Goal: Information Seeking & Learning: Learn about a topic

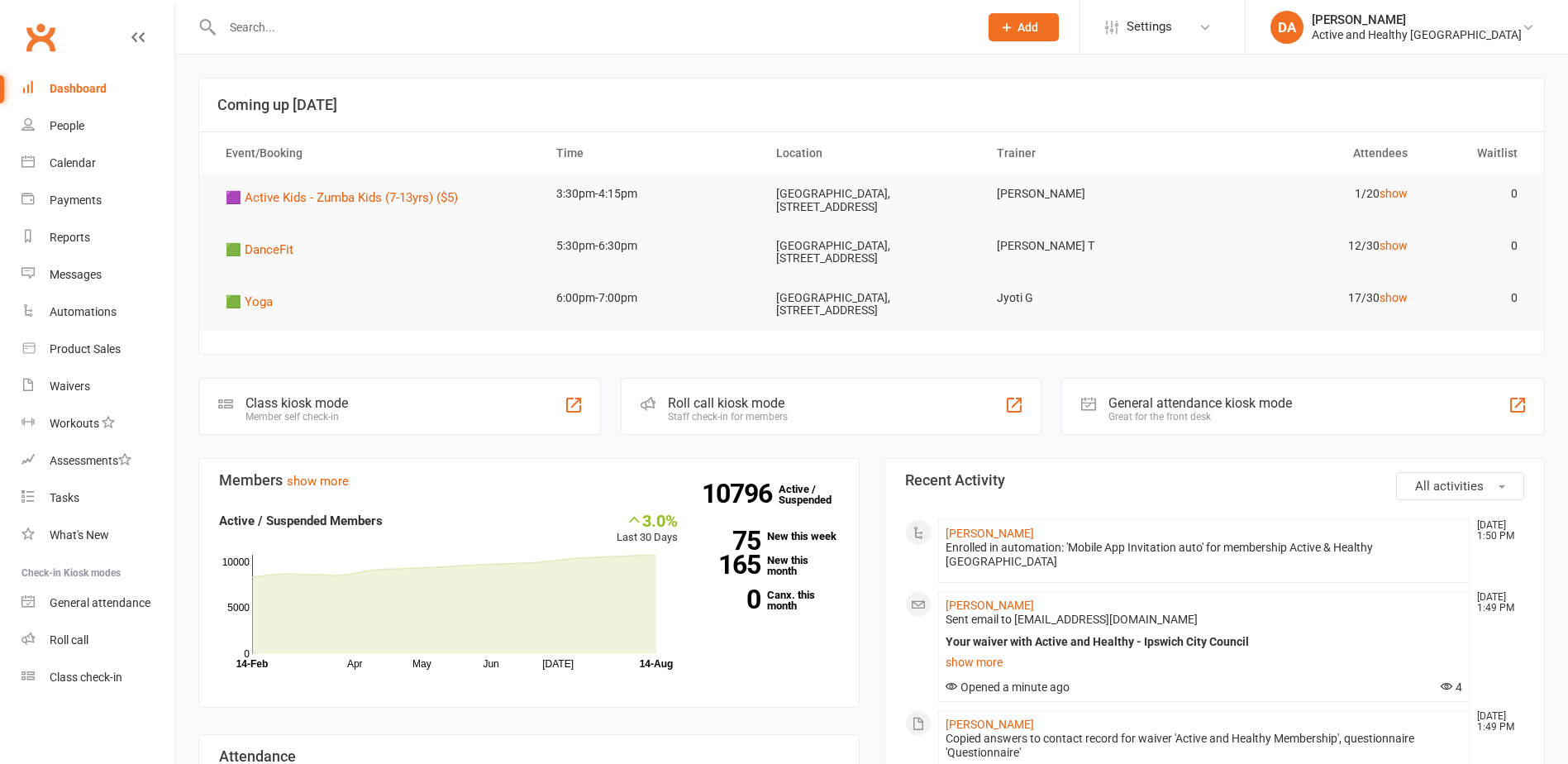
click at [261, 22] on input "text" at bounding box center [592, 27] width 750 height 23
paste input "Trish Zerner"
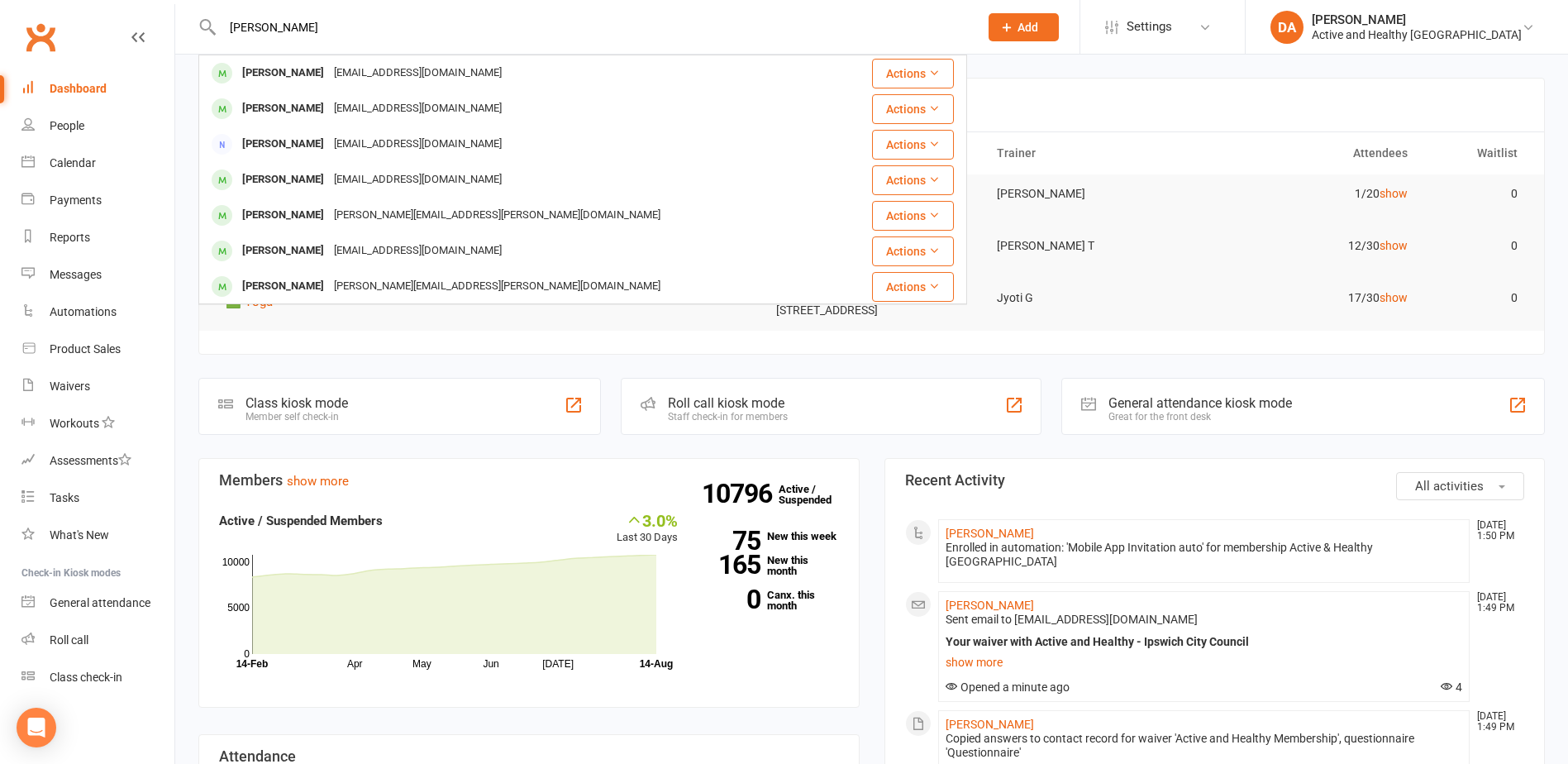
type input "Trish Zerner"
click at [68, 149] on link "Calendar" at bounding box center [97, 163] width 153 height 37
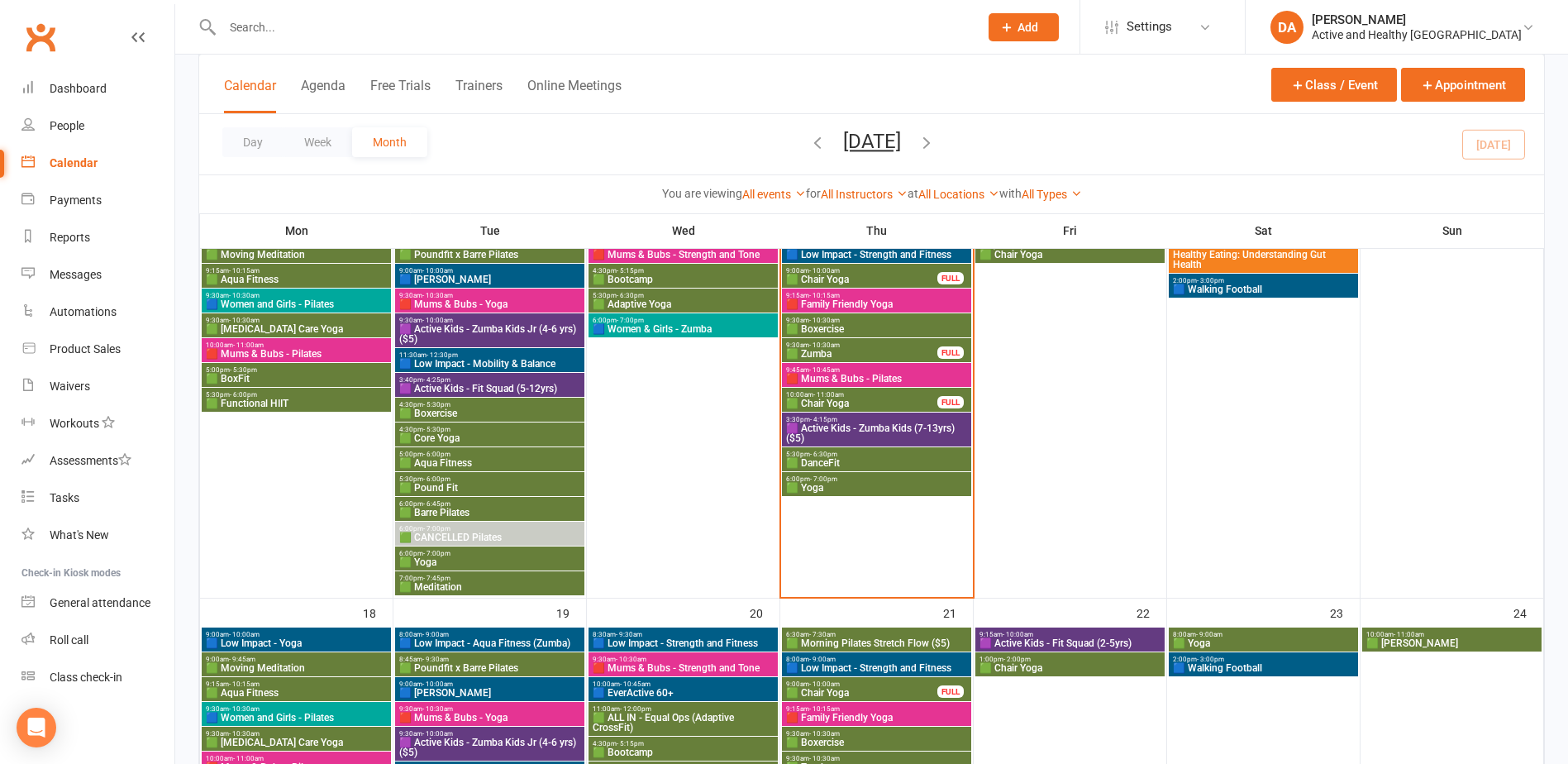
scroll to position [744, 0]
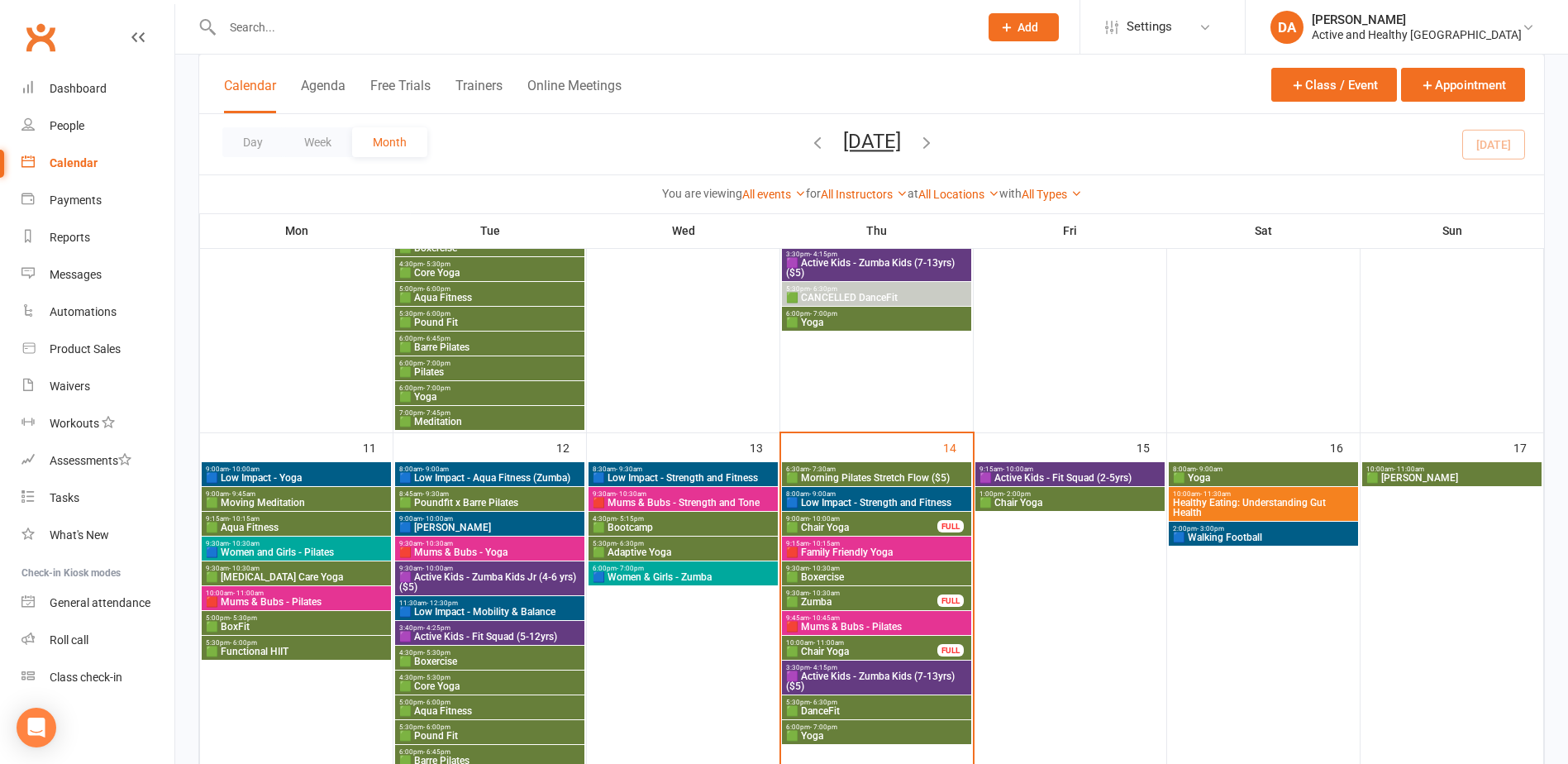
click at [898, 473] on span "🟩 Morning Pilates Stretch Flow ($5)" at bounding box center [876, 478] width 182 height 10
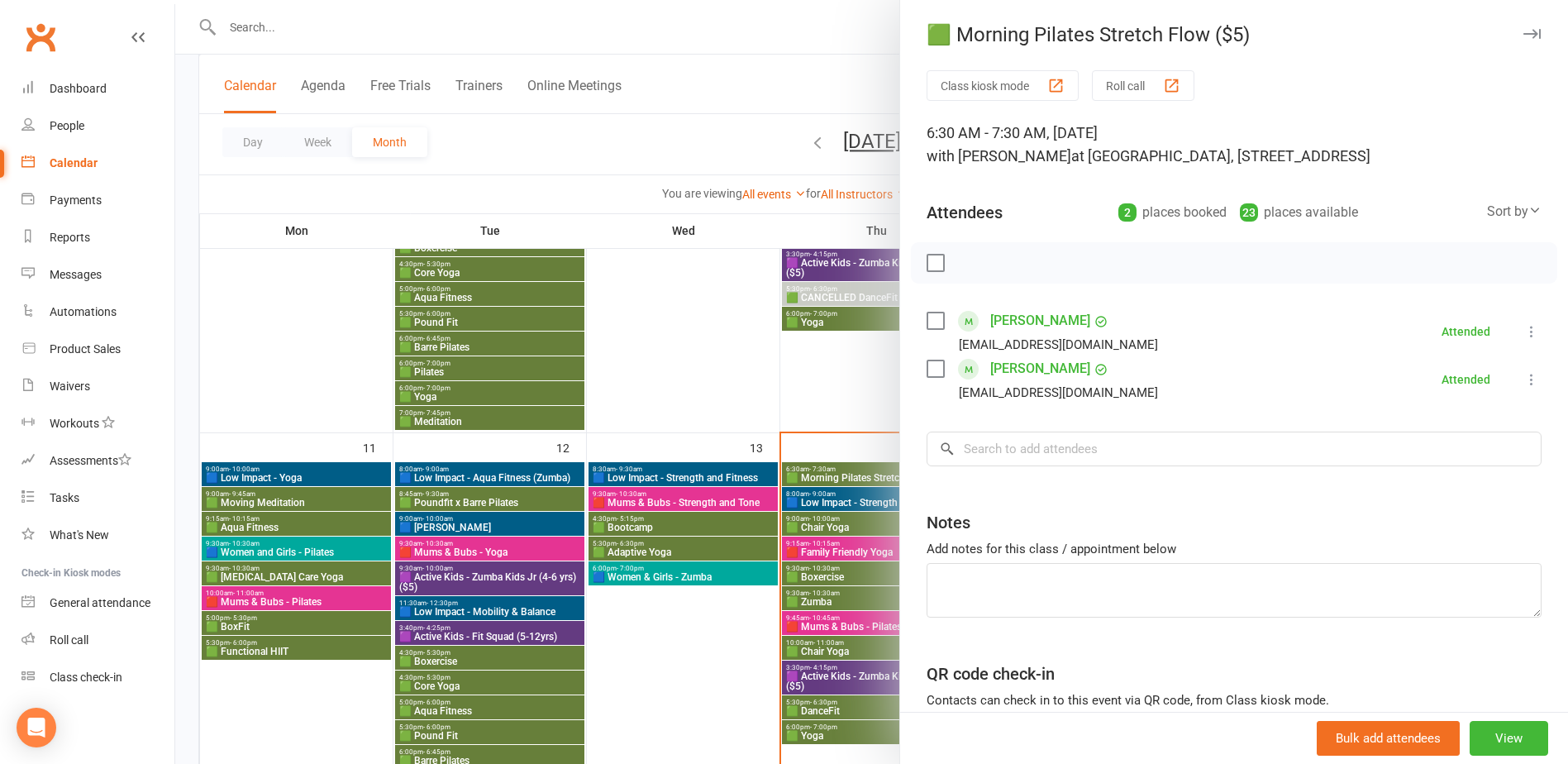
drag, startPoint x: 865, startPoint y: 473, endPoint x: 858, endPoint y: 503, distance: 30.8
click at [865, 474] on div at bounding box center [872, 382] width 1393 height 764
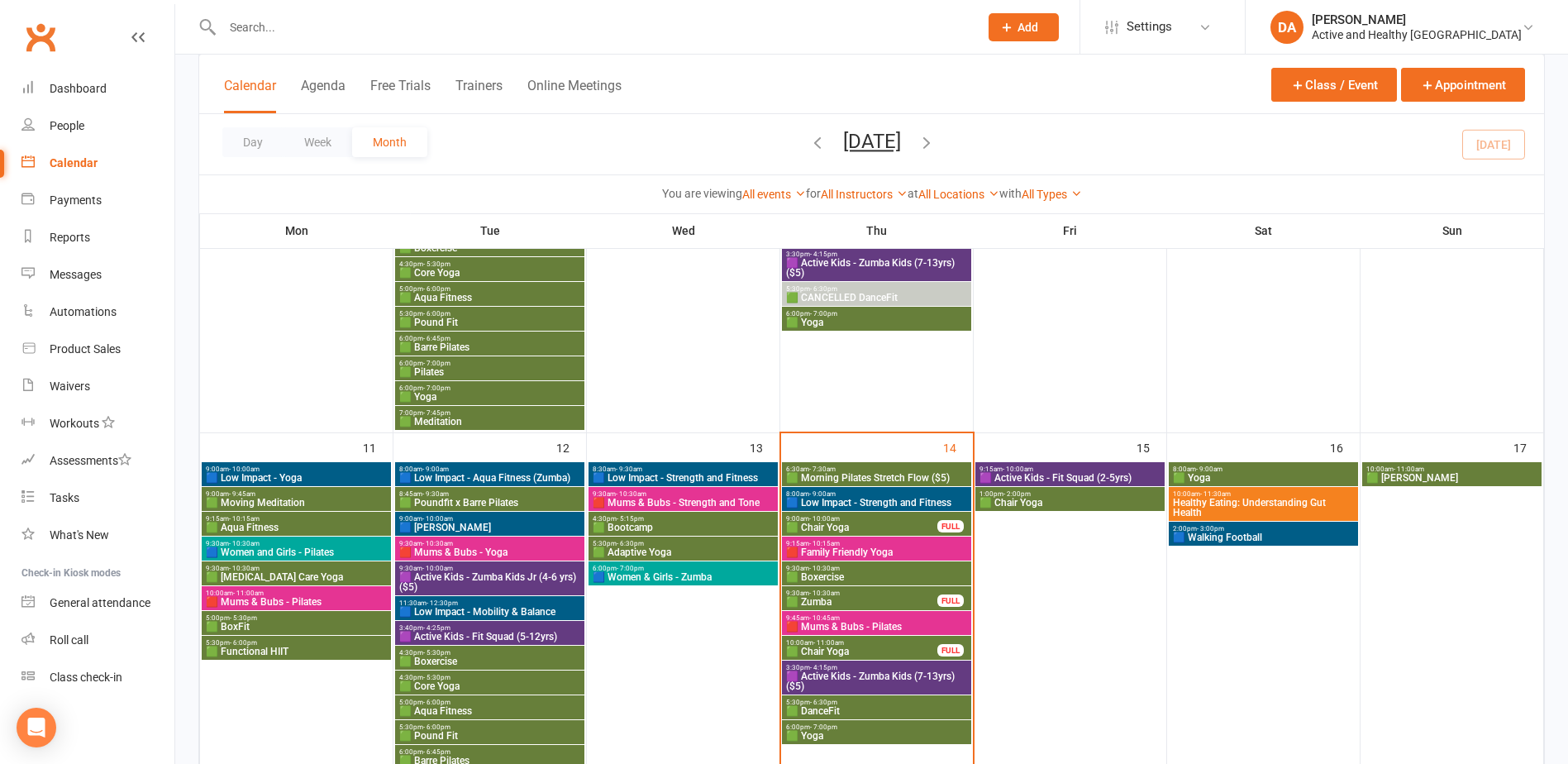
click at [876, 496] on span "8:00am - 9:00am" at bounding box center [876, 494] width 182 height 8
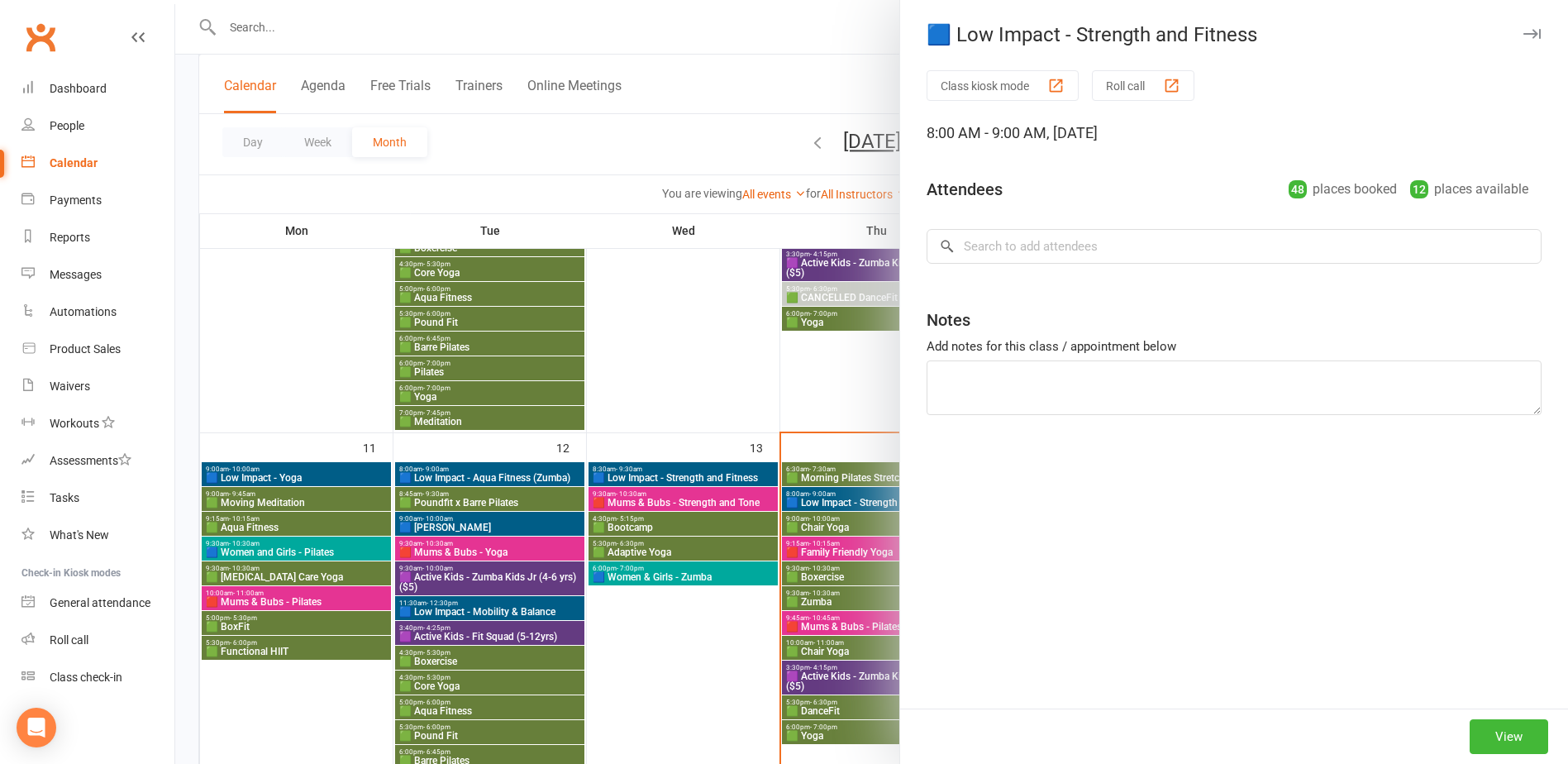
click at [876, 496] on div at bounding box center [872, 382] width 1393 height 764
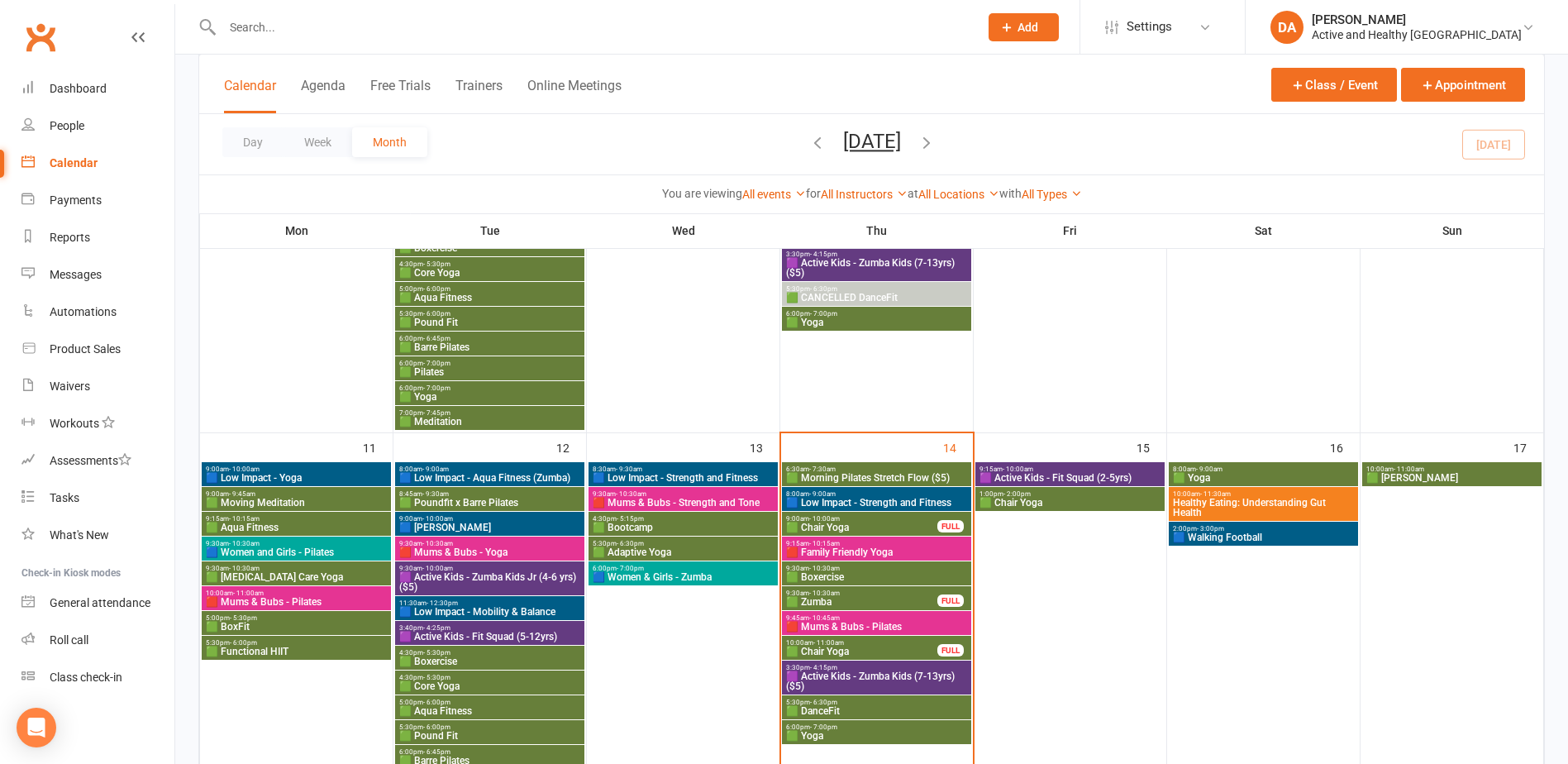
click at [857, 523] on span "🟩 Chair Yoga" at bounding box center [861, 528] width 153 height 10
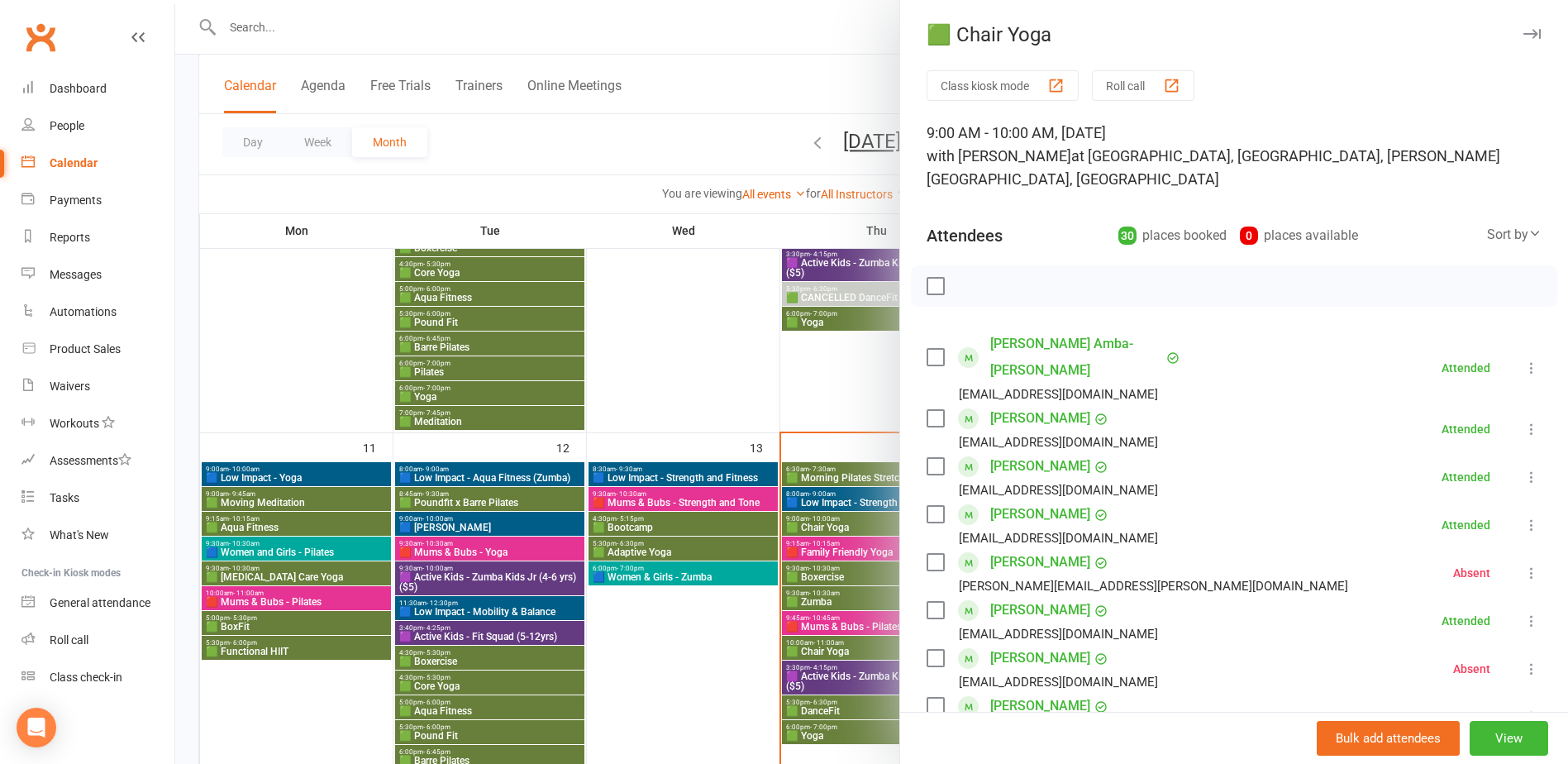
click at [857, 523] on div at bounding box center [872, 382] width 1393 height 764
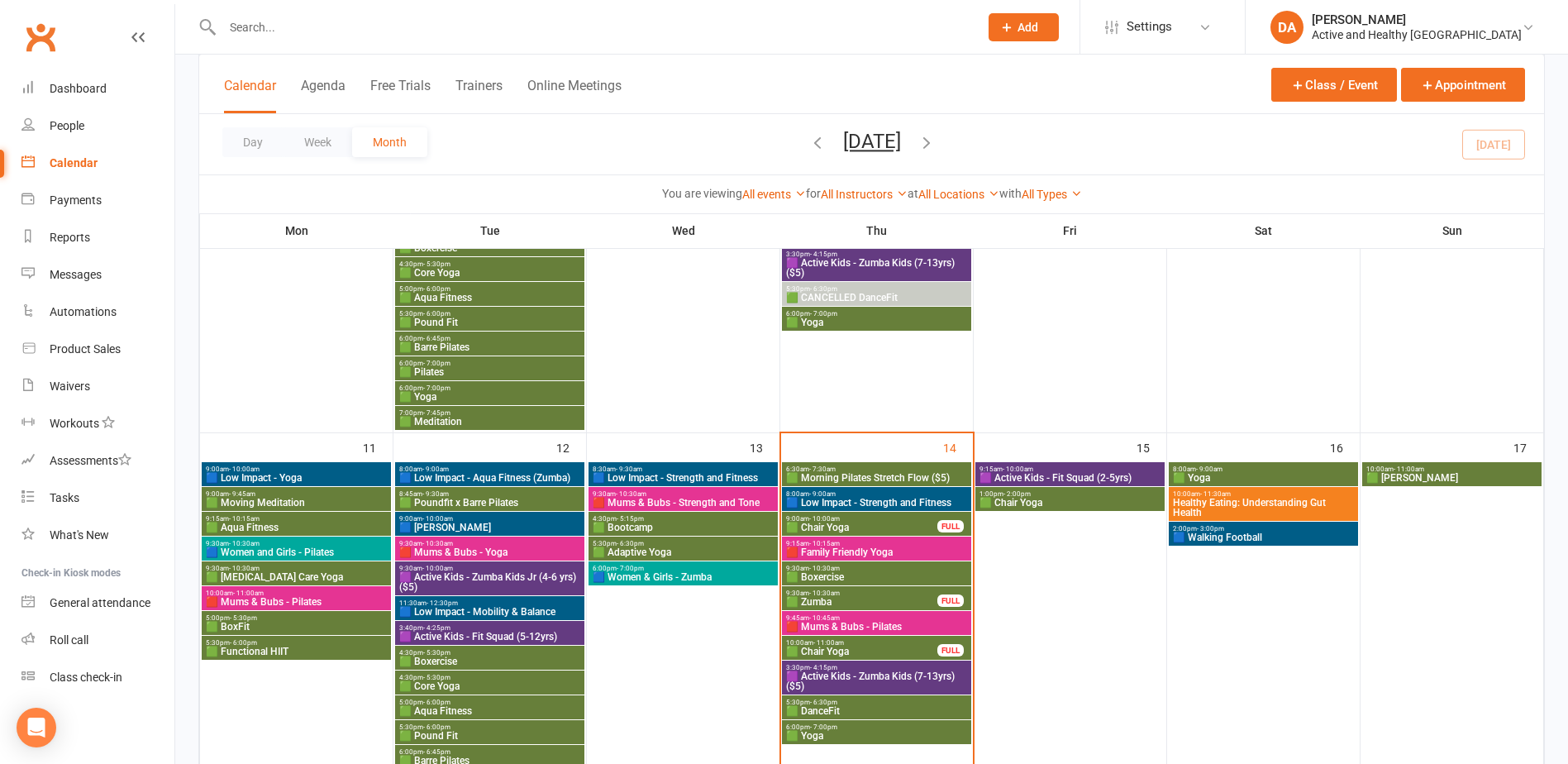
click at [853, 552] on span "🟥 Family Friendly Yoga" at bounding box center [876, 552] width 182 height 10
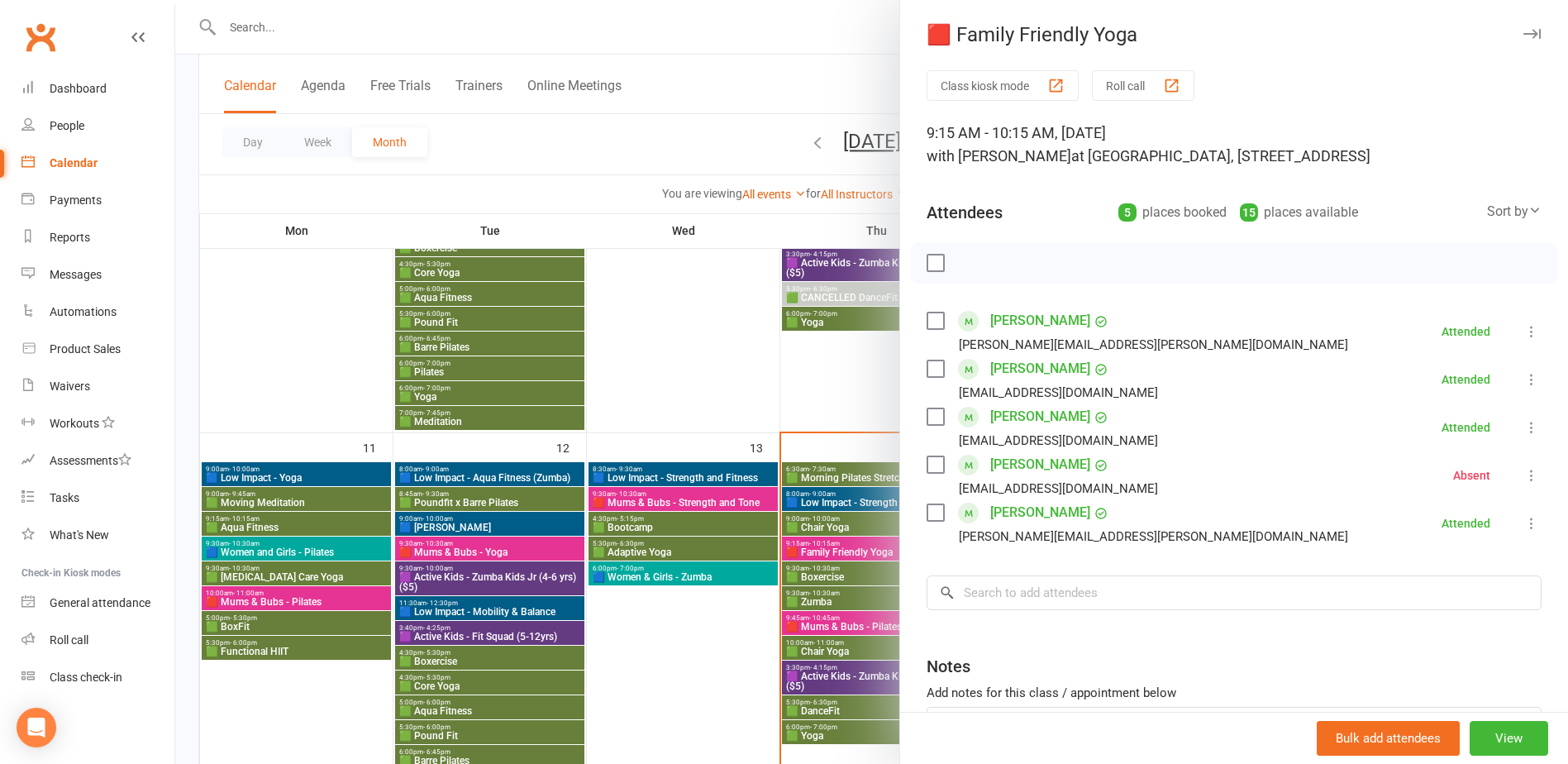
click at [853, 552] on div at bounding box center [872, 382] width 1393 height 764
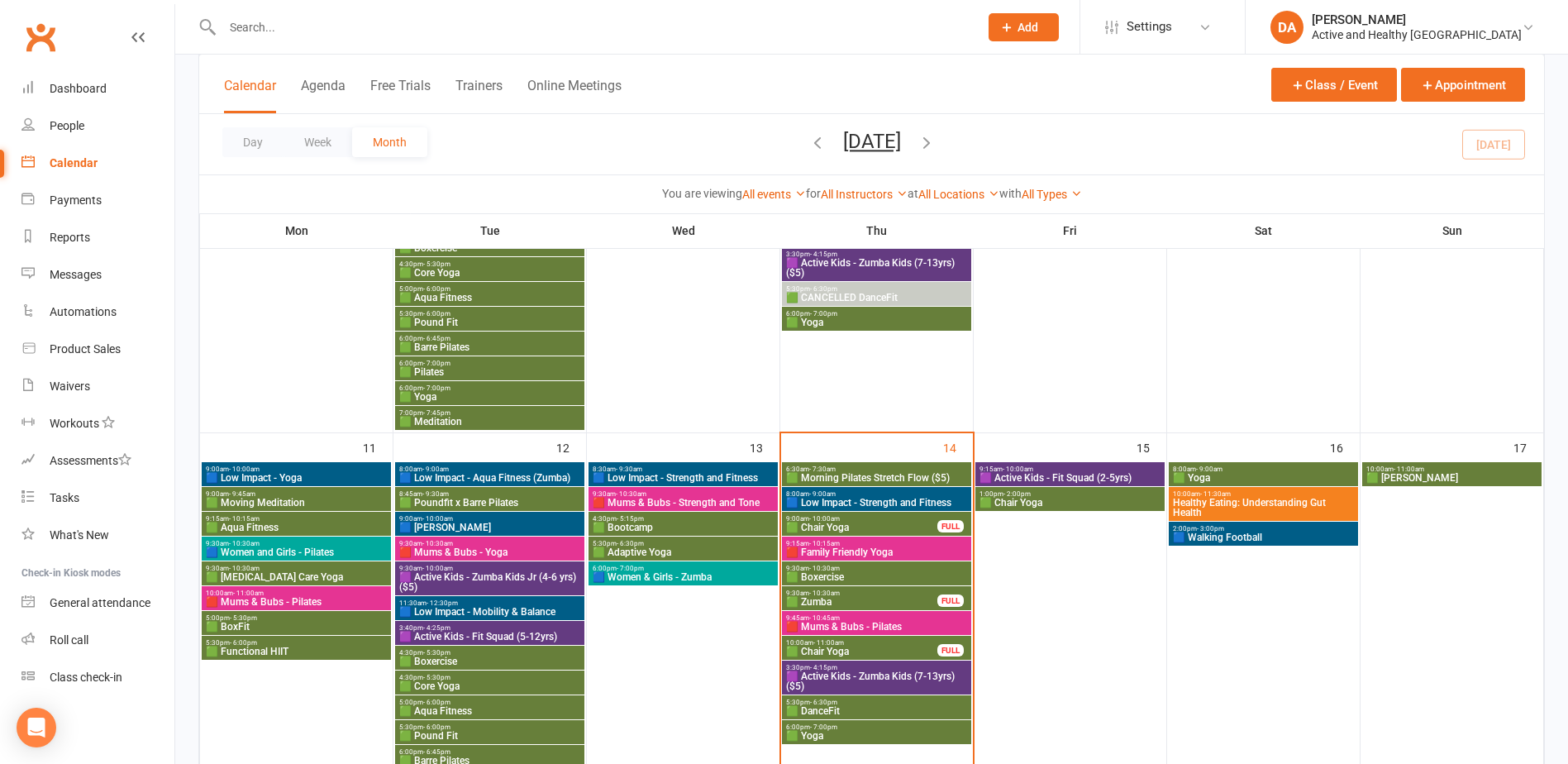
click at [848, 572] on span "🟩 Boxercise" at bounding box center [876, 577] width 182 height 10
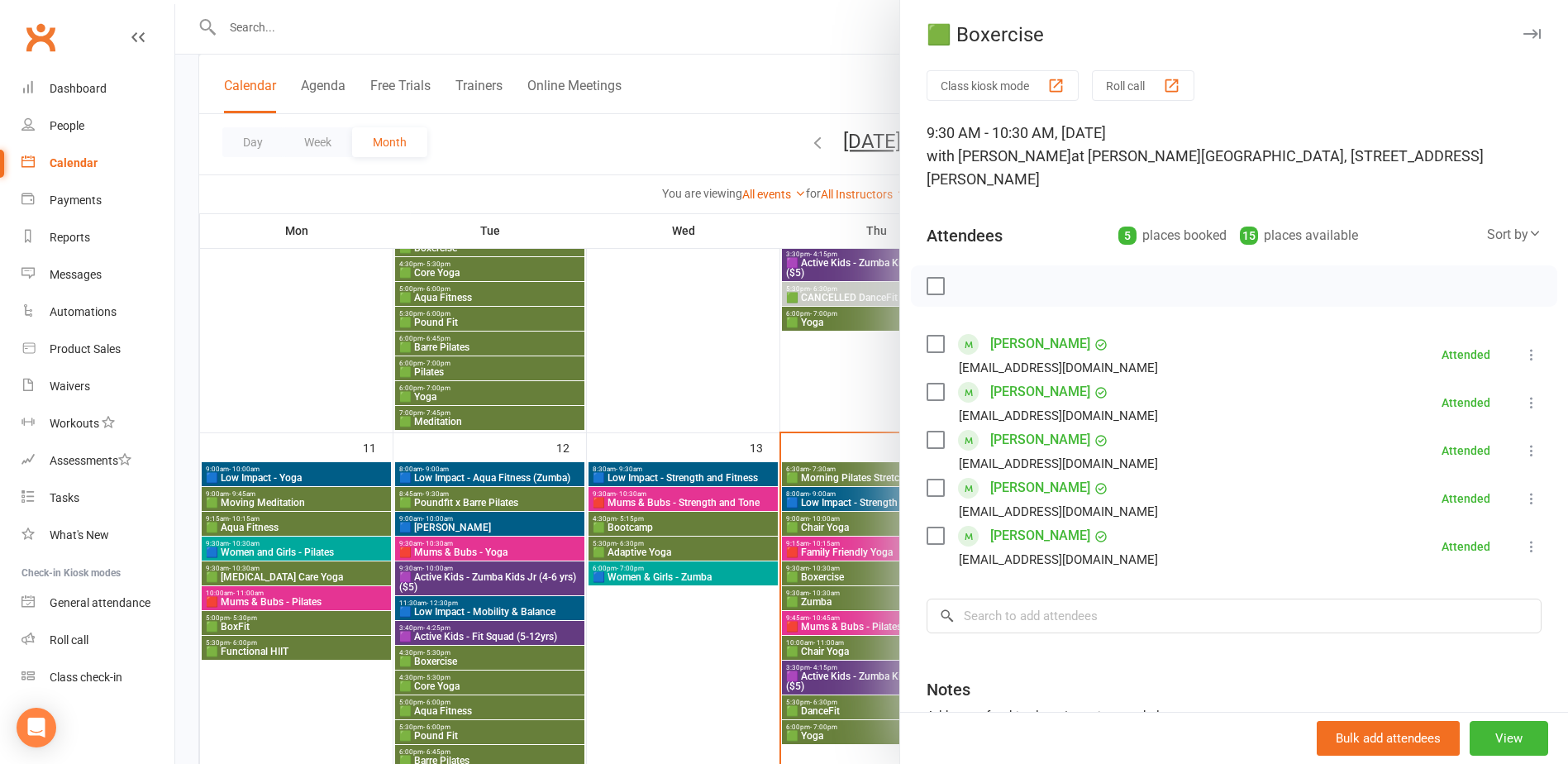
click at [848, 572] on div at bounding box center [872, 382] width 1393 height 764
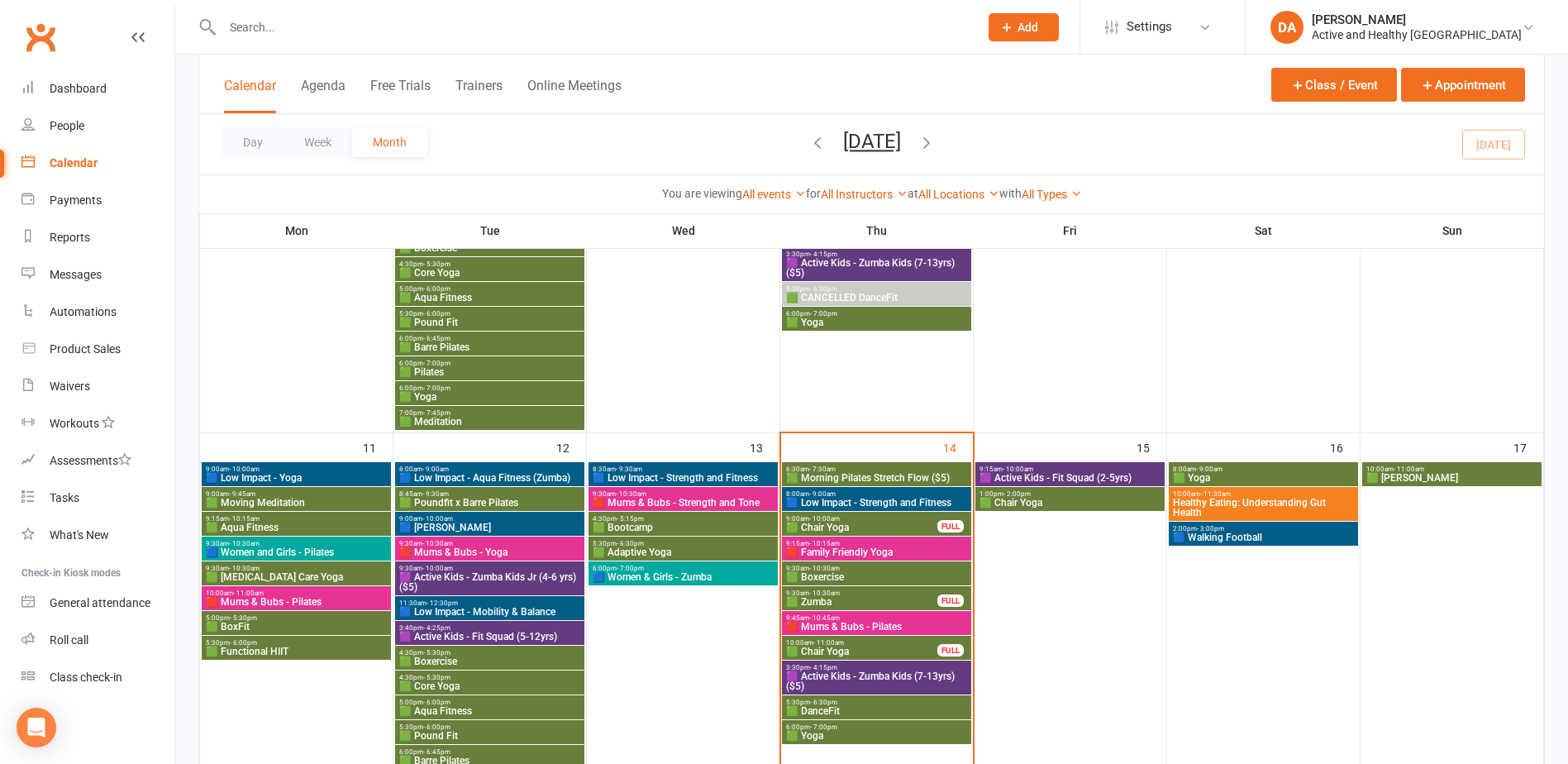
click at [844, 599] on span "🟩 Zumba" at bounding box center [861, 602] width 153 height 10
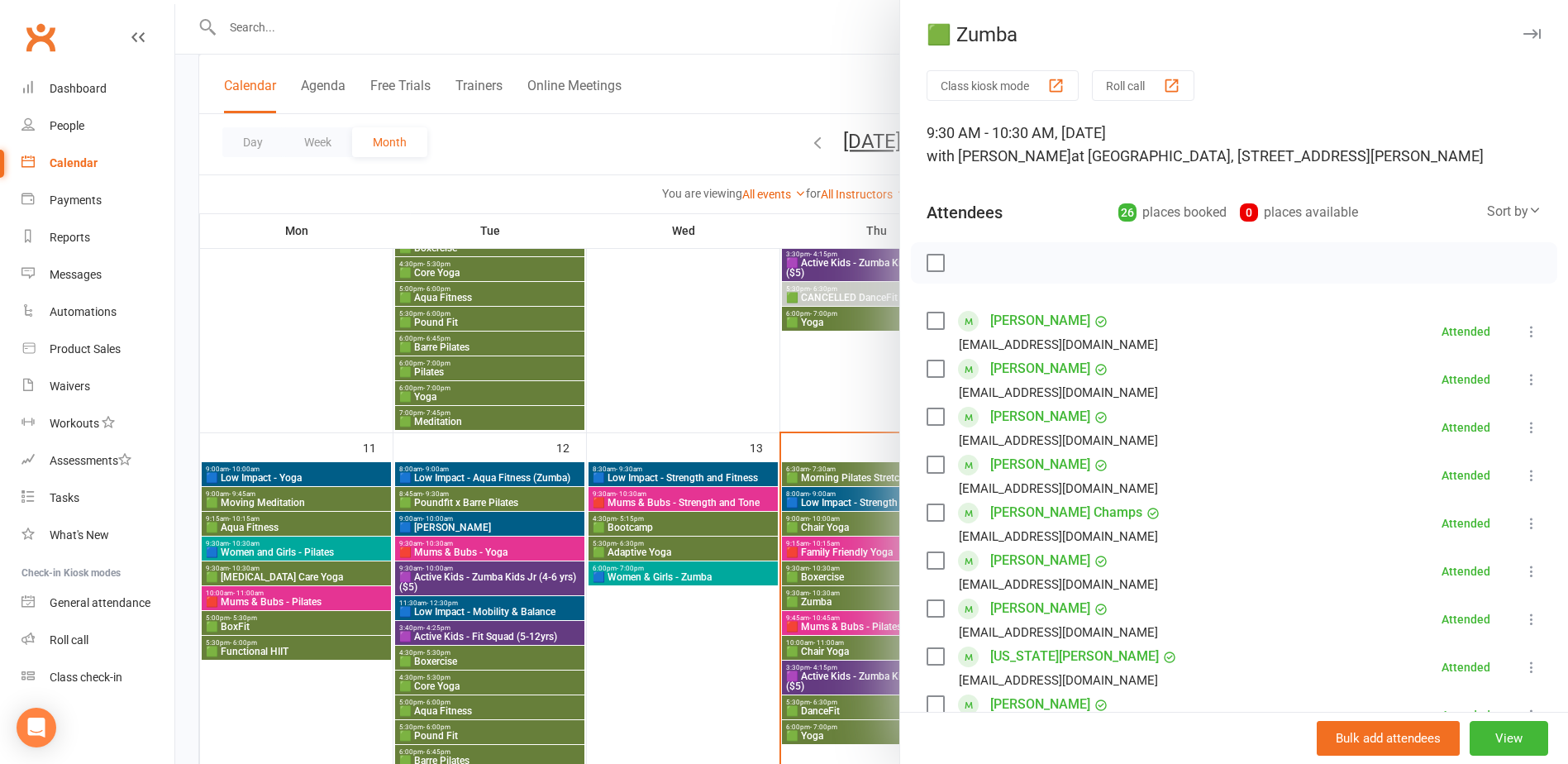
click at [844, 599] on div at bounding box center [872, 382] width 1393 height 764
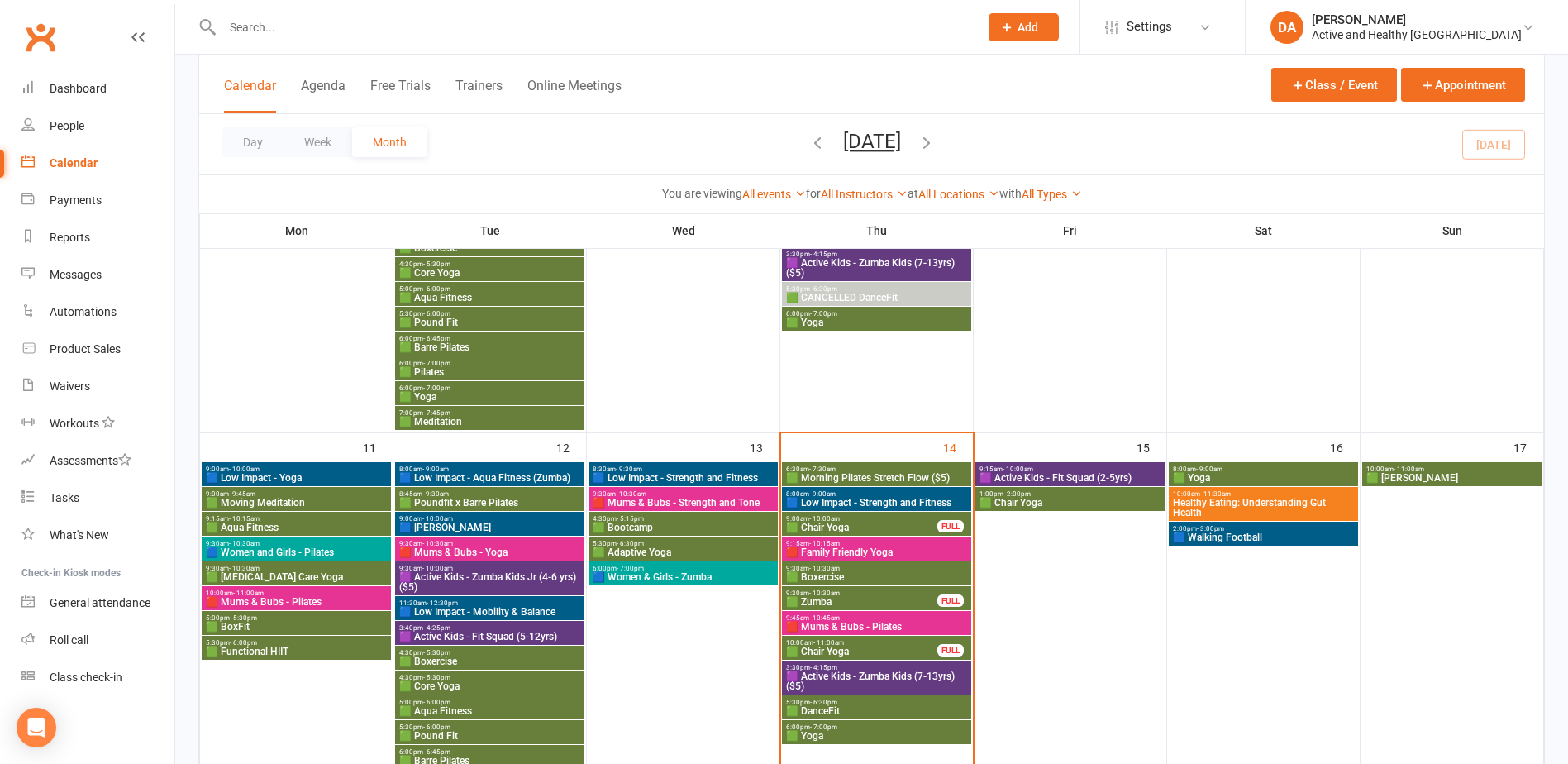
click at [848, 624] on span "🟥 Mums & Bubs - Pilates" at bounding box center [876, 626] width 182 height 10
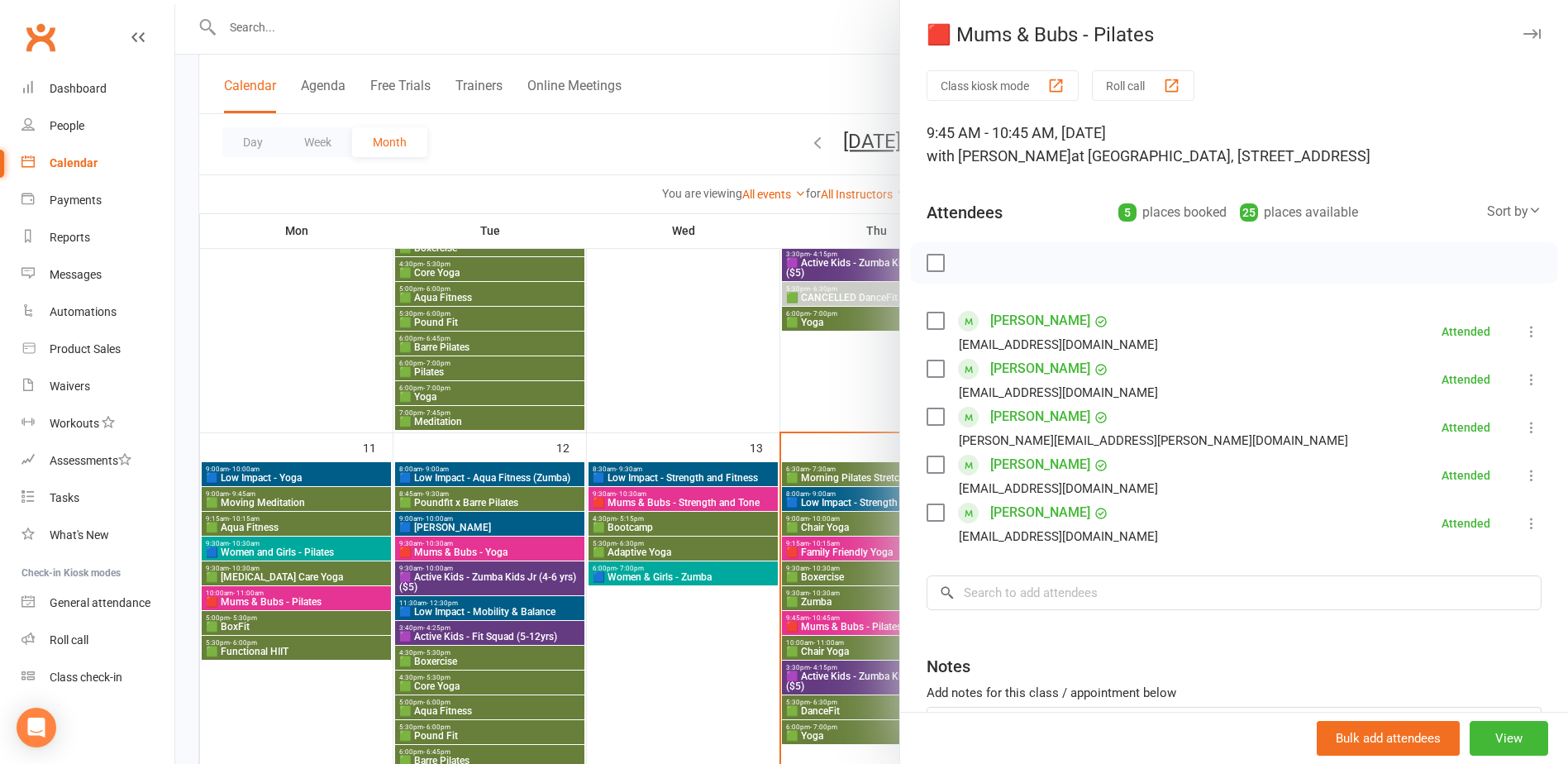
click at [825, 608] on div at bounding box center [872, 382] width 1393 height 764
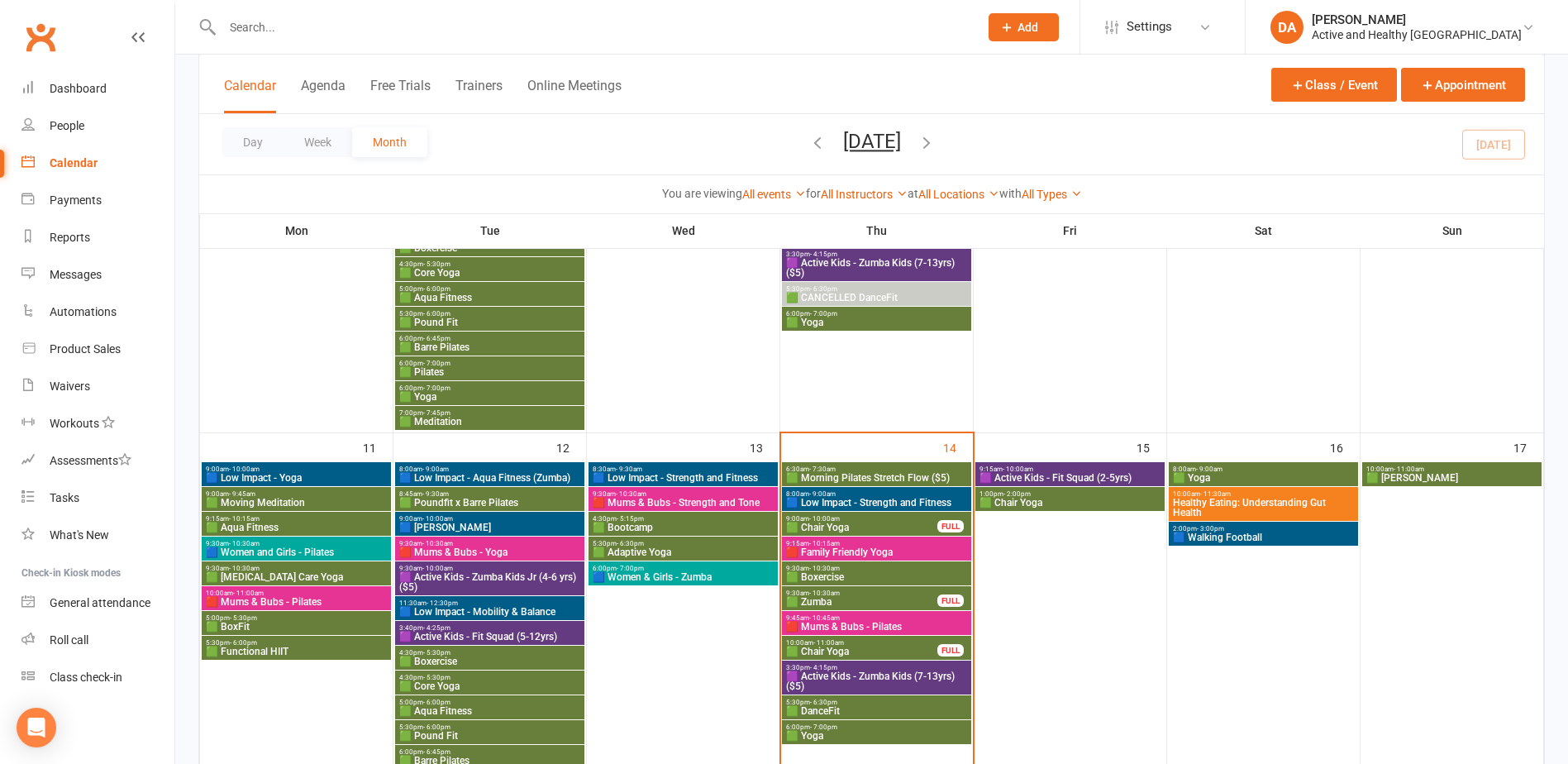
click at [852, 622] on span "🟥 Mums & Bubs - Pilates" at bounding box center [876, 626] width 182 height 10
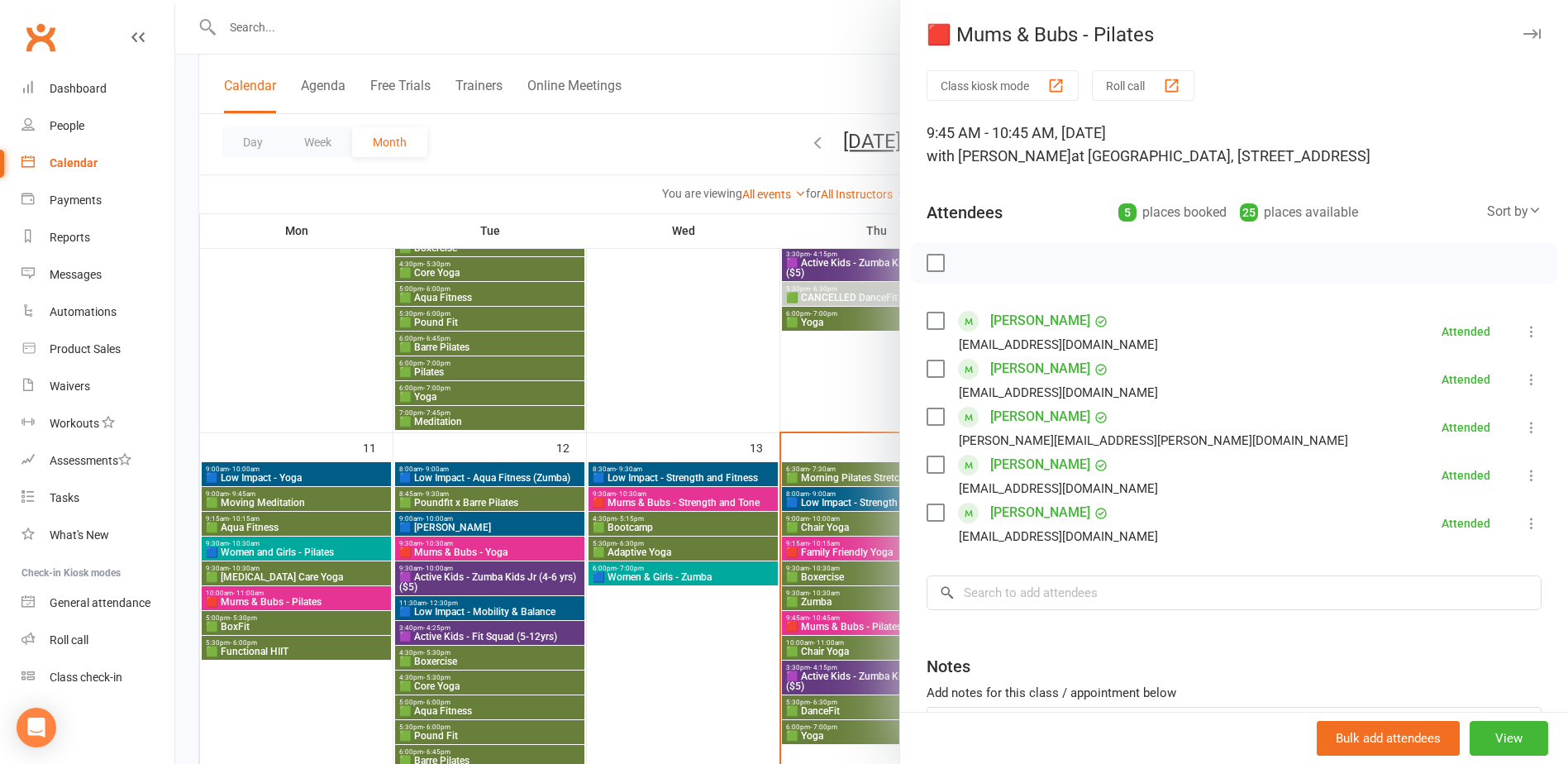
click at [849, 607] on div at bounding box center [872, 382] width 1393 height 764
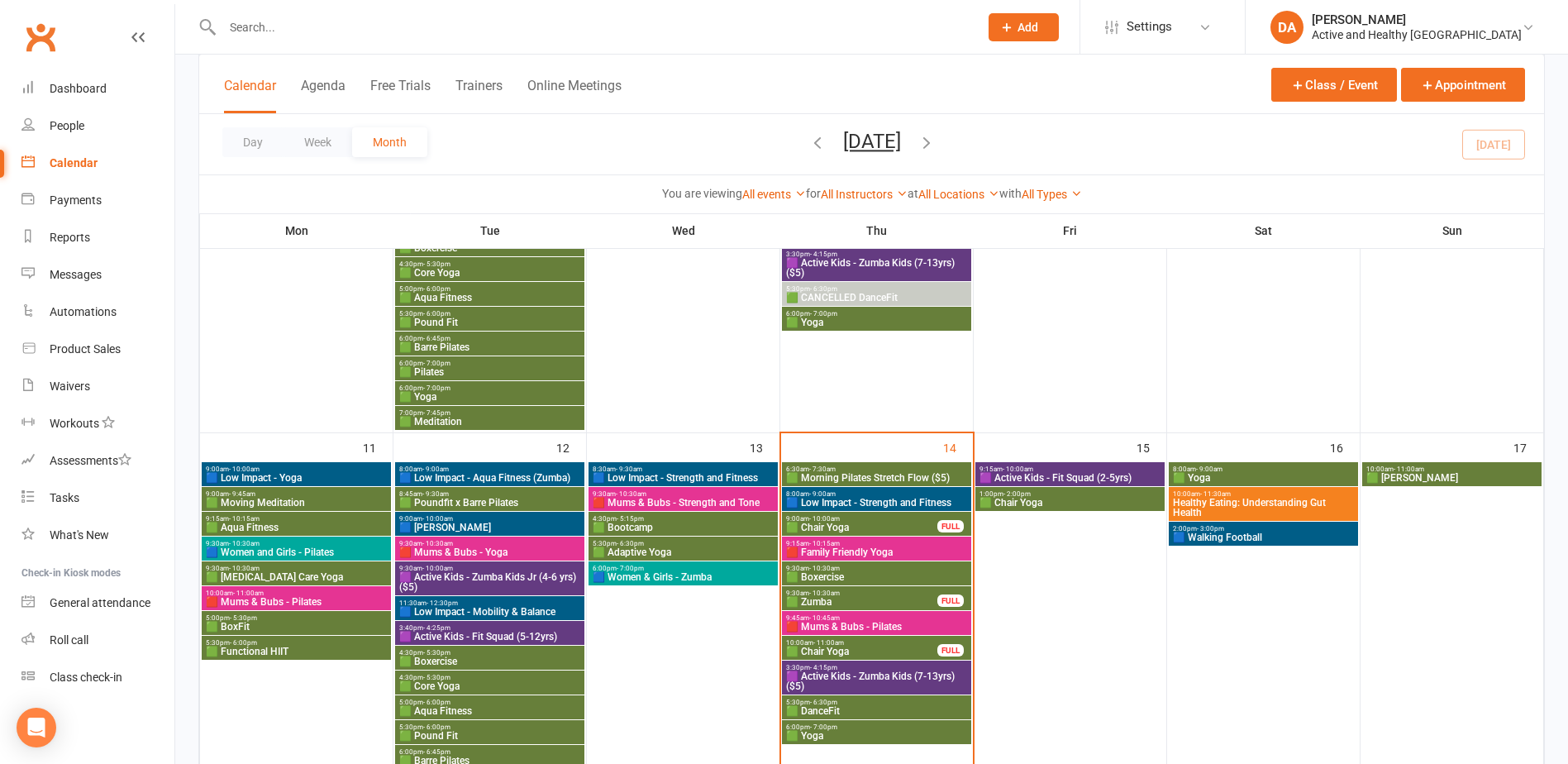
click at [860, 629] on span "🟥 Mums & Bubs - Pilates" at bounding box center [876, 626] width 182 height 10
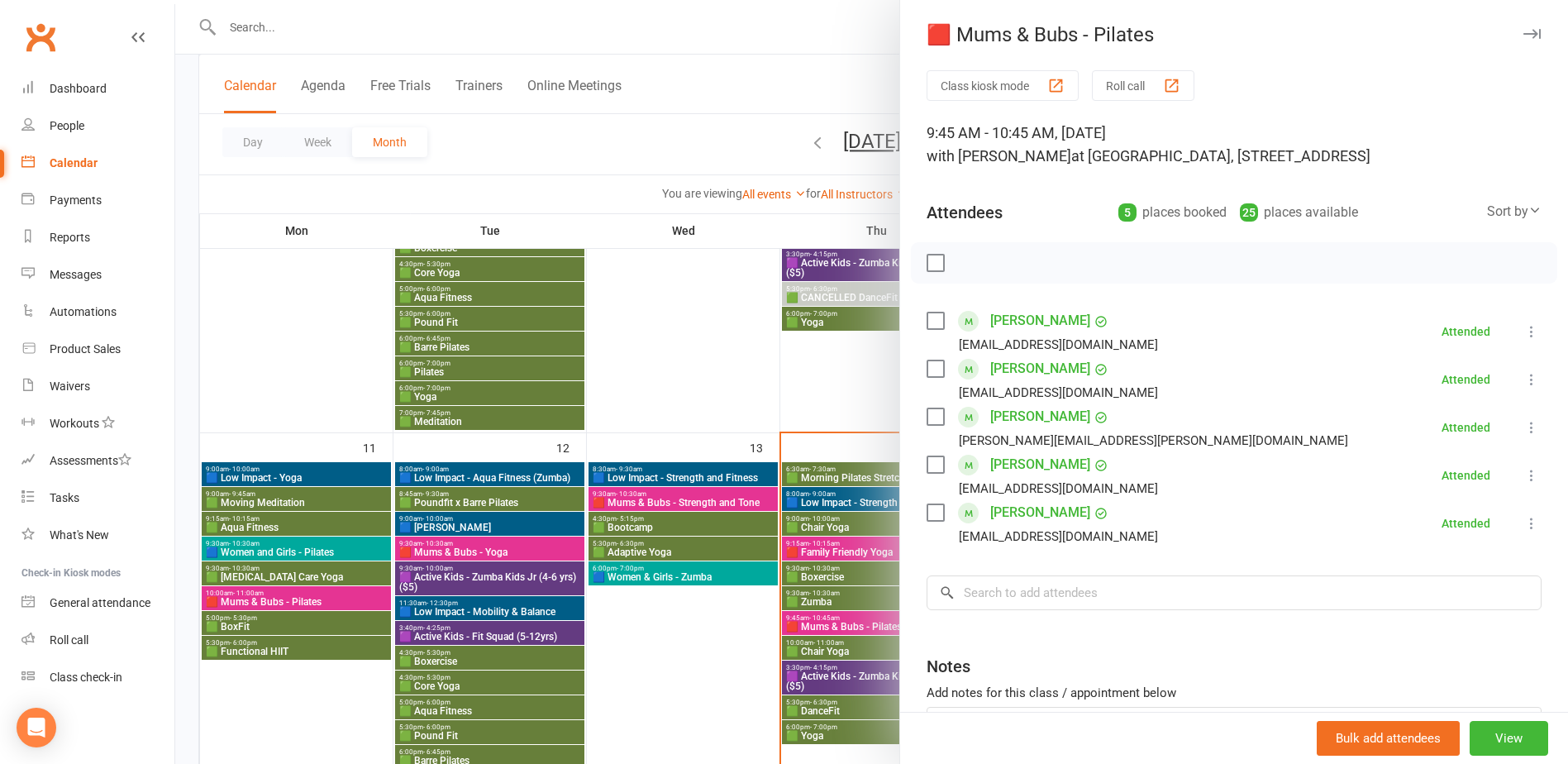
click at [837, 632] on div at bounding box center [872, 382] width 1393 height 764
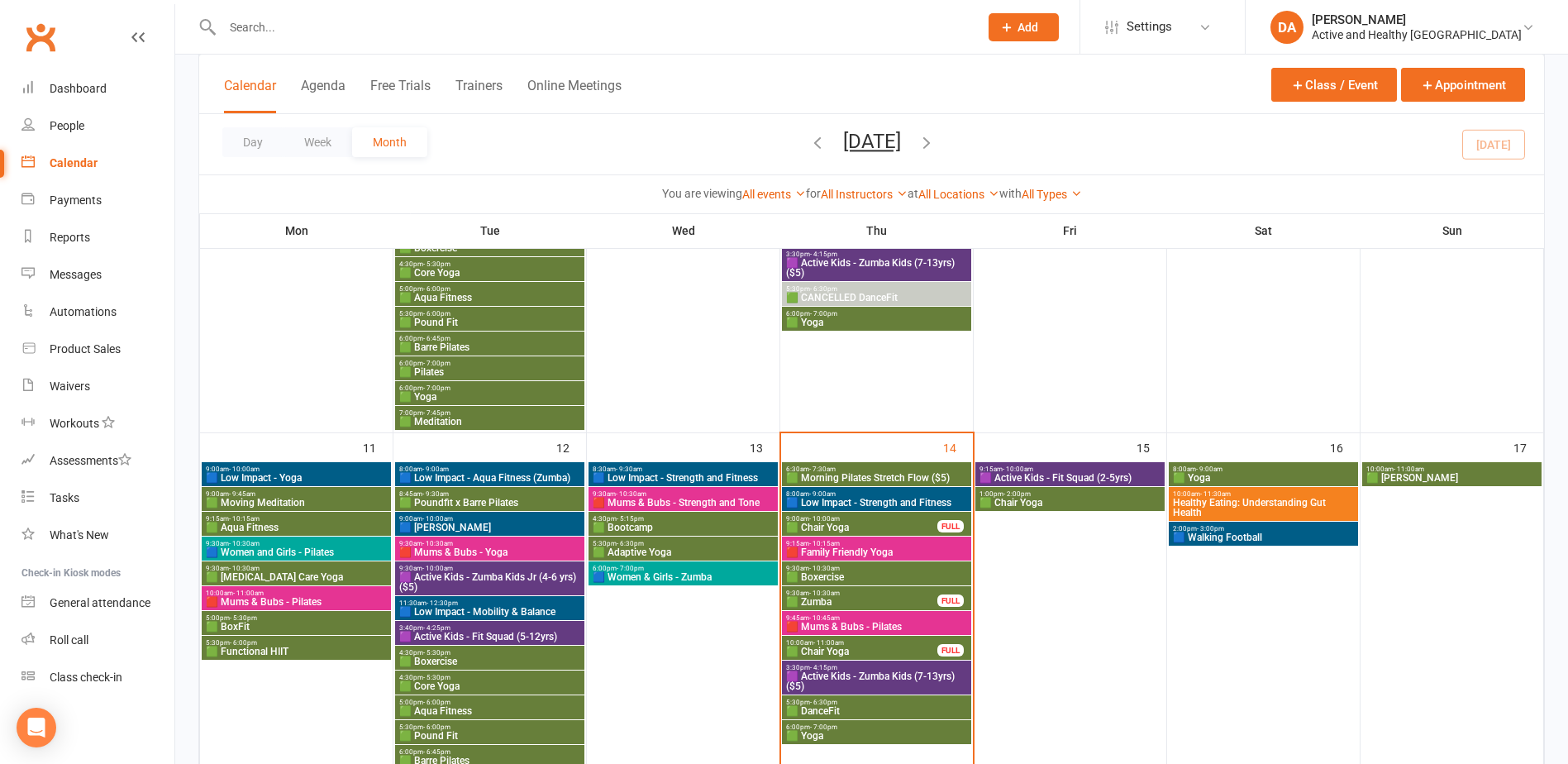
click at [856, 626] on span "🟥 Mums & Bubs - Pilates" at bounding box center [876, 626] width 182 height 10
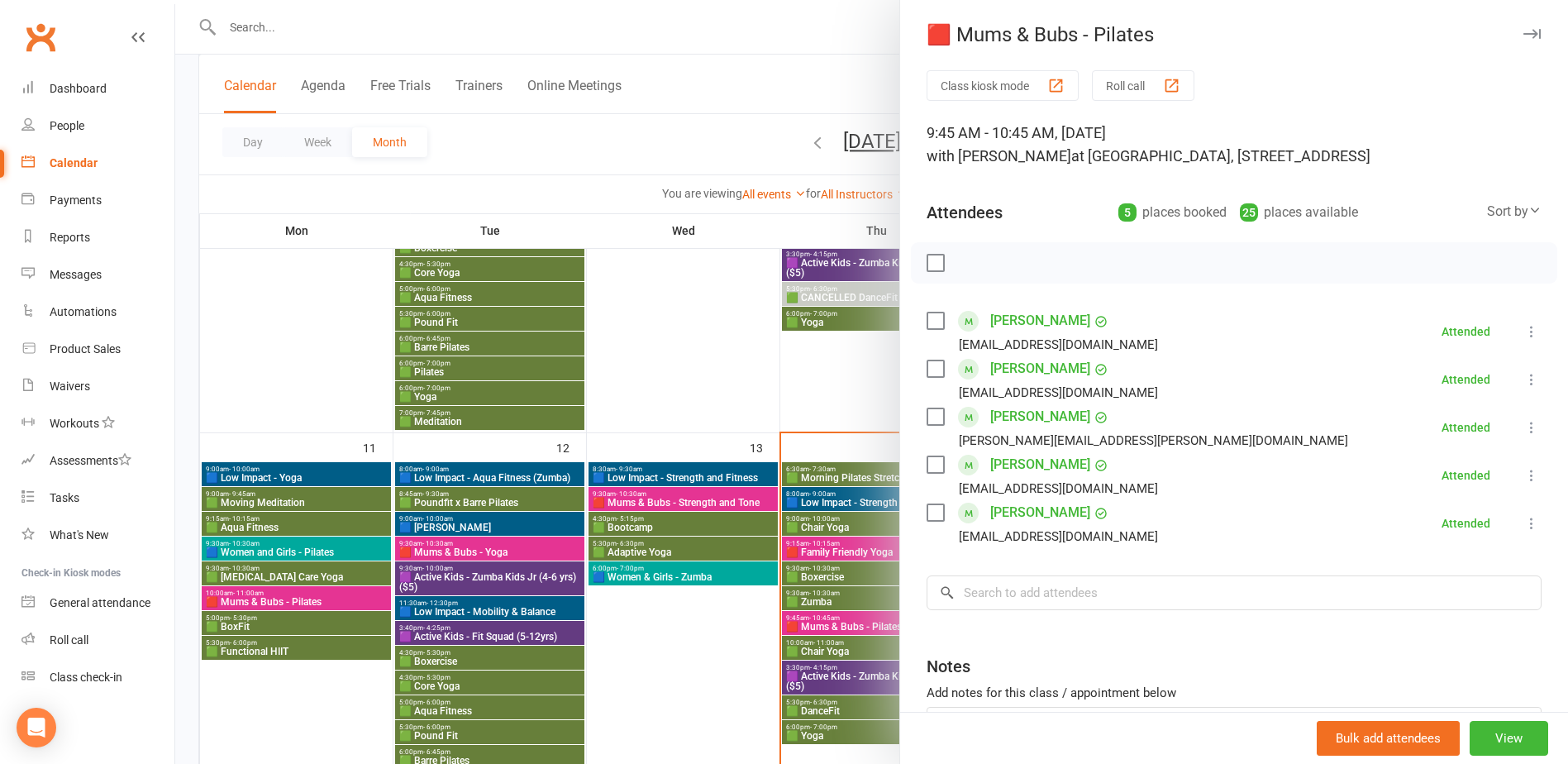
click at [856, 626] on div at bounding box center [872, 382] width 1393 height 764
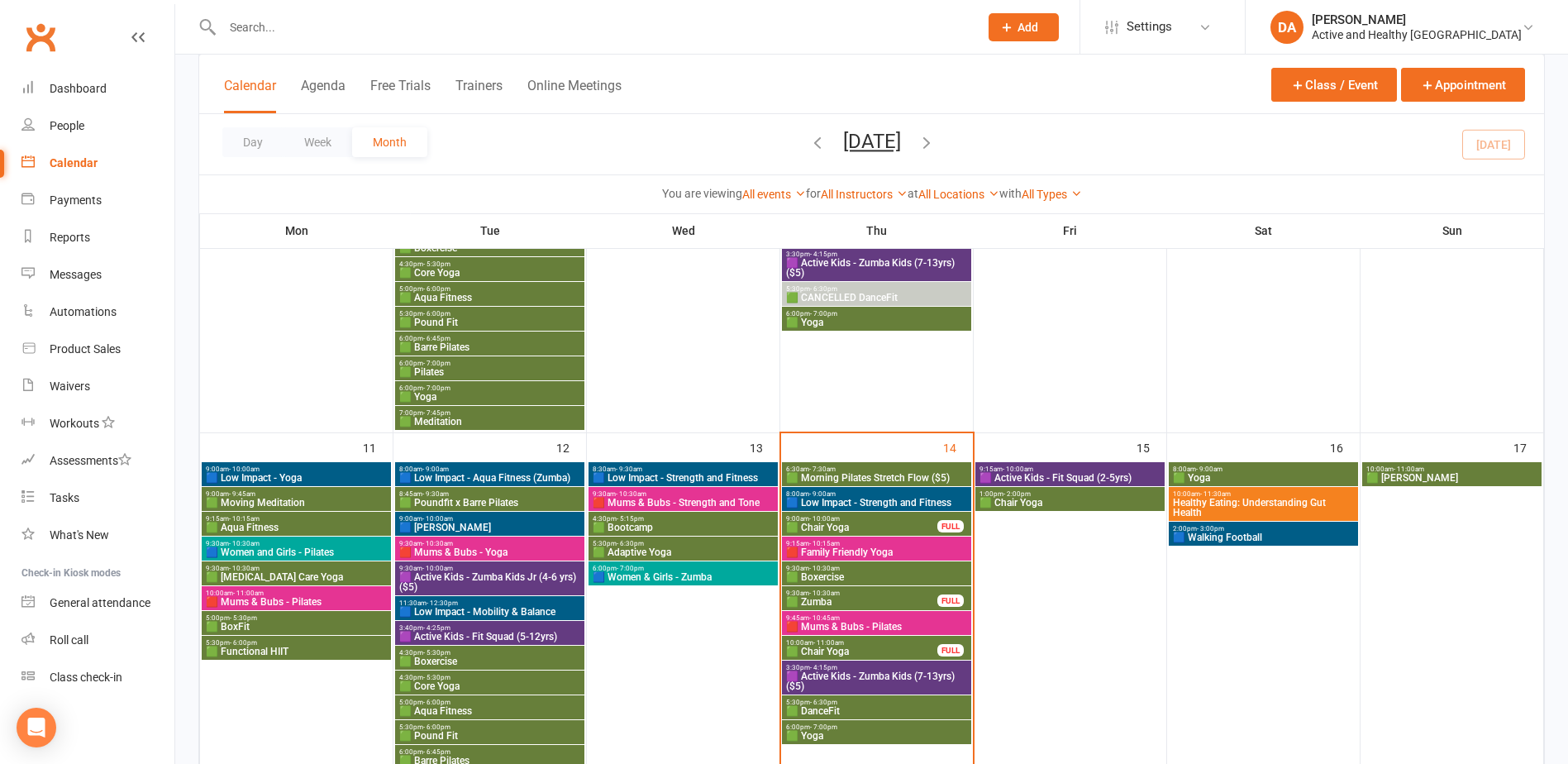
click at [854, 651] on span "🟩 Chair Yoga" at bounding box center [861, 652] width 153 height 10
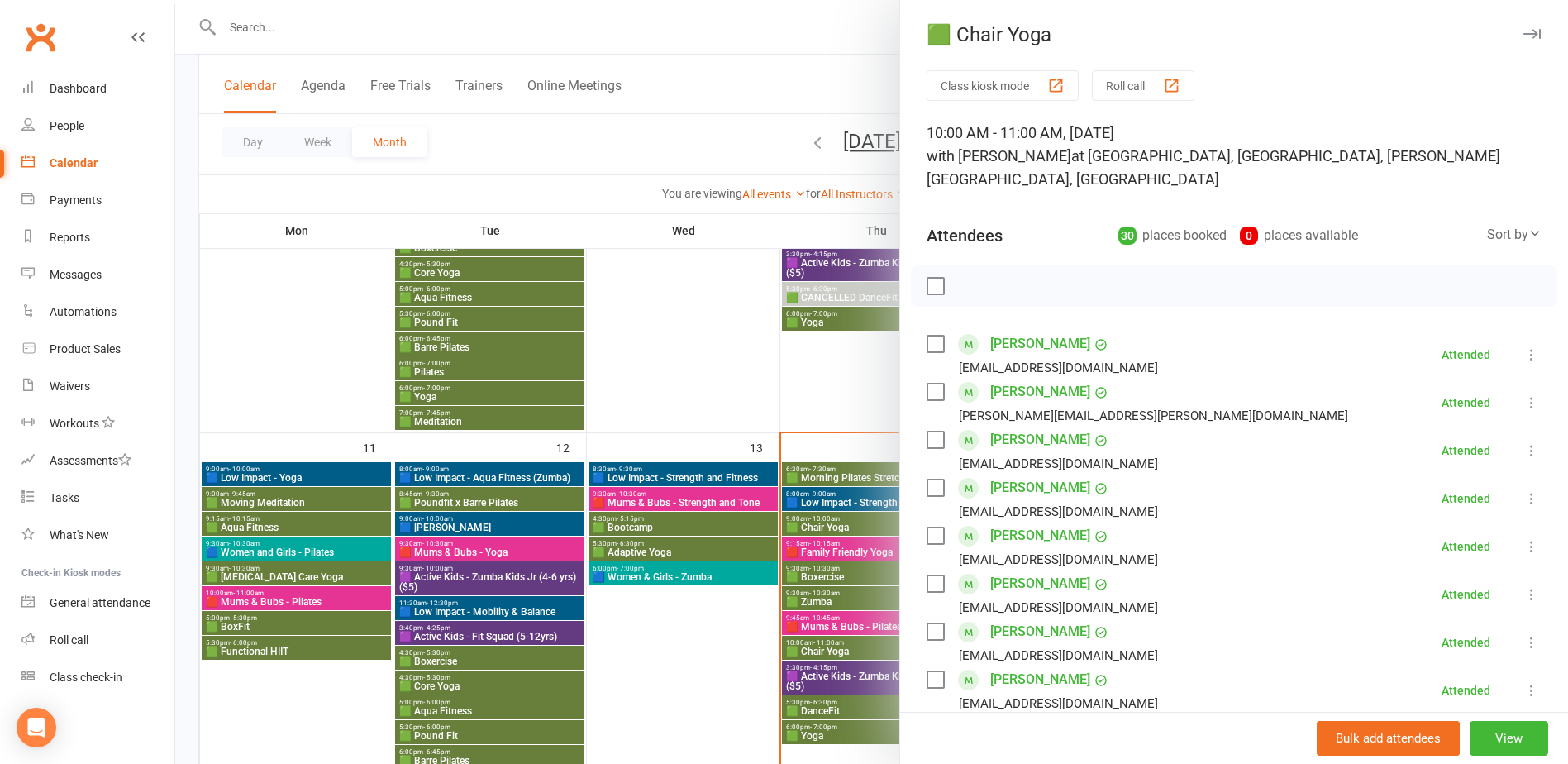
click at [844, 655] on div at bounding box center [872, 382] width 1393 height 764
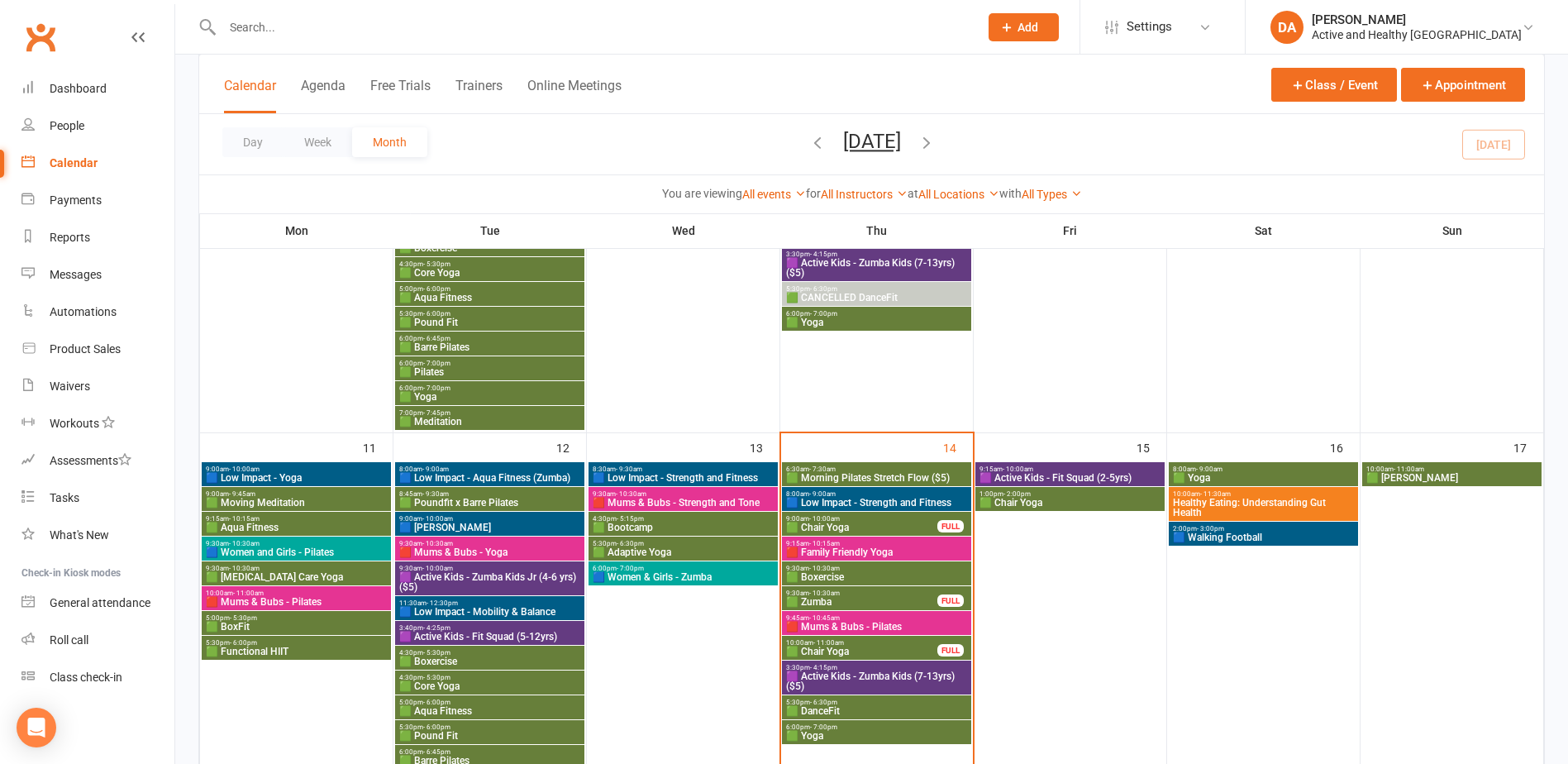
click at [841, 681] on span "🟪 Active Kids - Zumba Kids (7-13yrs) ($5)" at bounding box center [876, 680] width 182 height 19
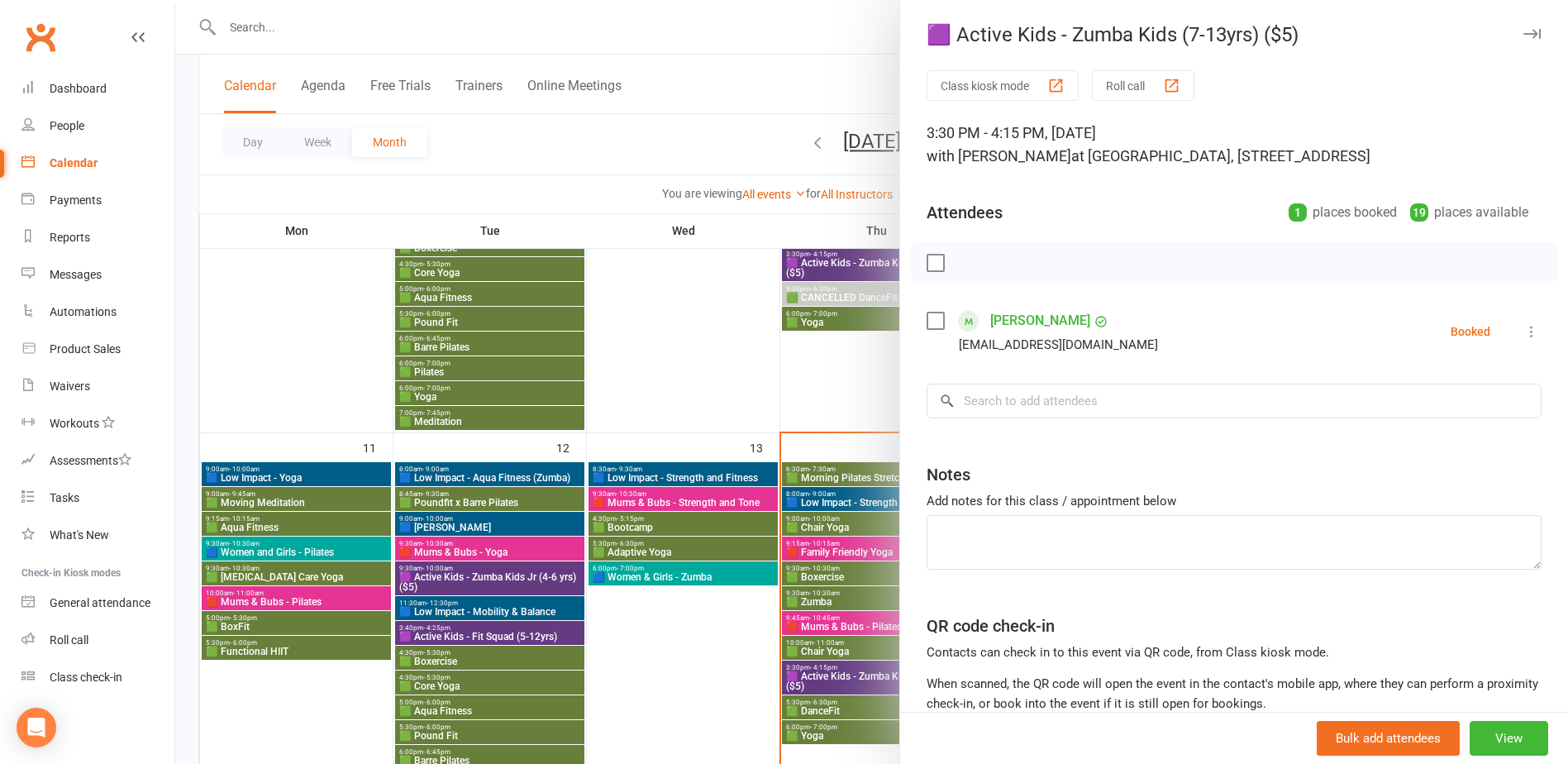
click at [834, 685] on div at bounding box center [872, 382] width 1393 height 764
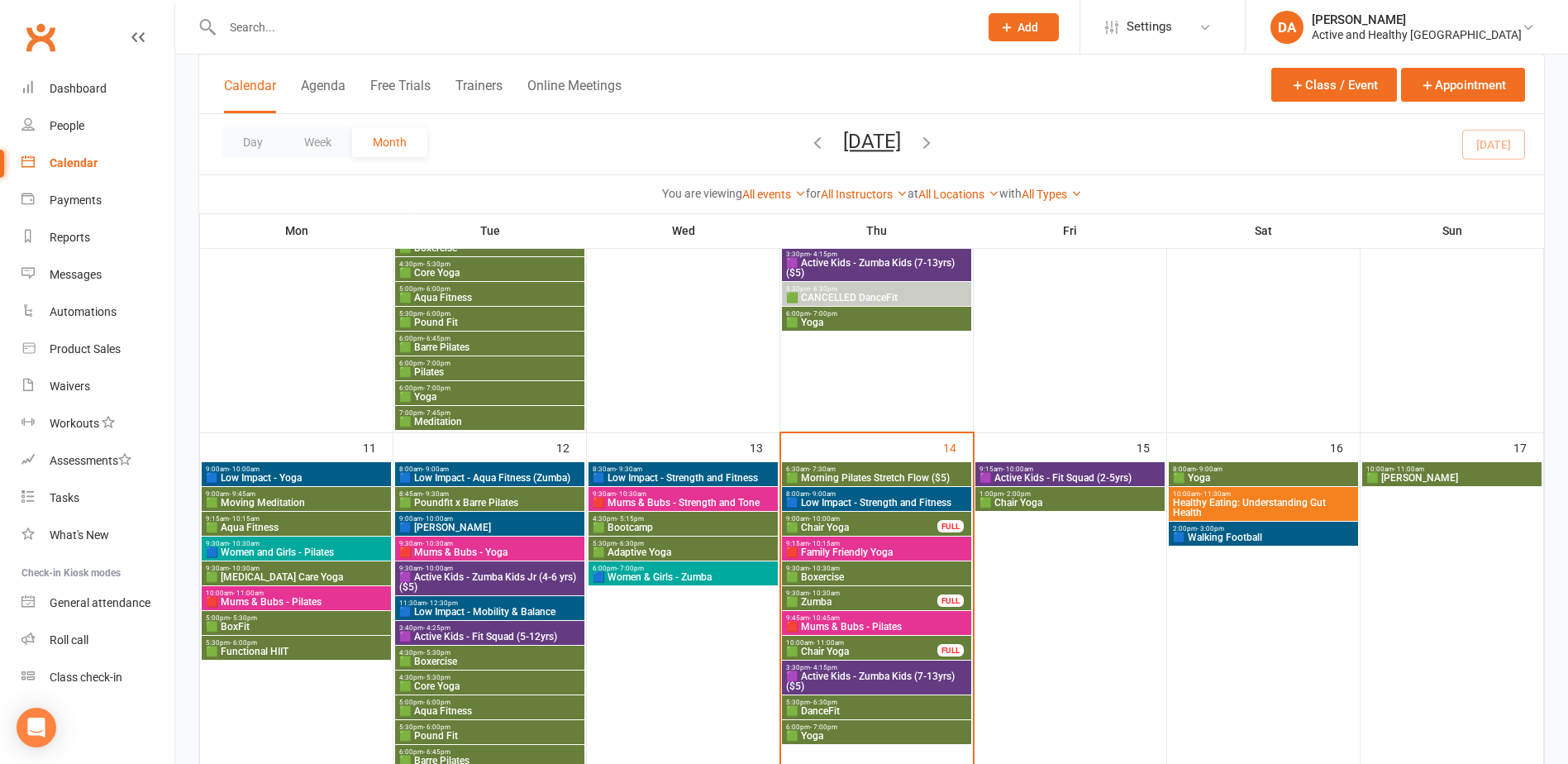
click at [830, 707] on span "🟩 DanceFit" at bounding box center [876, 711] width 182 height 10
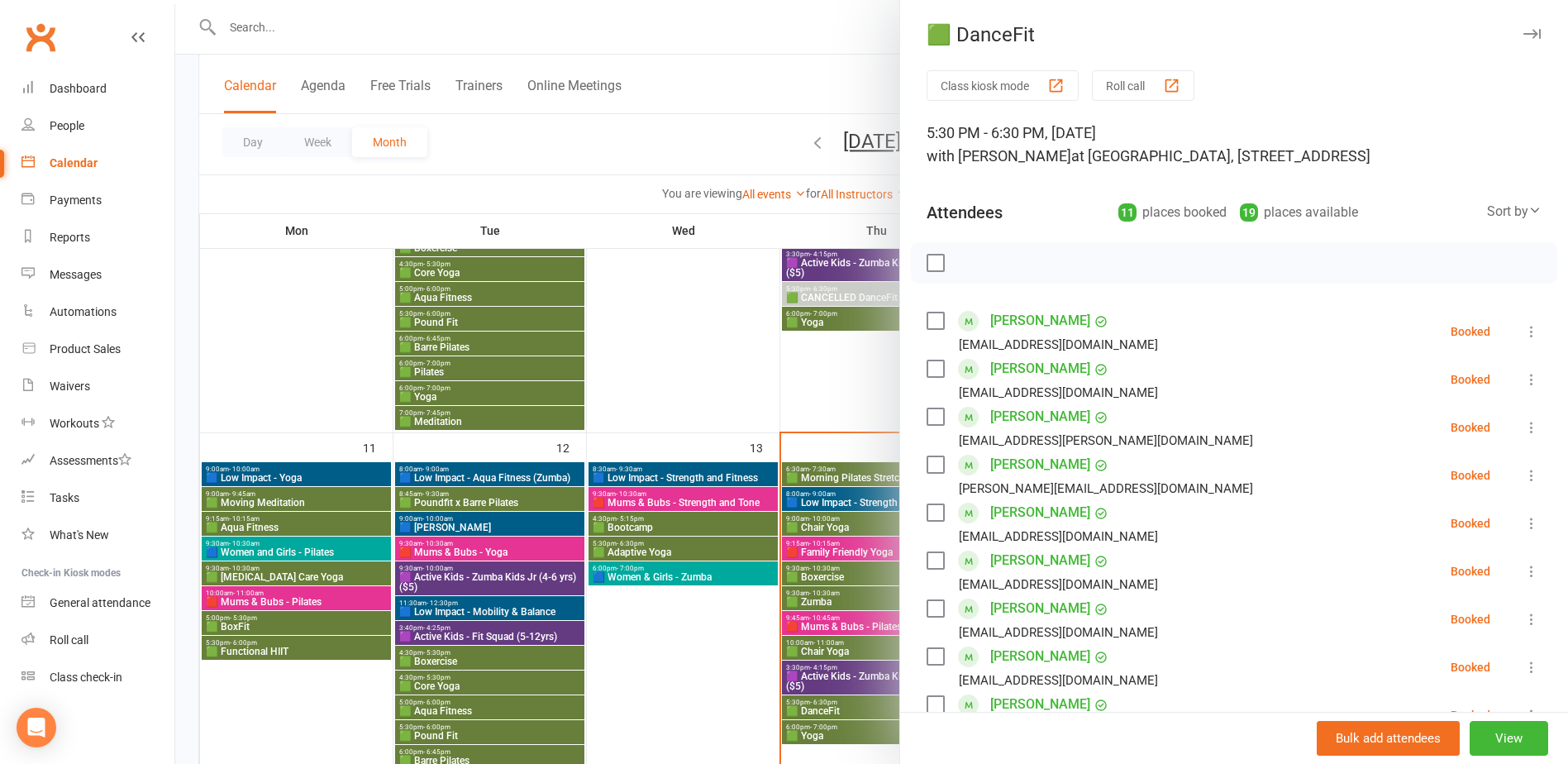
click at [830, 707] on div at bounding box center [872, 382] width 1393 height 764
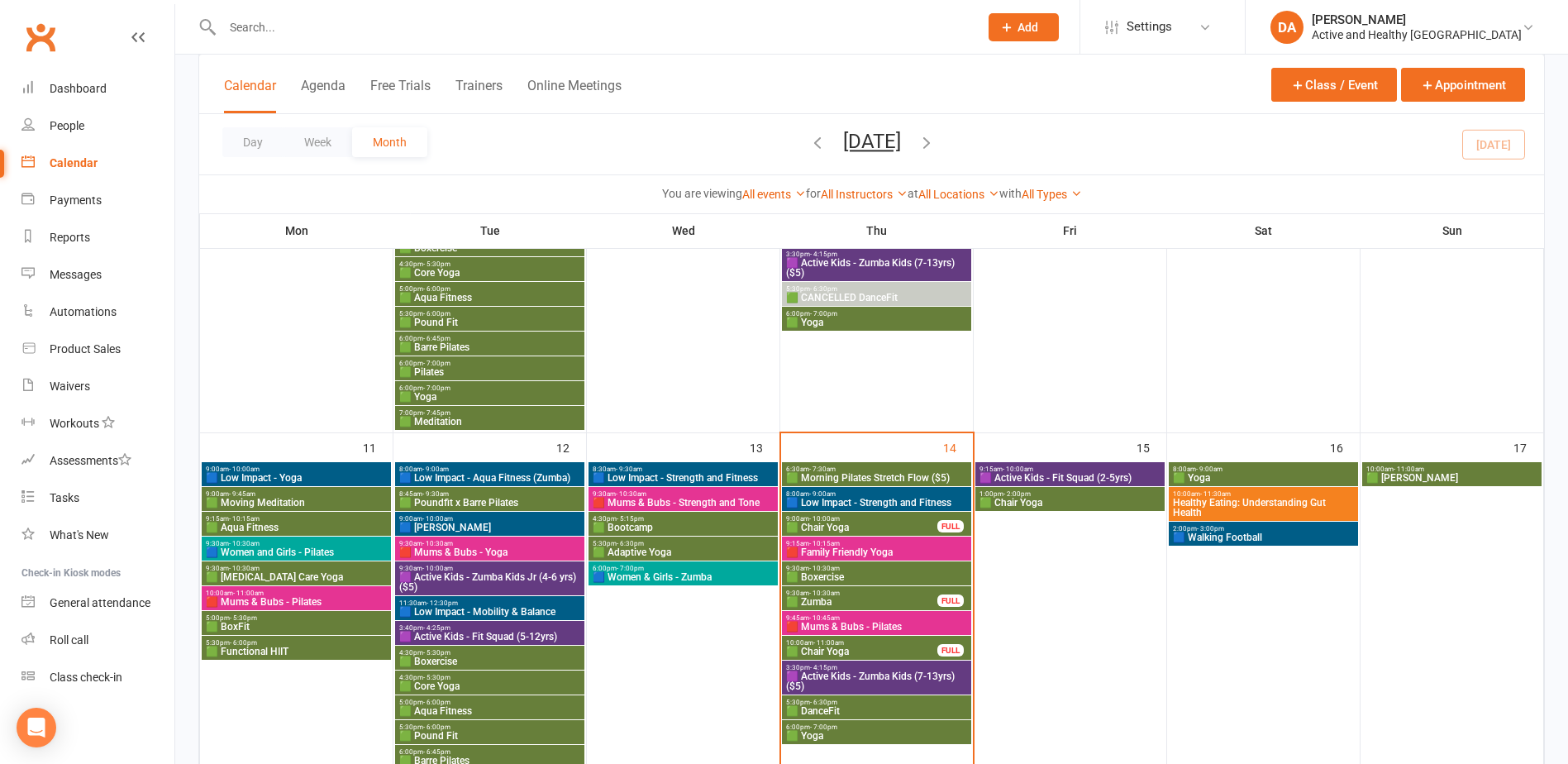
click at [827, 734] on span "🟩 Yoga" at bounding box center [876, 735] width 182 height 10
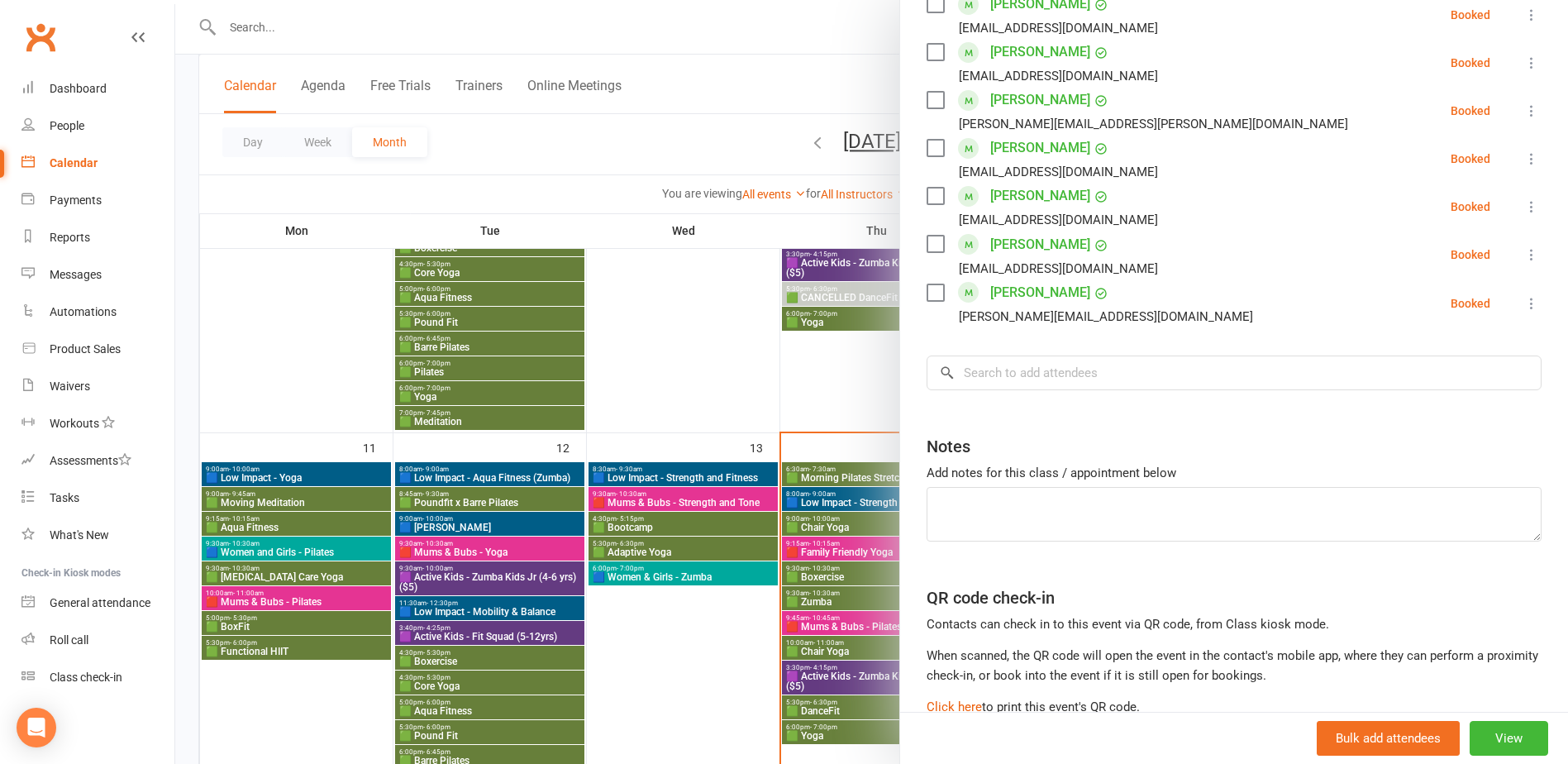
scroll to position [884, 0]
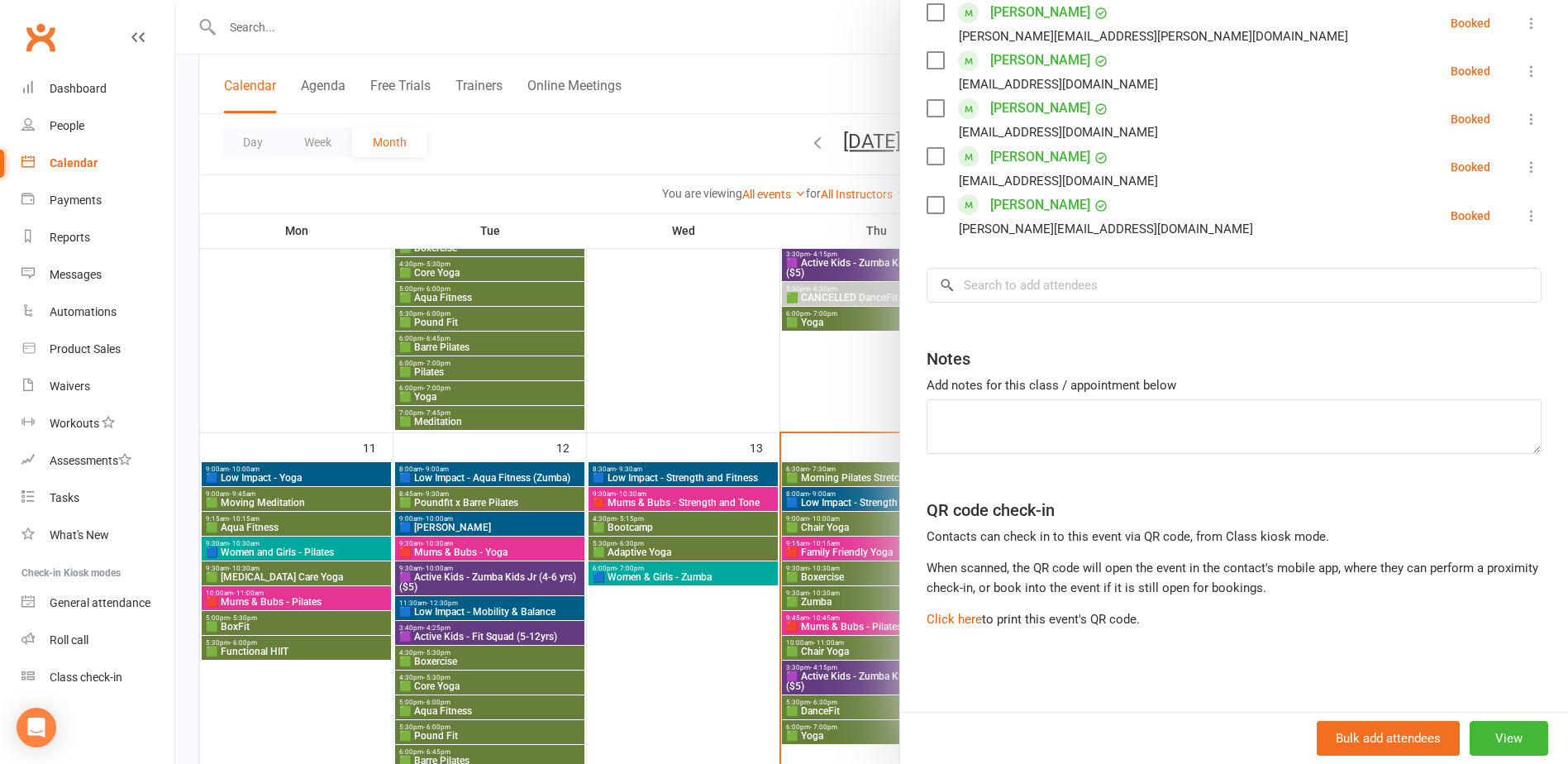
click at [697, 678] on div at bounding box center [872, 382] width 1393 height 764
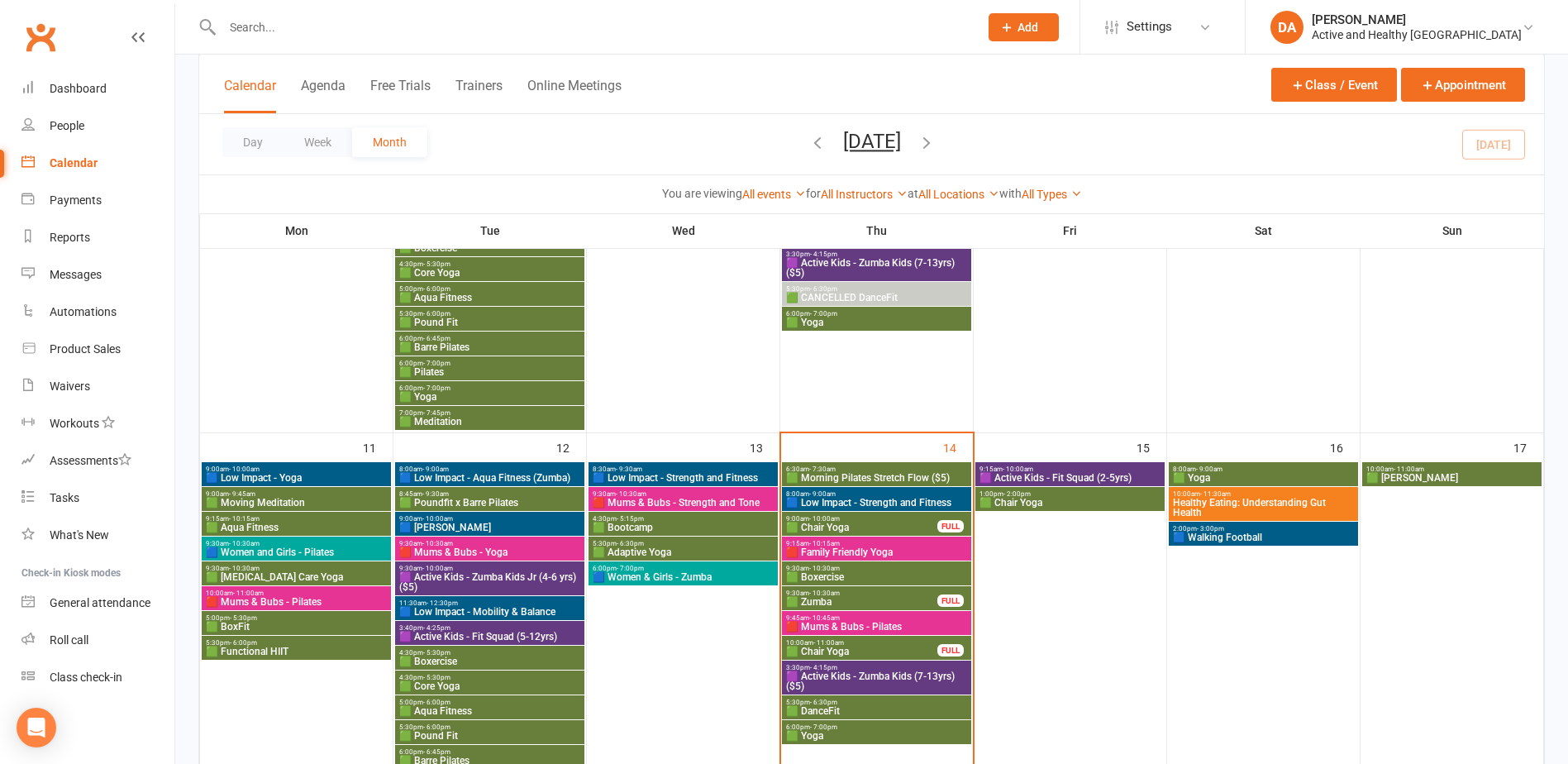
click at [474, 572] on span "🟪 Active Kids - Zumba Kids Jr (4-6 yrs) ($5)" at bounding box center [490, 581] width 182 height 19
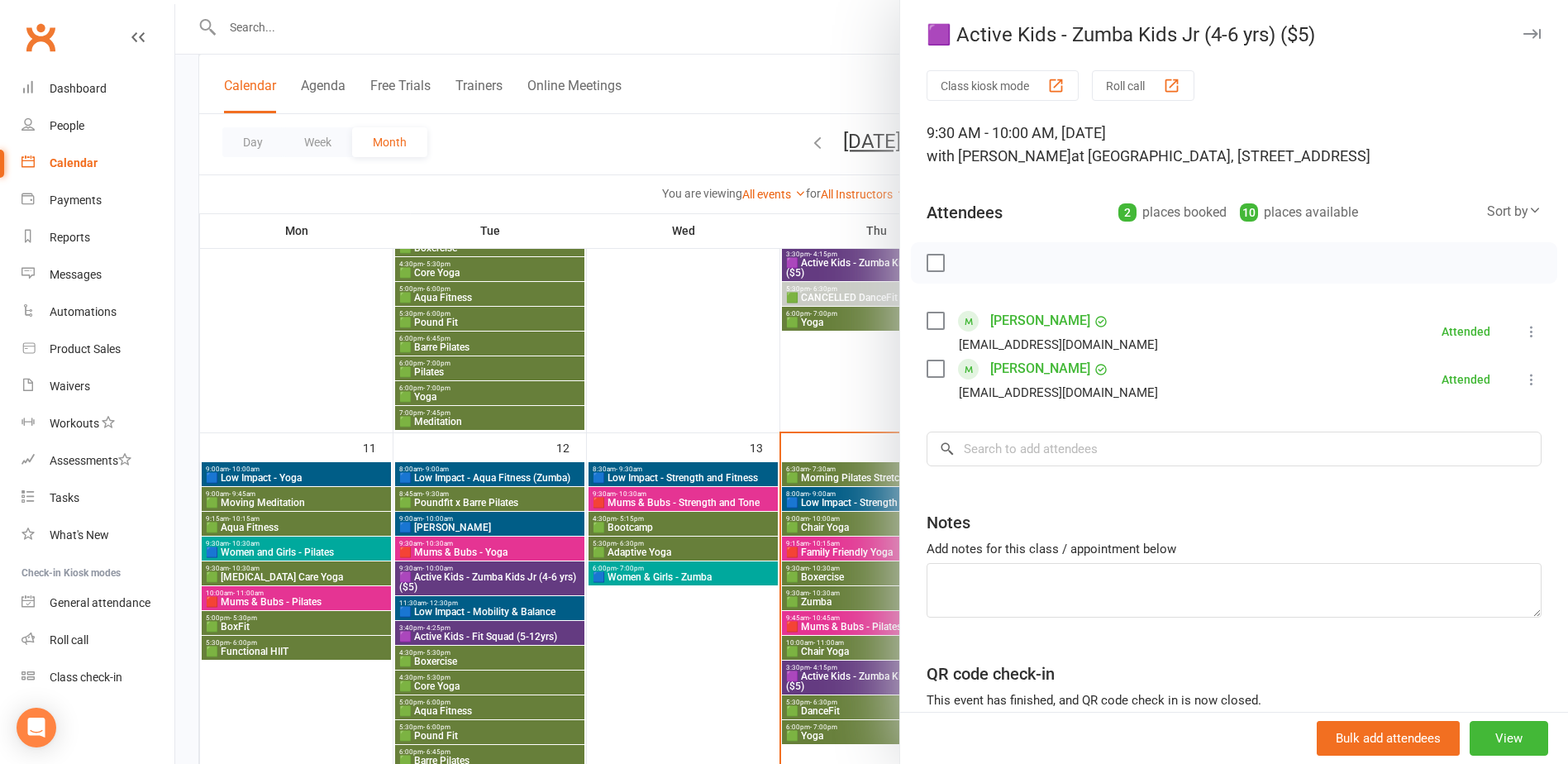
click at [463, 615] on div at bounding box center [872, 382] width 1393 height 764
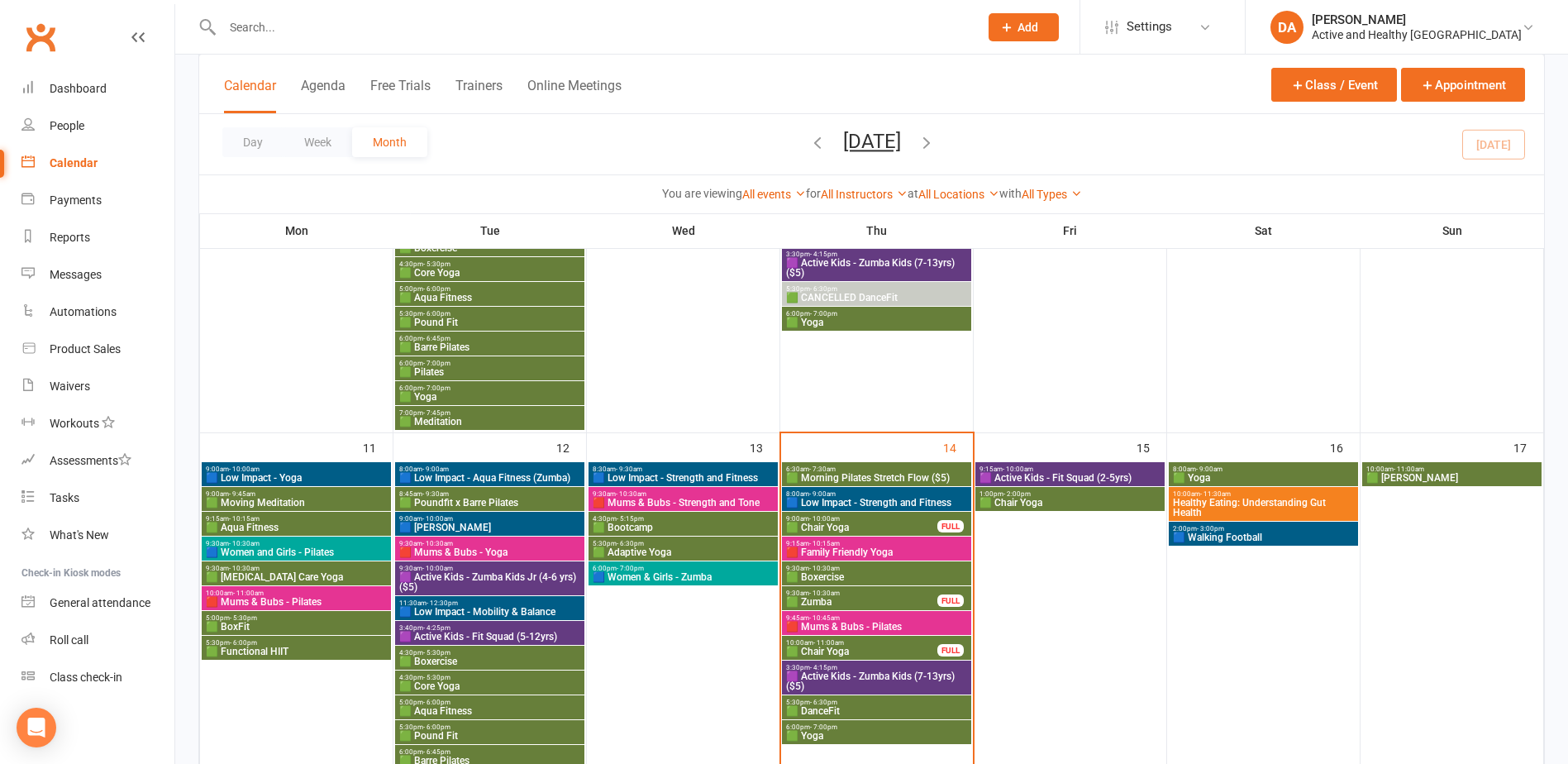
click at [475, 634] on span "🟪 Active Kids - Fit Squad (5-12yrs)" at bounding box center [490, 637] width 182 height 10
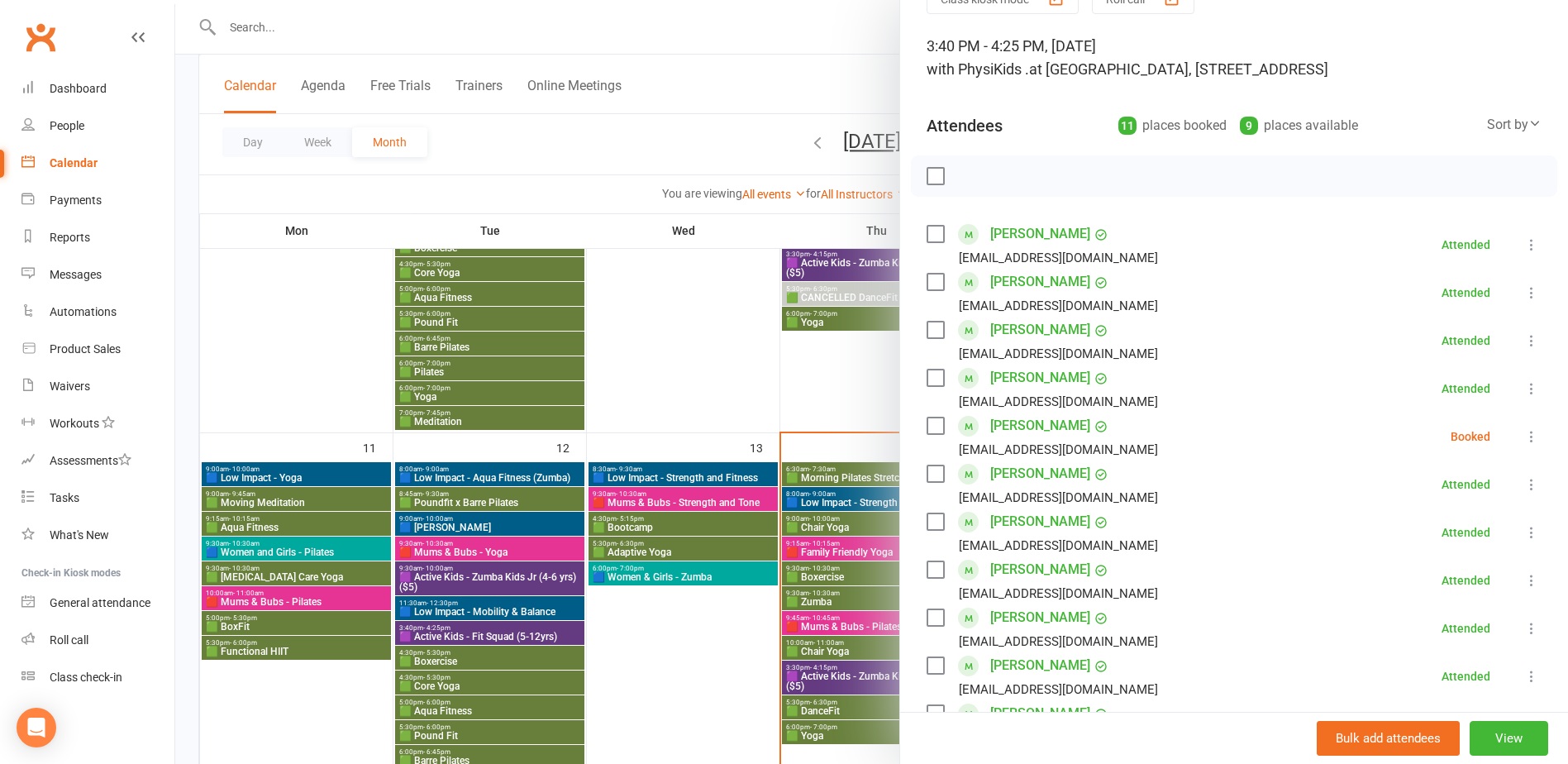
scroll to position [248, 0]
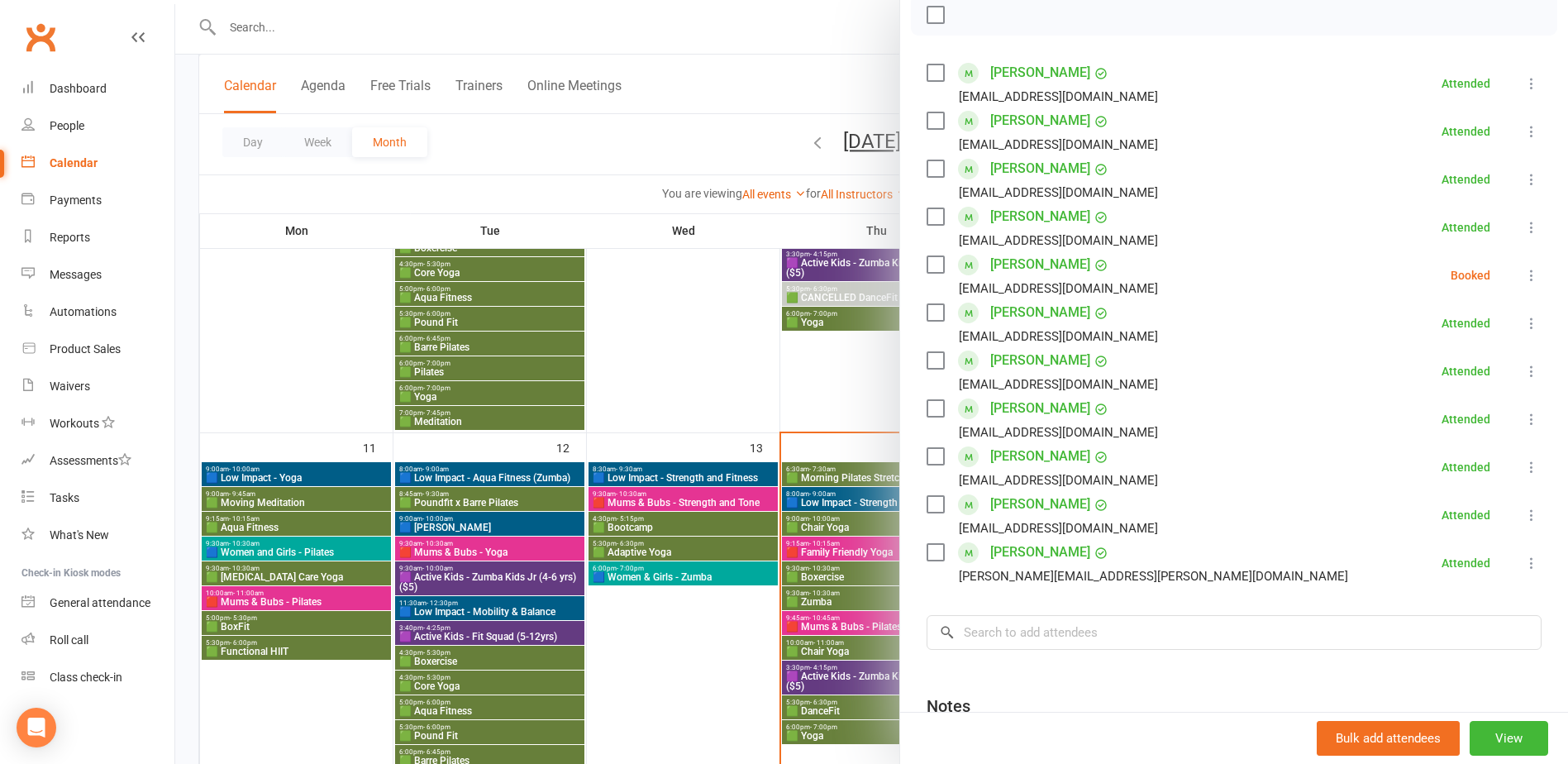
click at [665, 627] on div at bounding box center [872, 382] width 1393 height 764
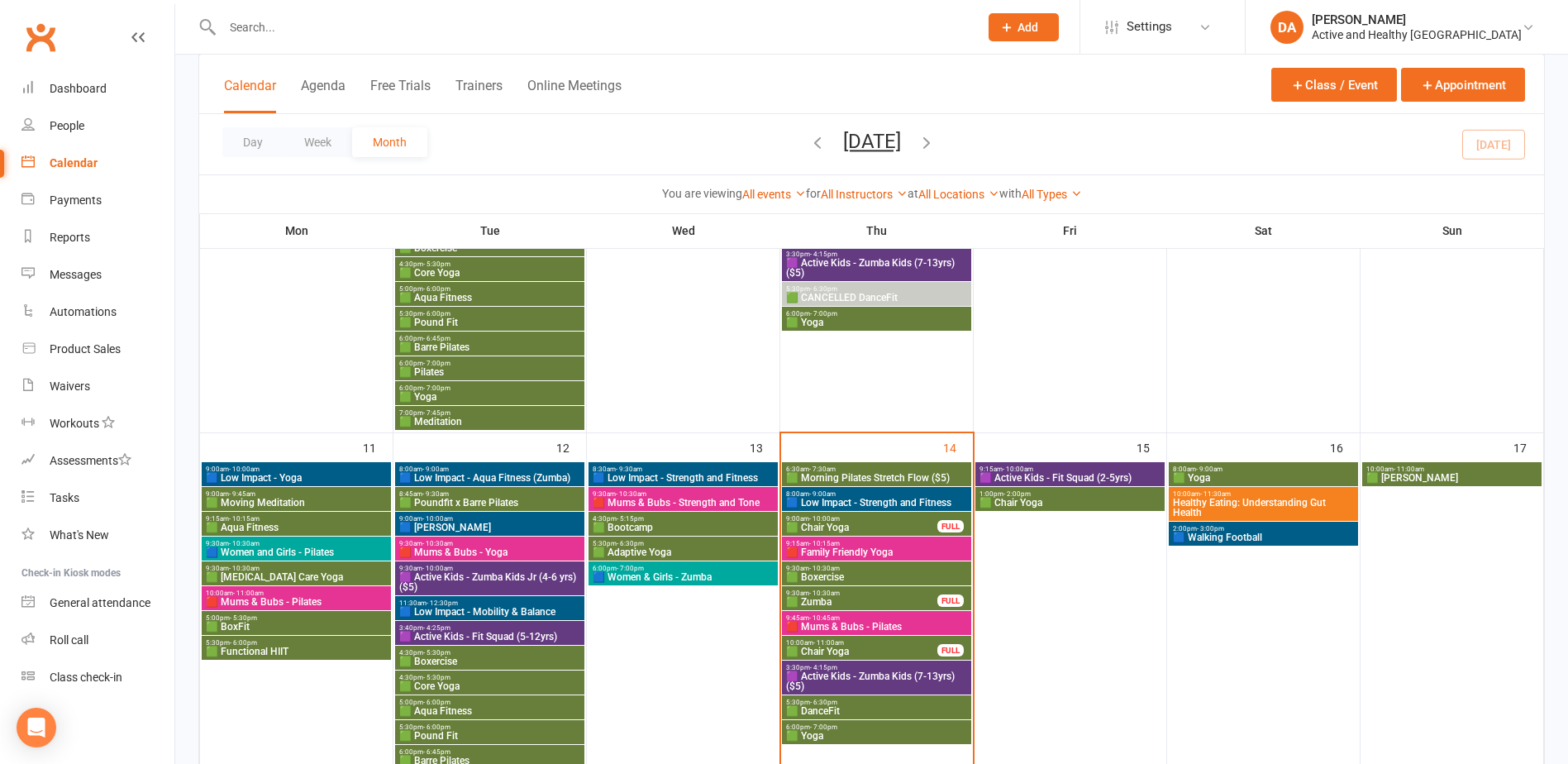
click at [861, 677] on span "🟪 Active Kids - Zumba Kids (7-13yrs) ($5)" at bounding box center [876, 680] width 182 height 19
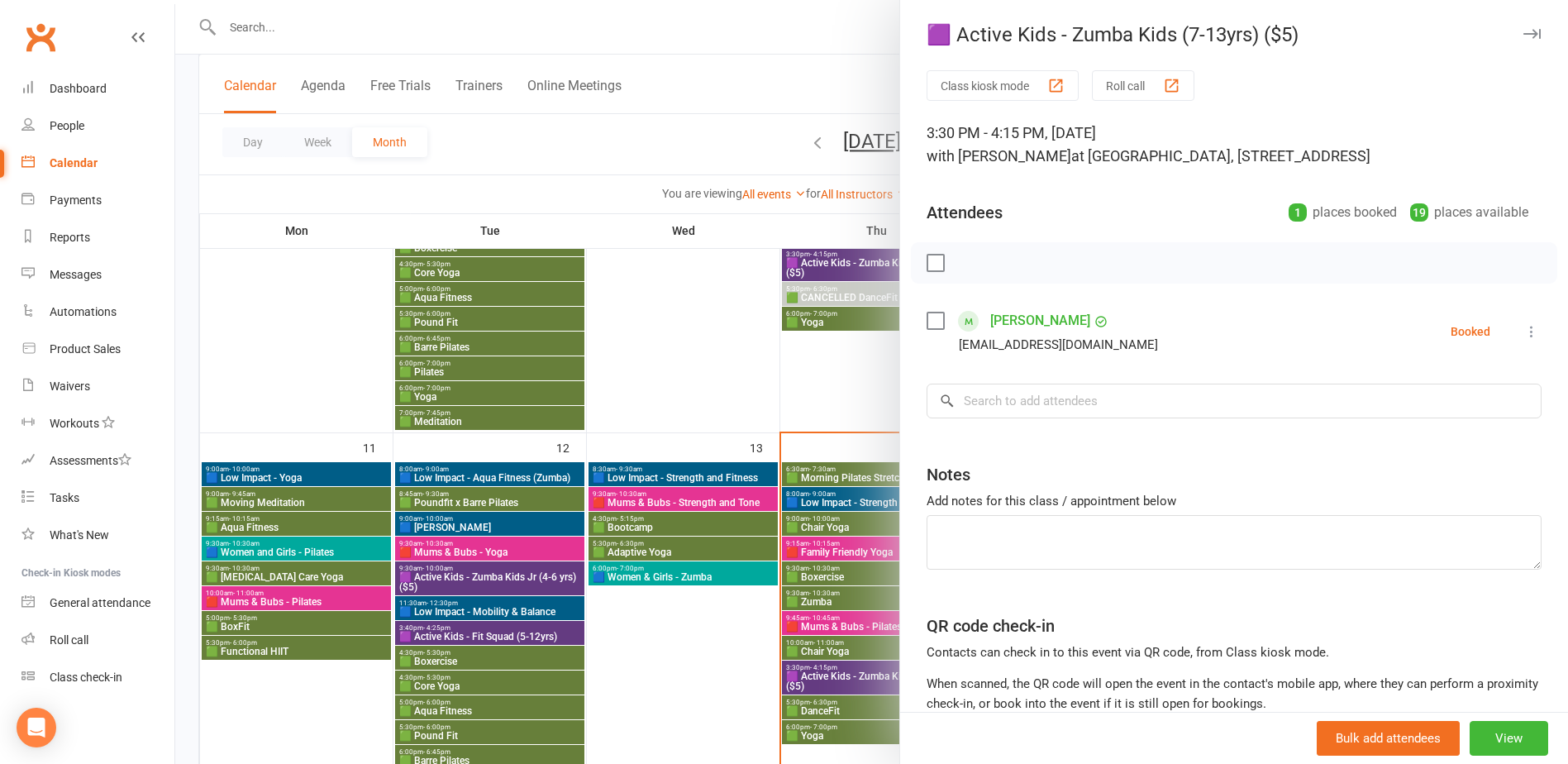
click at [713, 654] on div at bounding box center [872, 382] width 1393 height 764
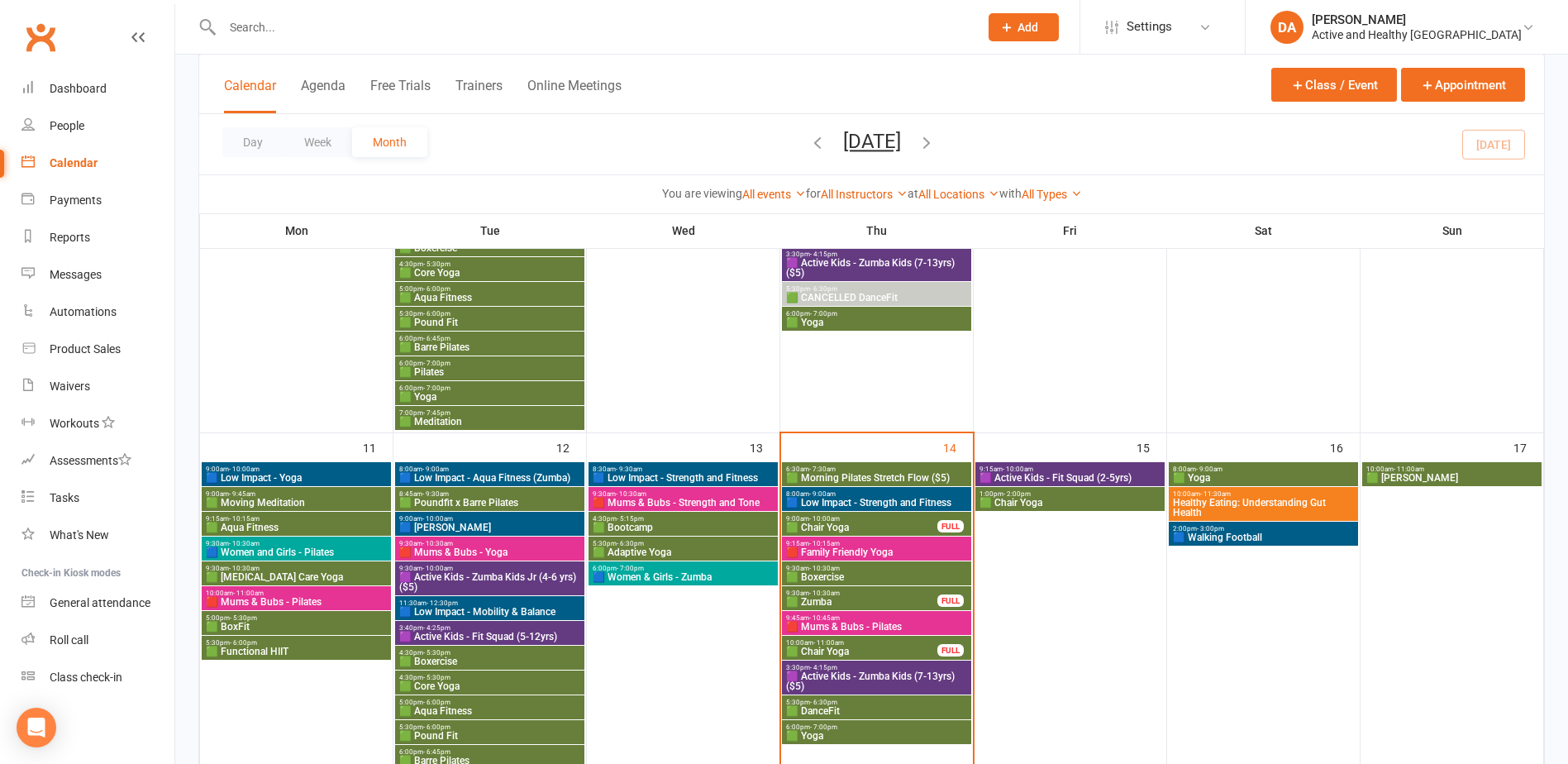
click at [1101, 470] on span "9:15am - 10:00am" at bounding box center [1070, 469] width 182 height 8
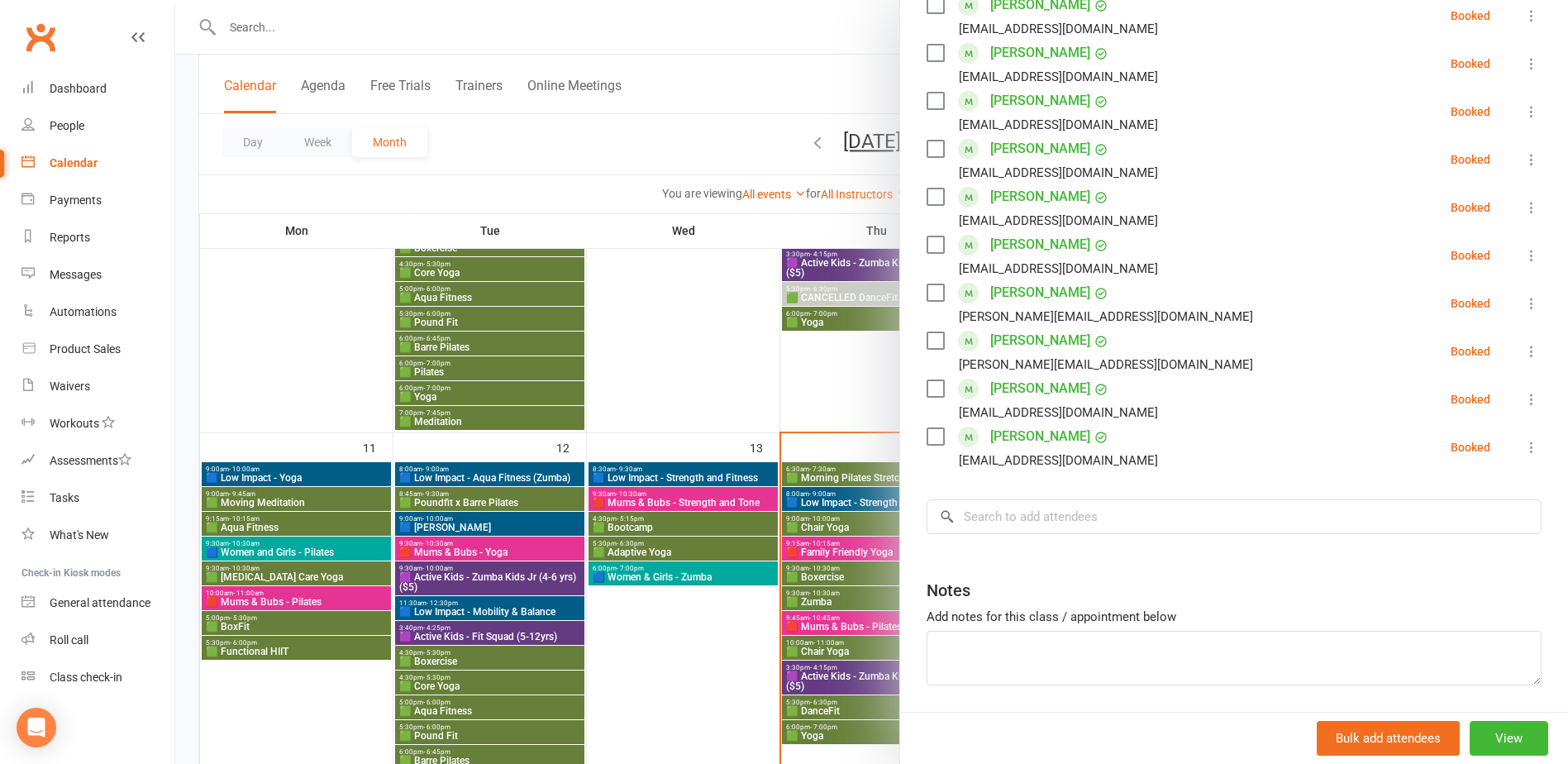
scroll to position [413, 0]
click at [715, 634] on div at bounding box center [872, 382] width 1393 height 764
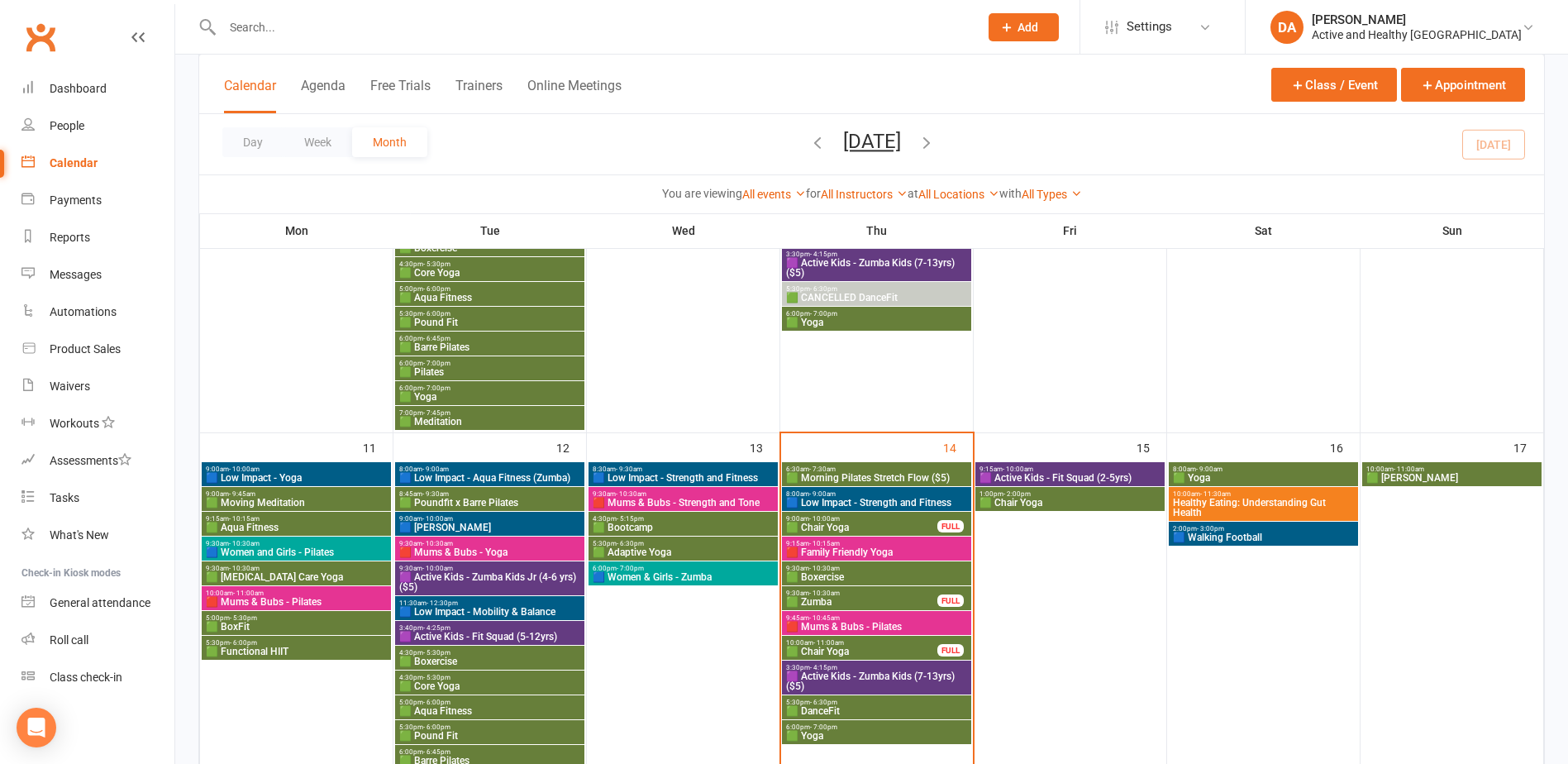
click at [1115, 493] on span "1:00pm - 2:00pm" at bounding box center [1070, 494] width 182 height 8
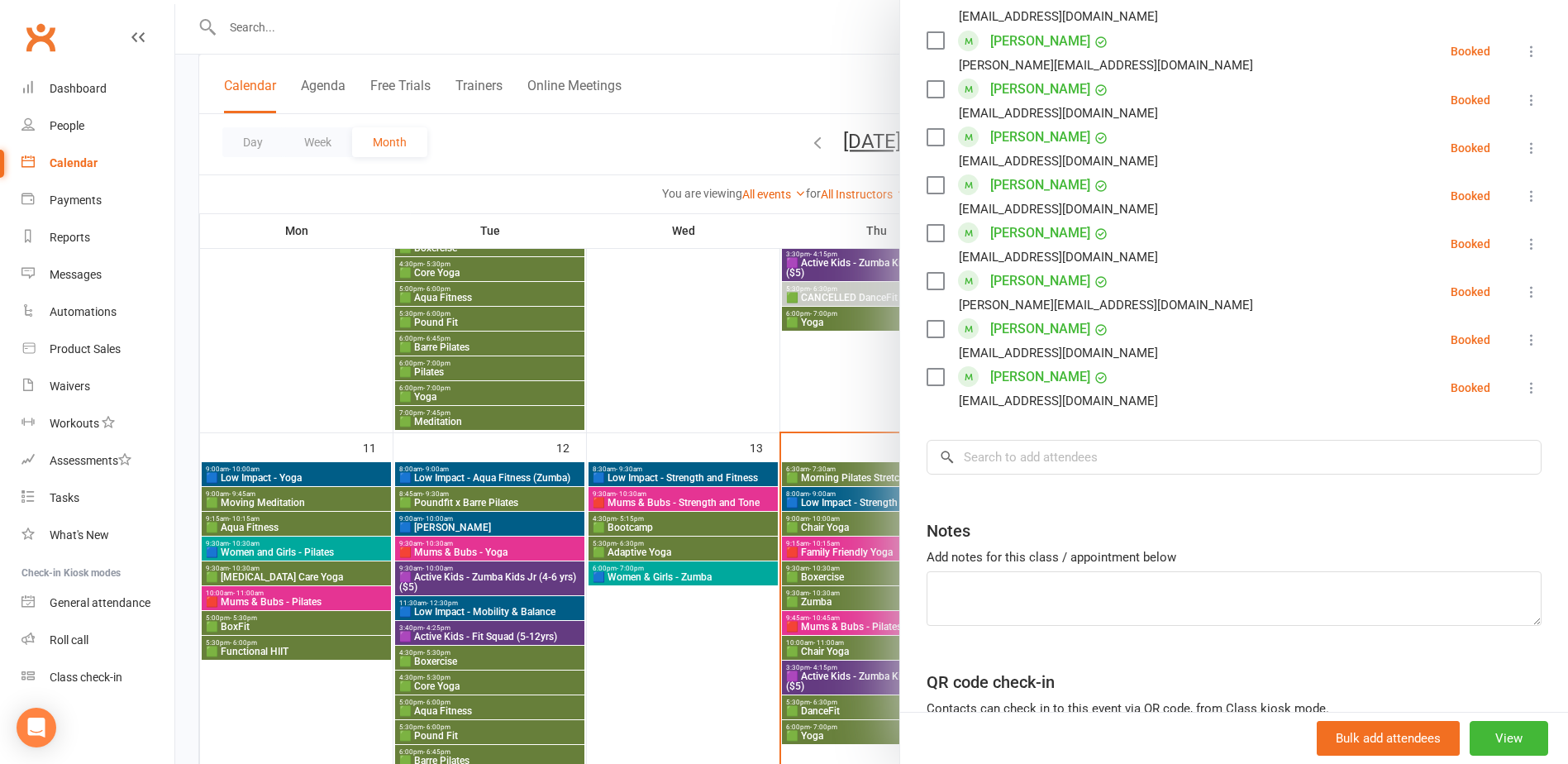
scroll to position [1075, 0]
click at [647, 658] on div at bounding box center [872, 382] width 1393 height 764
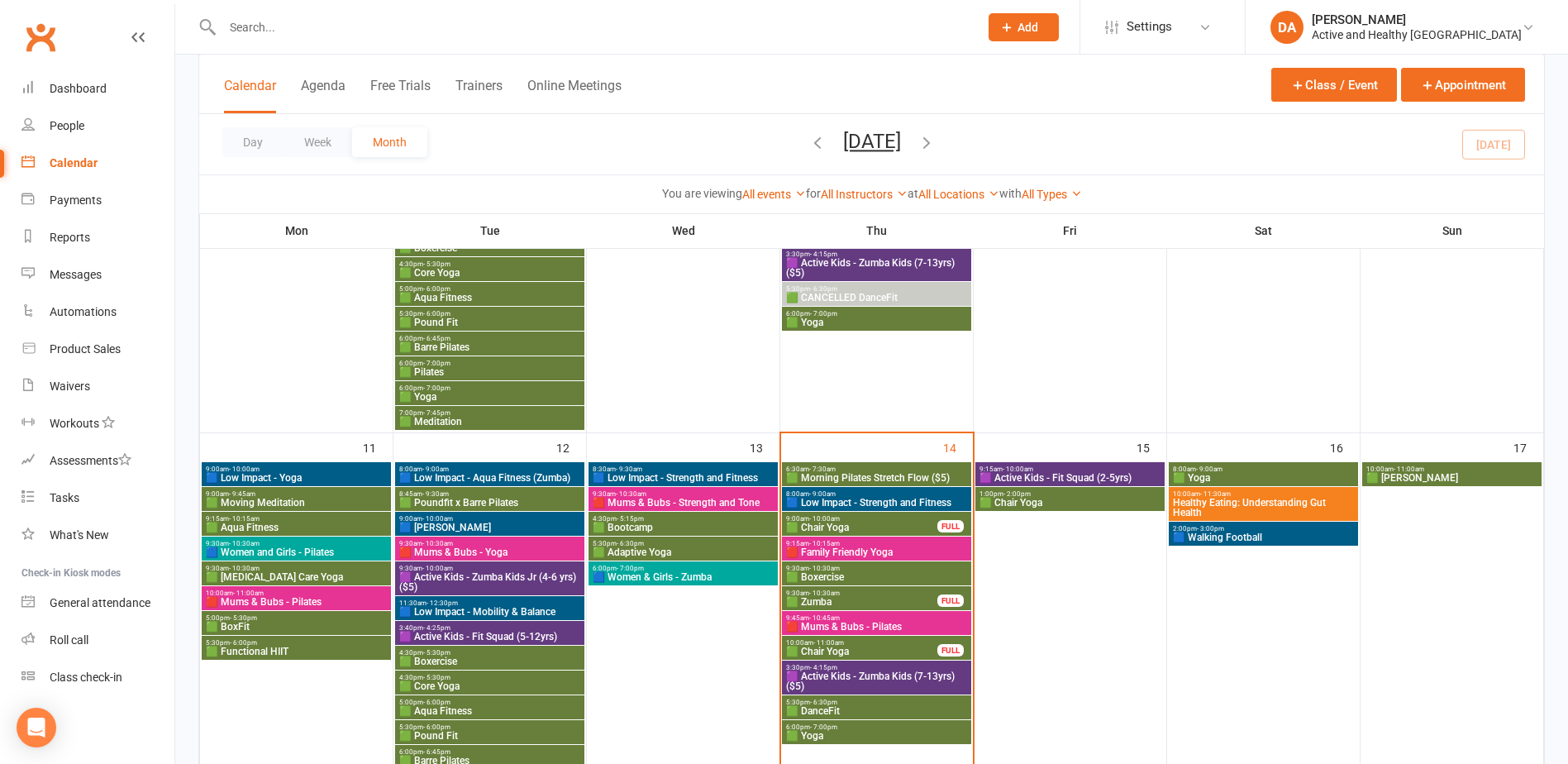
click at [1232, 468] on span "8:00am - 9:00am" at bounding box center [1263, 469] width 182 height 8
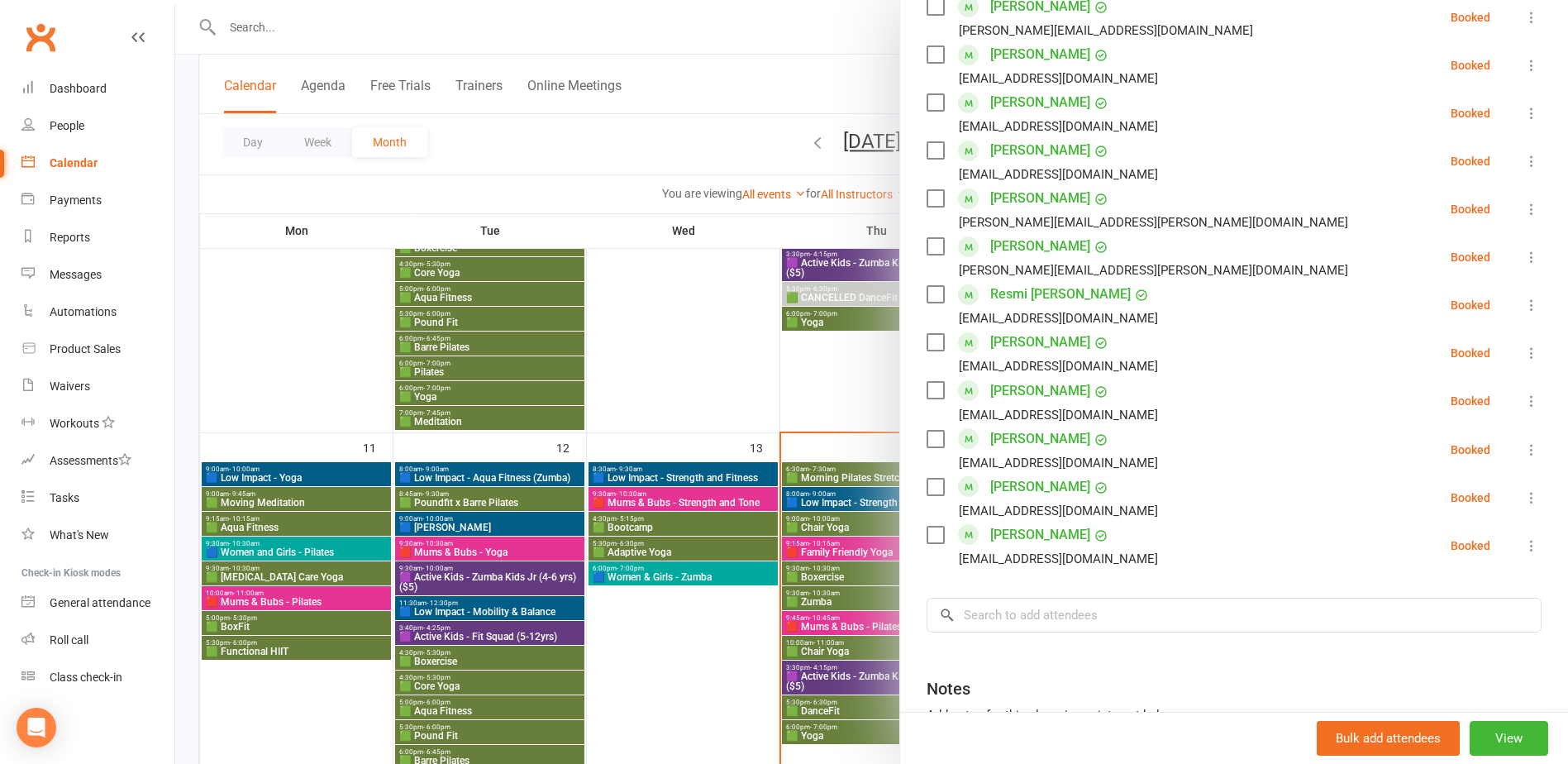
scroll to position [1027, 0]
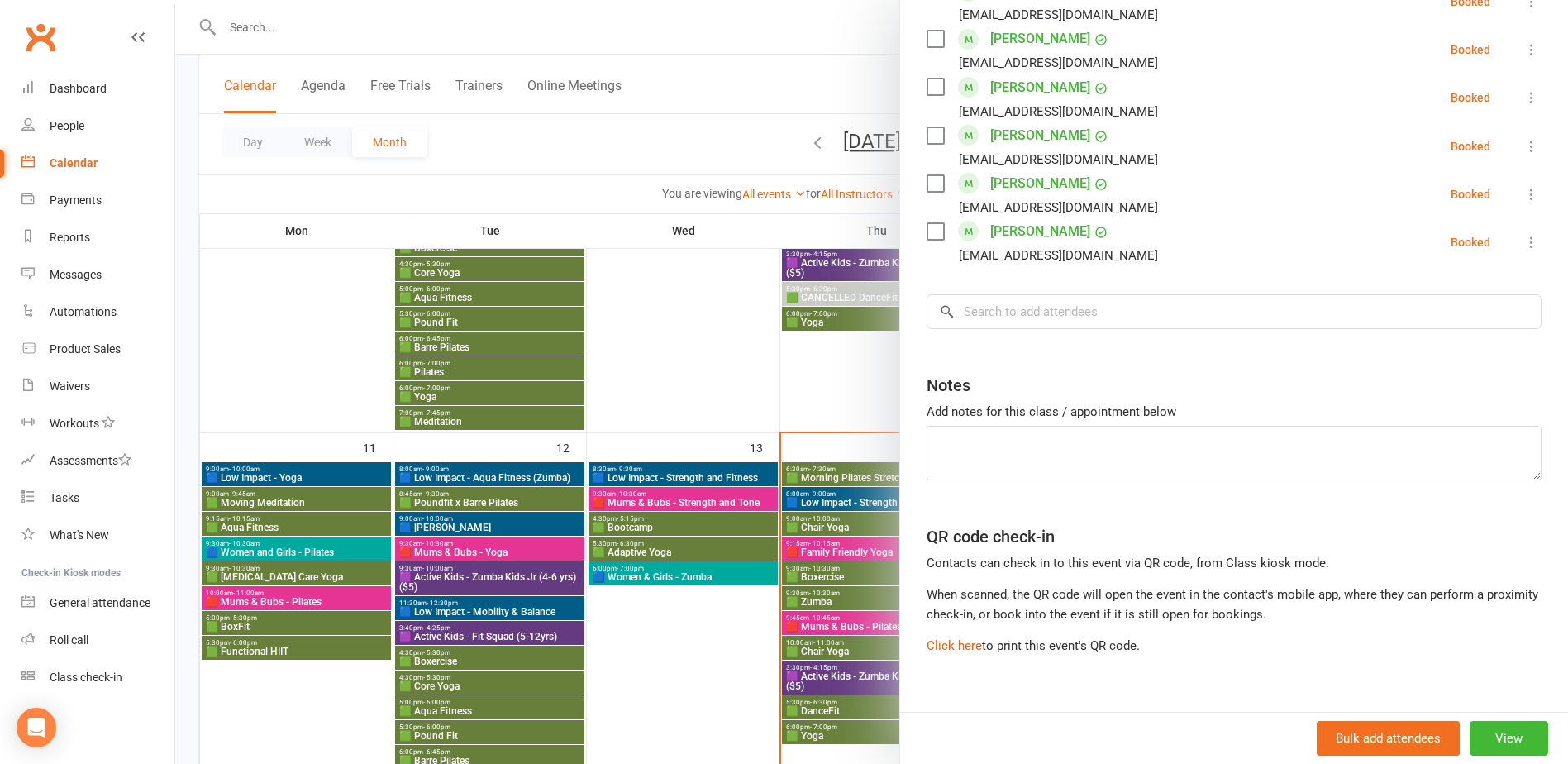
click at [697, 657] on div at bounding box center [872, 382] width 1393 height 764
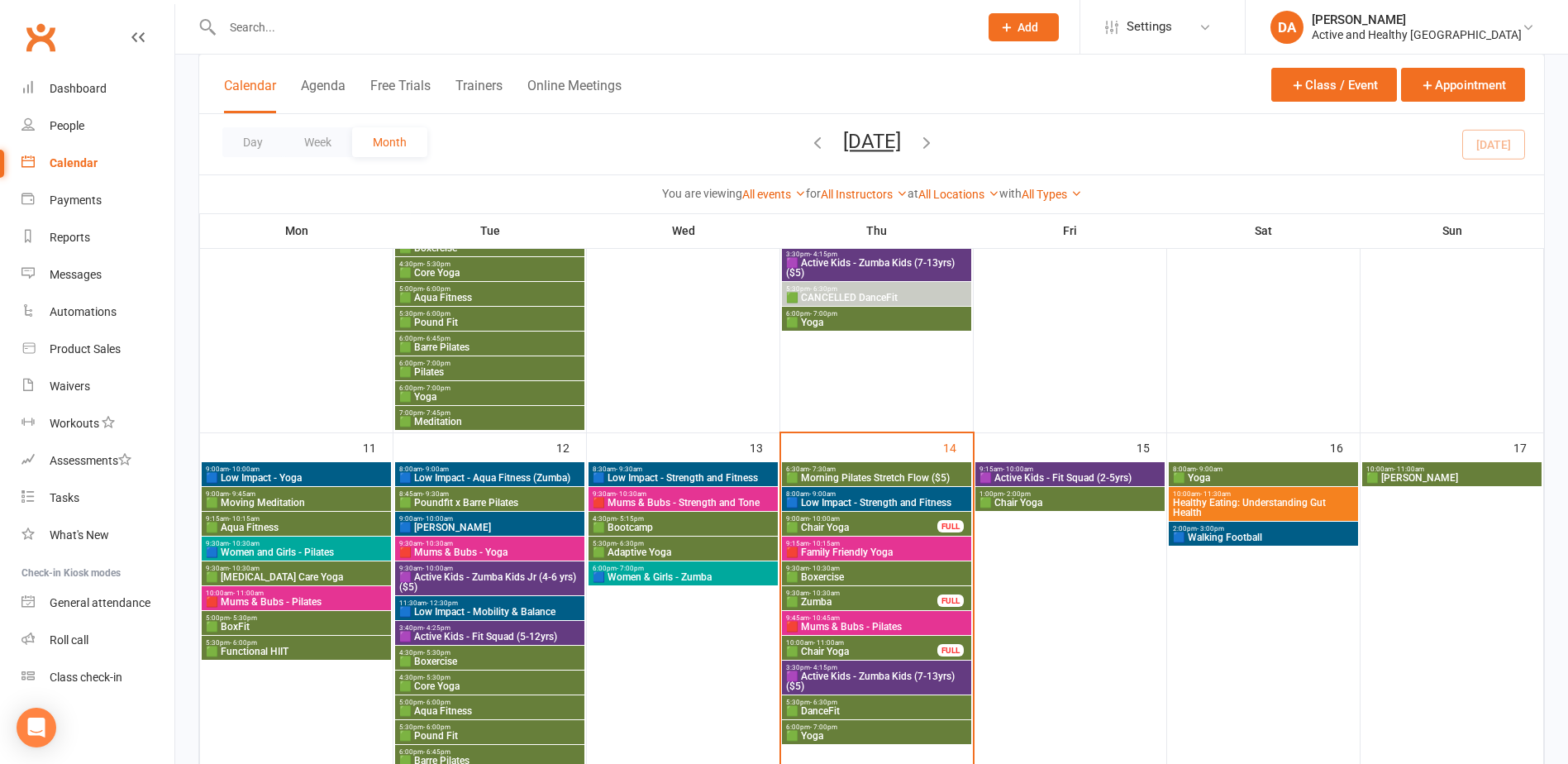
click at [1285, 508] on span "Healthy Eating: Understanding Gut Health" at bounding box center [1263, 507] width 182 height 19
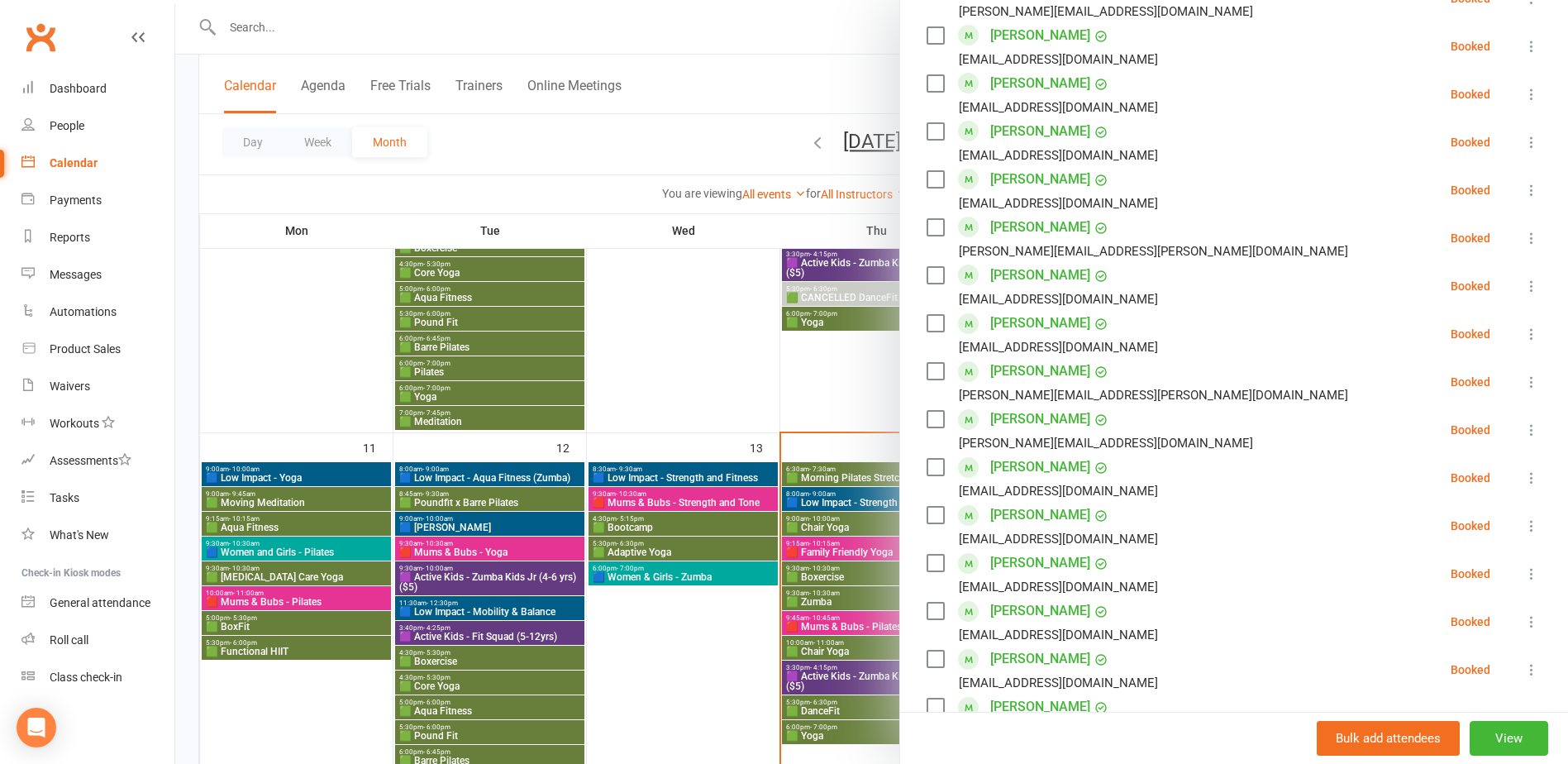
scroll to position [1901, 0]
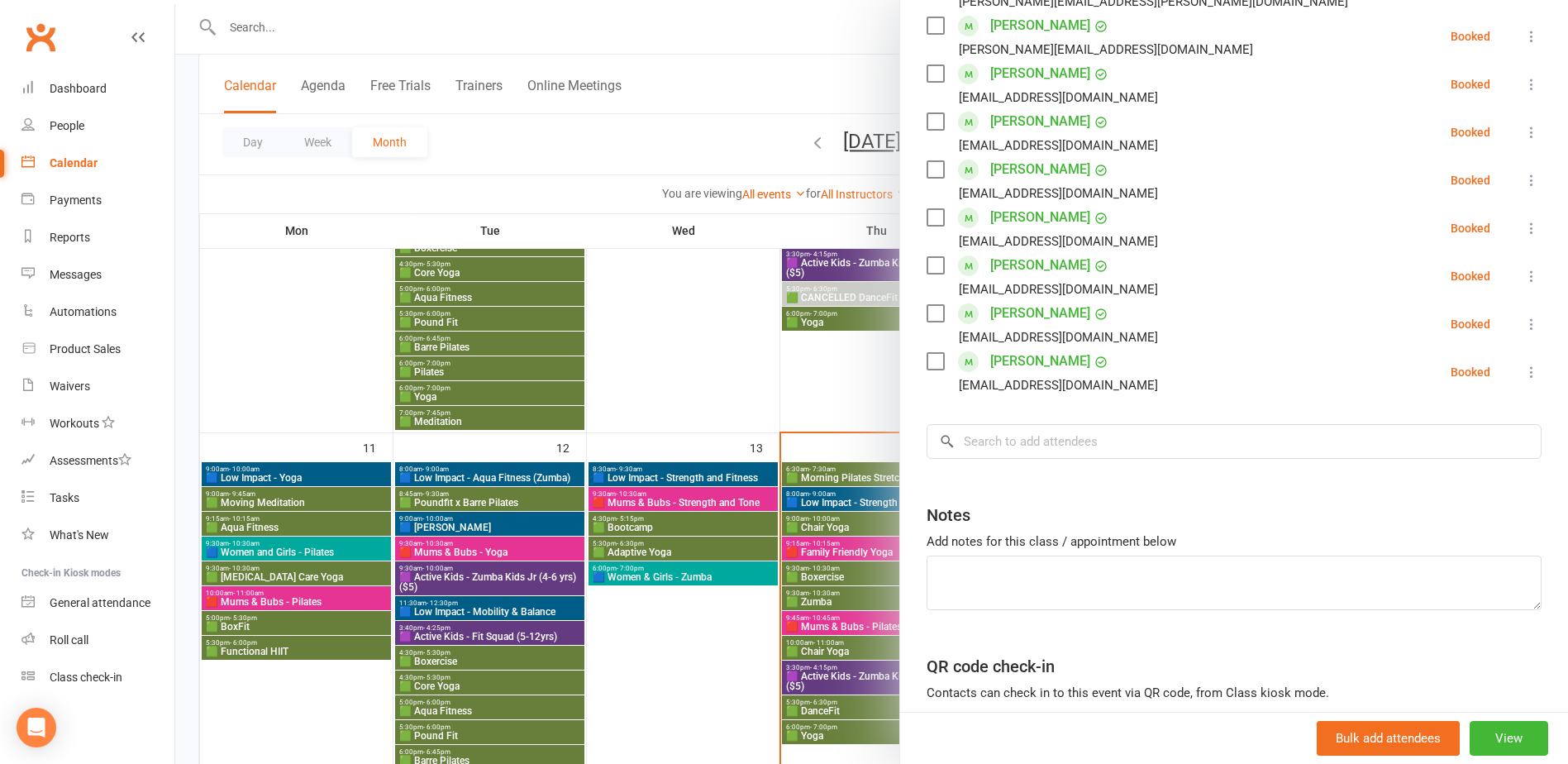
click at [673, 641] on div at bounding box center [872, 382] width 1393 height 764
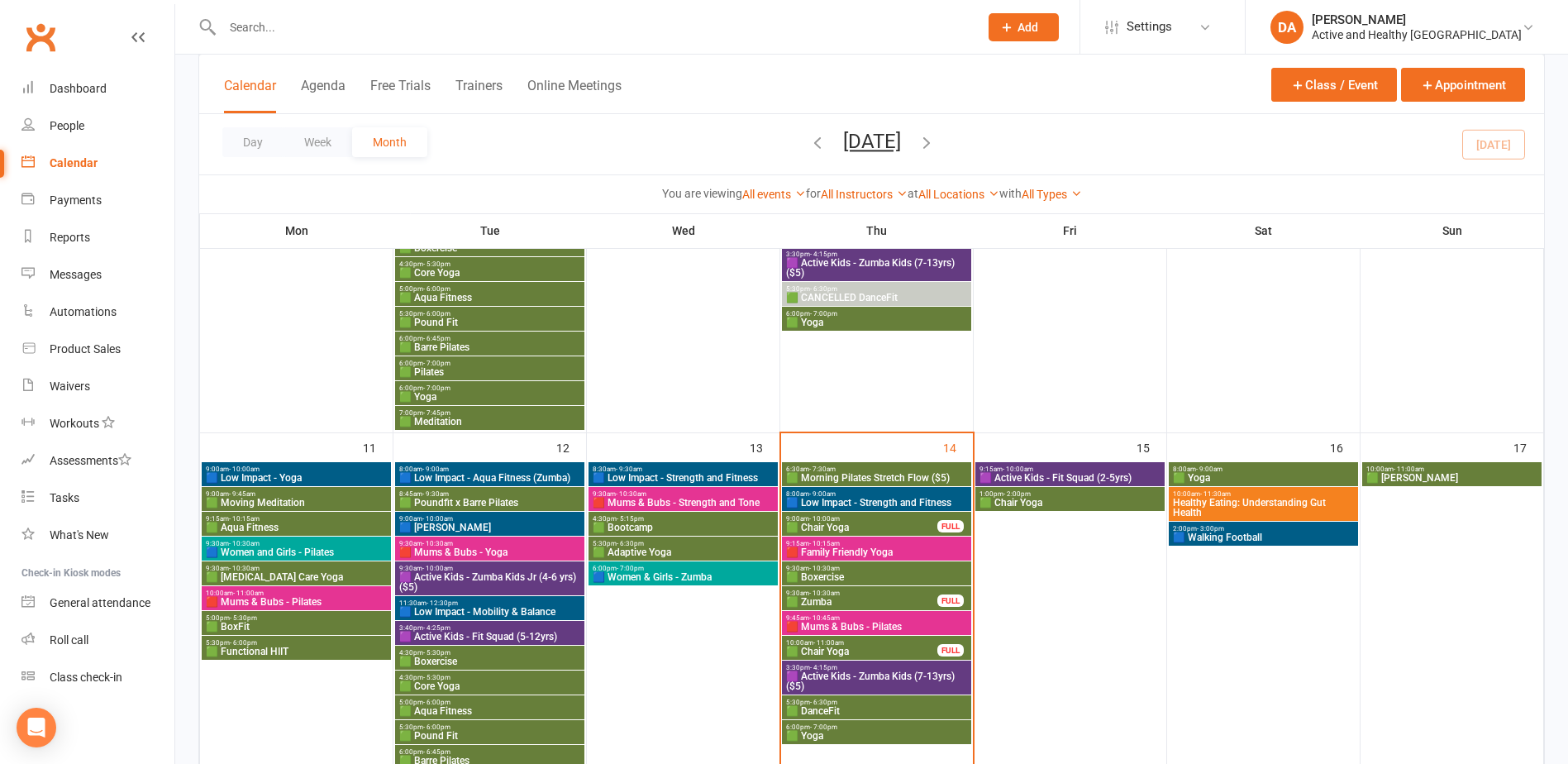
click at [1272, 535] on span "🟦 Walking Football" at bounding box center [1263, 537] width 182 height 10
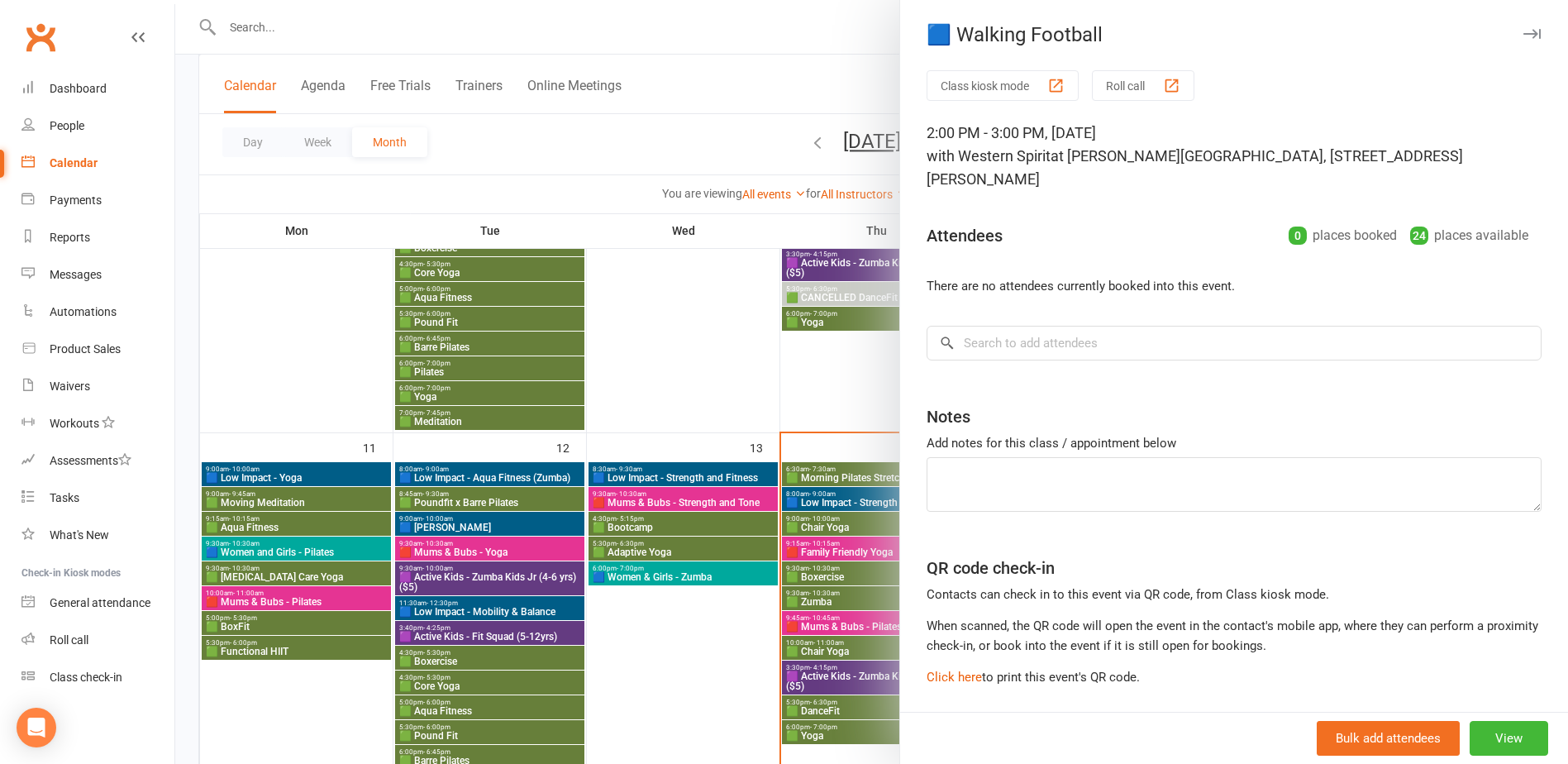
drag, startPoint x: 715, startPoint y: 640, endPoint x: 768, endPoint y: 623, distance: 55.7
click at [719, 634] on div at bounding box center [872, 382] width 1393 height 764
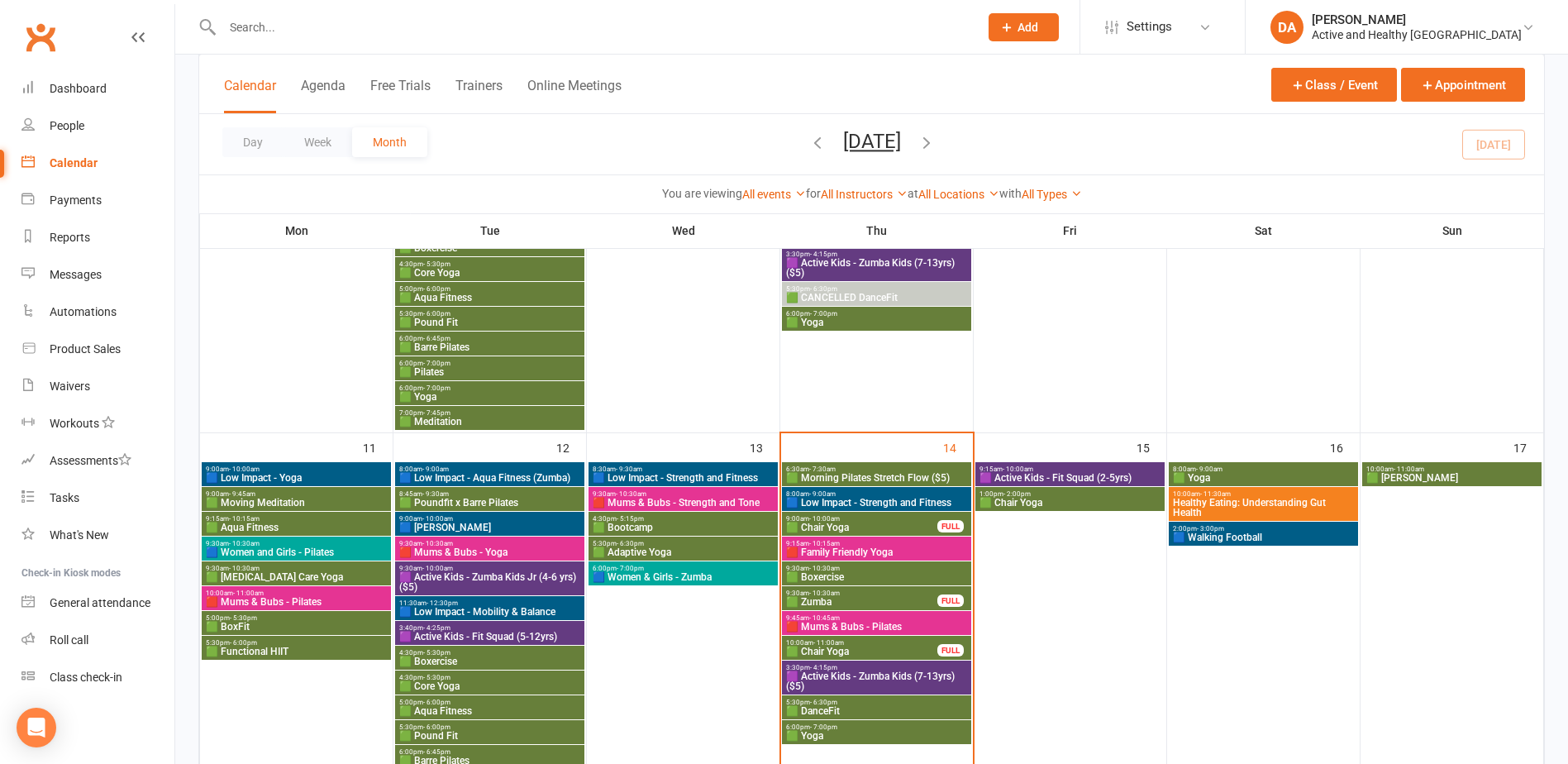
click at [1418, 474] on span "🟩 [PERSON_NAME]" at bounding box center [1451, 478] width 173 height 10
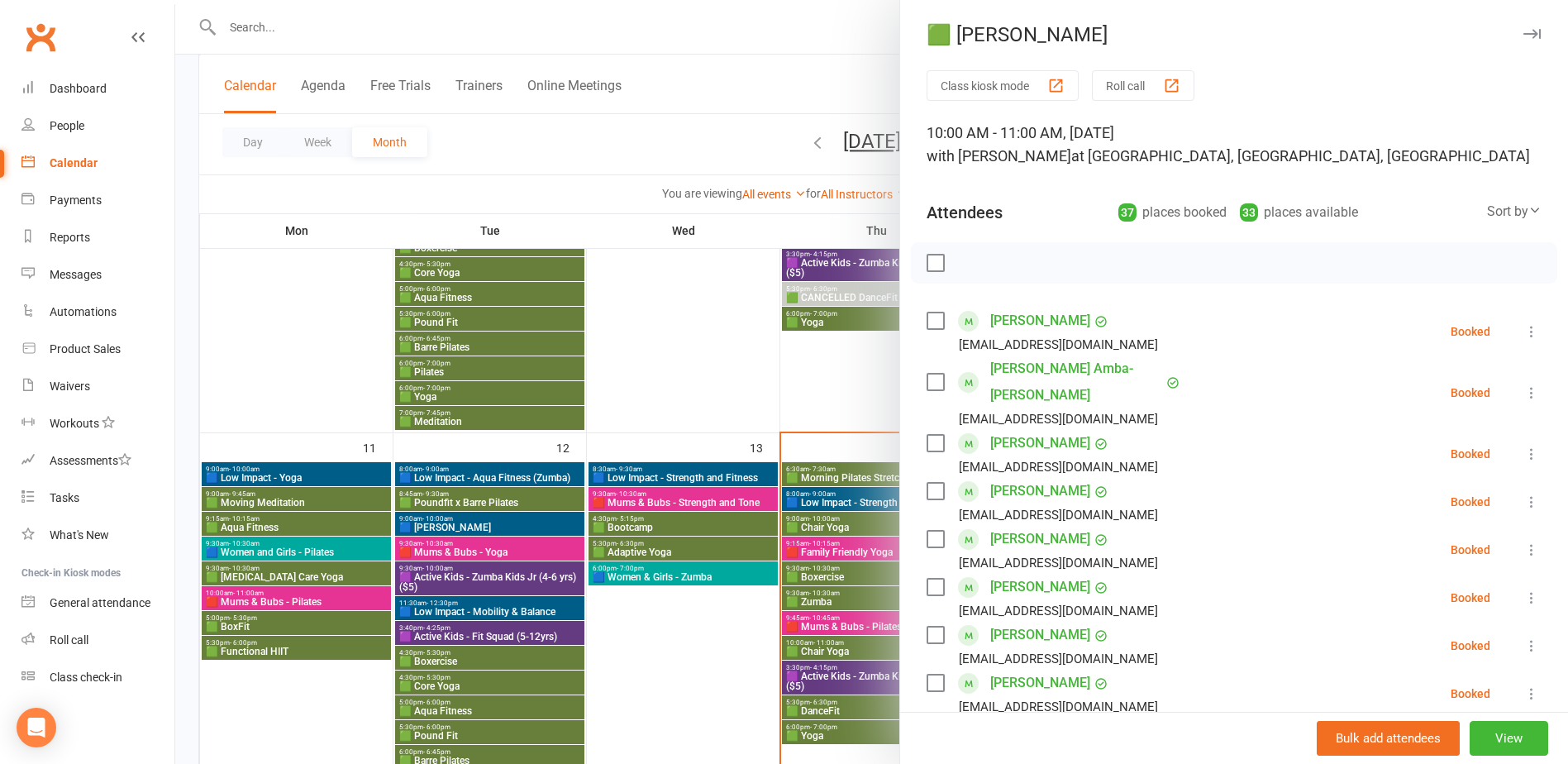
click at [812, 416] on div at bounding box center [872, 382] width 1393 height 764
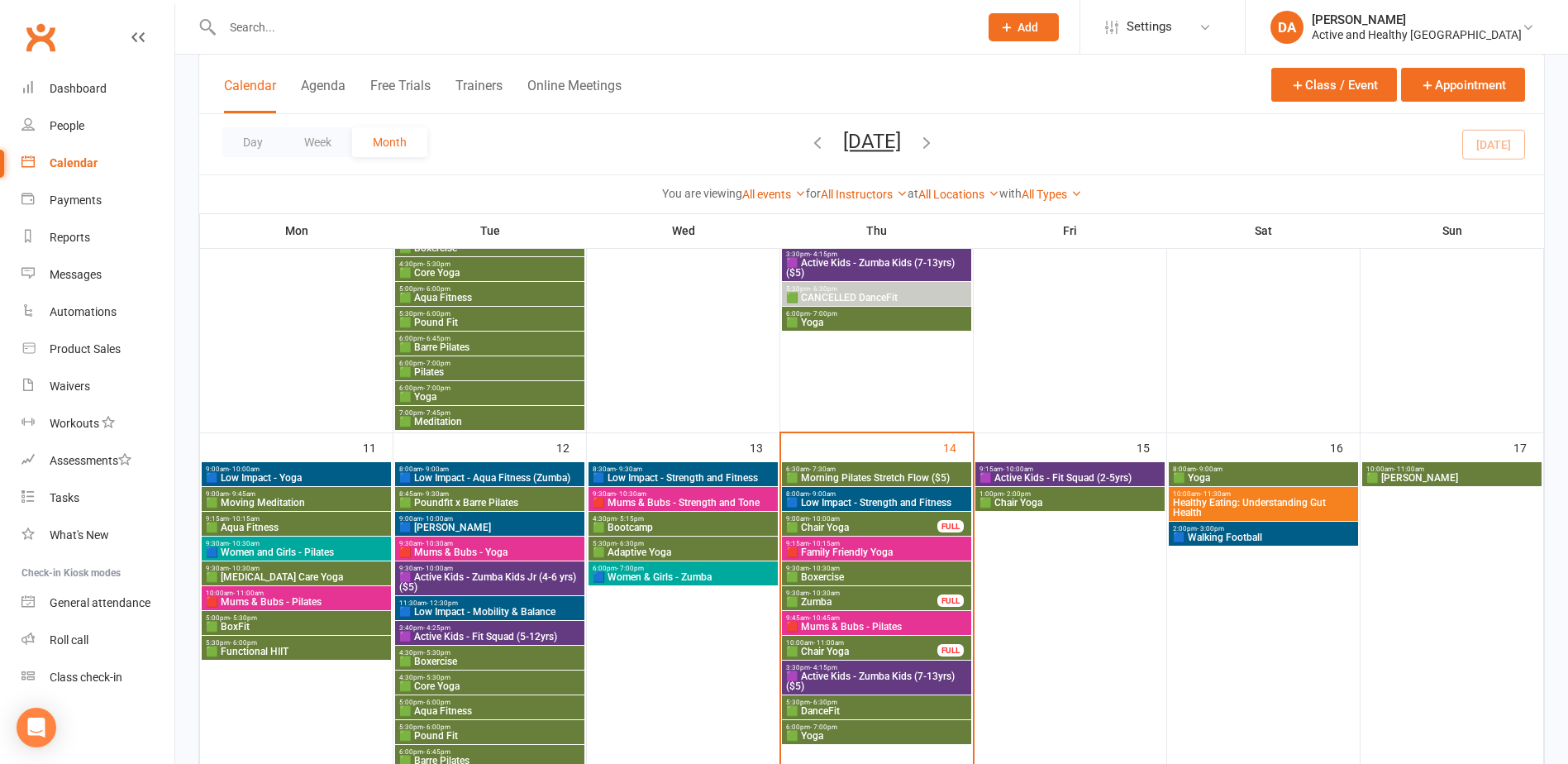
click at [1131, 466] on span "9:15am - 10:00am" at bounding box center [1070, 469] width 182 height 8
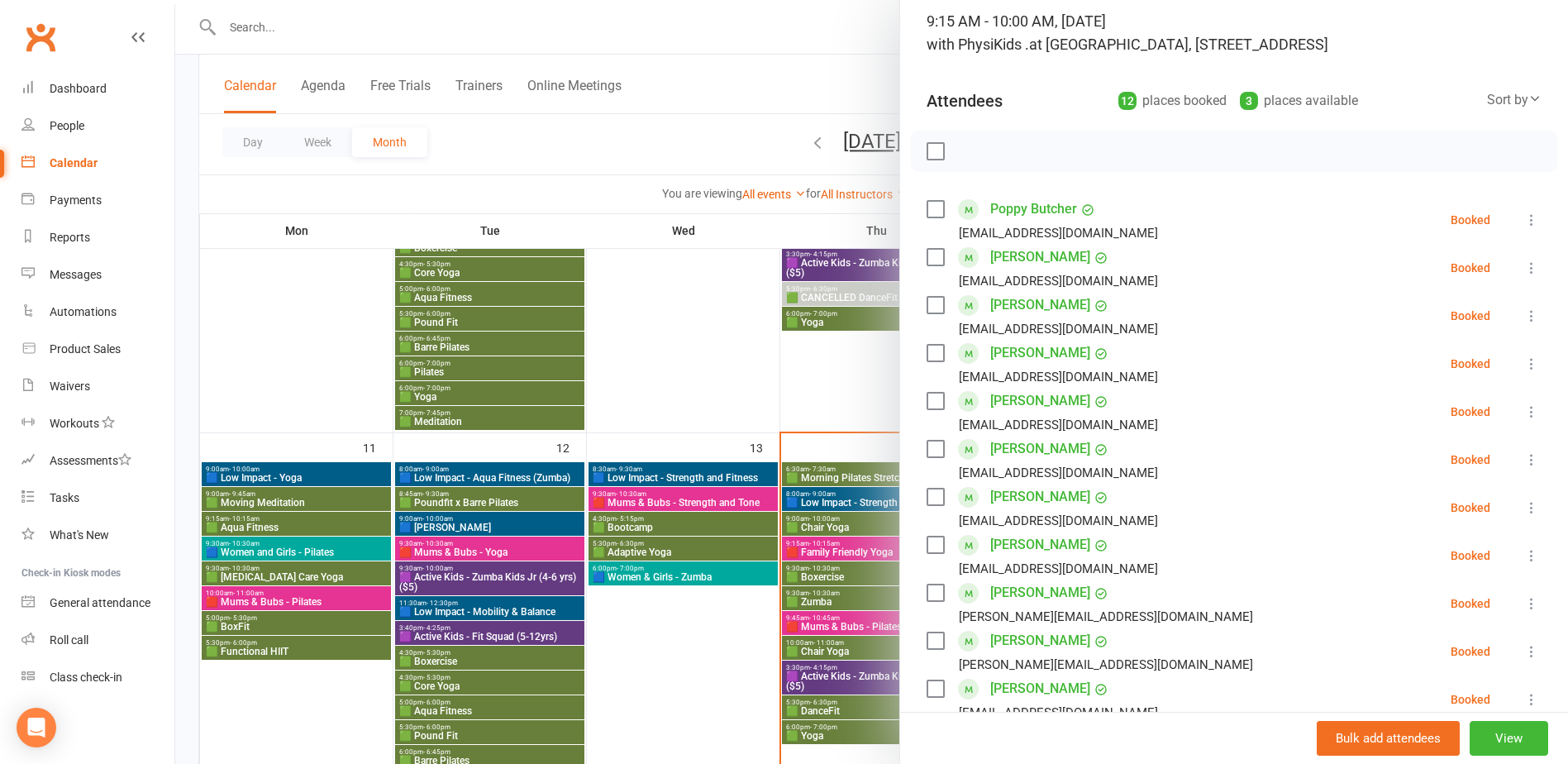
scroll to position [413, 0]
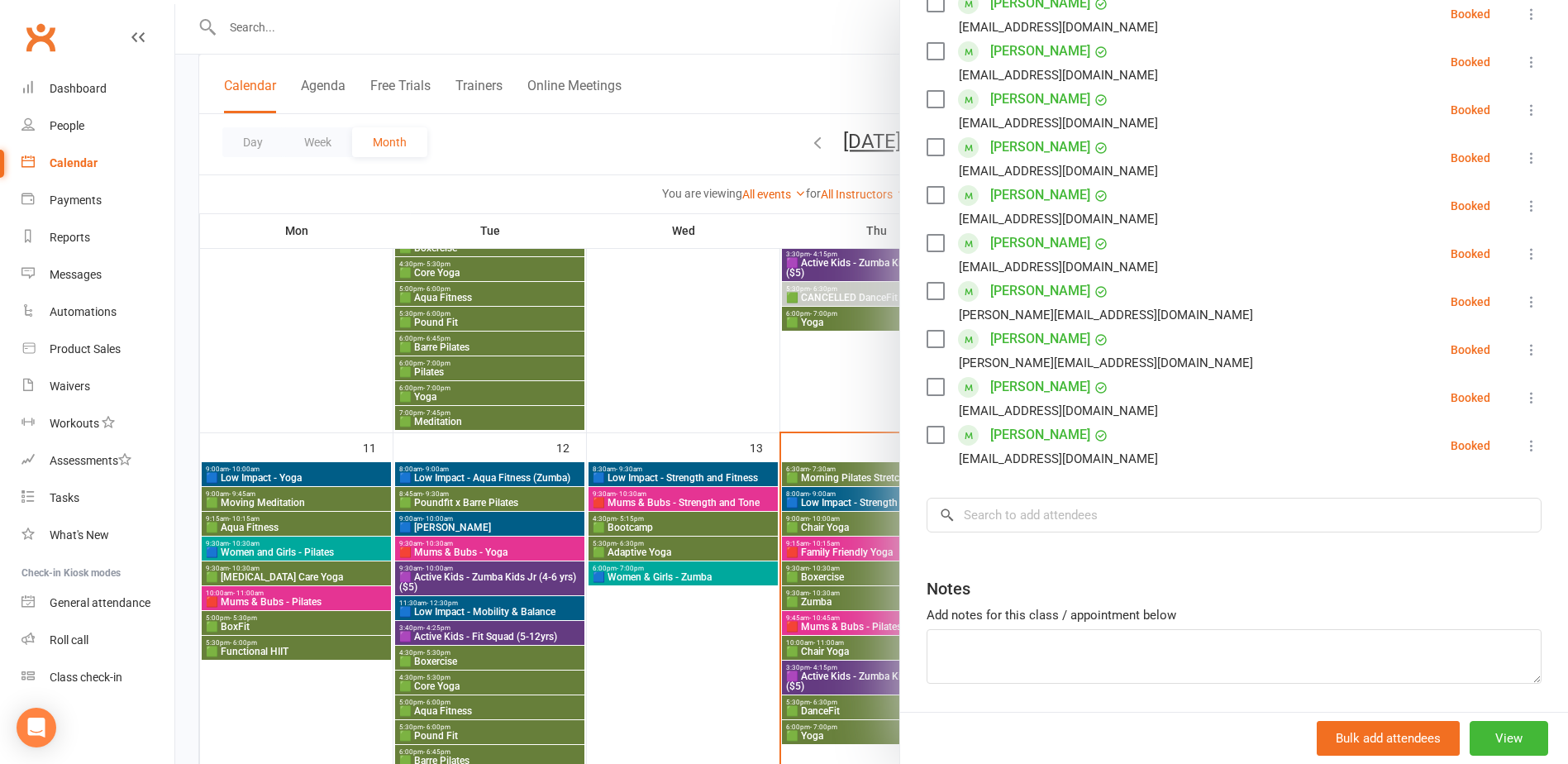
click at [726, 615] on div at bounding box center [872, 382] width 1393 height 764
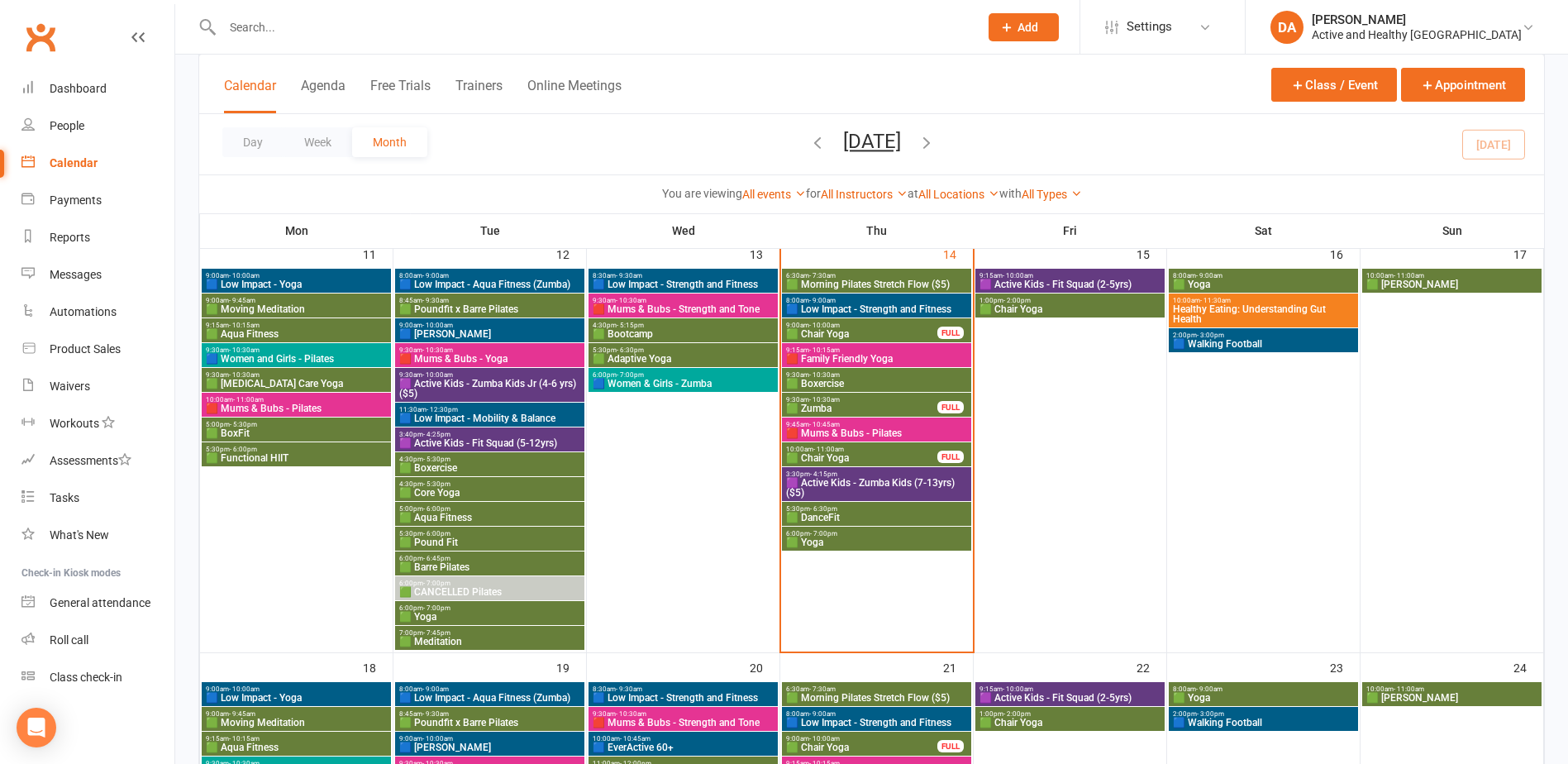
scroll to position [909, 0]
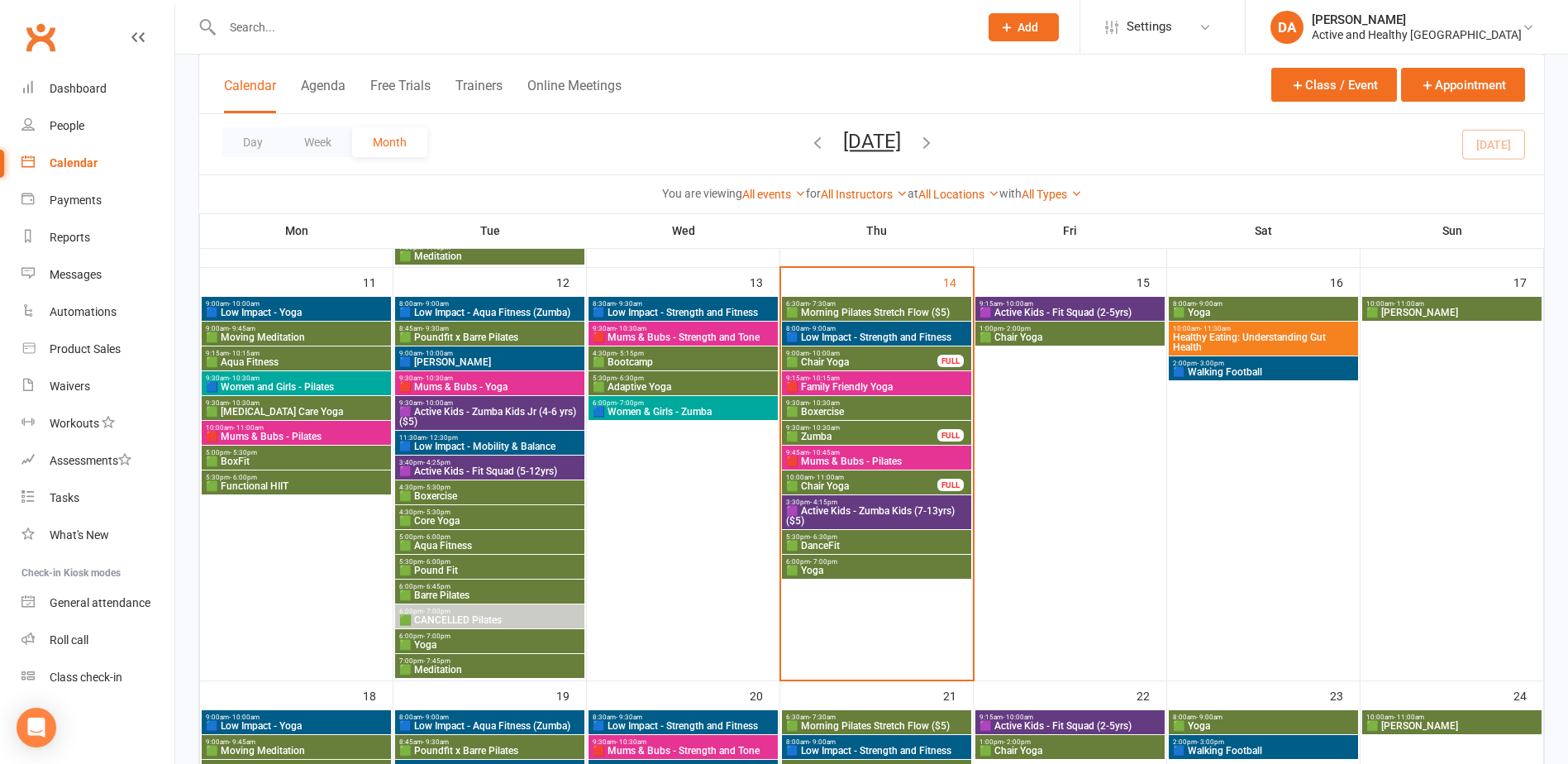
click at [875, 516] on span "🟪 Active Kids - Zumba Kids (7-13yrs) ($5)" at bounding box center [876, 515] width 182 height 19
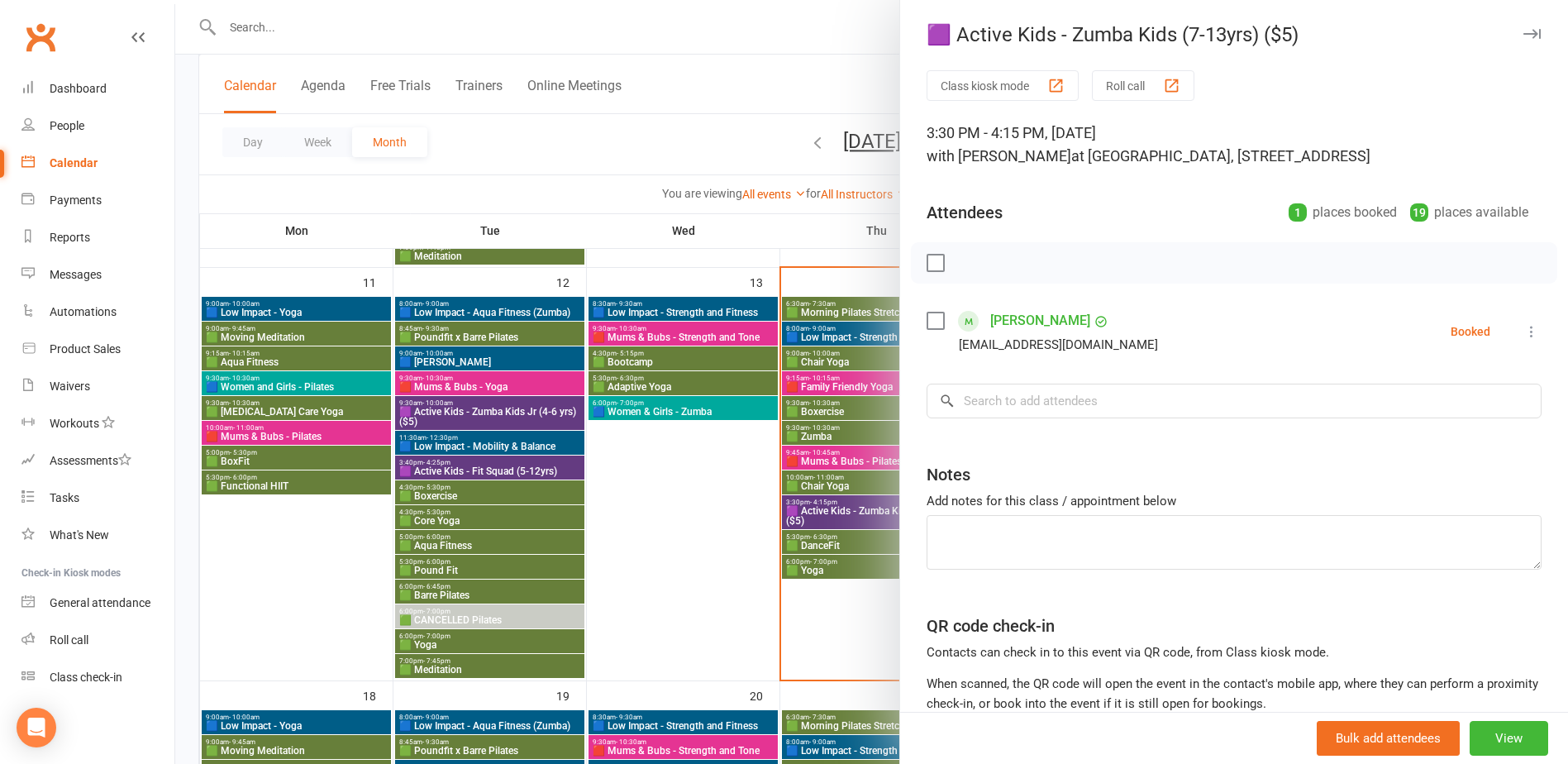
click at [874, 517] on div at bounding box center [872, 382] width 1393 height 764
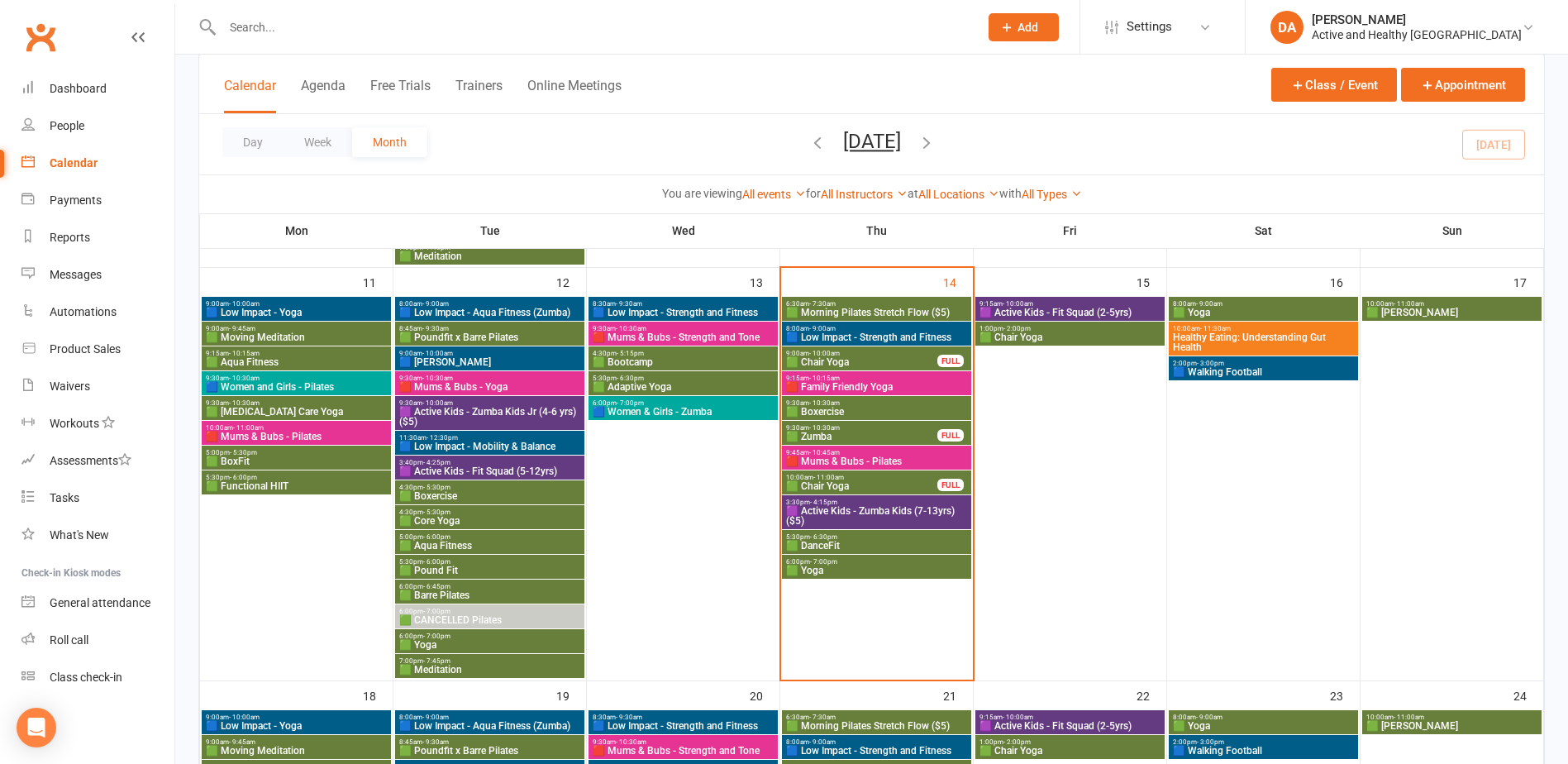
drag, startPoint x: 71, startPoint y: 158, endPoint x: 80, endPoint y: 163, distance: 10.3
click at [71, 158] on div "Calendar" at bounding box center [73, 163] width 48 height 14
click at [1294, 341] on span "Healthy Eating: Understanding Gut Health" at bounding box center [1263, 342] width 182 height 19
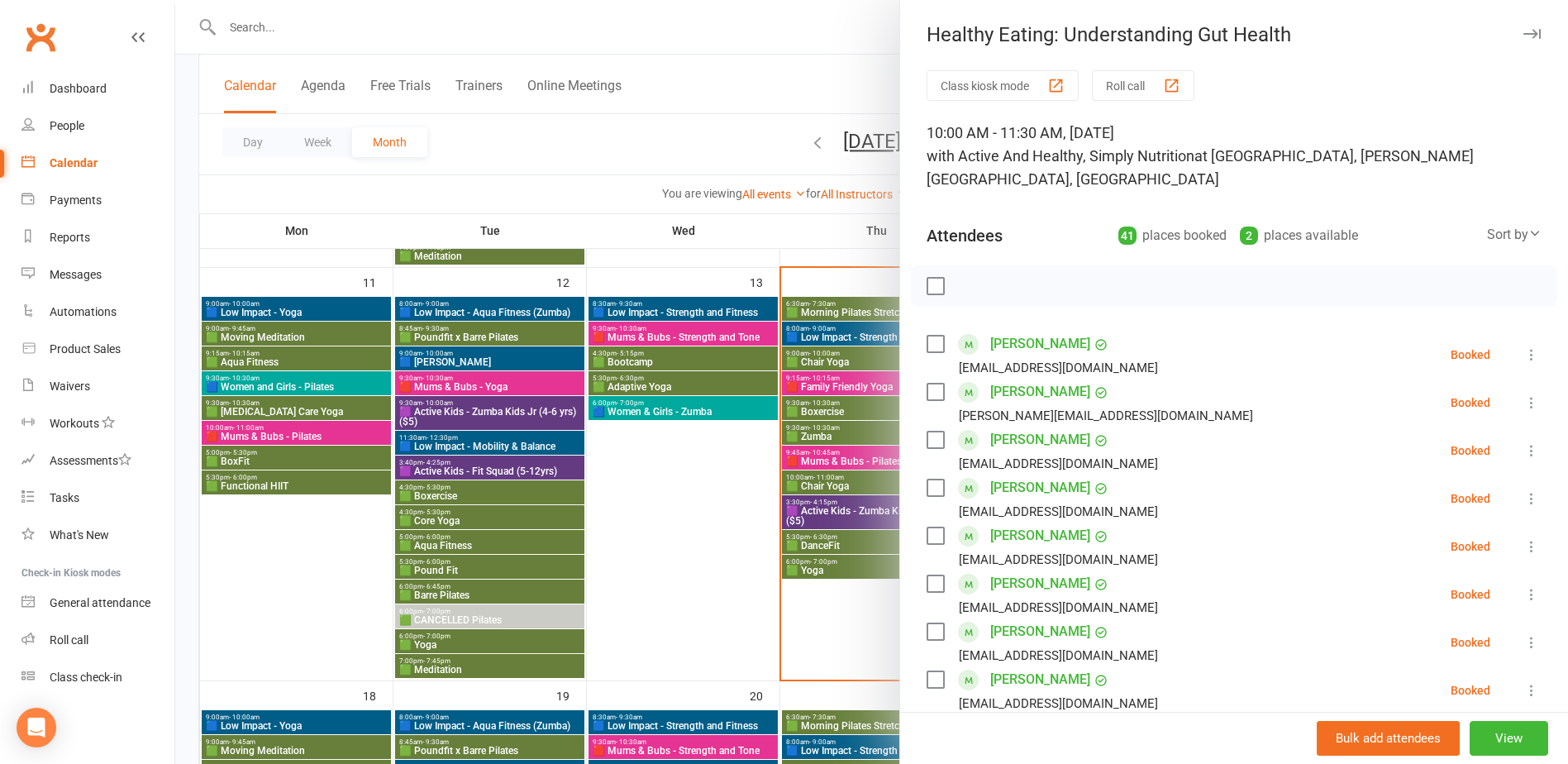
click at [802, 553] on div at bounding box center [872, 382] width 1393 height 764
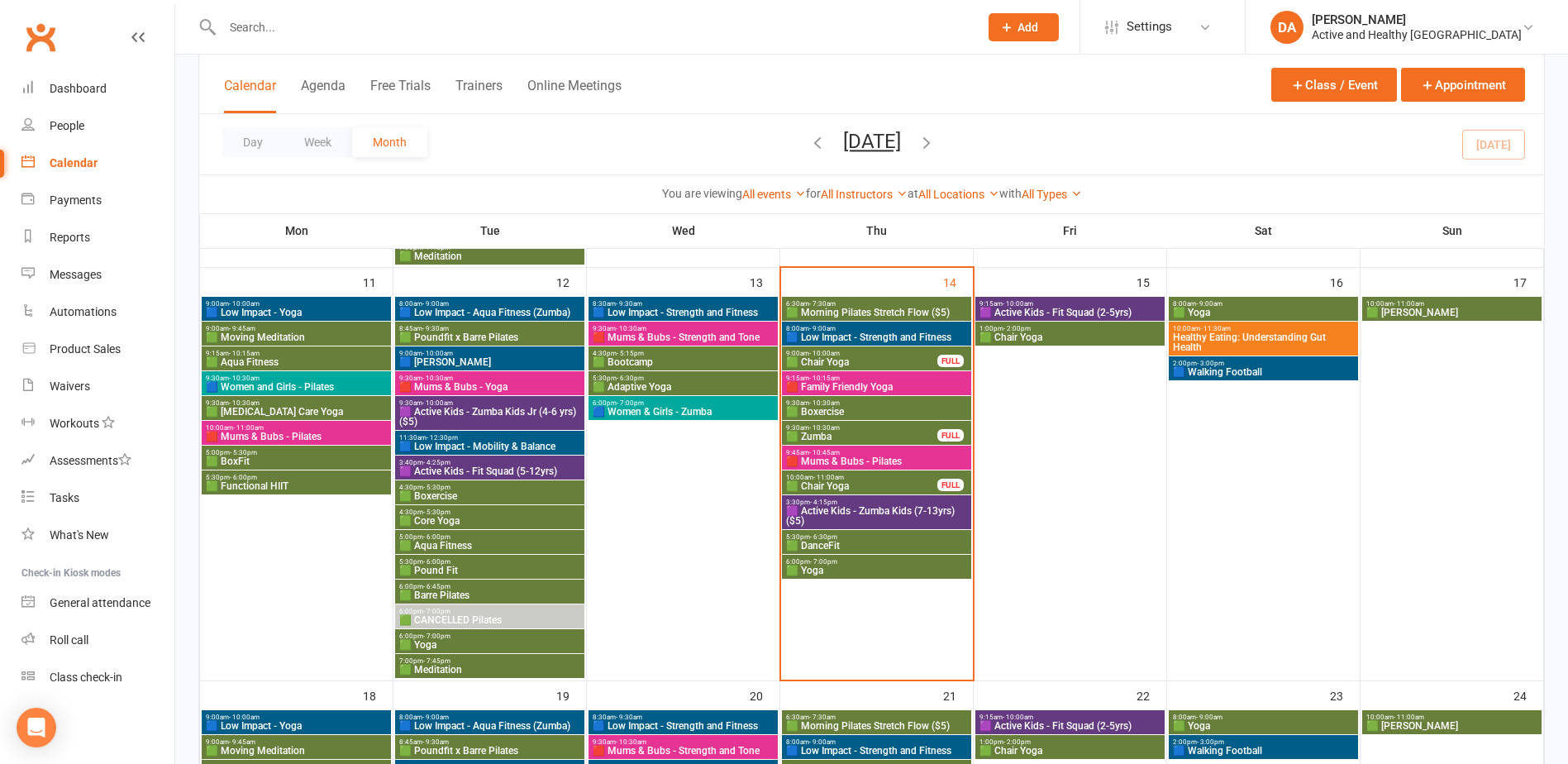
click at [1440, 314] on span "🟩 [PERSON_NAME]" at bounding box center [1451, 312] width 173 height 10
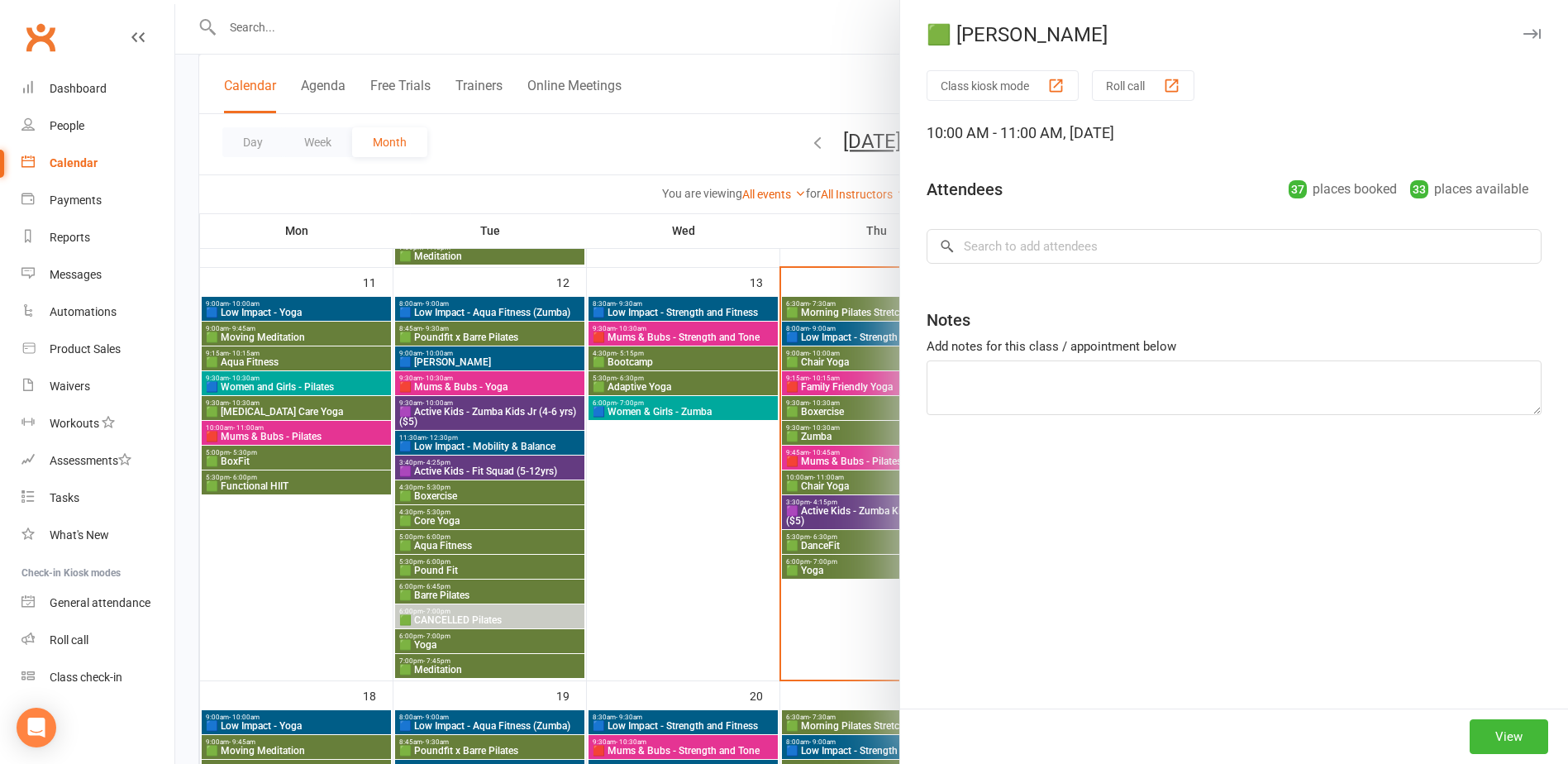
drag, startPoint x: 912, startPoint y: 413, endPoint x: 871, endPoint y: 422, distance: 42.0
click at [882, 0] on div "🟩 Tai Chi Class kiosk mode Roll call 10:00 AM - 11:00 AM, Sunday, August, 17, 2…" at bounding box center [872, 0] width 1393 height 0
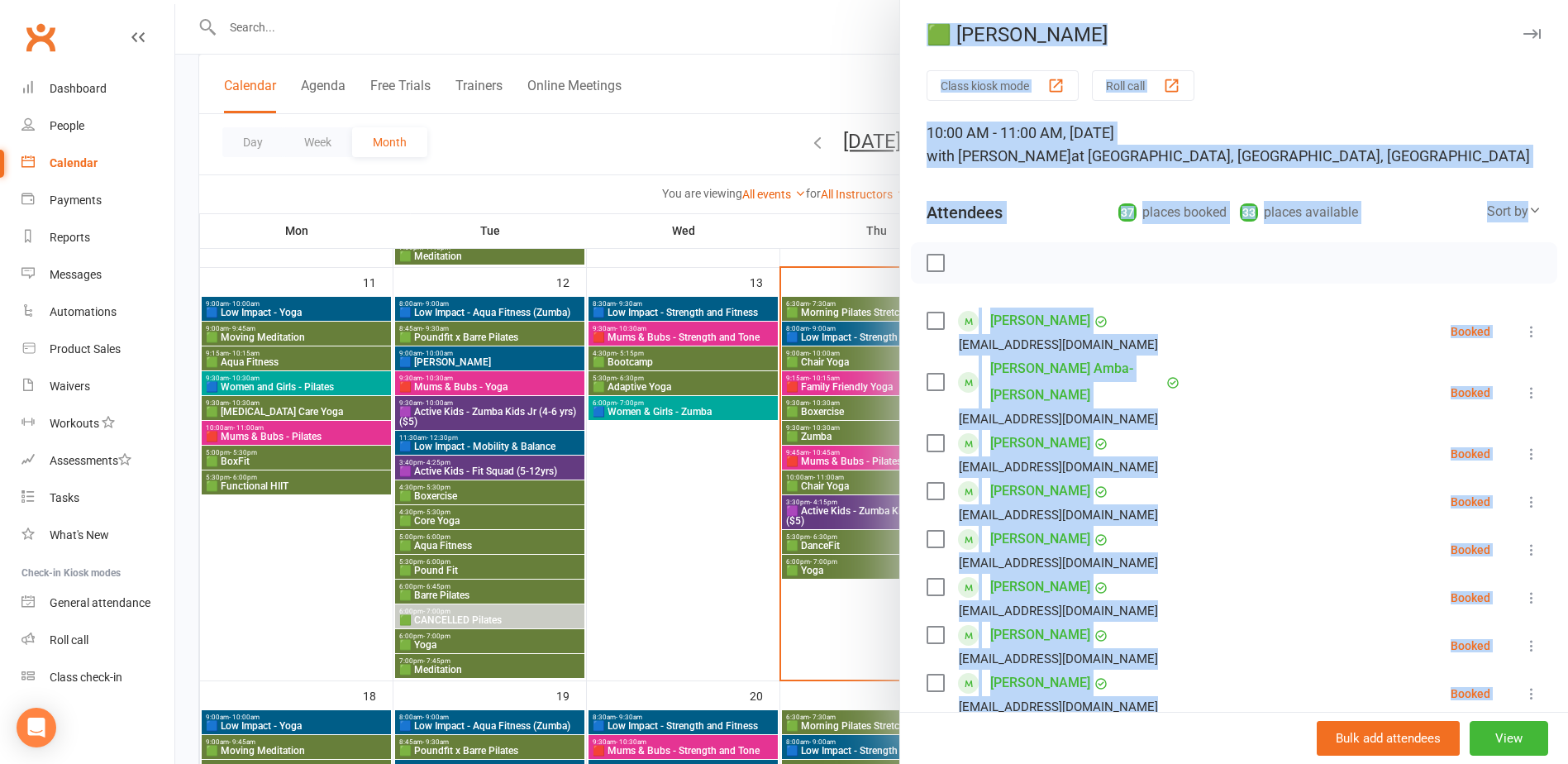
drag, startPoint x: 871, startPoint y: 422, endPoint x: 867, endPoint y: 441, distance: 19.4
click at [865, 442] on div at bounding box center [872, 382] width 1393 height 764
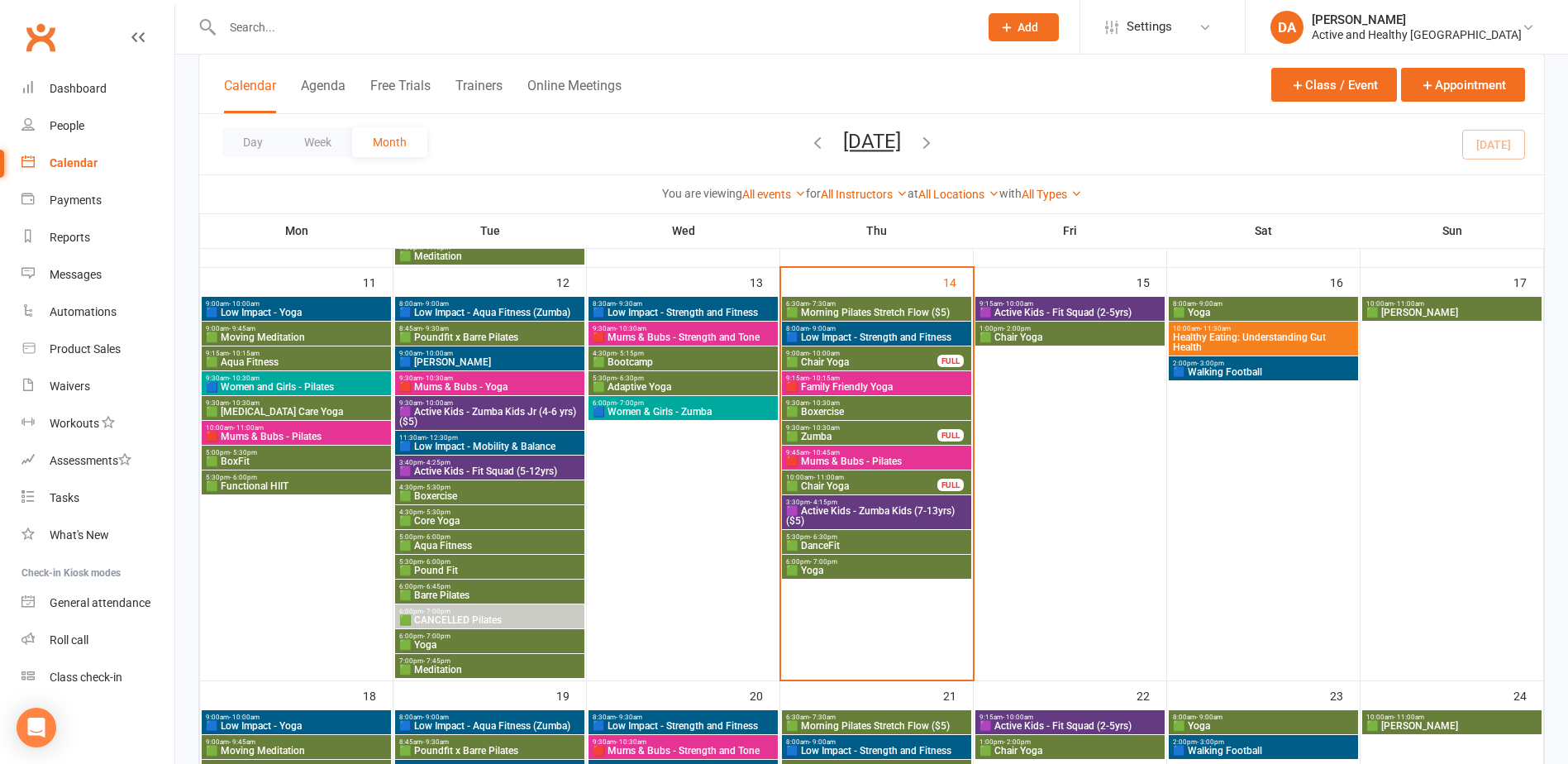
click at [1124, 309] on span "🟪 Active Kids - Fit Squad (2-5yrs)" at bounding box center [1070, 312] width 182 height 10
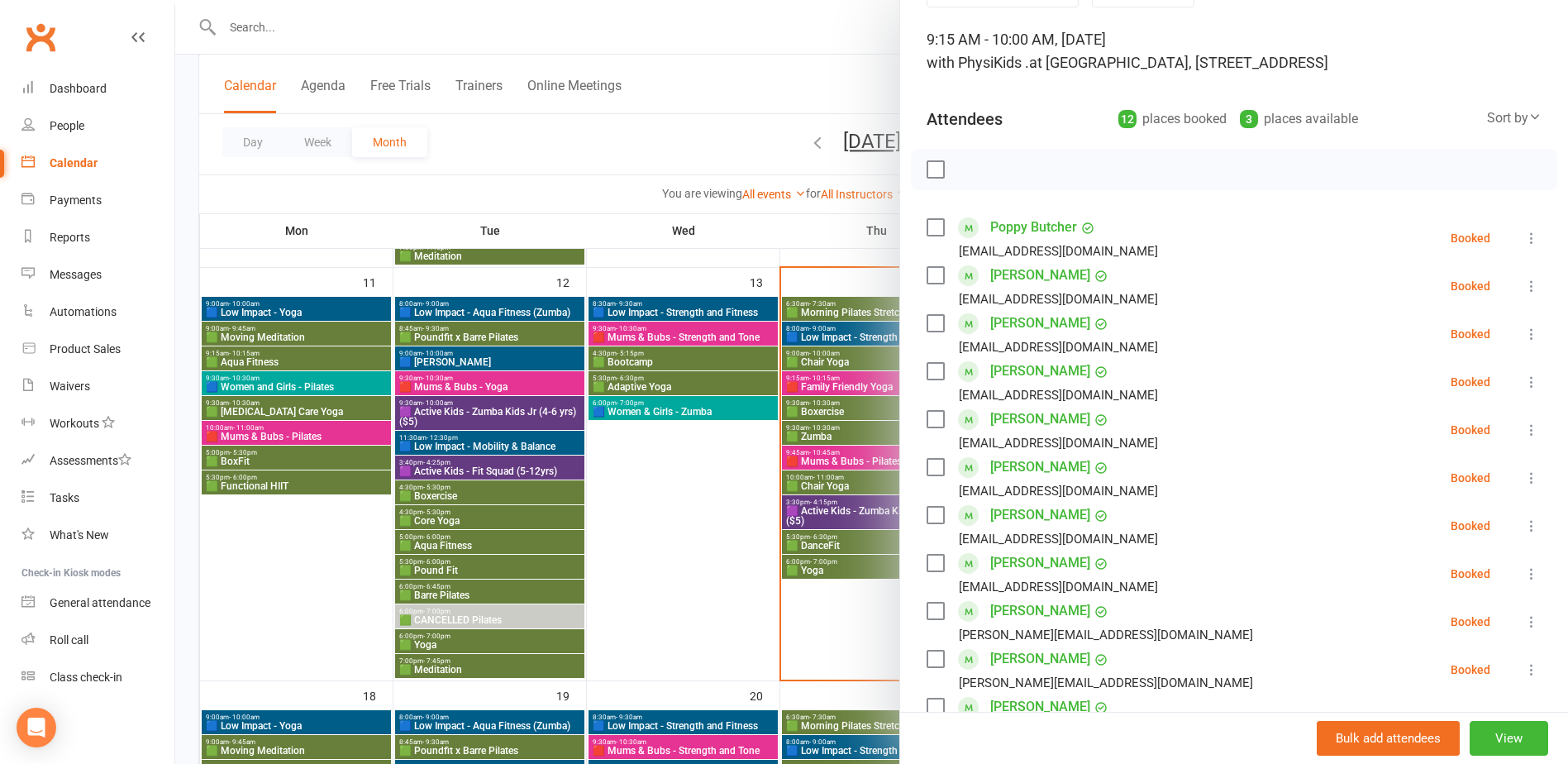
scroll to position [0, 0]
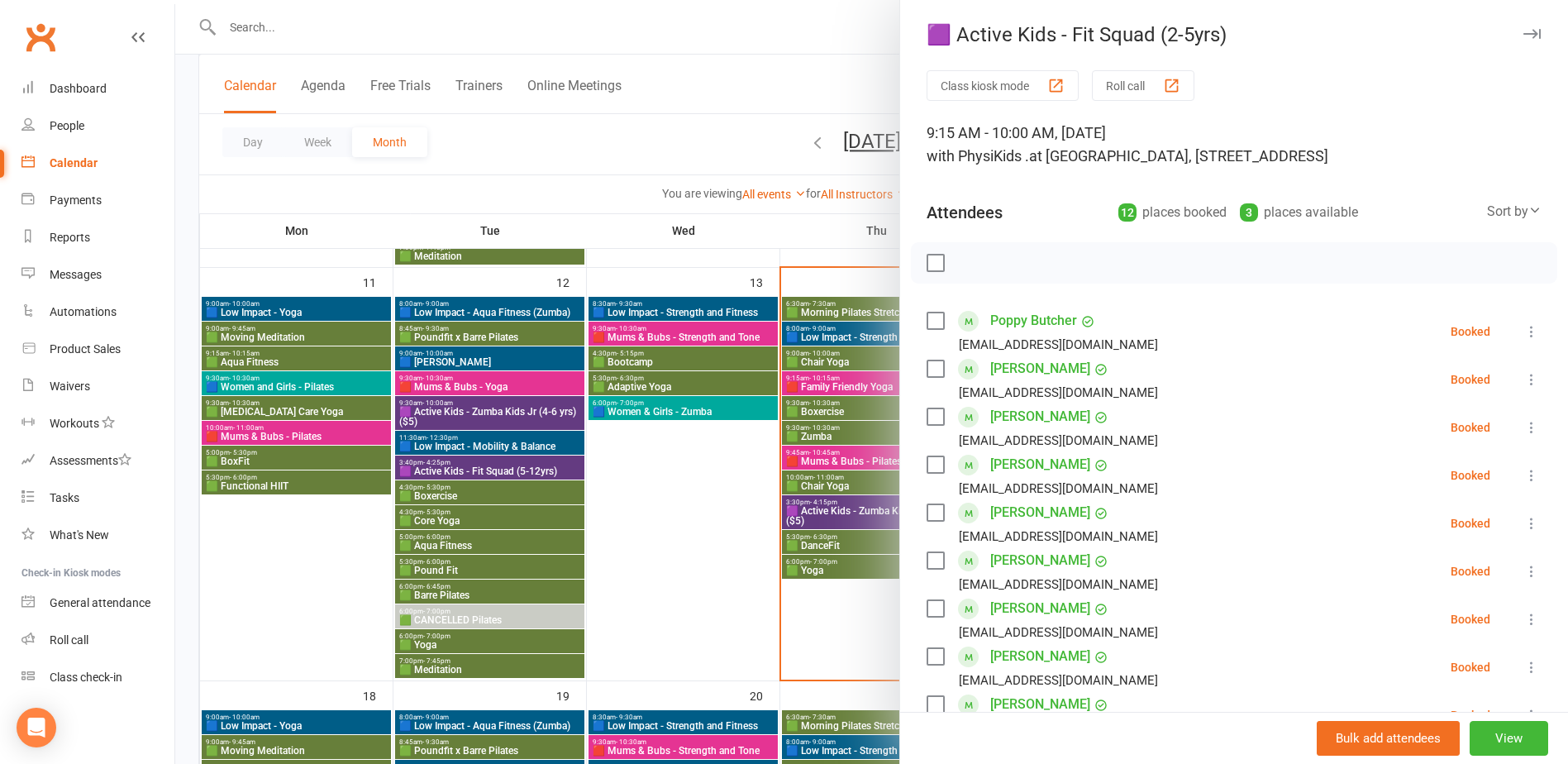
click at [753, 175] on div at bounding box center [872, 382] width 1393 height 764
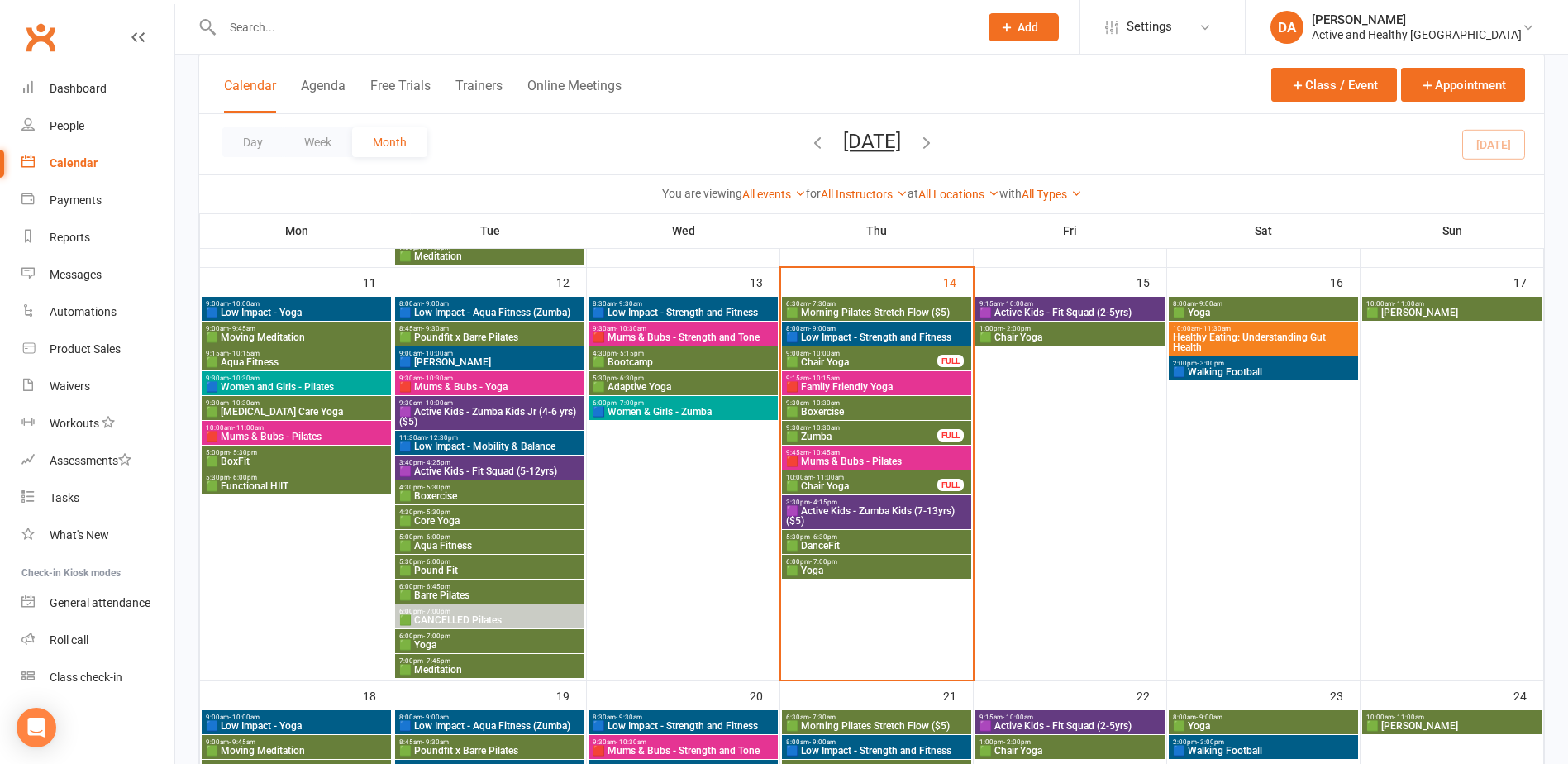
click at [1081, 317] on span "🟪 Active Kids - Fit Squad (2-5yrs)" at bounding box center [1070, 312] width 182 height 10
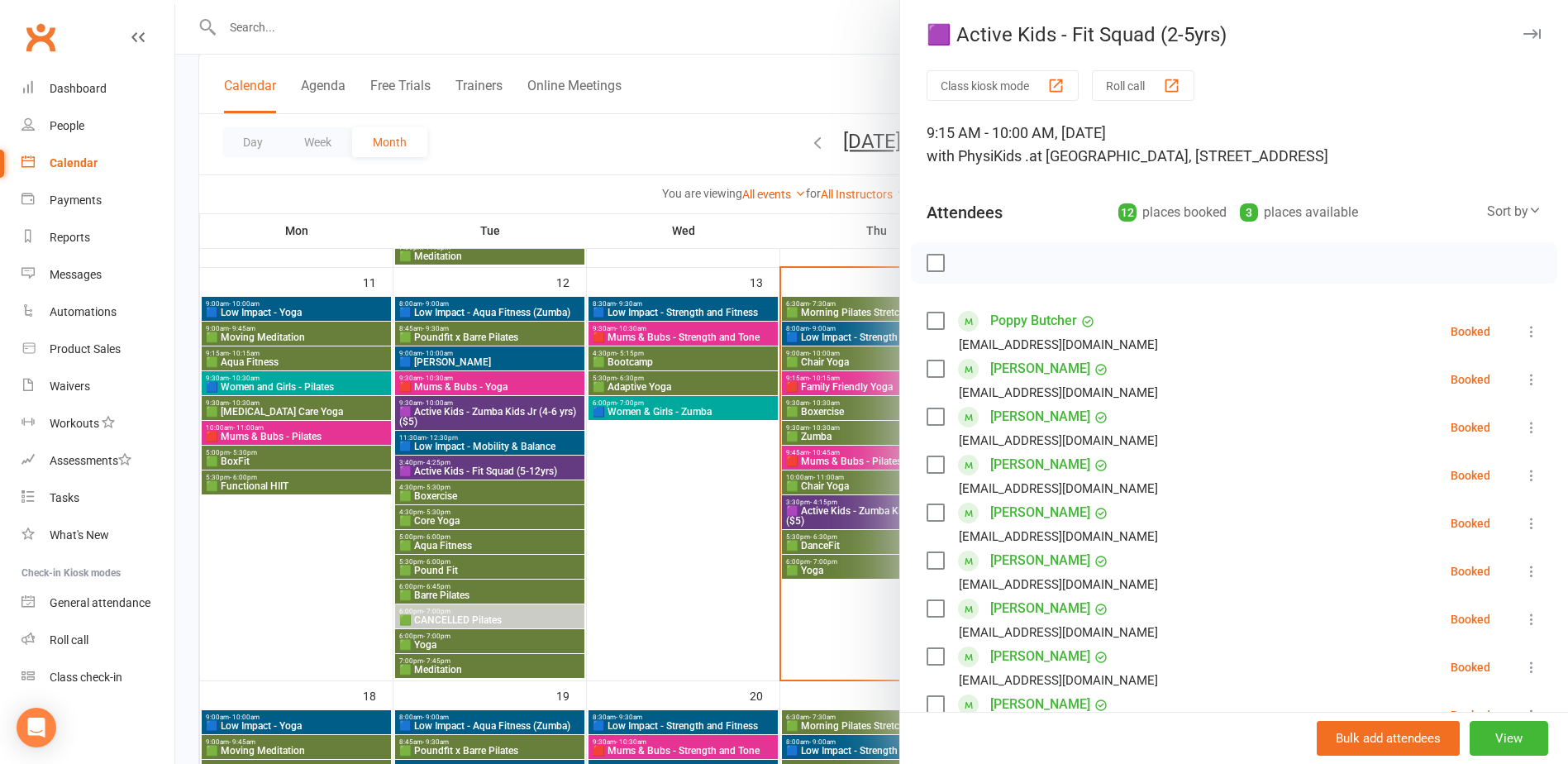
click at [830, 241] on div at bounding box center [872, 382] width 1393 height 764
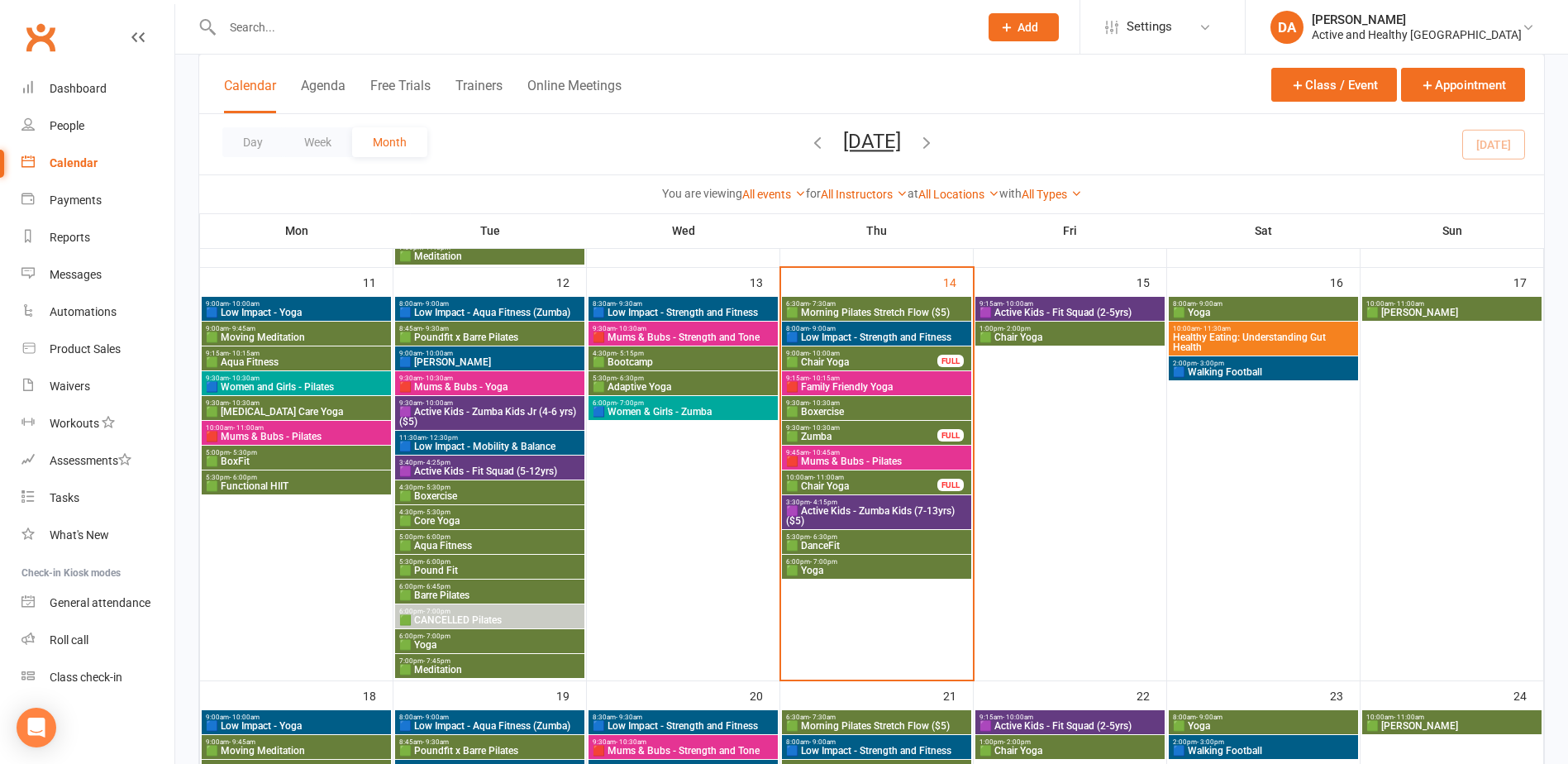
click at [1253, 305] on span "8:00am - 9:00am" at bounding box center [1263, 303] width 182 height 8
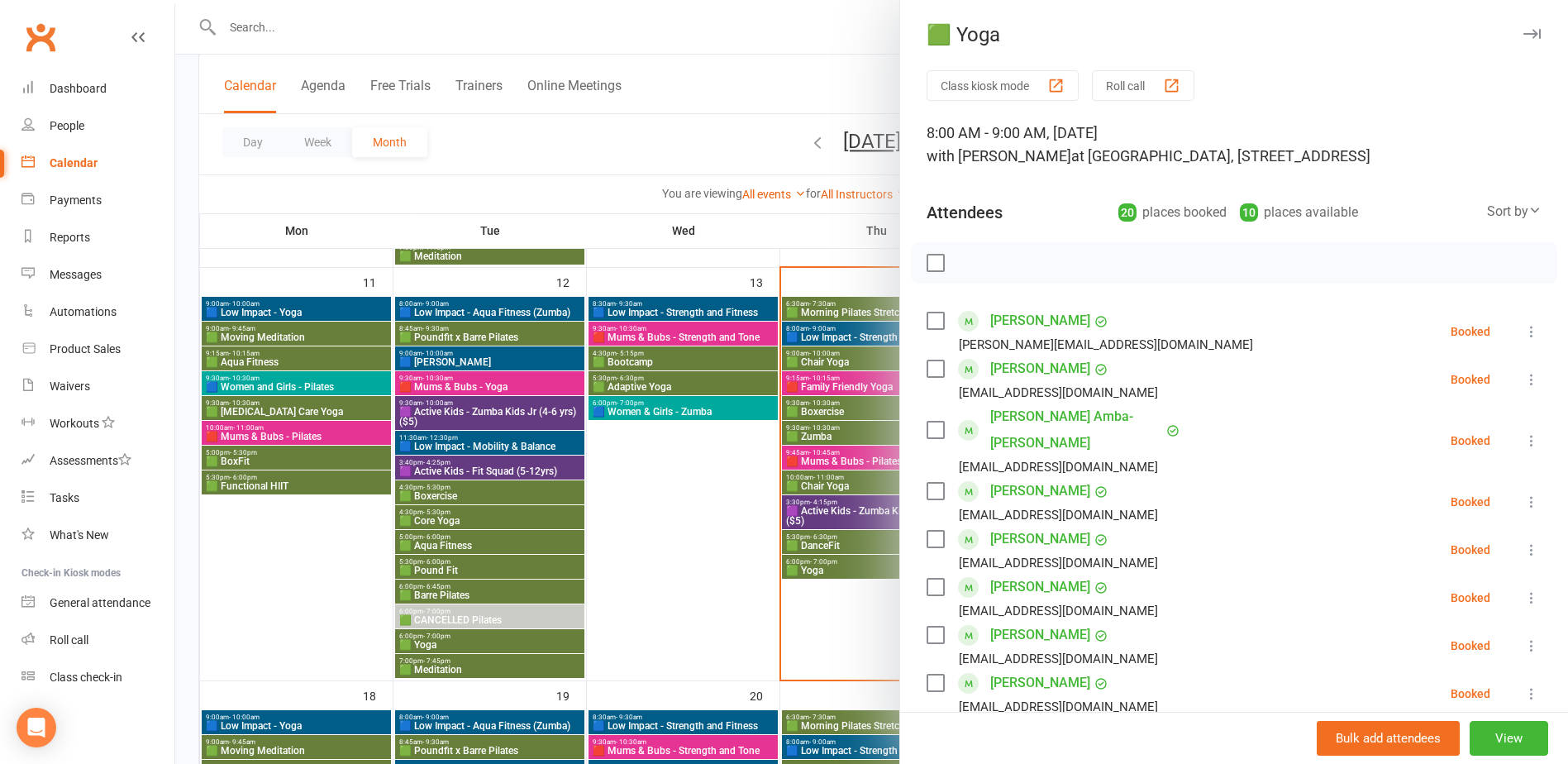
click at [823, 234] on div at bounding box center [872, 382] width 1393 height 764
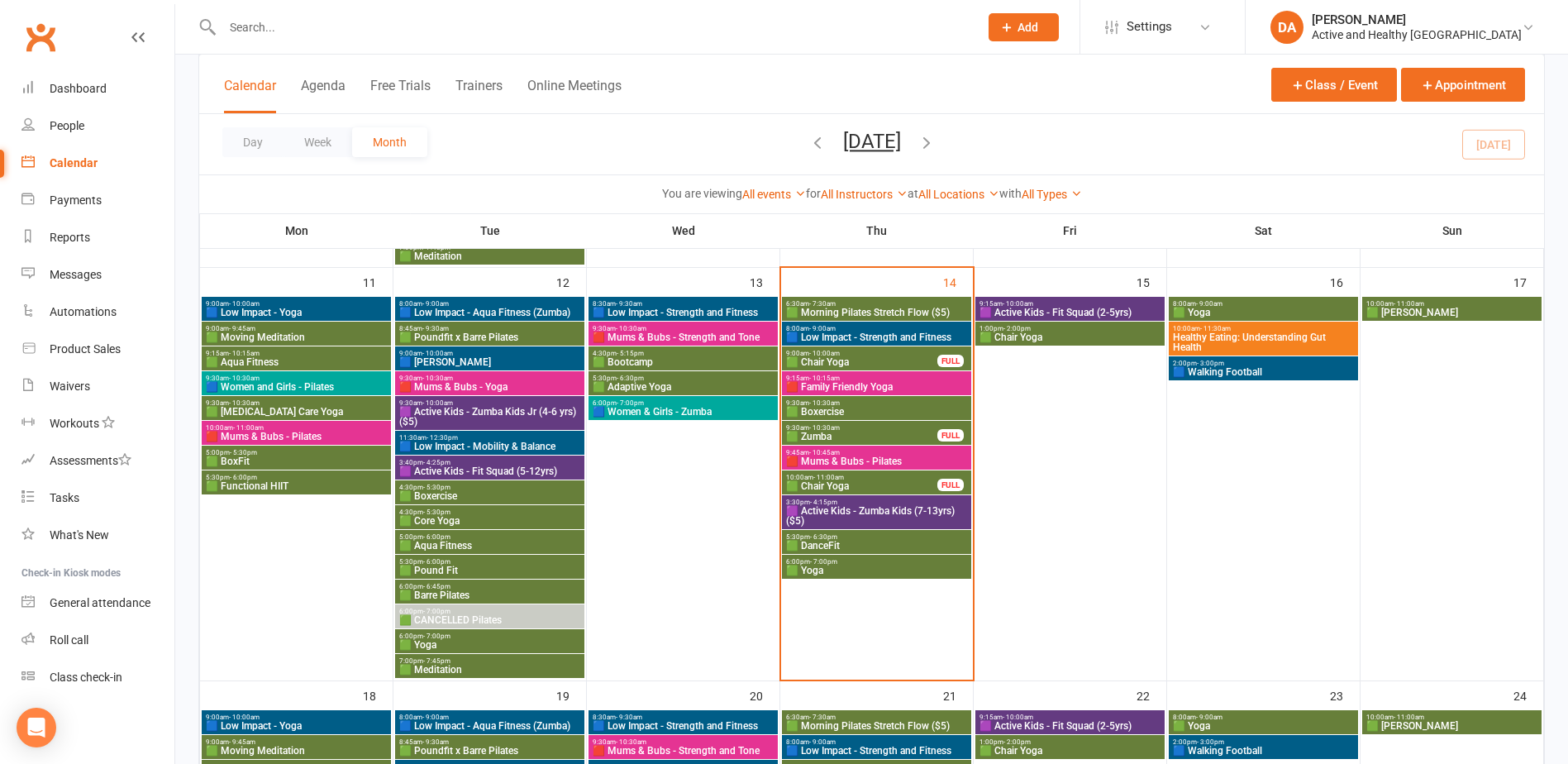
click at [1276, 328] on span "10:00am - 11:30am" at bounding box center [1263, 328] width 182 height 8
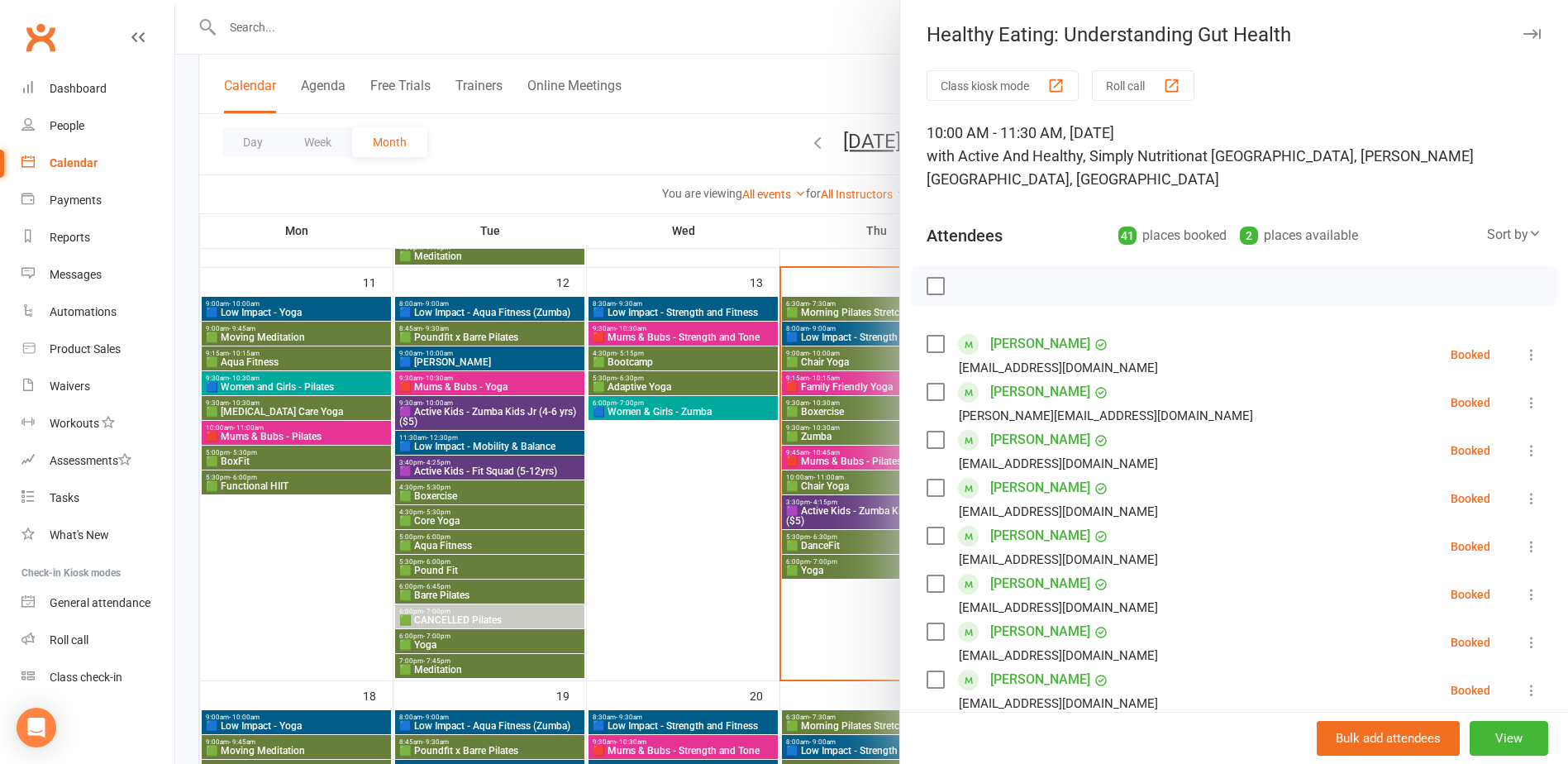
click at [819, 234] on div at bounding box center [872, 382] width 1393 height 764
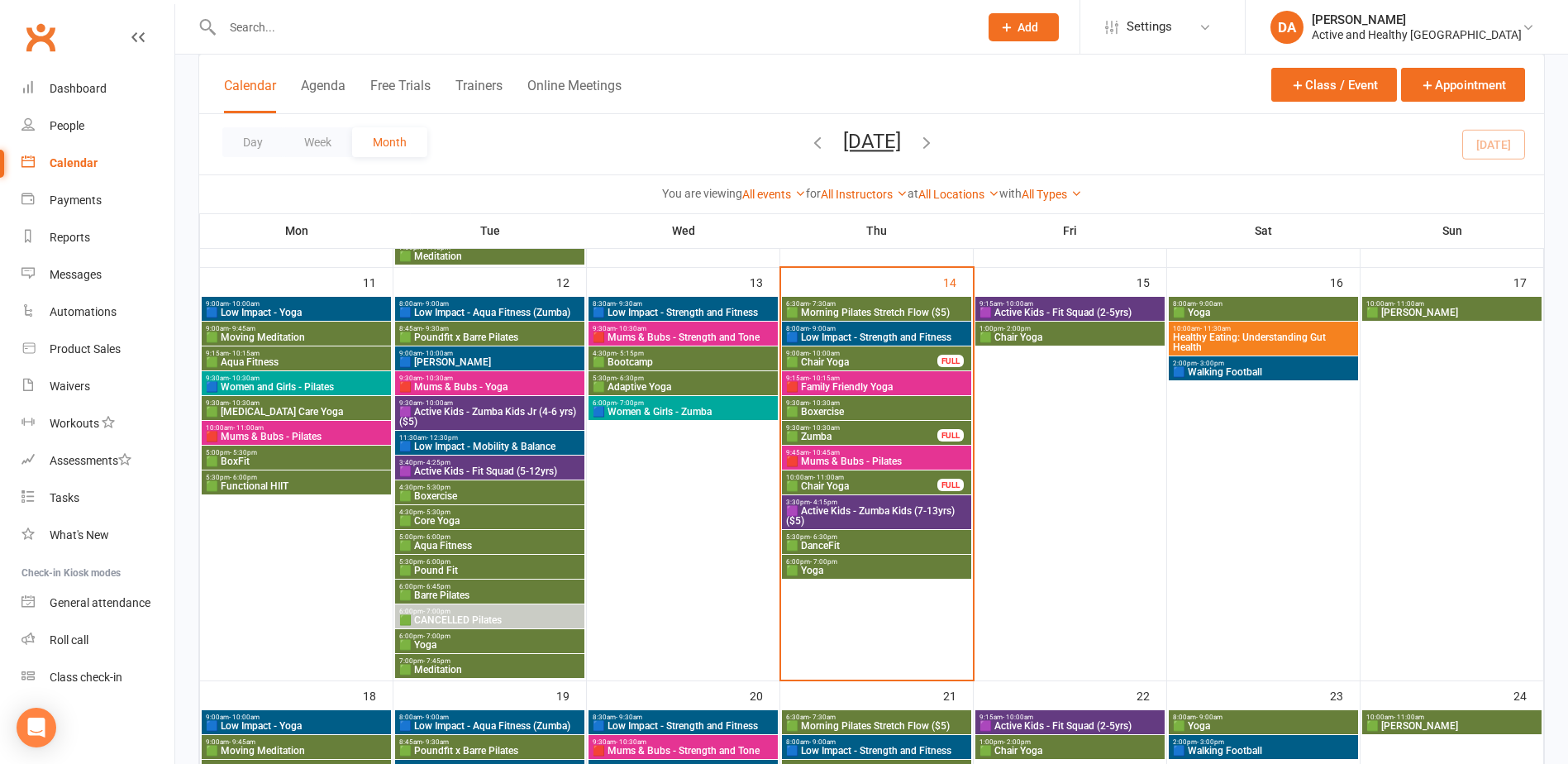
click at [1287, 233] on th "Sat" at bounding box center [1263, 230] width 193 height 35
click at [1091, 307] on span "🟪 Active Kids - Fit Squad (2-5yrs)" at bounding box center [1070, 312] width 182 height 10
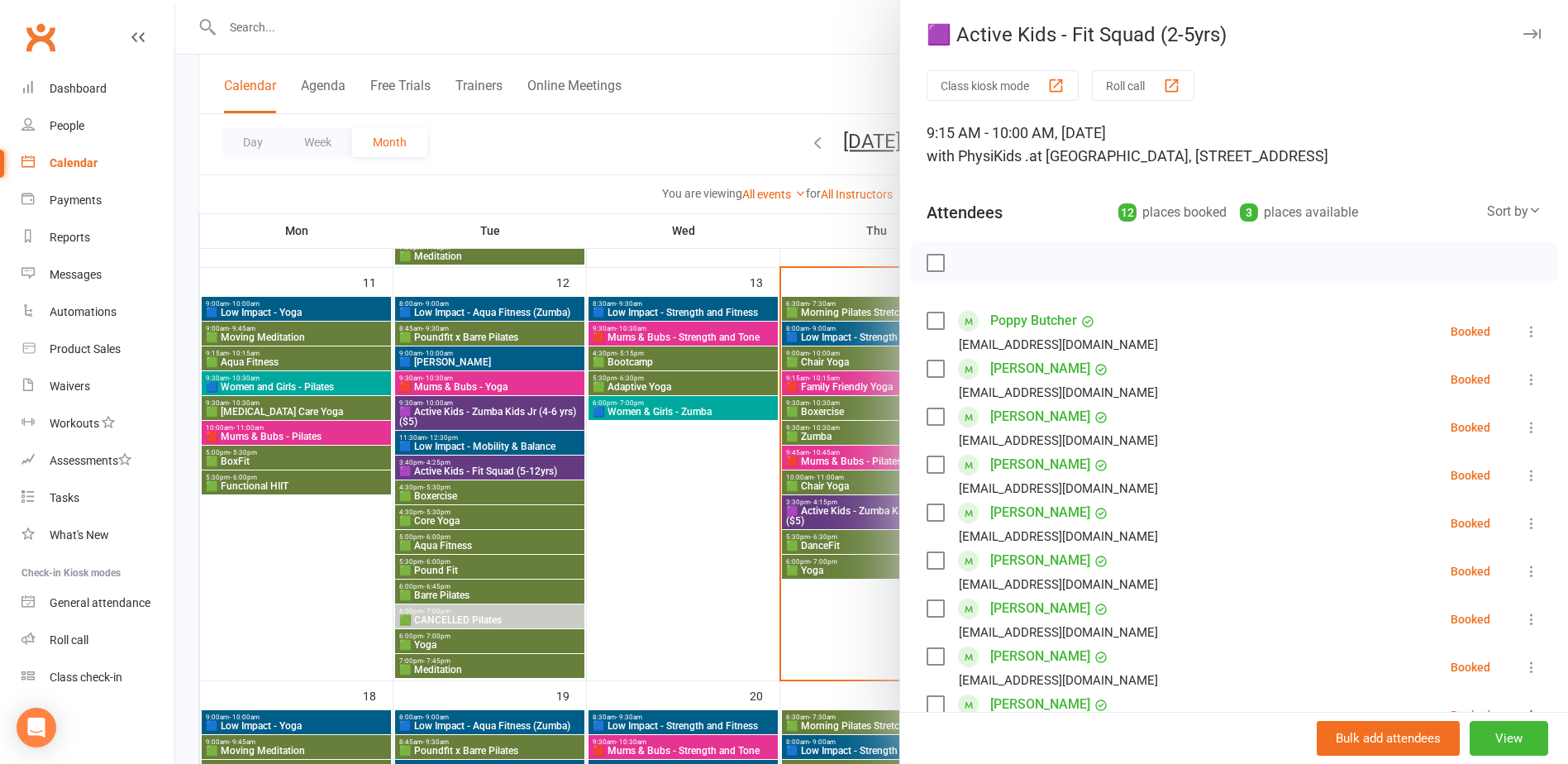
click at [798, 229] on div at bounding box center [872, 382] width 1393 height 764
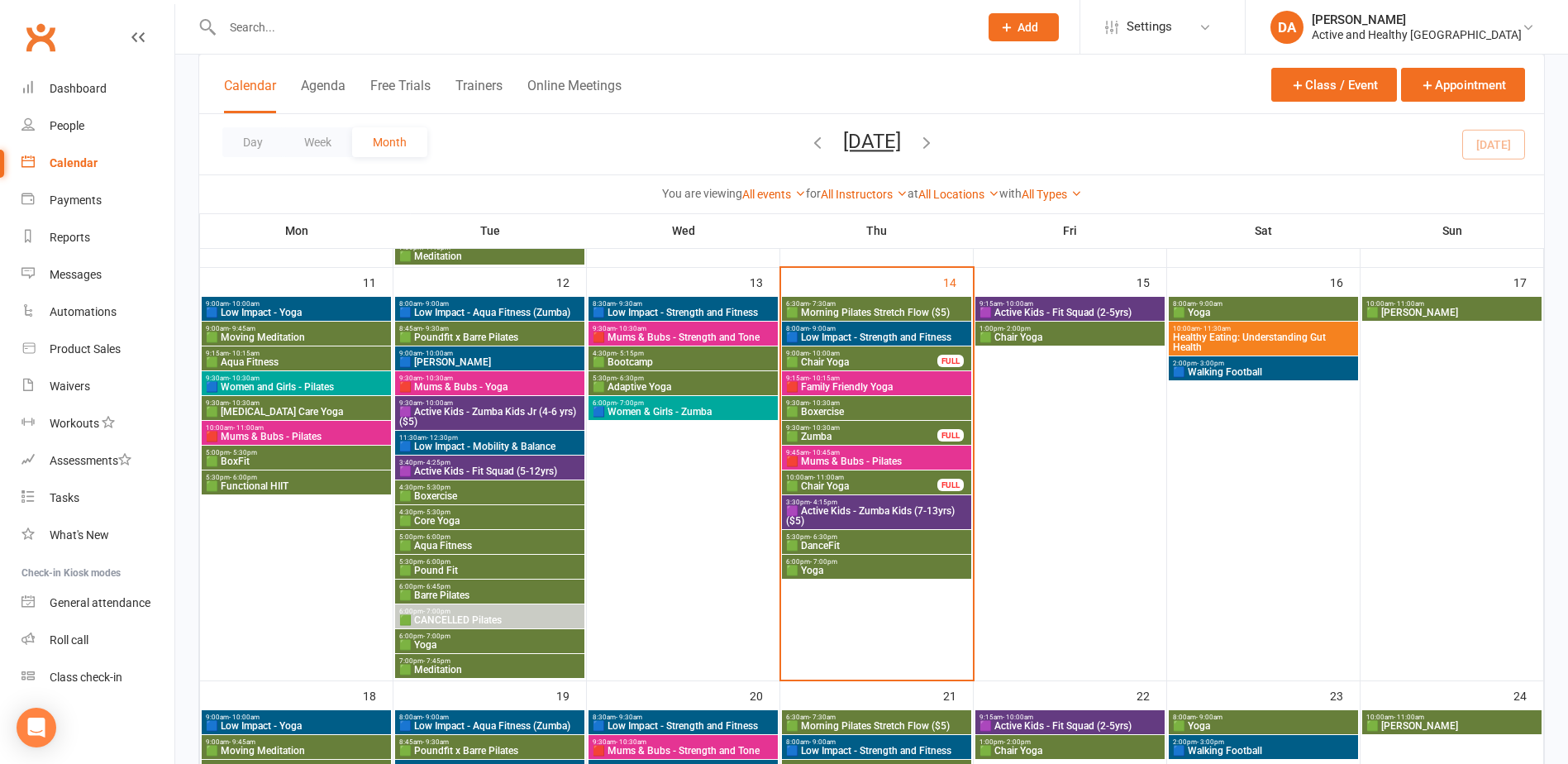
click at [290, 307] on span "🟦 Low Impact - Yoga" at bounding box center [296, 312] width 182 height 10
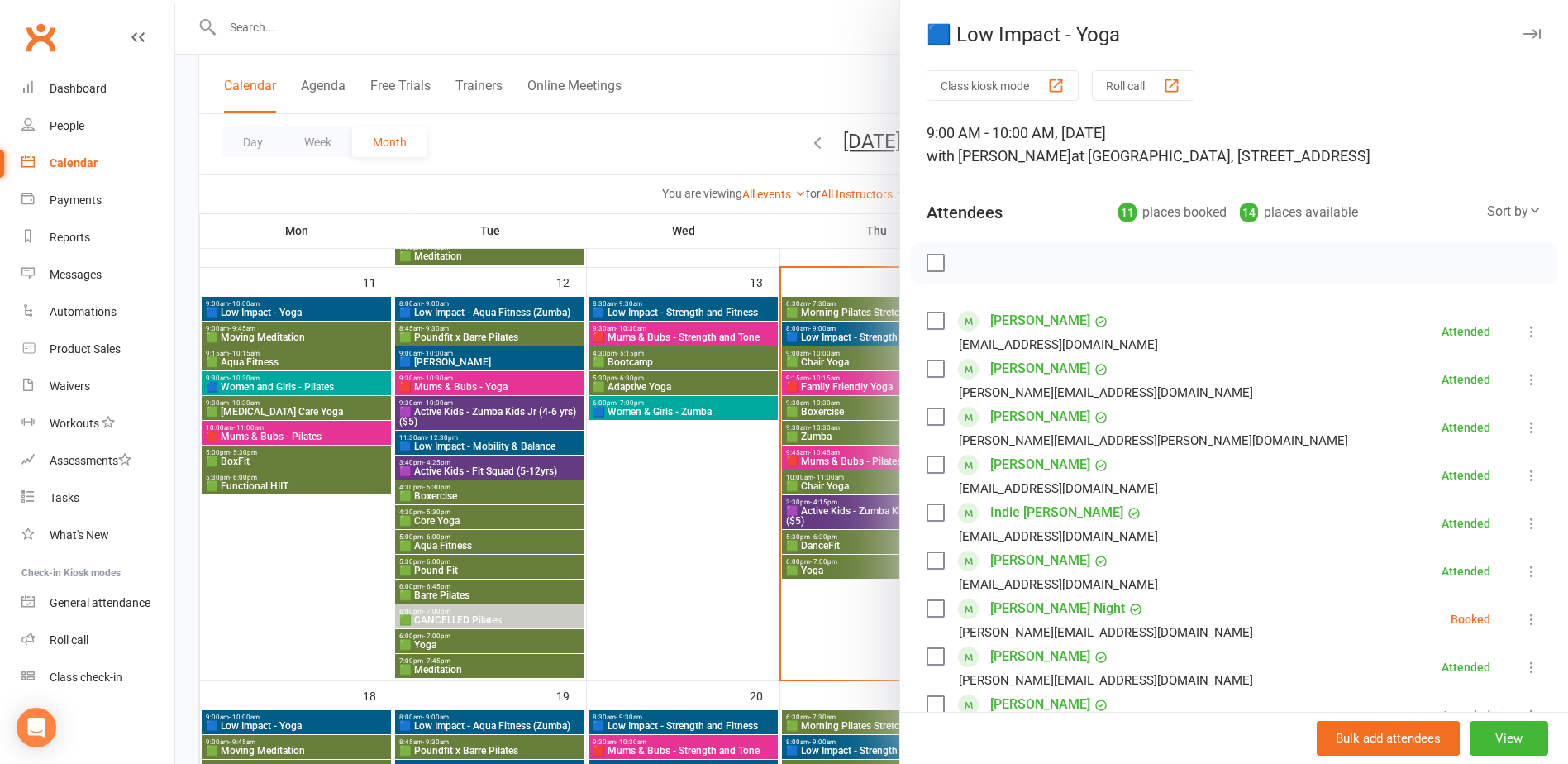
drag, startPoint x: 716, startPoint y: 438, endPoint x: 844, endPoint y: 388, distance: 137.4
click at [714, 438] on div at bounding box center [872, 382] width 1393 height 764
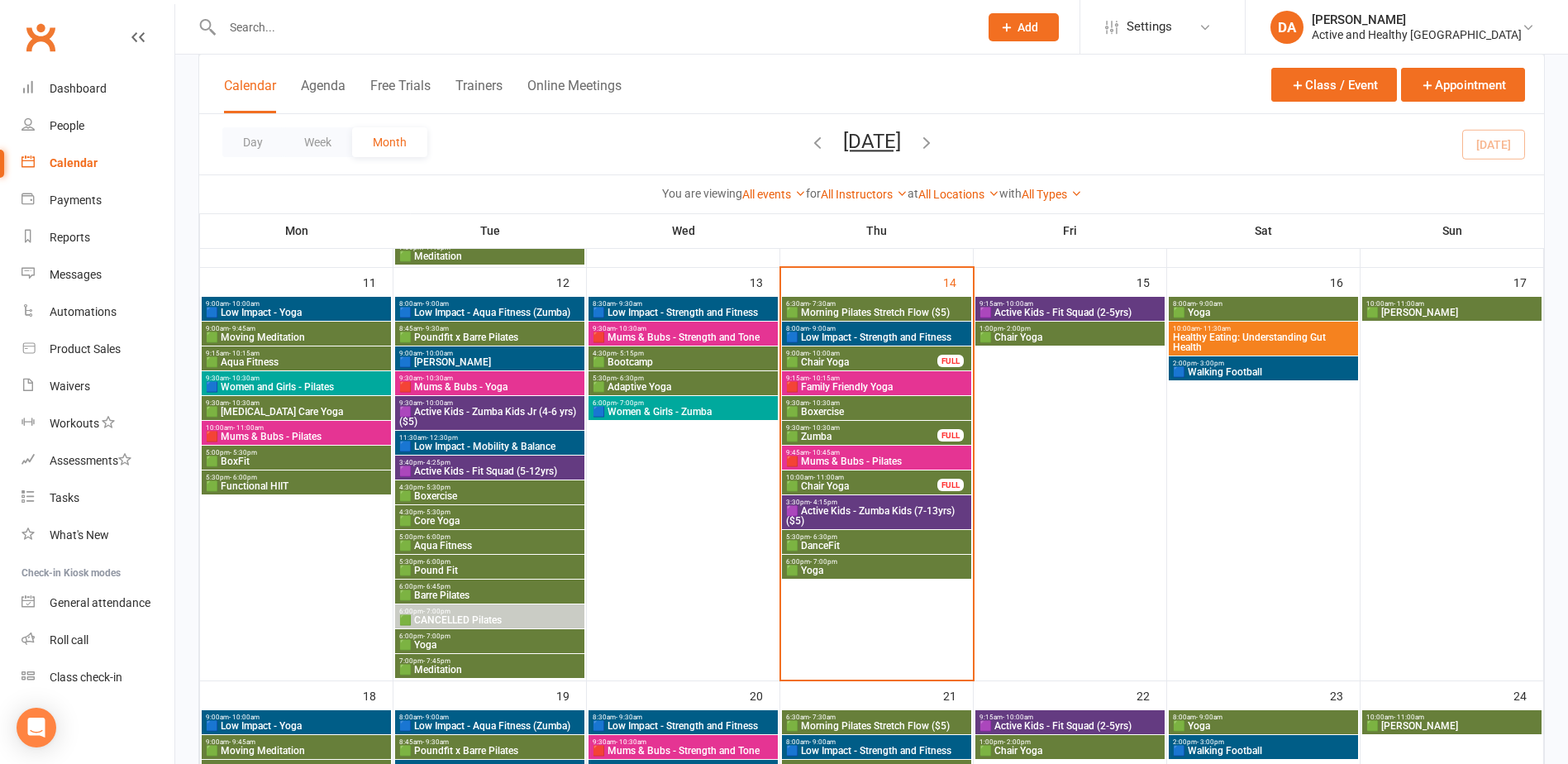
click at [894, 334] on span "🟦 Low Impact - Strength and Fitness" at bounding box center [876, 338] width 182 height 10
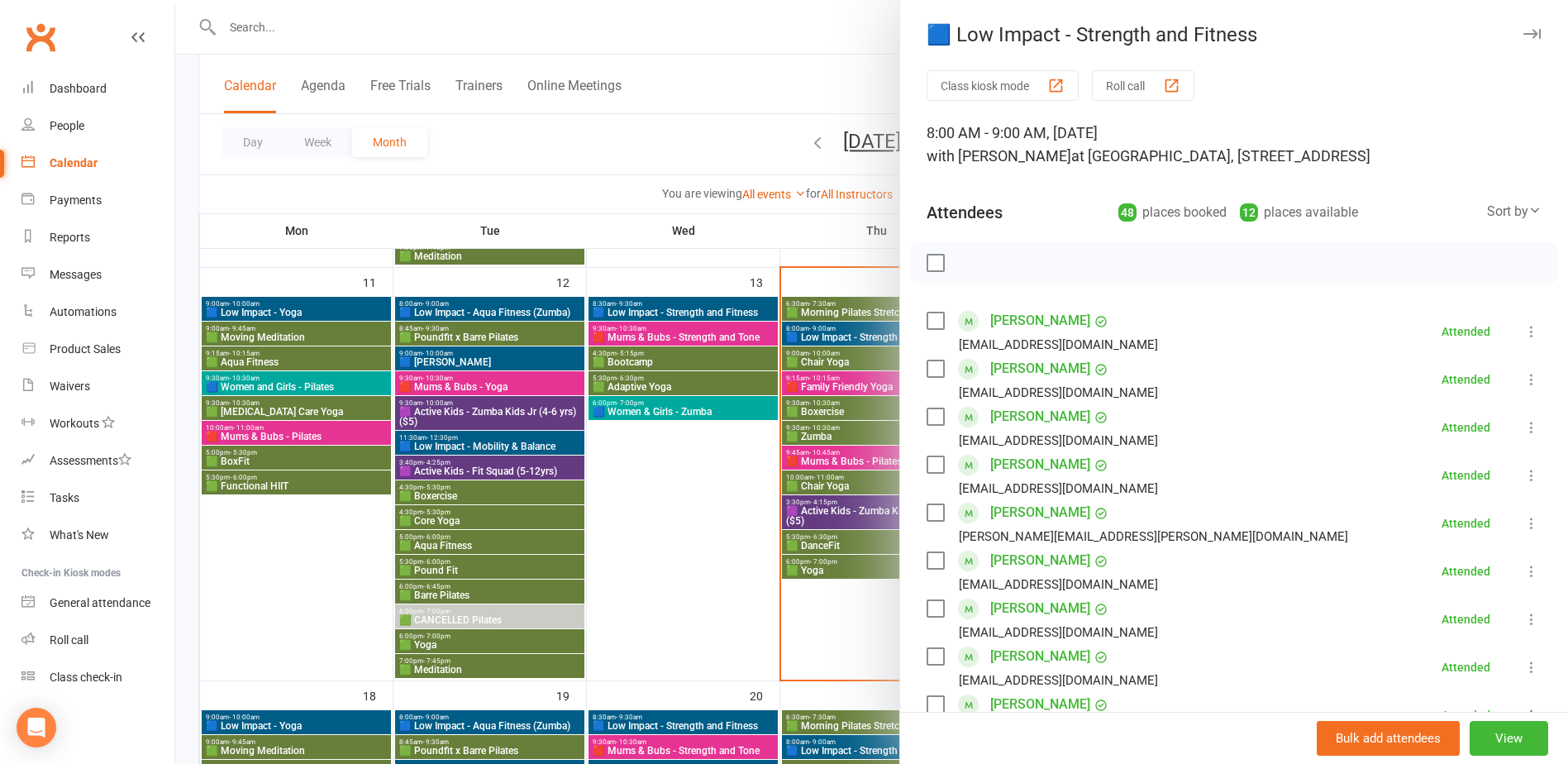
click at [300, 330] on div at bounding box center [872, 382] width 1393 height 764
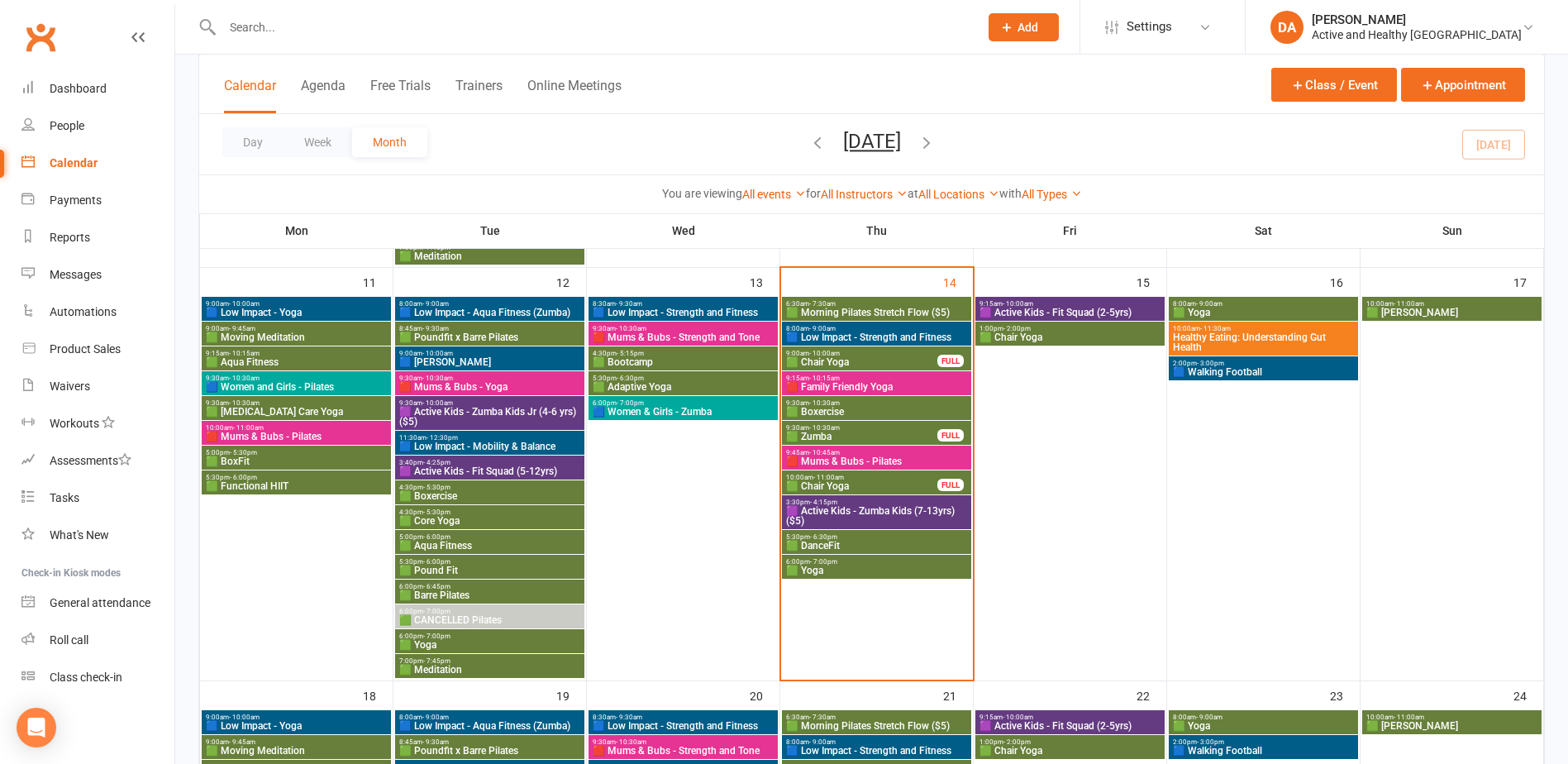
click at [312, 334] on span "🟩 Moving Meditation" at bounding box center [296, 338] width 182 height 10
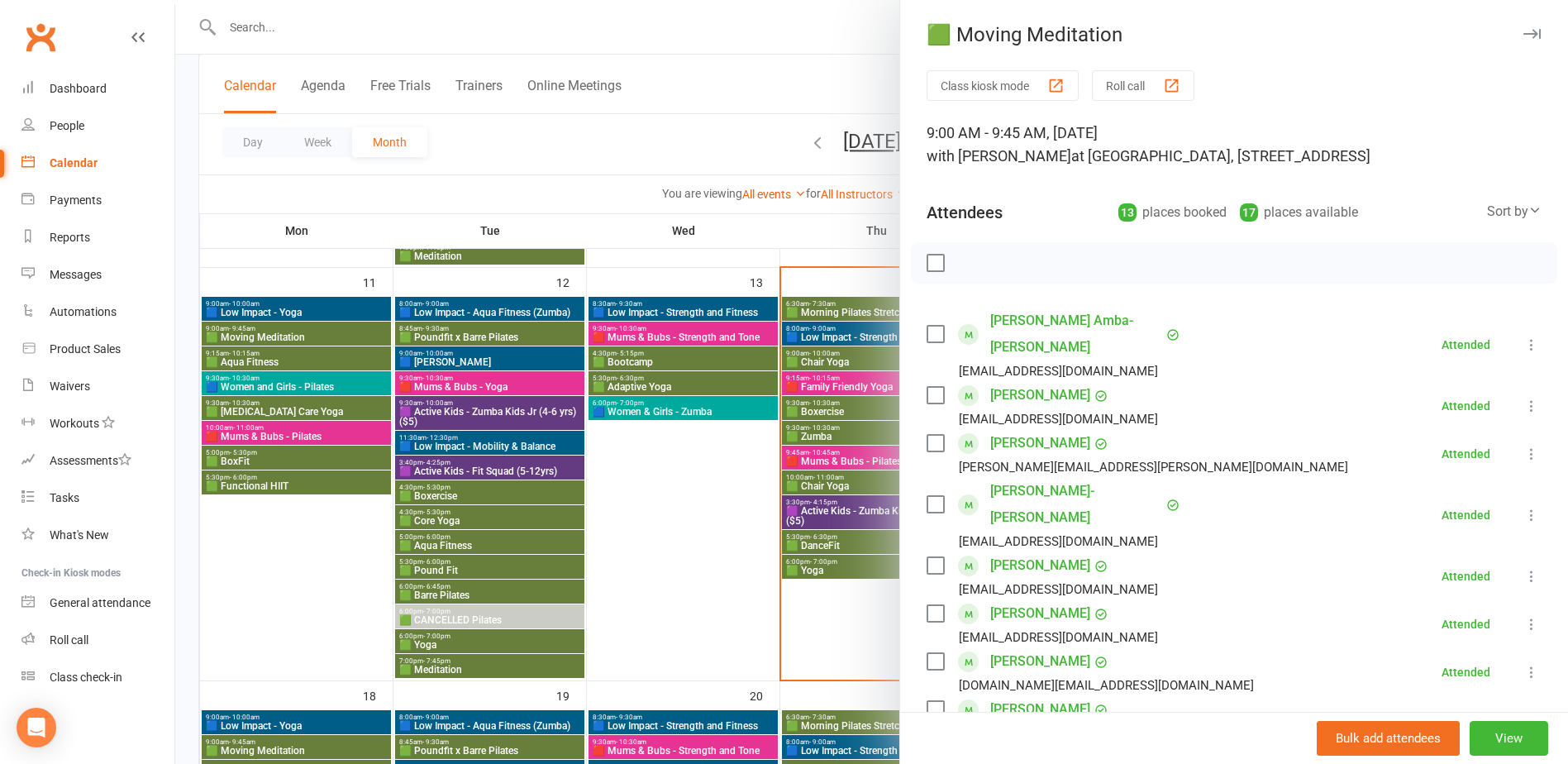
drag, startPoint x: 312, startPoint y: 388, endPoint x: 266, endPoint y: 358, distance: 54.9
click at [312, 388] on div at bounding box center [872, 382] width 1393 height 764
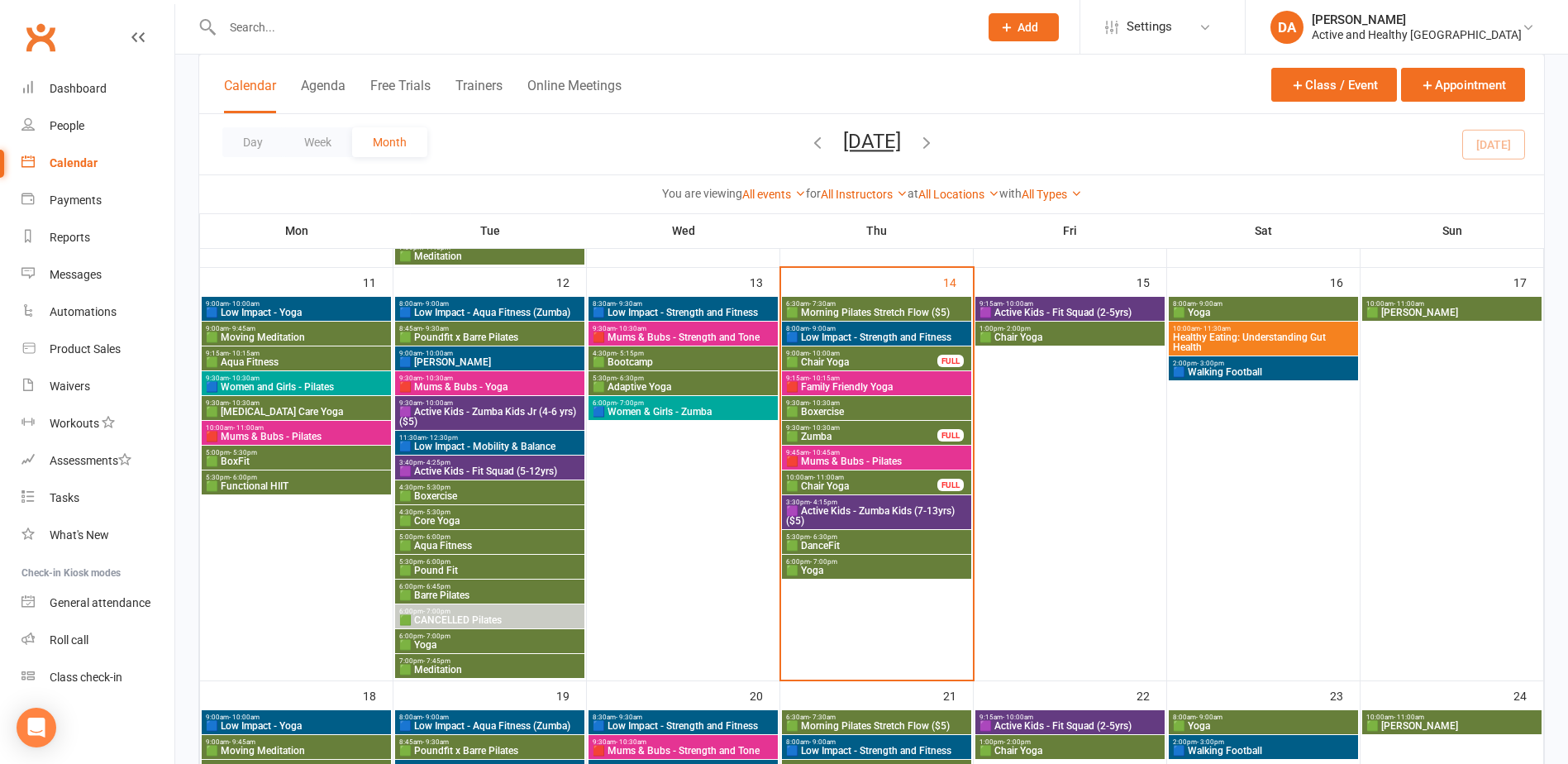
click at [258, 359] on span "🟩 Aqua Fitness" at bounding box center [296, 362] width 182 height 10
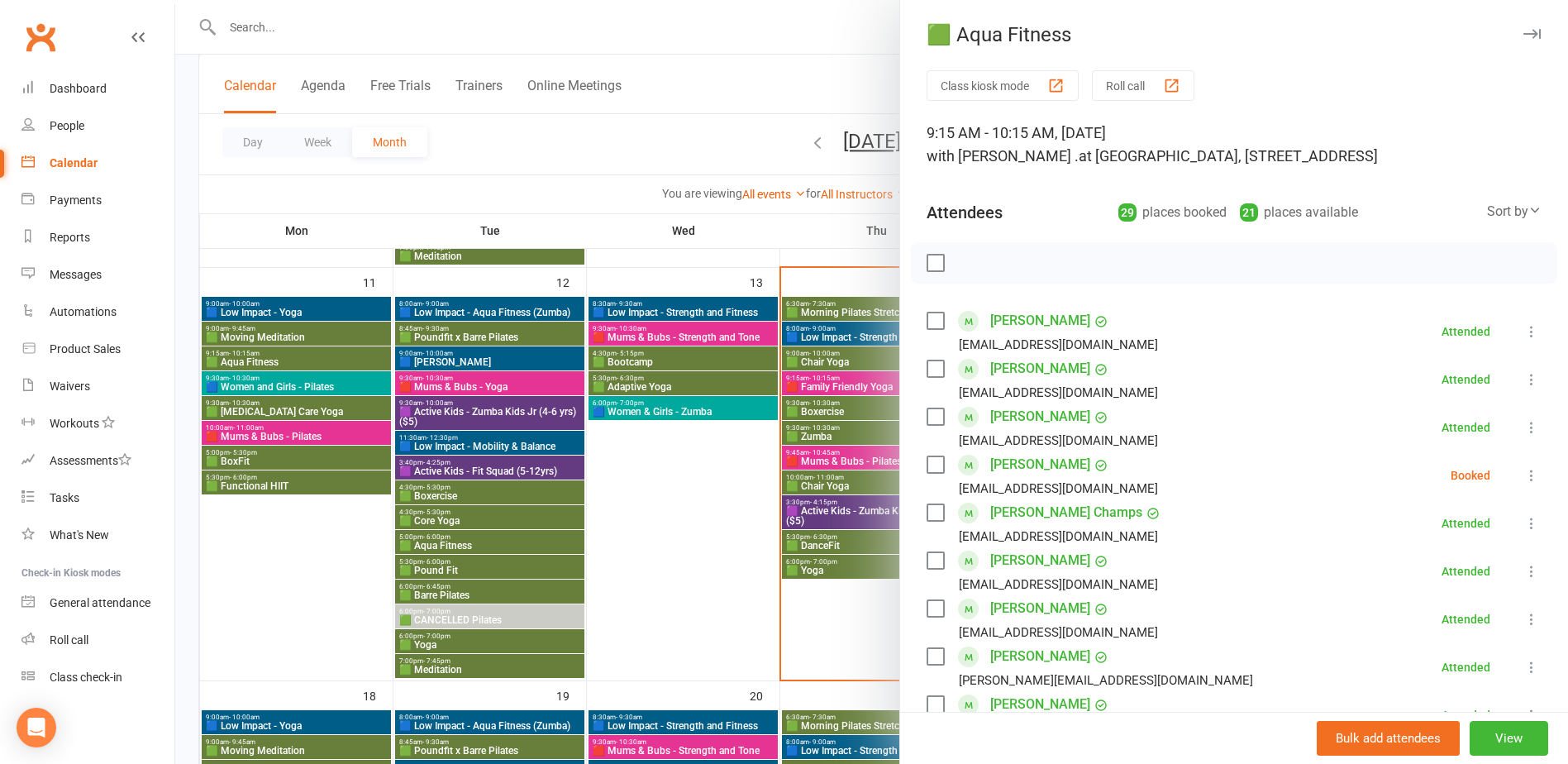
click at [339, 409] on div at bounding box center [872, 382] width 1393 height 764
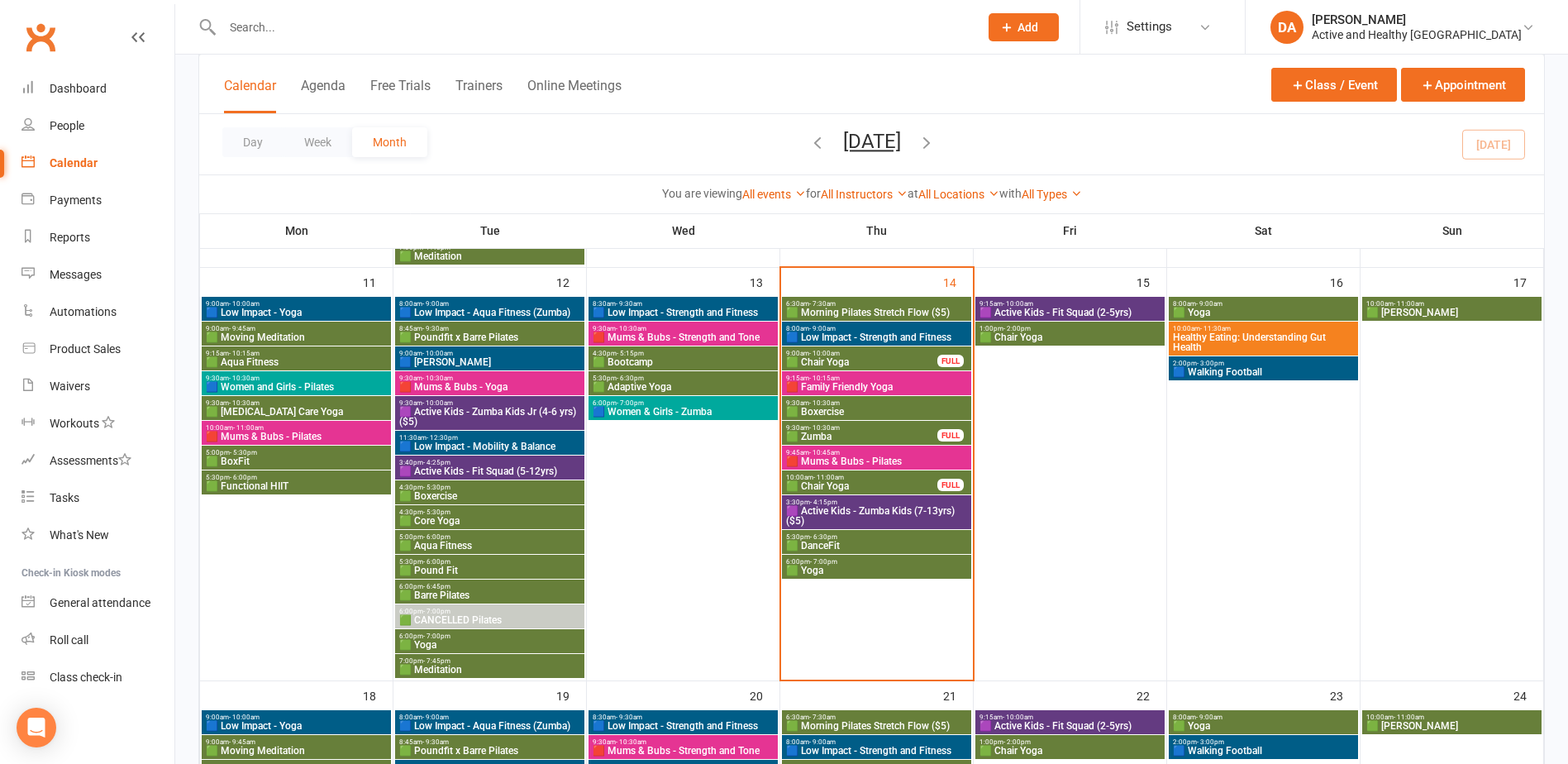
click at [329, 382] on span "🟦 Women and Girls - Pilates" at bounding box center [296, 387] width 182 height 10
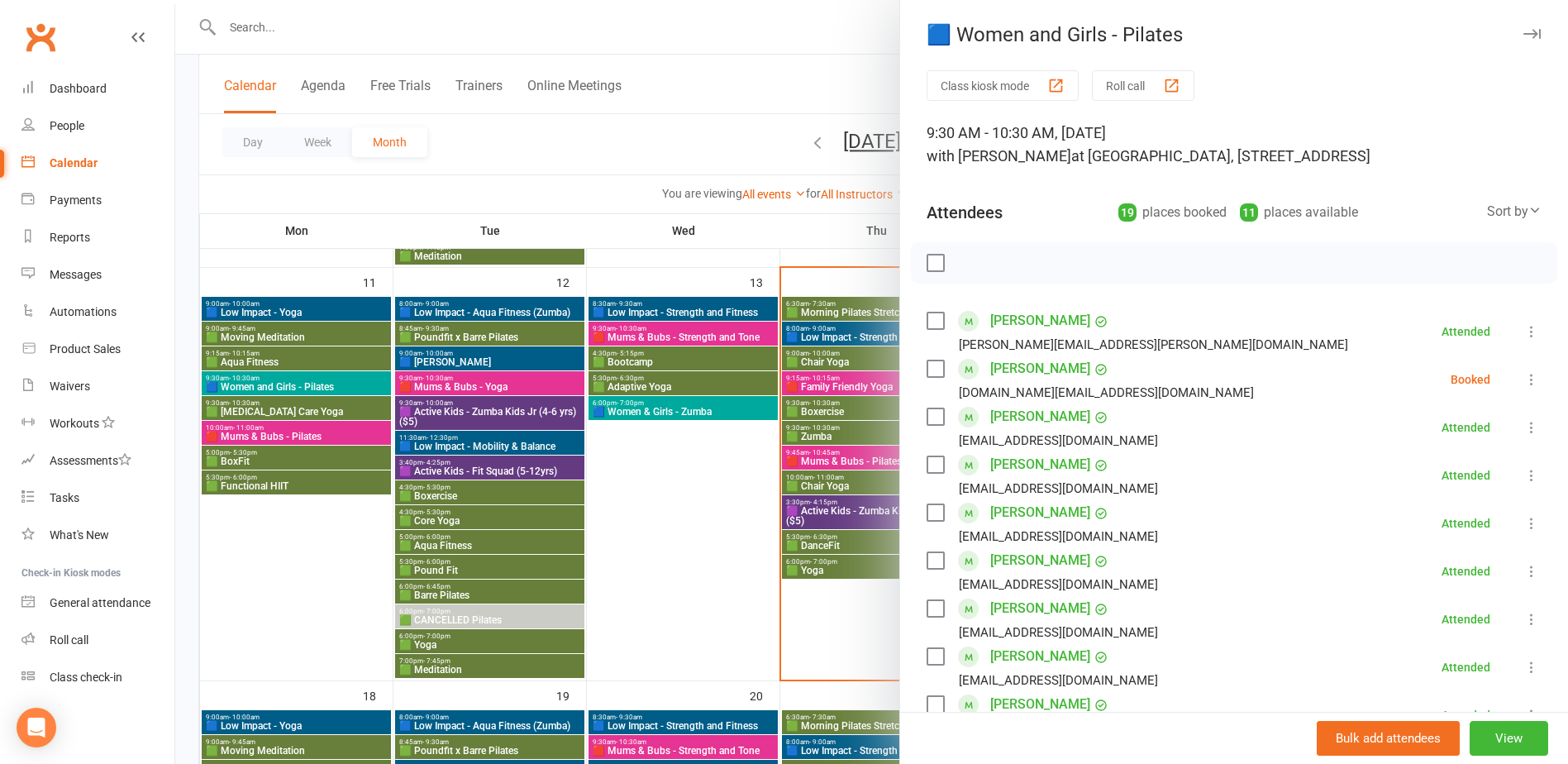
click at [292, 375] on div at bounding box center [872, 382] width 1393 height 764
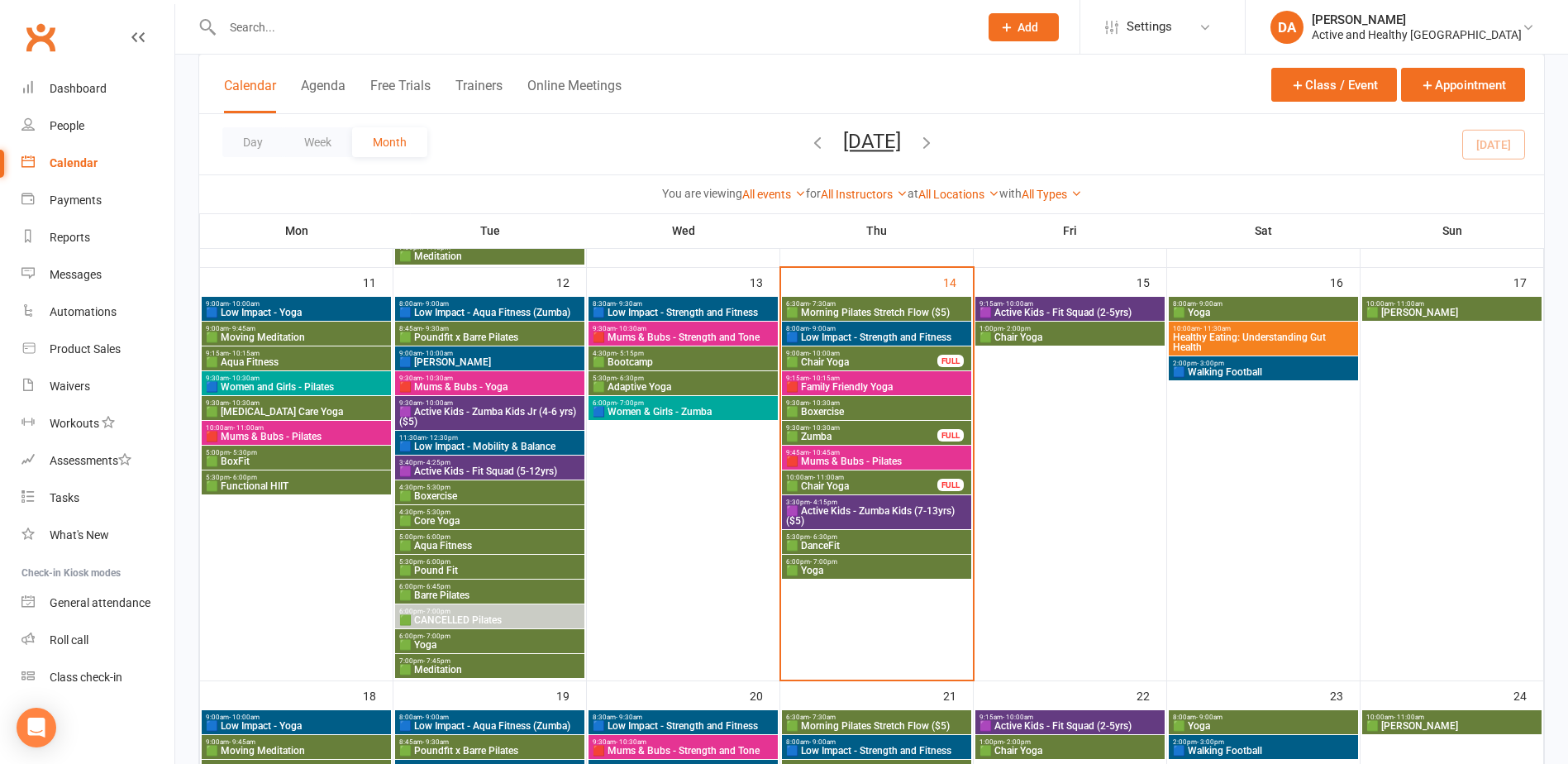
click at [270, 409] on span "🟩 [MEDICAL_DATA] Care Yoga" at bounding box center [296, 412] width 182 height 10
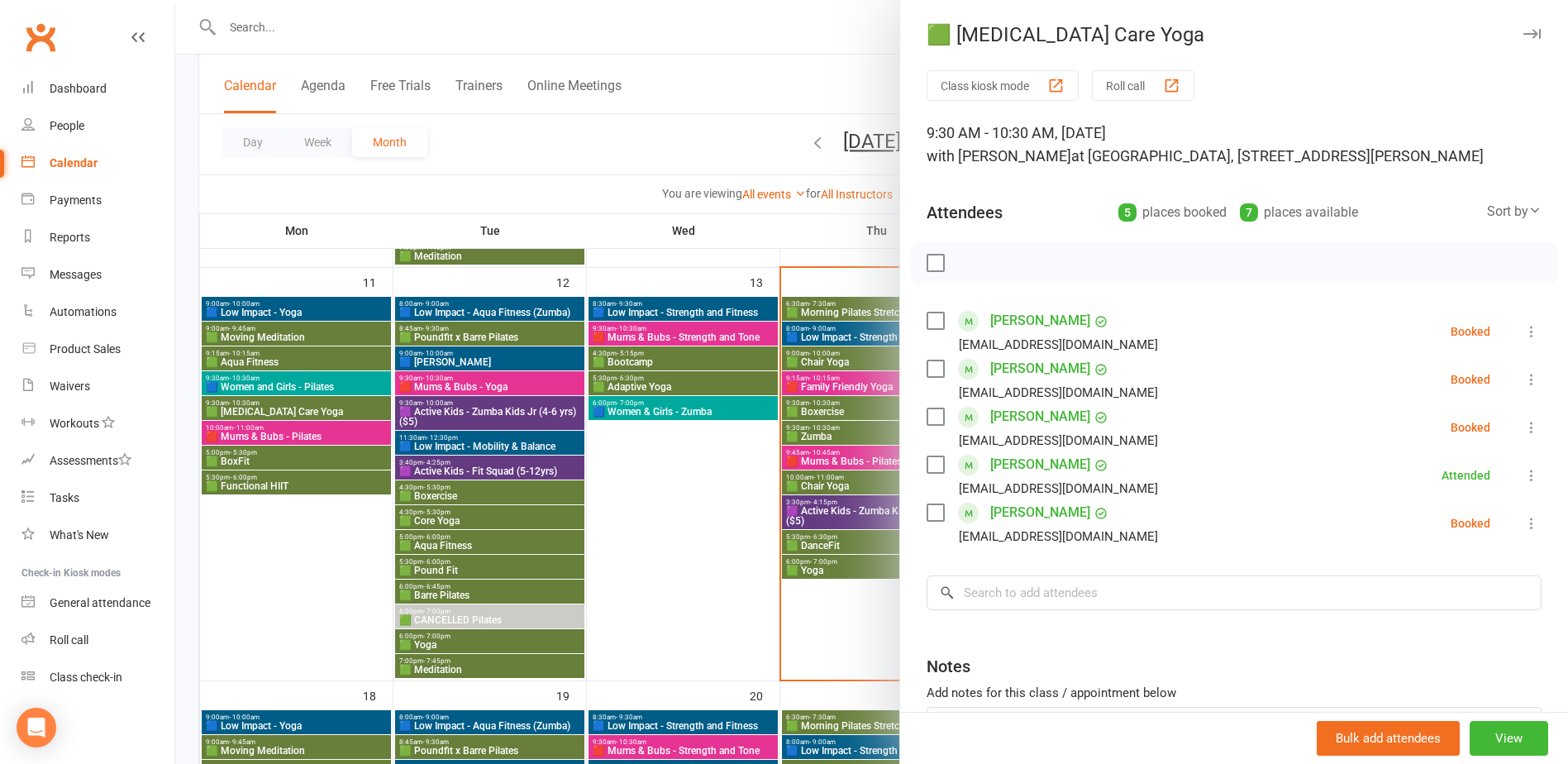
click at [285, 404] on div at bounding box center [872, 382] width 1393 height 764
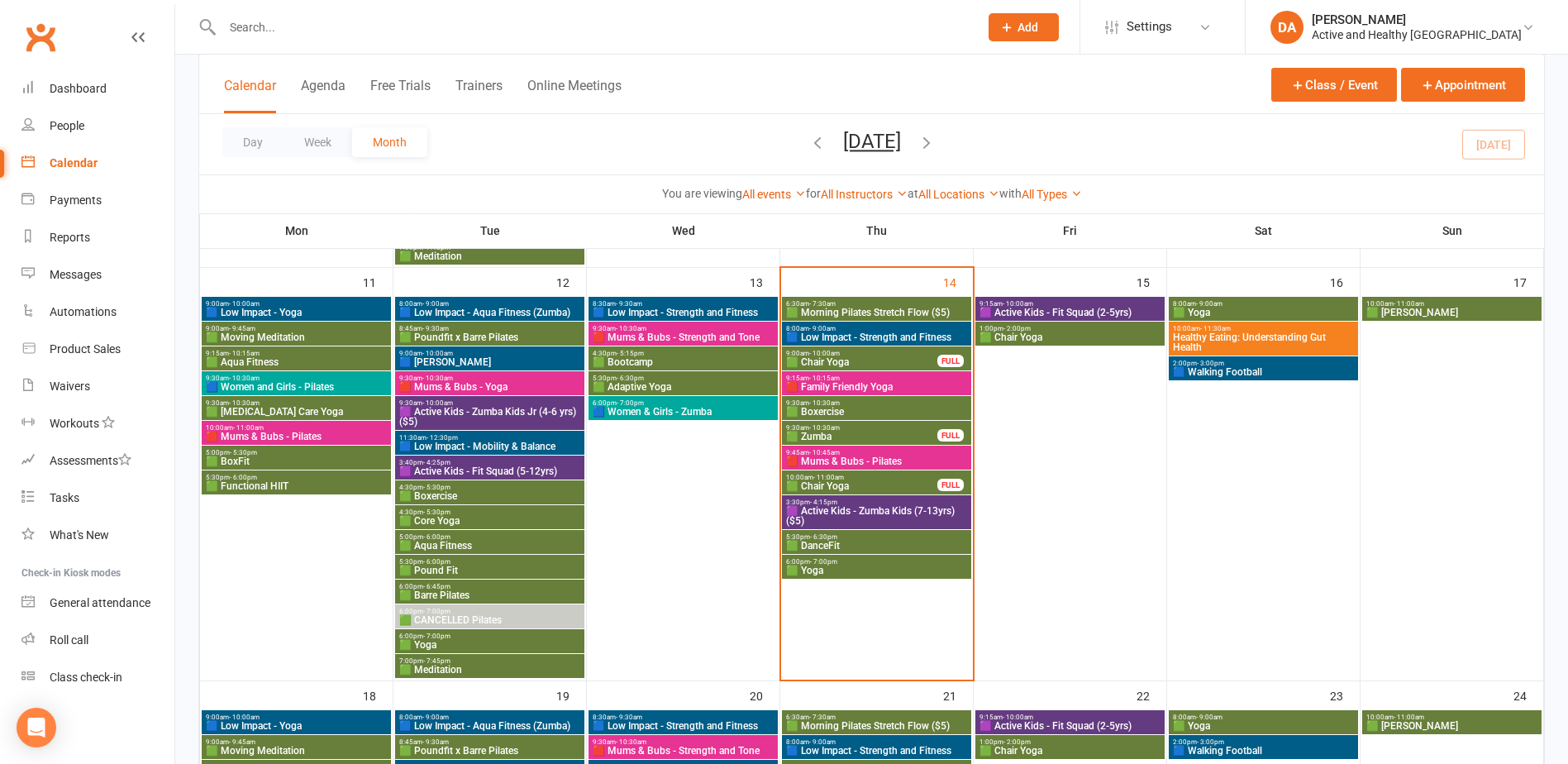
click at [284, 411] on span "🟩 [MEDICAL_DATA] Care Yoga" at bounding box center [296, 412] width 182 height 10
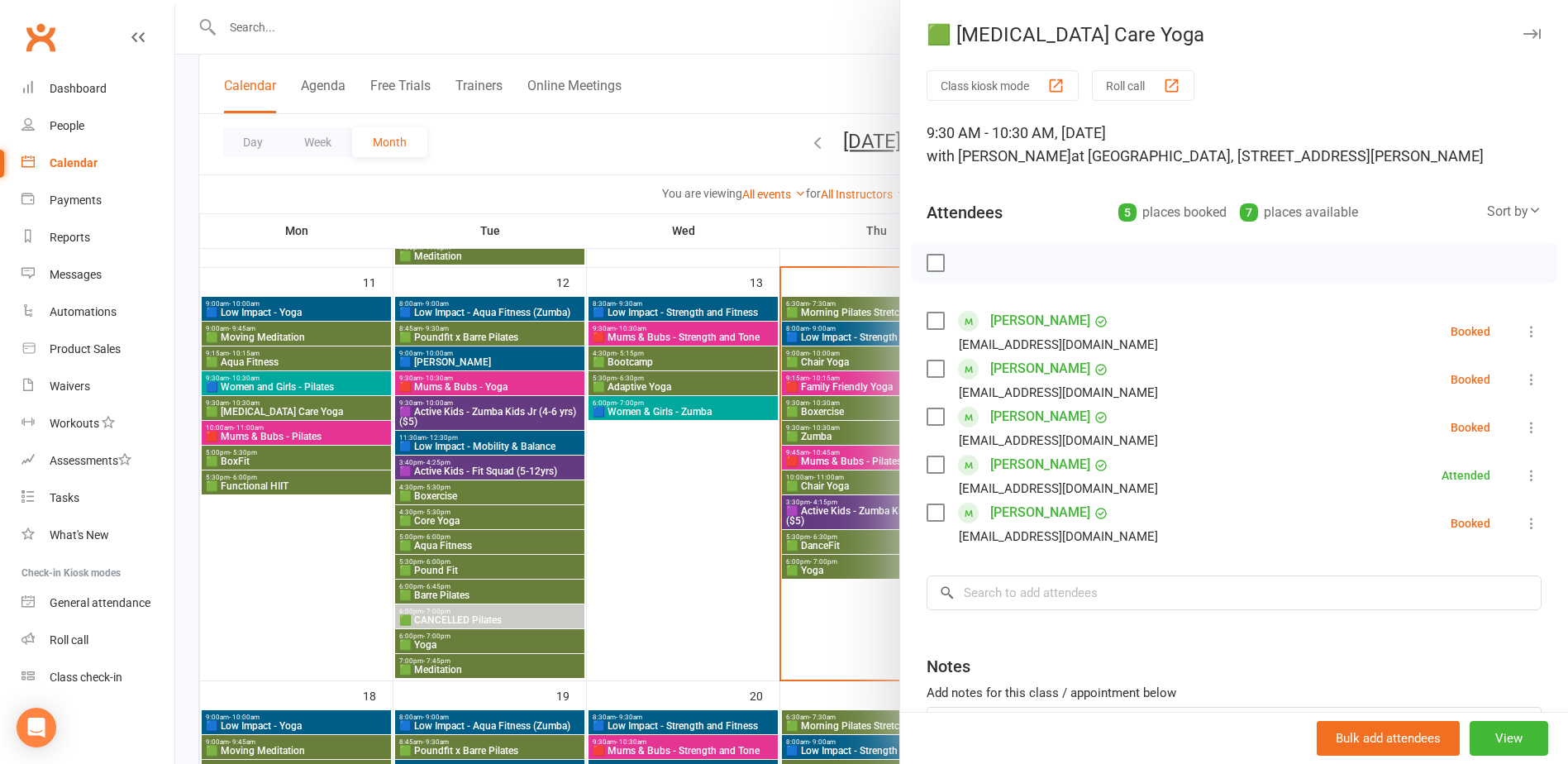
click at [290, 430] on div at bounding box center [872, 382] width 1393 height 764
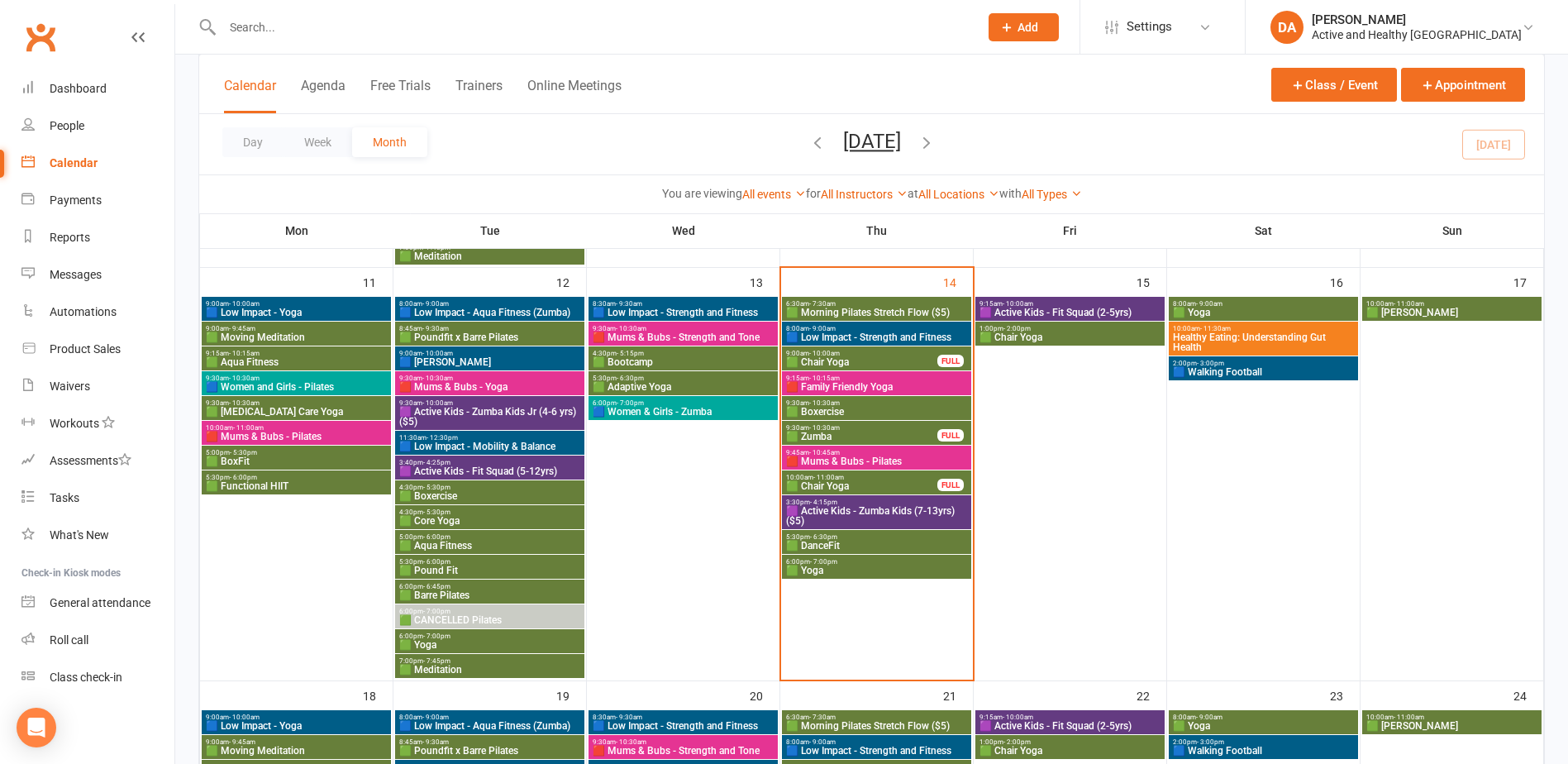
click at [285, 431] on span "🟥 Mums & Bubs - Pilates" at bounding box center [296, 436] width 182 height 10
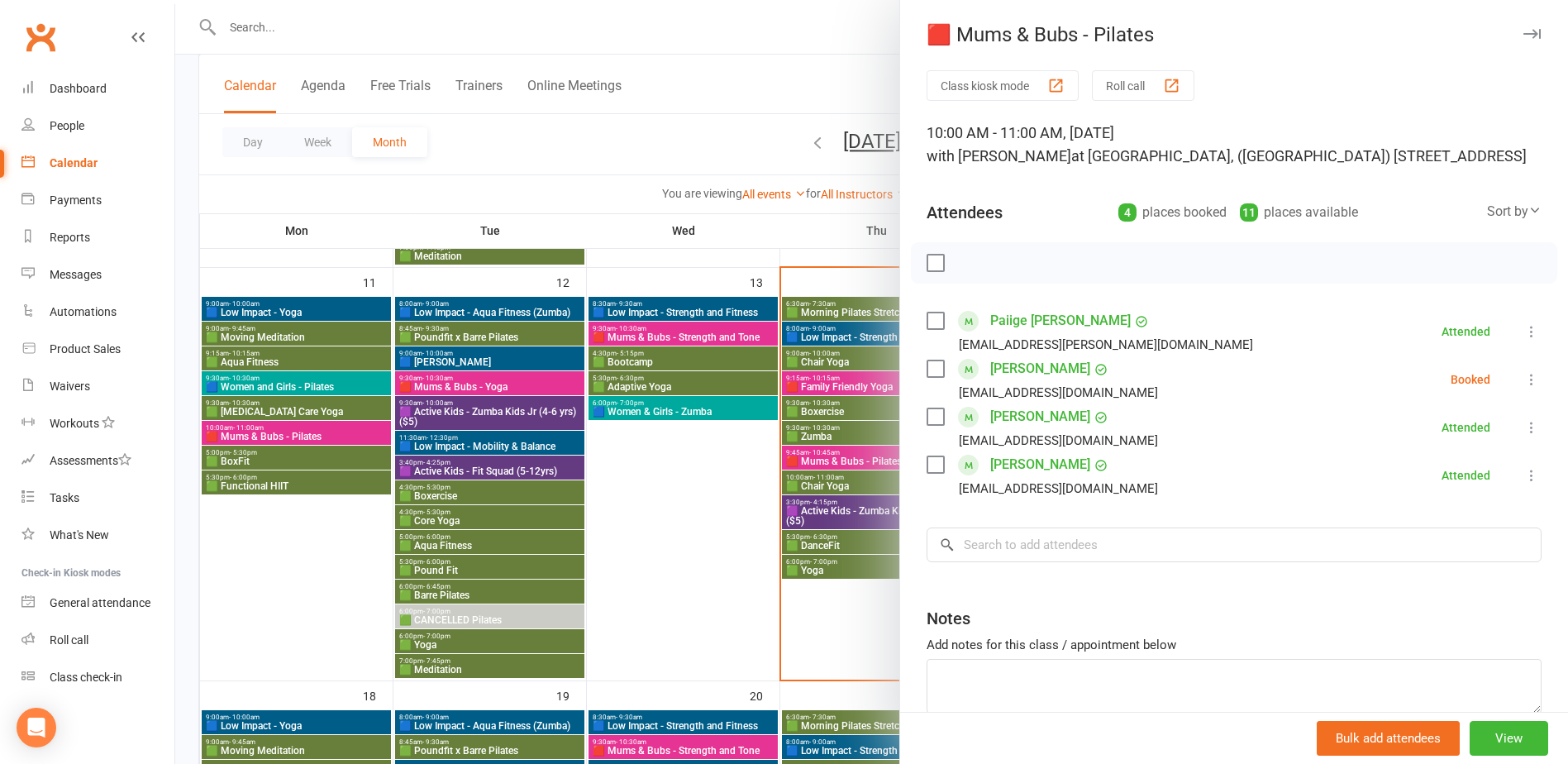
click at [814, 392] on div at bounding box center [872, 382] width 1393 height 764
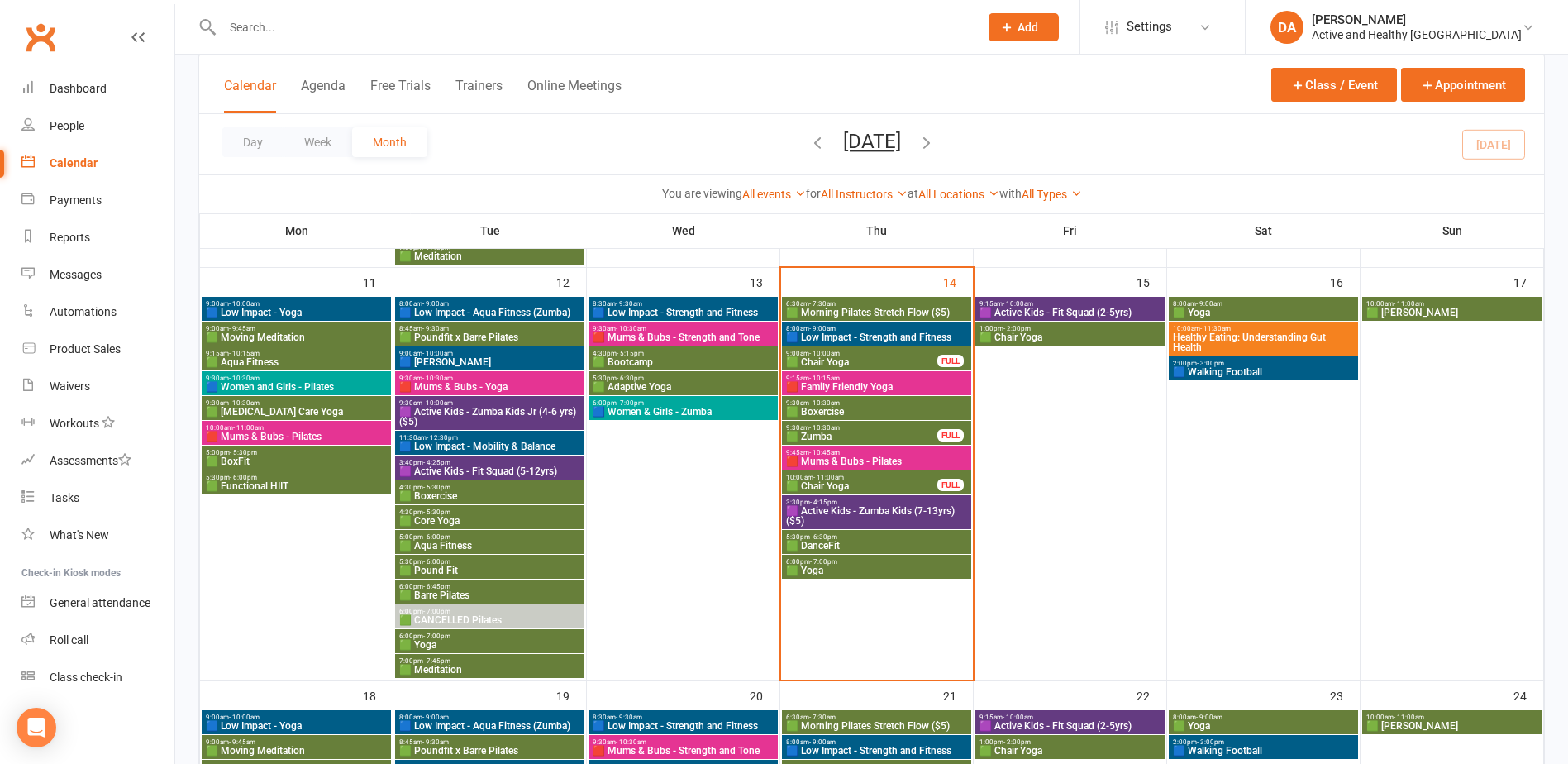
click at [489, 332] on div "8:45am - 9:30am 🟩 Poundfit x Barre Pilates" at bounding box center [490, 333] width 189 height 24
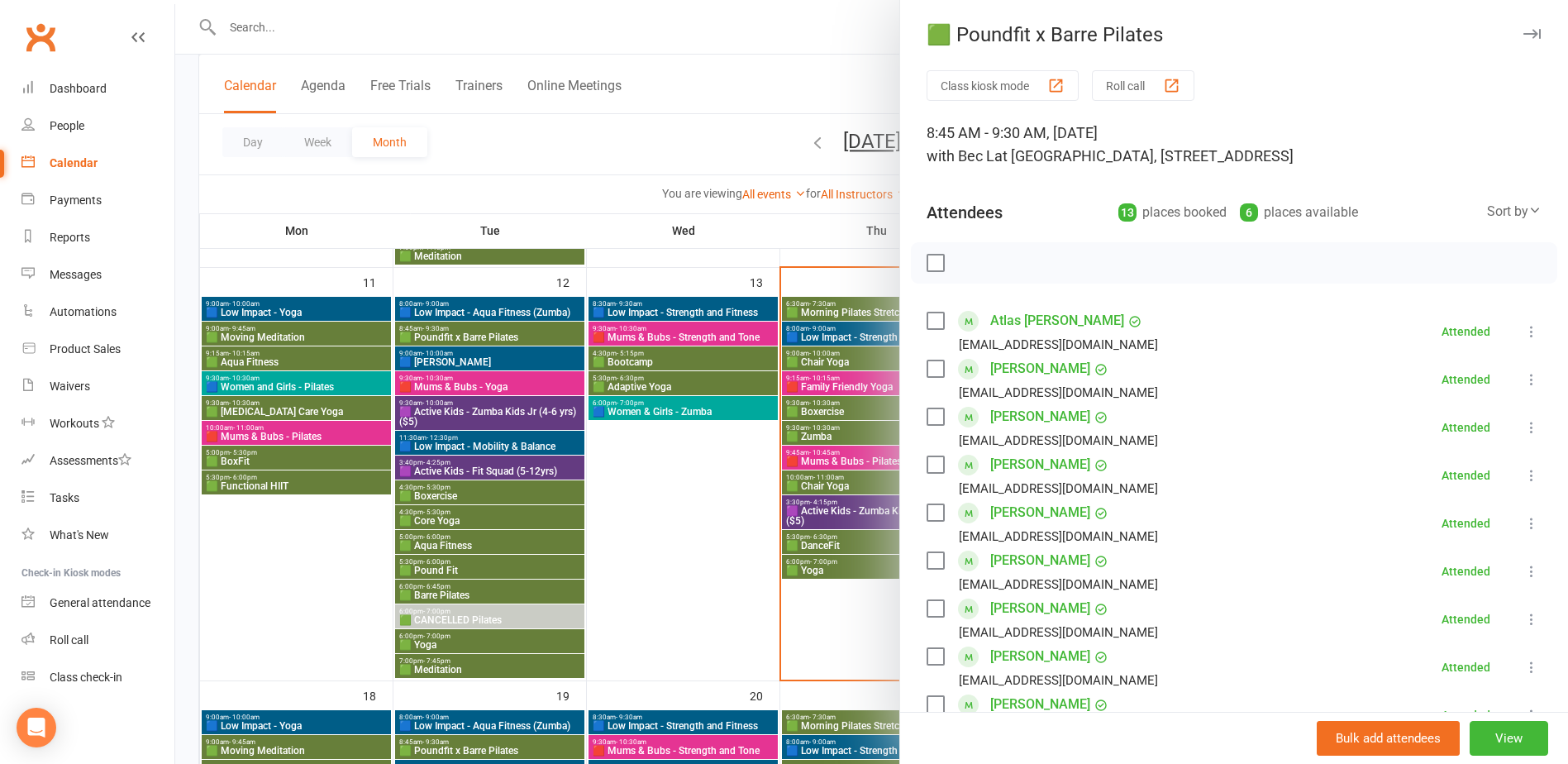
click at [489, 331] on div at bounding box center [872, 382] width 1393 height 764
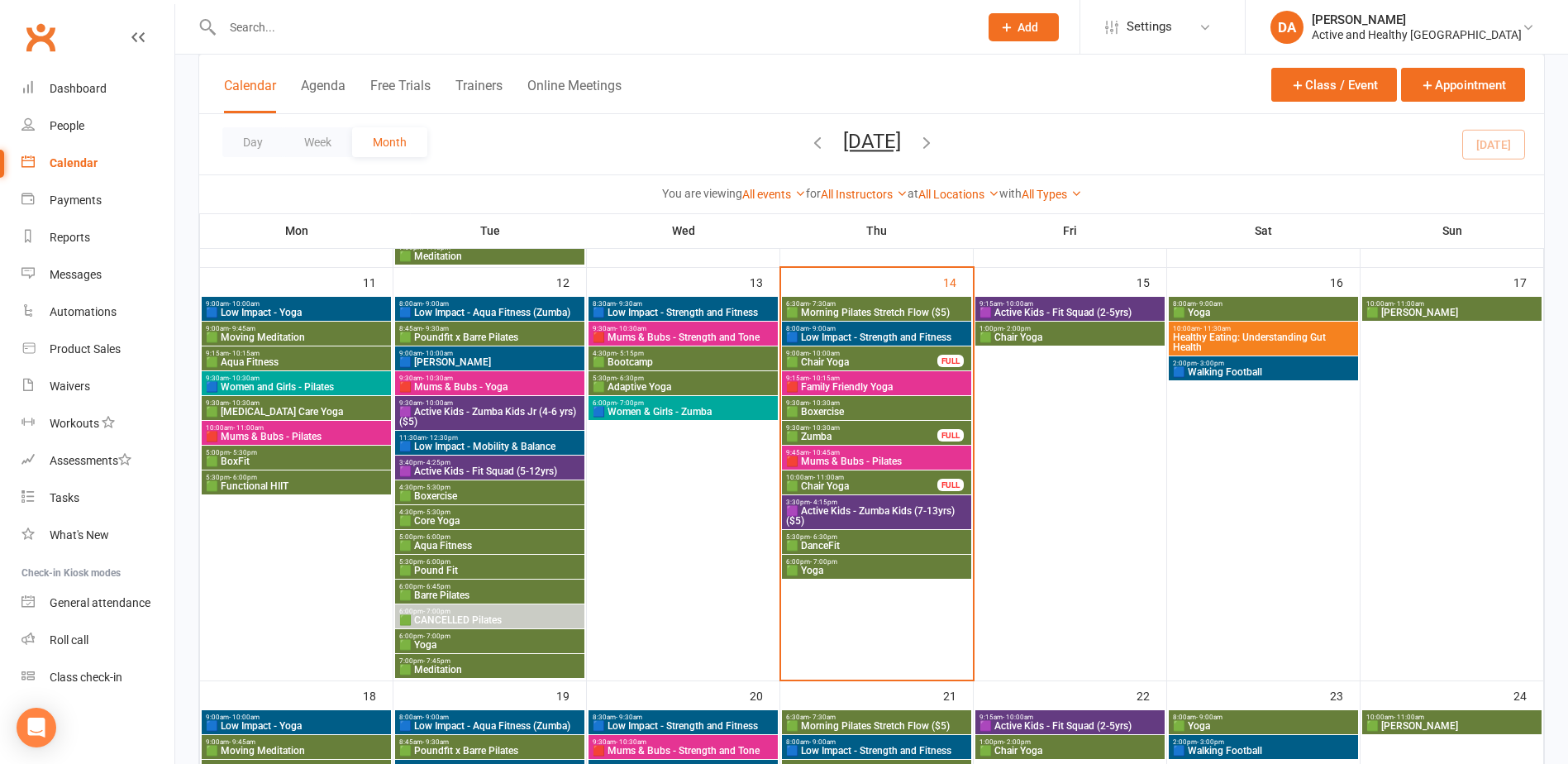
click at [473, 361] on span "🟦 [PERSON_NAME]" at bounding box center [490, 362] width 182 height 10
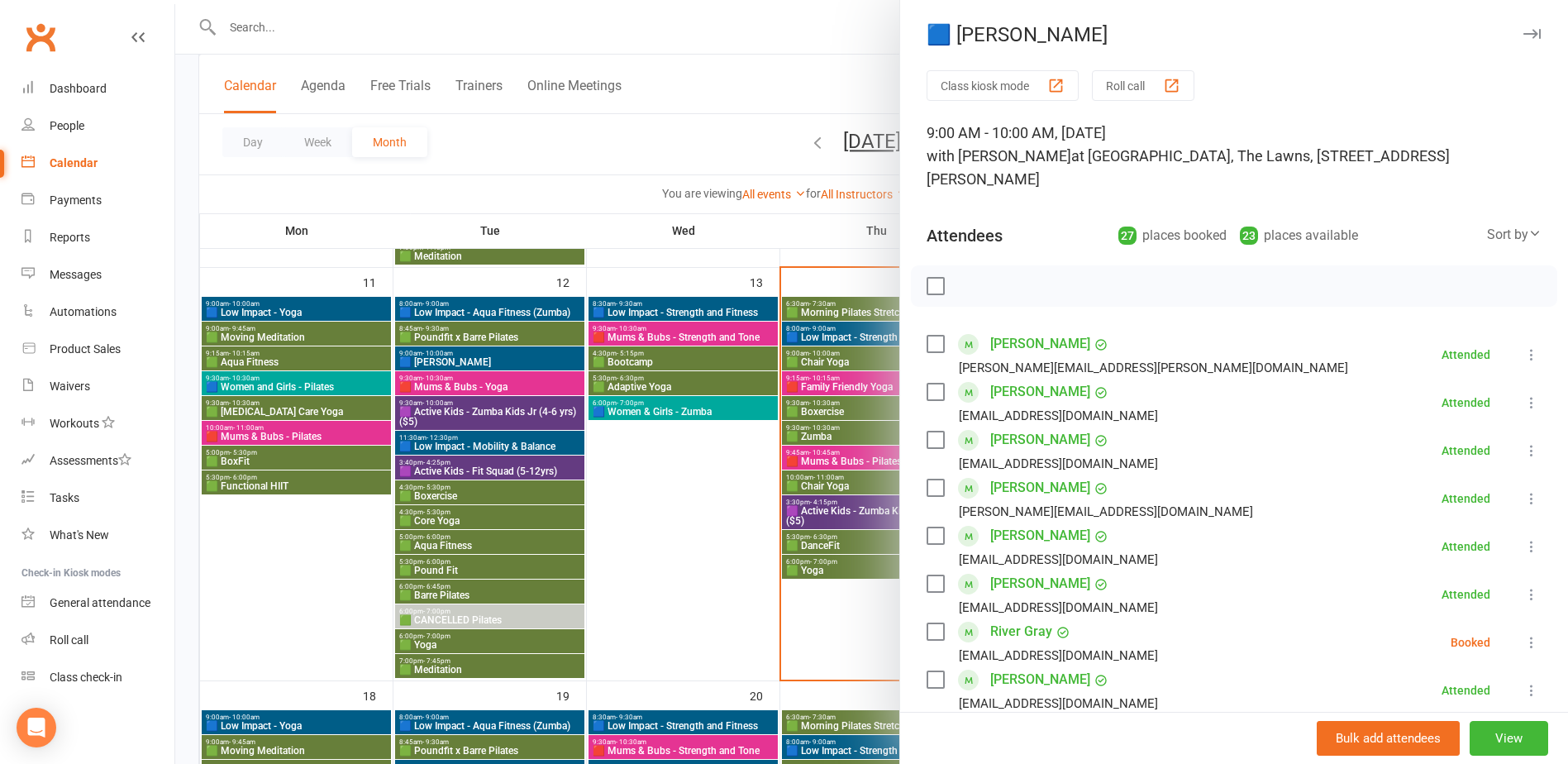
click at [473, 361] on div at bounding box center [872, 382] width 1393 height 764
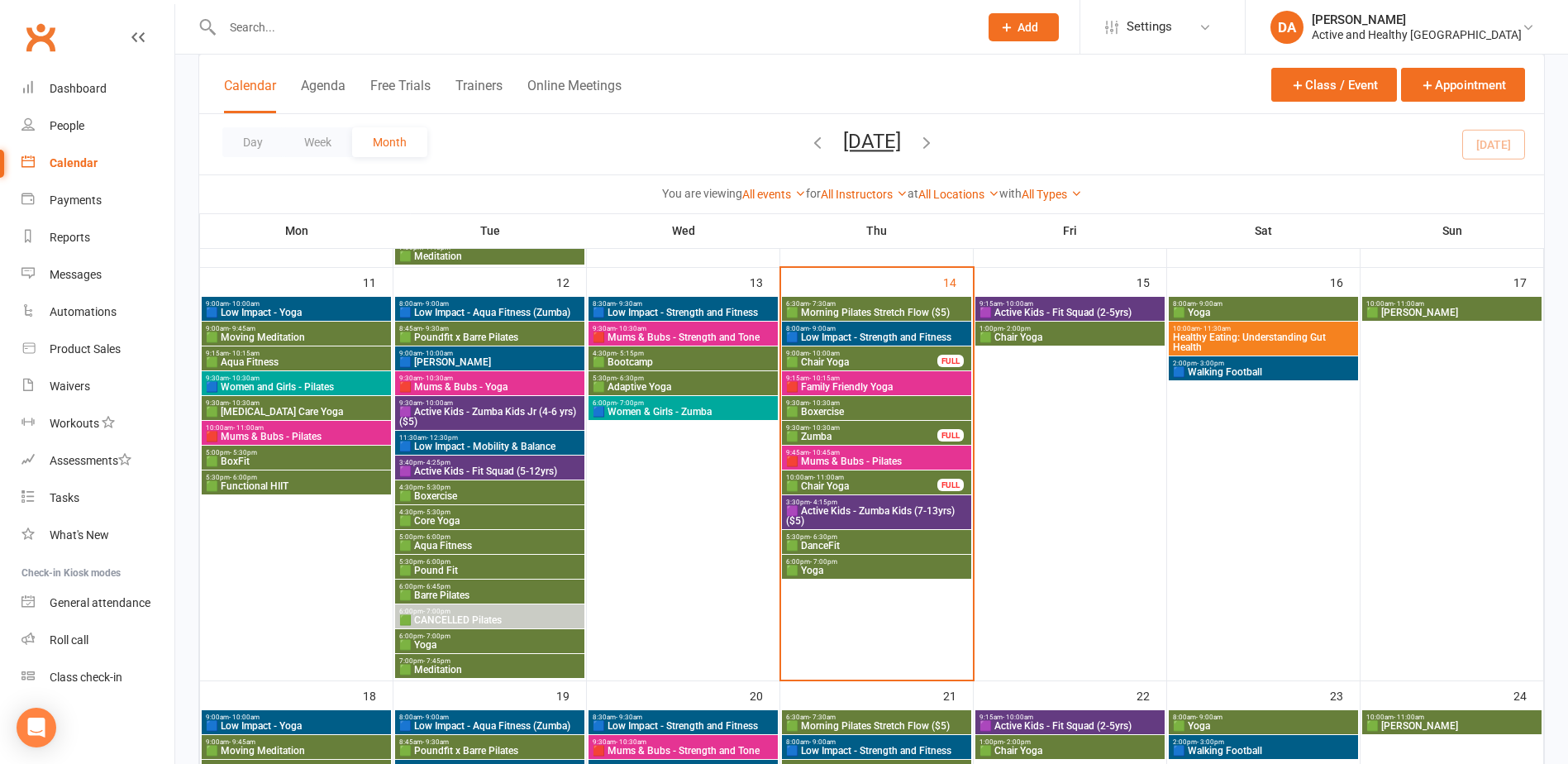
click at [470, 382] on span "🟥 Mums & Bubs - Yoga" at bounding box center [490, 387] width 182 height 10
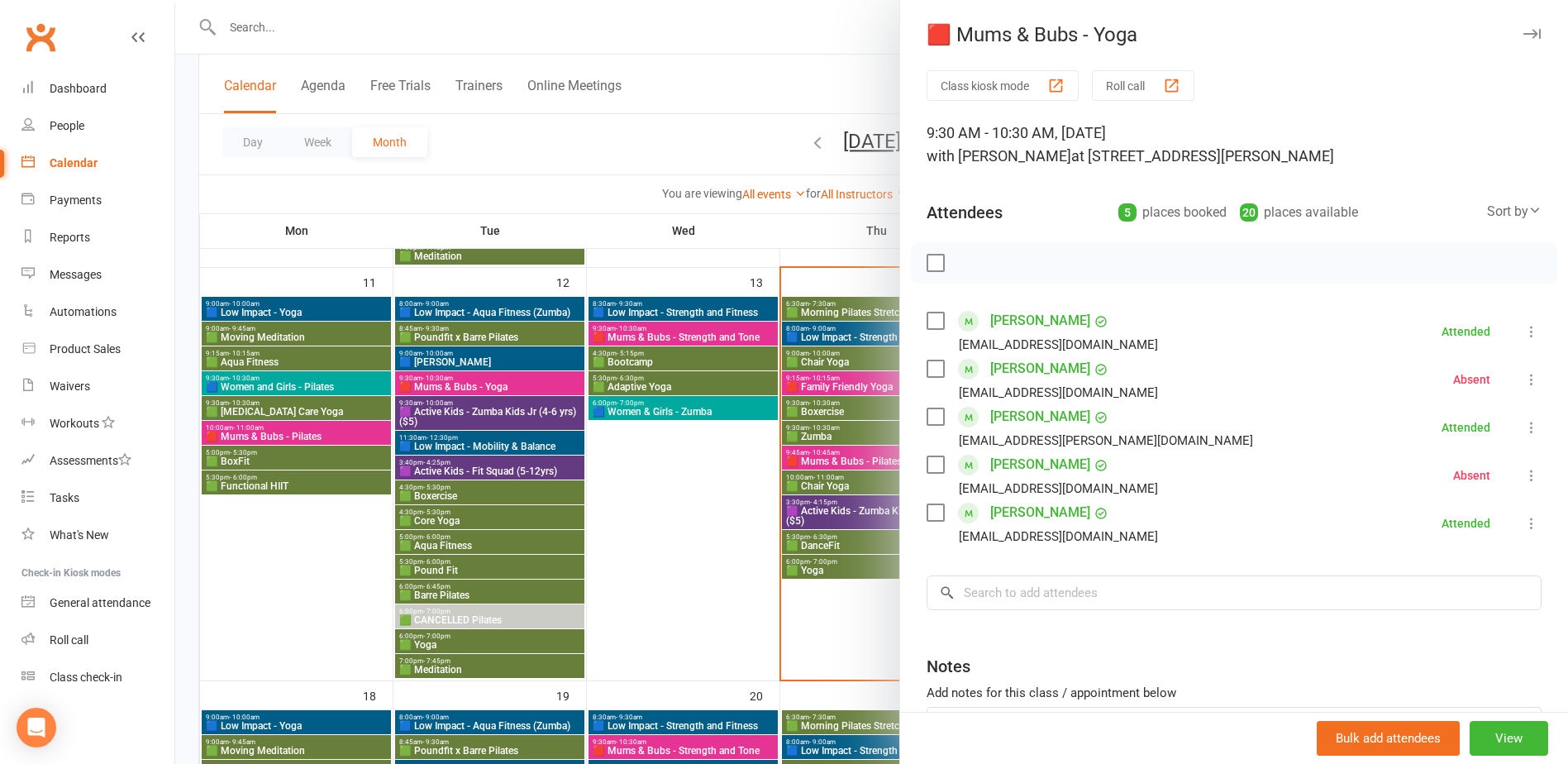
drag, startPoint x: 487, startPoint y: 425, endPoint x: 495, endPoint y: 425, distance: 8.0
click at [487, 426] on div at bounding box center [872, 382] width 1393 height 764
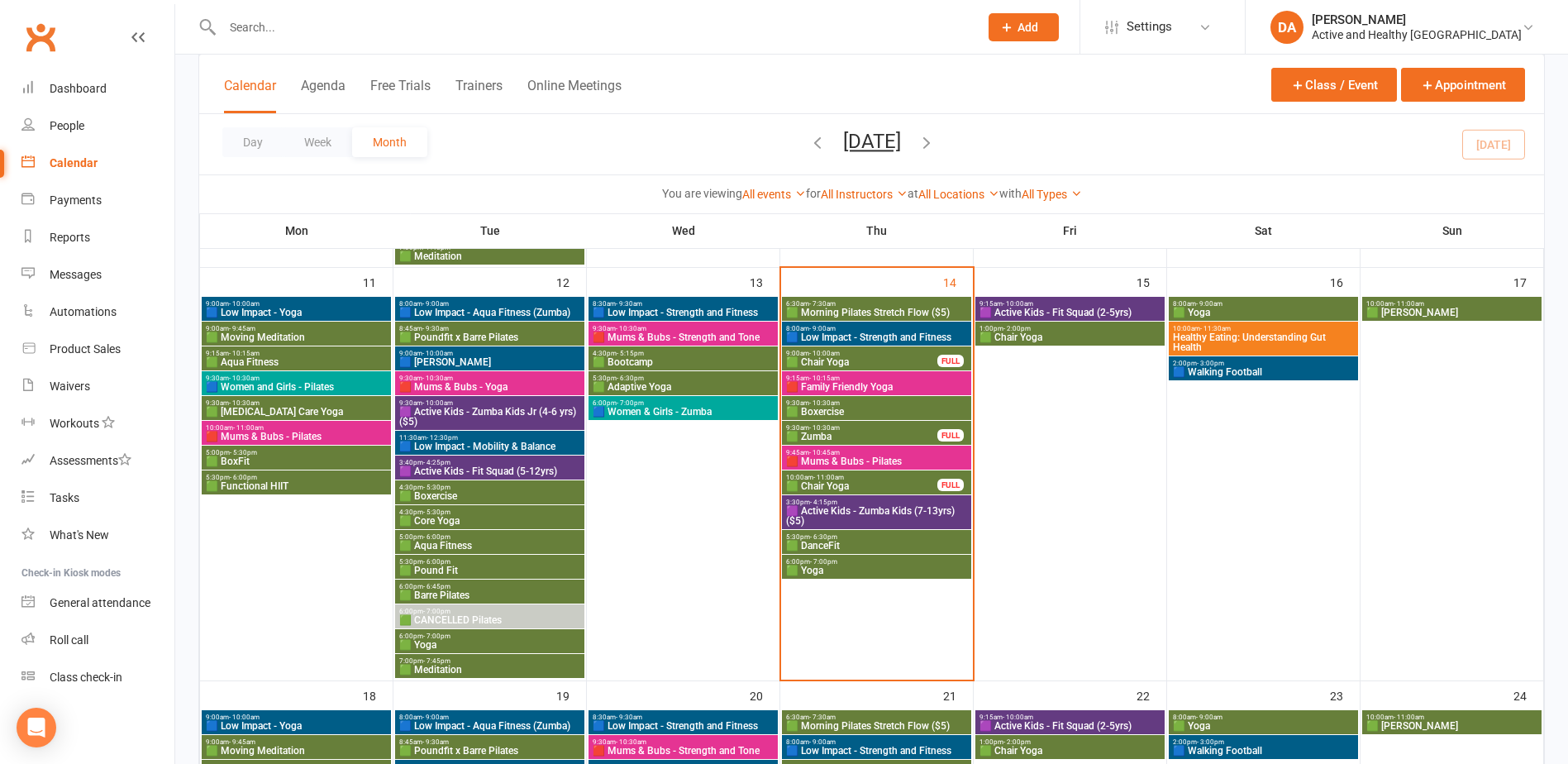
click at [507, 410] on span "🟪 Active Kids - Zumba Kids Jr (4-6 yrs) ($5)" at bounding box center [490, 416] width 182 height 19
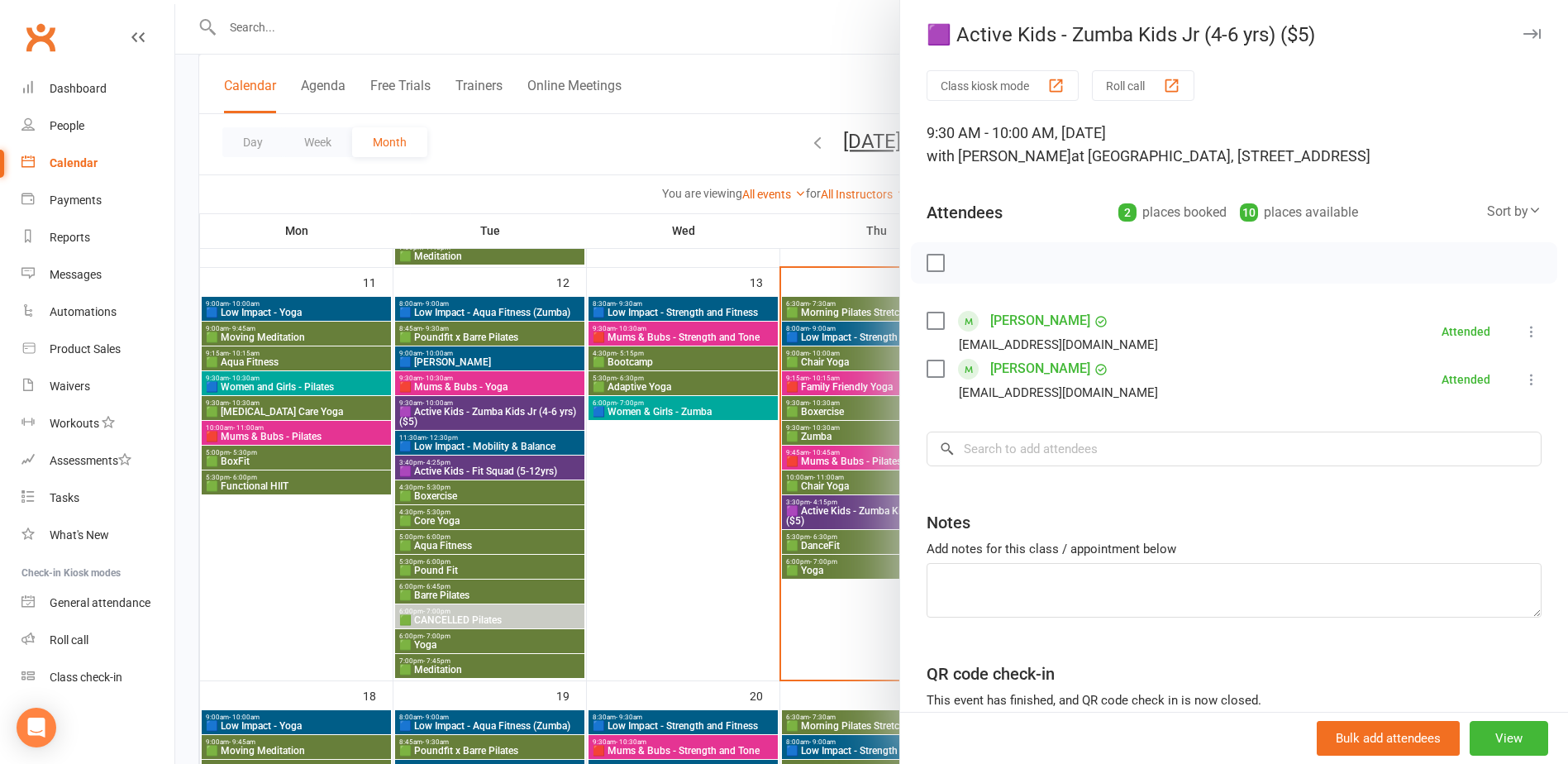
click at [525, 453] on div at bounding box center [872, 382] width 1393 height 764
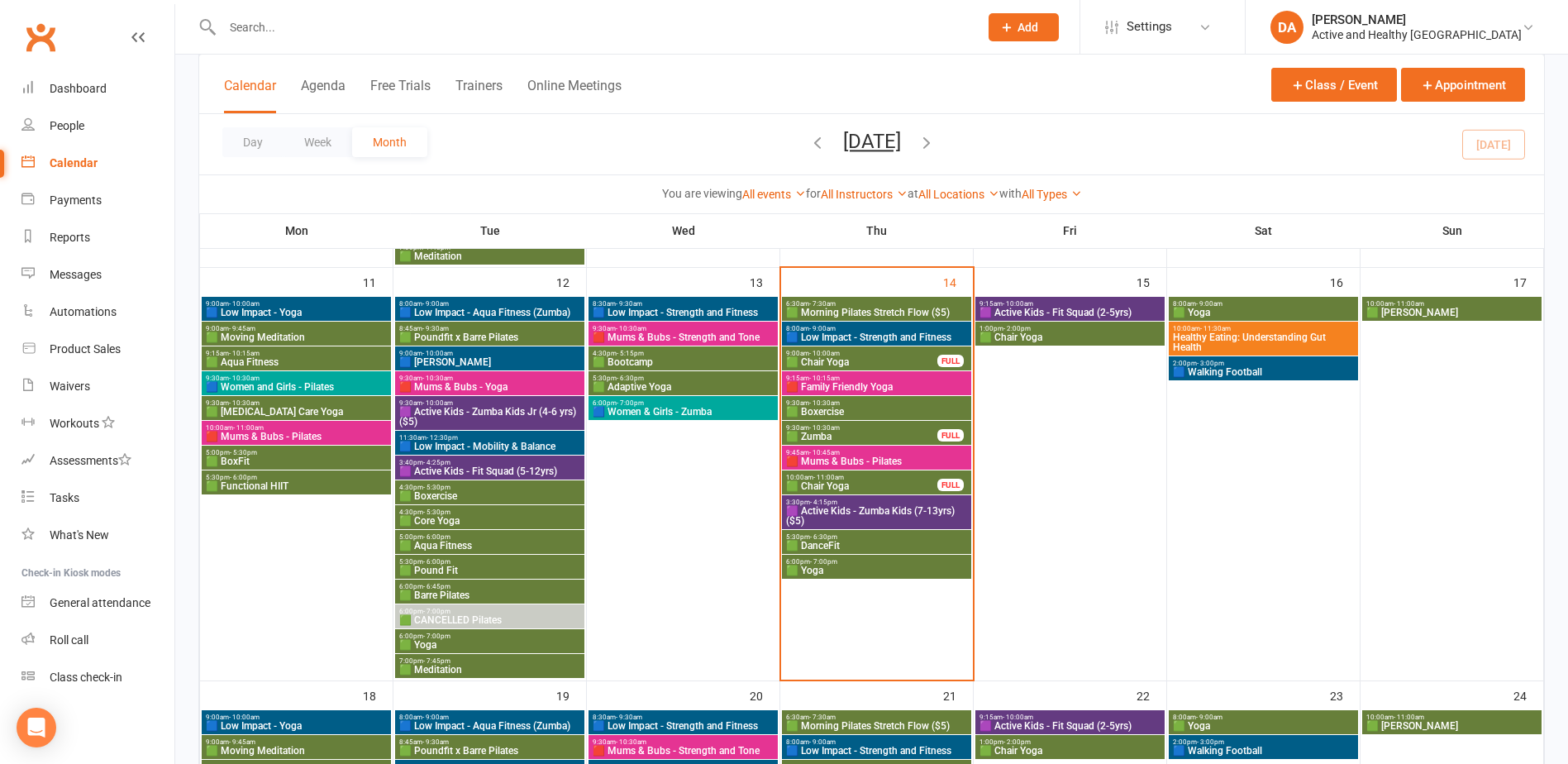
click at [524, 439] on span "11:30am - 12:30pm" at bounding box center [490, 437] width 182 height 8
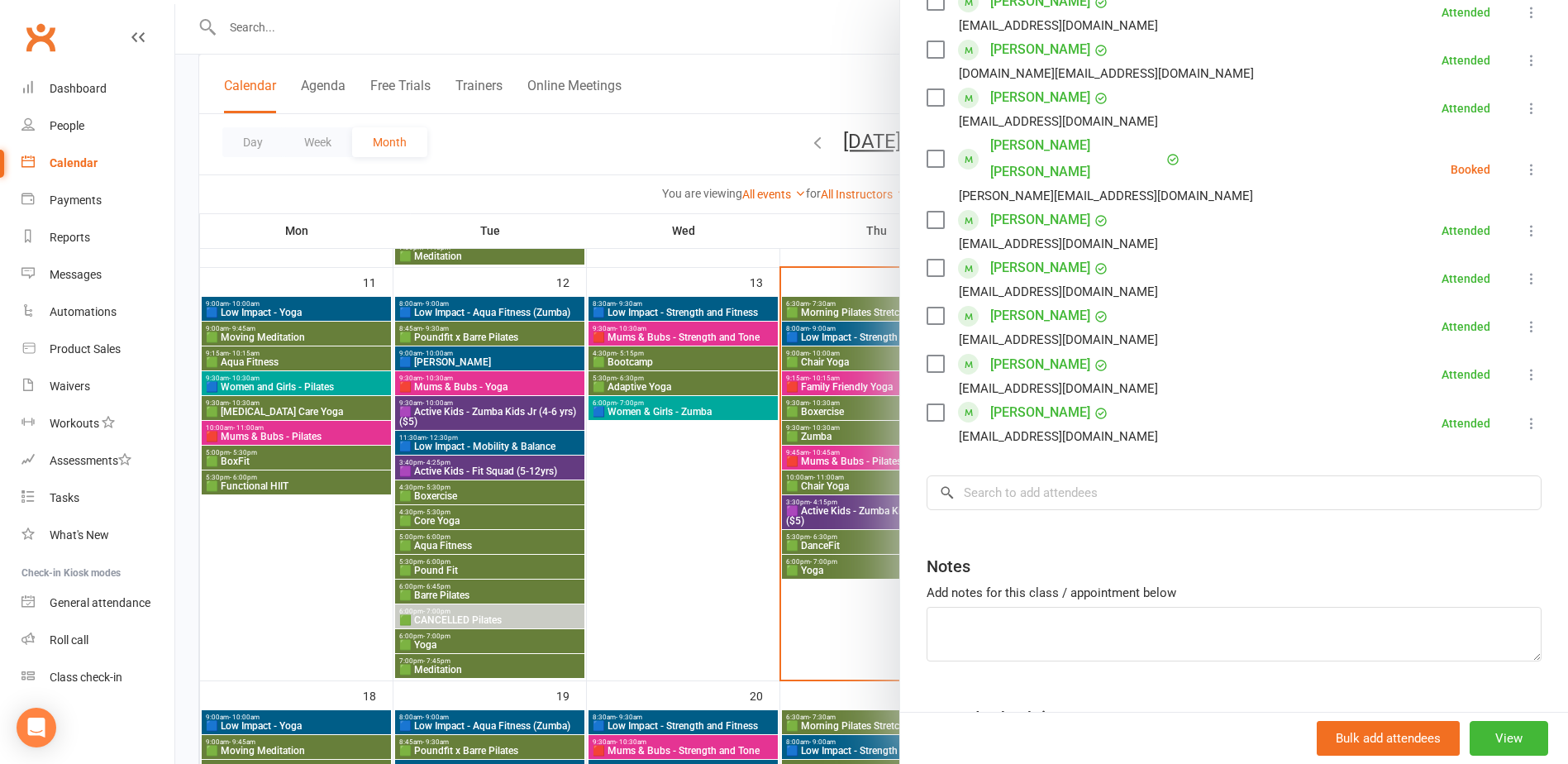
scroll to position [826, 0]
click at [643, 539] on div at bounding box center [872, 382] width 1393 height 764
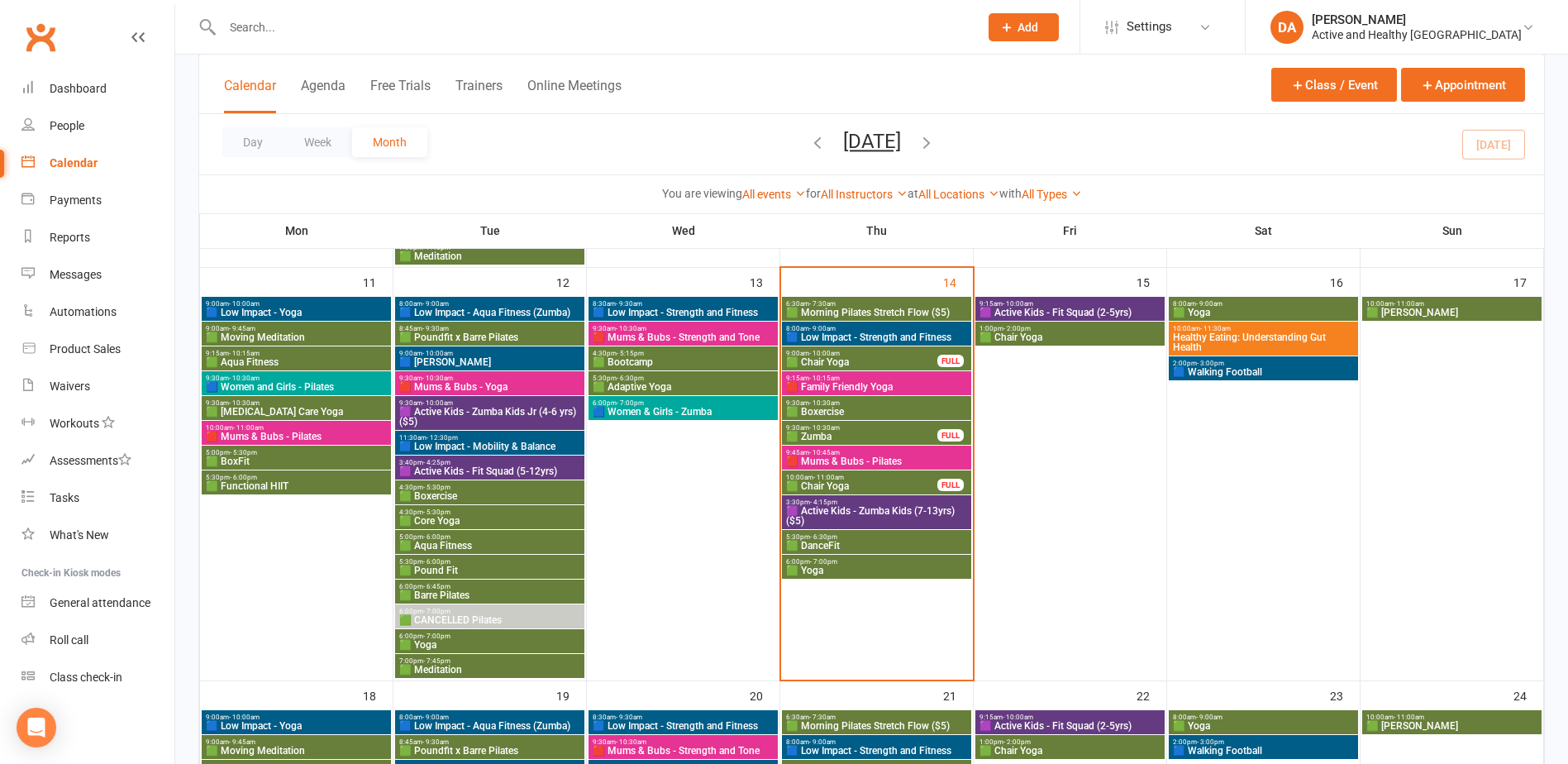
click at [506, 463] on span "3:40pm - 4:25pm" at bounding box center [490, 462] width 182 height 8
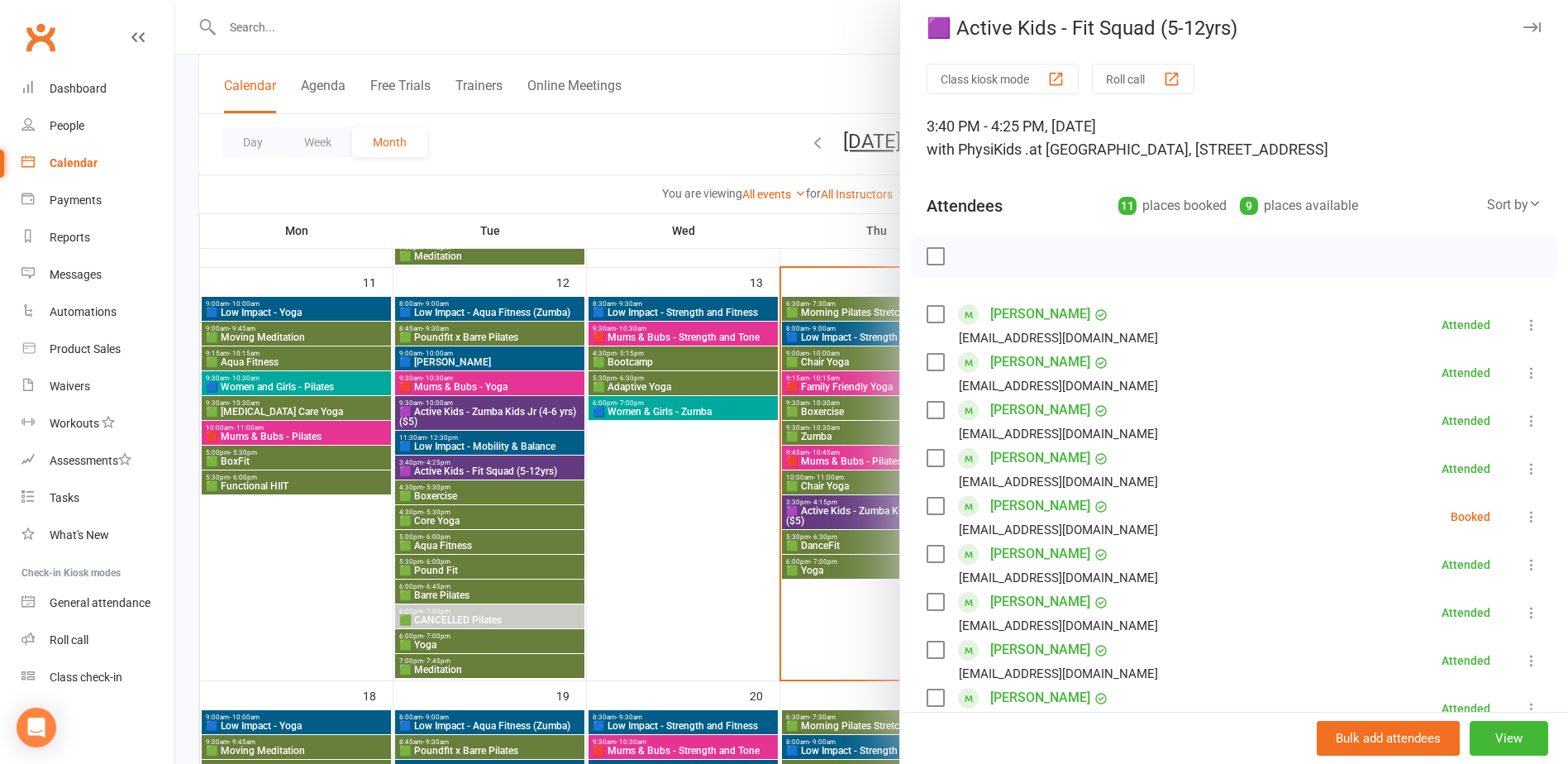
scroll to position [0, 0]
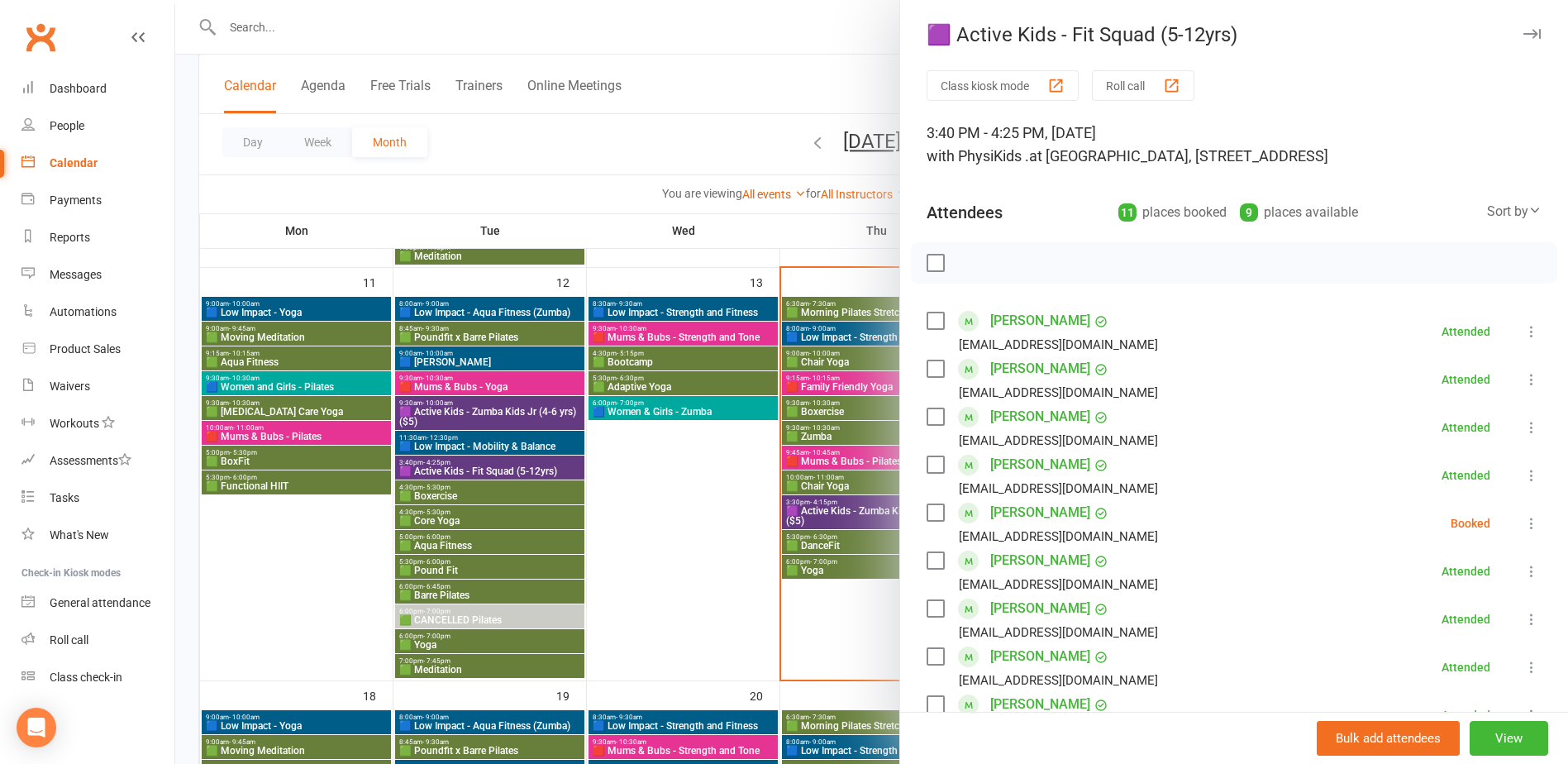
click at [465, 491] on div at bounding box center [872, 382] width 1393 height 764
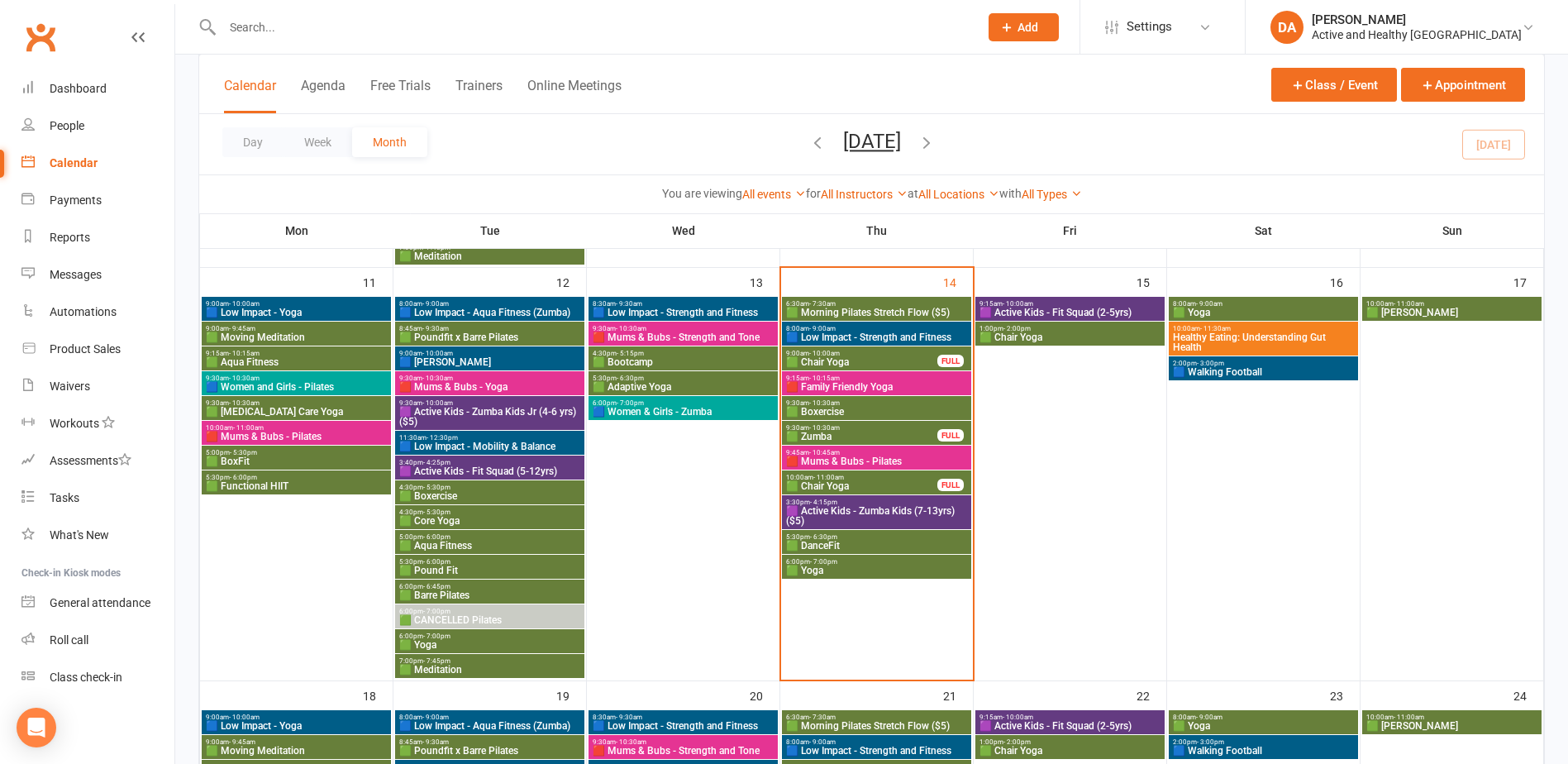
click at [461, 512] on span "4:30pm - 5:30pm" at bounding box center [490, 512] width 182 height 8
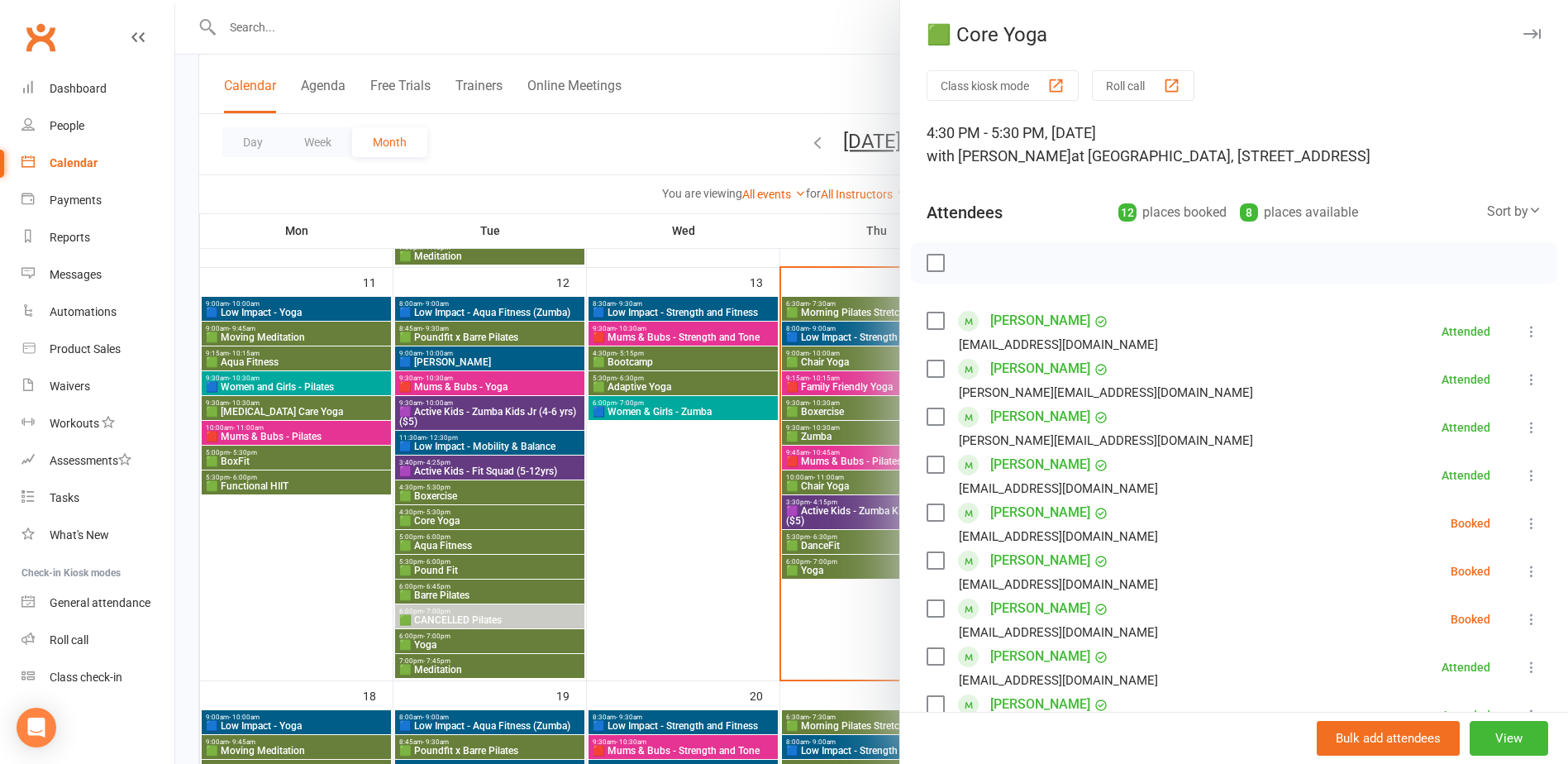
click at [461, 512] on div at bounding box center [872, 382] width 1393 height 764
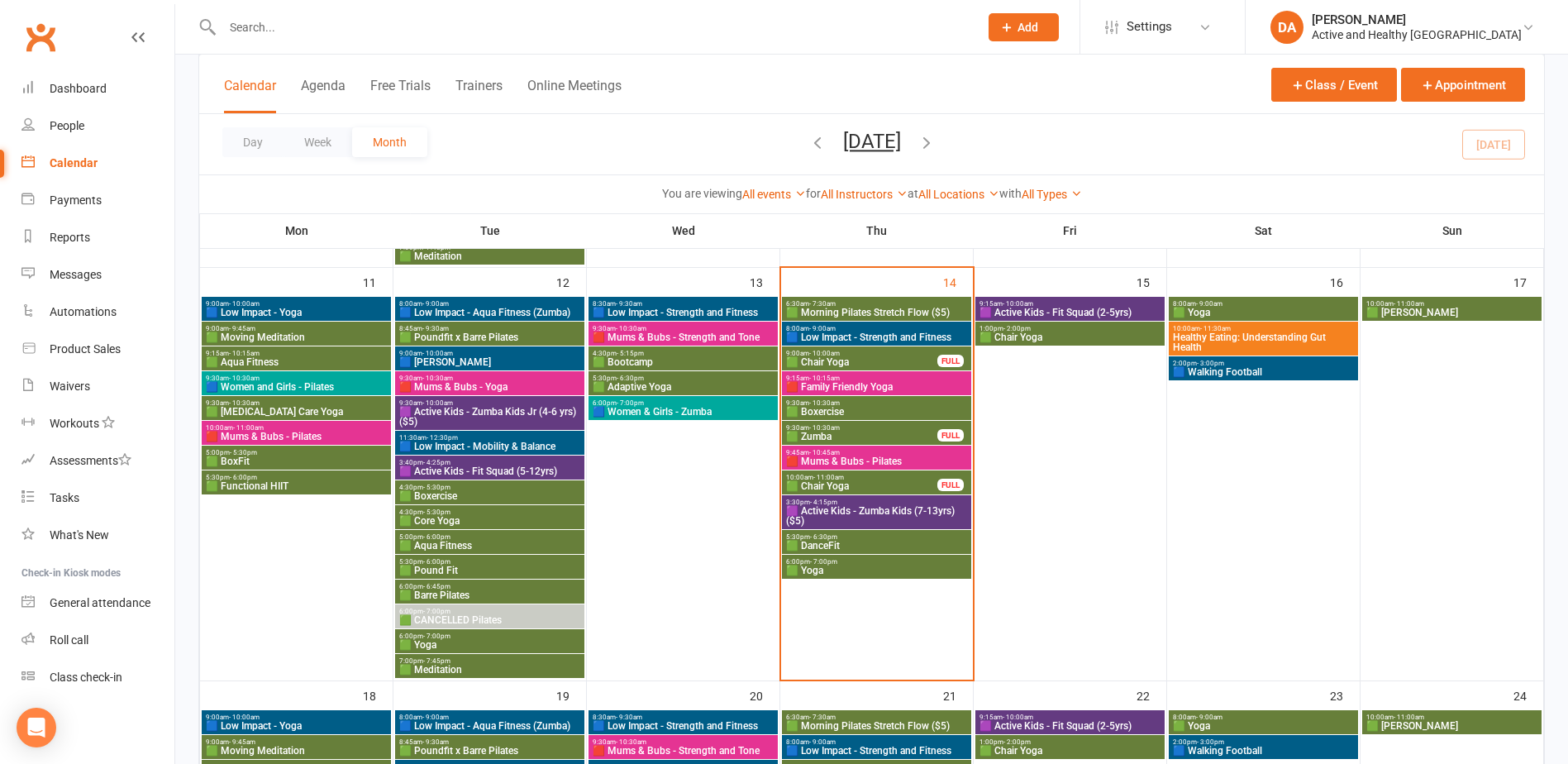
click at [452, 542] on span "🟩 Aqua Fitness" at bounding box center [490, 545] width 182 height 10
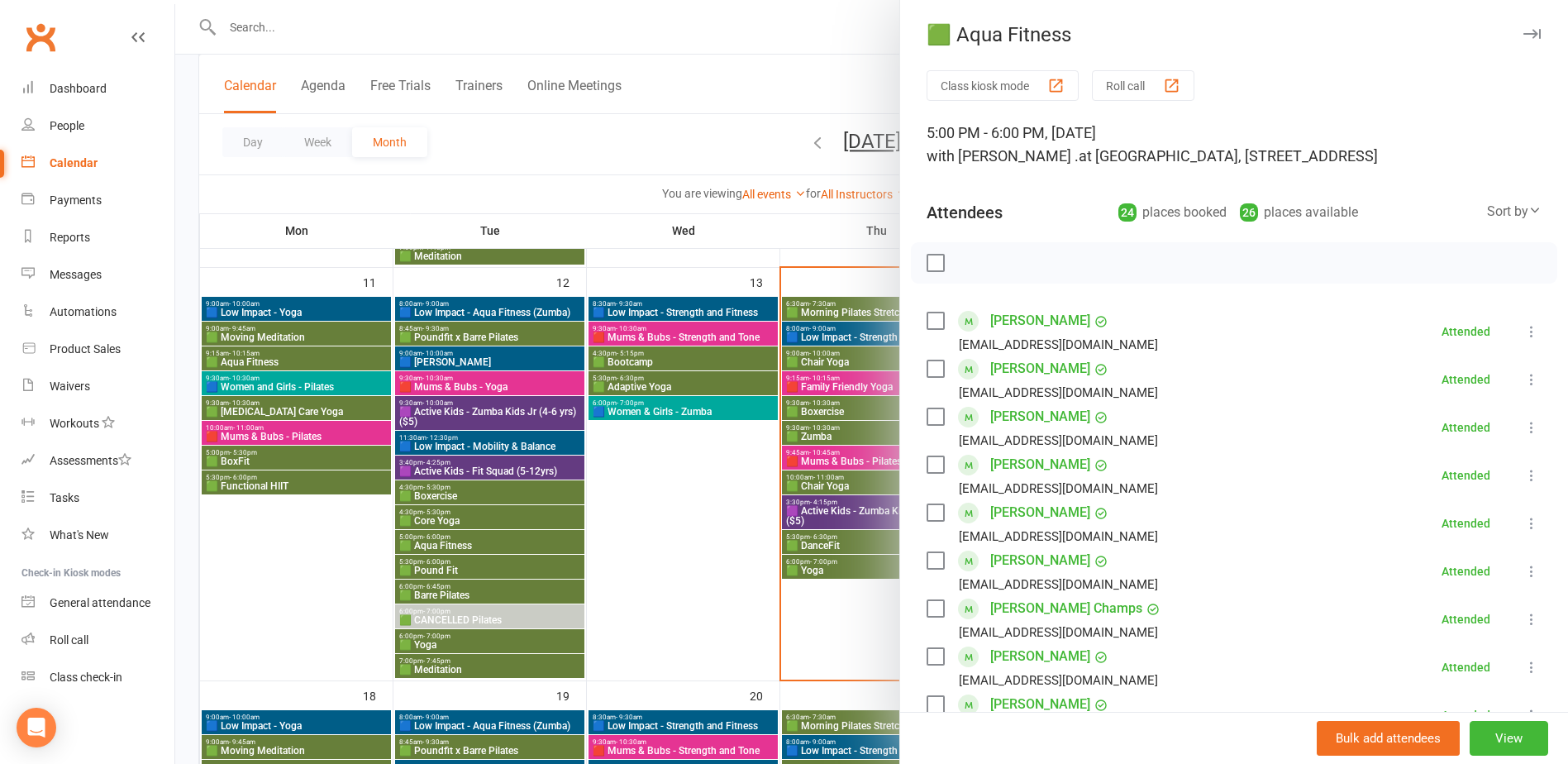
click at [452, 542] on div at bounding box center [872, 382] width 1393 height 764
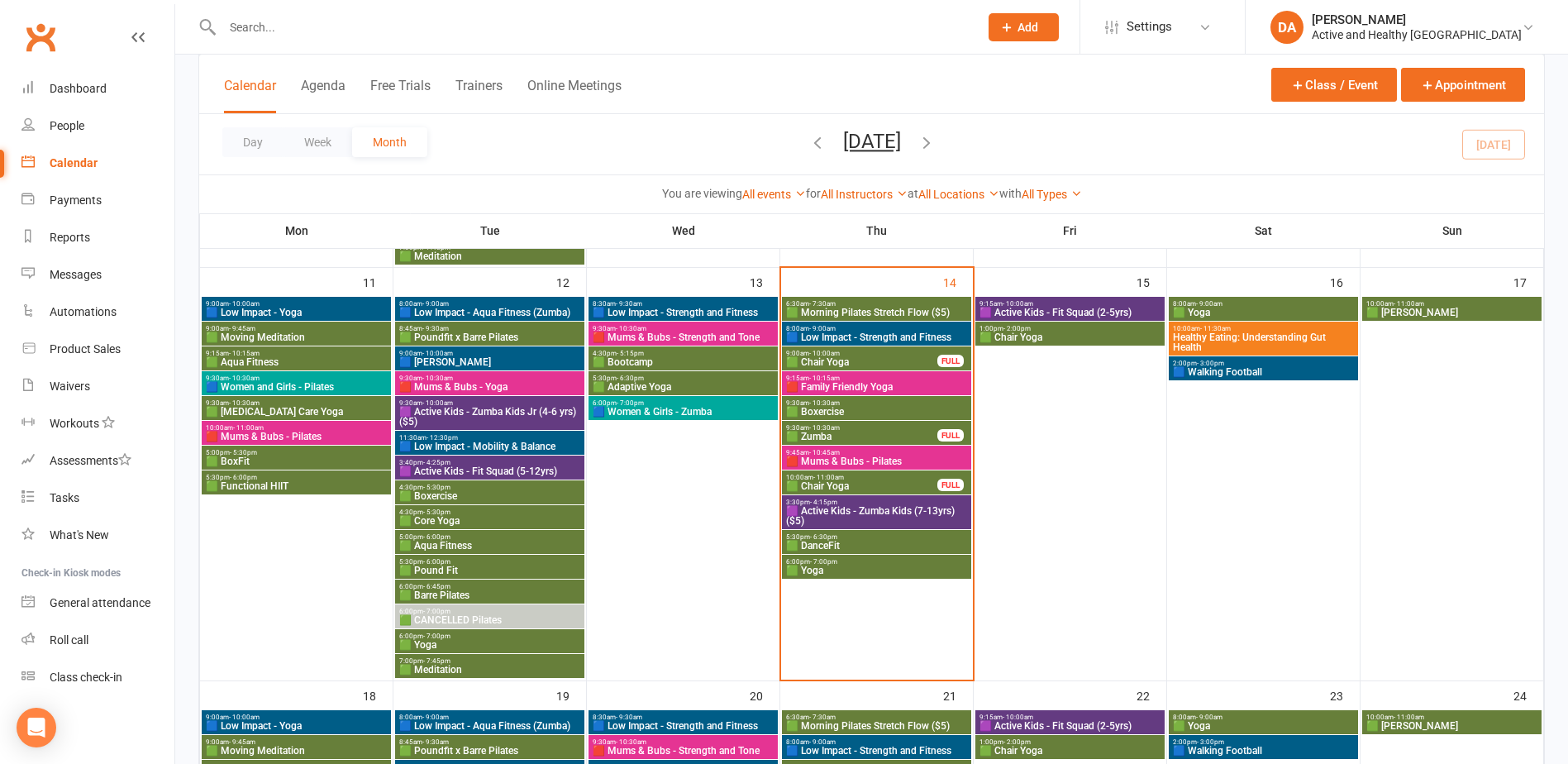
click at [453, 569] on span "🟩 Pound Fit" at bounding box center [490, 571] width 182 height 10
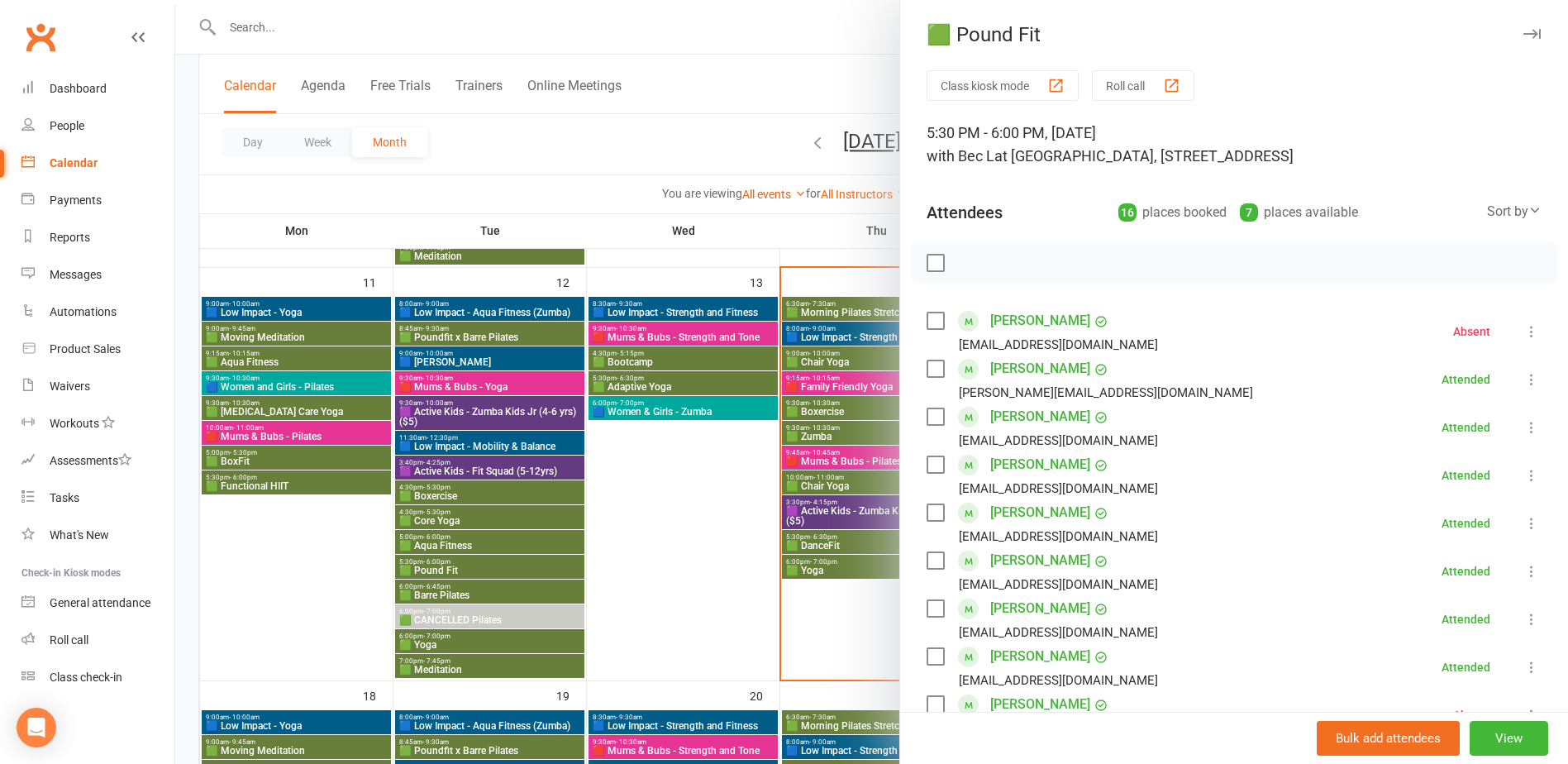
click at [453, 569] on div at bounding box center [872, 382] width 1393 height 764
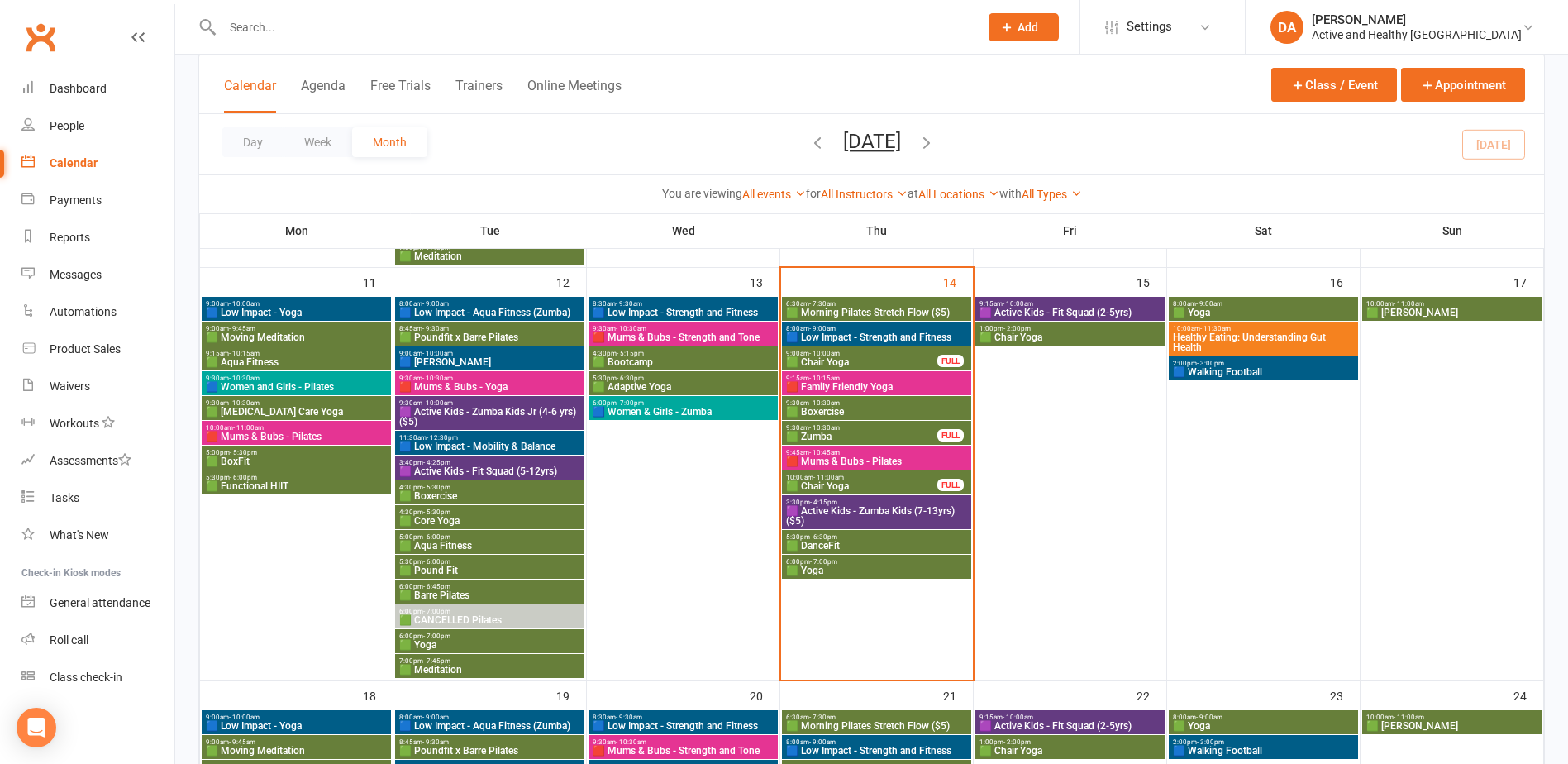
click at [447, 595] on span "🟩 Barre Pilates" at bounding box center [490, 595] width 182 height 10
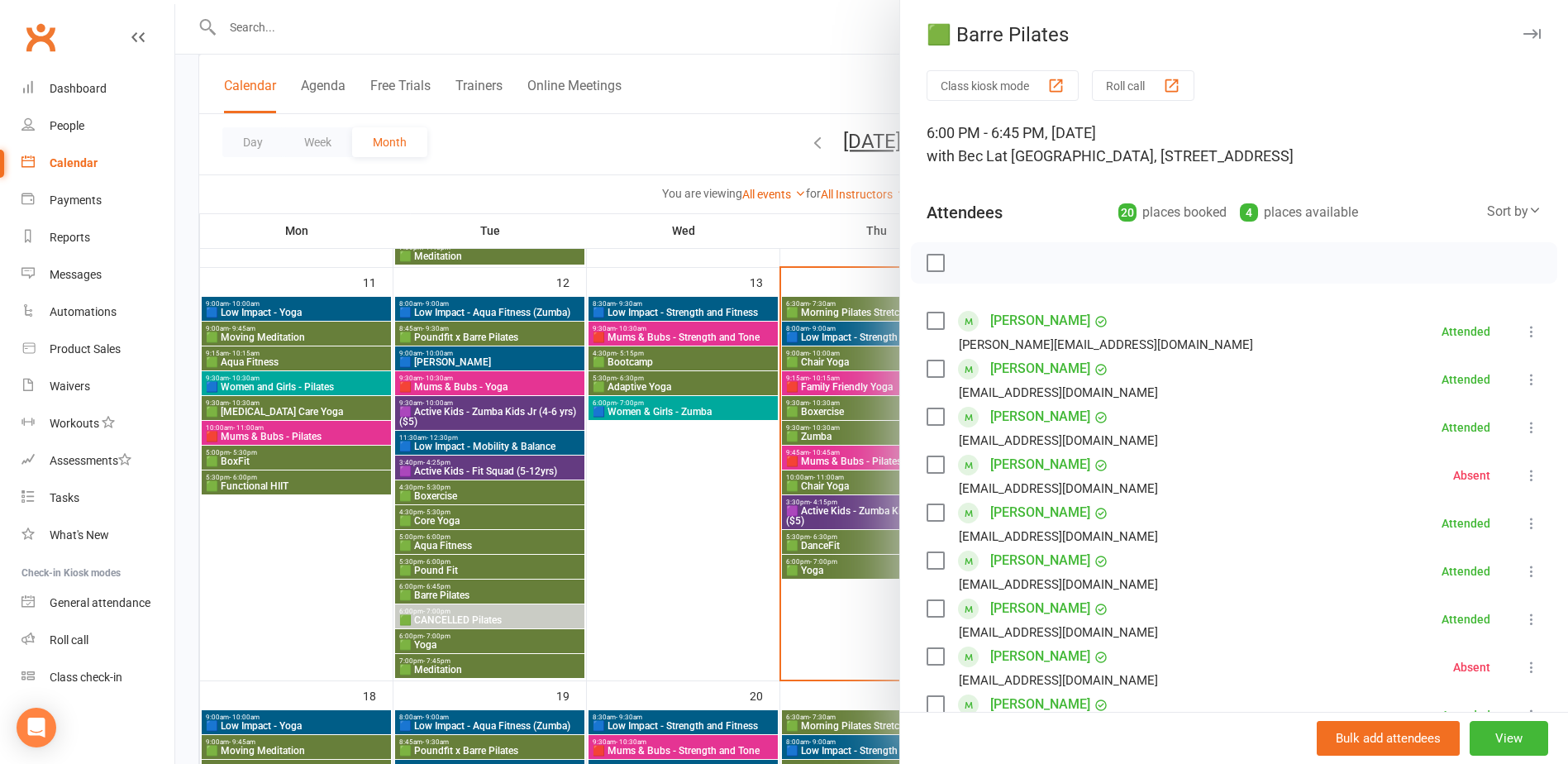
click at [447, 595] on div at bounding box center [872, 382] width 1393 height 764
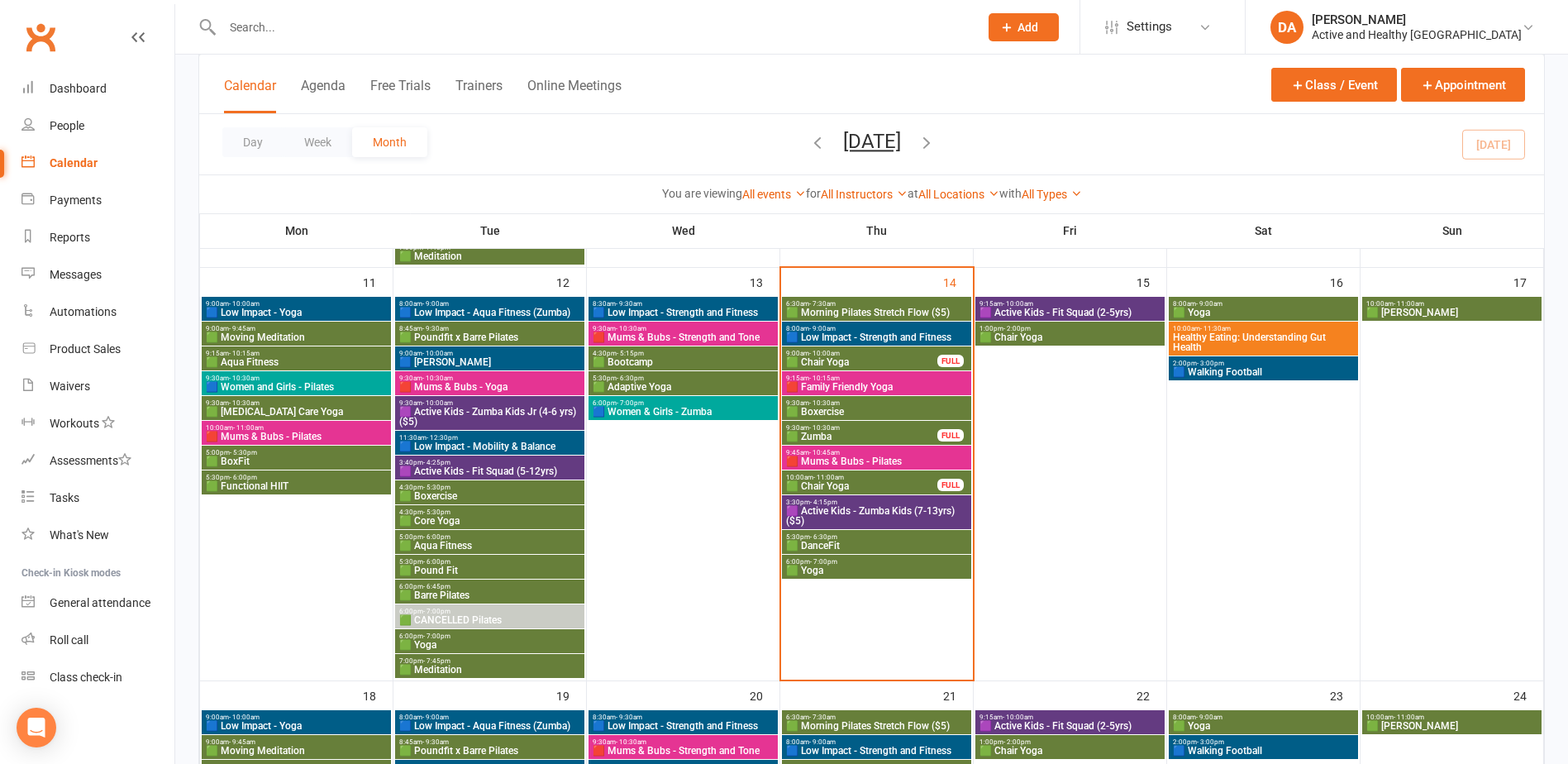
click at [444, 618] on span "🟩 CANCELLED Pilates" at bounding box center [490, 620] width 182 height 10
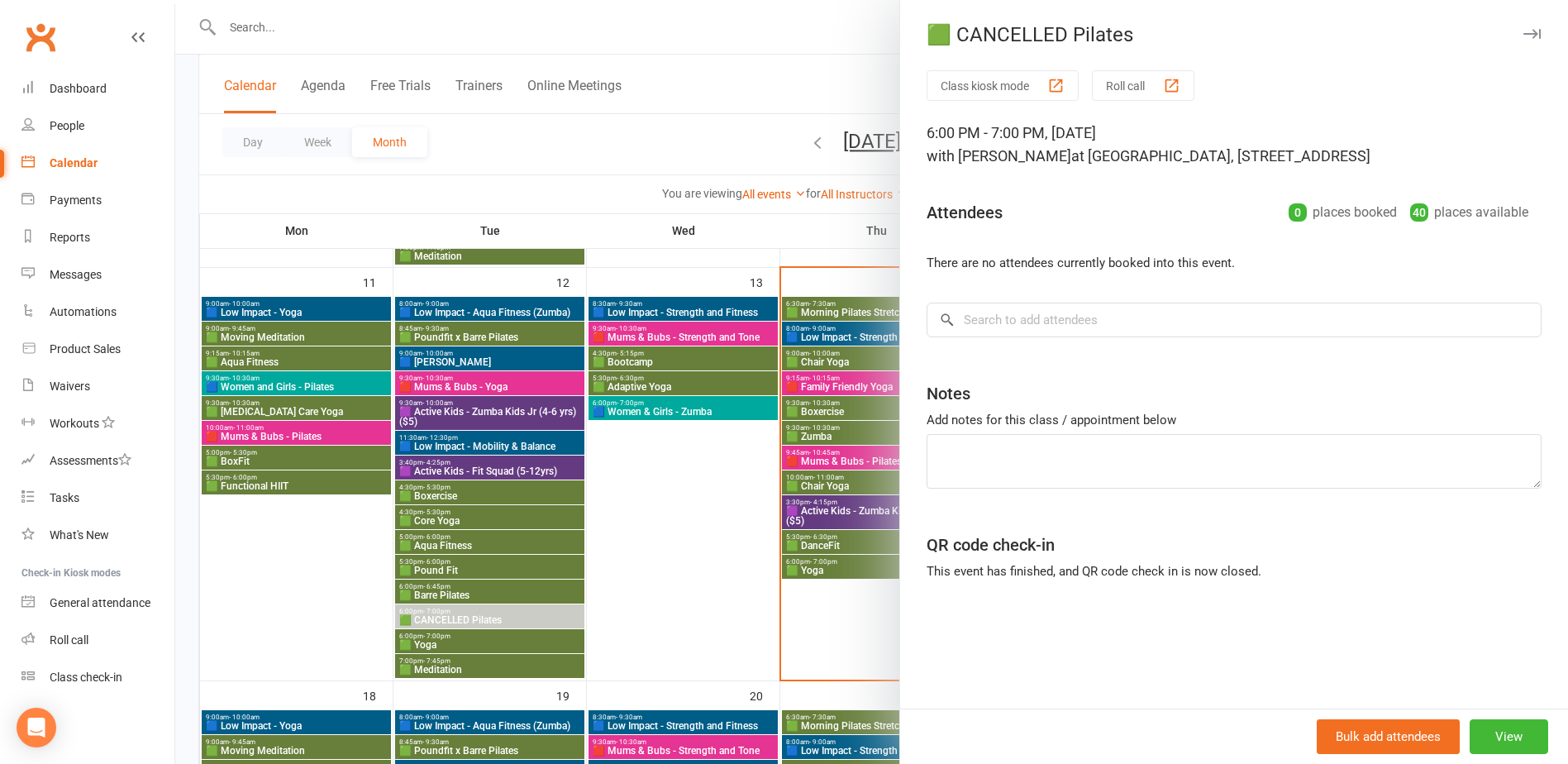
click at [444, 618] on div at bounding box center [872, 382] width 1393 height 764
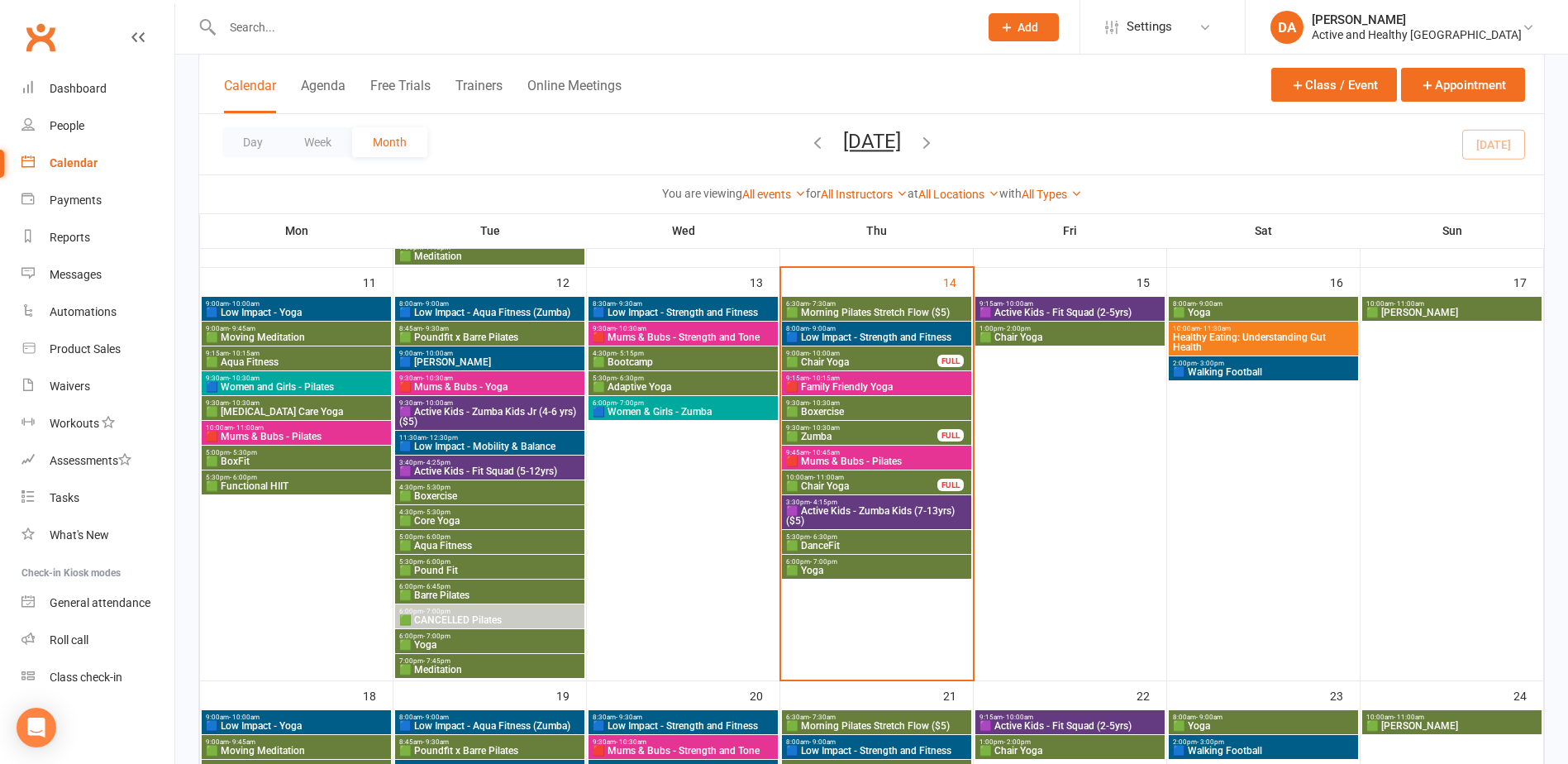
click at [447, 642] on span "🟩 Yoga" at bounding box center [490, 645] width 182 height 10
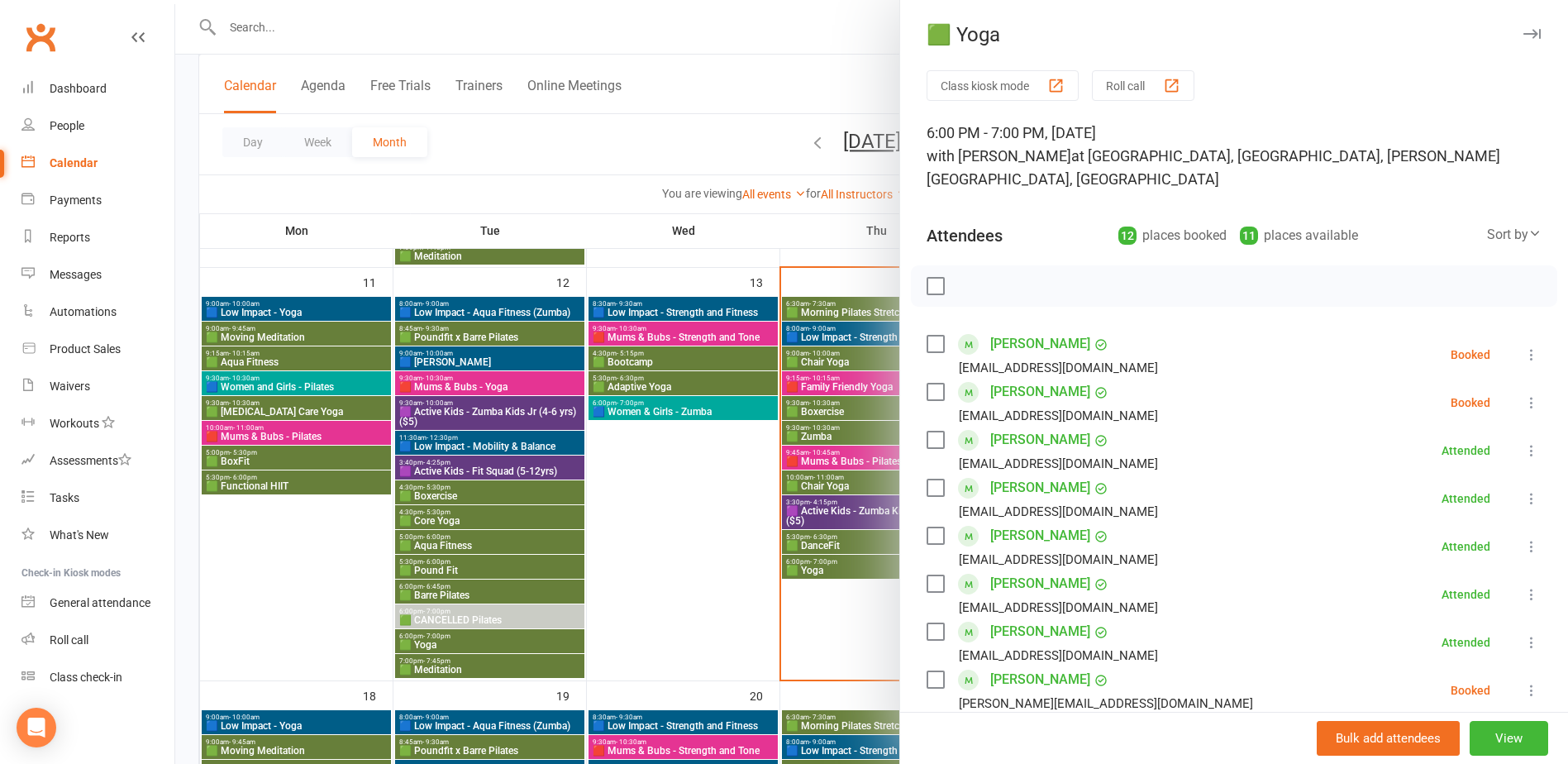
click at [447, 642] on div at bounding box center [872, 382] width 1393 height 764
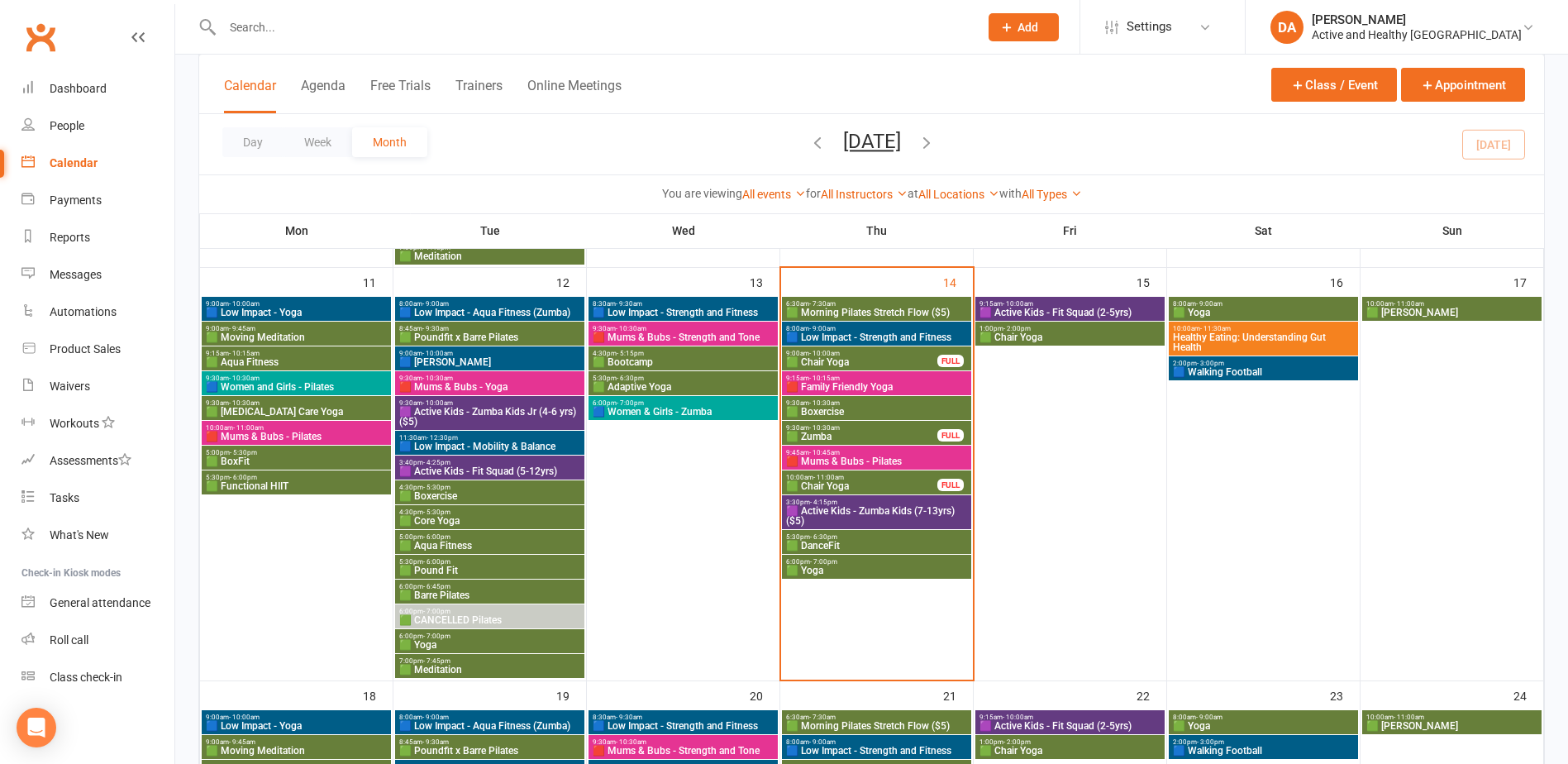
click at [442, 669] on span "🟩 Meditation" at bounding box center [490, 669] width 182 height 10
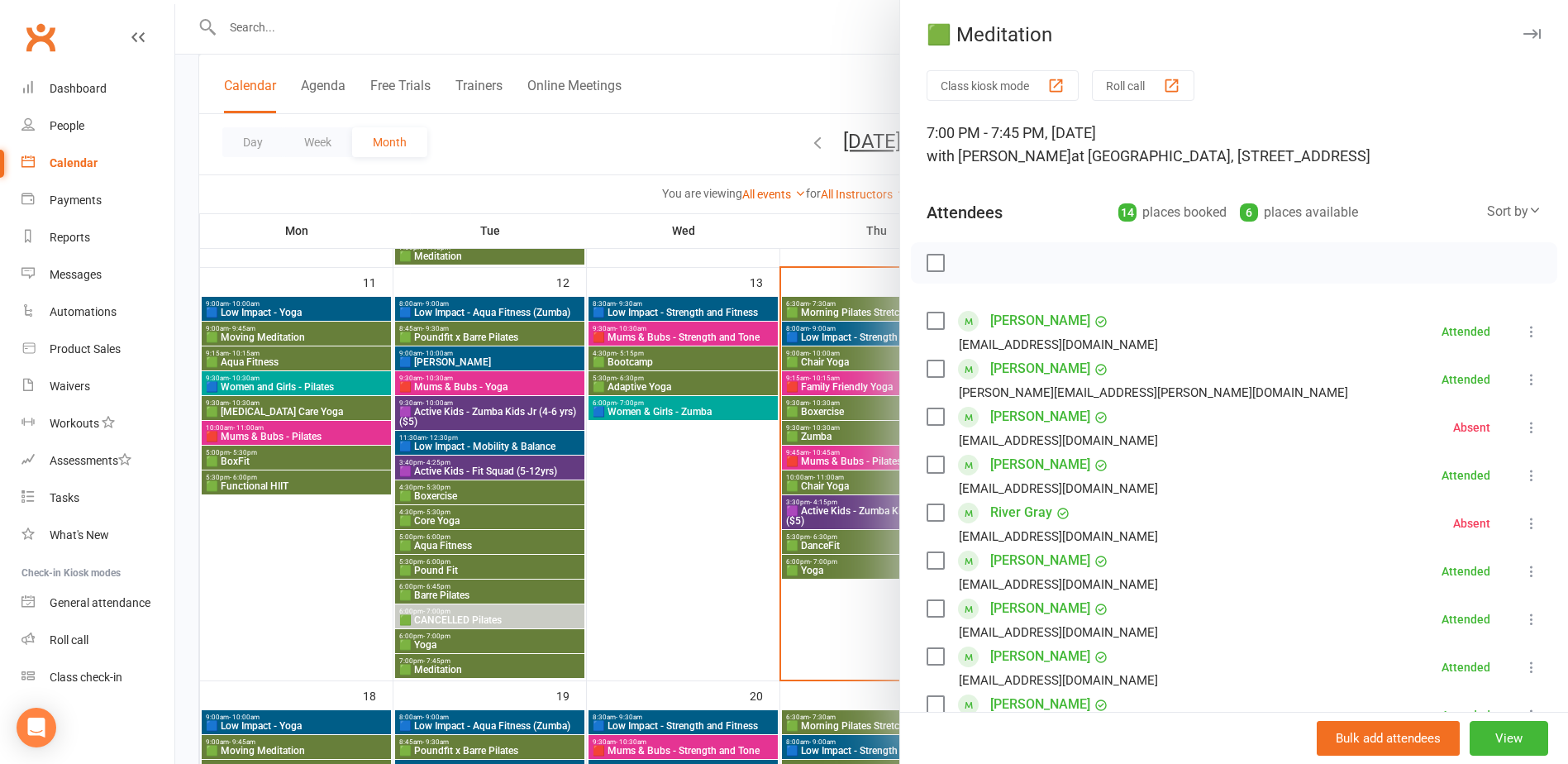
click at [442, 669] on div at bounding box center [872, 382] width 1393 height 764
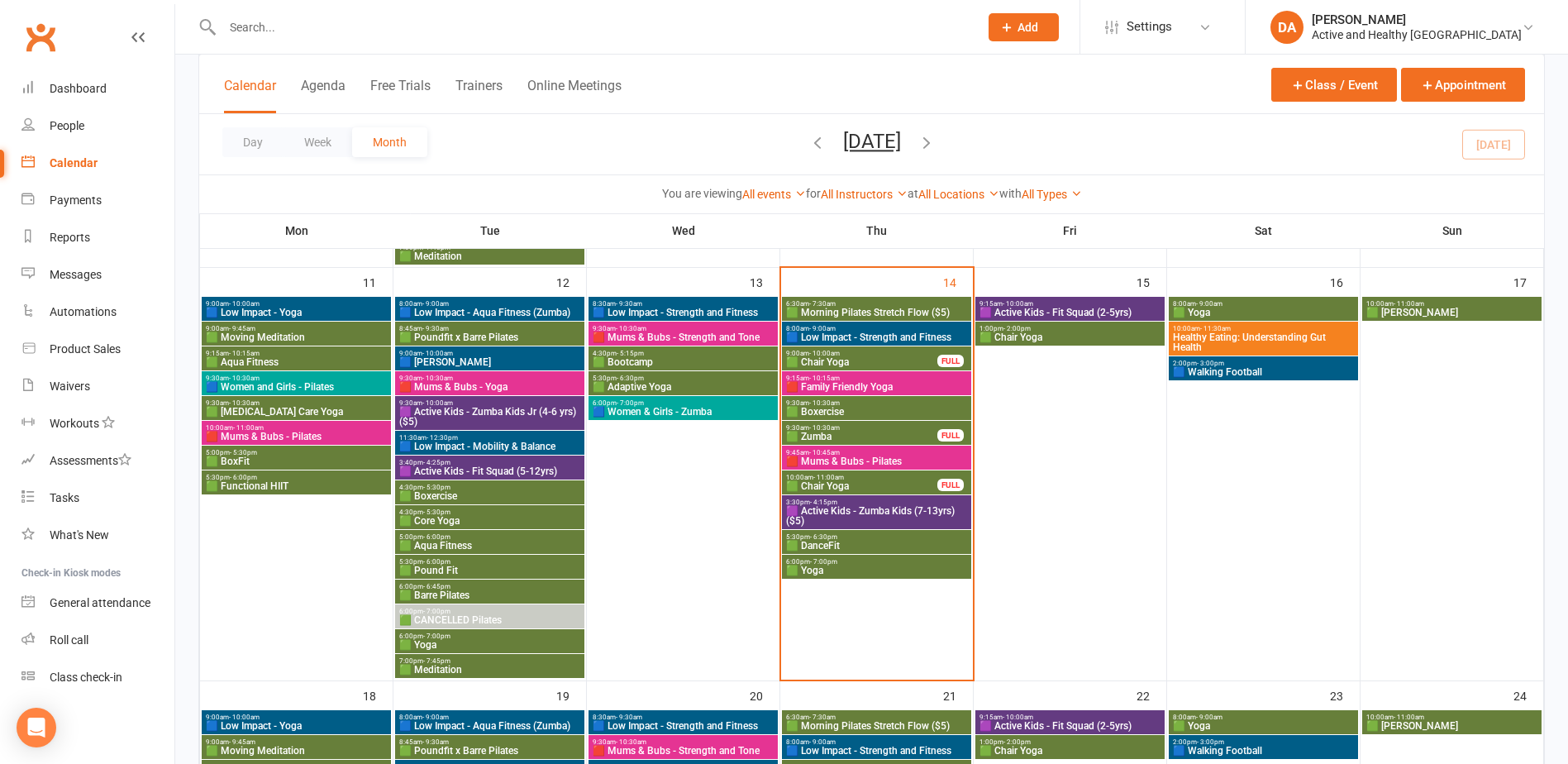
click at [694, 308] on div "8:30am - 9:30am 🟦 Low Impact - Strength and Fitness" at bounding box center [683, 308] width 189 height 24
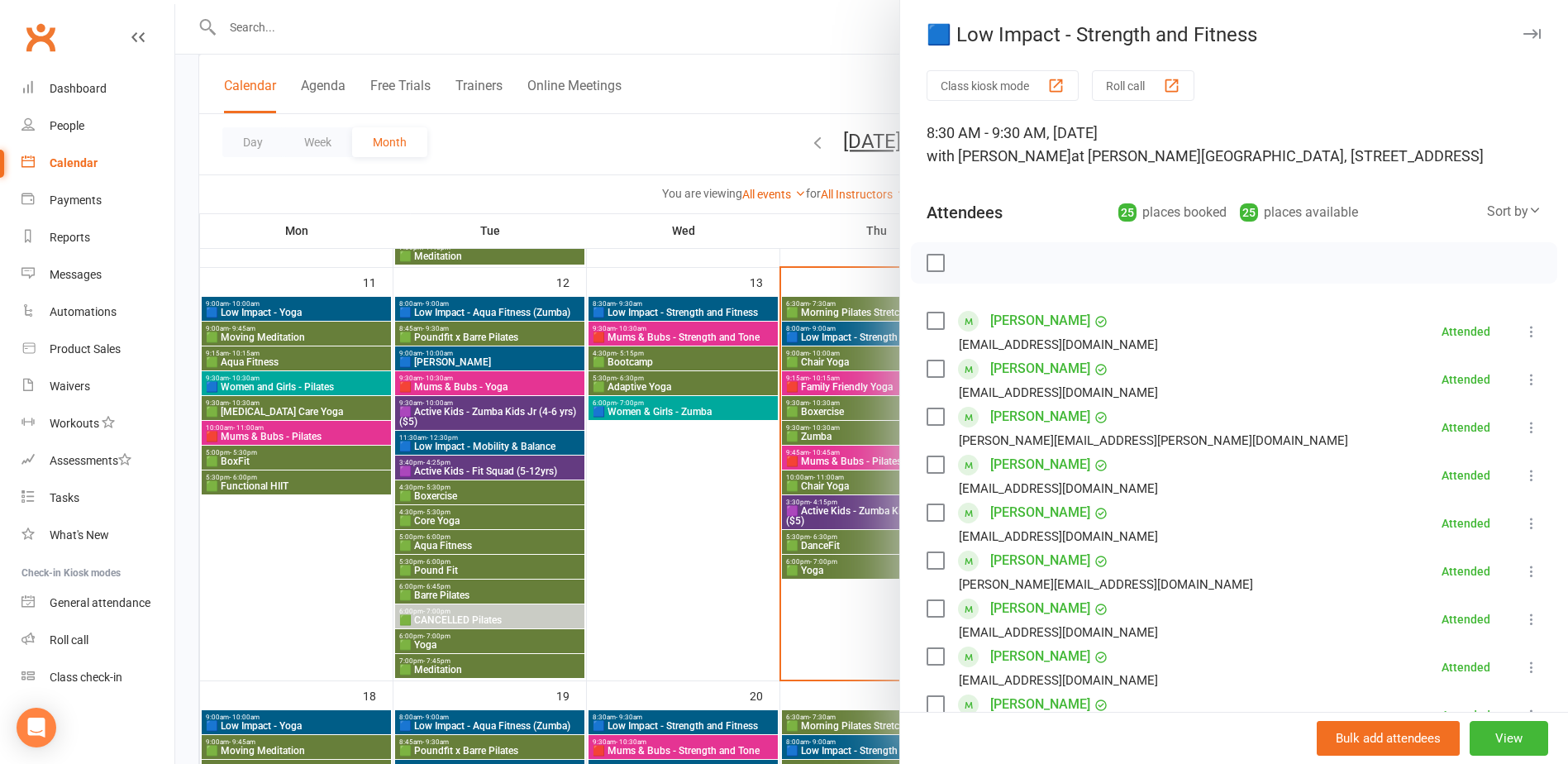
click at [680, 337] on div at bounding box center [872, 382] width 1393 height 764
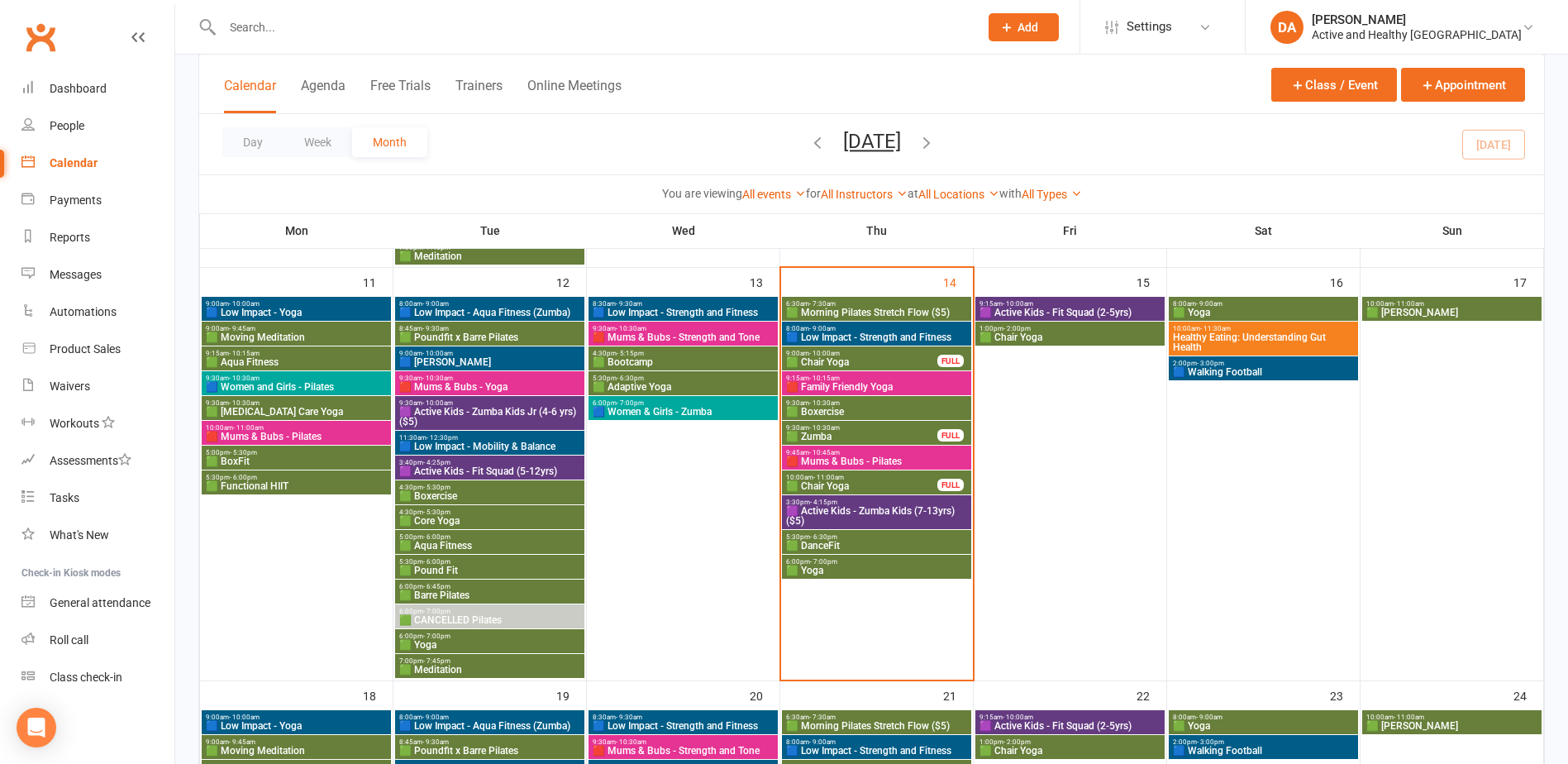
click at [697, 337] on span "🟥 Mums & Bubs - Strength and Tone" at bounding box center [683, 338] width 182 height 10
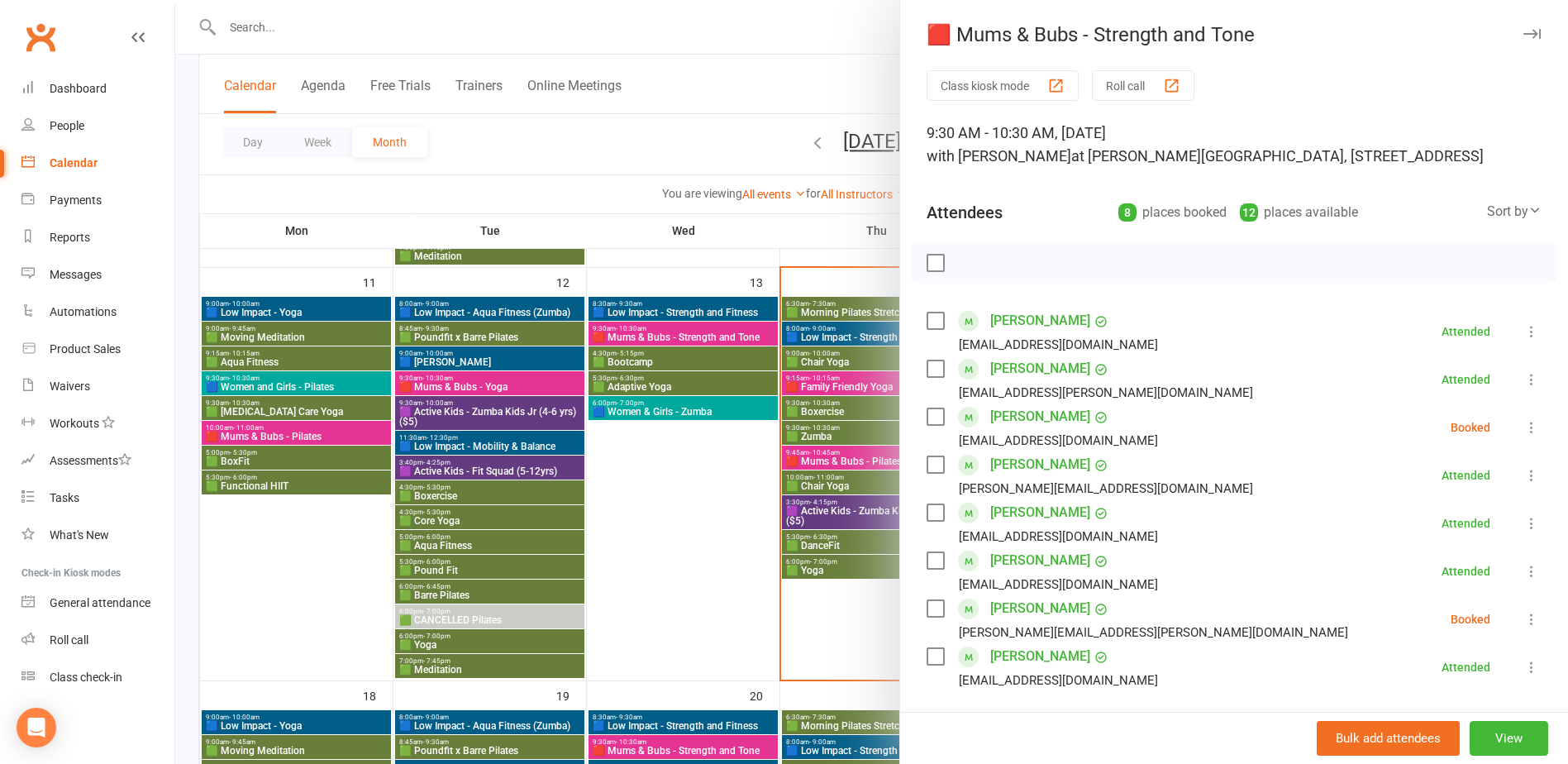
scroll to position [165, 0]
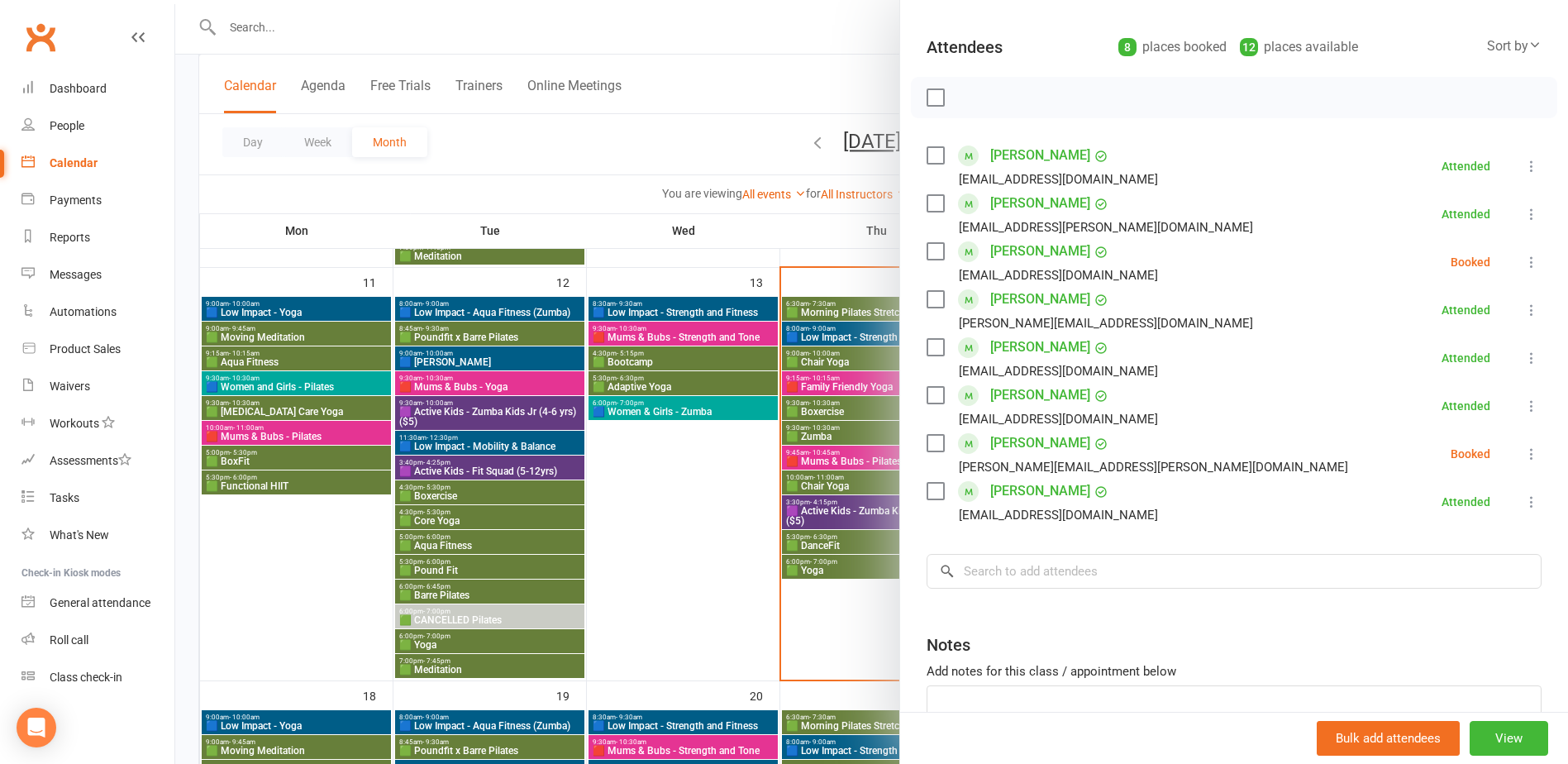
click at [666, 355] on div at bounding box center [872, 382] width 1393 height 764
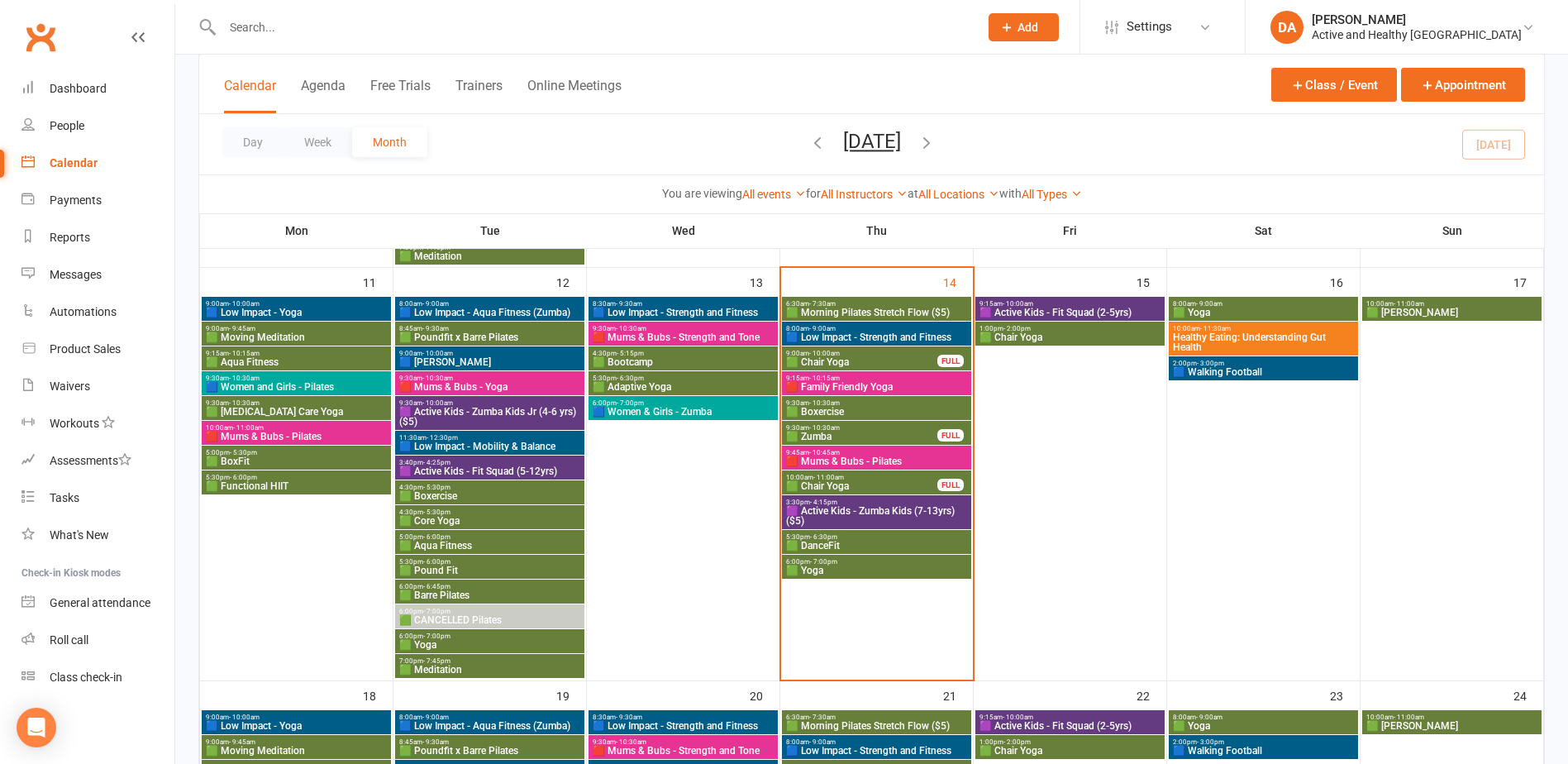
click at [648, 357] on span "🟩 Bootcamp" at bounding box center [683, 362] width 182 height 10
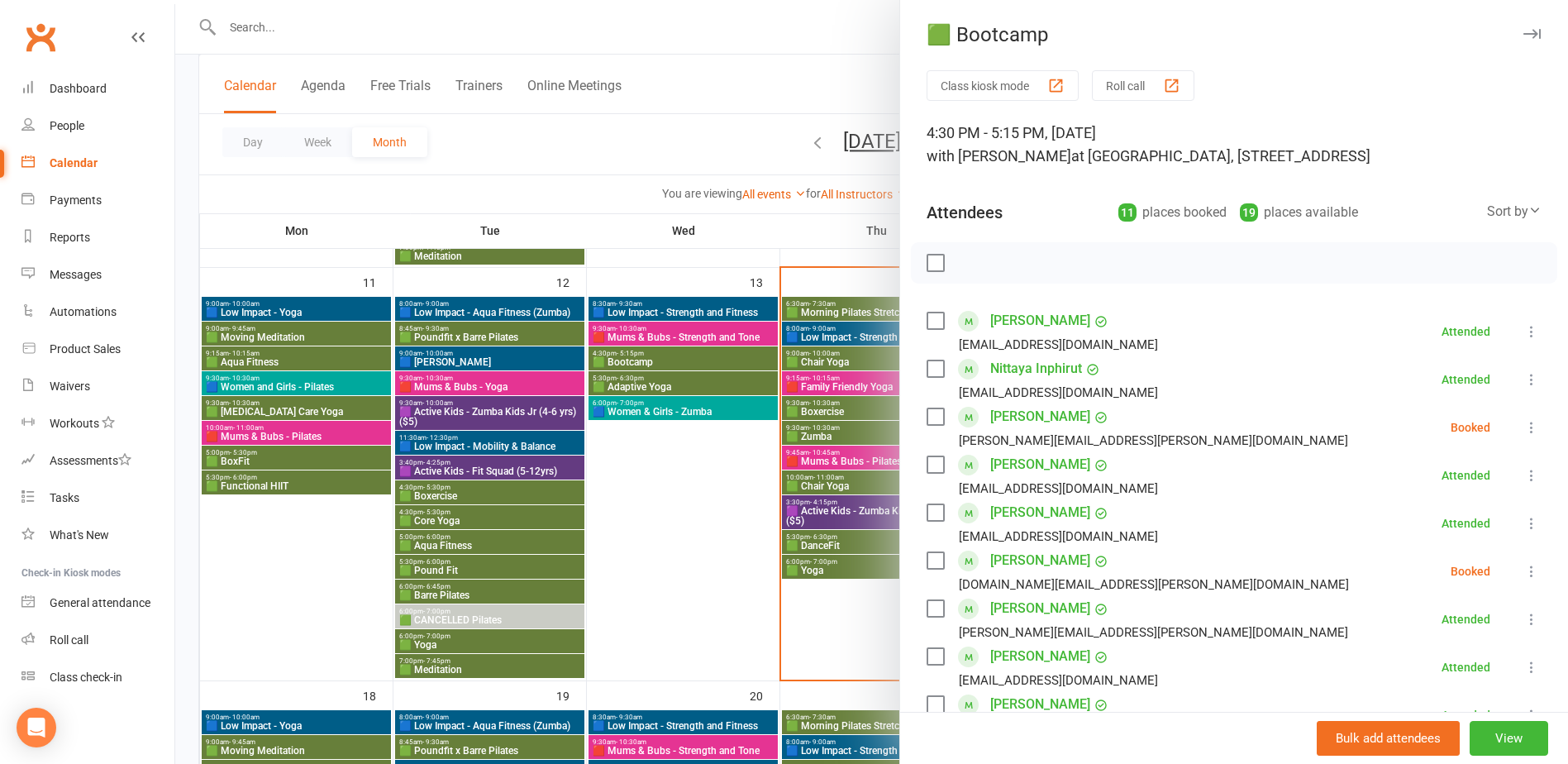
click at [654, 360] on div at bounding box center [872, 382] width 1393 height 764
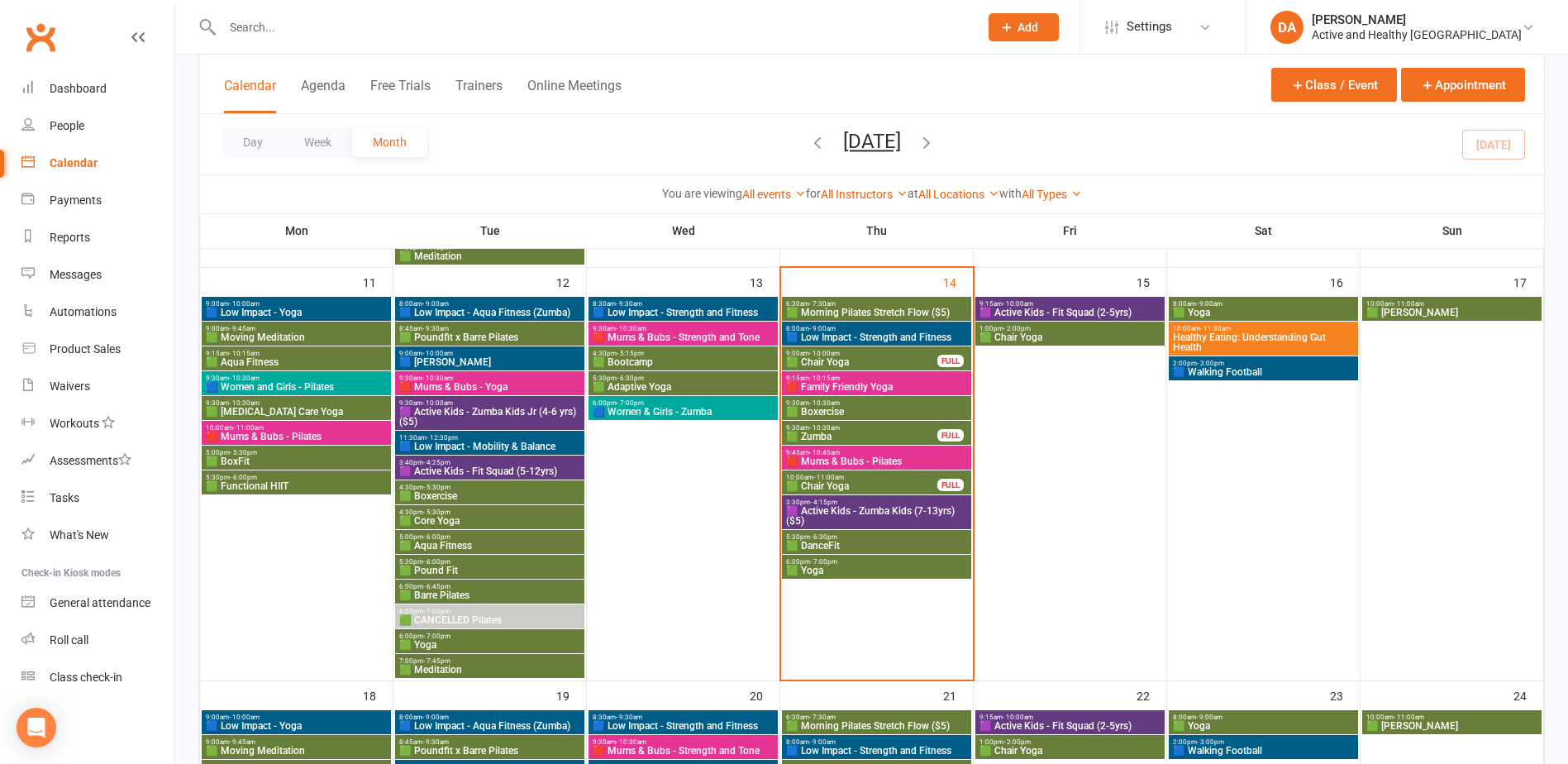
click at [667, 382] on span "🟩 Adaptive Yoga" at bounding box center [683, 387] width 182 height 10
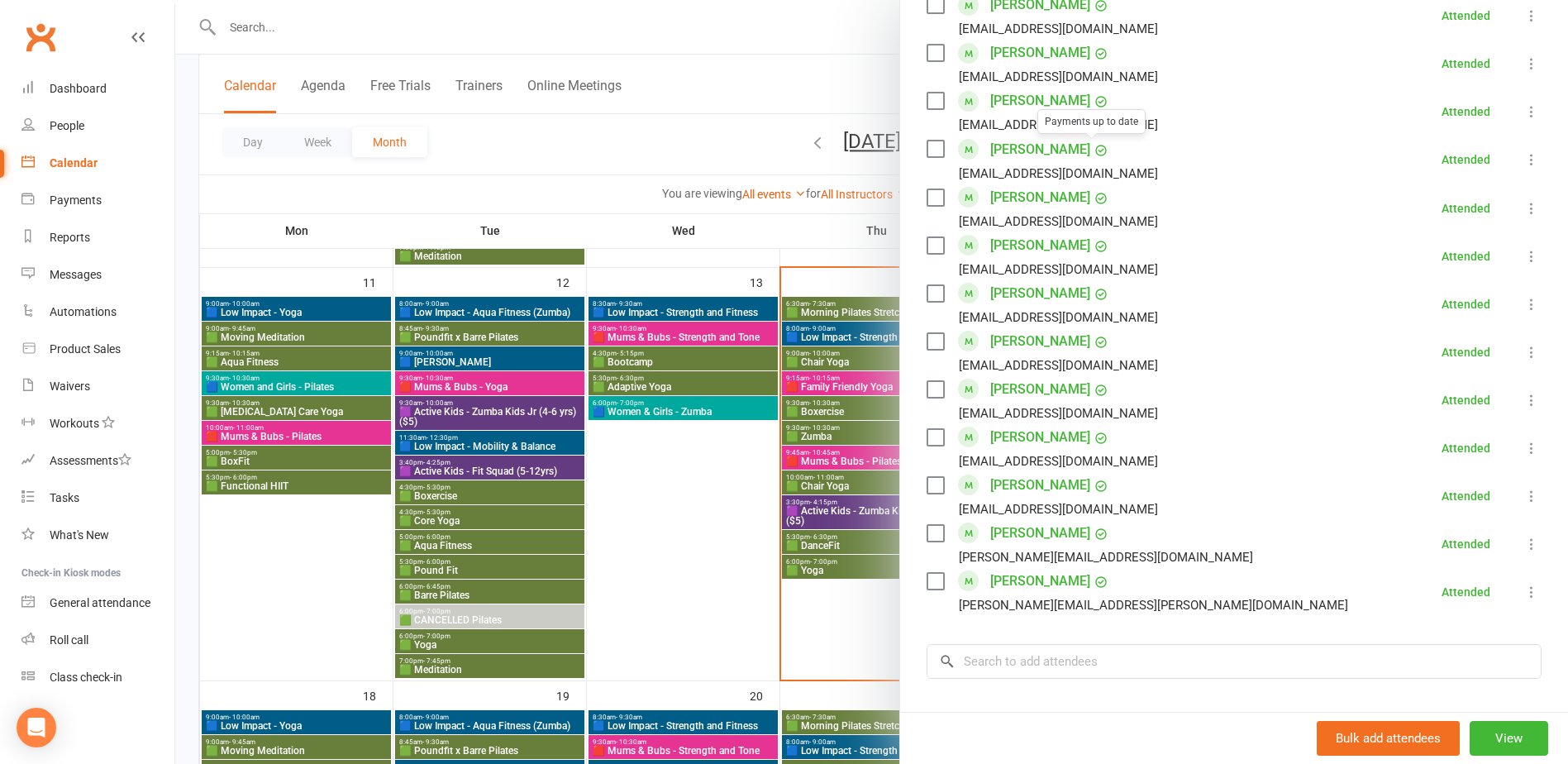
scroll to position [909, 0]
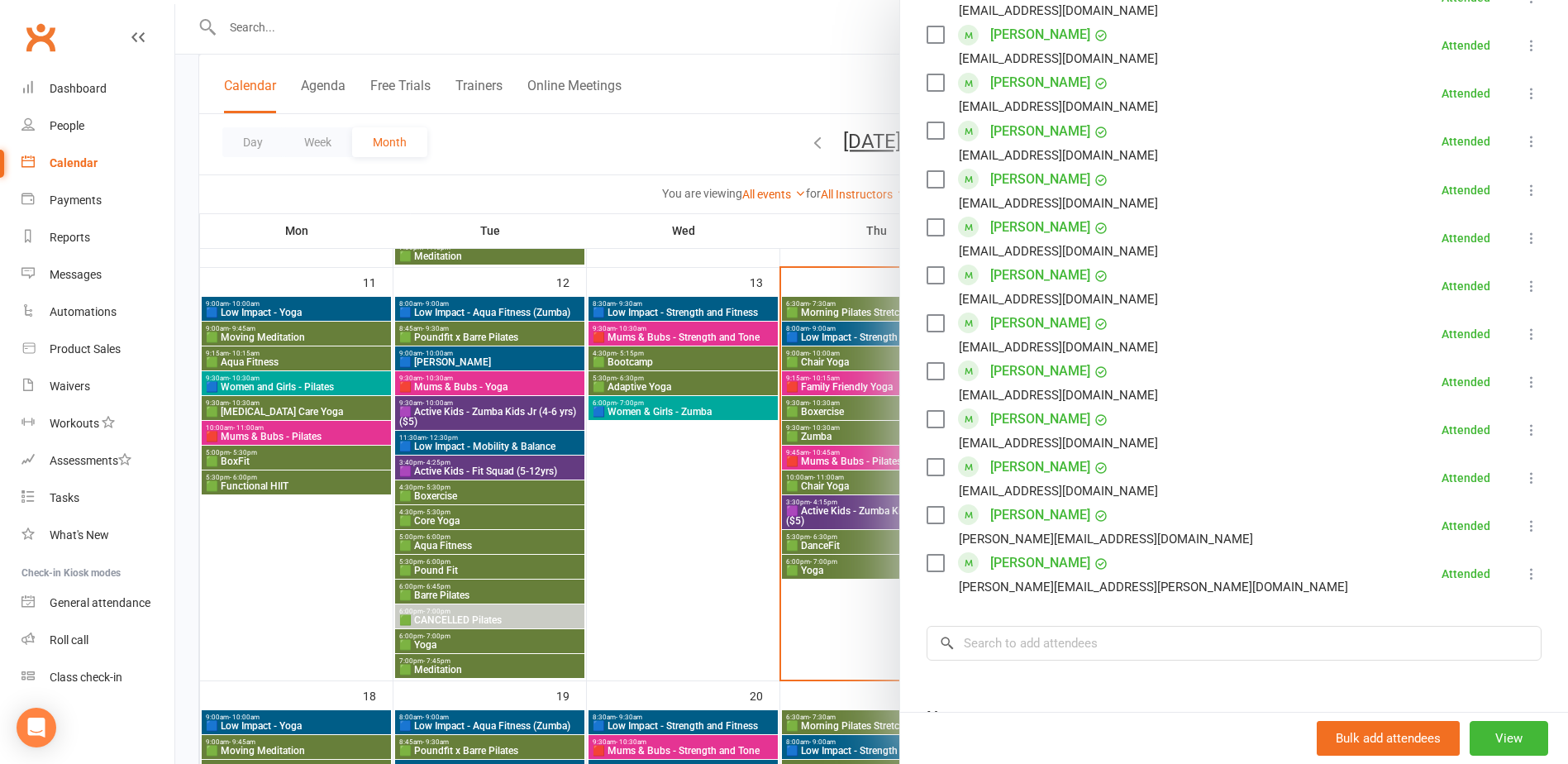
click at [679, 437] on div at bounding box center [872, 382] width 1393 height 764
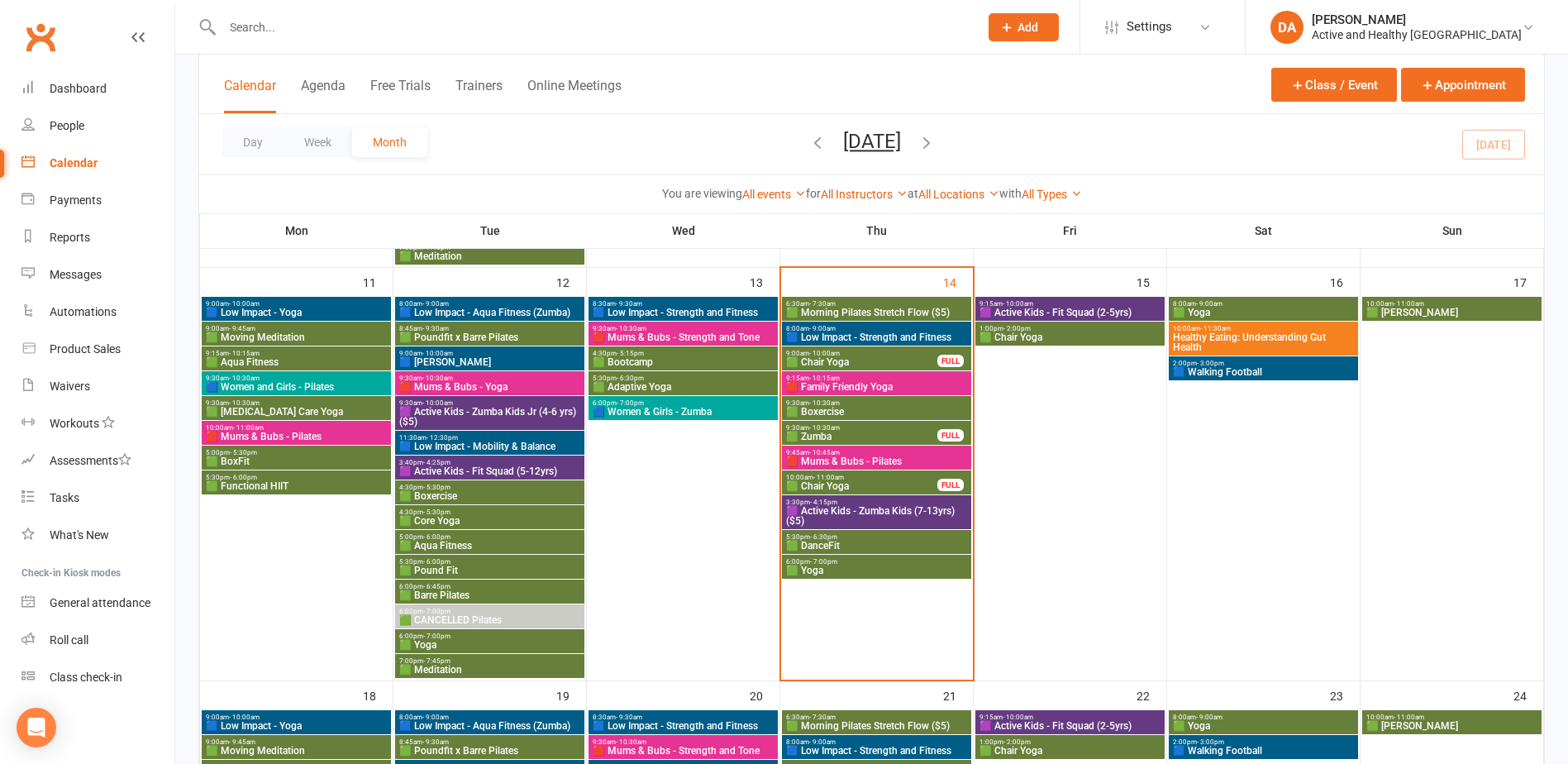
click at [697, 409] on span "🟦 Women & Girls - Zumba" at bounding box center [683, 412] width 182 height 10
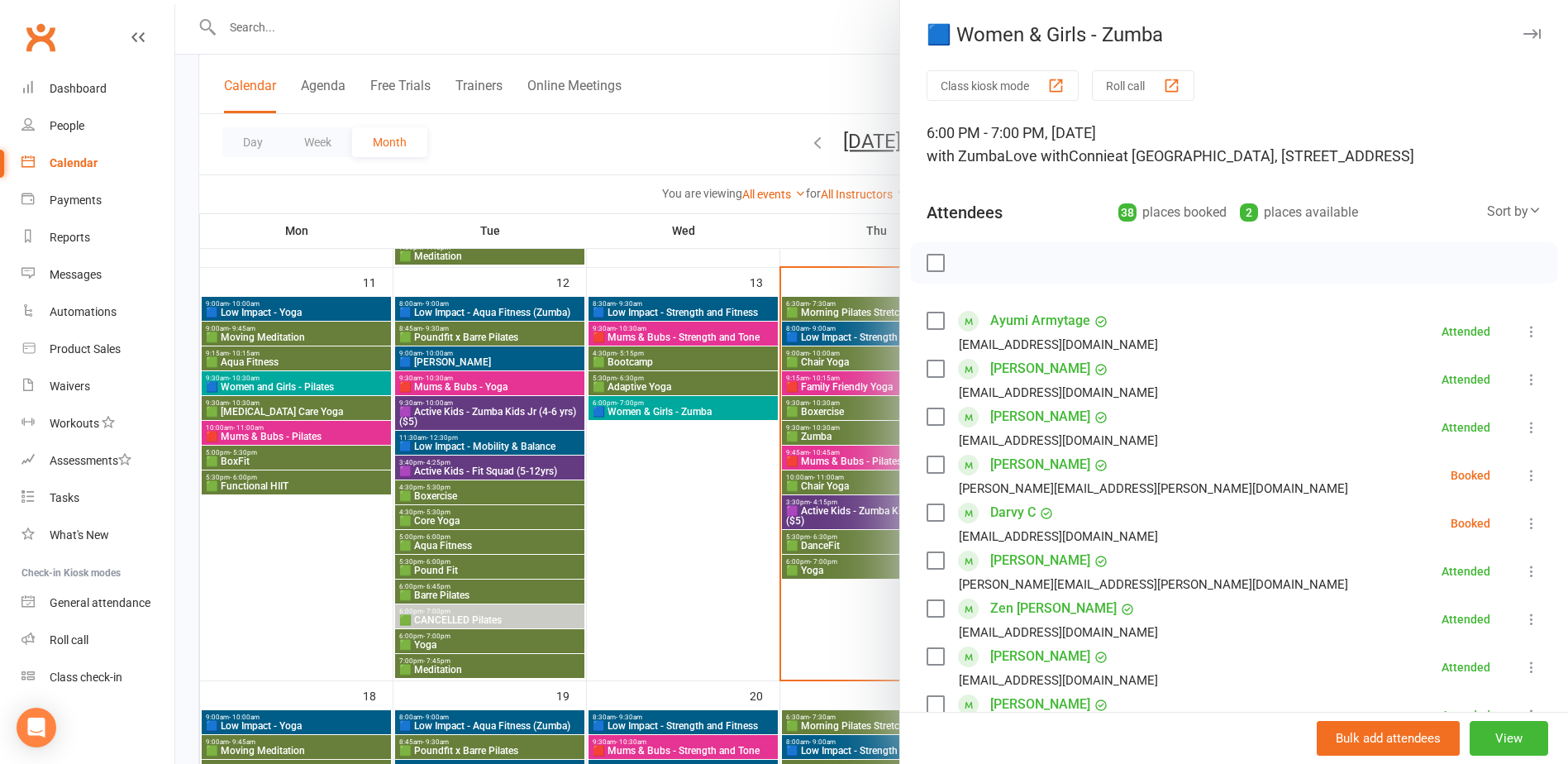
click at [683, 476] on div at bounding box center [872, 382] width 1393 height 764
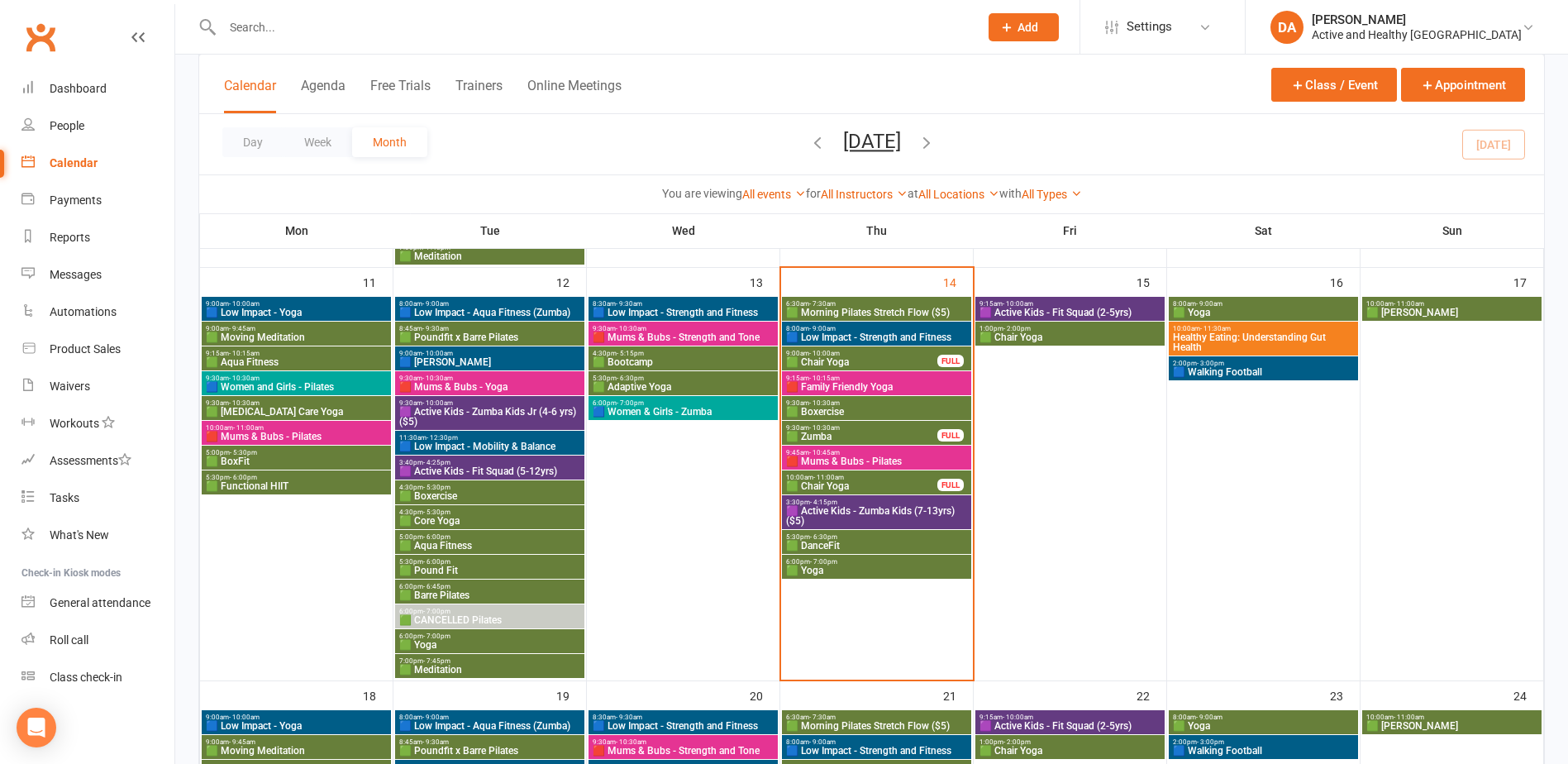
click at [896, 303] on span "6:30am - 7:30am" at bounding box center [876, 303] width 182 height 8
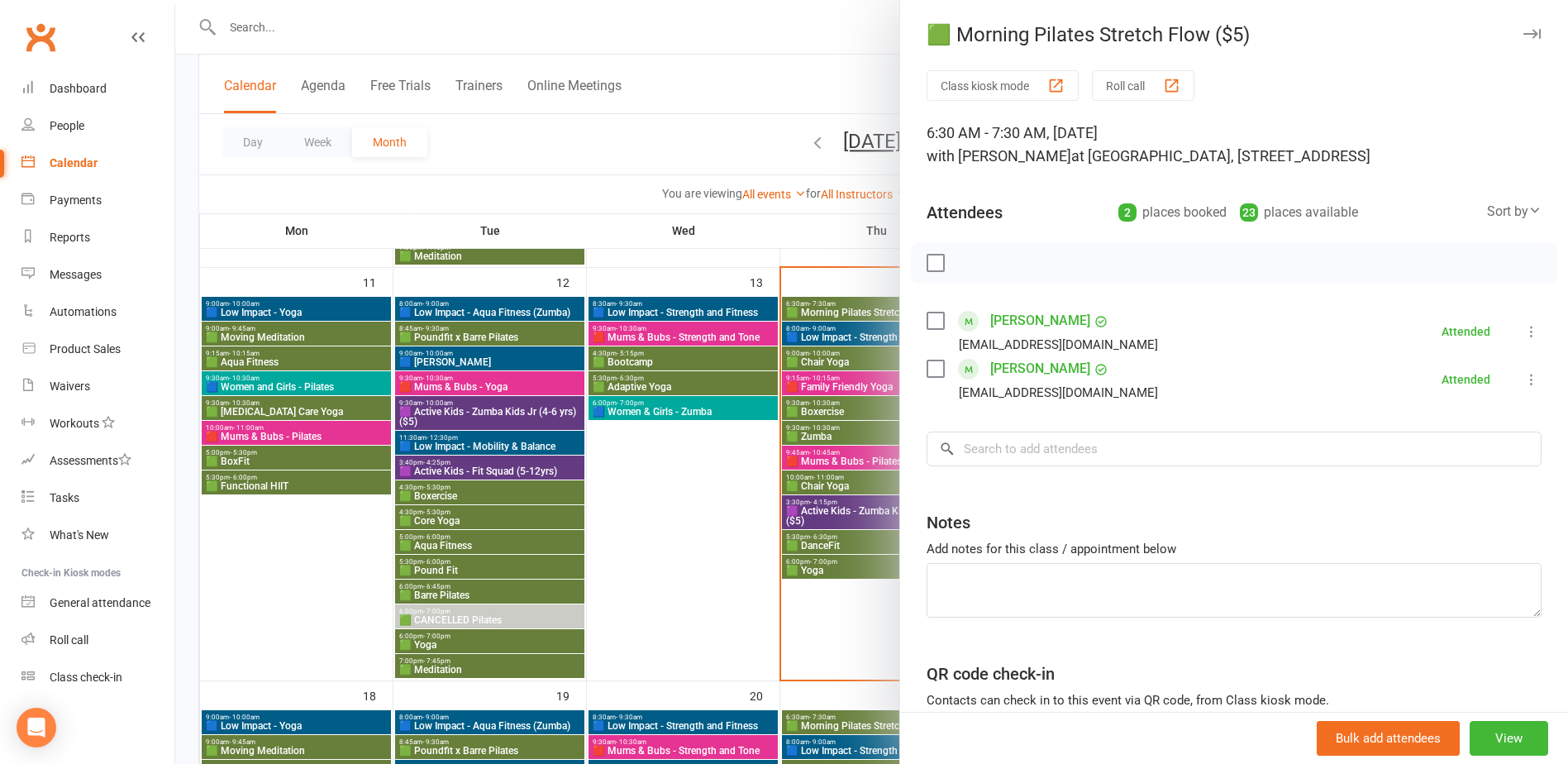
click at [833, 339] on div at bounding box center [872, 382] width 1393 height 764
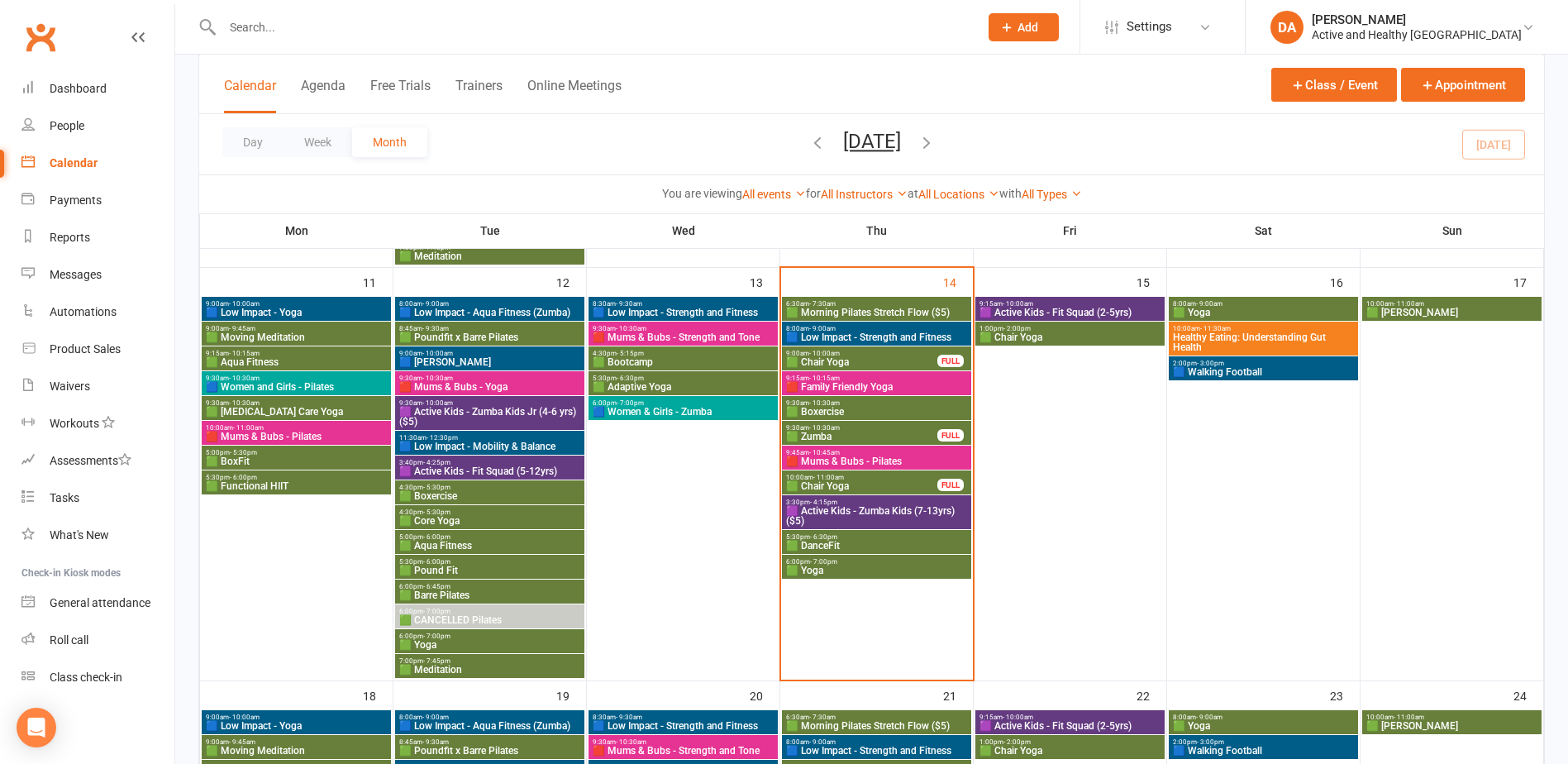
click at [880, 336] on span "🟦 Low Impact - Strength and Fitness" at bounding box center [876, 338] width 182 height 10
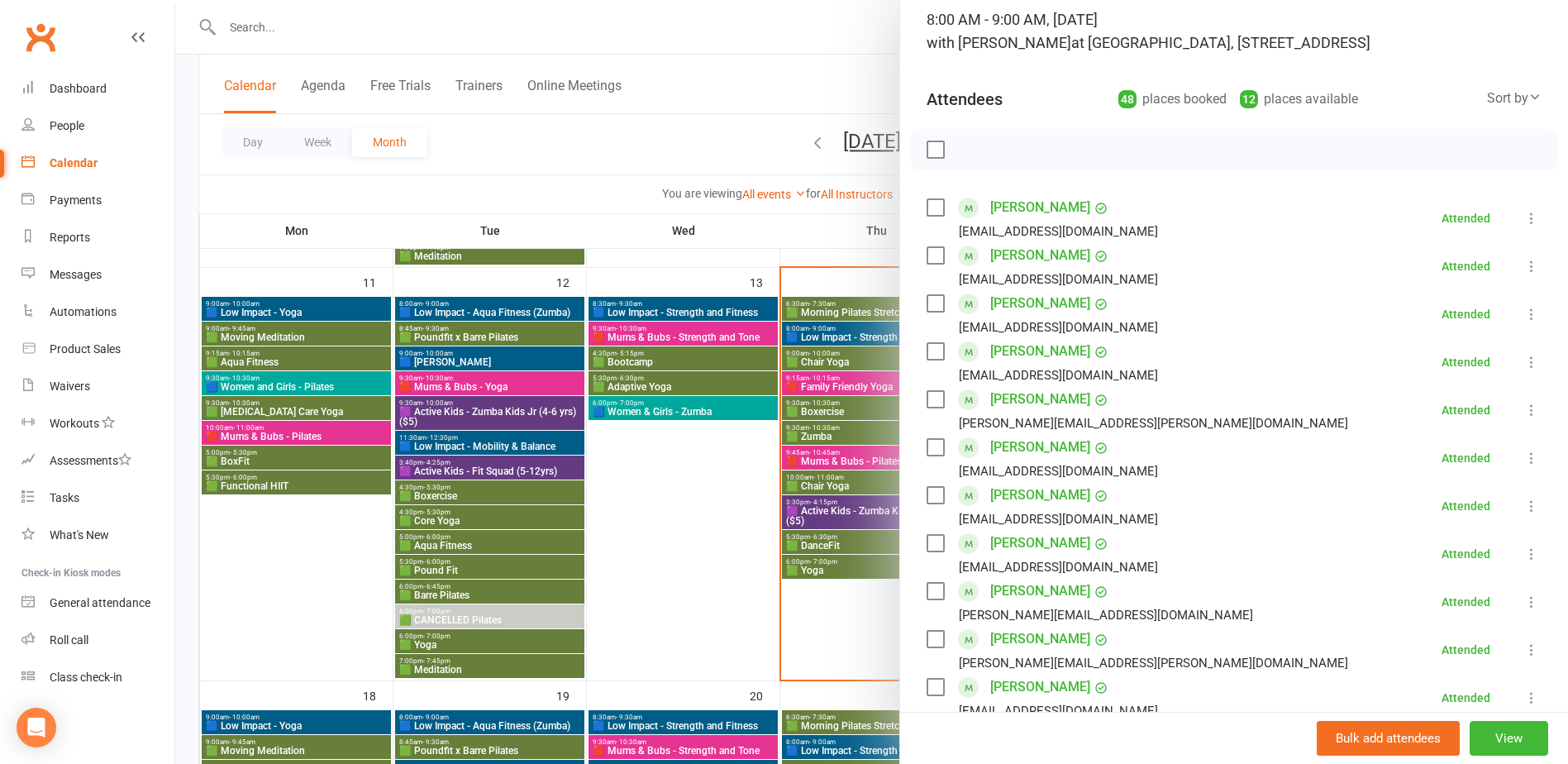
scroll to position [0, 0]
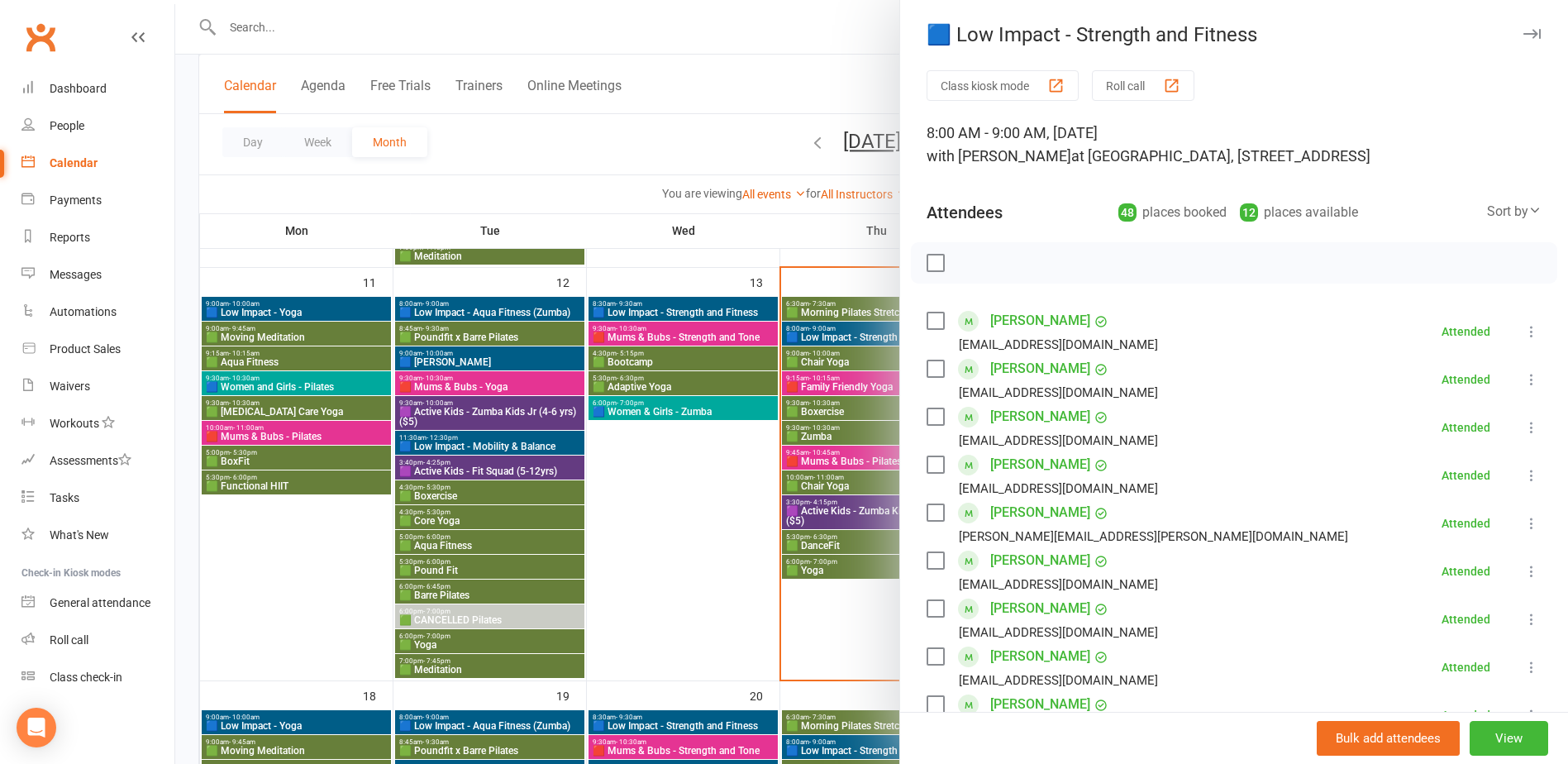
click at [858, 344] on div at bounding box center [872, 382] width 1393 height 764
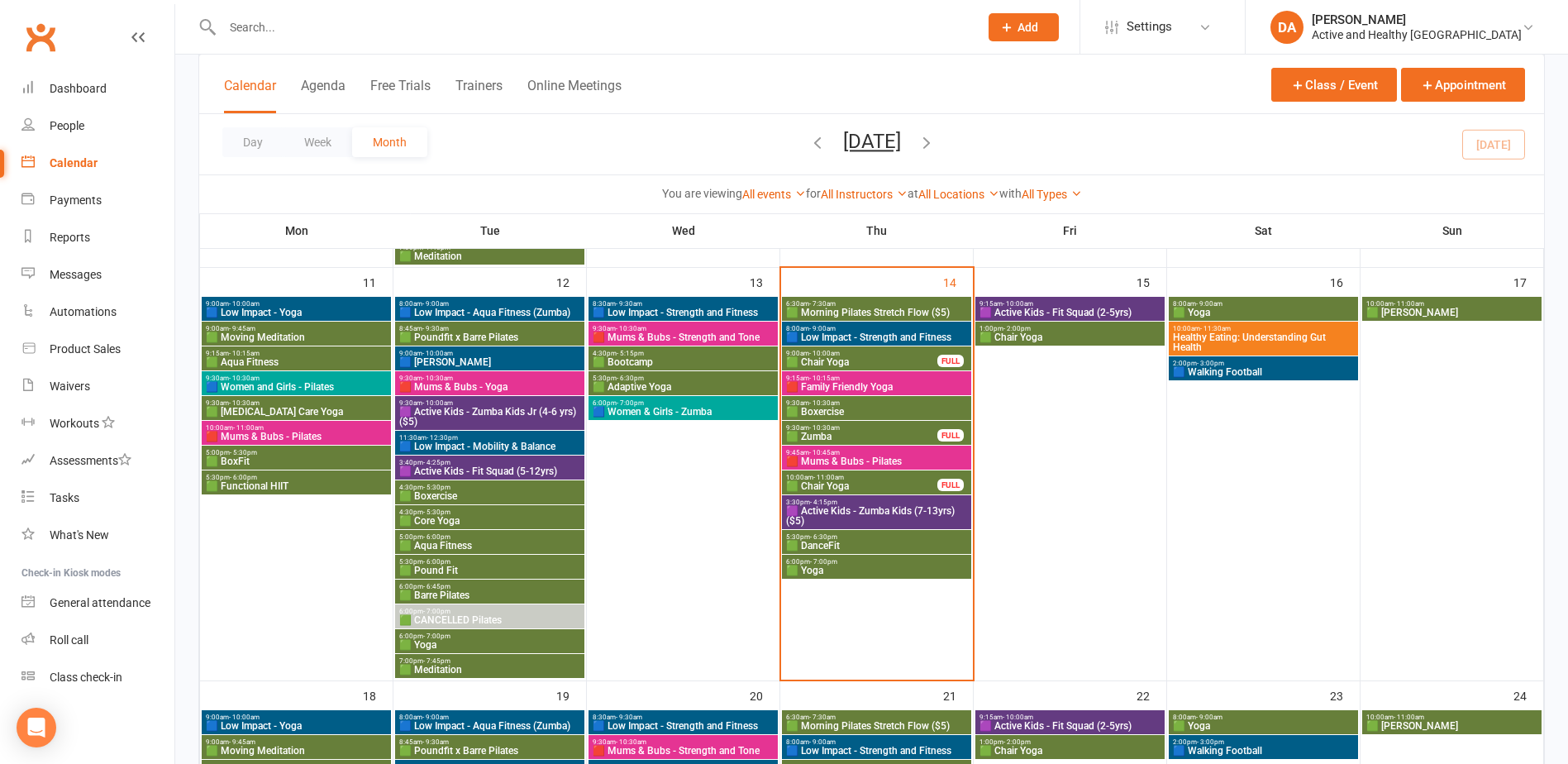
click at [856, 355] on span "9:00am - 10:00am" at bounding box center [861, 353] width 153 height 8
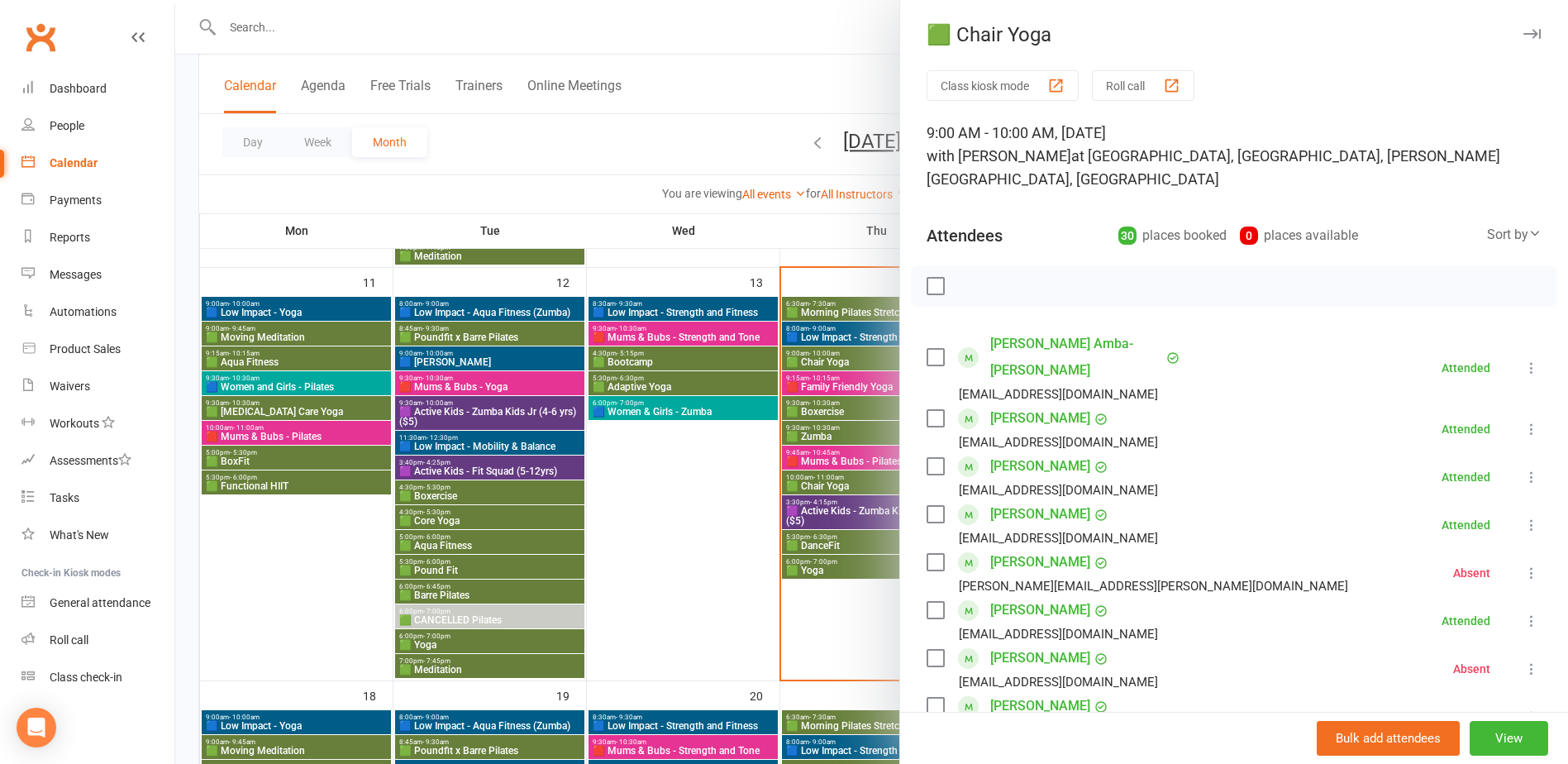
click at [856, 355] on div at bounding box center [872, 382] width 1393 height 764
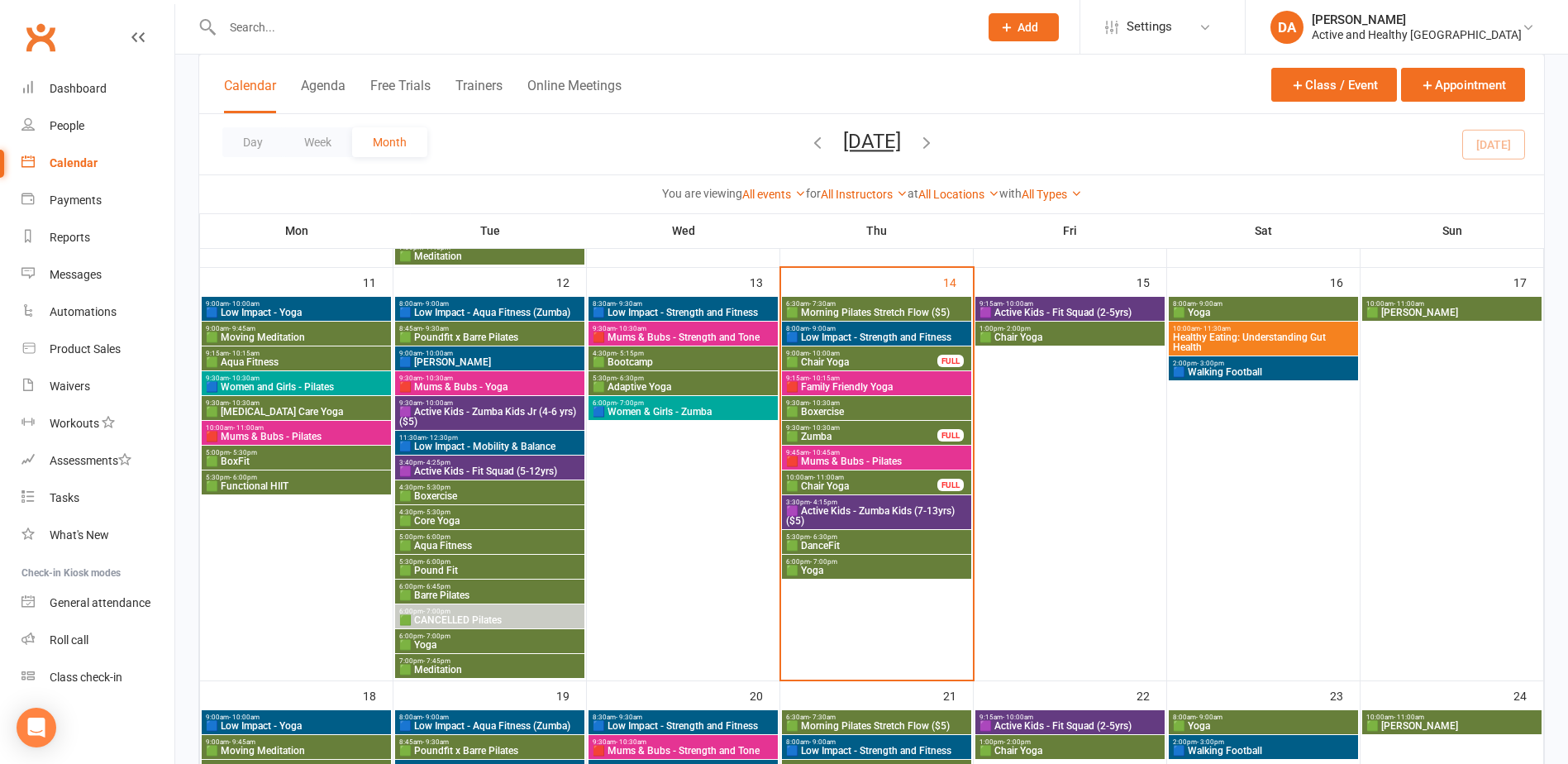
click at [841, 380] on span "9:15am - 10:15am" at bounding box center [876, 377] width 182 height 8
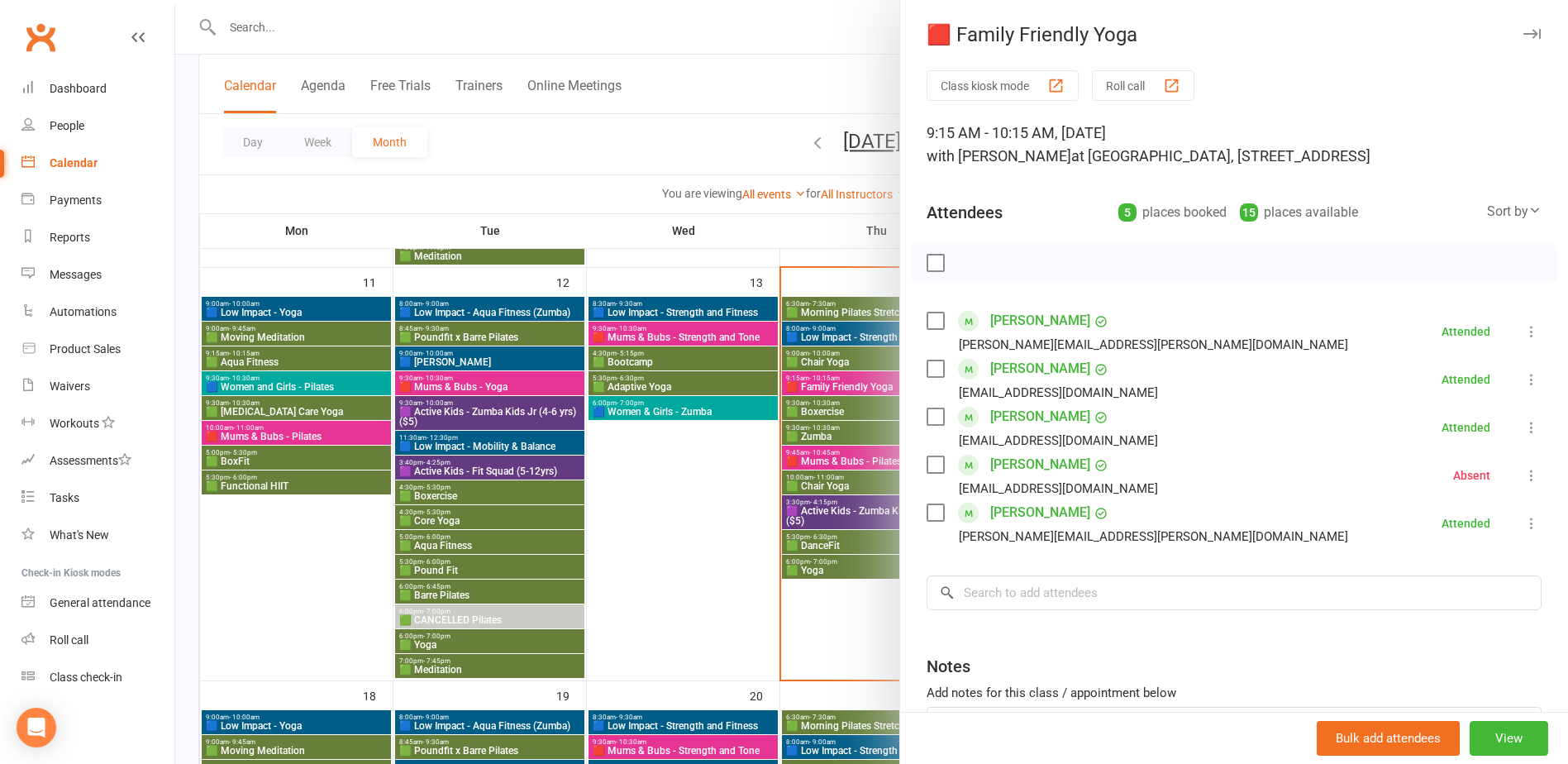
click at [664, 487] on div at bounding box center [872, 382] width 1393 height 764
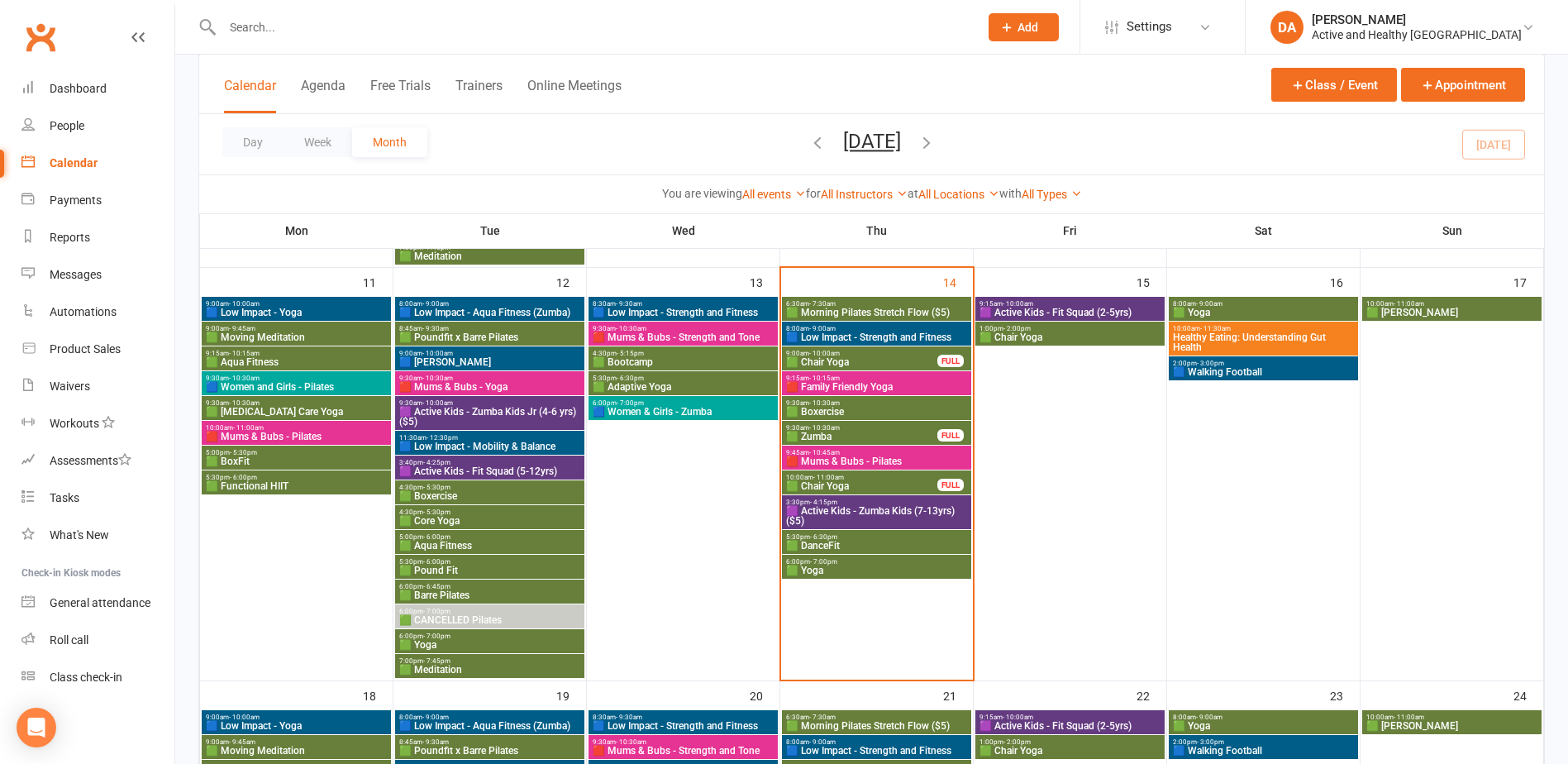
click at [834, 434] on span "🟩 Zumba" at bounding box center [861, 436] width 153 height 10
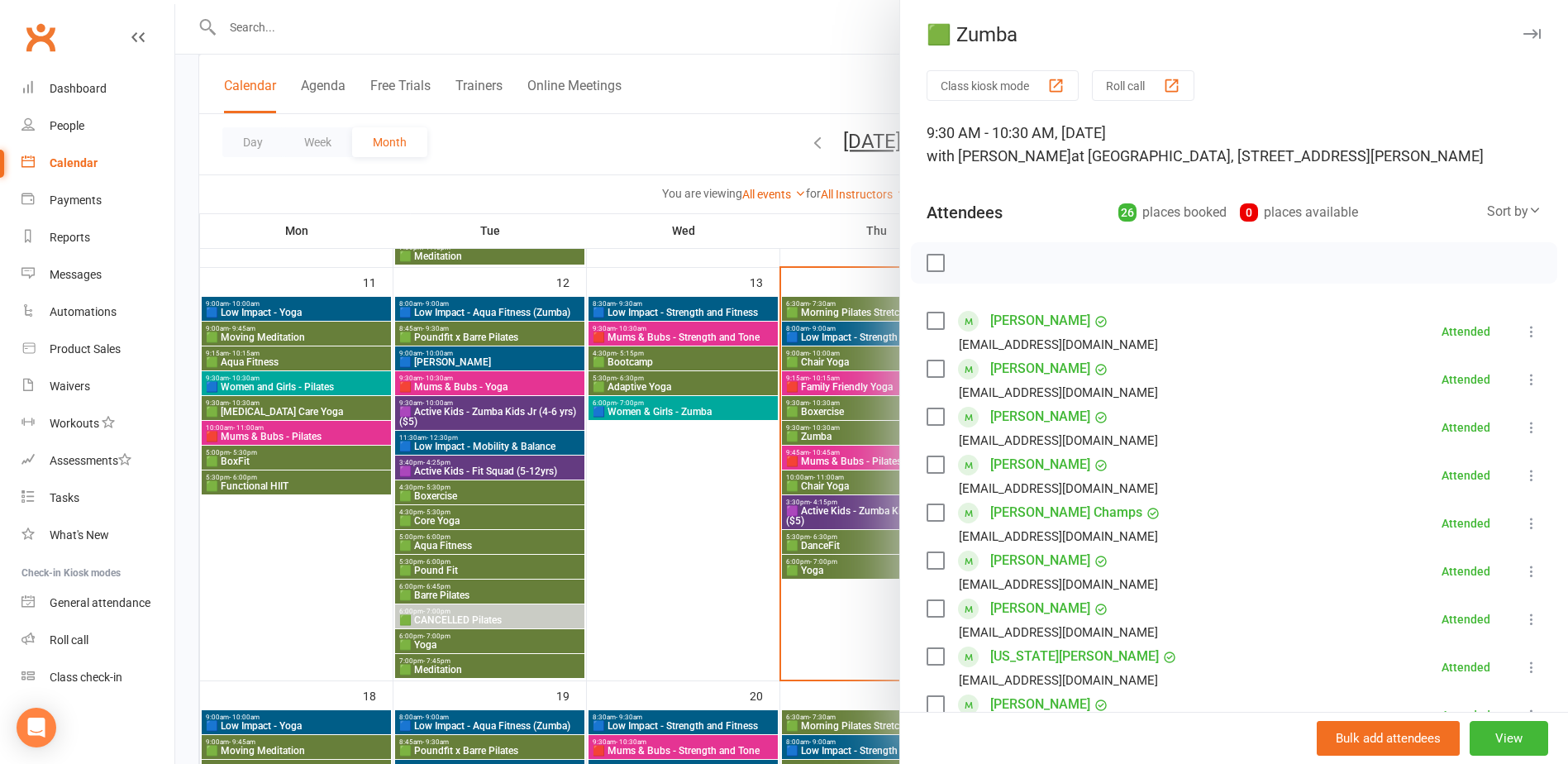
drag, startPoint x: 838, startPoint y: 433, endPoint x: 835, endPoint y: 442, distance: 9.5
click at [838, 436] on div at bounding box center [872, 382] width 1393 height 764
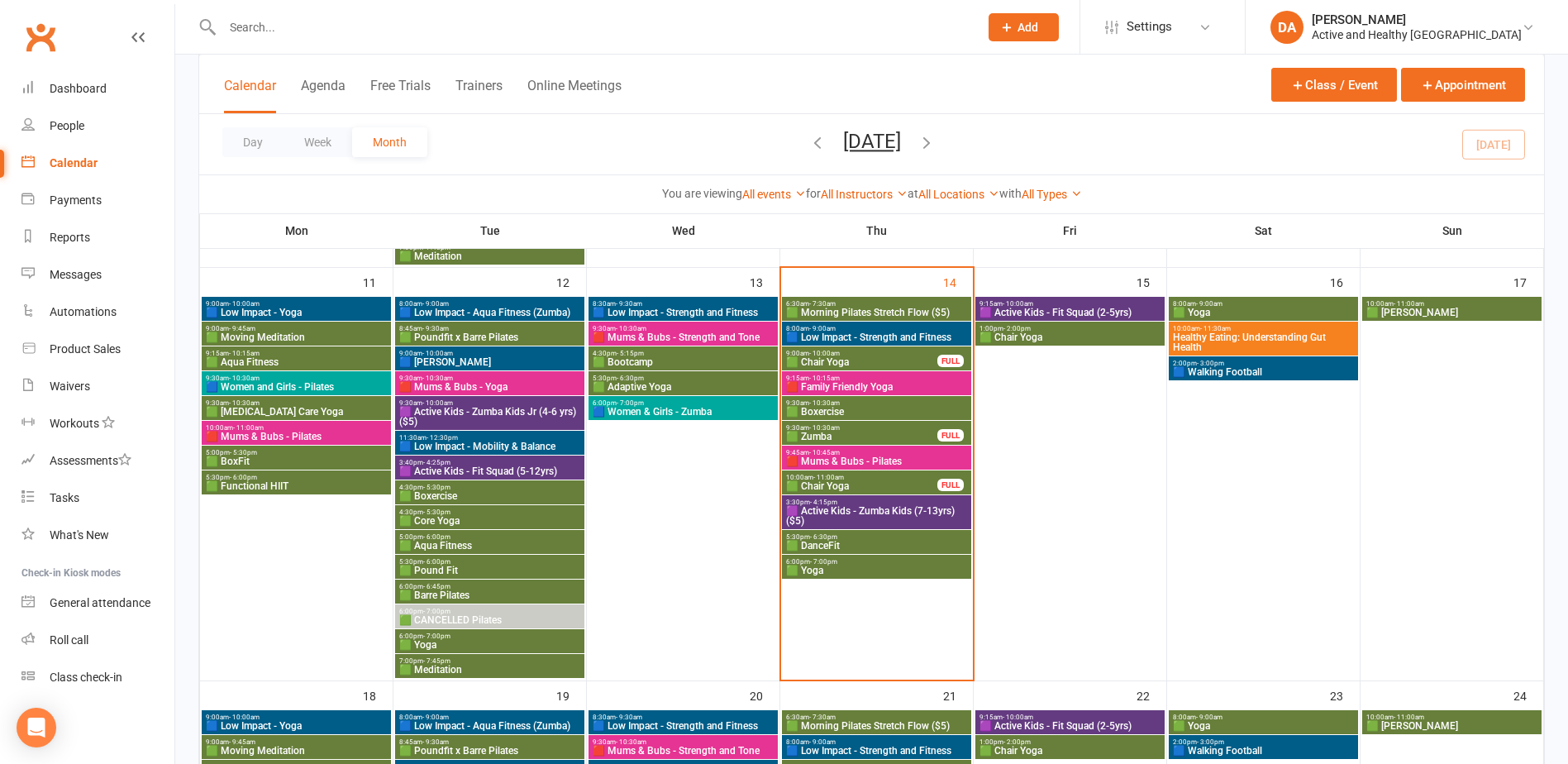
click at [827, 462] on span "🟥 Mums & Bubs - Pilates" at bounding box center [876, 461] width 182 height 10
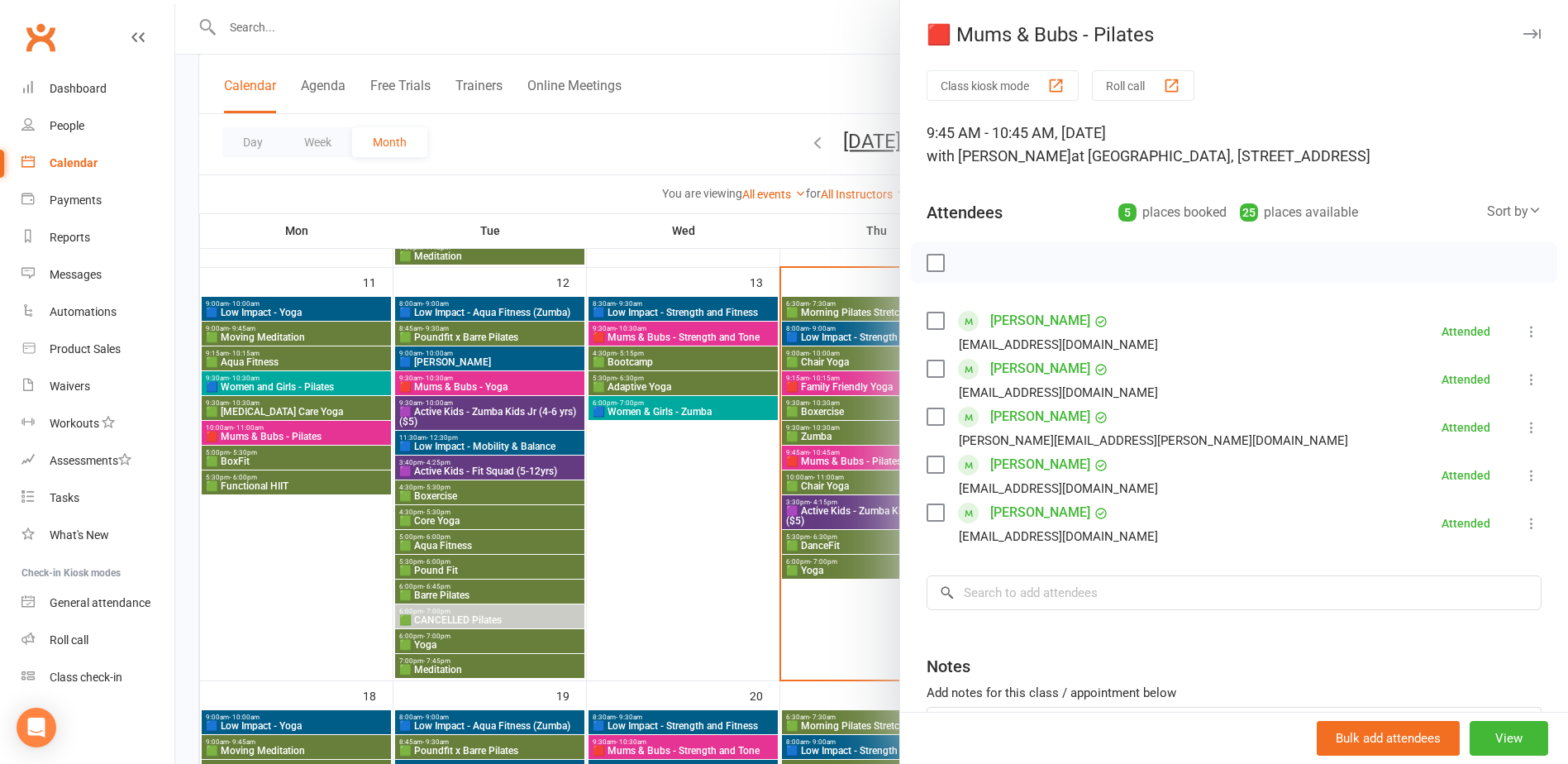
drag, startPoint x: 675, startPoint y: 529, endPoint x: 772, endPoint y: 510, distance: 98.8
click at [675, 529] on div at bounding box center [872, 382] width 1393 height 764
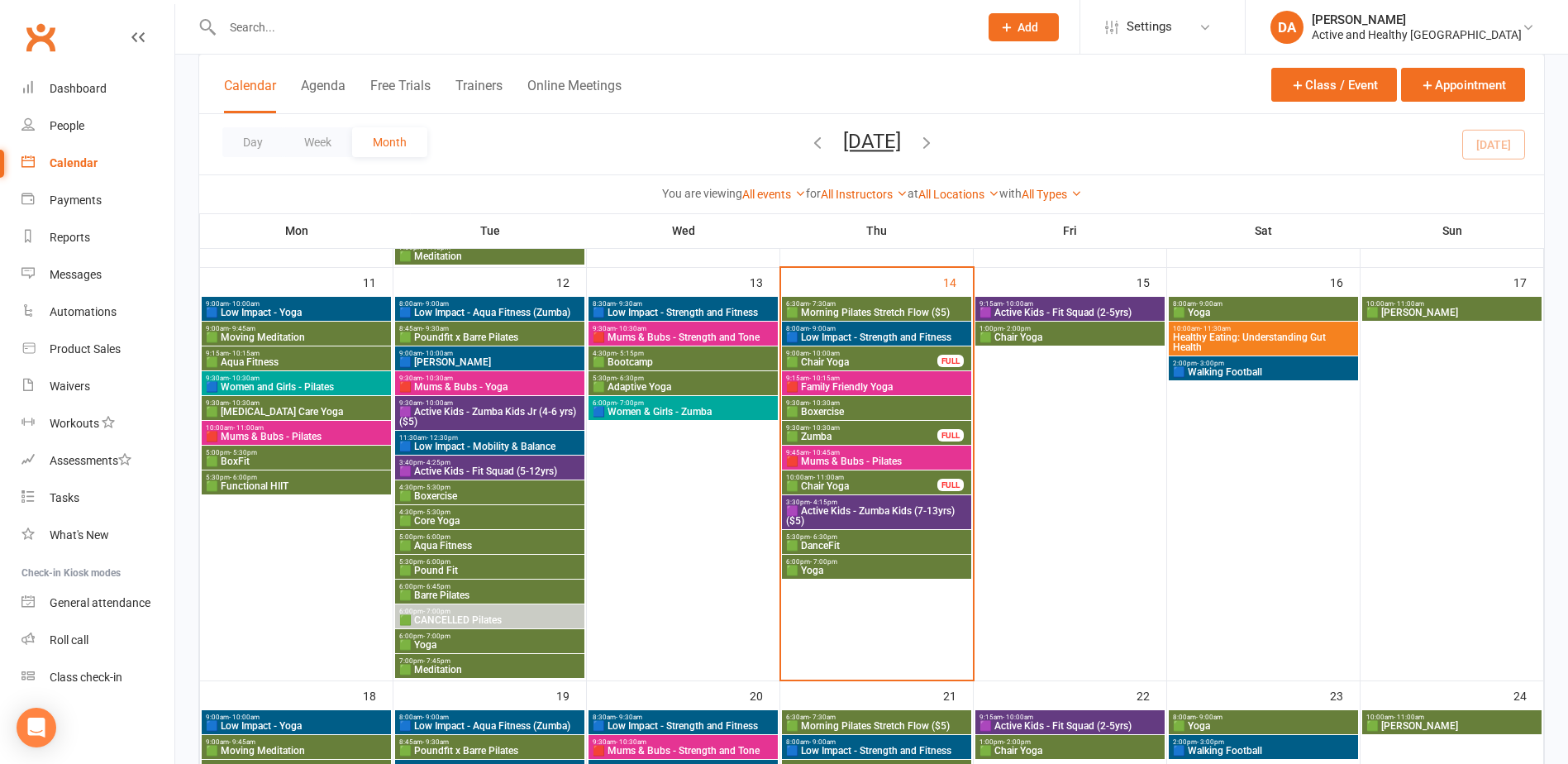
click at [858, 486] on span "🟩 Chair Yoga" at bounding box center [861, 486] width 153 height 10
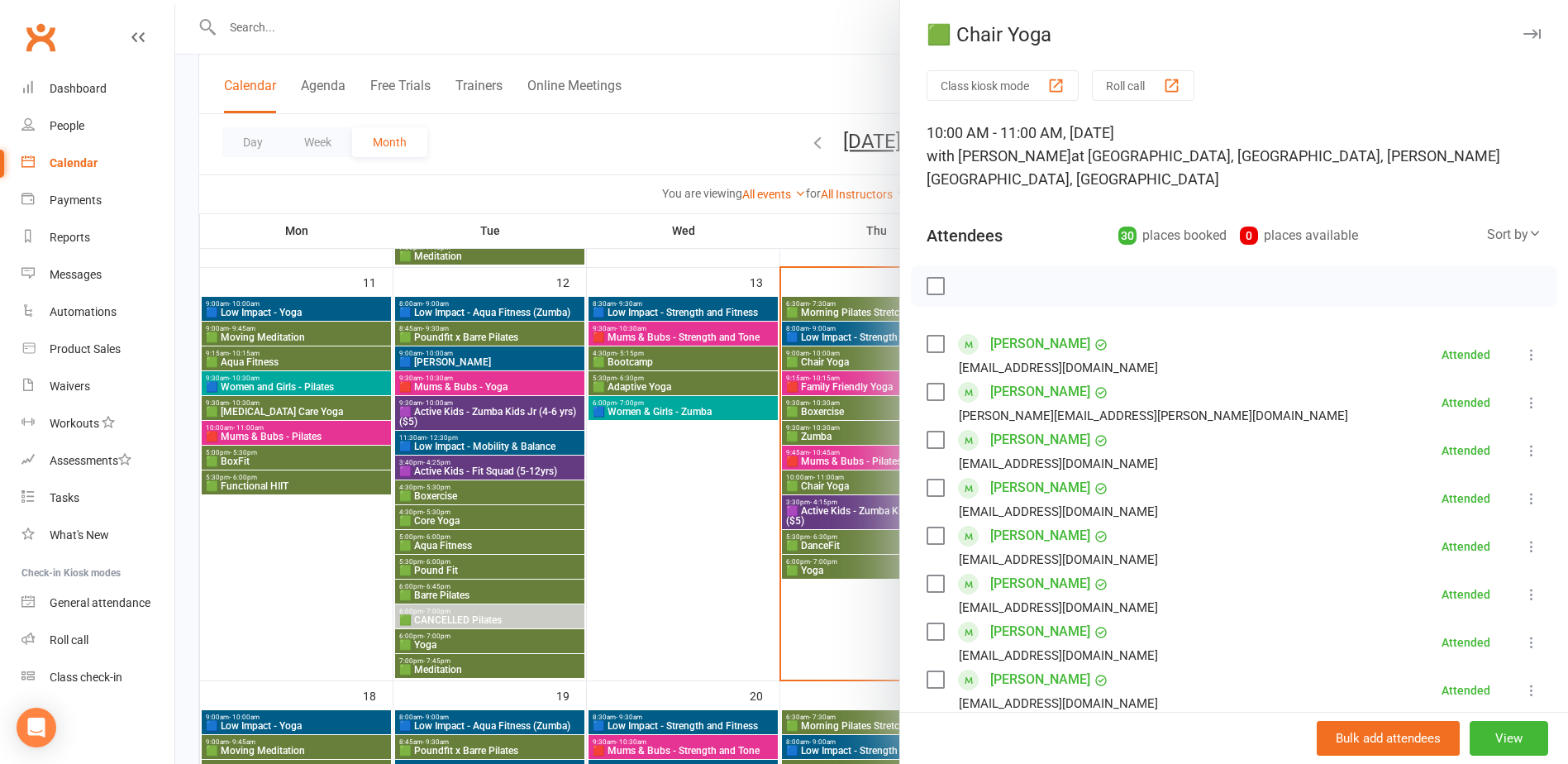
click at [846, 487] on div at bounding box center [872, 382] width 1393 height 764
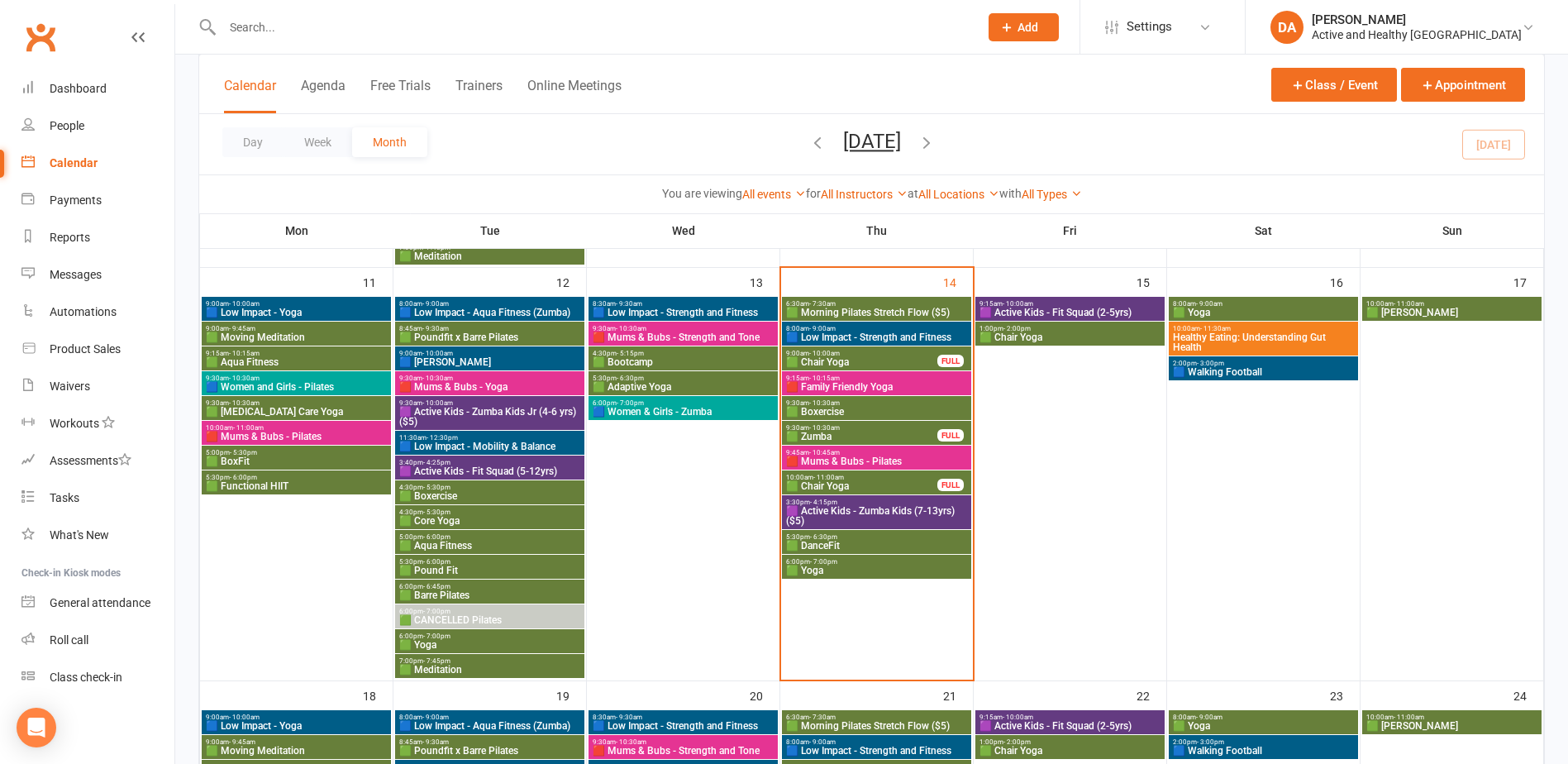
click at [850, 506] on span "🟪 Active Kids - Zumba Kids (7-13yrs) ($5)" at bounding box center [876, 515] width 182 height 19
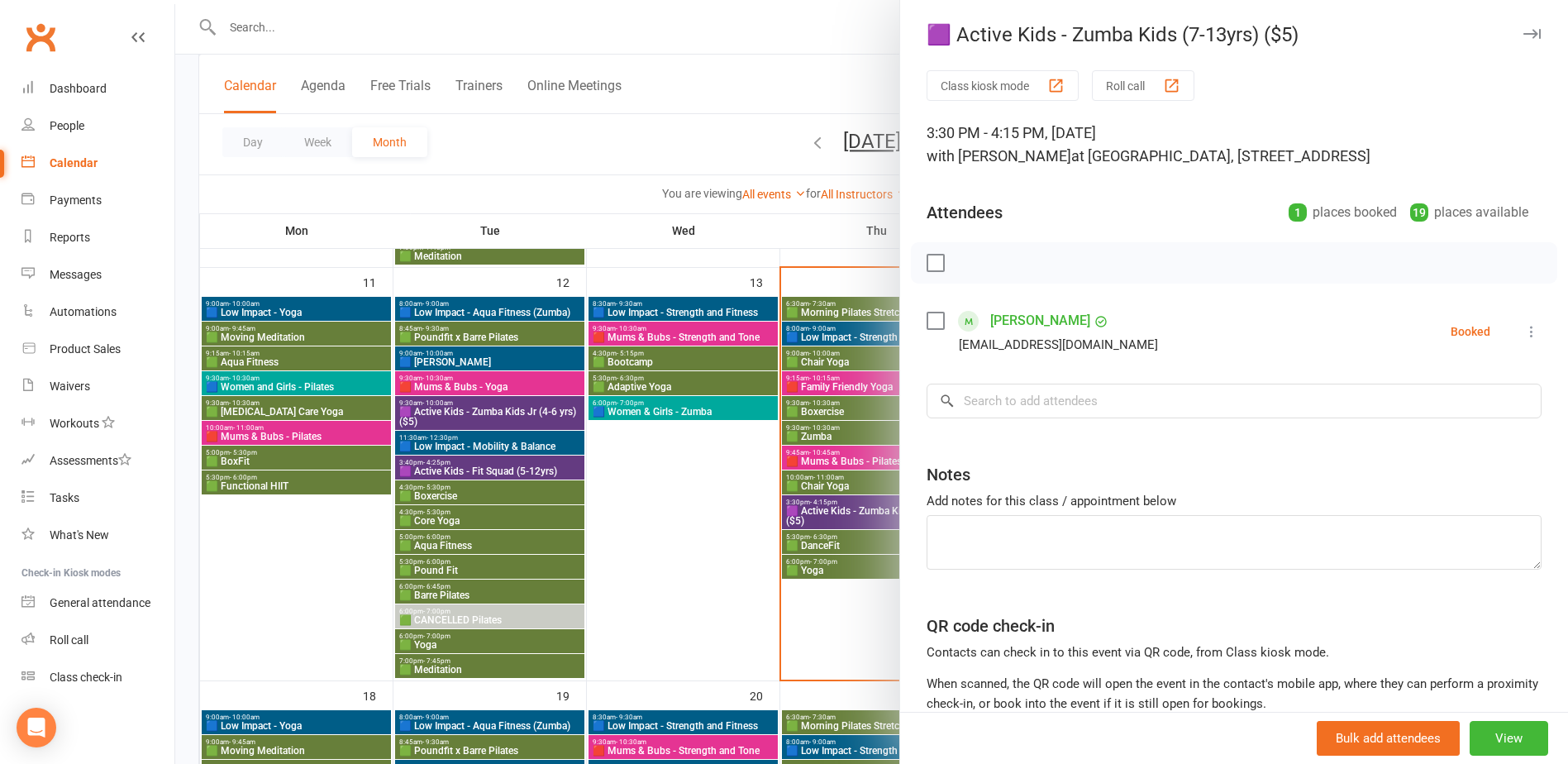
click at [296, 30] on div at bounding box center [872, 382] width 1393 height 764
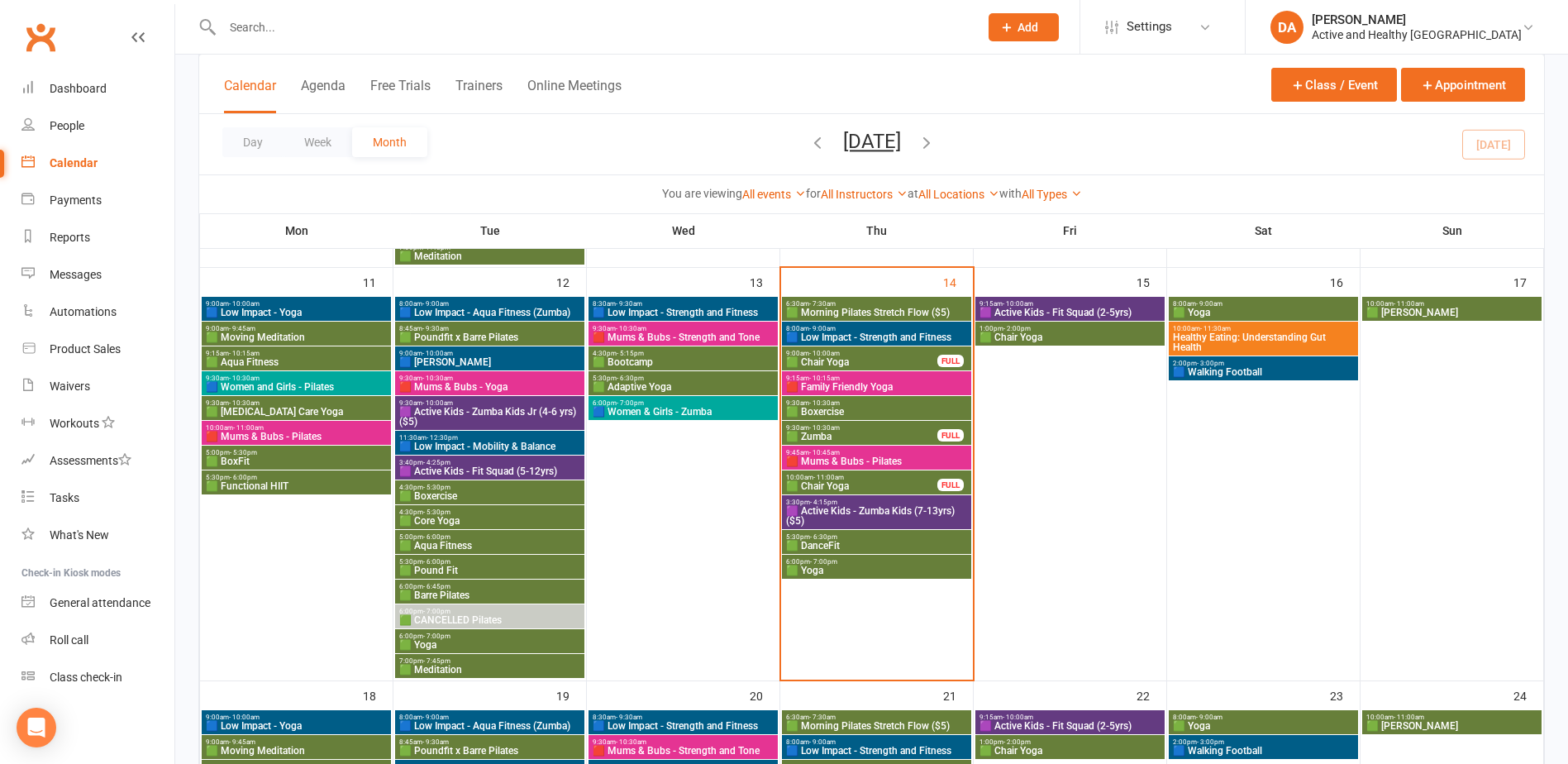
click at [285, 30] on input "text" at bounding box center [592, 27] width 750 height 23
click at [276, 30] on input "text" at bounding box center [592, 27] width 750 height 23
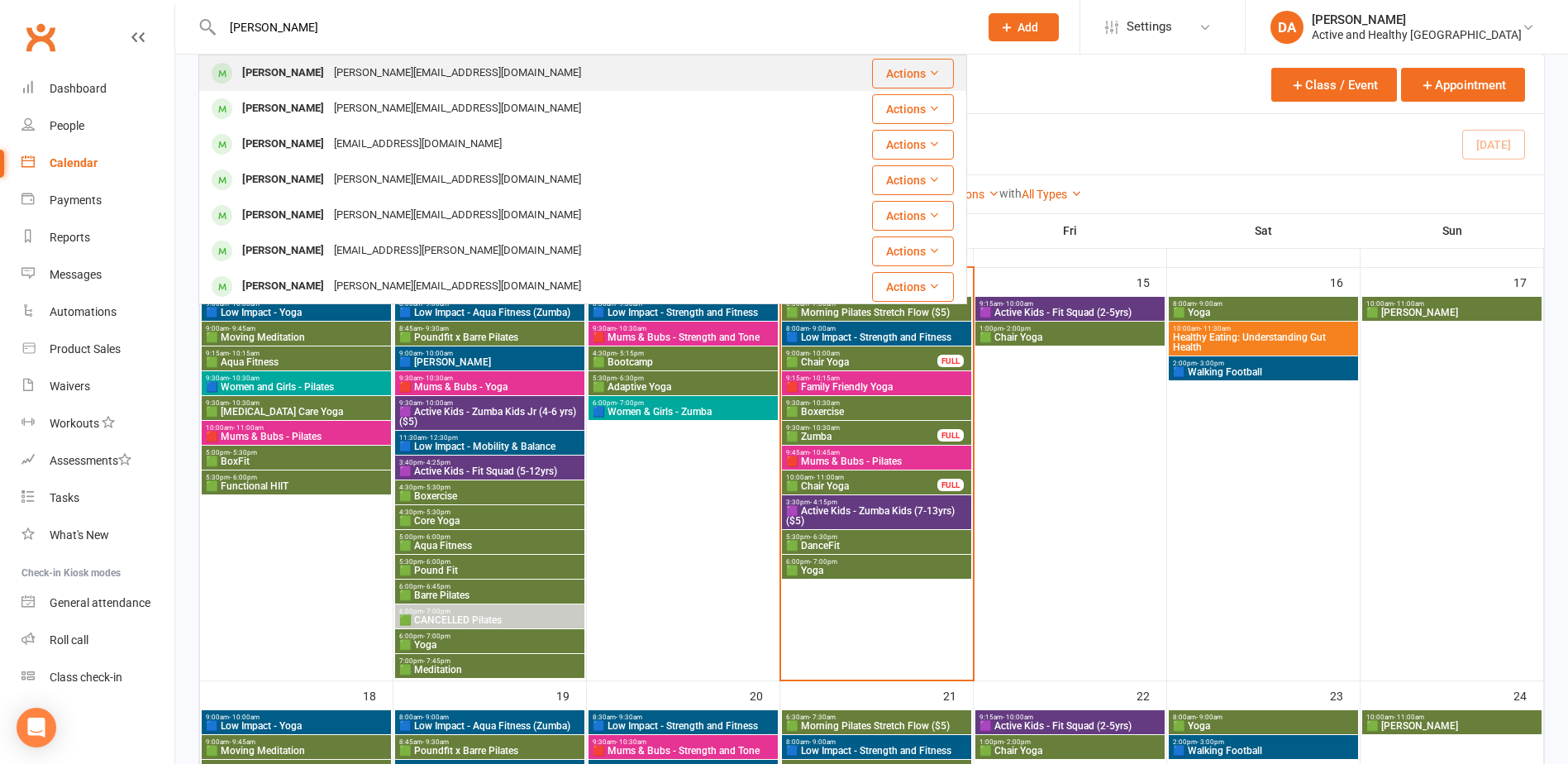
type input "dani andlemac"
click at [468, 73] on div "danielle.mcleodrobertson@gmail.com" at bounding box center [458, 73] width 257 height 24
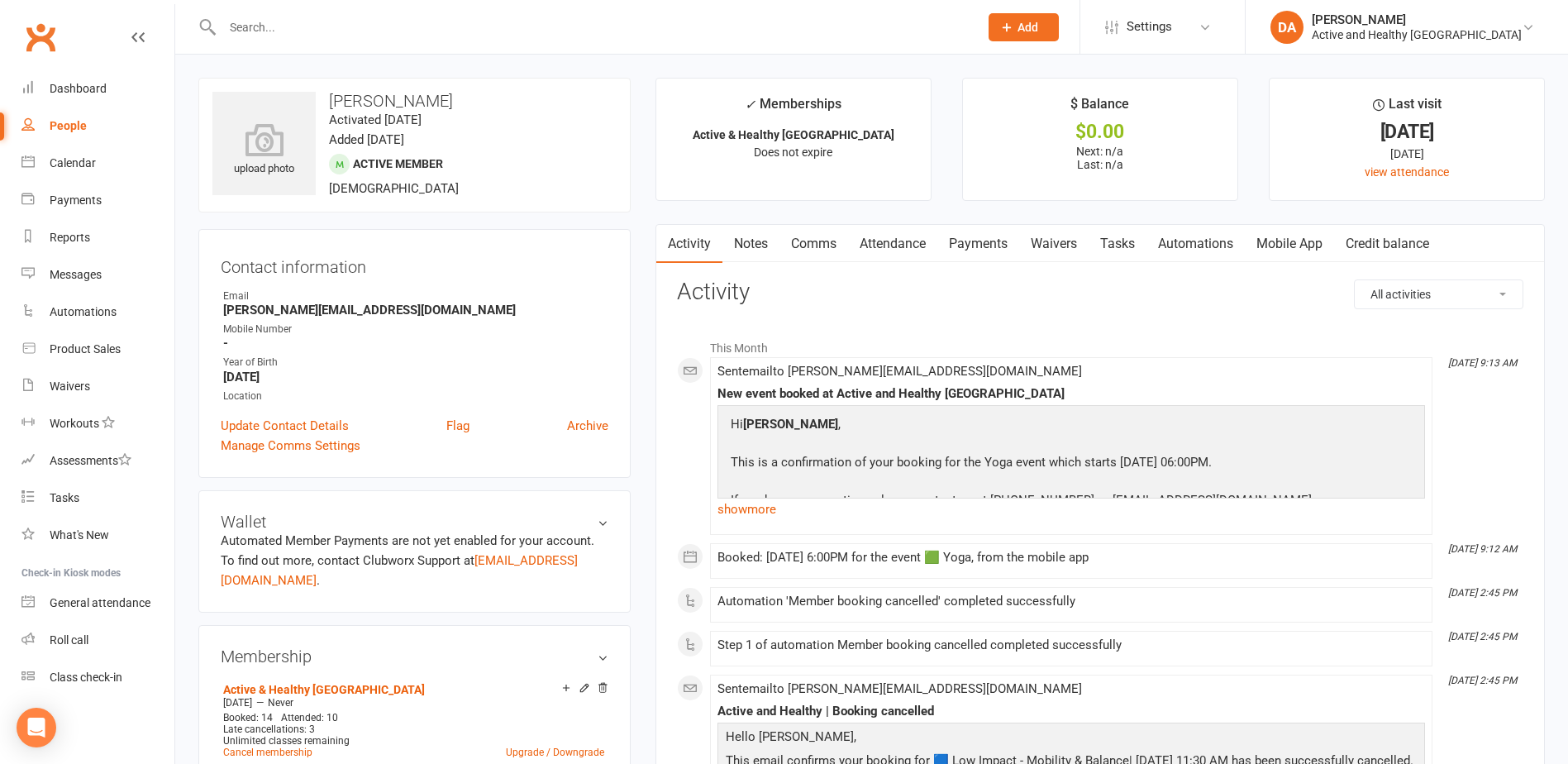
click at [885, 242] on link "Attendance" at bounding box center [893, 243] width 90 height 38
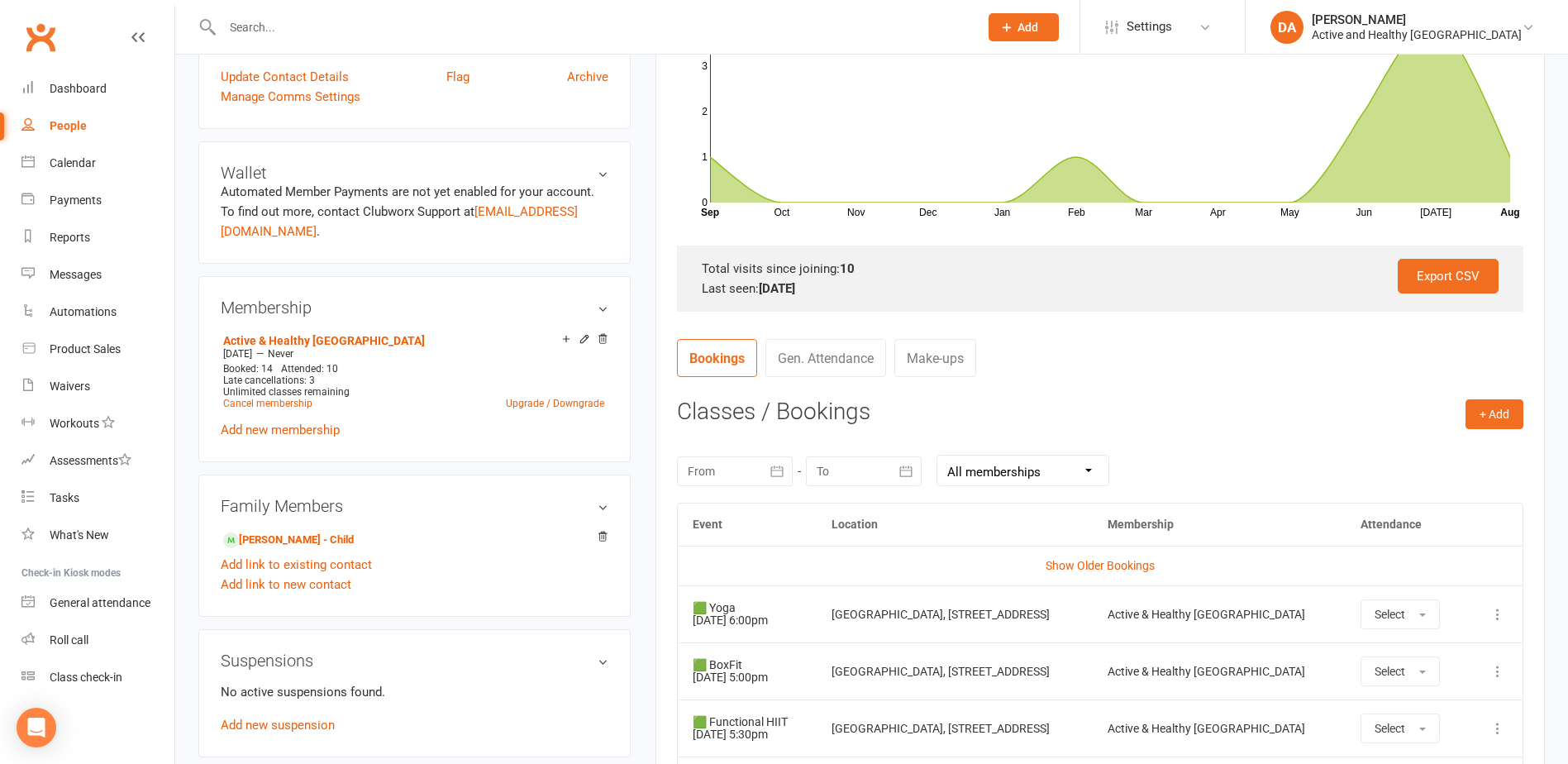
scroll to position [496, 0]
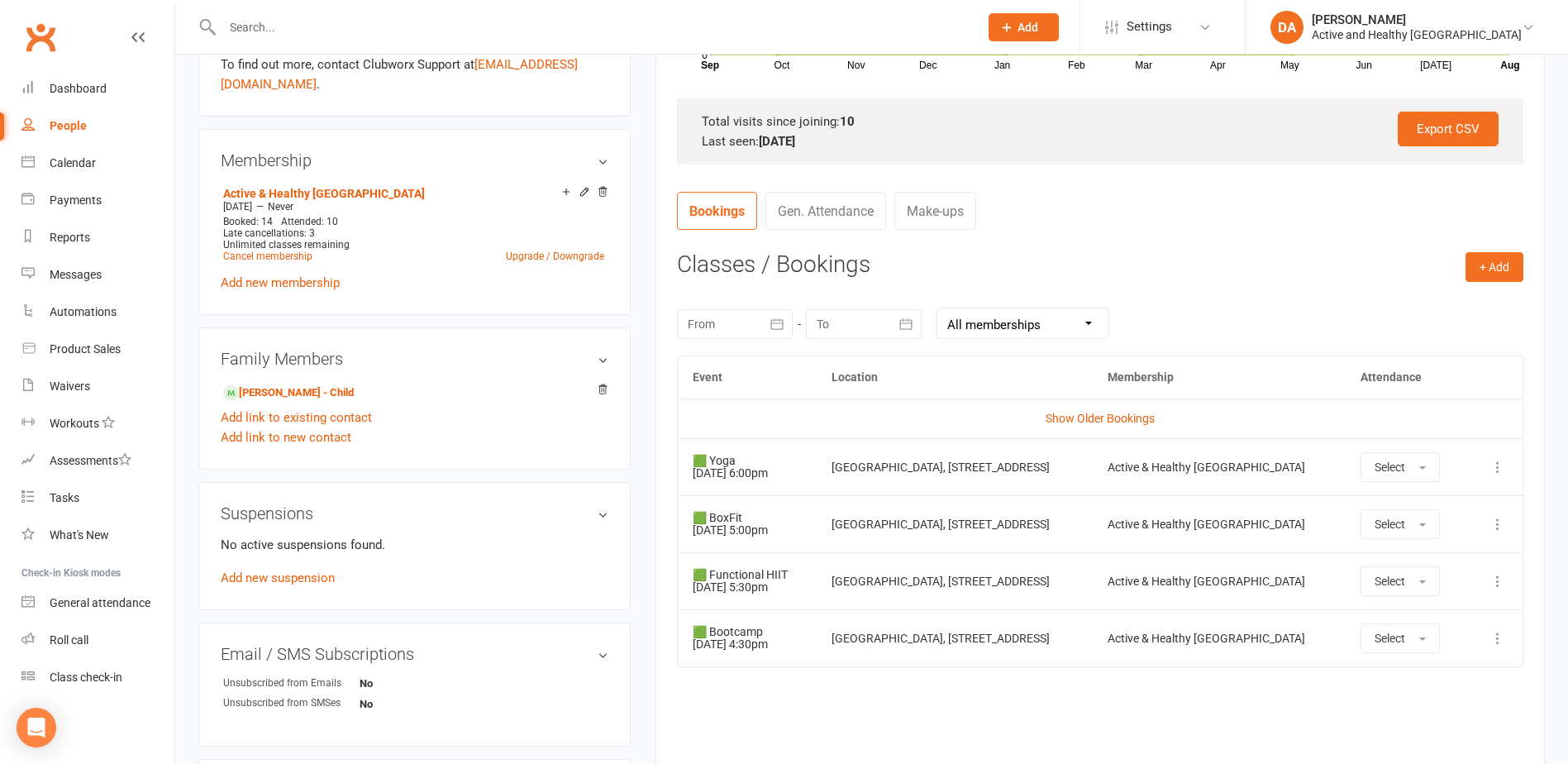
click at [1505, 461] on icon at bounding box center [1498, 467] width 17 height 17
click at [1418, 571] on link "Remove booking" at bounding box center [1425, 565] width 164 height 33
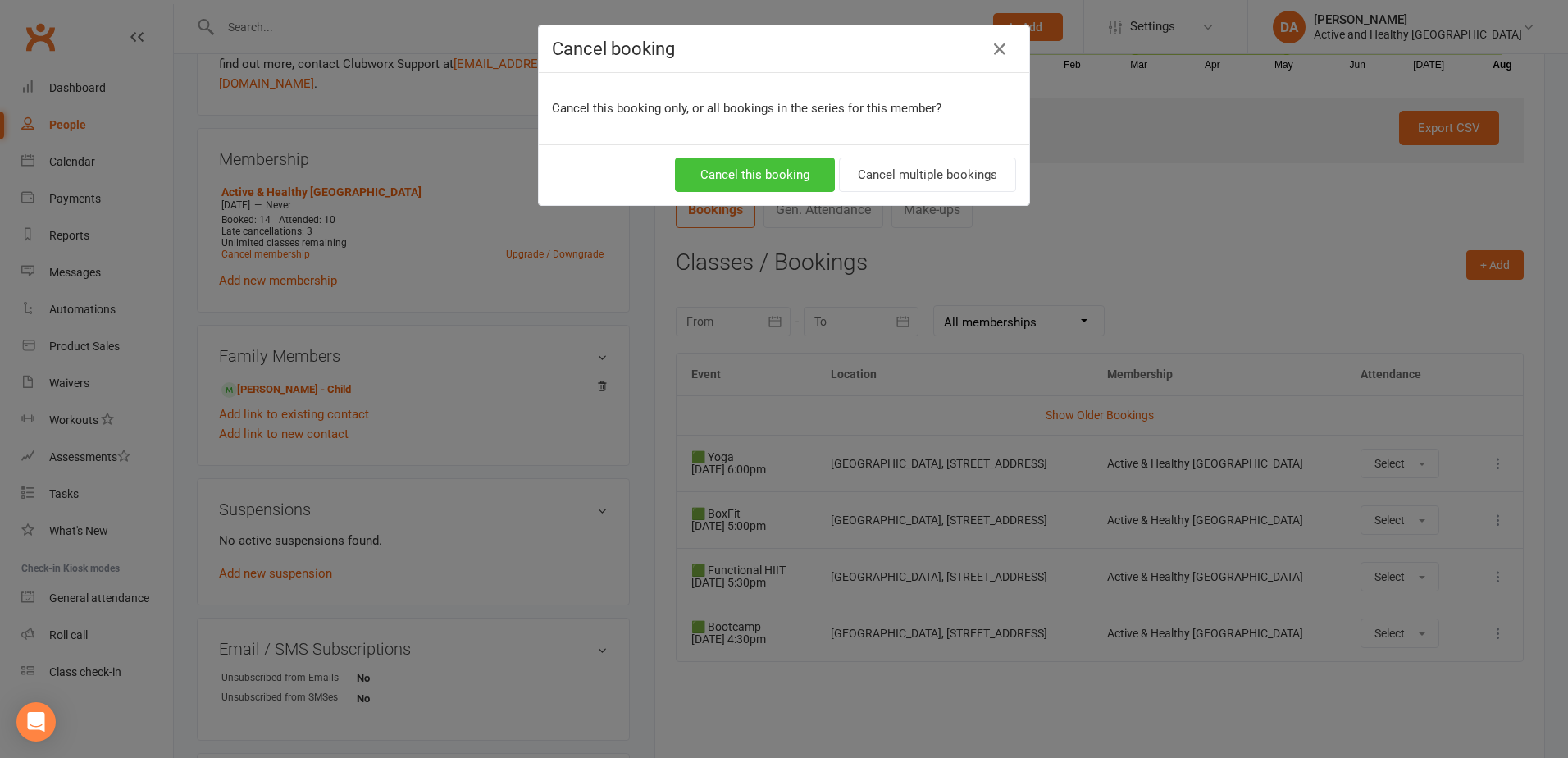
click at [714, 164] on button "Cancel this booking" at bounding box center [755, 174] width 160 height 34
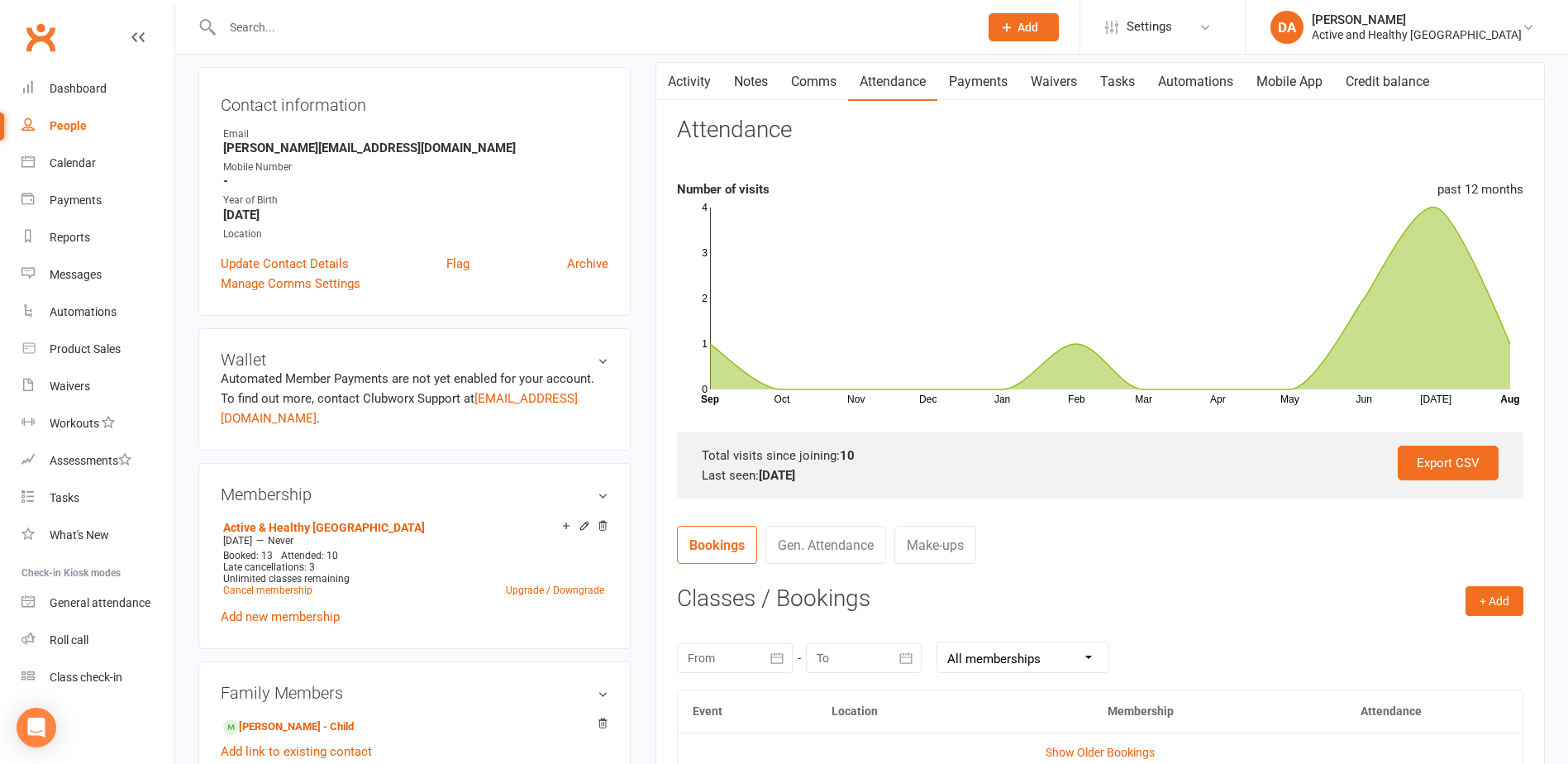
scroll to position [0, 0]
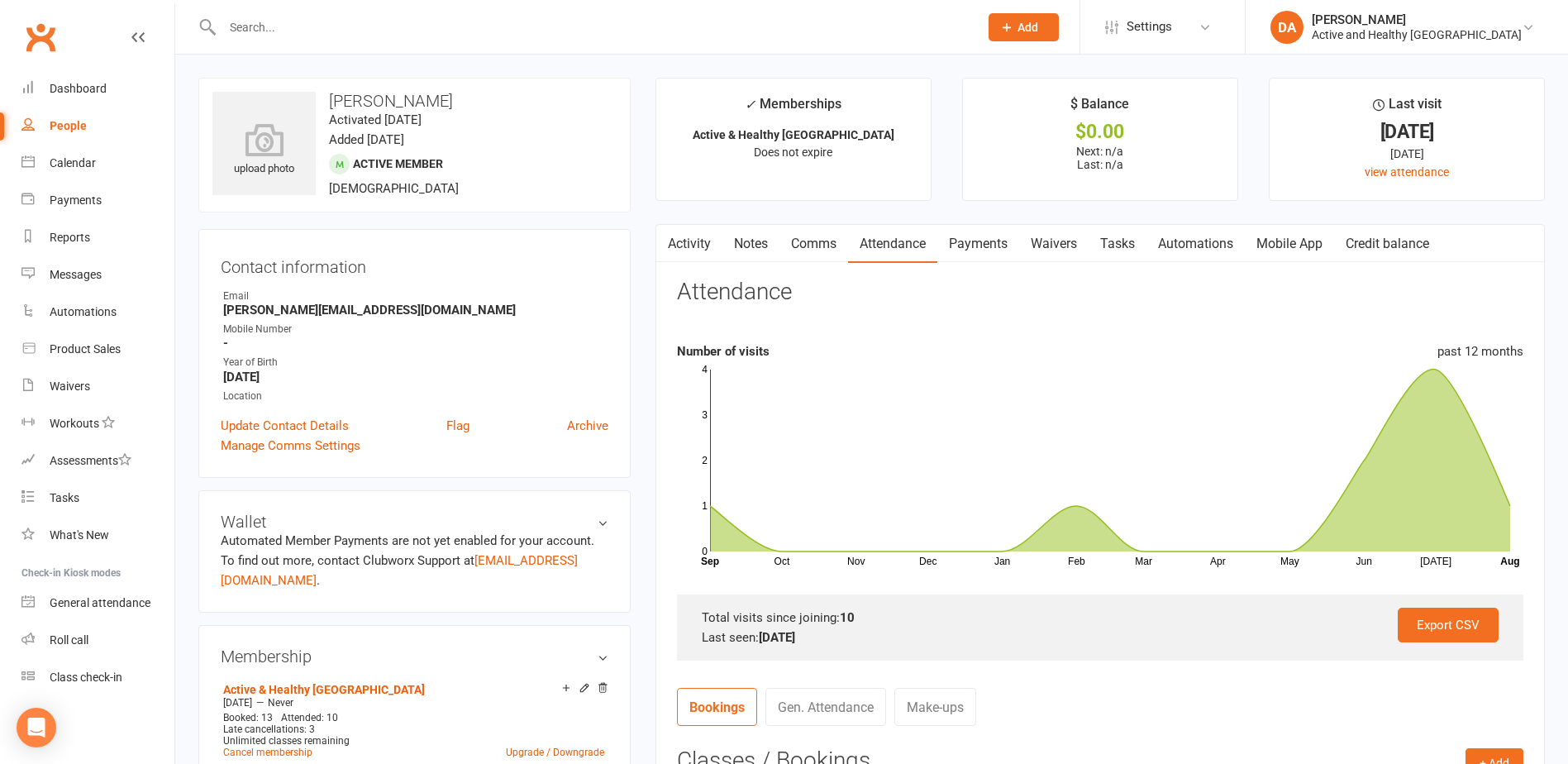
drag, startPoint x: 1296, startPoint y: 240, endPoint x: 1319, endPoint y: 239, distance: 23.0
click at [1299, 240] on link "Mobile App" at bounding box center [1289, 243] width 90 height 38
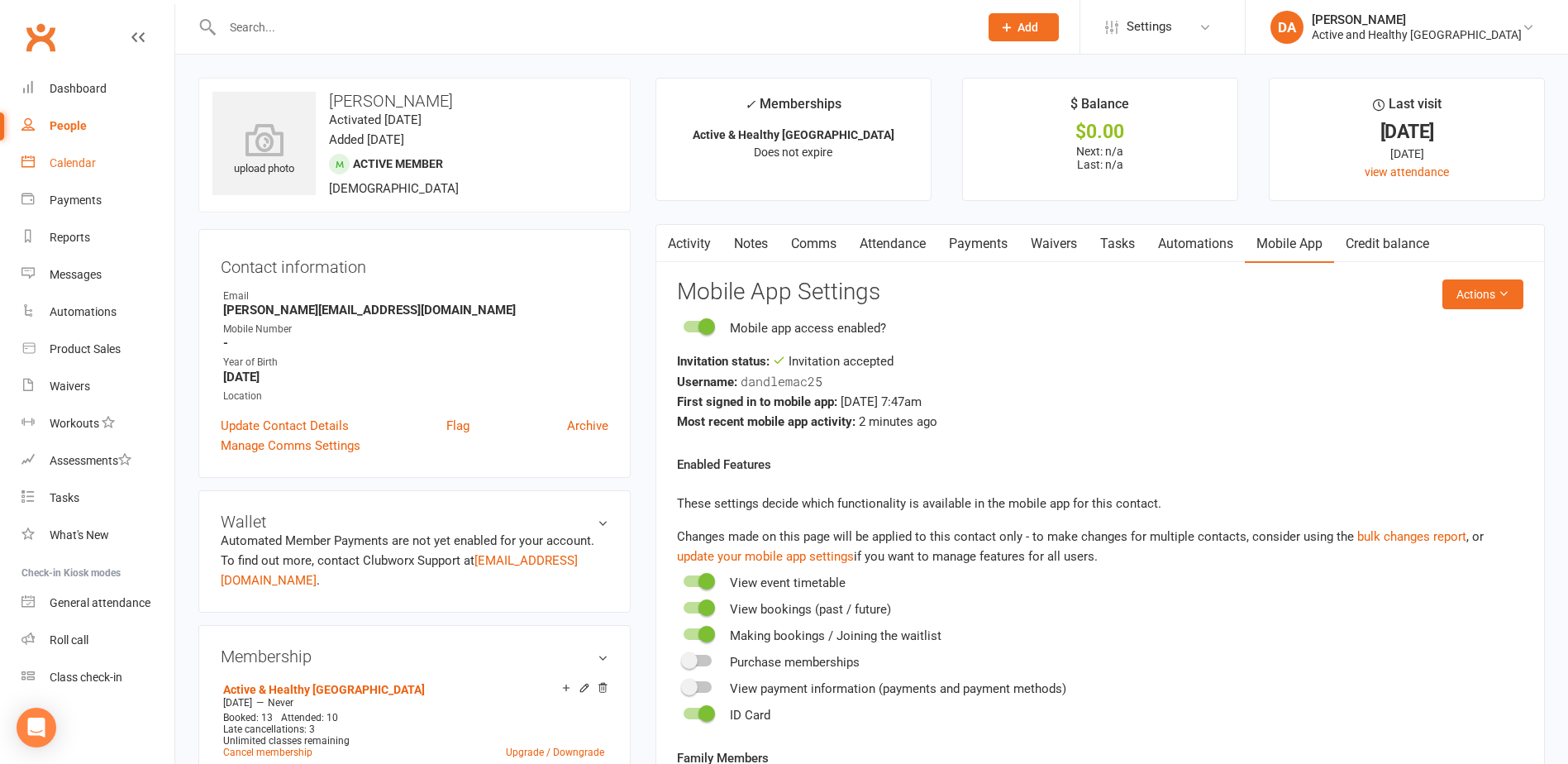
click at [90, 166] on div "Calendar" at bounding box center [73, 163] width 46 height 14
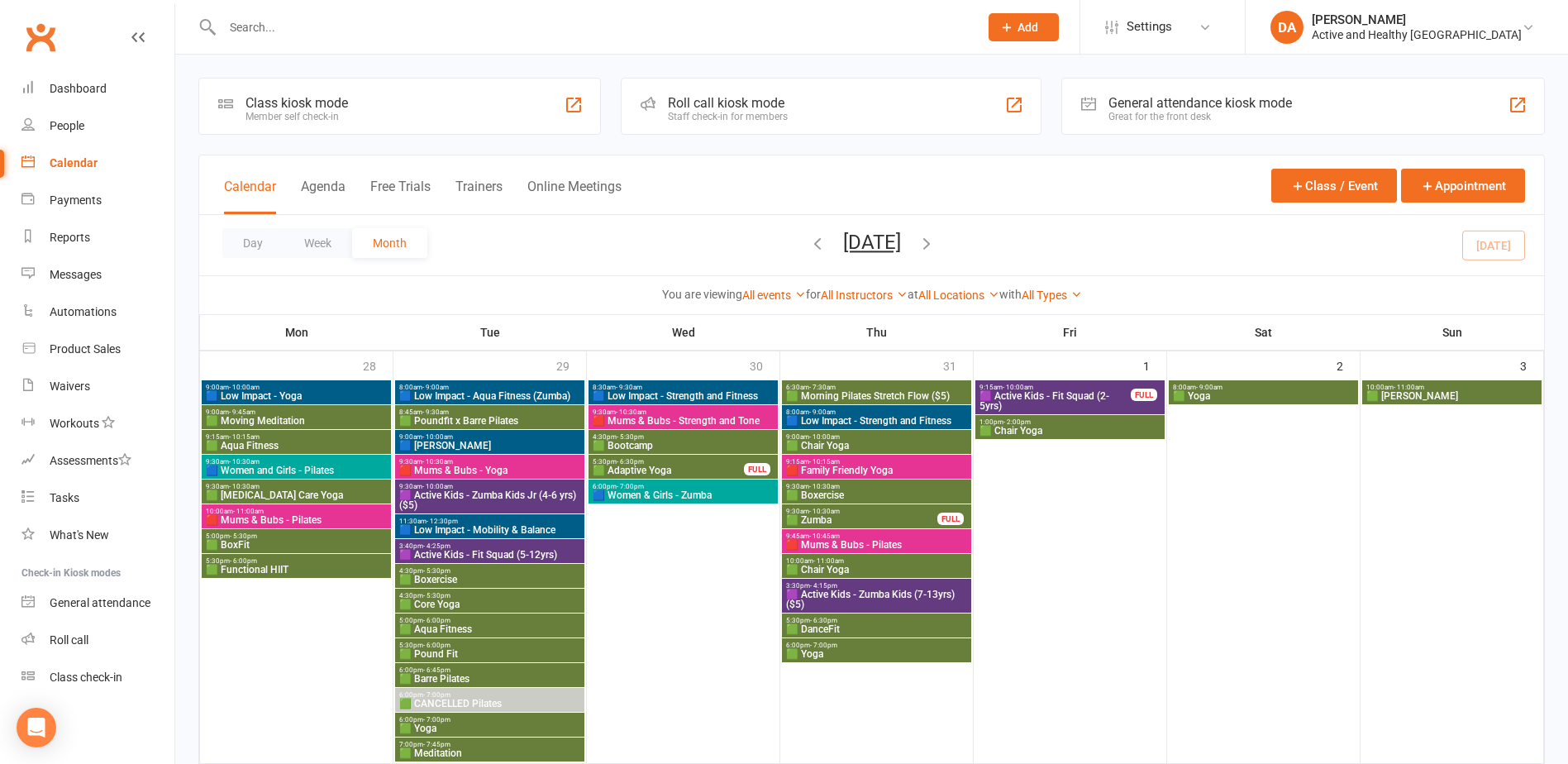
click at [994, 126] on div "Roll call kiosk mode Staff check-in for members" at bounding box center [830, 106] width 420 height 57
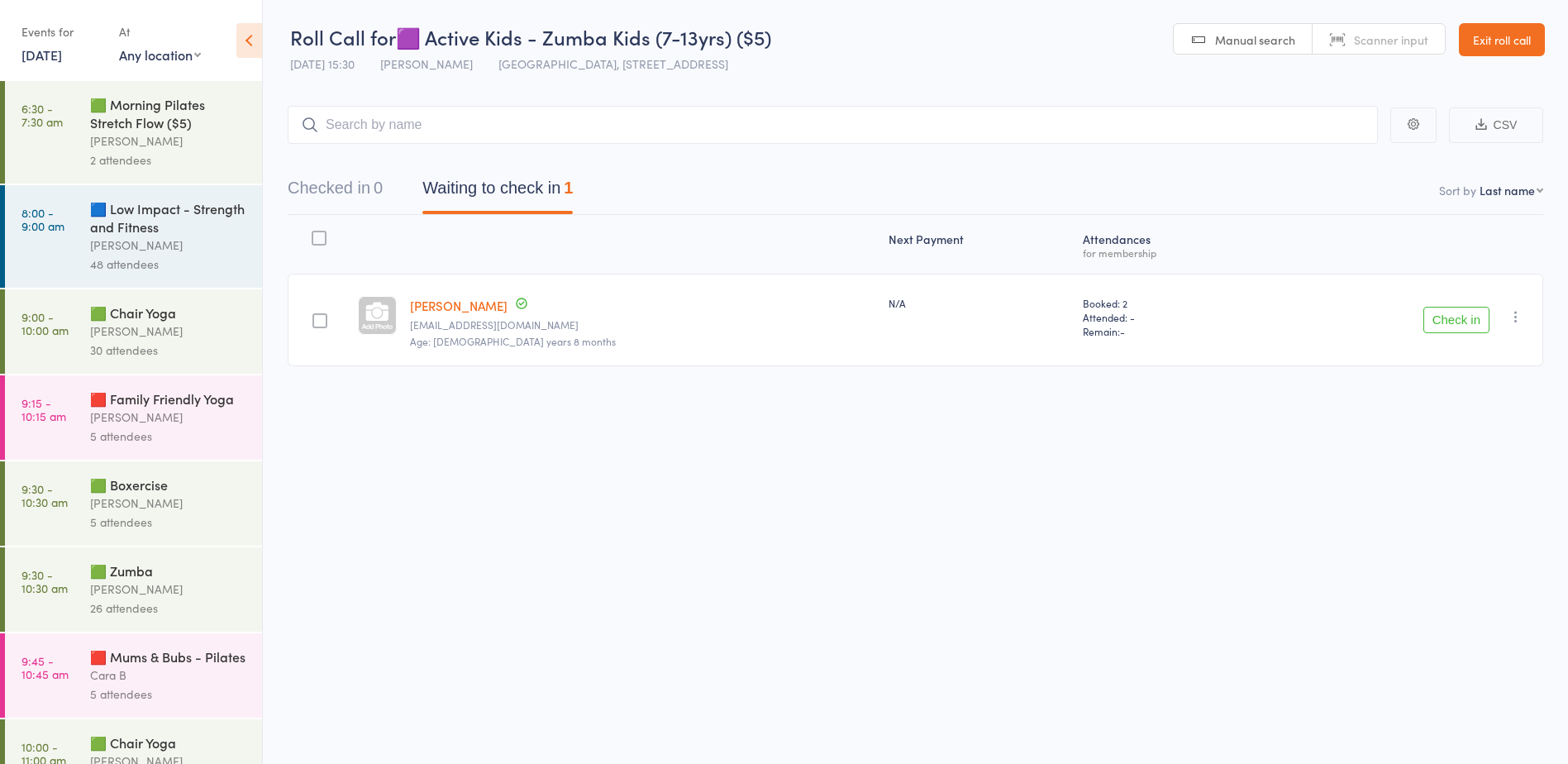
click at [256, 44] on icon at bounding box center [249, 40] width 25 height 35
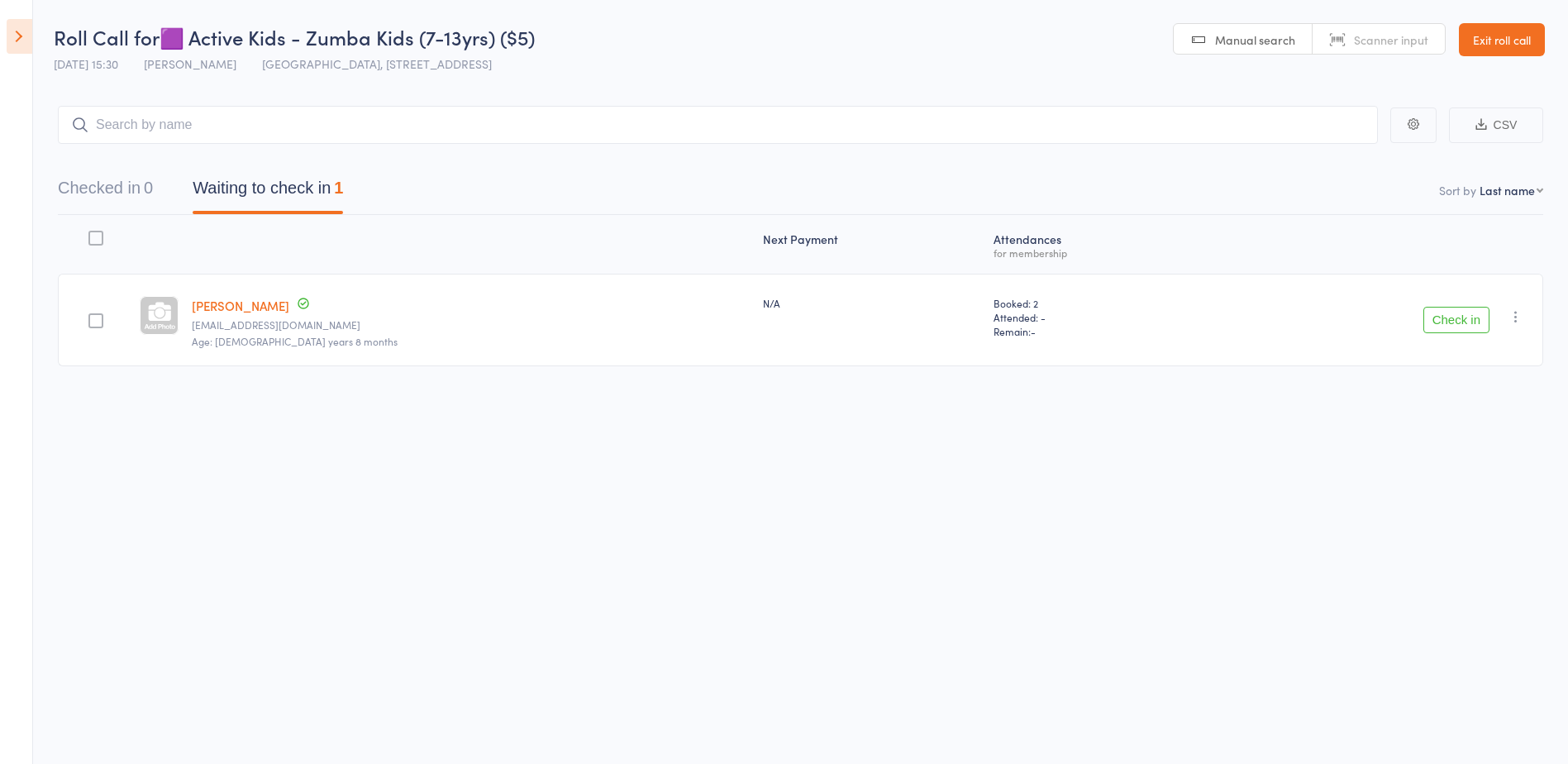
click at [1509, 40] on link "Exit roll call" at bounding box center [1502, 39] width 86 height 33
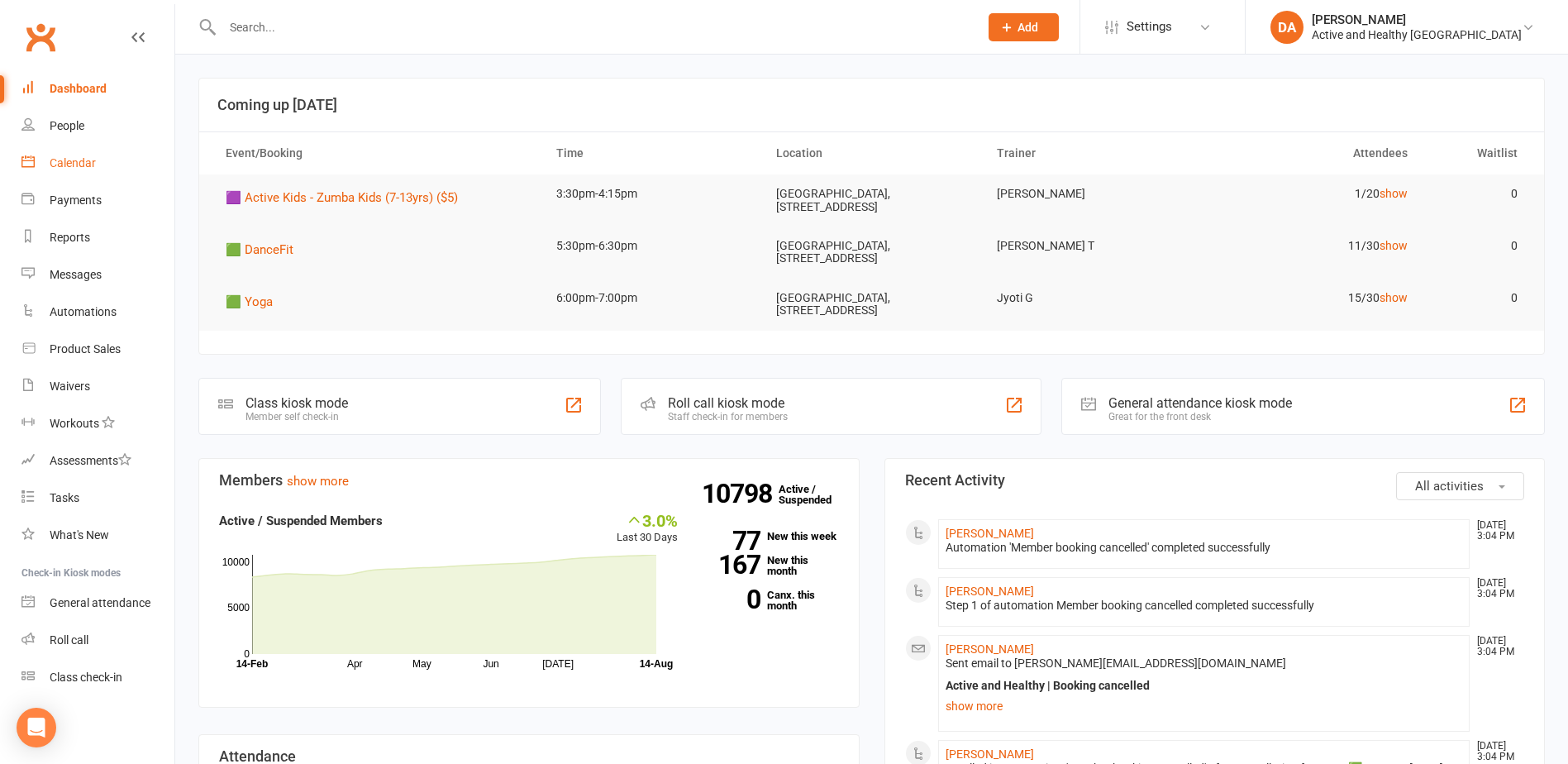
click at [90, 173] on link "Calendar" at bounding box center [97, 163] width 153 height 37
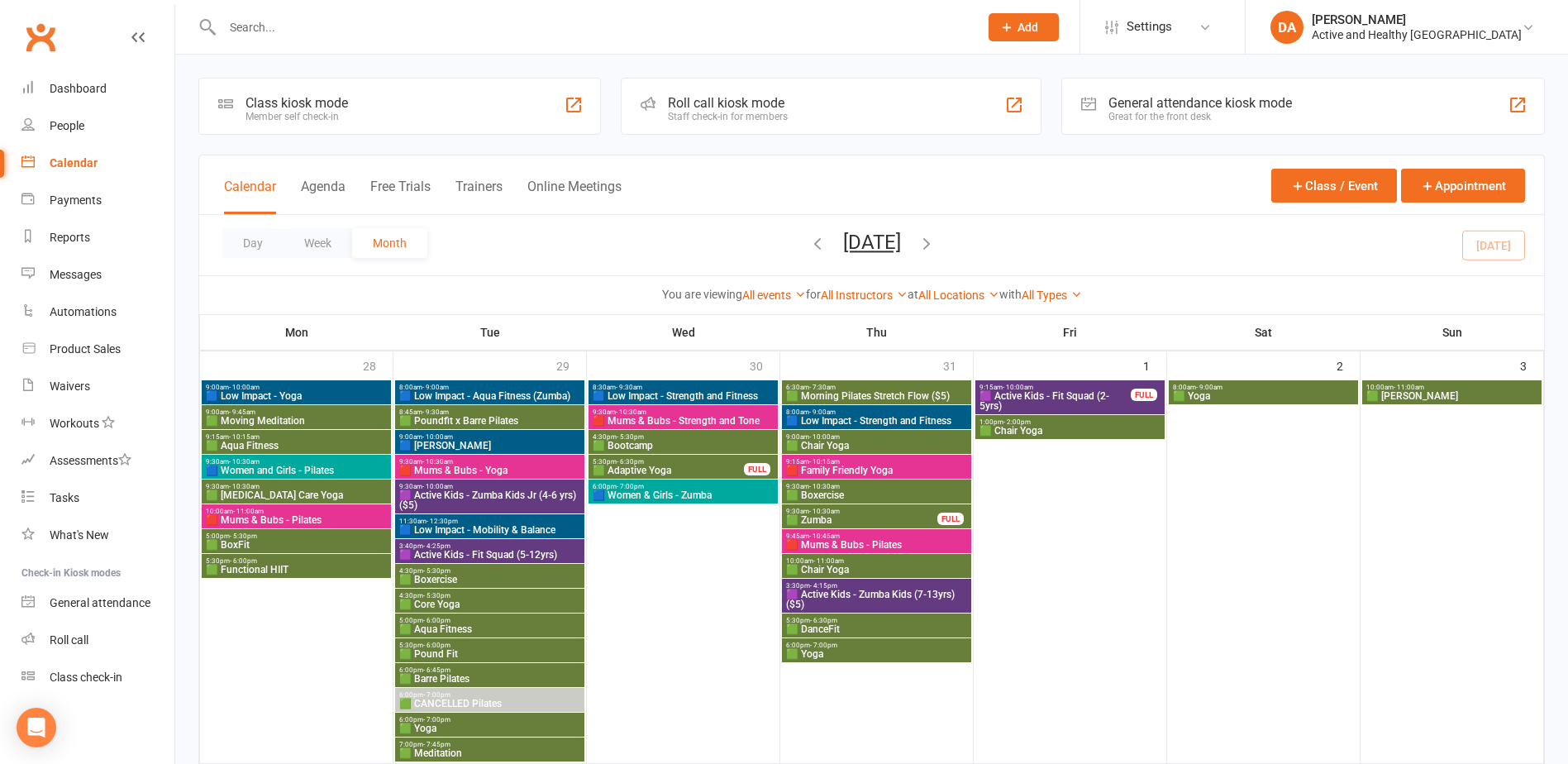
click at [903, 596] on span "🟪 Active Kids - Zumba Kids (7-13yrs) ($5)" at bounding box center [876, 599] width 182 height 19
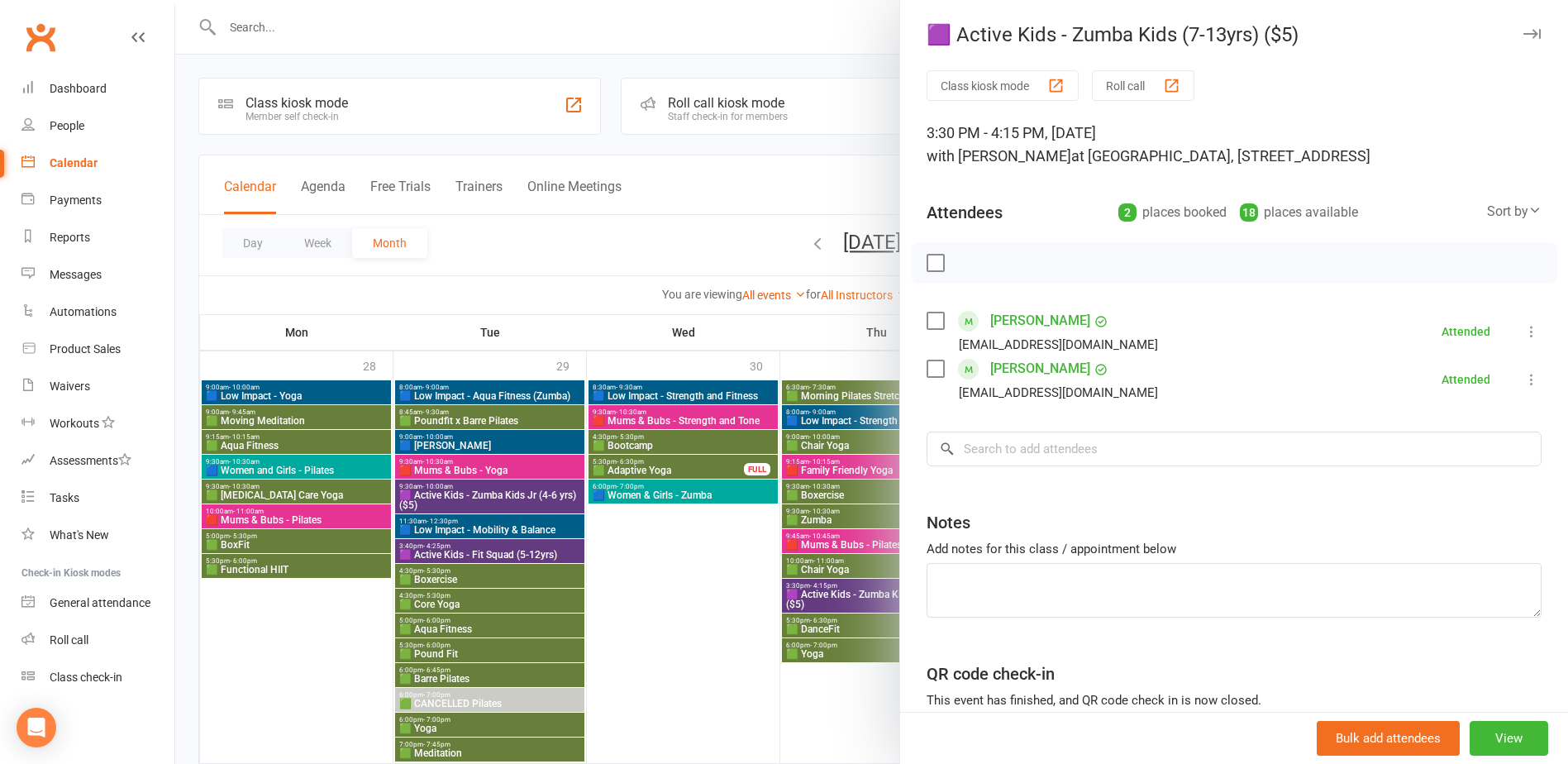
click at [673, 260] on div at bounding box center [872, 382] width 1393 height 764
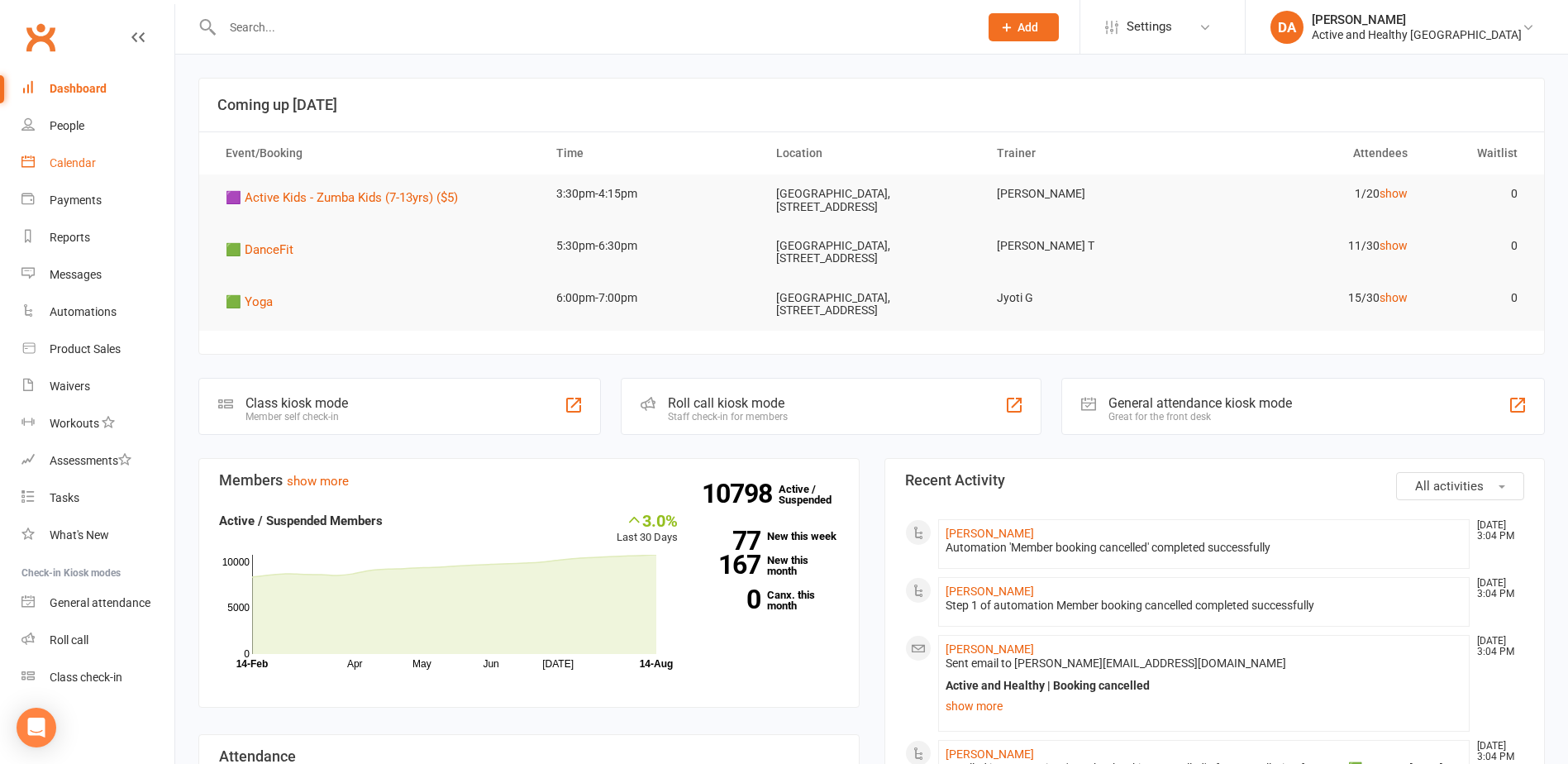
click at [74, 162] on div "Calendar" at bounding box center [73, 163] width 46 height 14
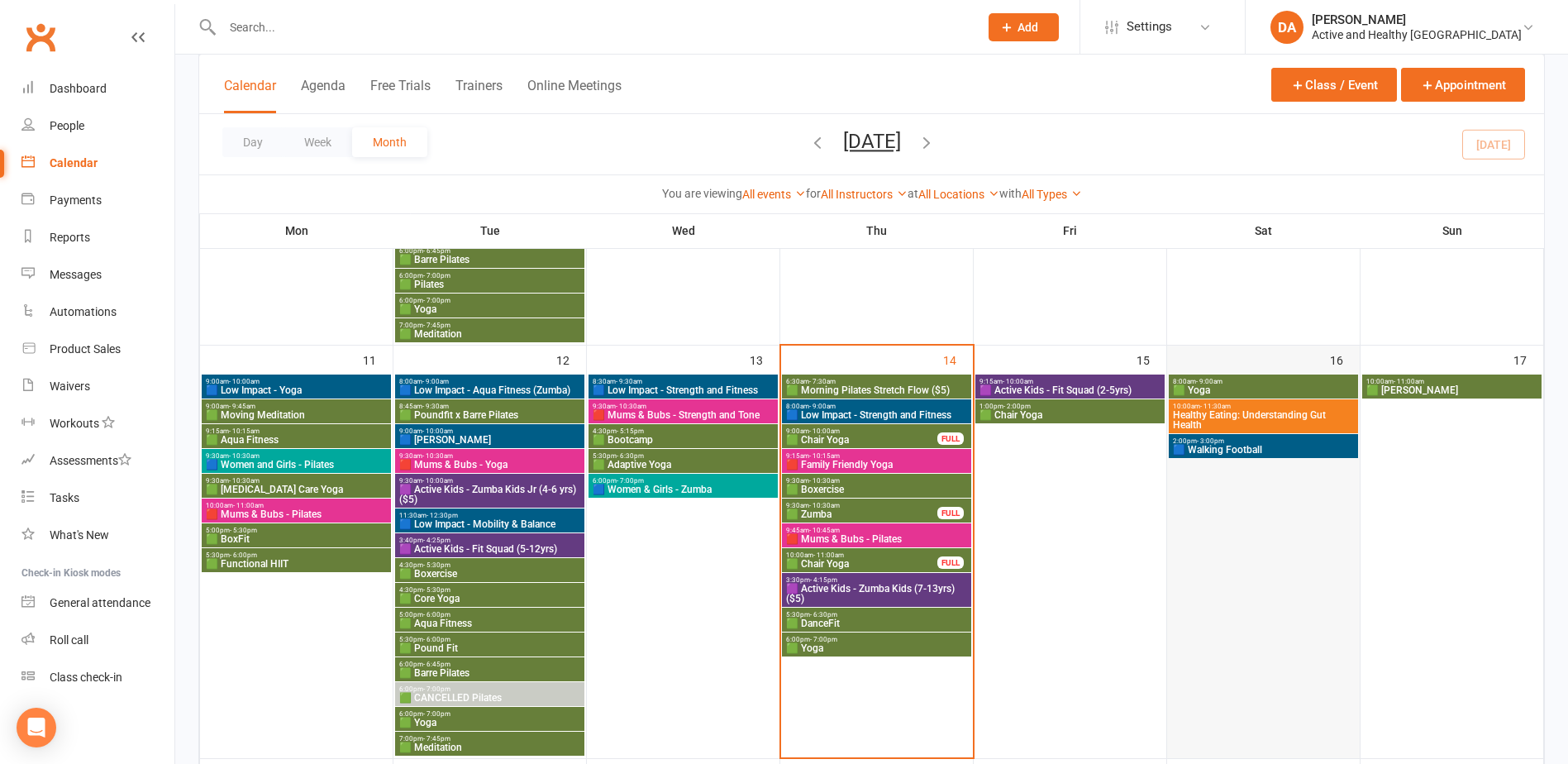
scroll to position [826, 0]
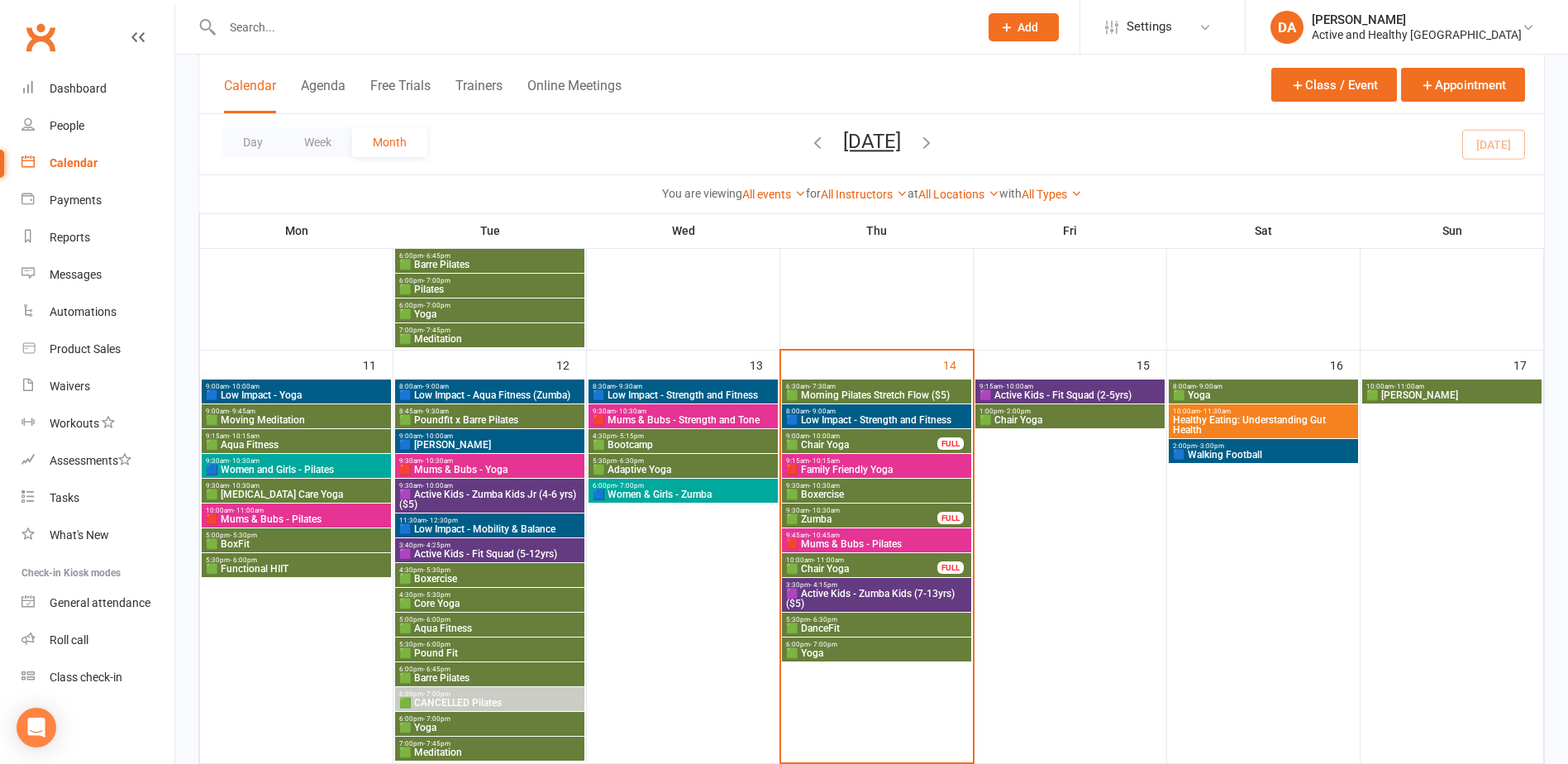
click at [1234, 458] on span "🟦 Walking Football" at bounding box center [1263, 455] width 182 height 10
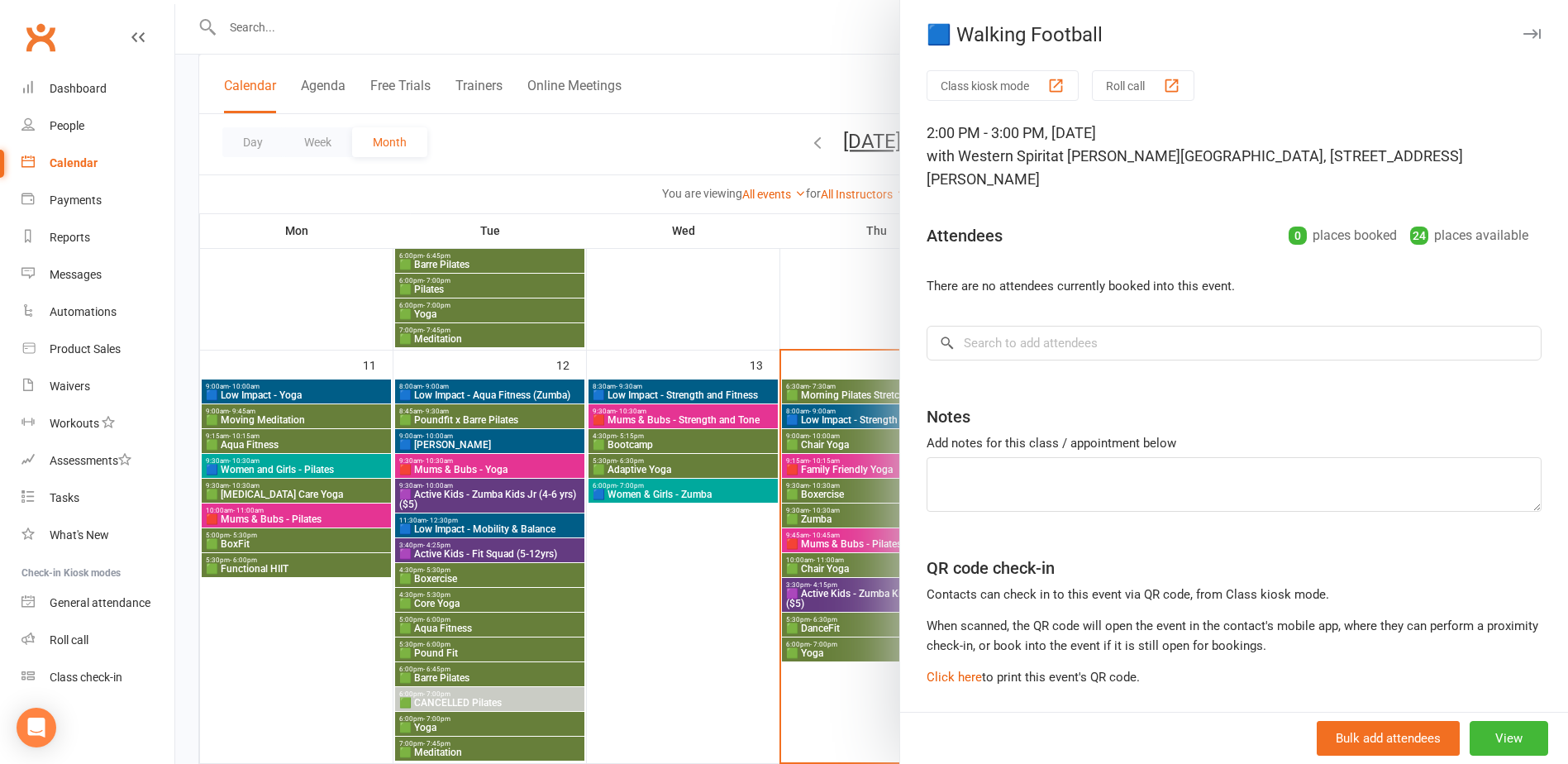
click at [657, 295] on div at bounding box center [872, 382] width 1393 height 764
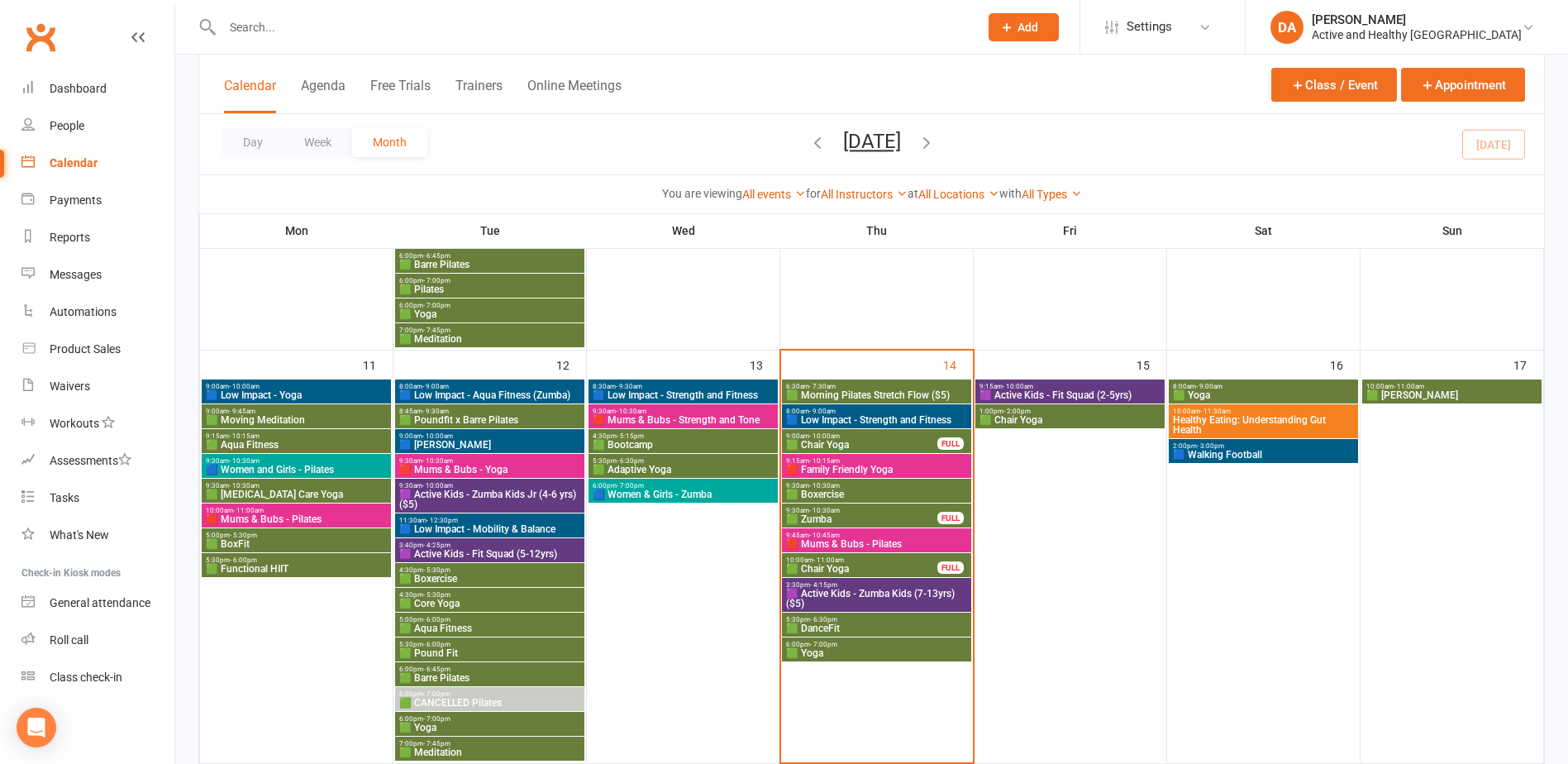
click at [898, 592] on span "🟪 Active Kids - Zumba Kids (7-13yrs) ($5)" at bounding box center [876, 598] width 182 height 19
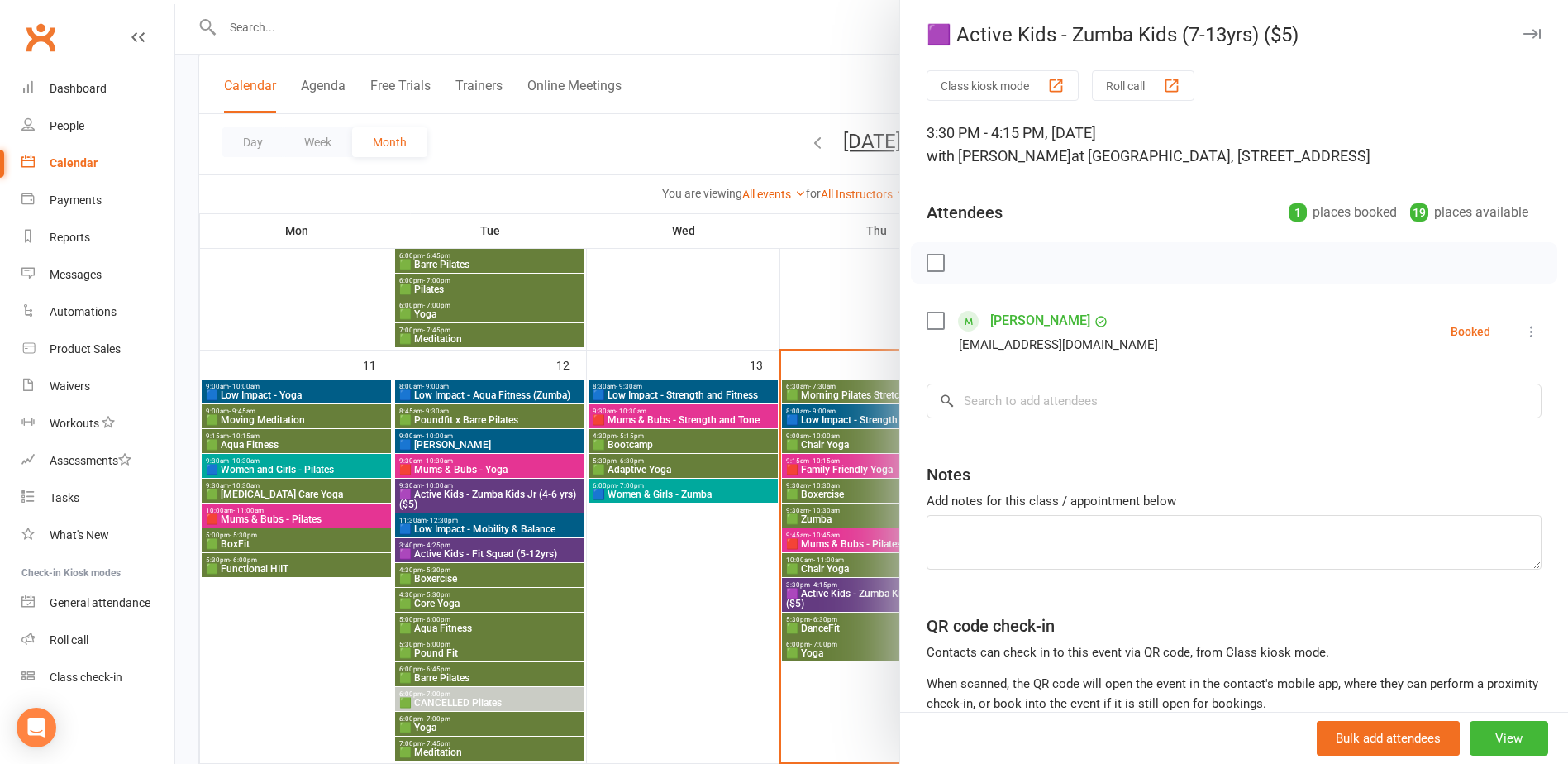
click at [719, 621] on div at bounding box center [872, 382] width 1393 height 764
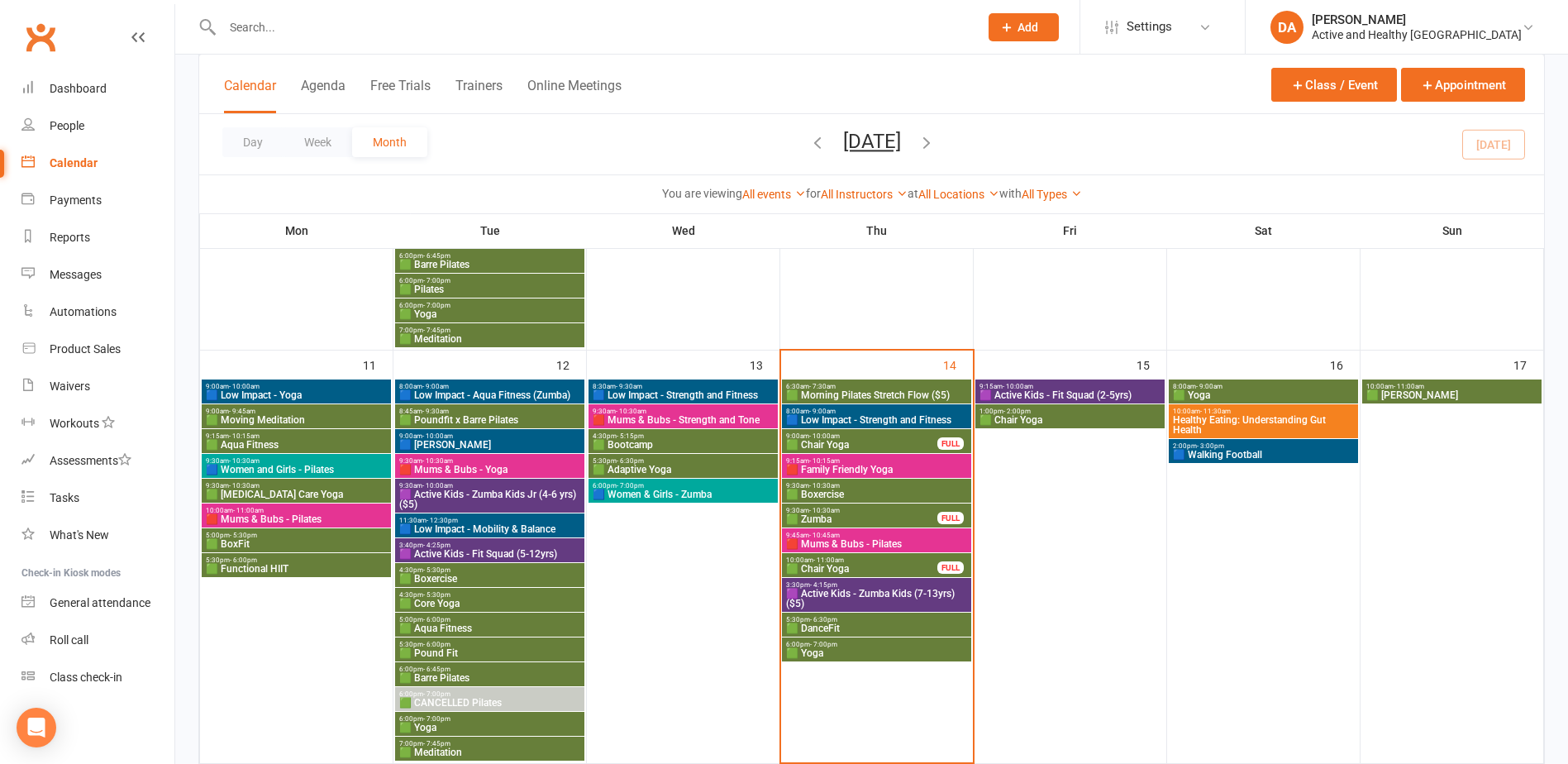
click at [852, 626] on span "🟩 DanceFit" at bounding box center [876, 628] width 182 height 10
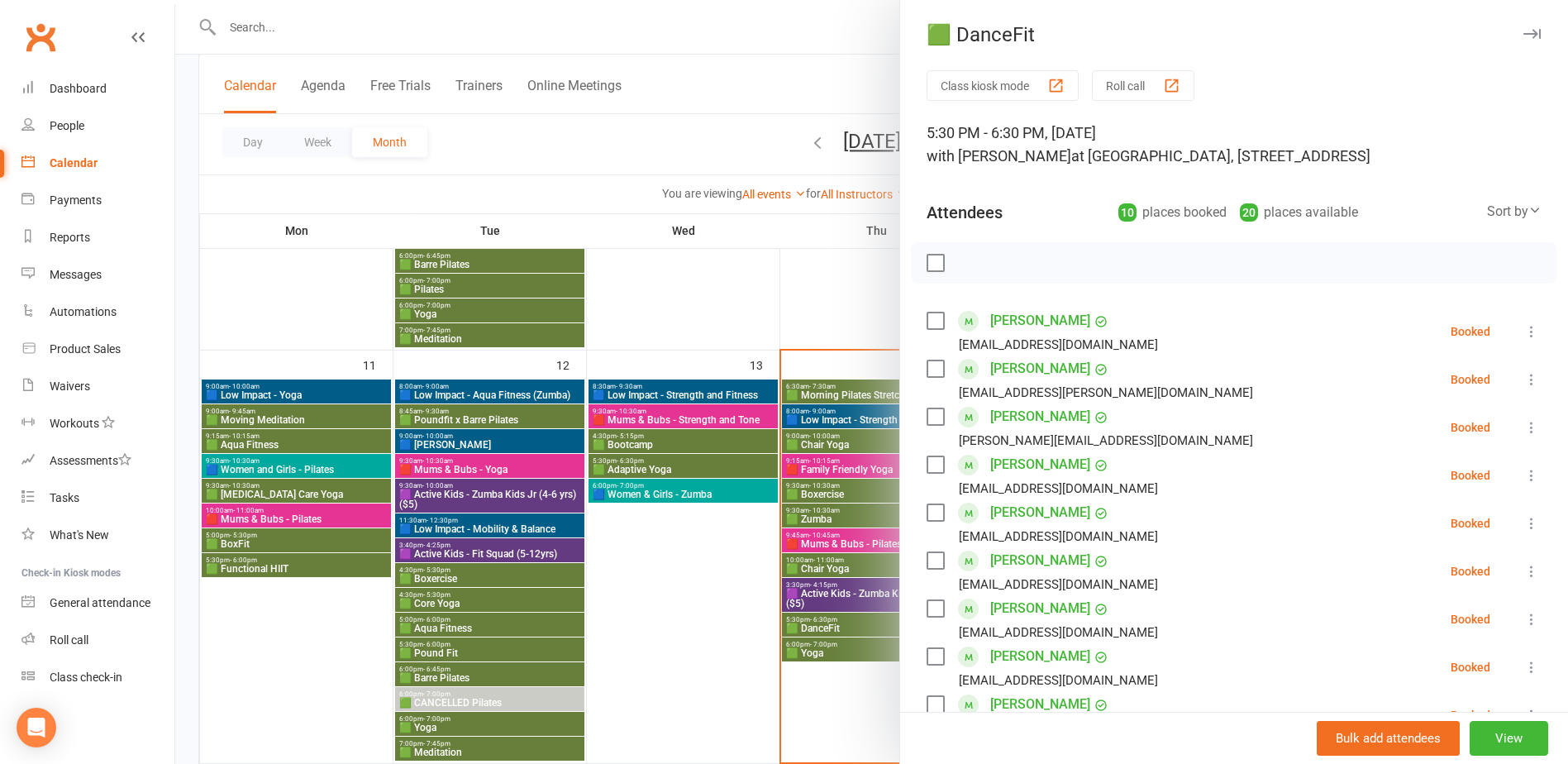
click at [849, 626] on div at bounding box center [872, 382] width 1393 height 764
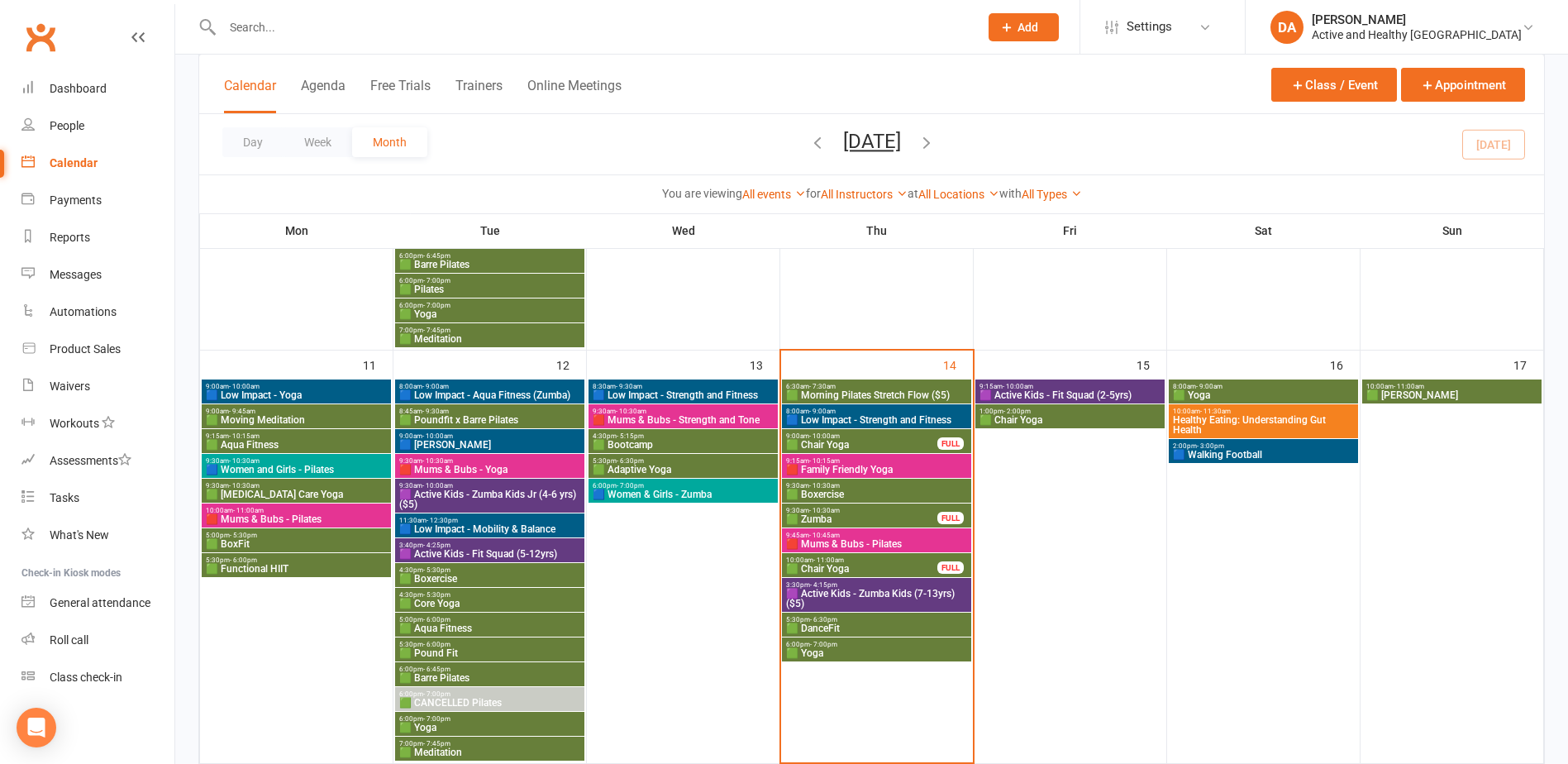
click at [827, 650] on span "🟩 Yoga" at bounding box center [876, 653] width 182 height 10
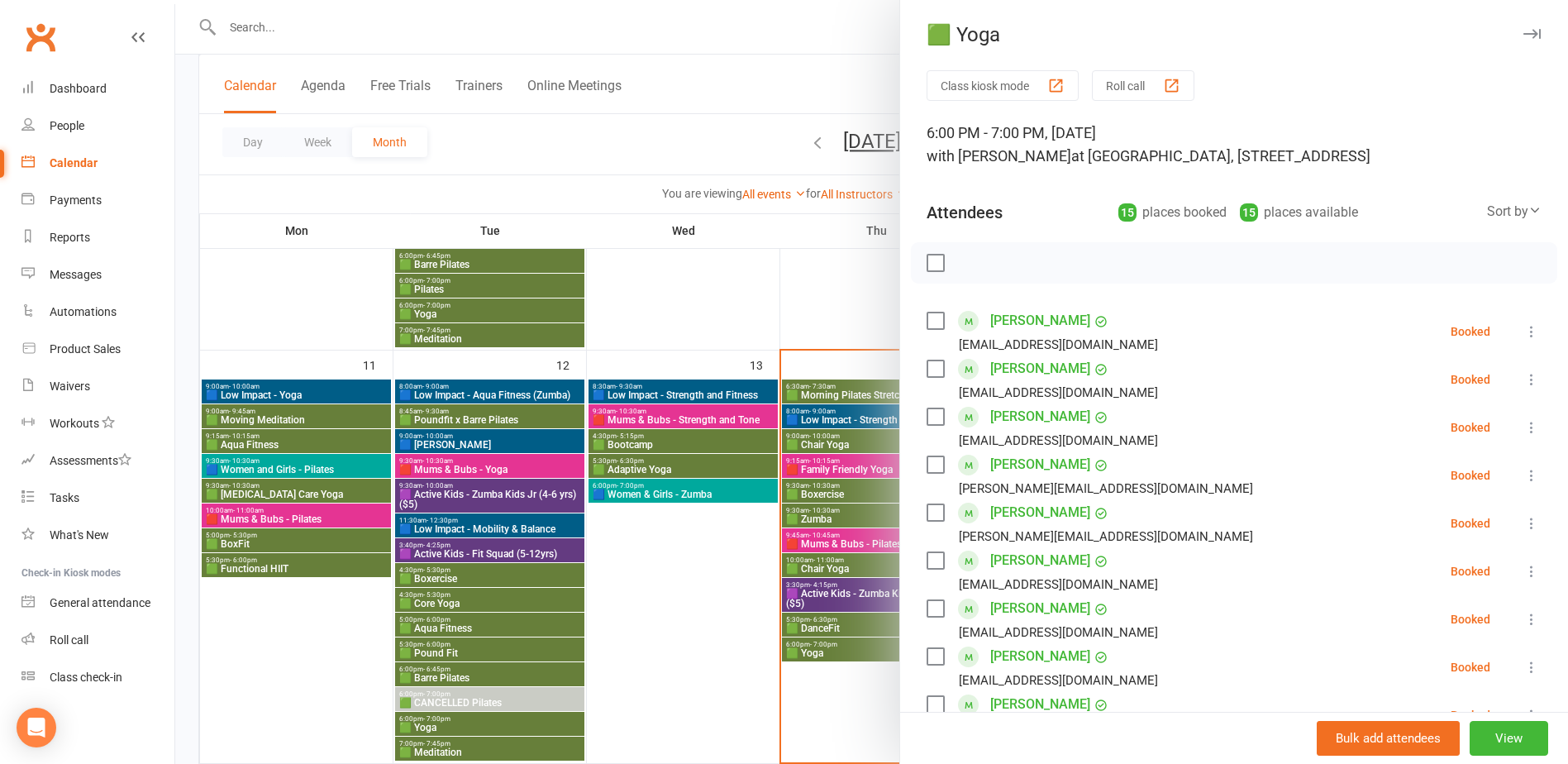
click at [814, 651] on div at bounding box center [872, 382] width 1393 height 764
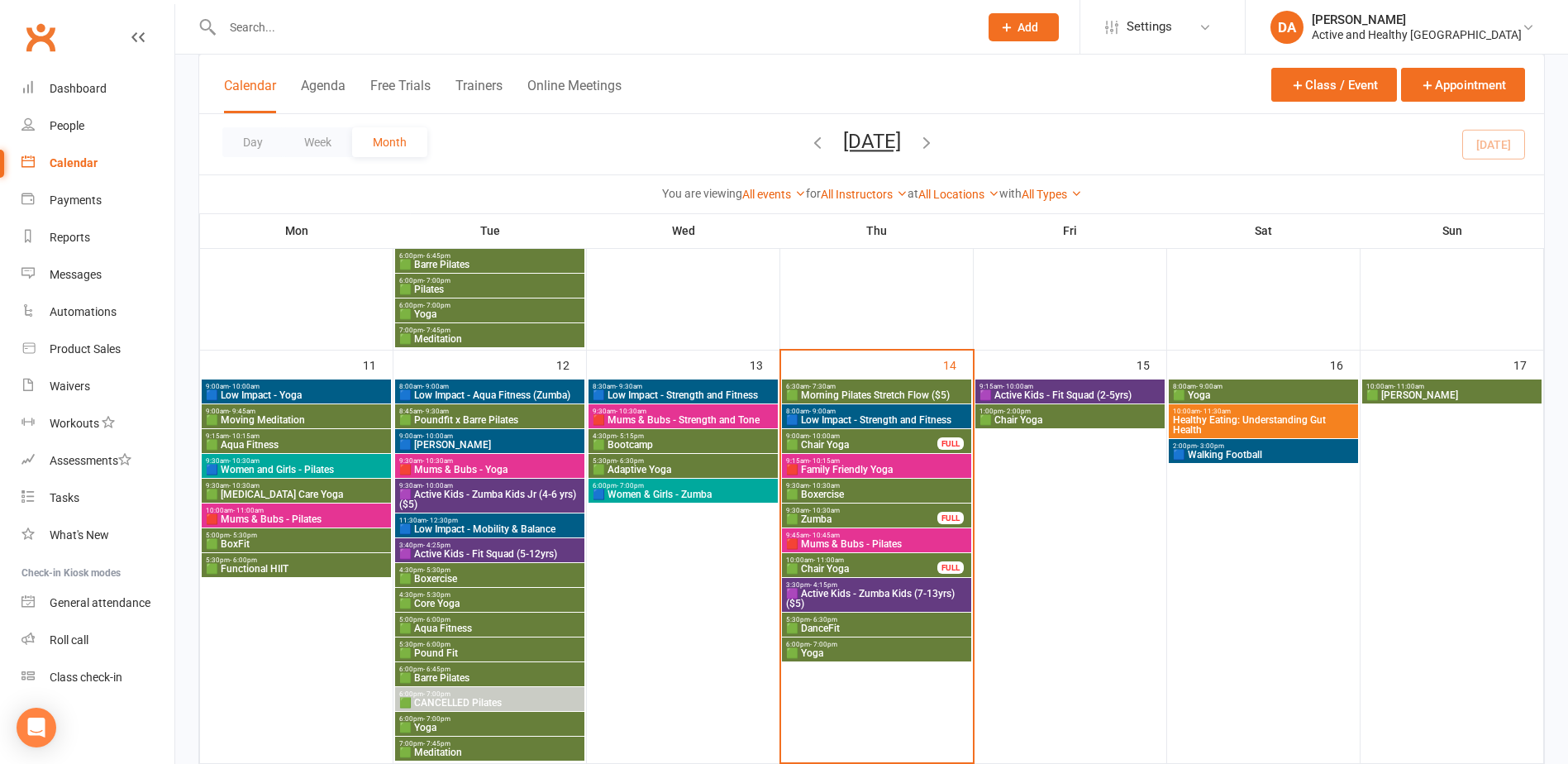
click at [1123, 392] on span "🟪 Active Kids - Fit Squad (2-5yrs)" at bounding box center [1070, 395] width 182 height 10
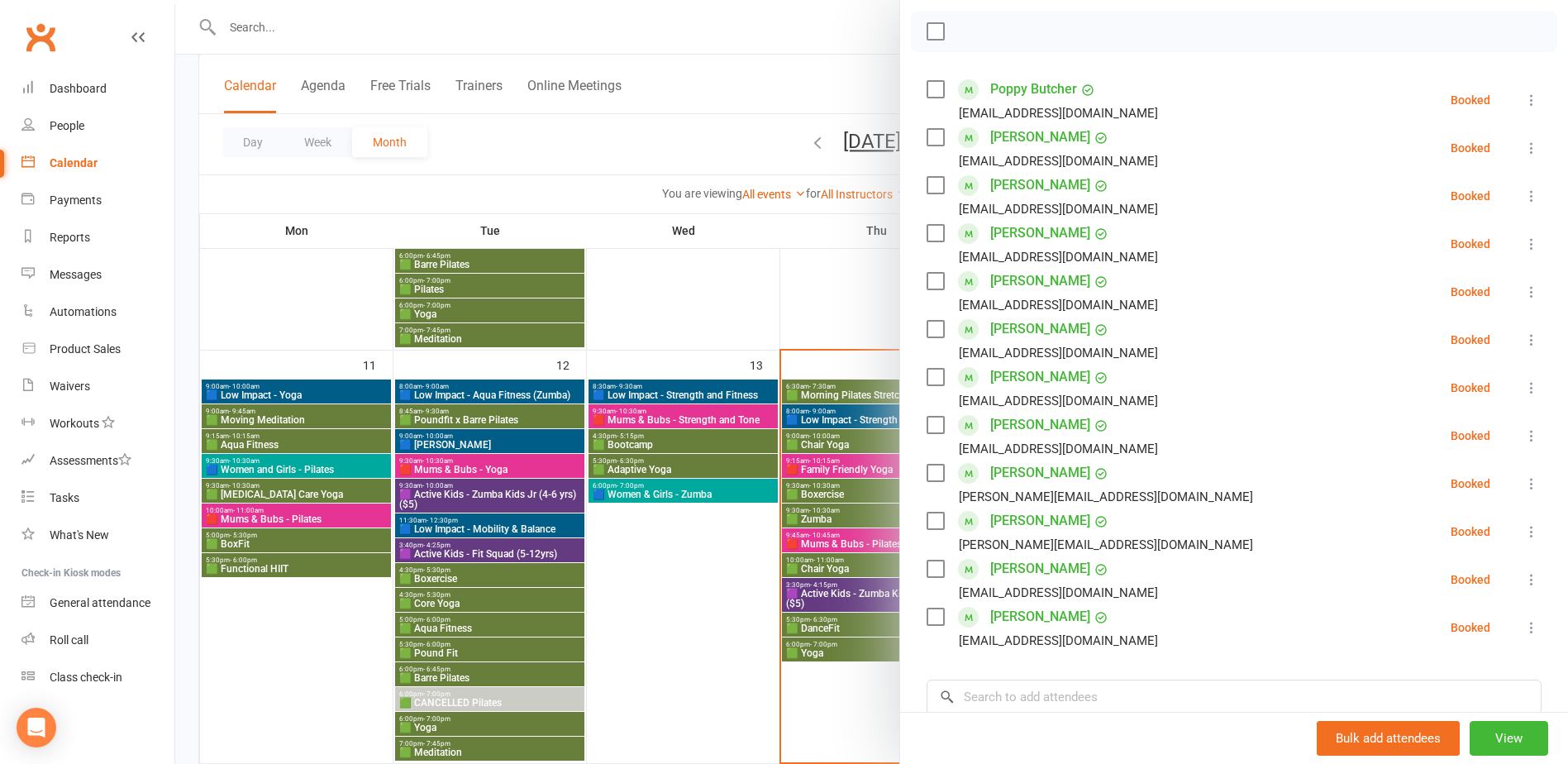
scroll to position [496, 0]
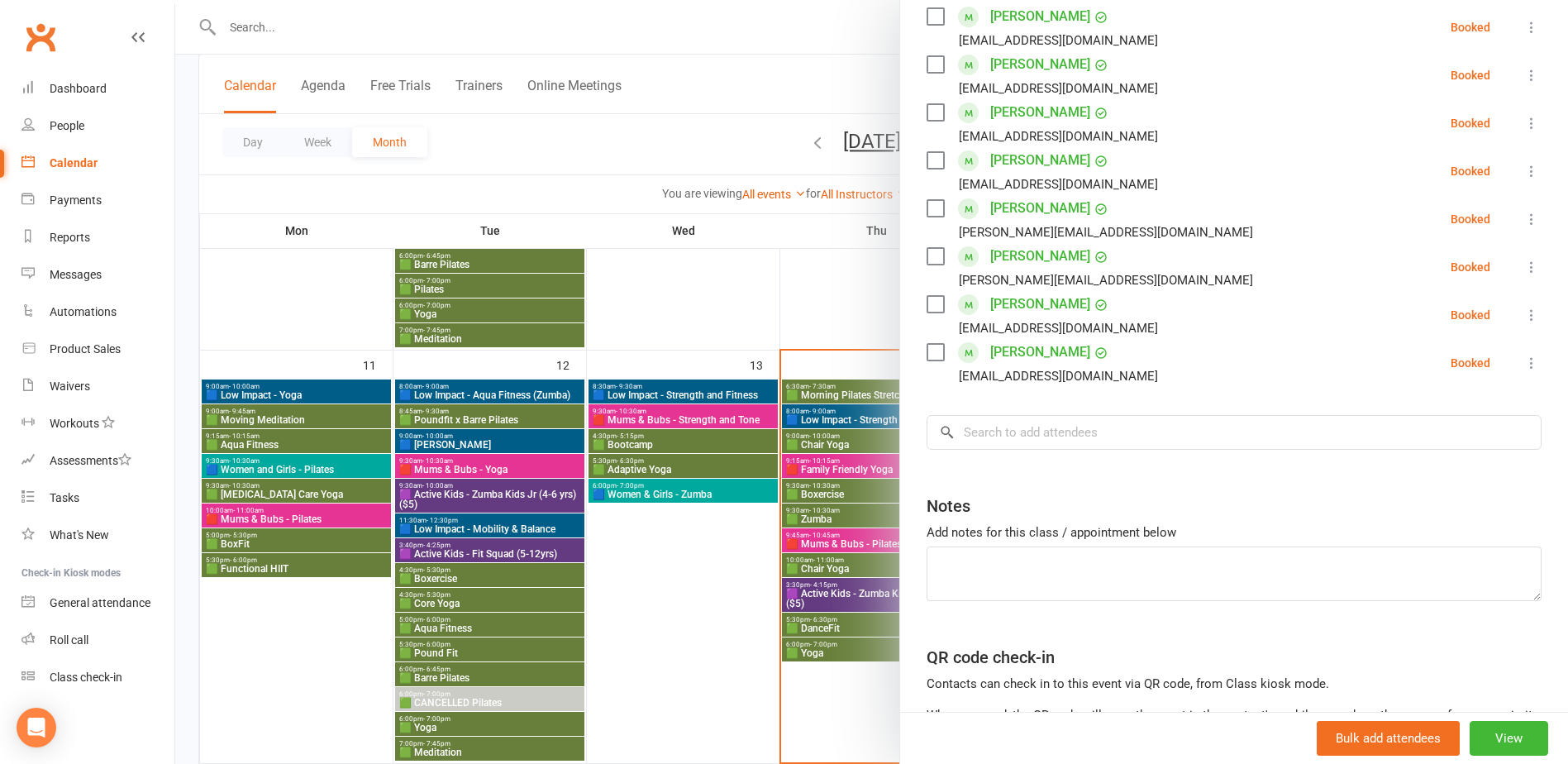
click at [860, 494] on div at bounding box center [872, 382] width 1393 height 764
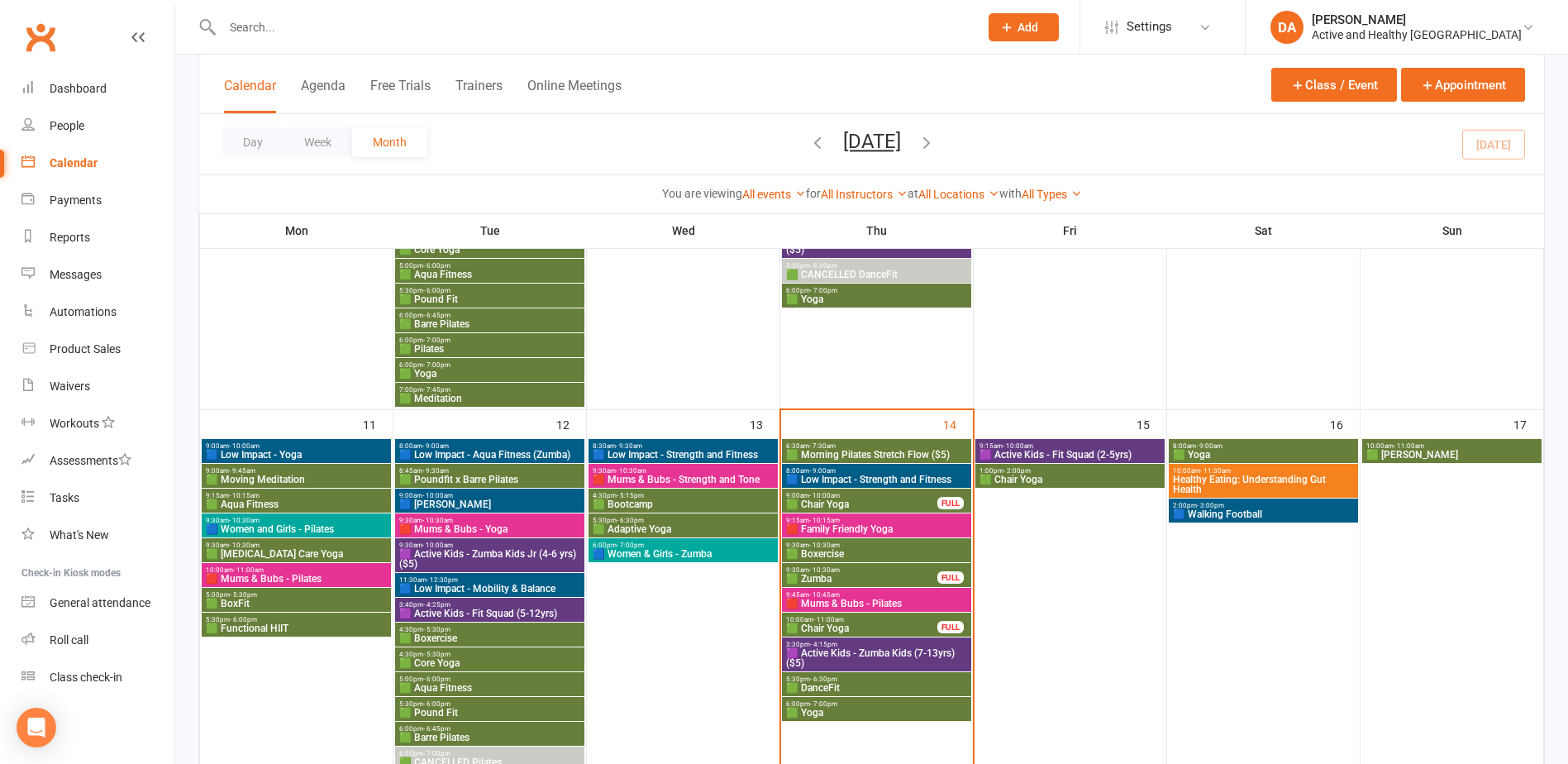
scroll to position [744, 0]
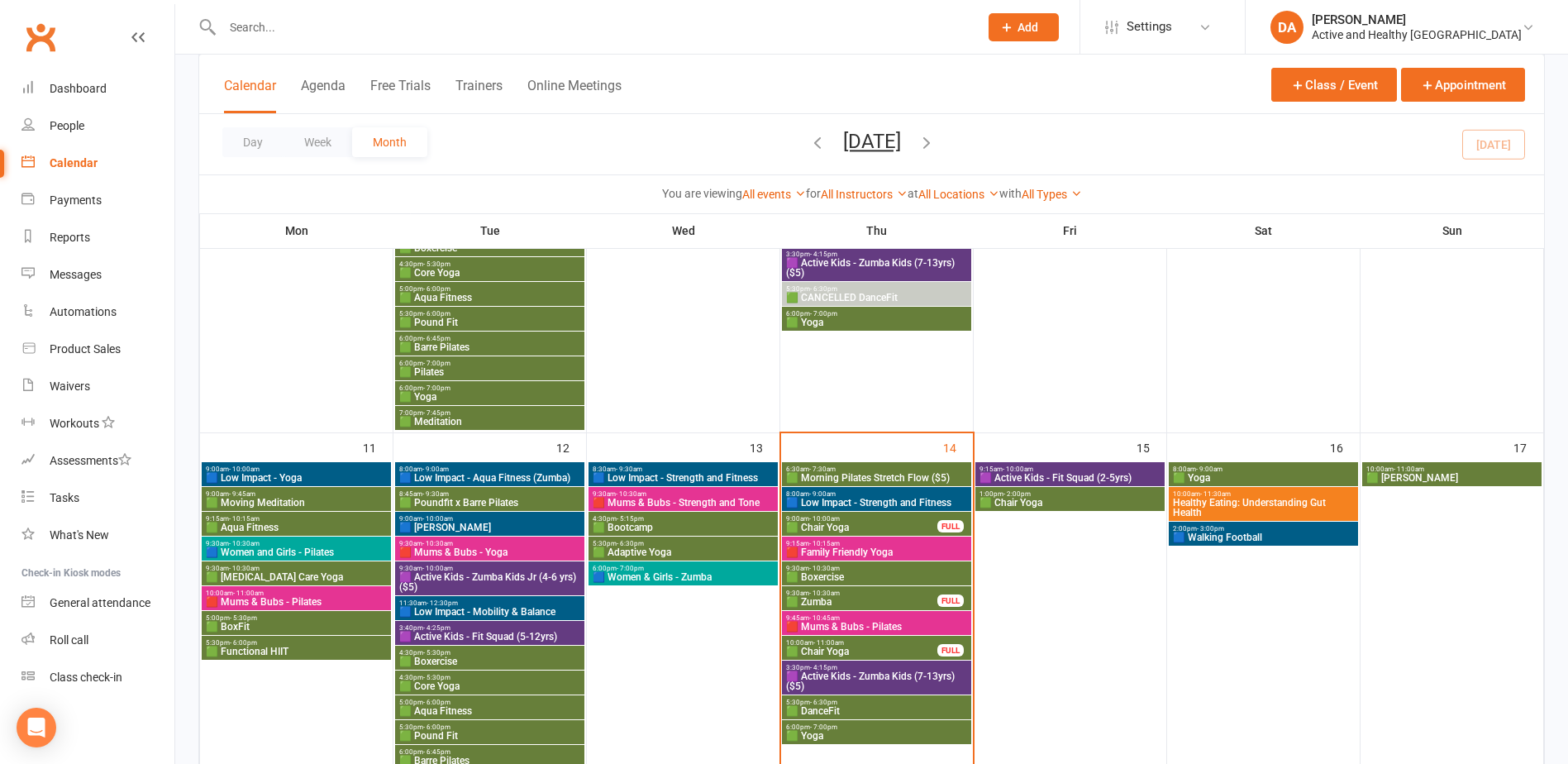
click at [827, 679] on span "🟪 Active Kids - Zumba Kids (7-13yrs) ($5)" at bounding box center [876, 680] width 182 height 19
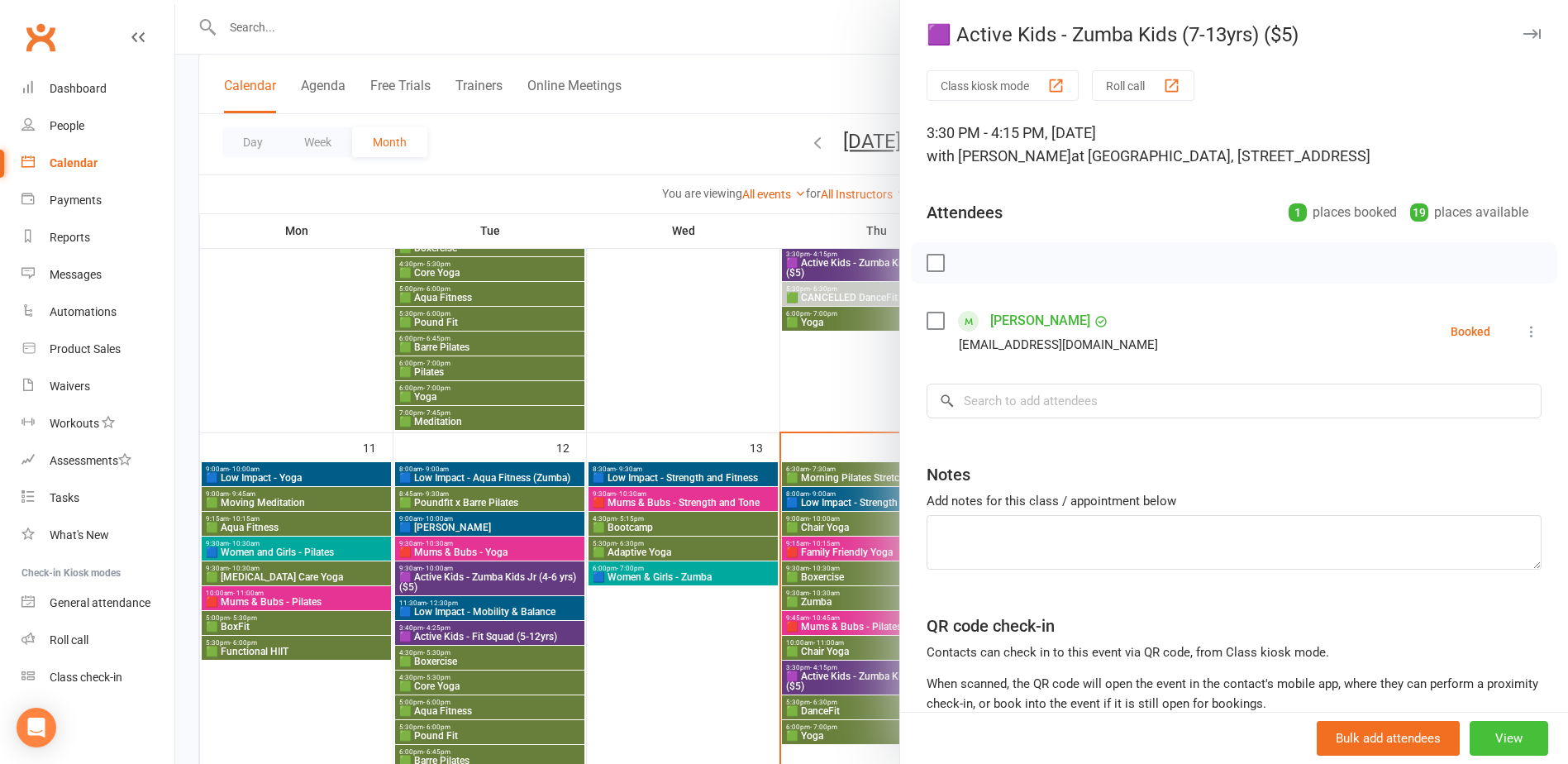
click at [1494, 739] on button "View" at bounding box center [1509, 738] width 79 height 35
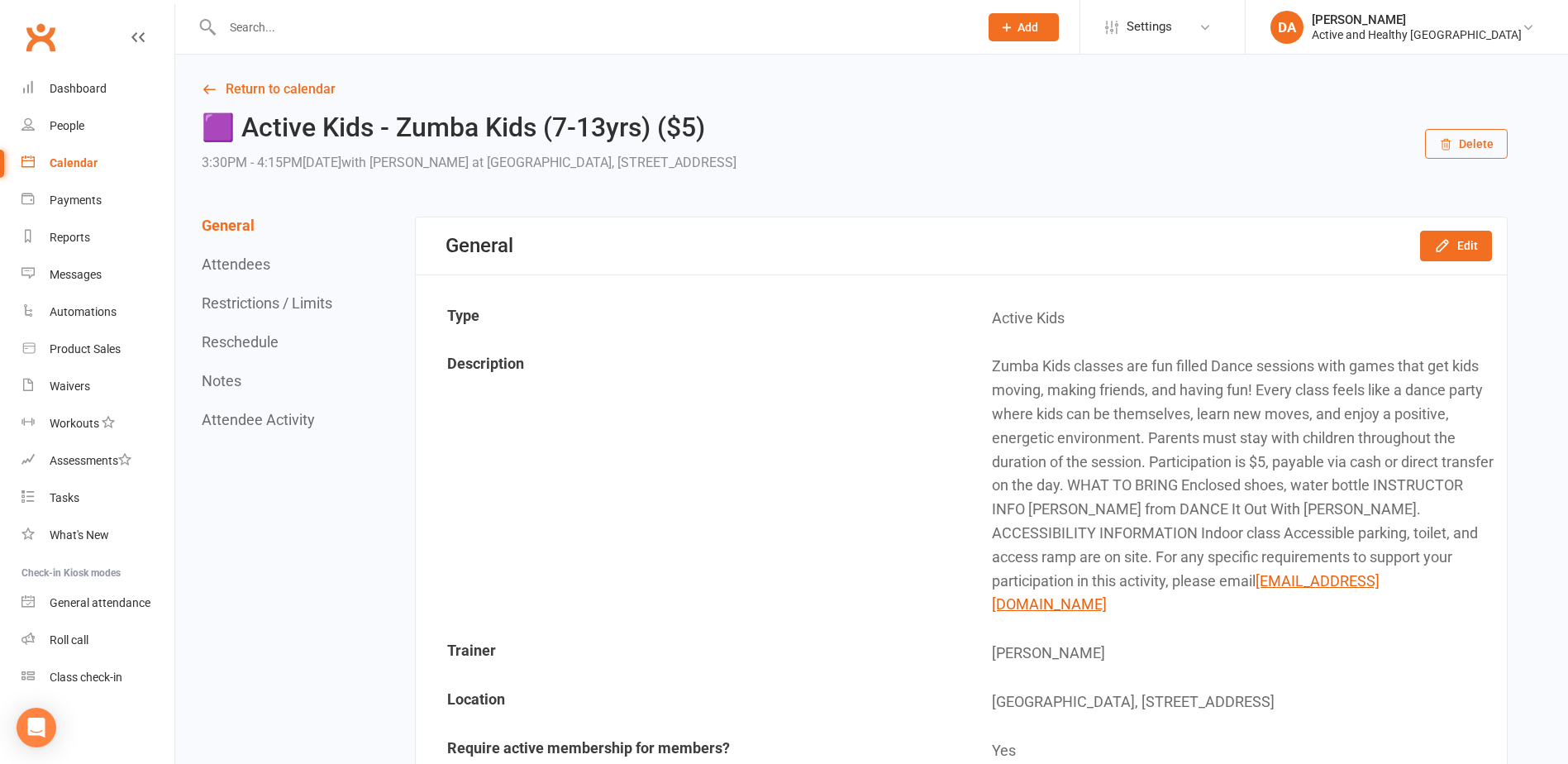
click at [68, 173] on link "Calendar" at bounding box center [97, 163] width 153 height 37
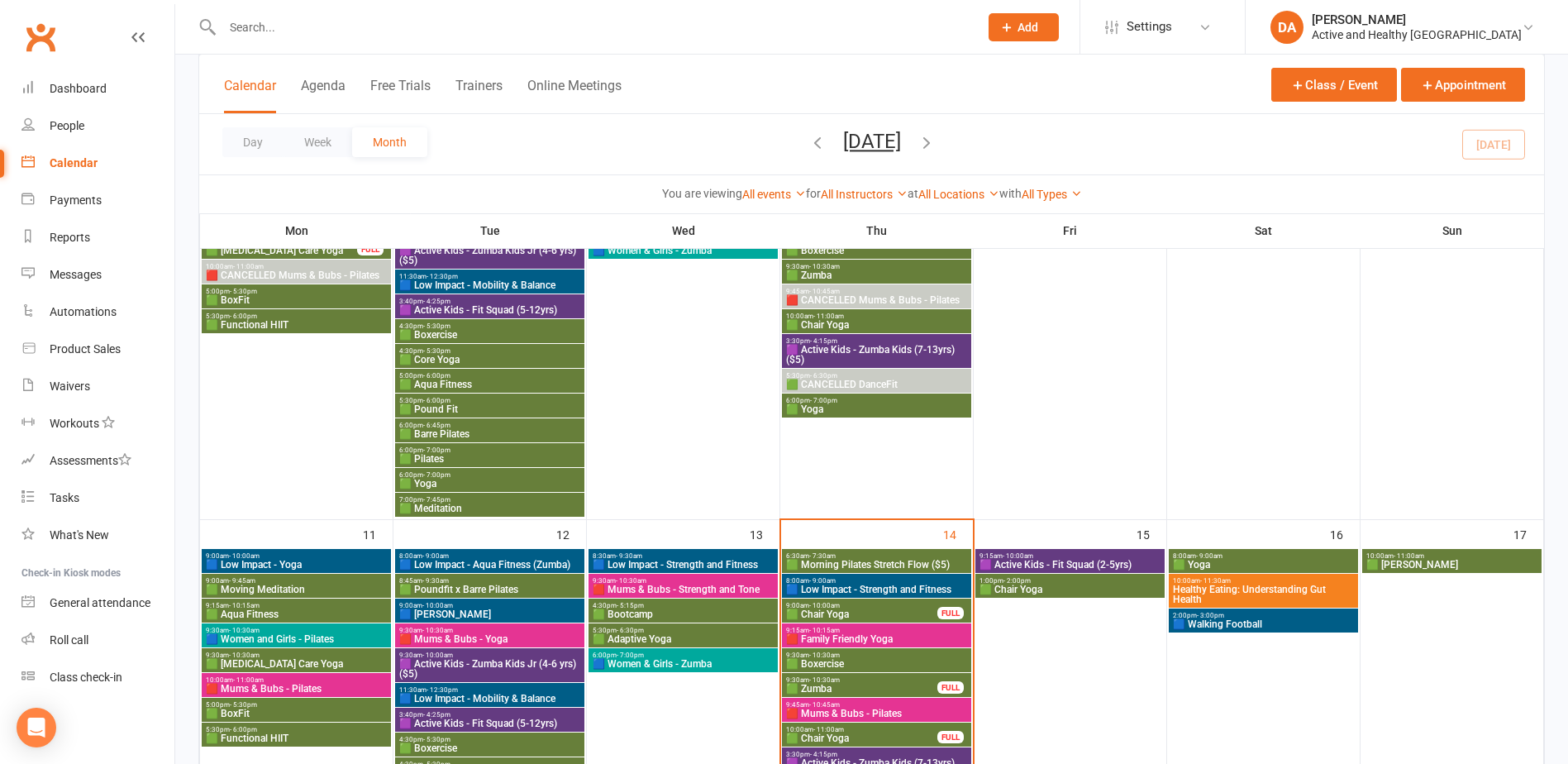
scroll to position [909, 0]
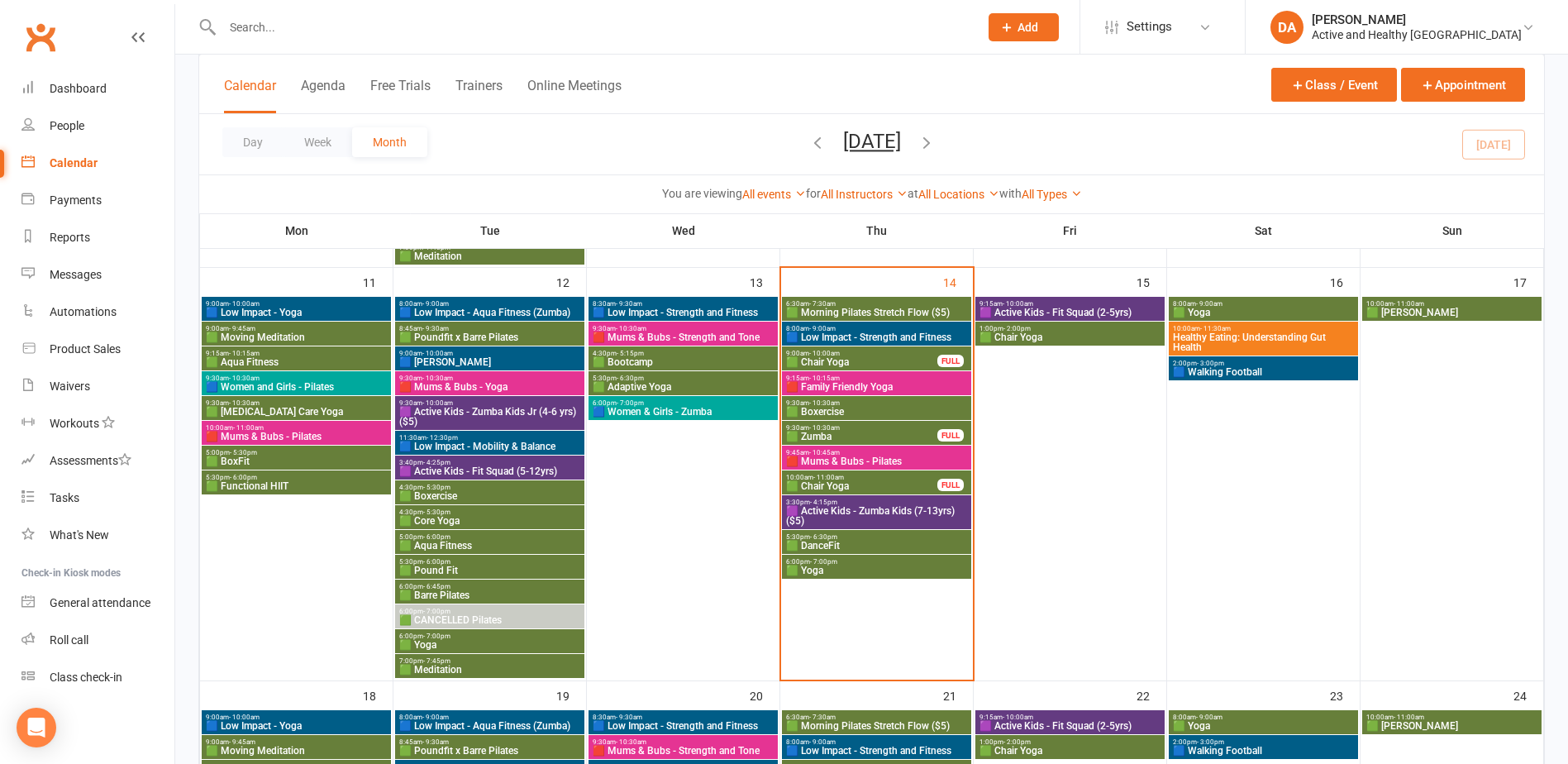
click at [848, 541] on span "🟩 DanceFit" at bounding box center [876, 545] width 182 height 10
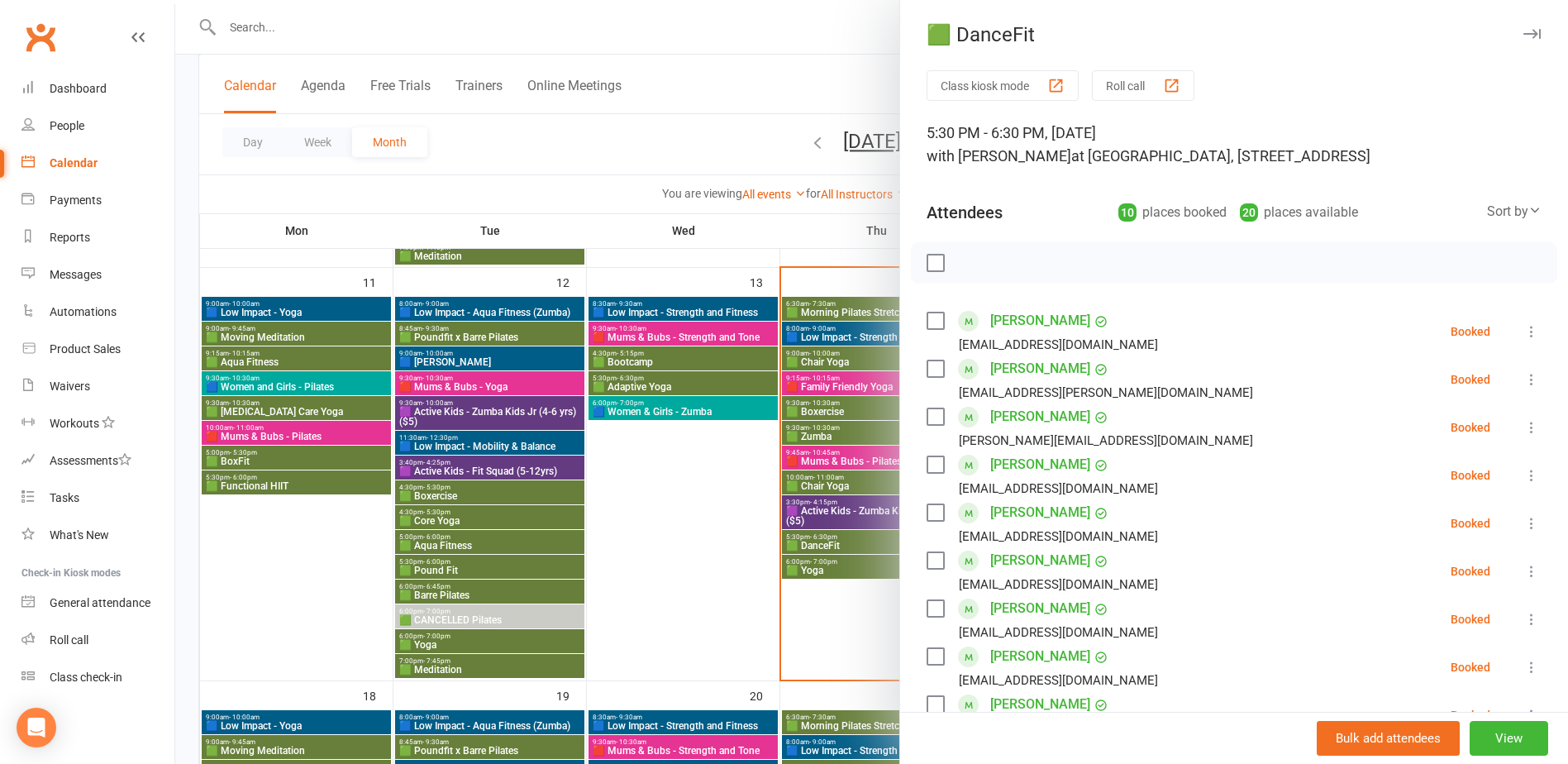
click at [826, 576] on div at bounding box center [872, 382] width 1393 height 764
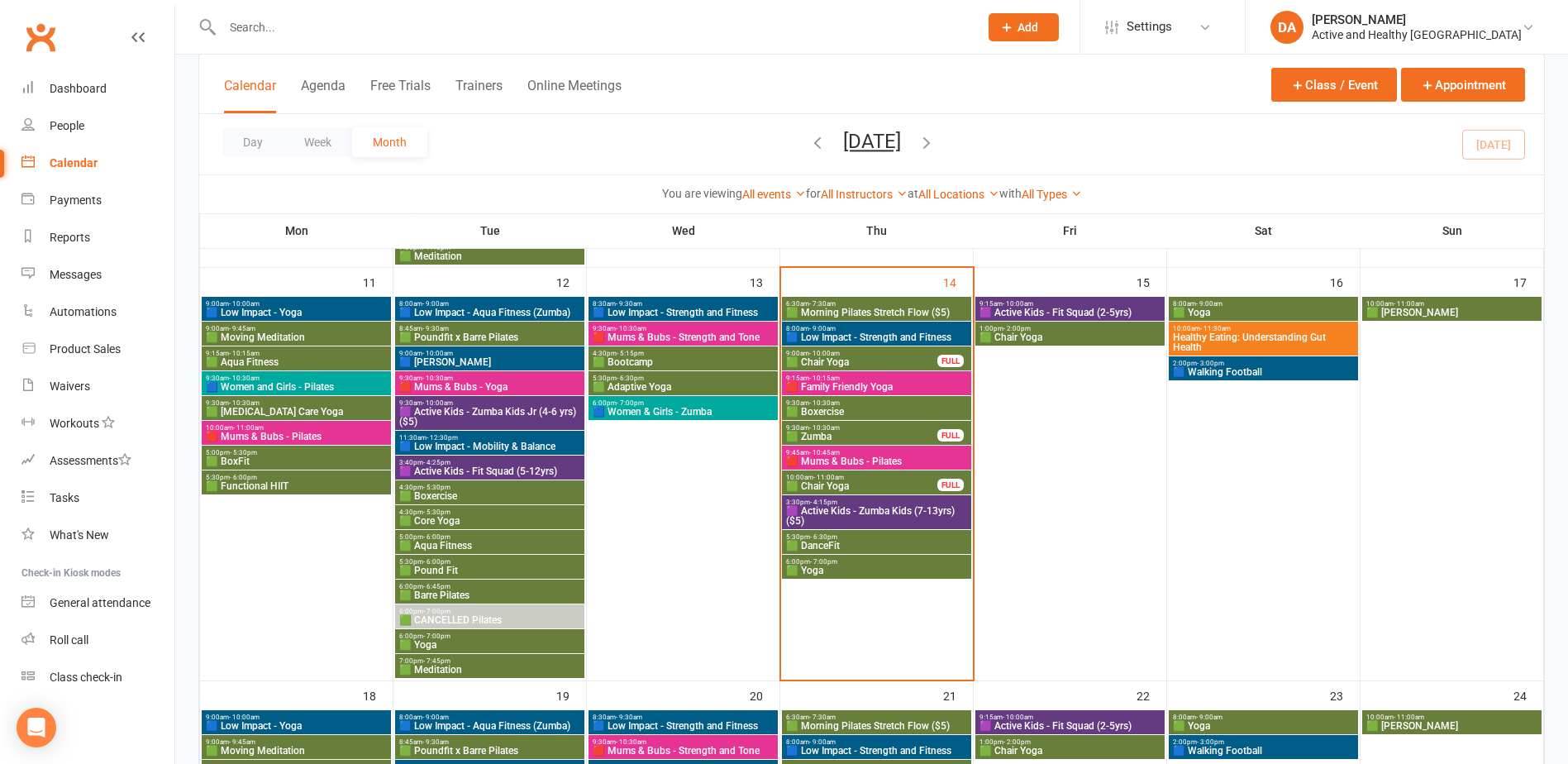
click at [845, 481] on span "🟩 Chair Yoga" at bounding box center [861, 486] width 153 height 10
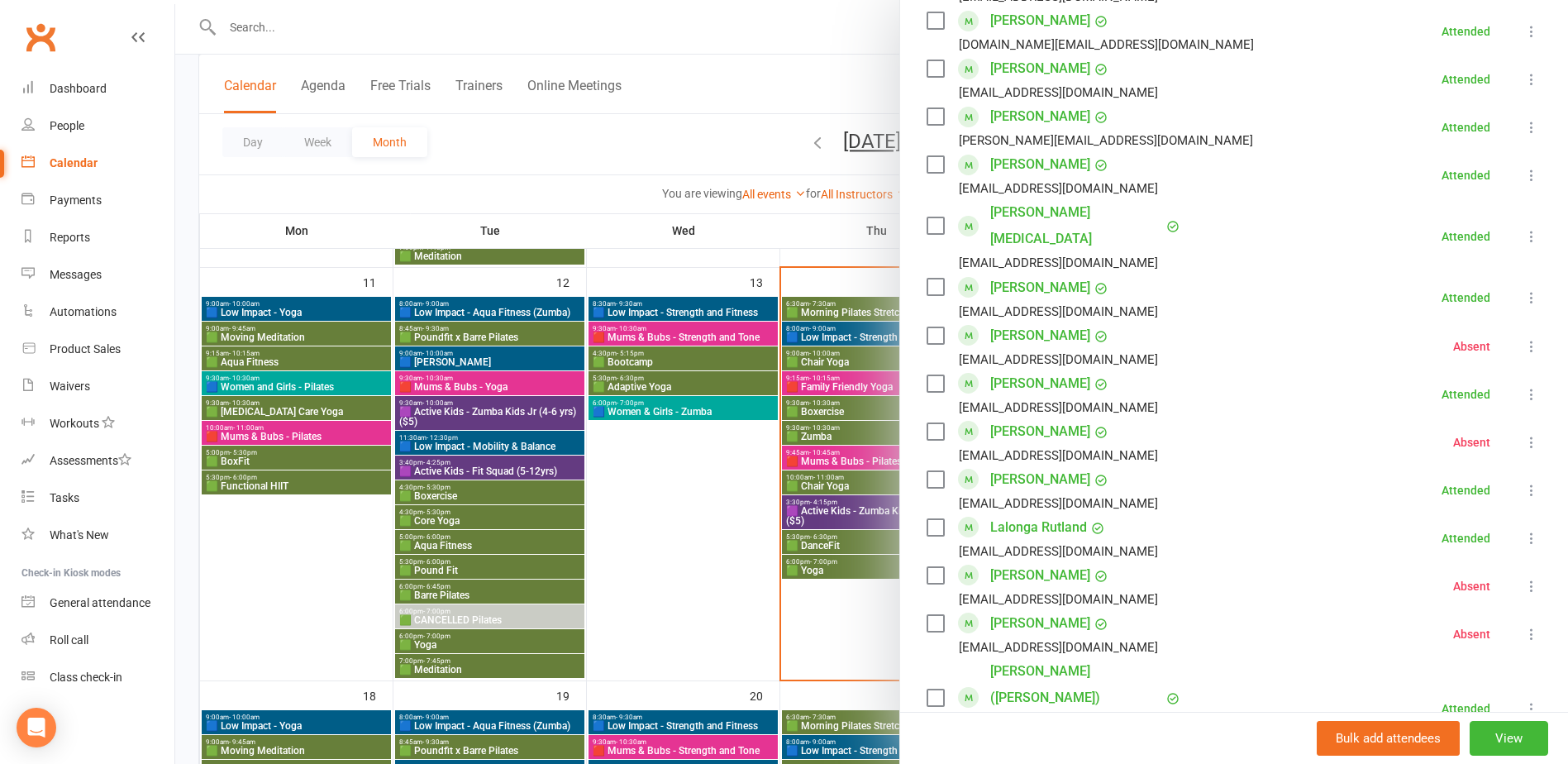
scroll to position [1157, 0]
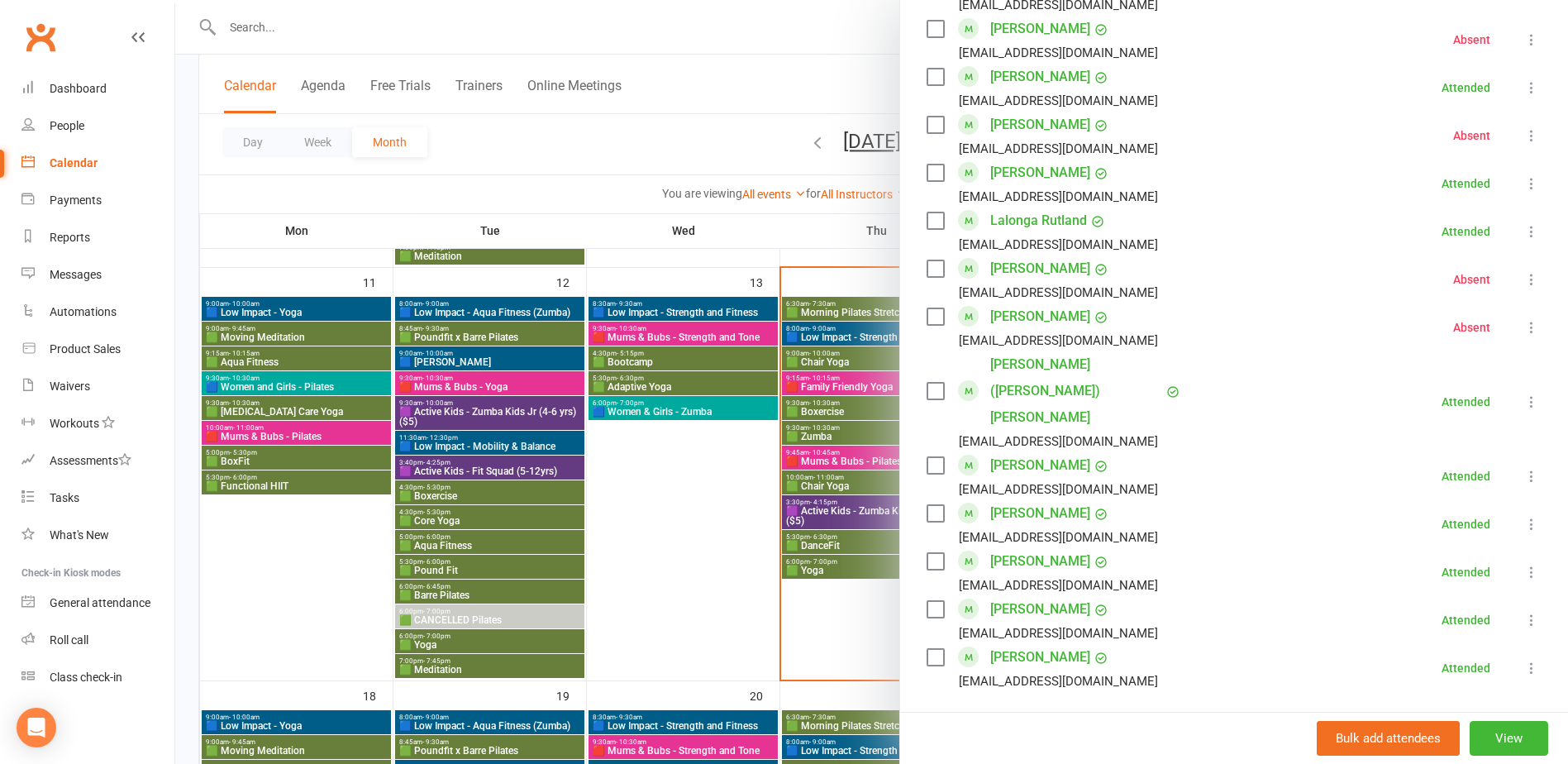
click at [851, 630] on div at bounding box center [872, 382] width 1393 height 764
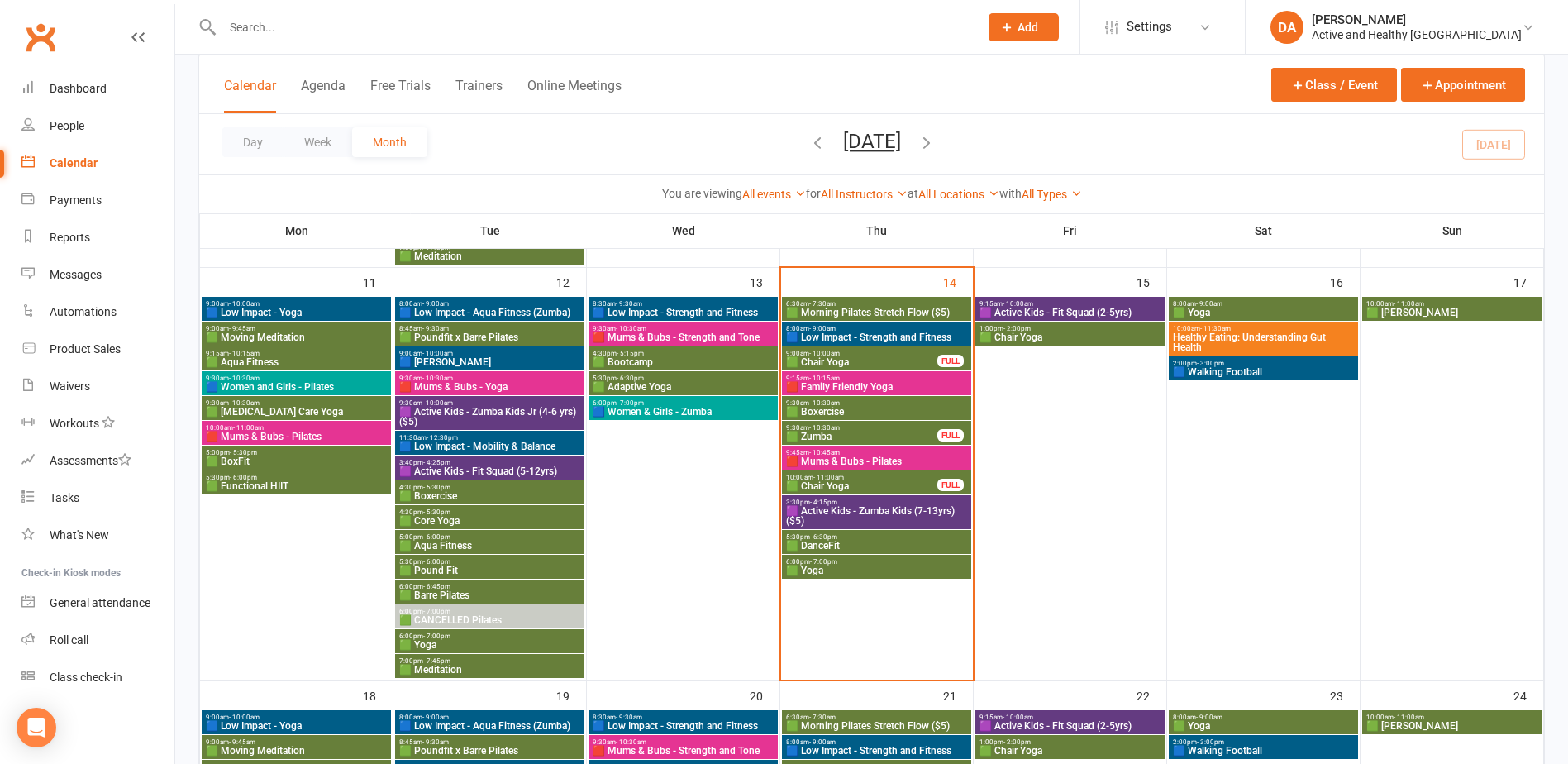
click at [865, 452] on span "9:45am - 10:45am" at bounding box center [876, 452] width 182 height 8
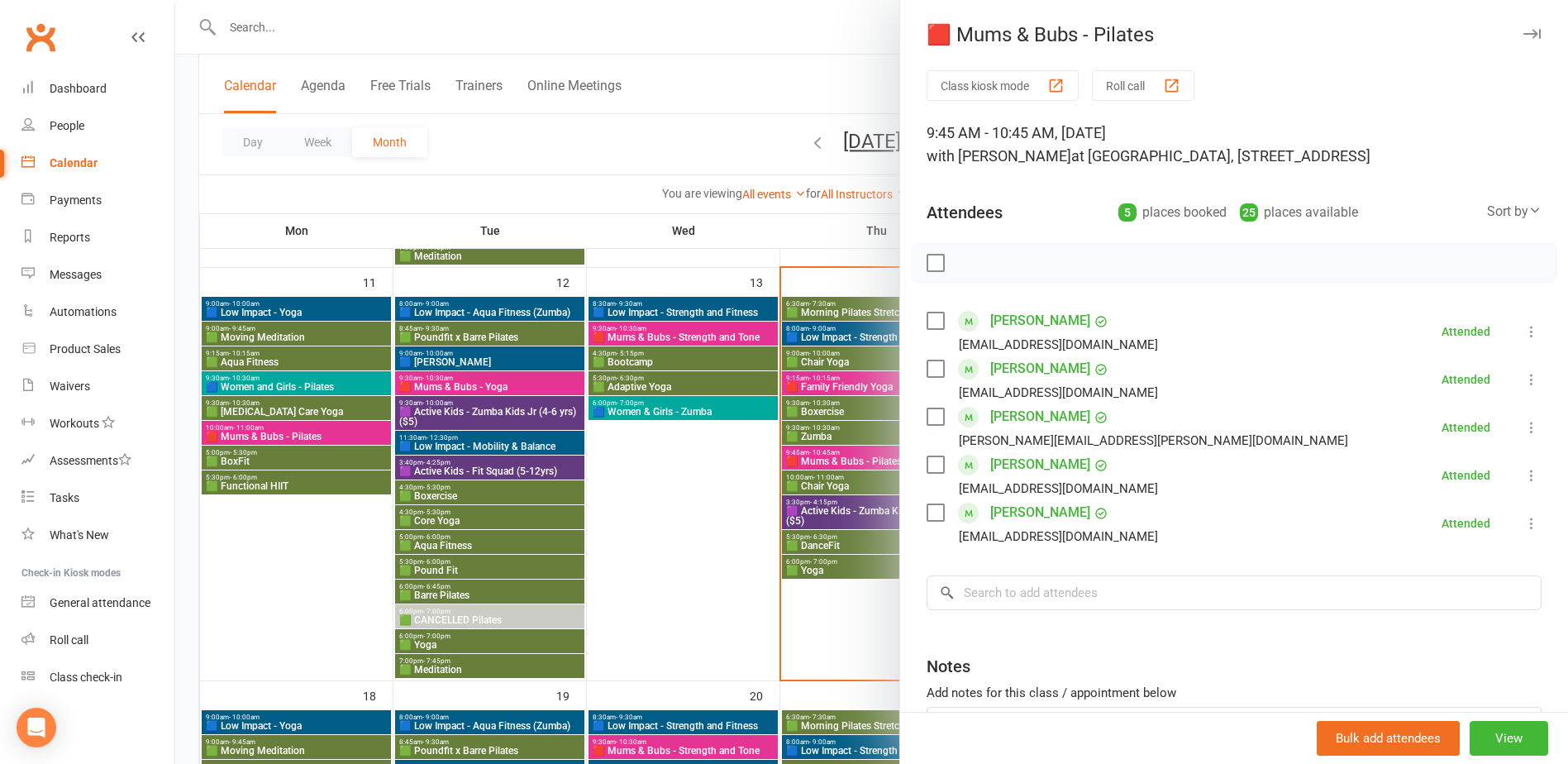
click at [775, 447] on div at bounding box center [872, 382] width 1393 height 764
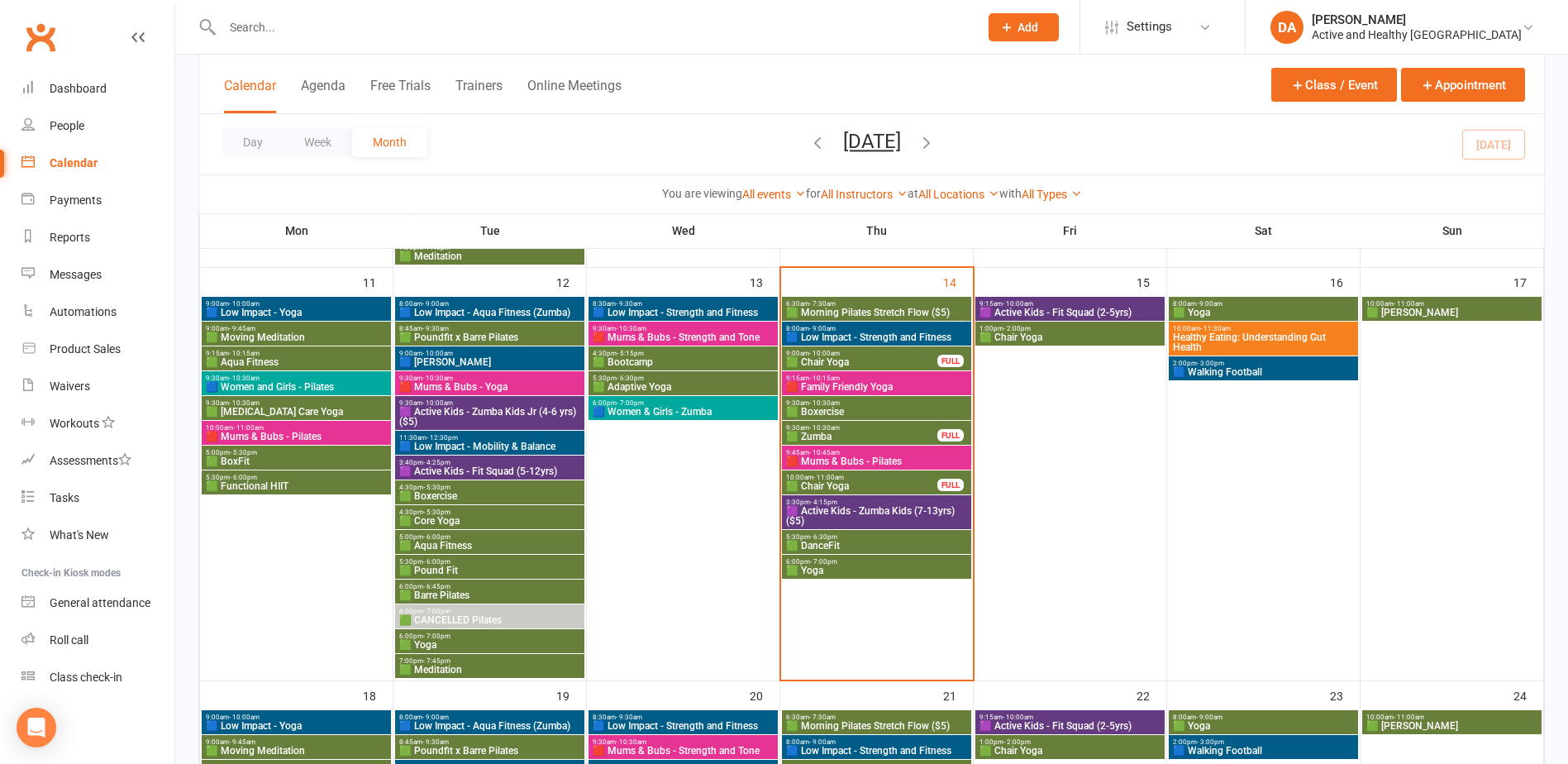
click at [878, 436] on span "🟩 Zumba" at bounding box center [861, 436] width 153 height 10
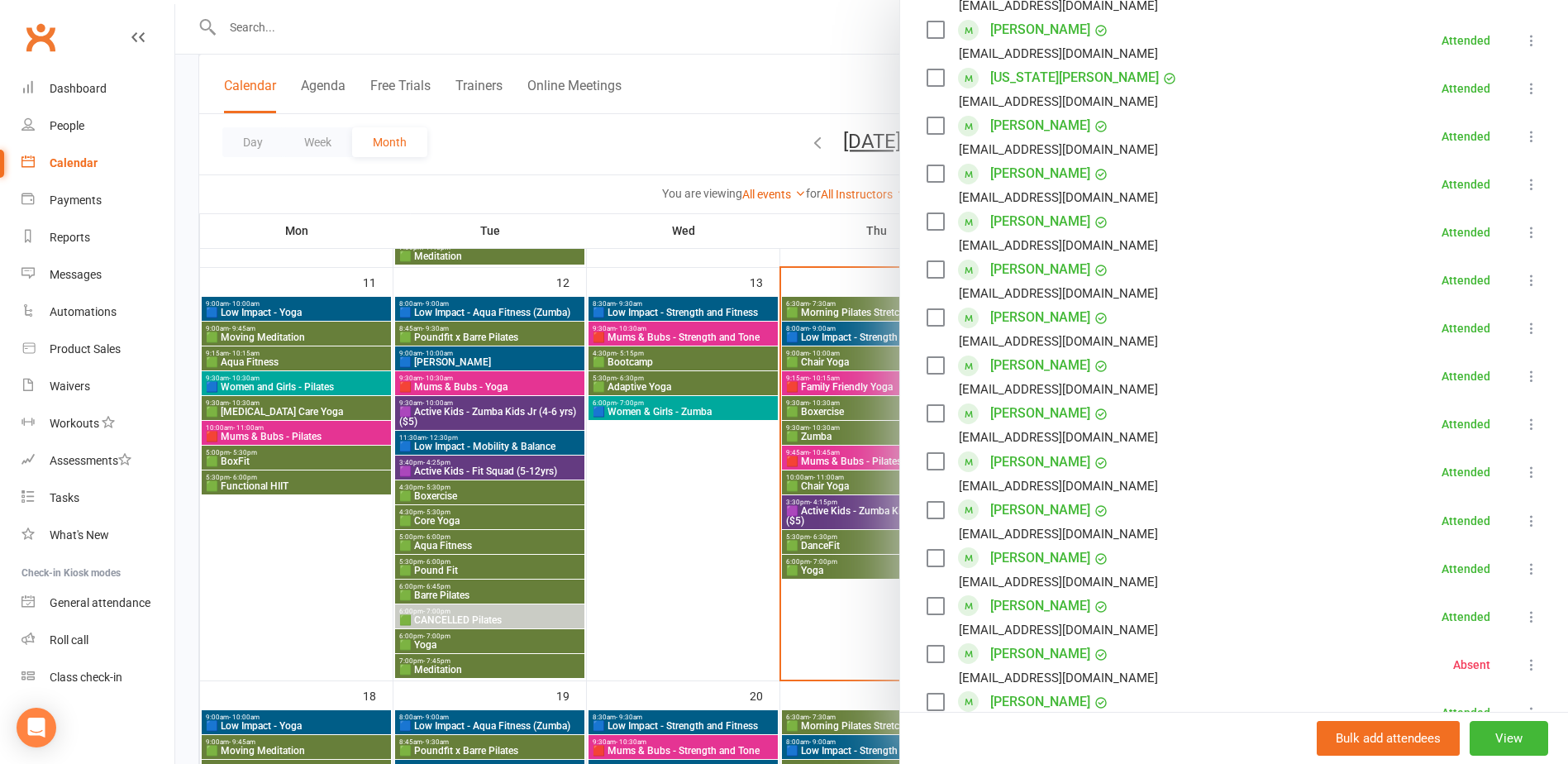
scroll to position [992, 0]
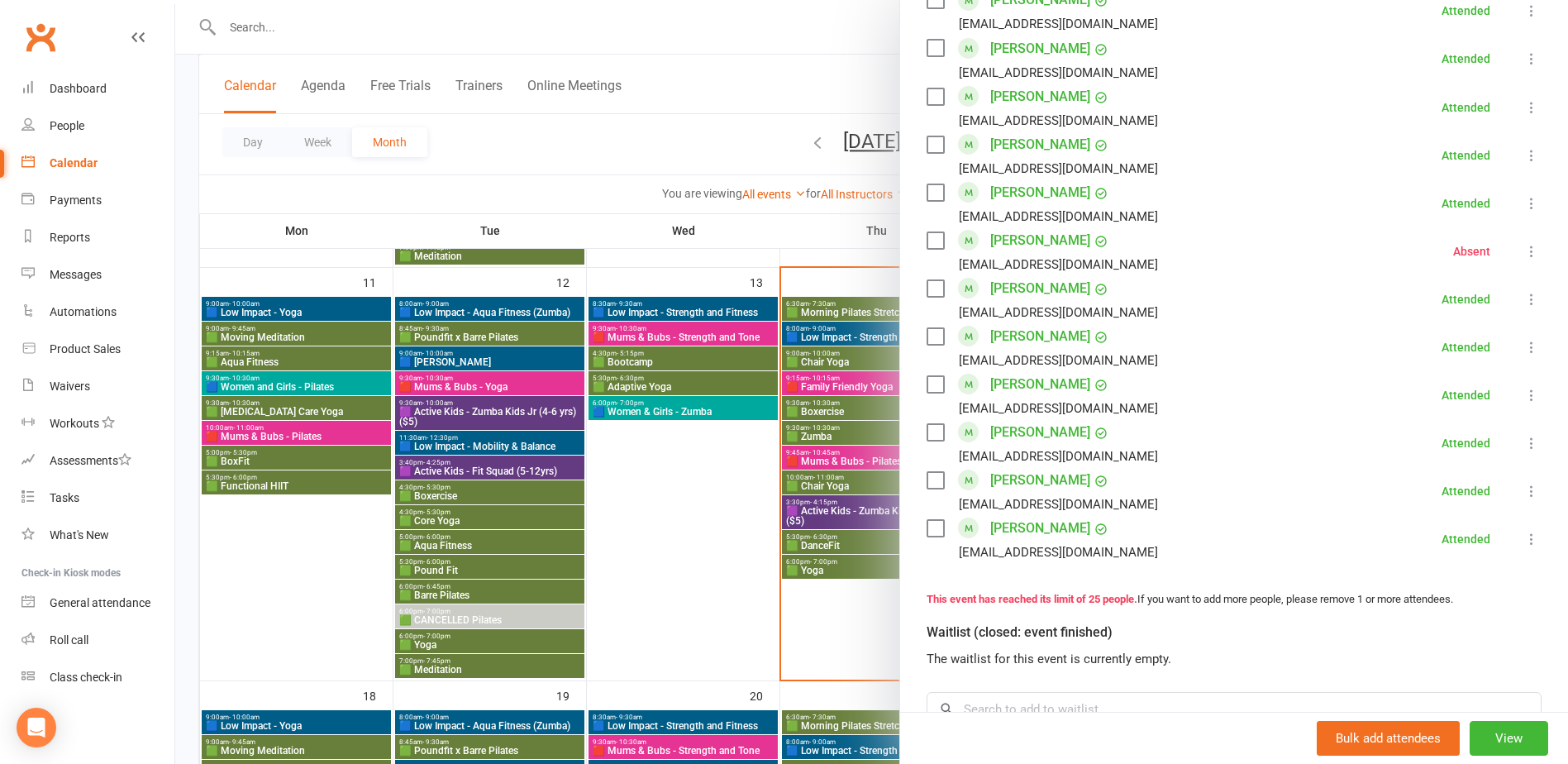
click at [723, 561] on div at bounding box center [872, 382] width 1393 height 764
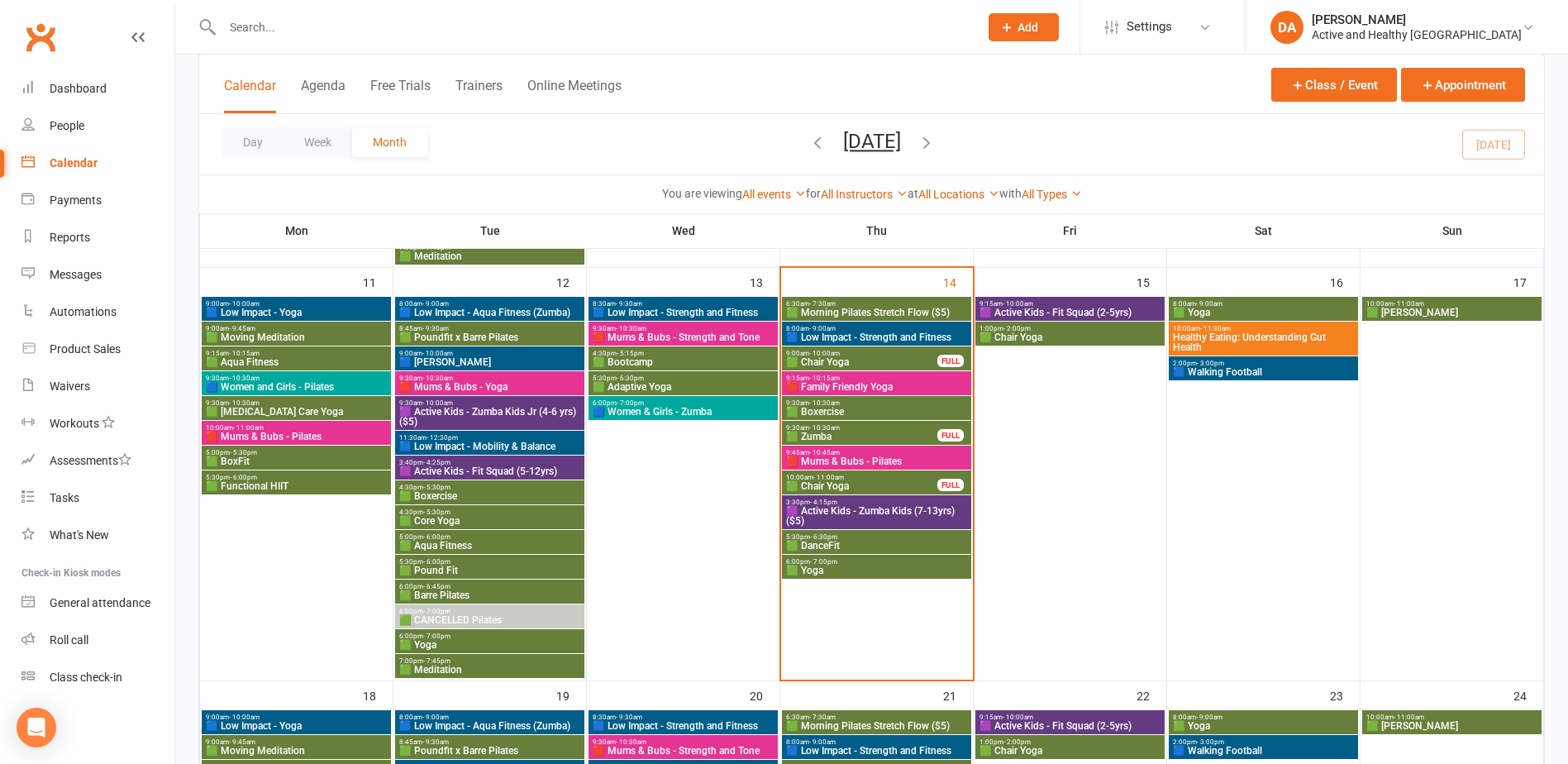
click at [865, 555] on div "6:00pm - 7:00pm 🟩 Yoga" at bounding box center [876, 566] width 189 height 24
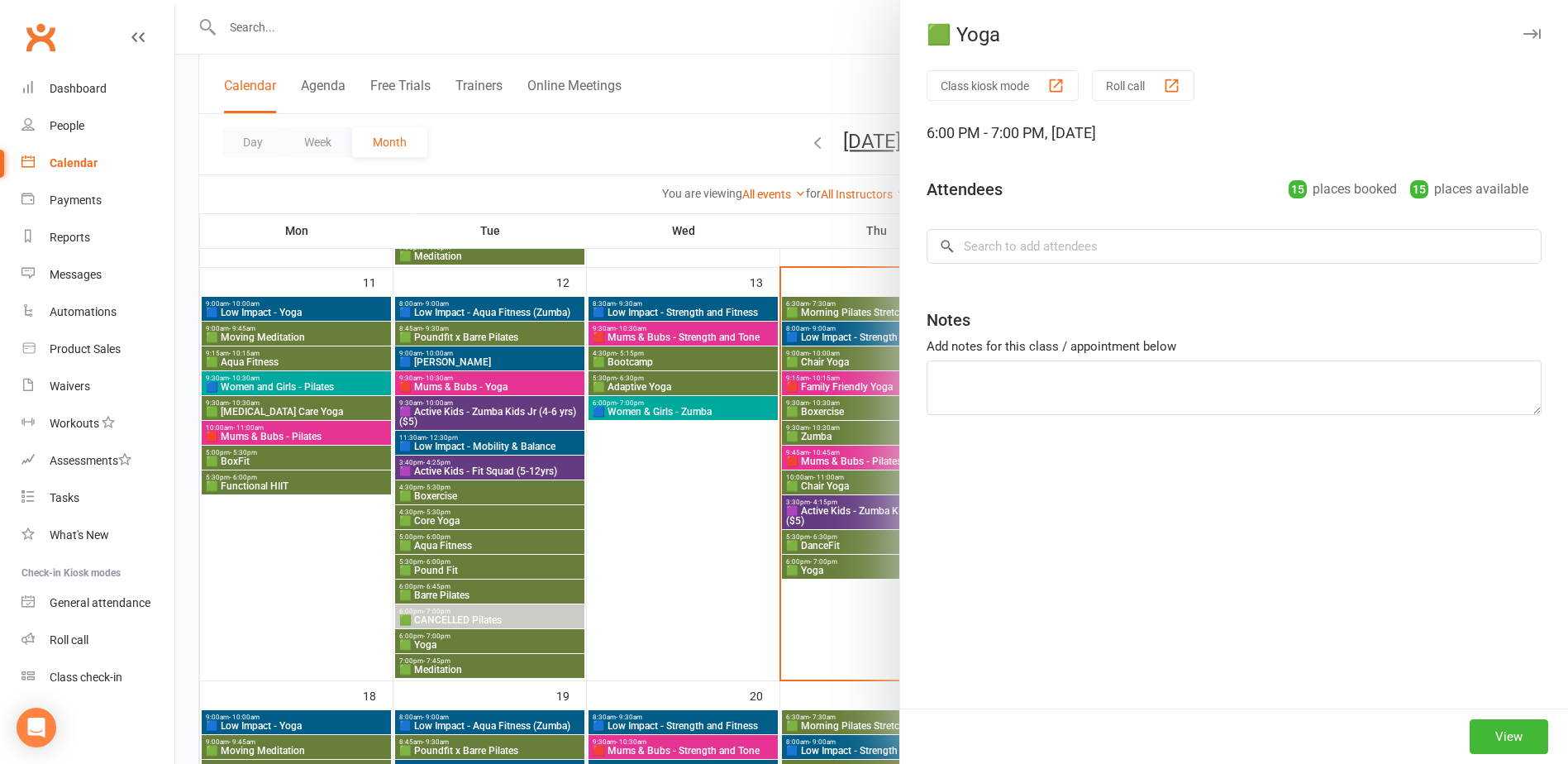
click at [833, 572] on div at bounding box center [872, 382] width 1393 height 764
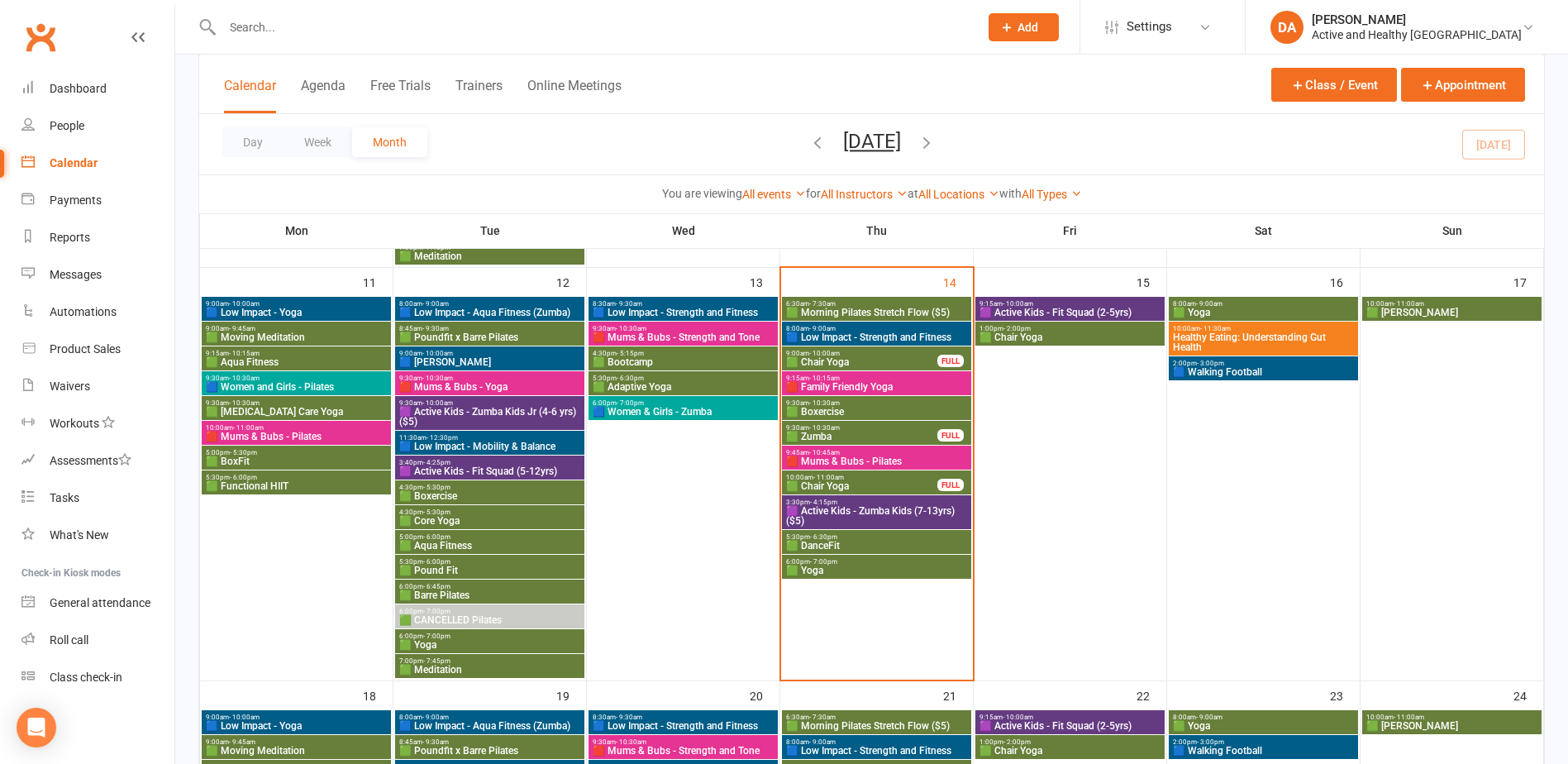
click at [835, 571] on span "🟩 Yoga" at bounding box center [876, 571] width 182 height 10
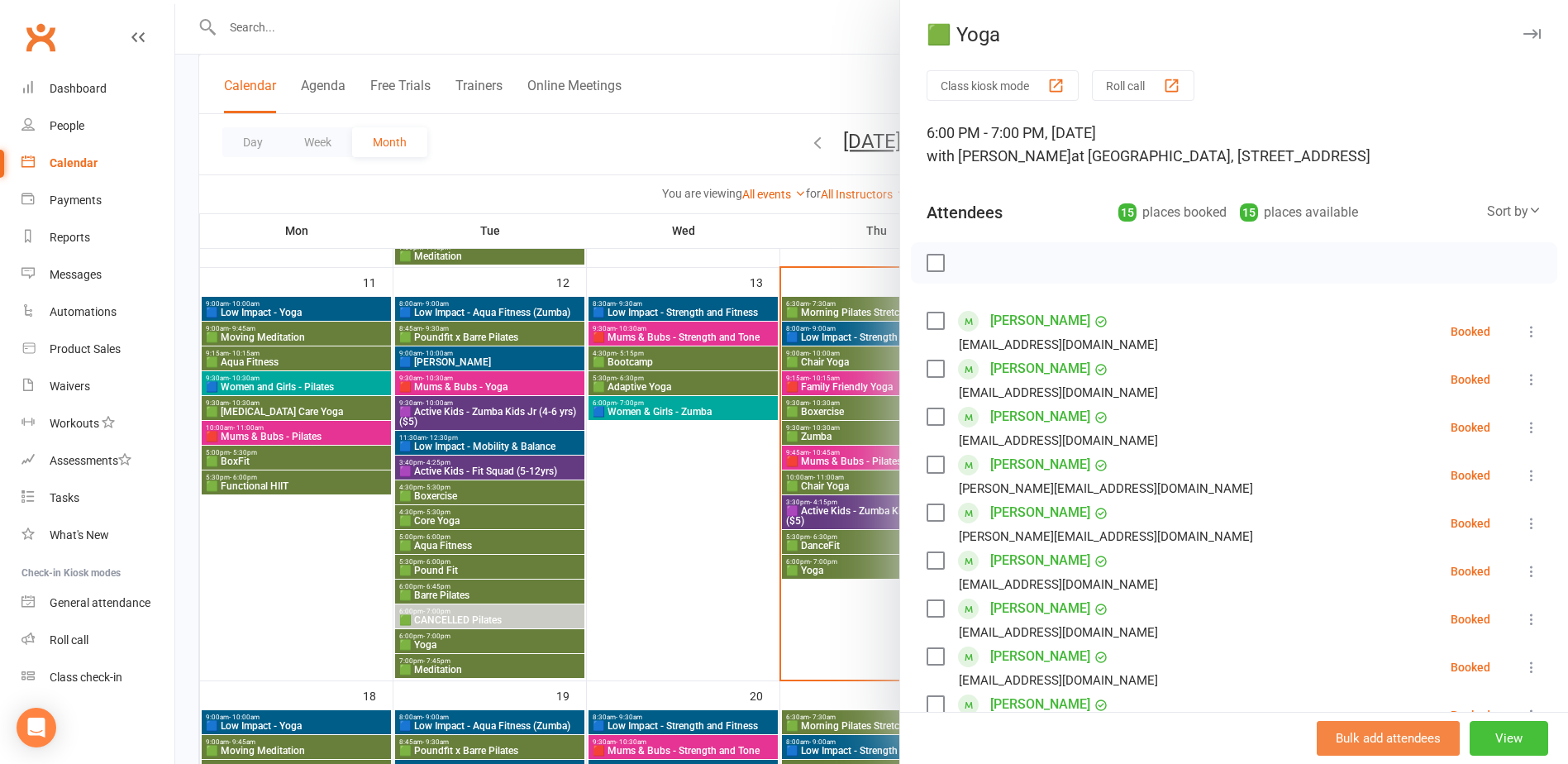
click at [1479, 725] on button "View" at bounding box center [1509, 738] width 79 height 35
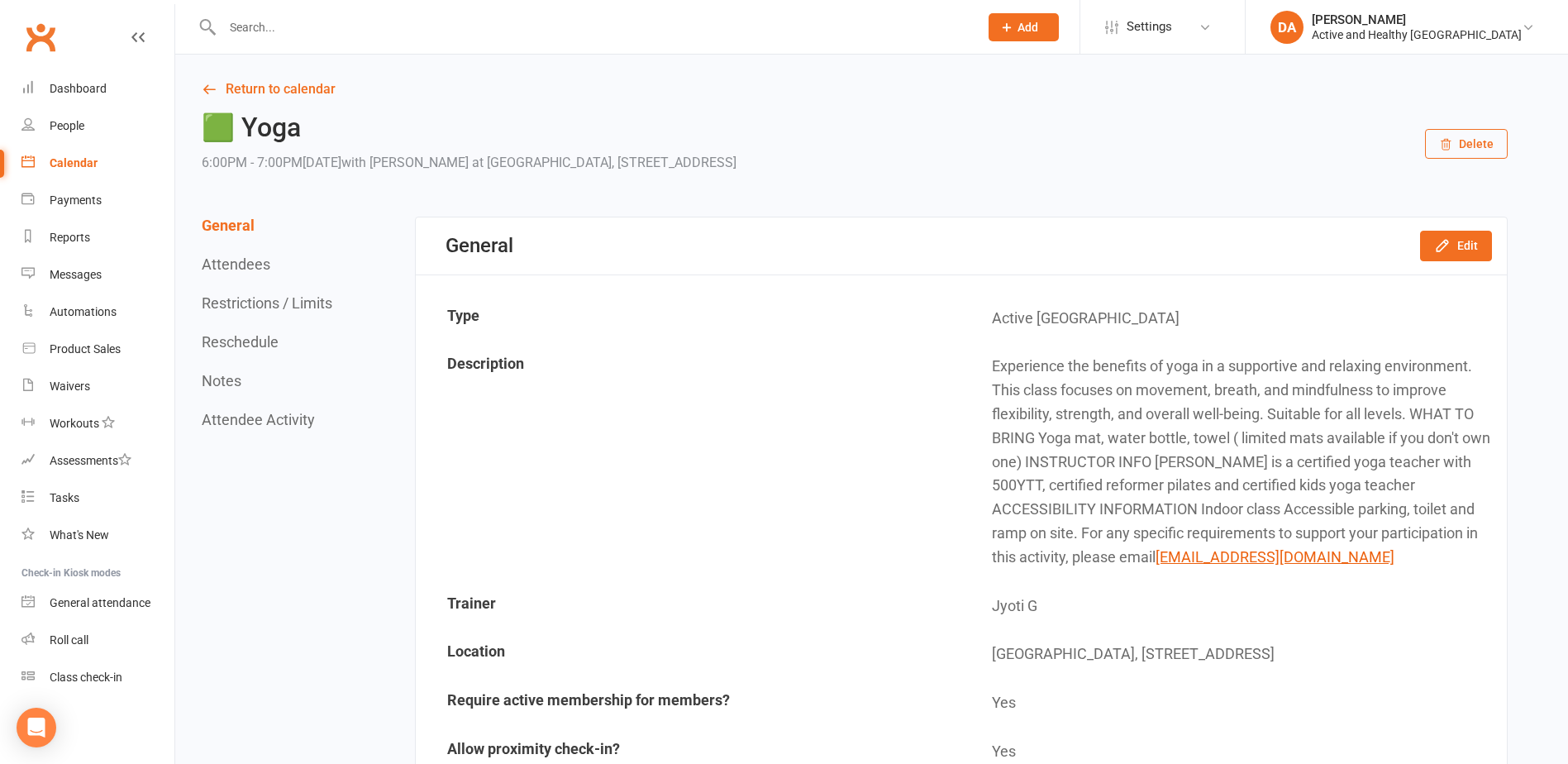
click at [268, 97] on link "Return to calendar" at bounding box center [855, 89] width 1306 height 23
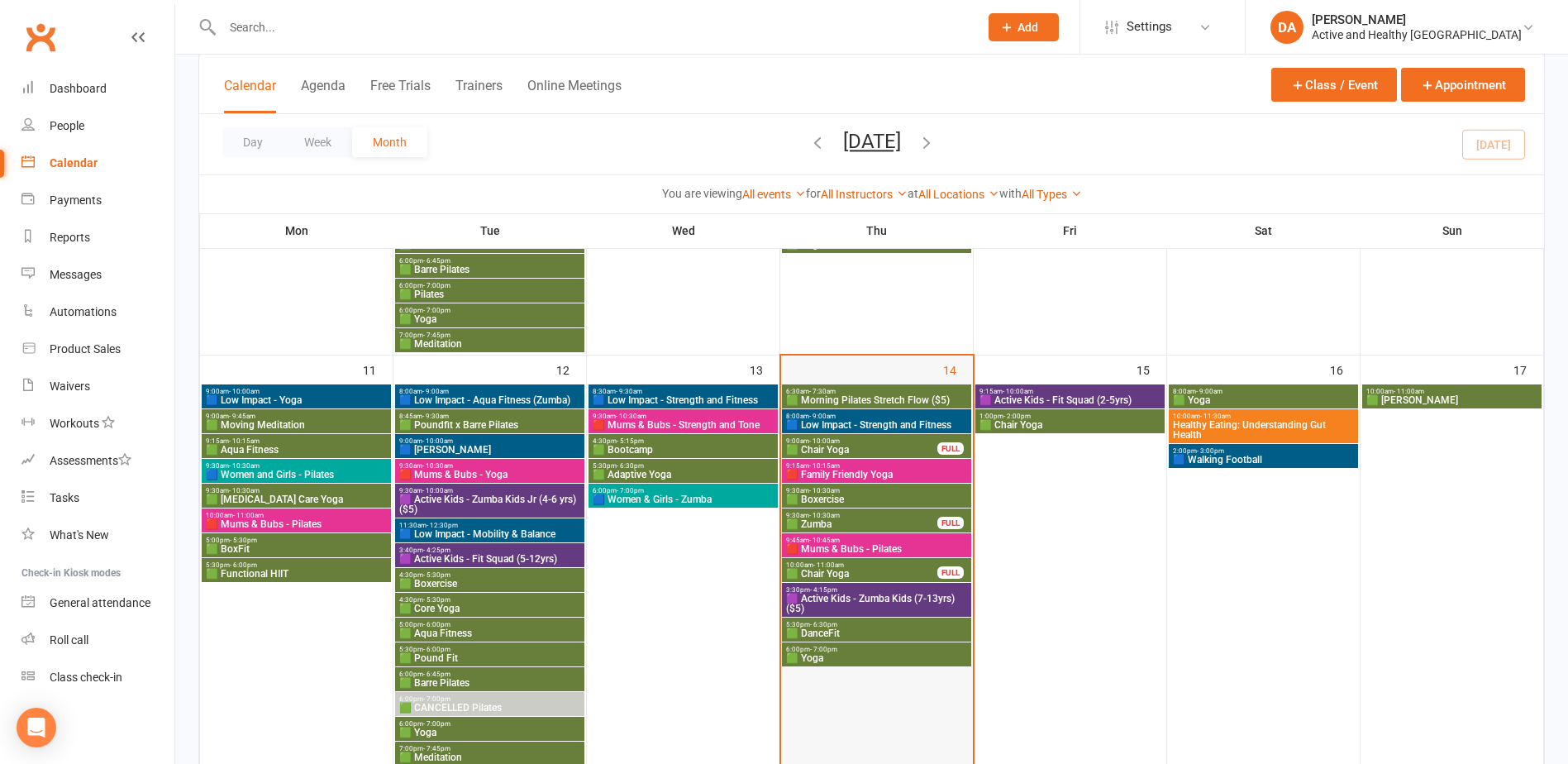
scroll to position [909, 0]
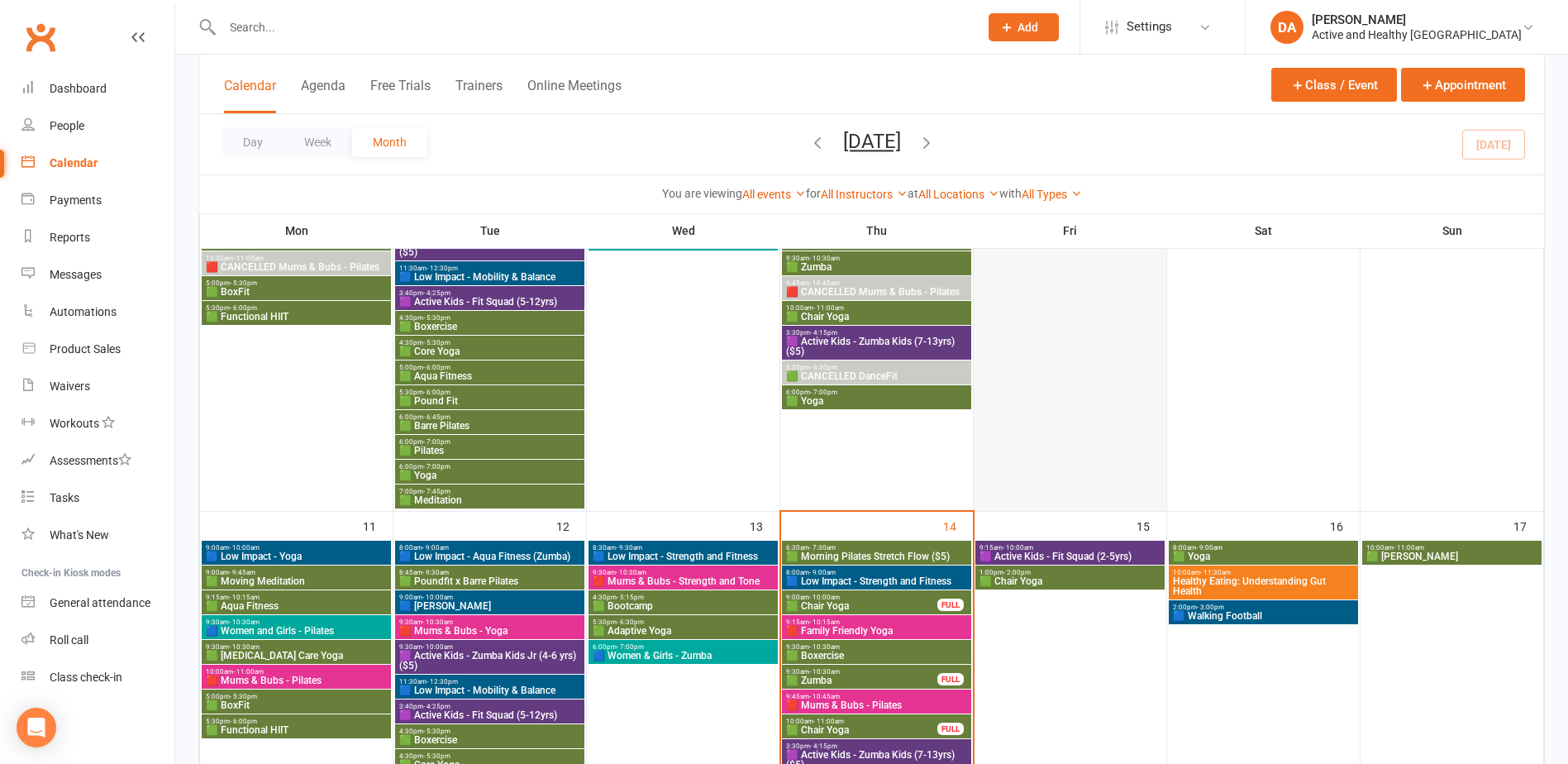
scroll to position [661, 0]
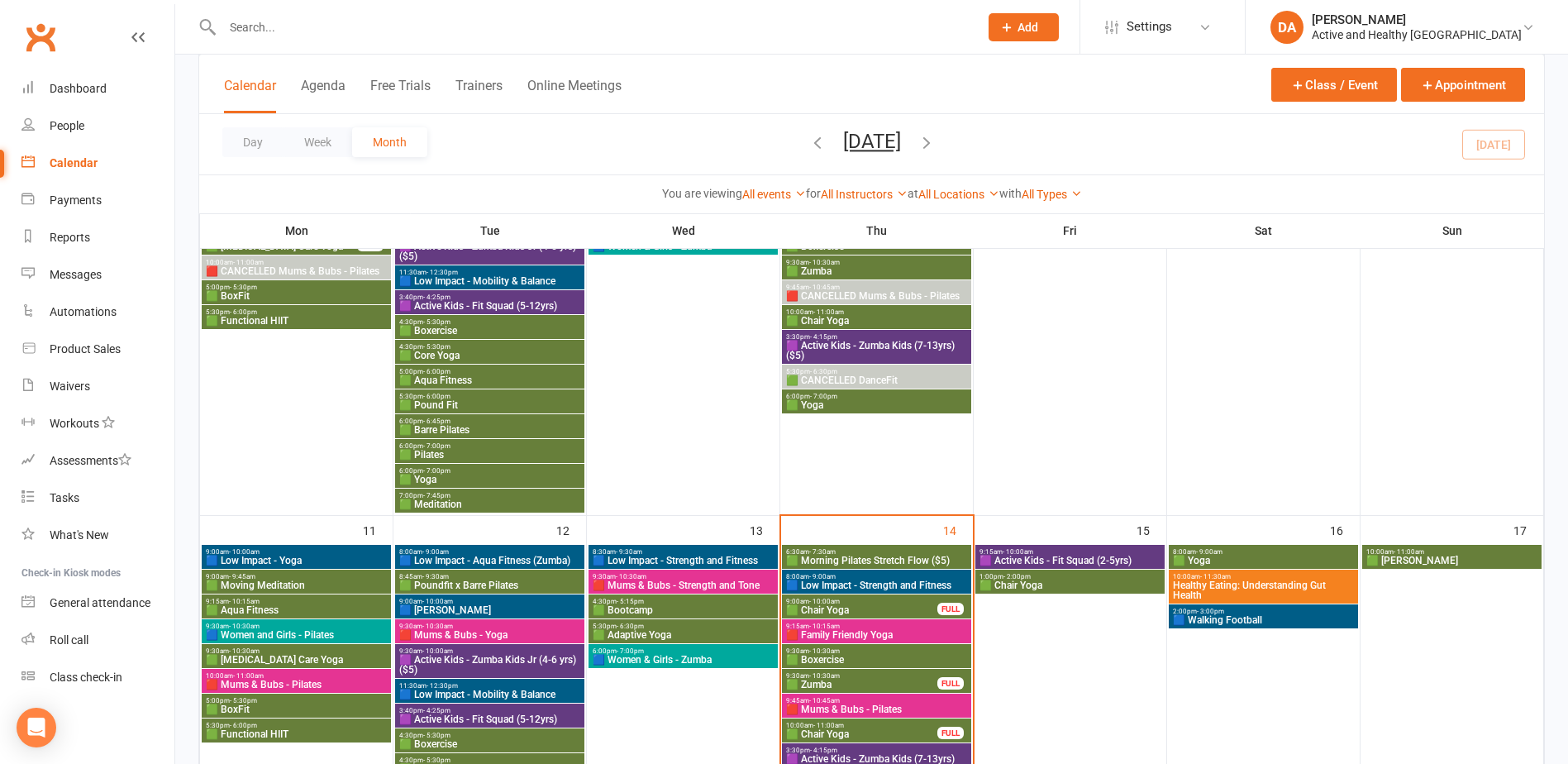
click at [1070, 546] on div "9:15am - 10:00am 🟪 Active Kids - Fit Squad (2-5yrs)" at bounding box center [1070, 556] width 189 height 24
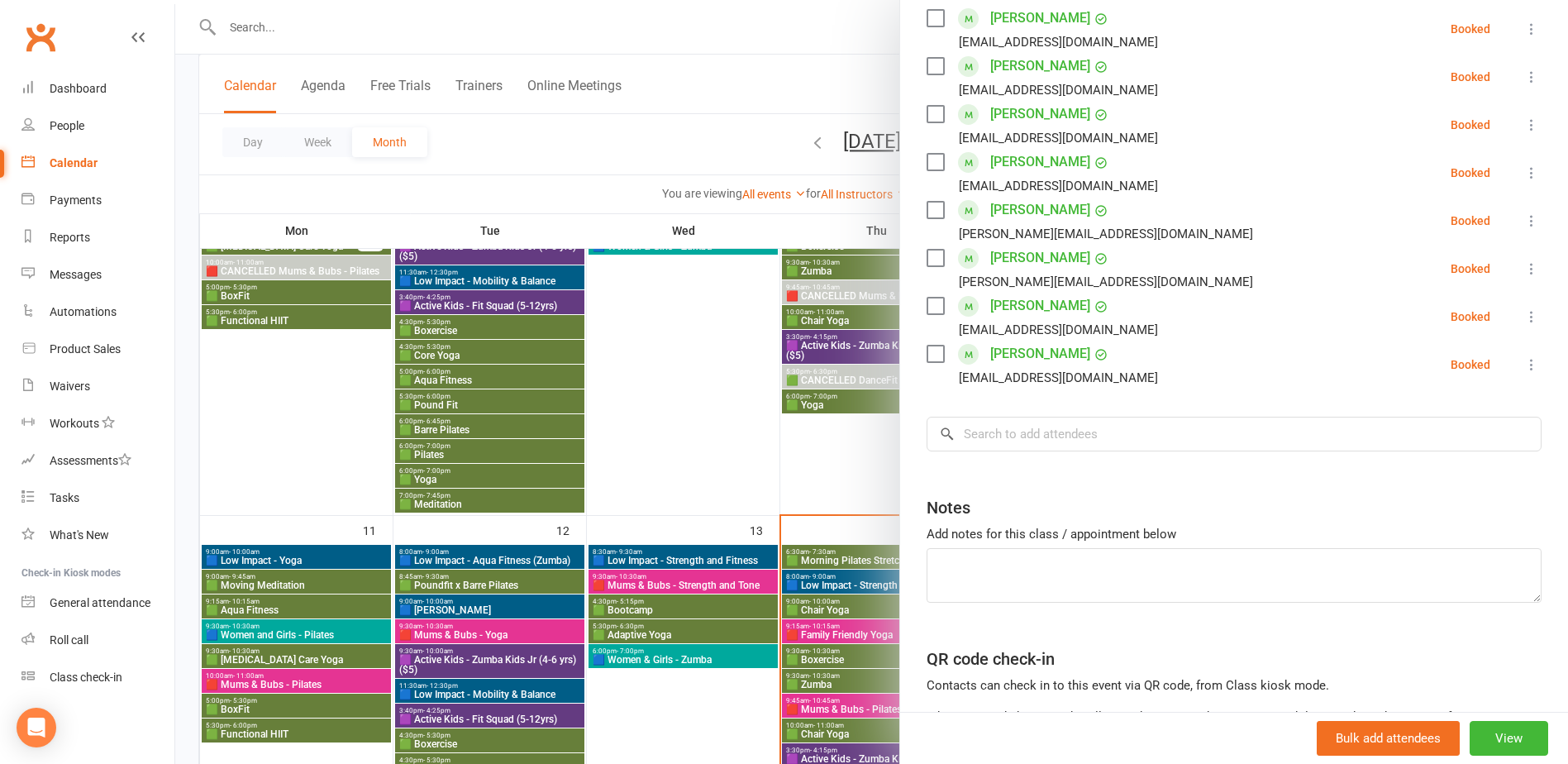
scroll to position [496, 0]
click at [818, 477] on div at bounding box center [872, 382] width 1393 height 764
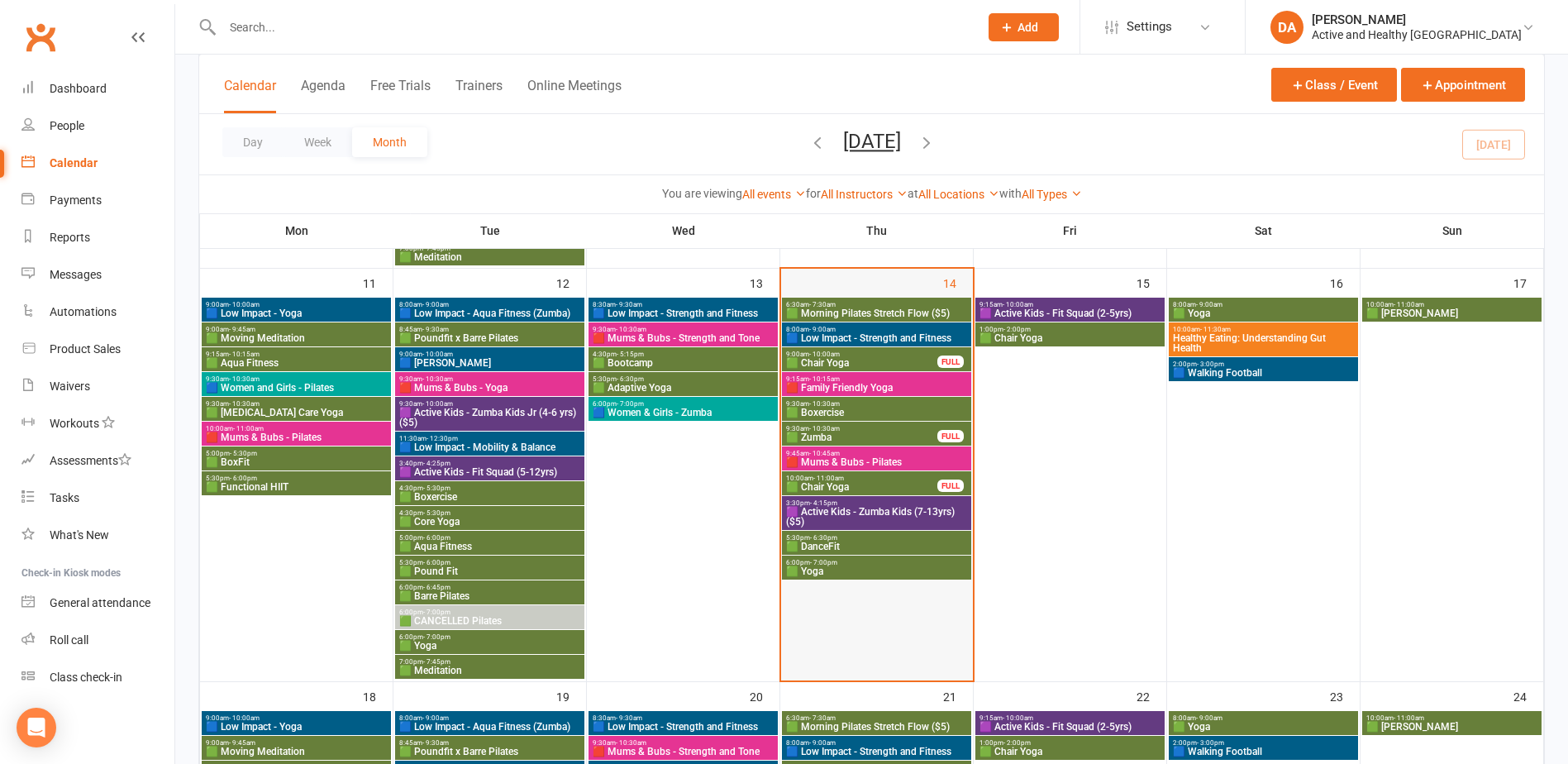
scroll to position [909, 0]
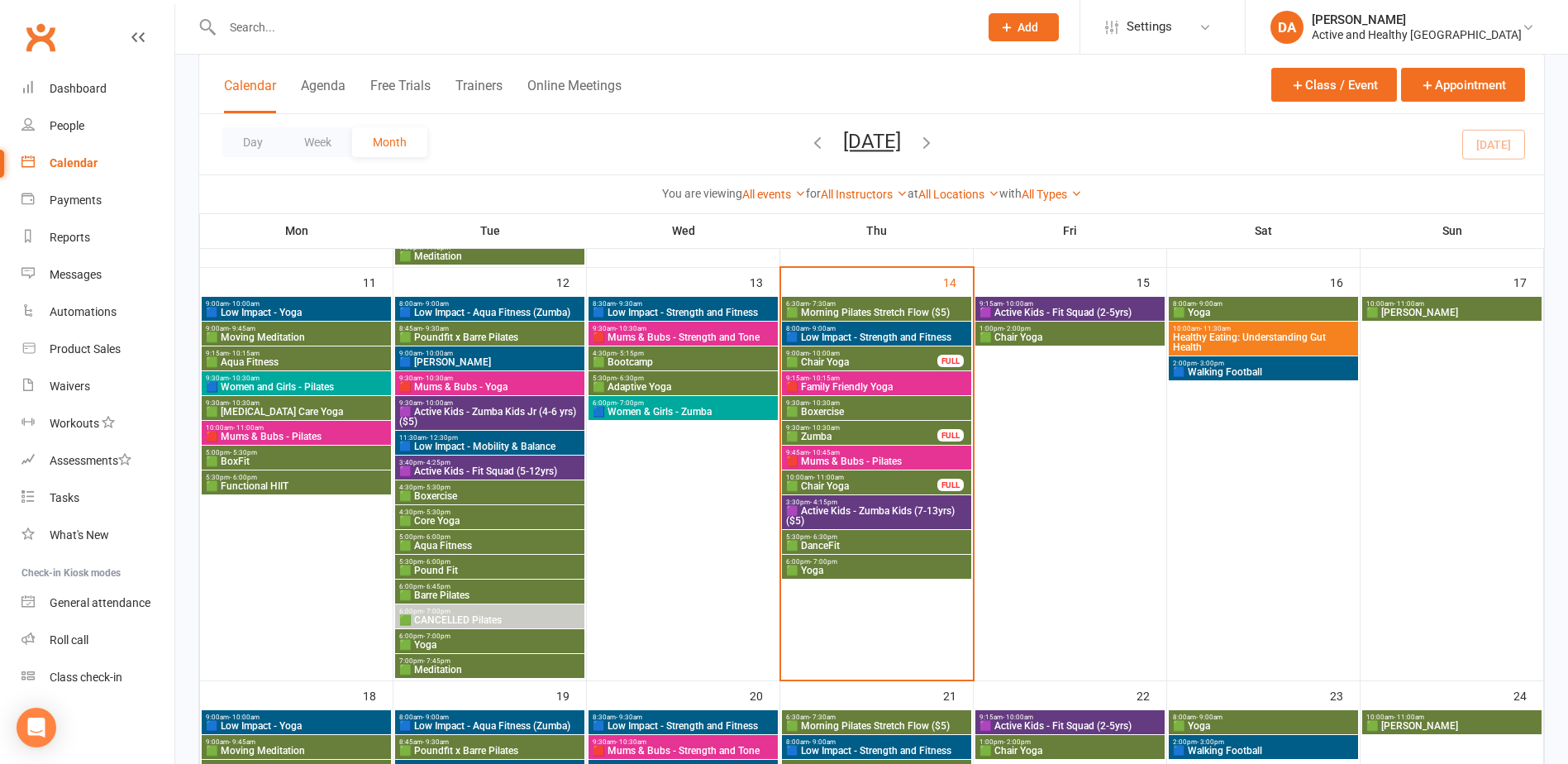
click at [858, 481] on span "🟩 Chair Yoga" at bounding box center [861, 486] width 153 height 10
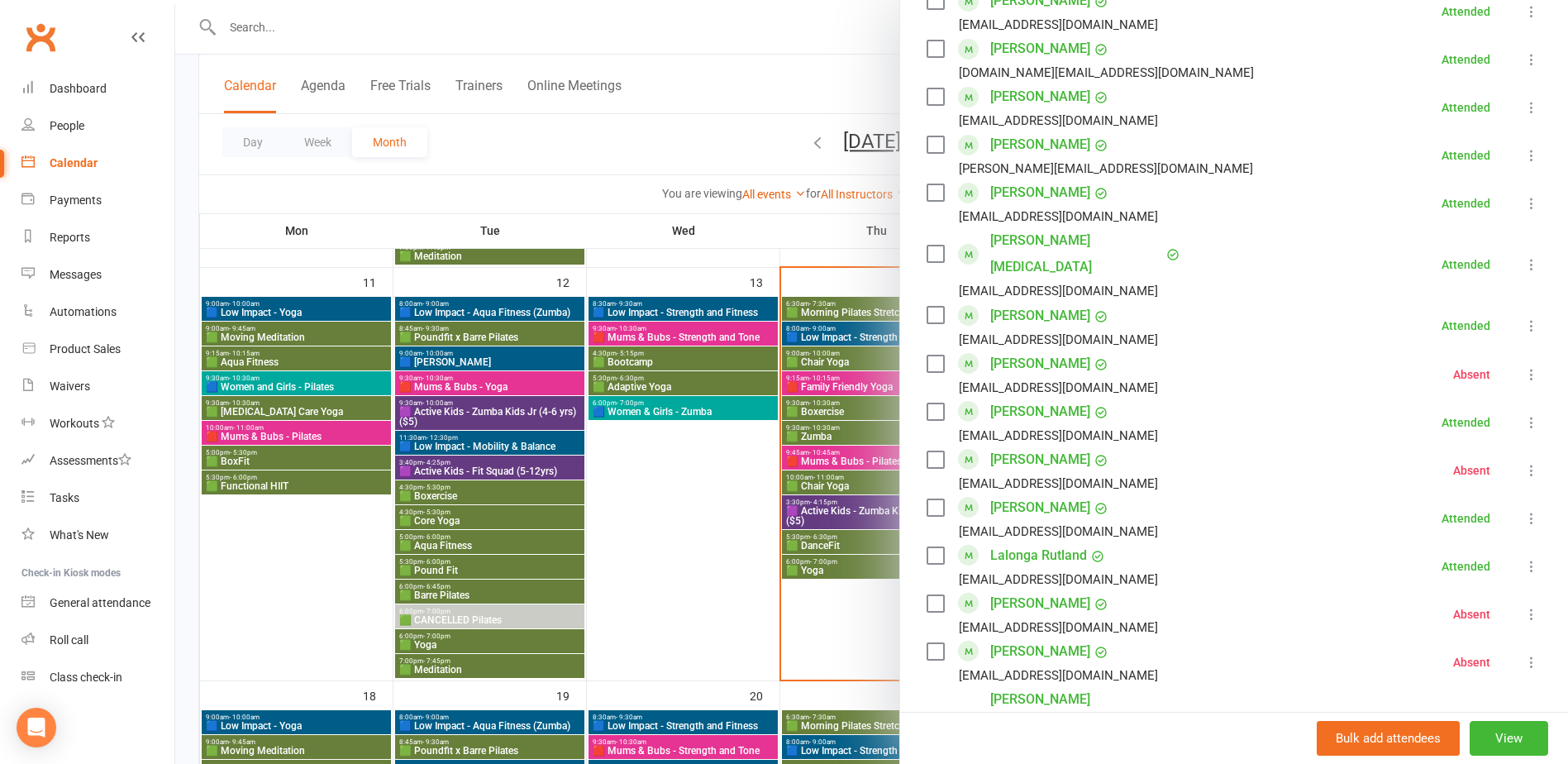
scroll to position [1075, 0]
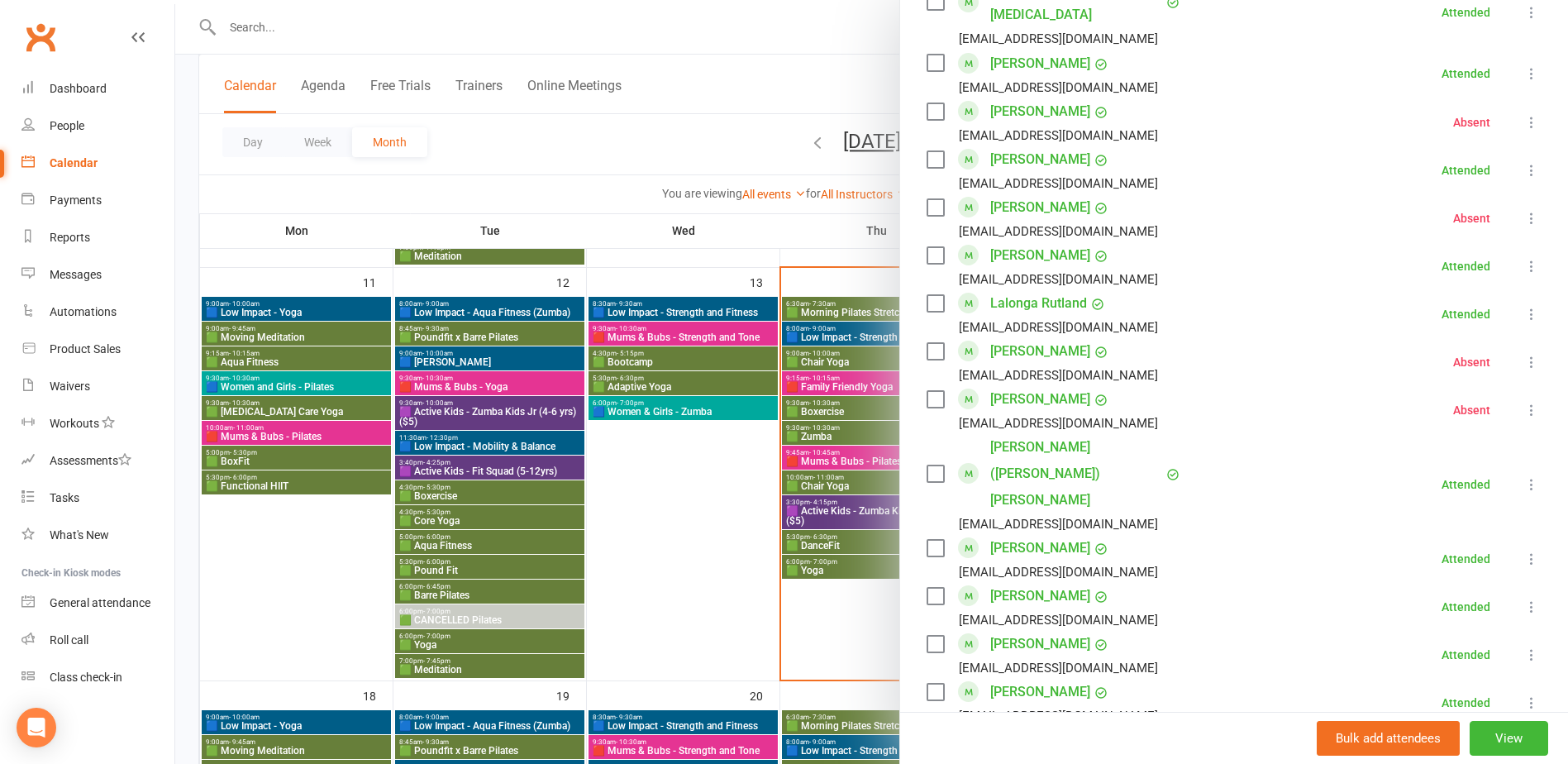
click at [714, 604] on div at bounding box center [872, 382] width 1393 height 764
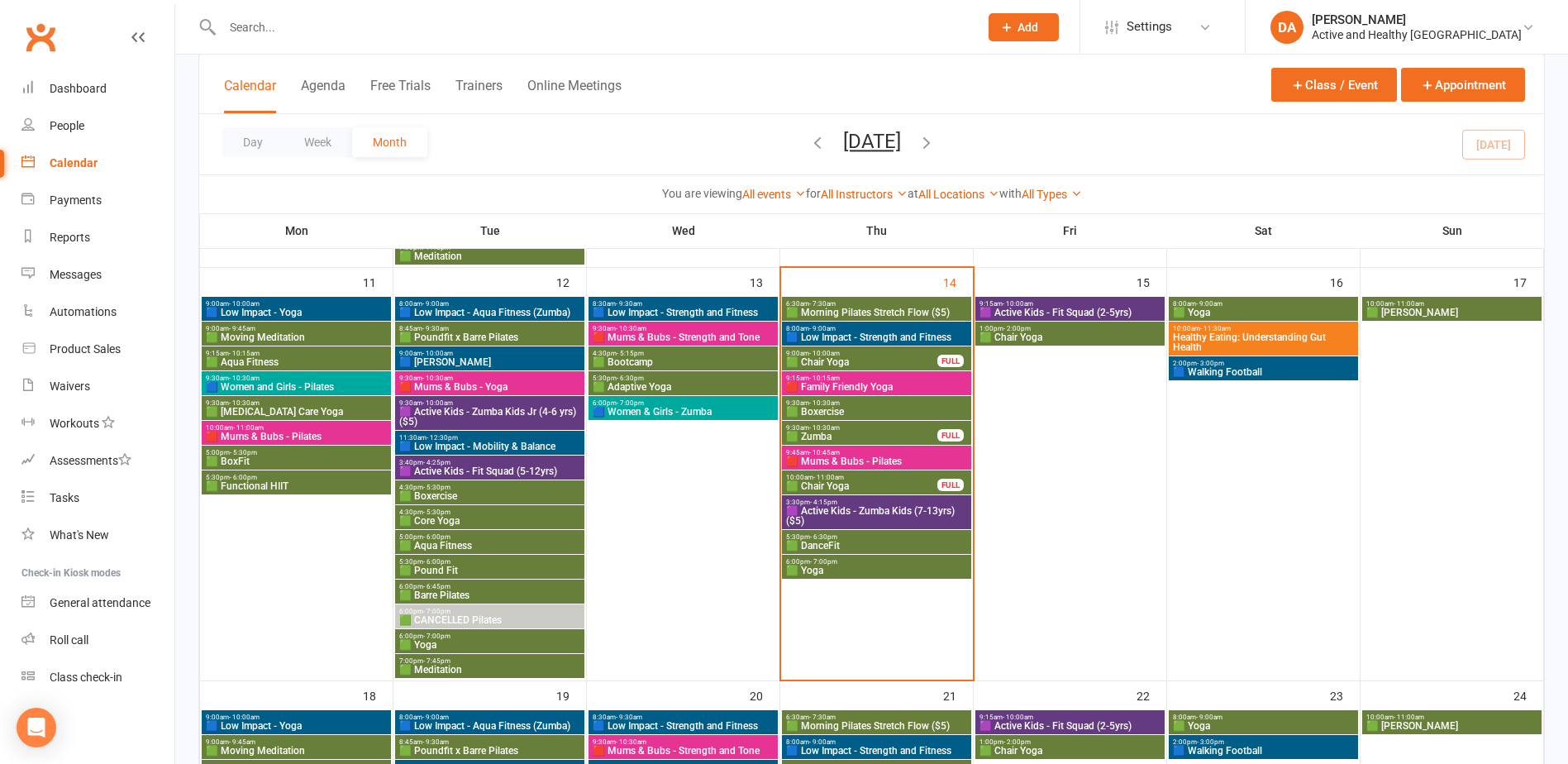
click at [300, 35] on input "text" at bounding box center [592, 27] width 750 height 23
paste input "Christine Mitchell"
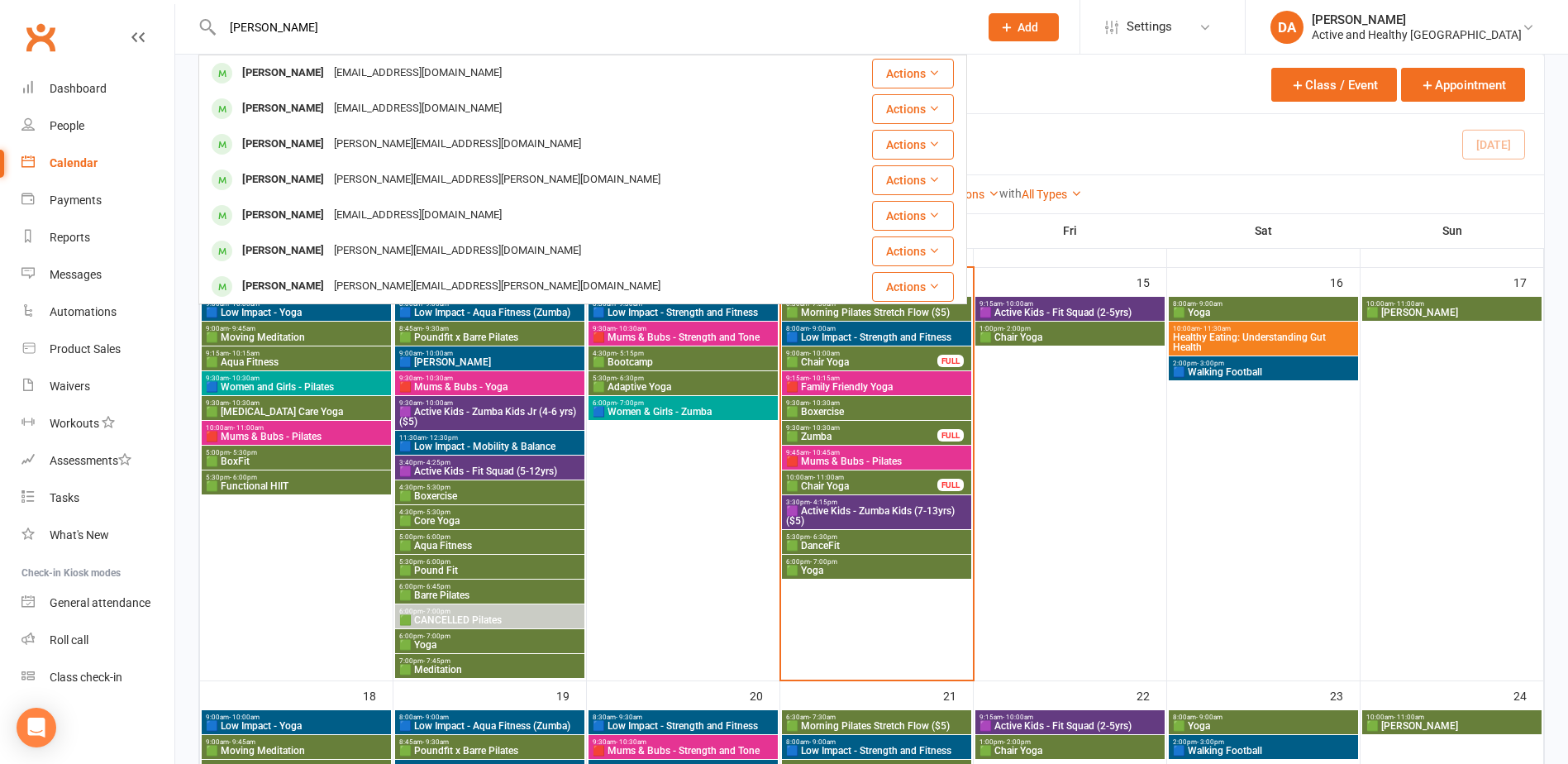
type input "Christine Mitchell"
click at [79, 164] on div "Calendar" at bounding box center [73, 163] width 48 height 14
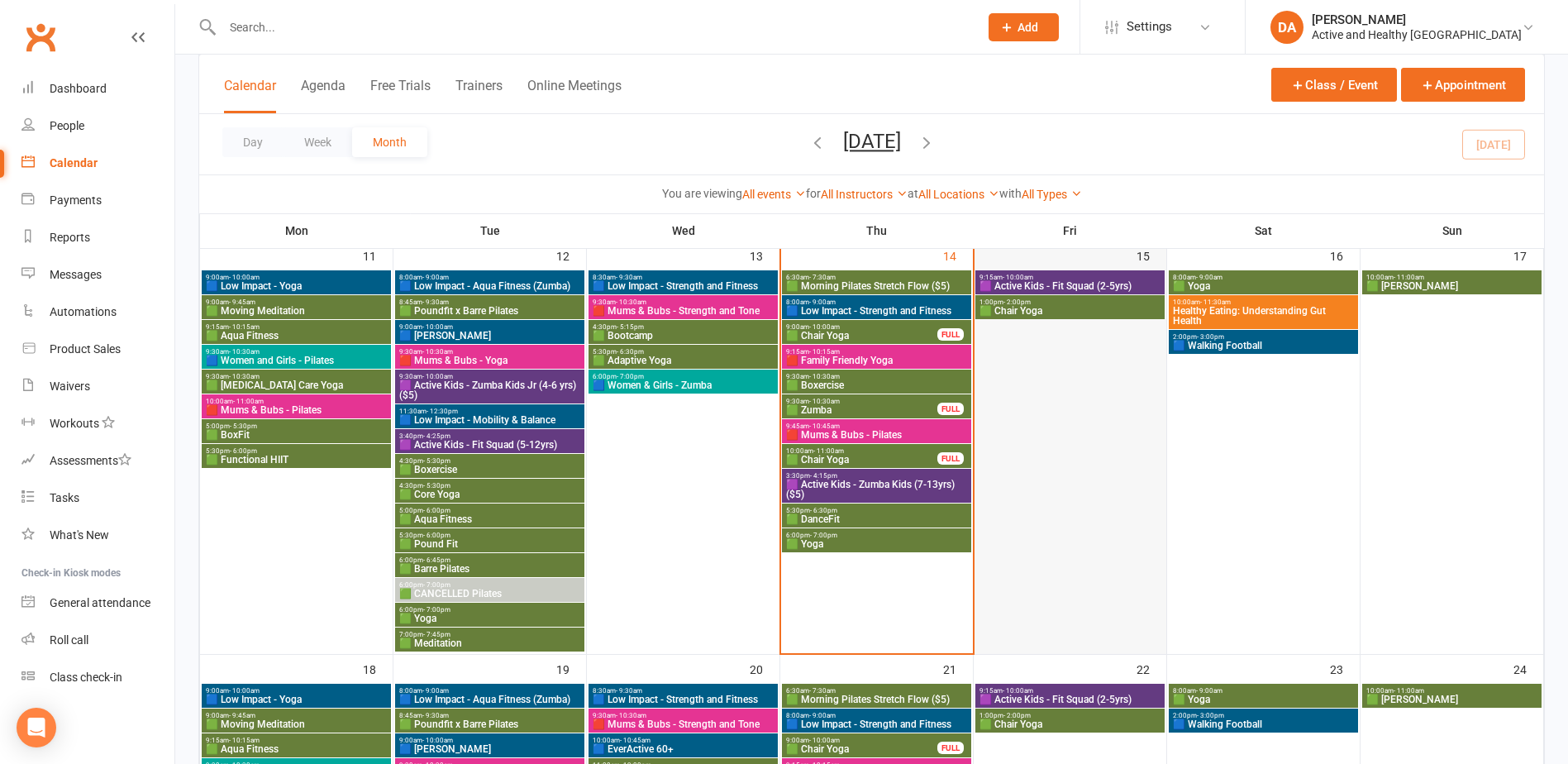
scroll to position [909, 0]
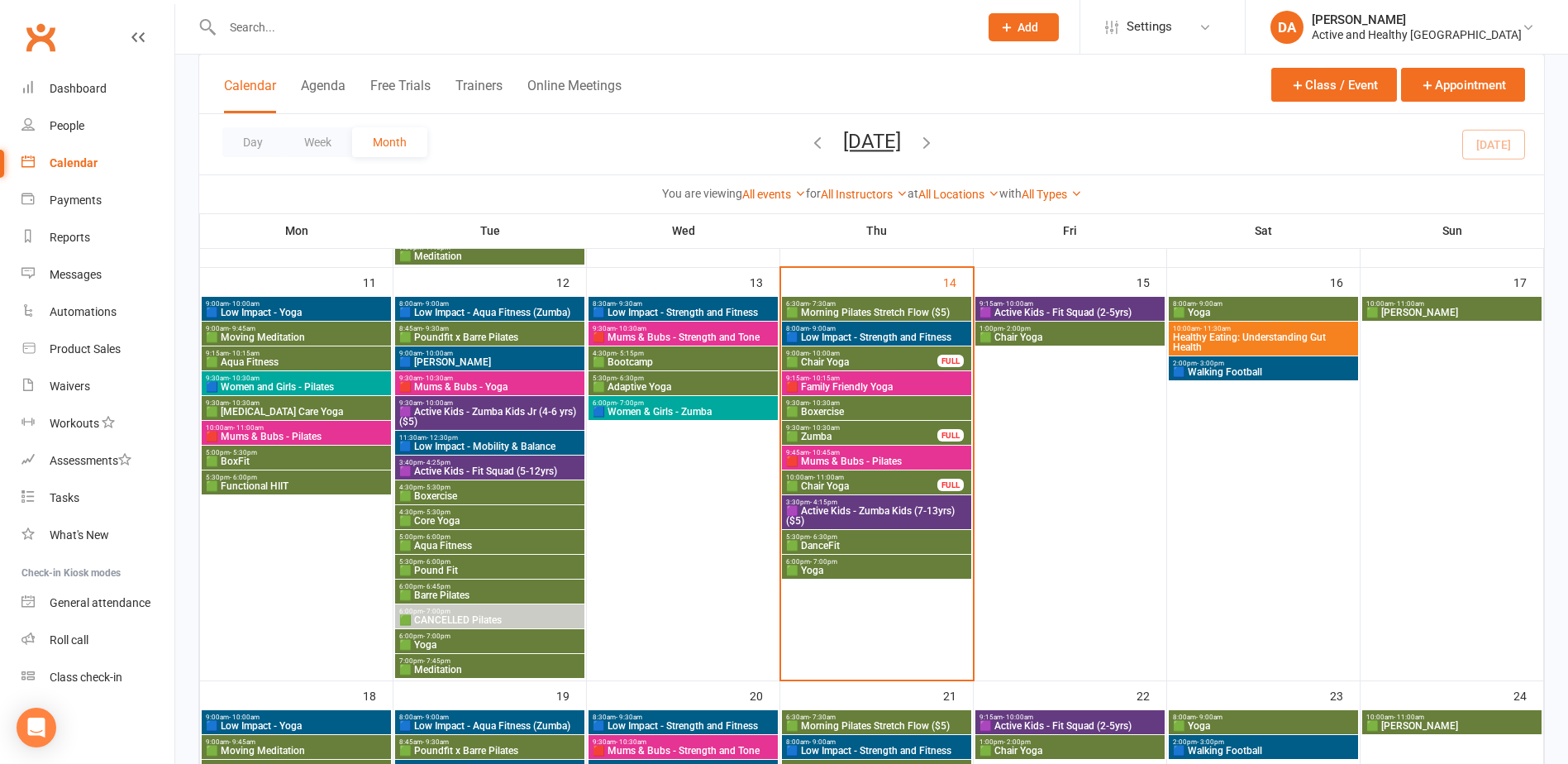
click at [874, 509] on span "🟪 Active Kids - Zumba Kids (7-13yrs) ($5)" at bounding box center [876, 515] width 182 height 19
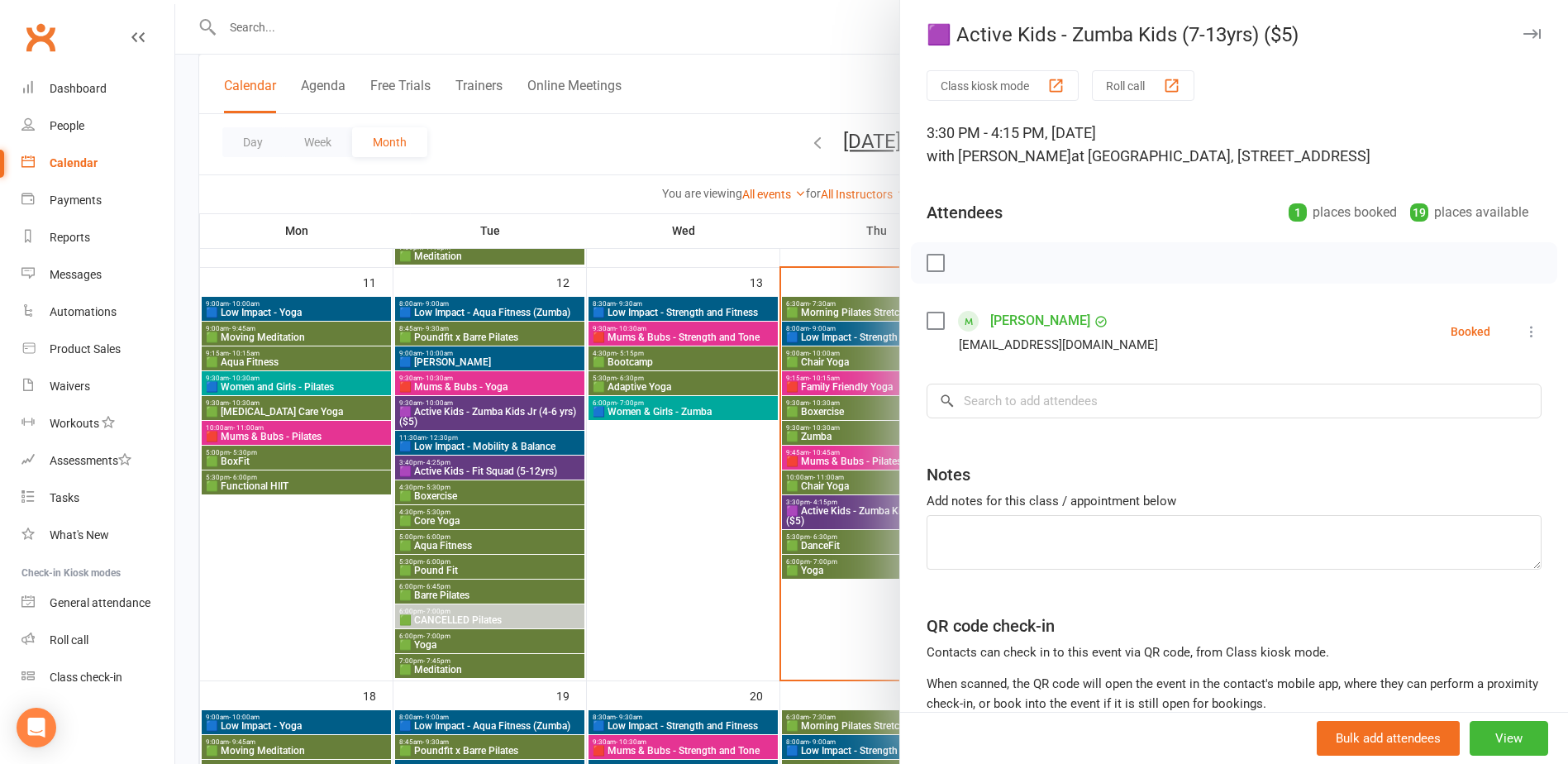
click at [728, 515] on div at bounding box center [872, 382] width 1393 height 764
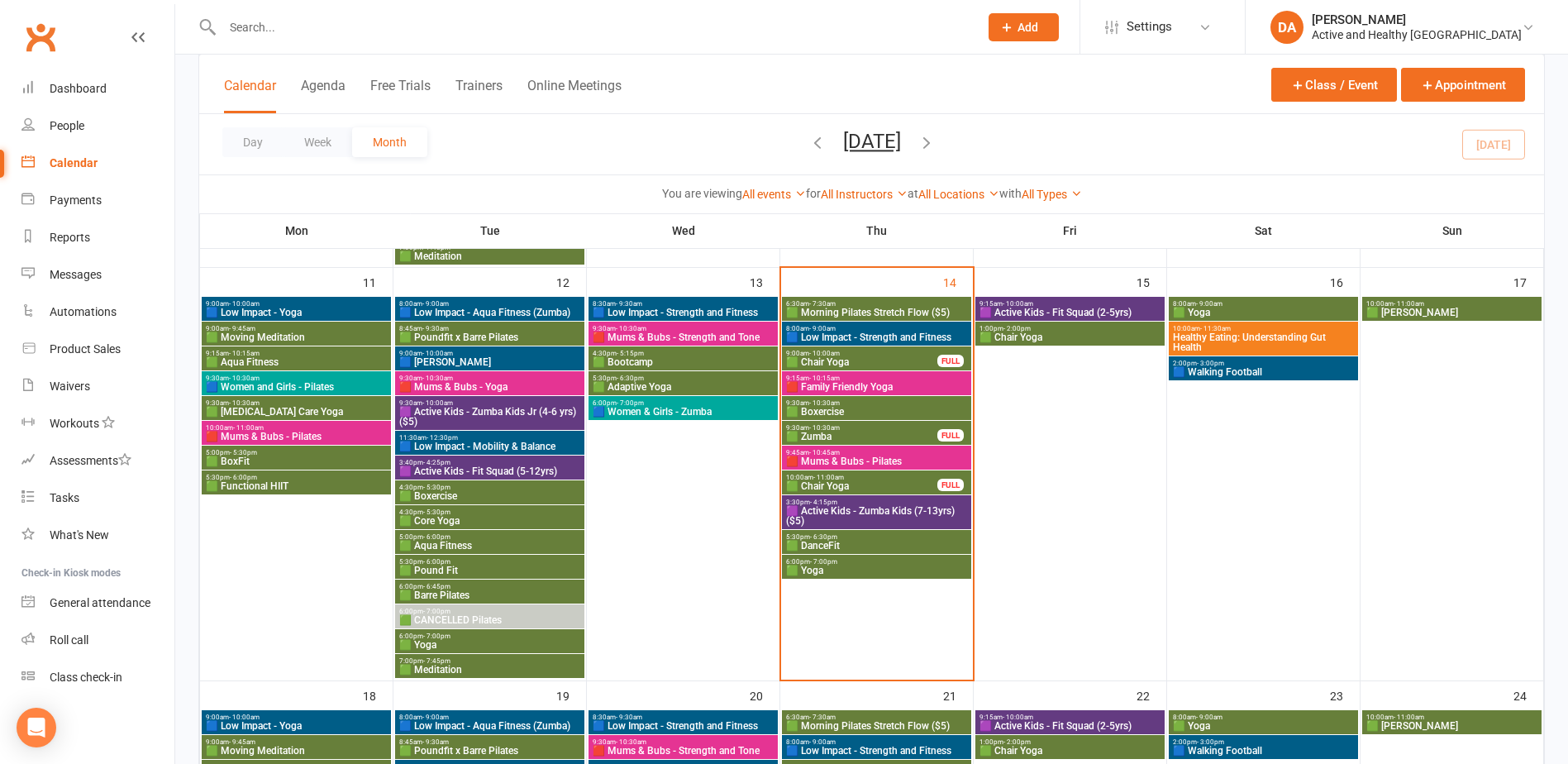
click at [844, 509] on span "🟪 Active Kids - Zumba Kids (7-13yrs) ($5)" at bounding box center [876, 515] width 182 height 19
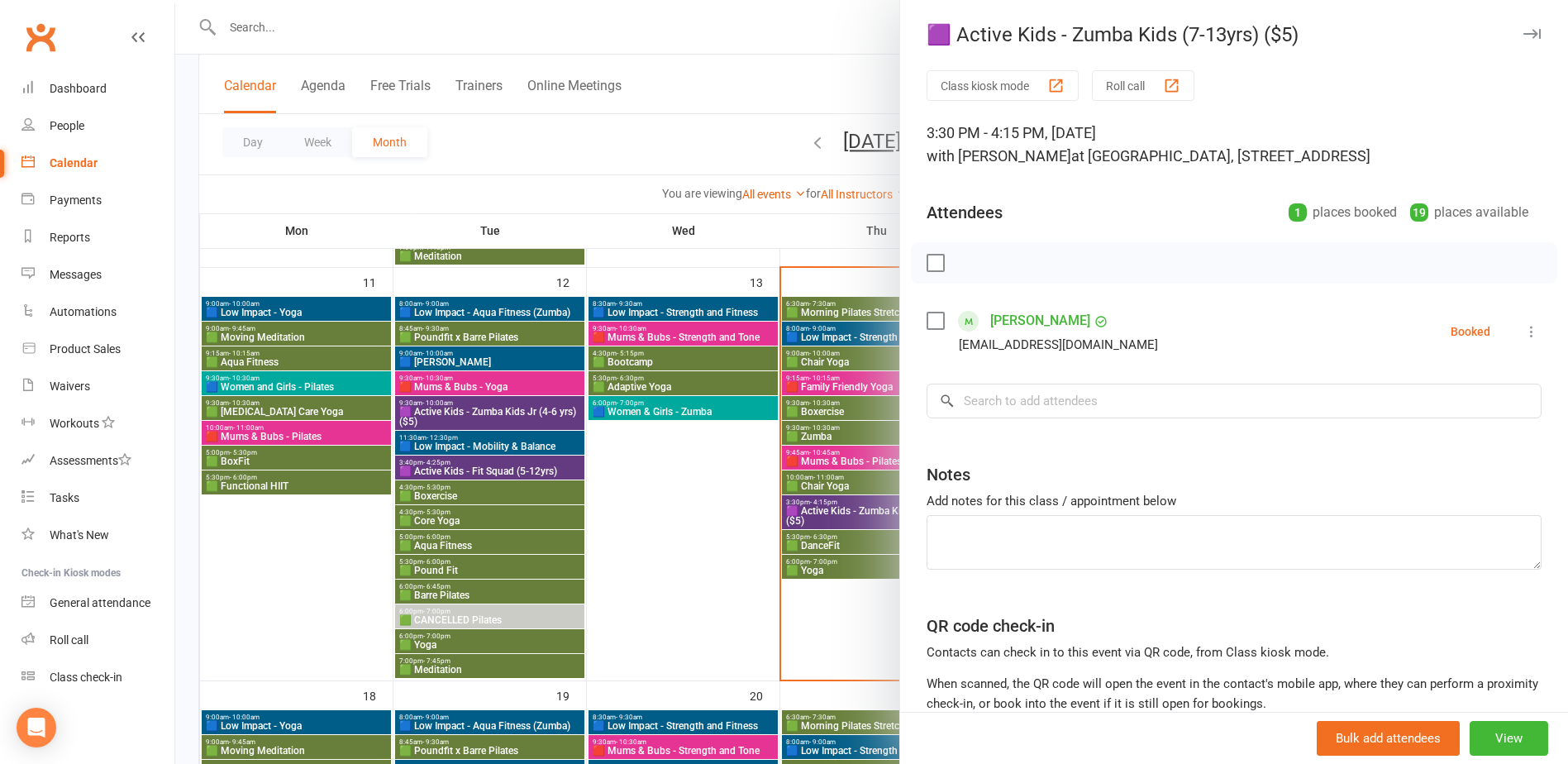
click at [721, 523] on div at bounding box center [872, 382] width 1393 height 764
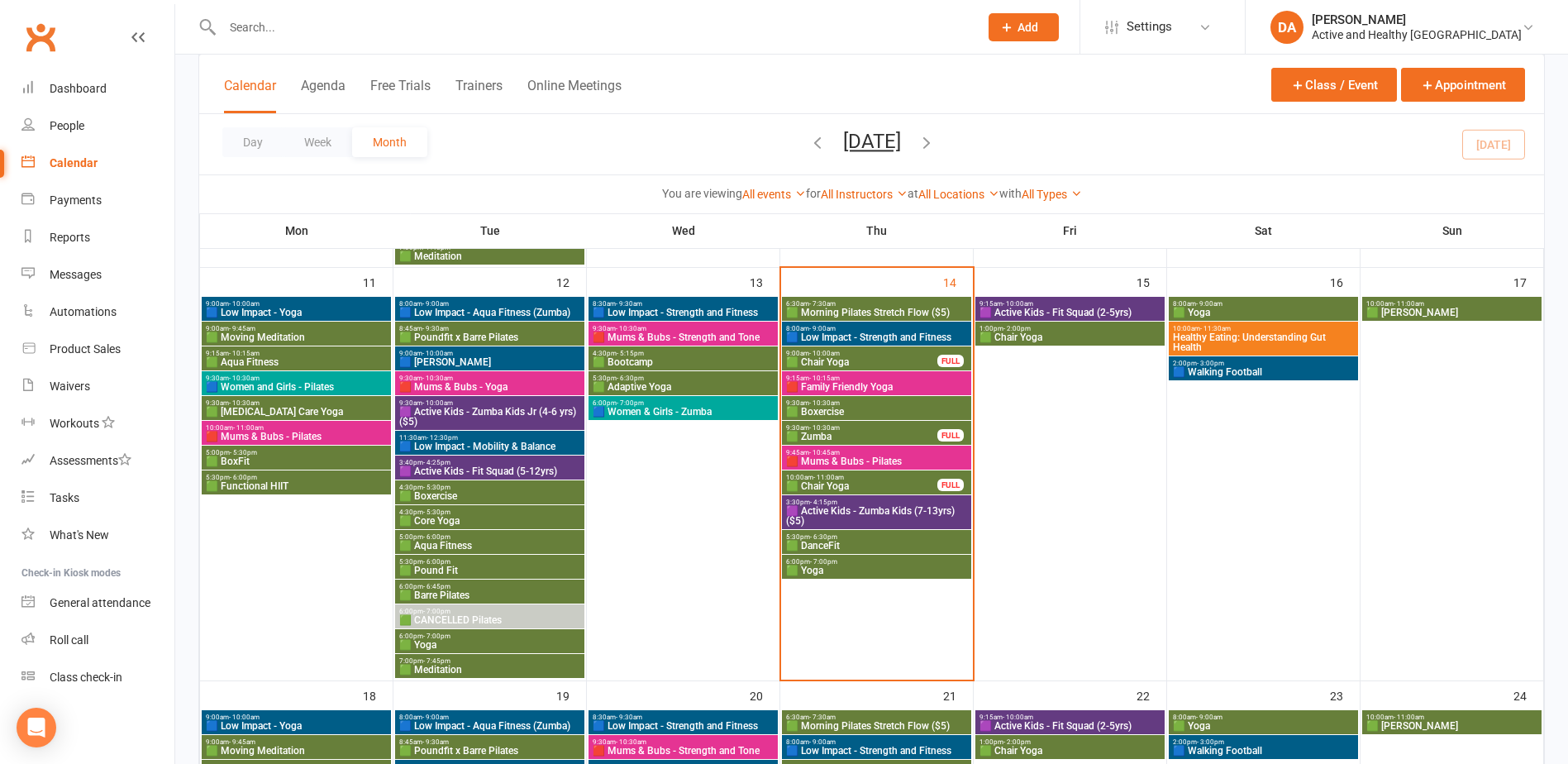
click at [837, 545] on span "🟩 DanceFit" at bounding box center [876, 545] width 182 height 10
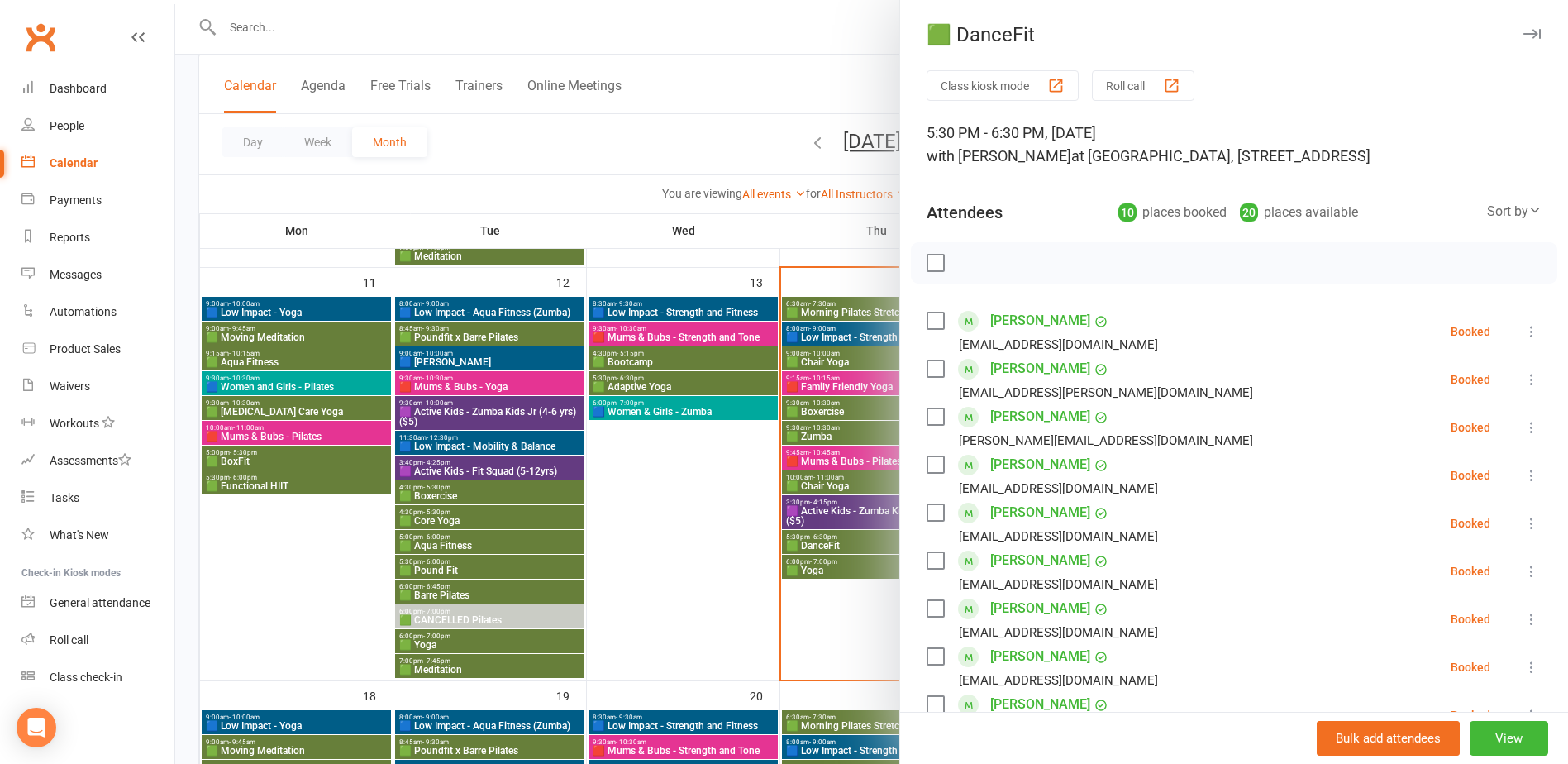
click at [707, 571] on div at bounding box center [872, 382] width 1393 height 764
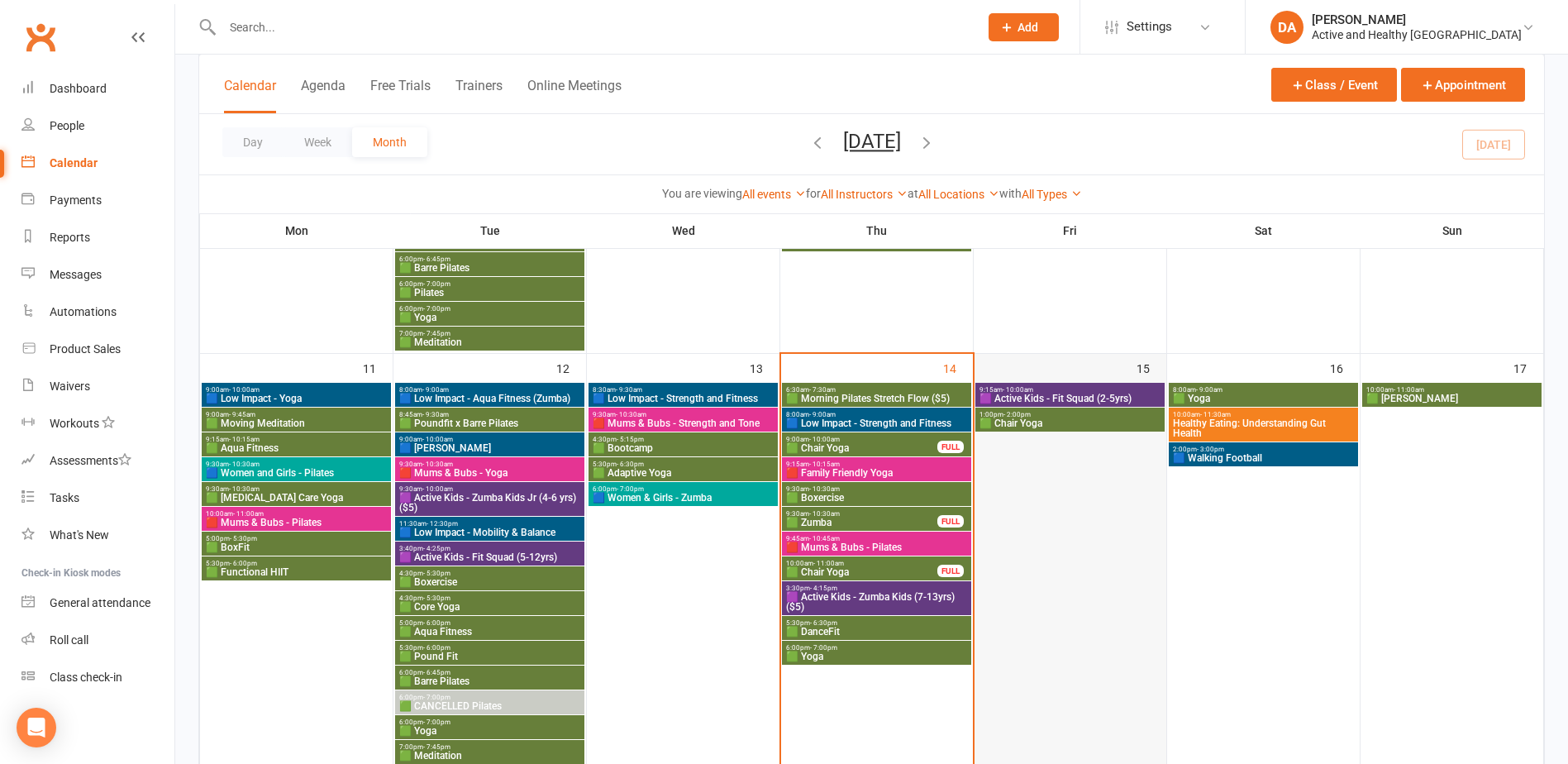
scroll to position [826, 0]
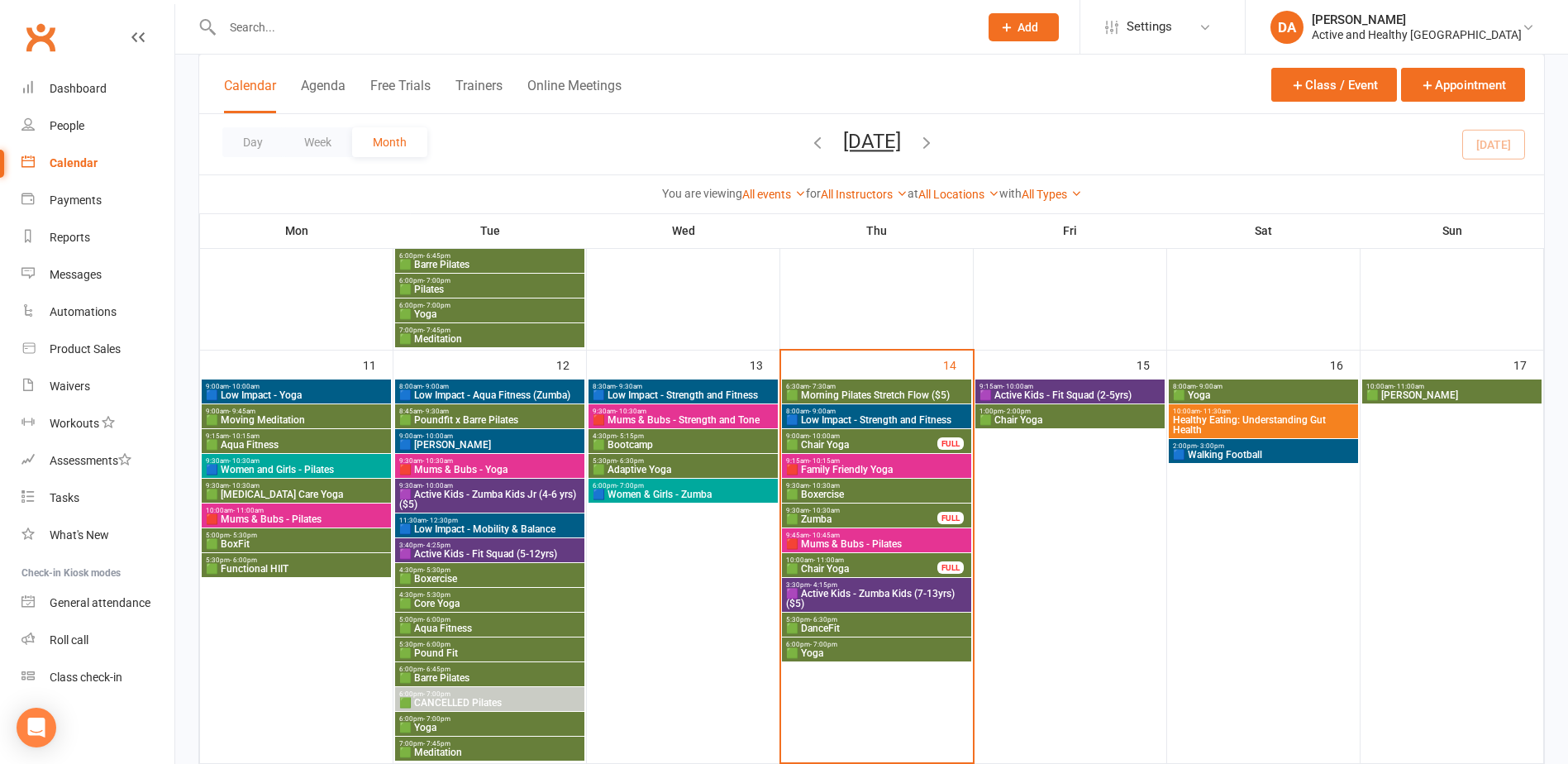
click at [1088, 385] on span "9:15am - 10:00am" at bounding box center [1070, 386] width 182 height 8
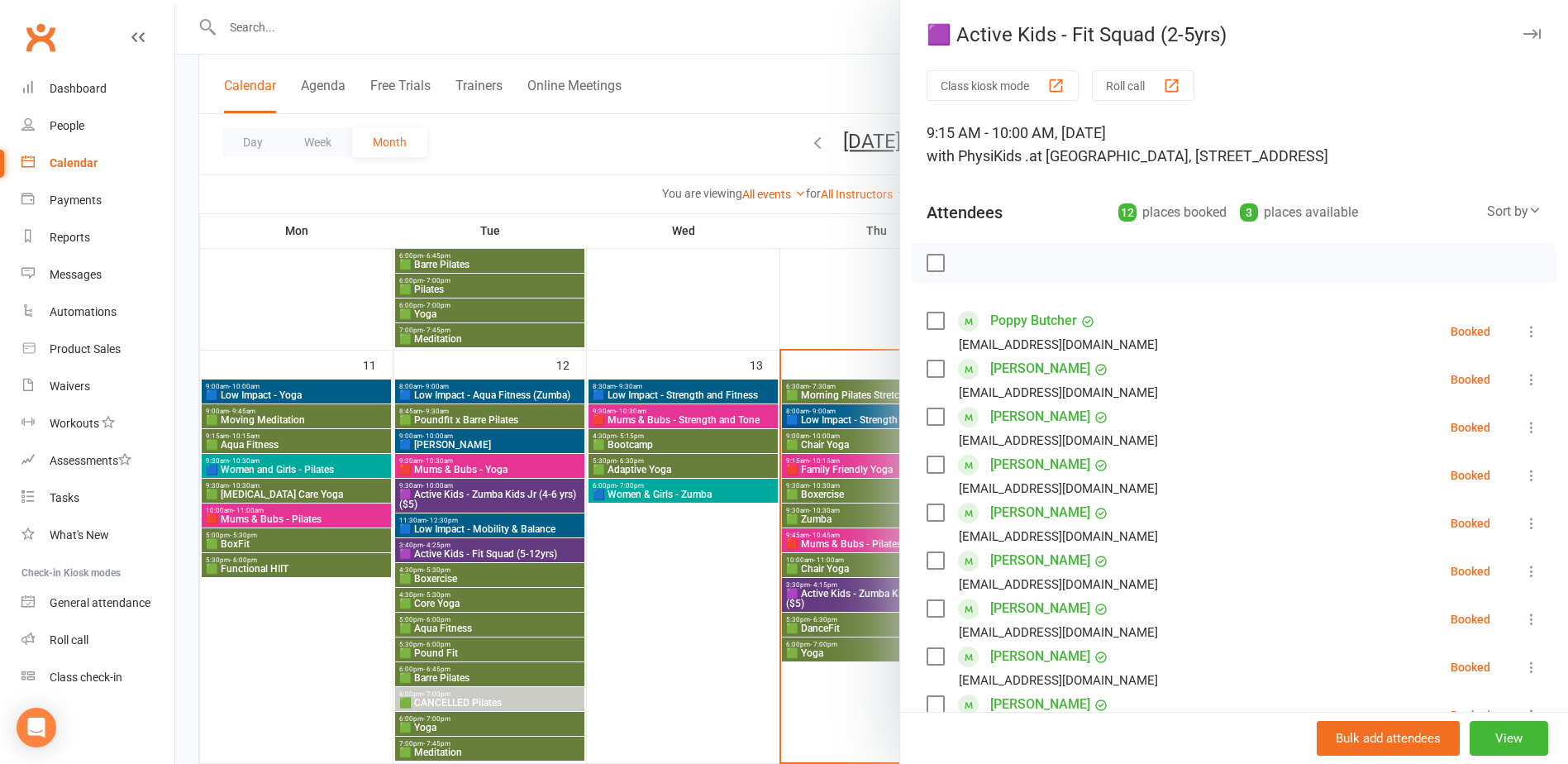
click at [732, 653] on div at bounding box center [872, 382] width 1393 height 764
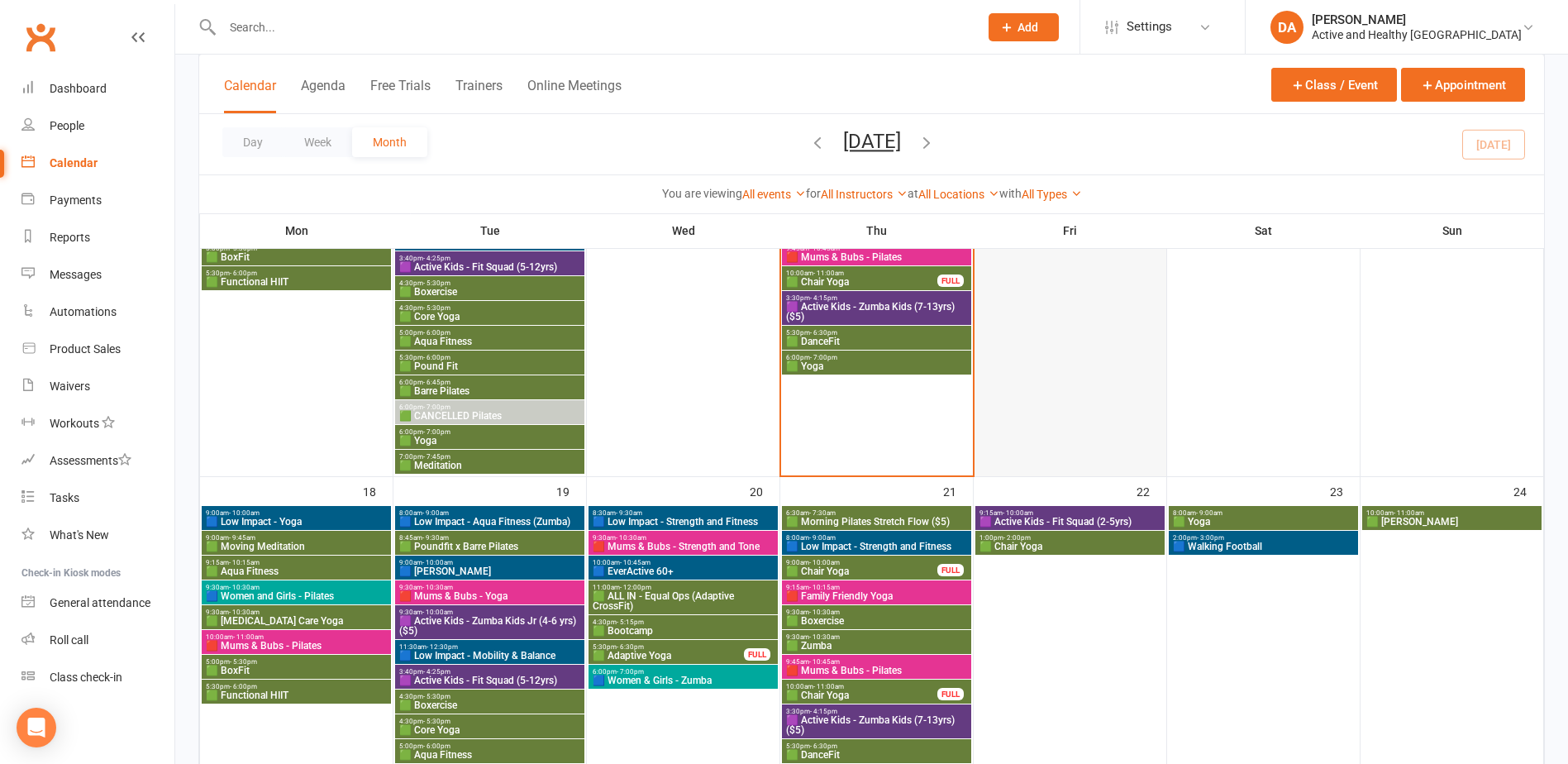
scroll to position [909, 0]
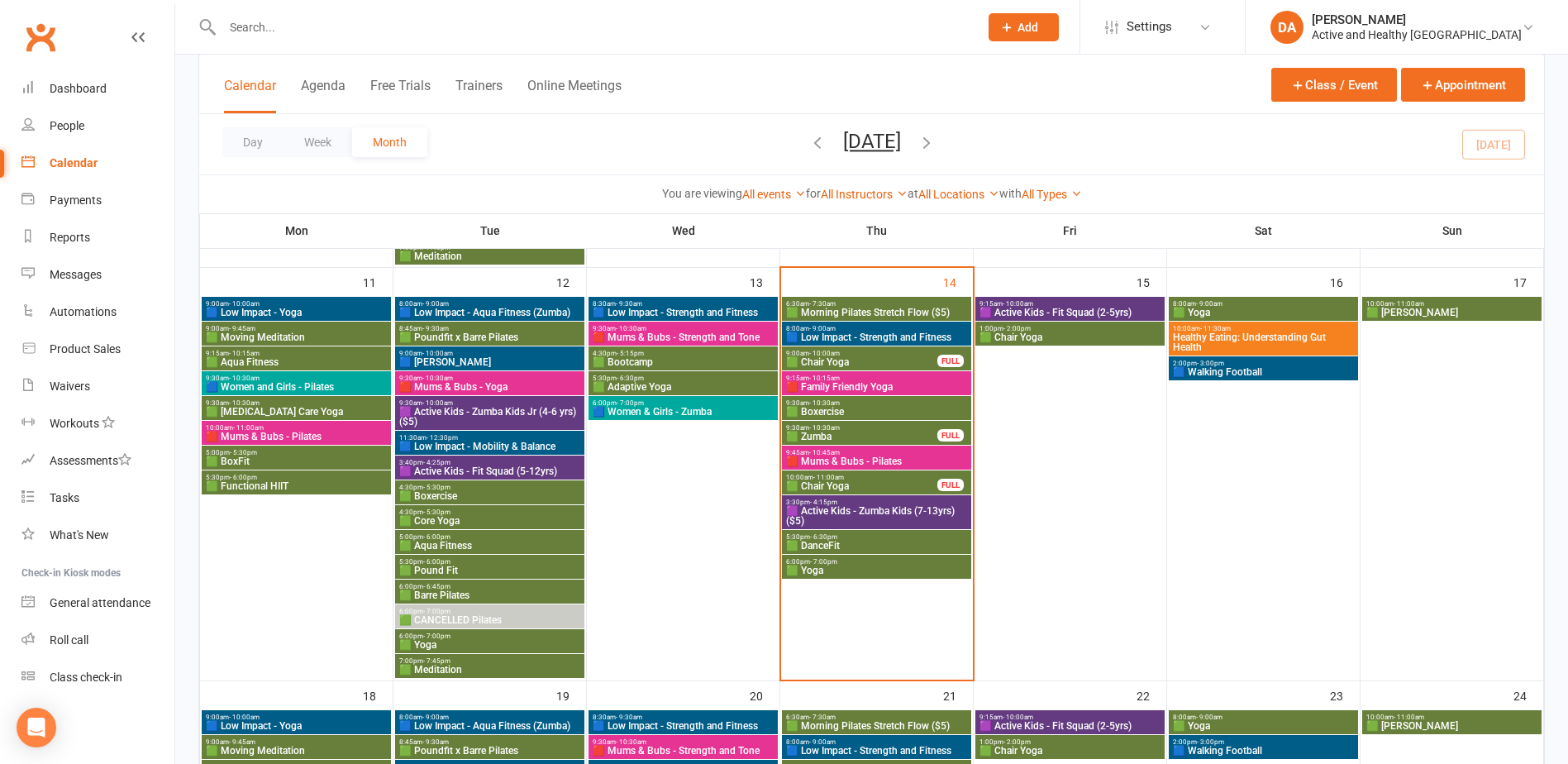
click at [855, 512] on span "🟪 Active Kids - Zumba Kids (7-13yrs) ($5)" at bounding box center [876, 515] width 182 height 19
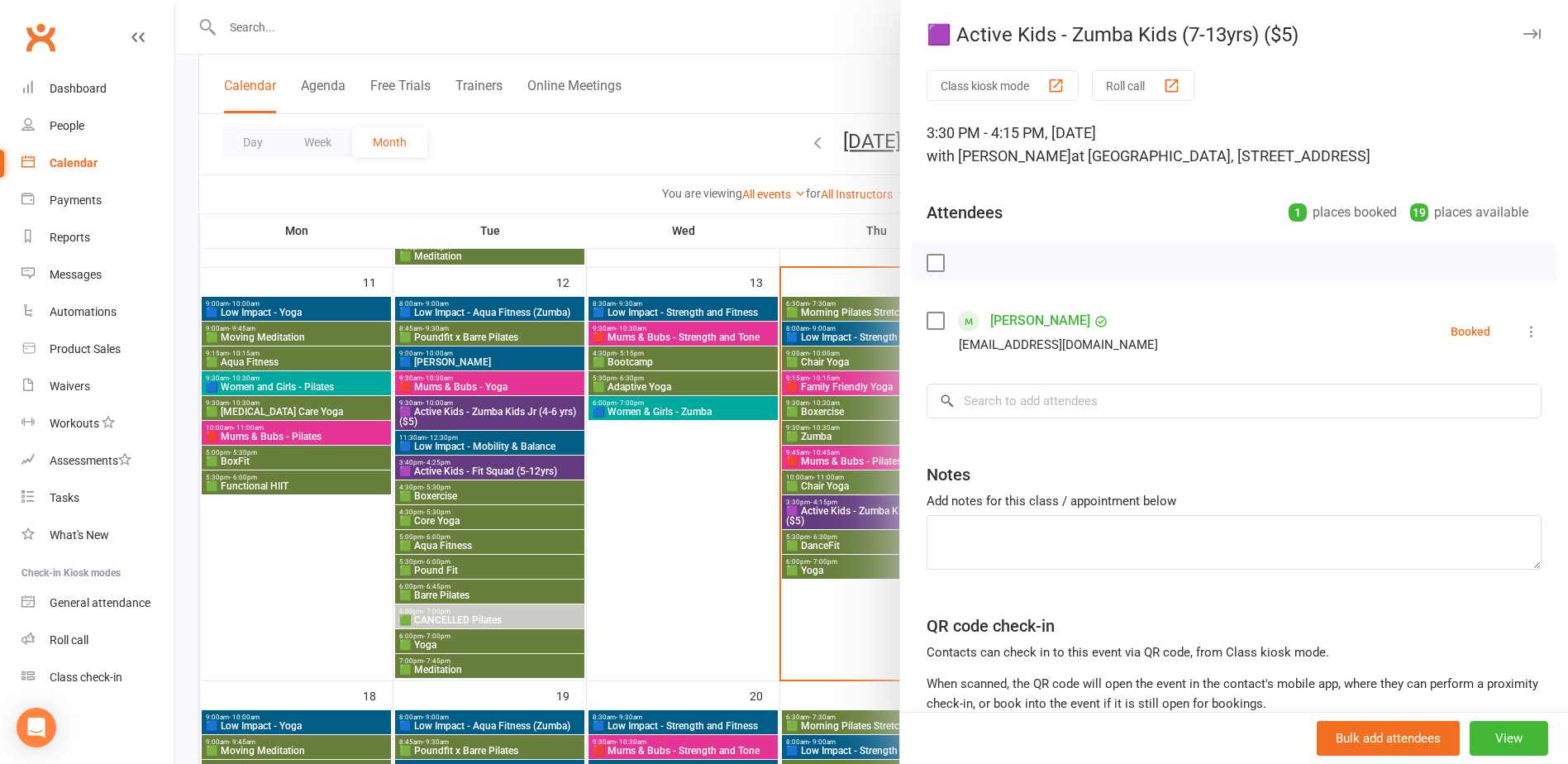
click at [811, 523] on div at bounding box center [872, 382] width 1393 height 764
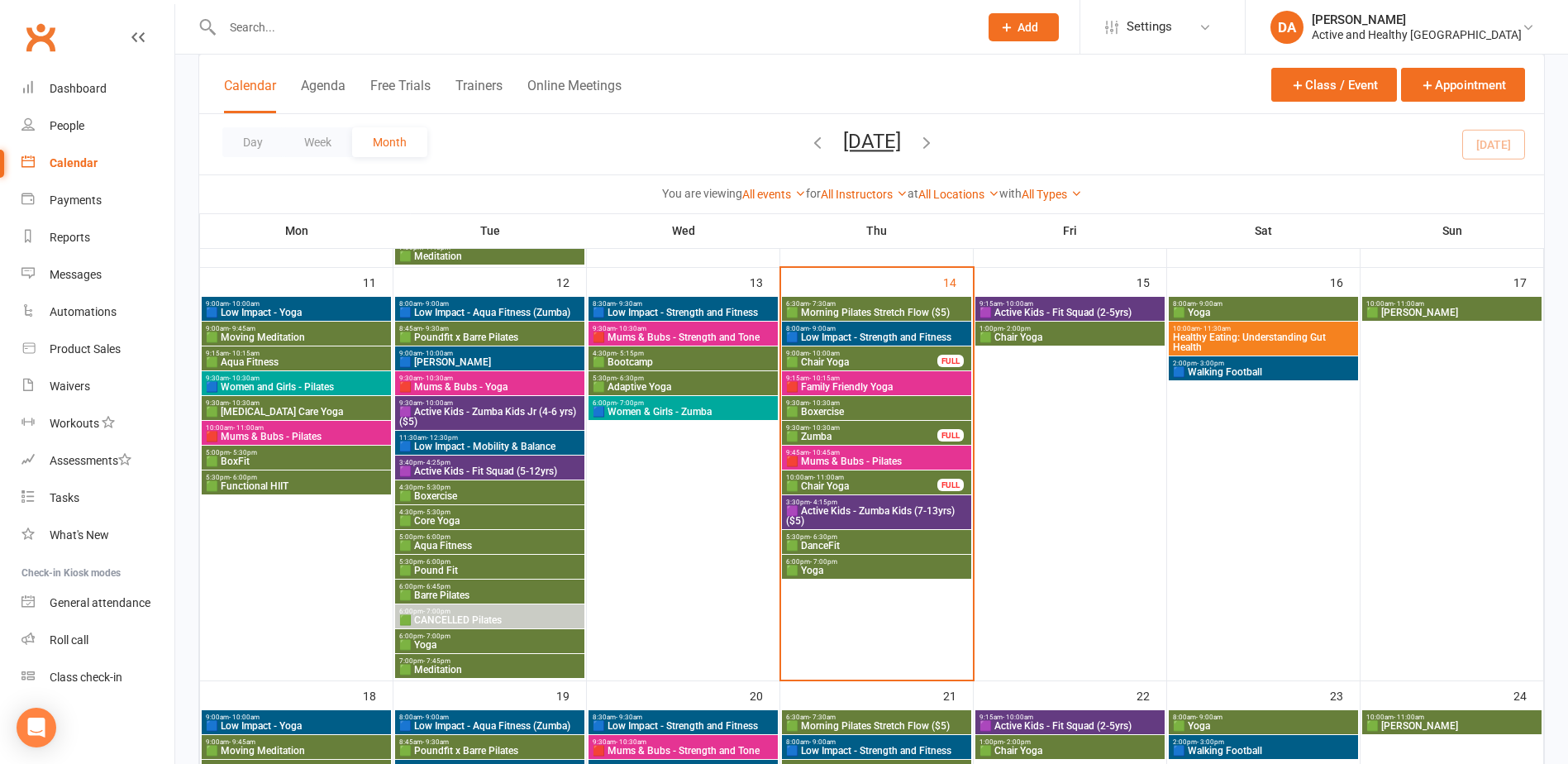
click at [826, 510] on span "🟪 Active Kids - Zumba Kids (7-13yrs) ($5)" at bounding box center [876, 515] width 182 height 19
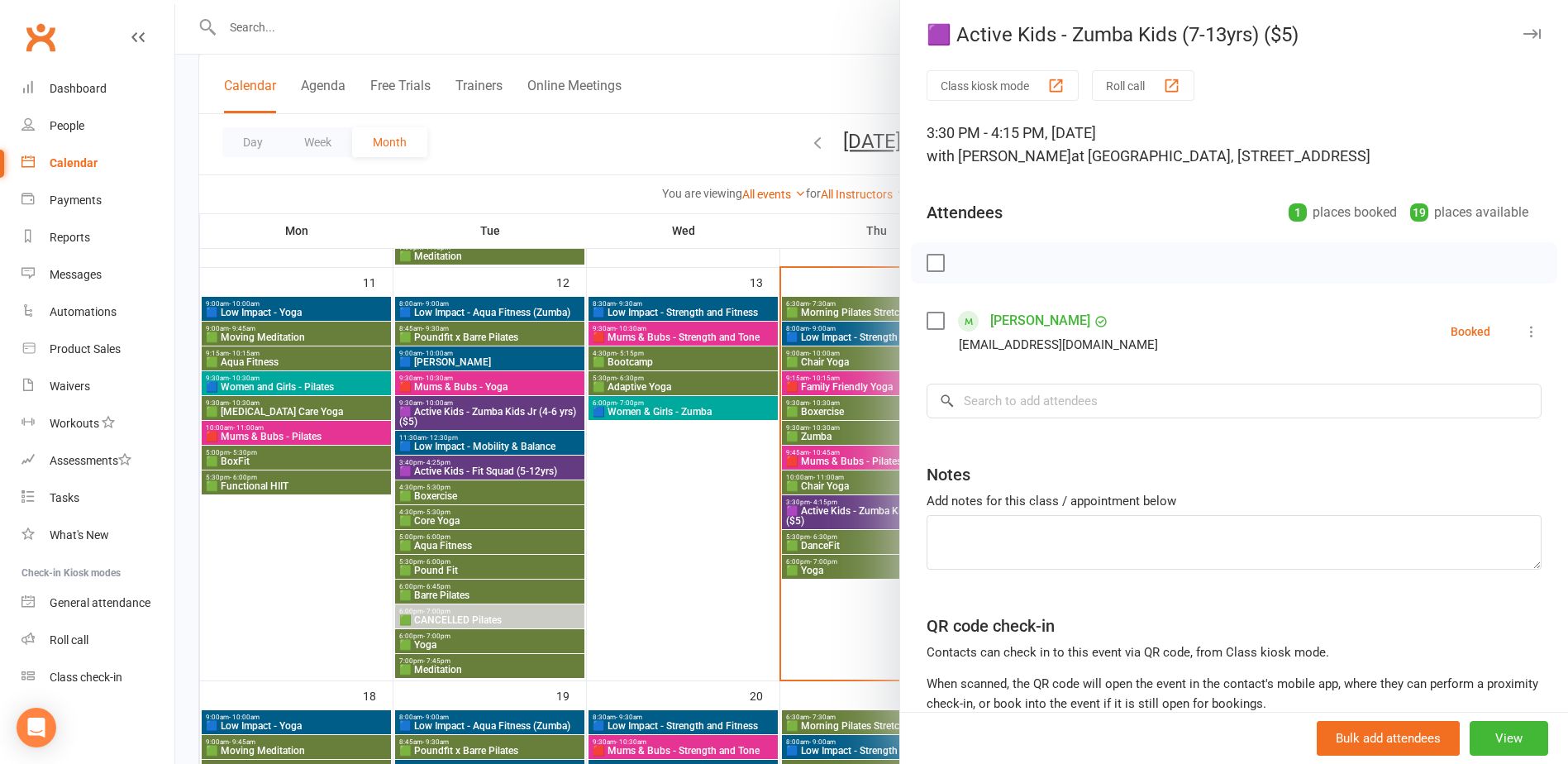
click at [842, 526] on div at bounding box center [872, 382] width 1393 height 764
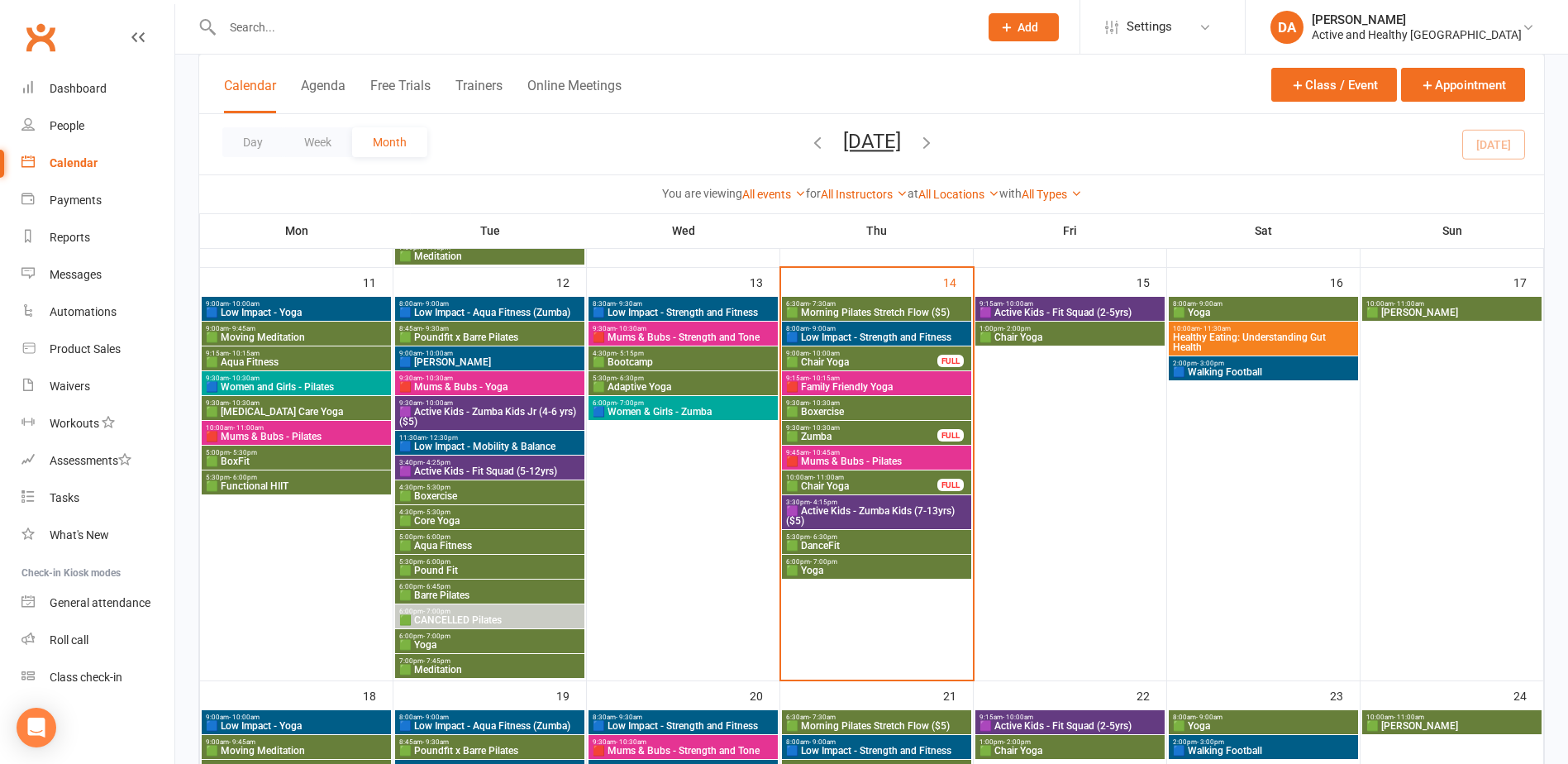
click at [485, 464] on span "3:40pm - 4:25pm" at bounding box center [490, 462] width 182 height 8
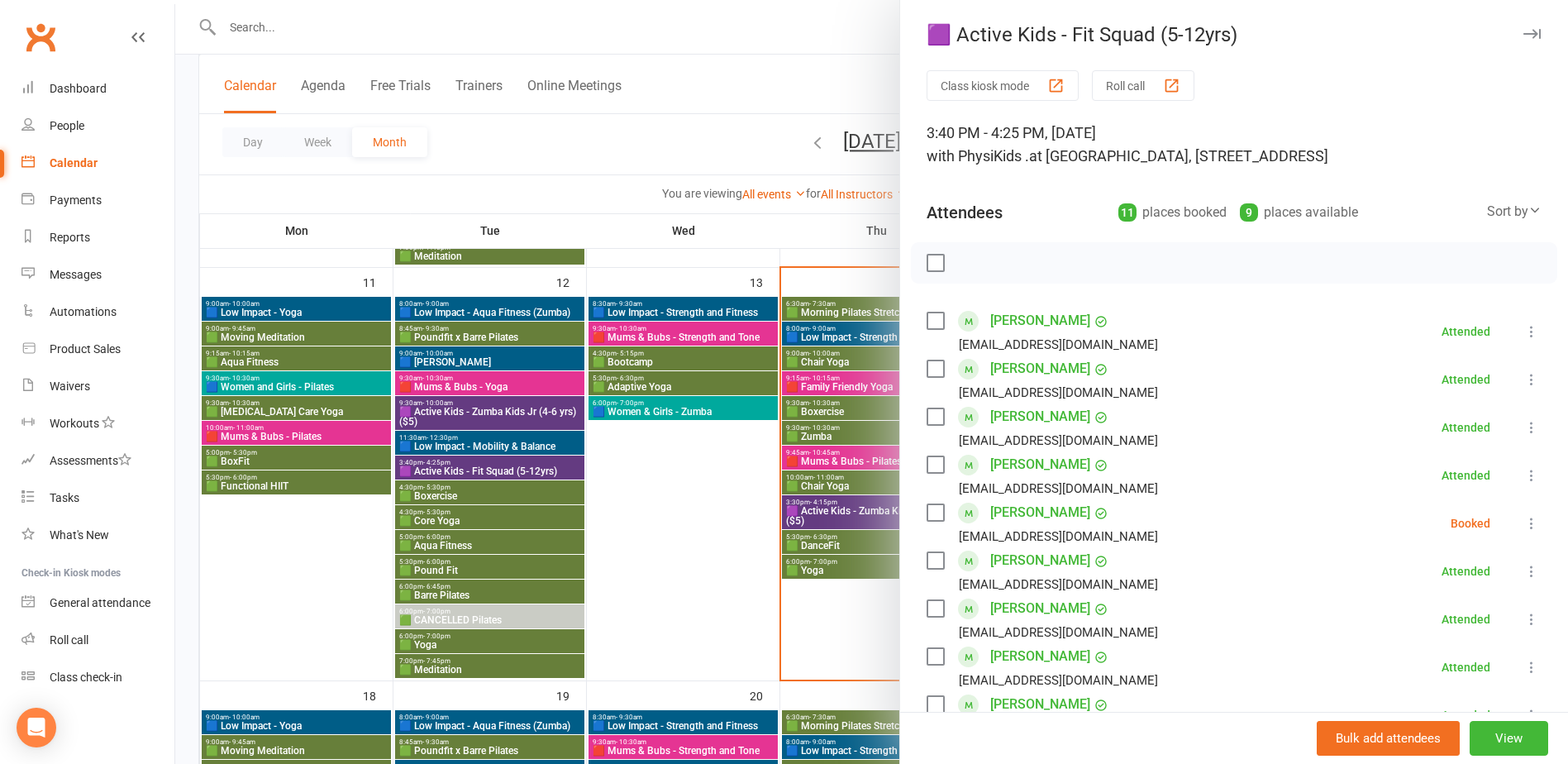
click at [675, 577] on div at bounding box center [872, 382] width 1393 height 764
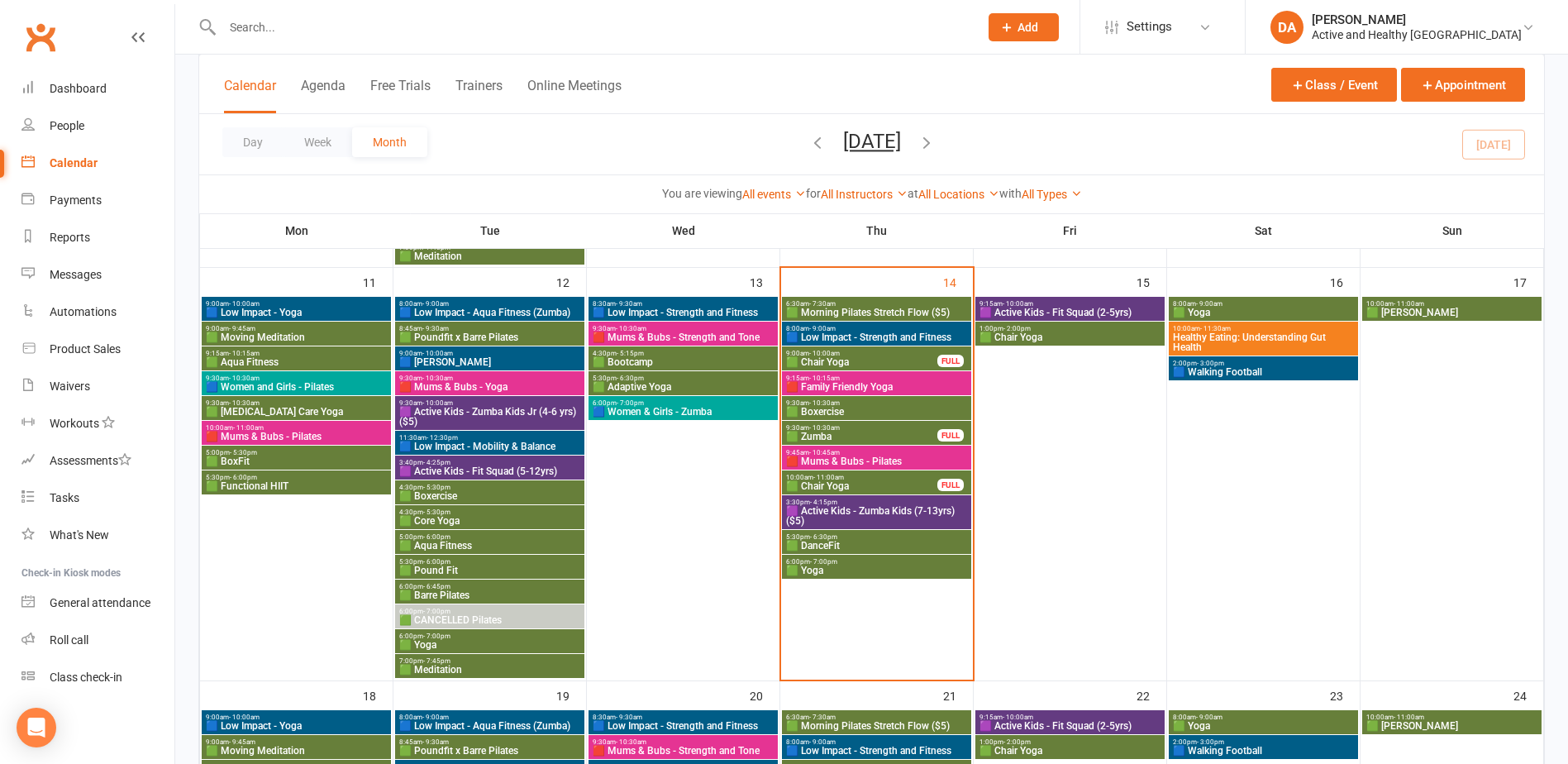
click at [1061, 304] on span "9:15am - 10:00am" at bounding box center [1070, 303] width 182 height 8
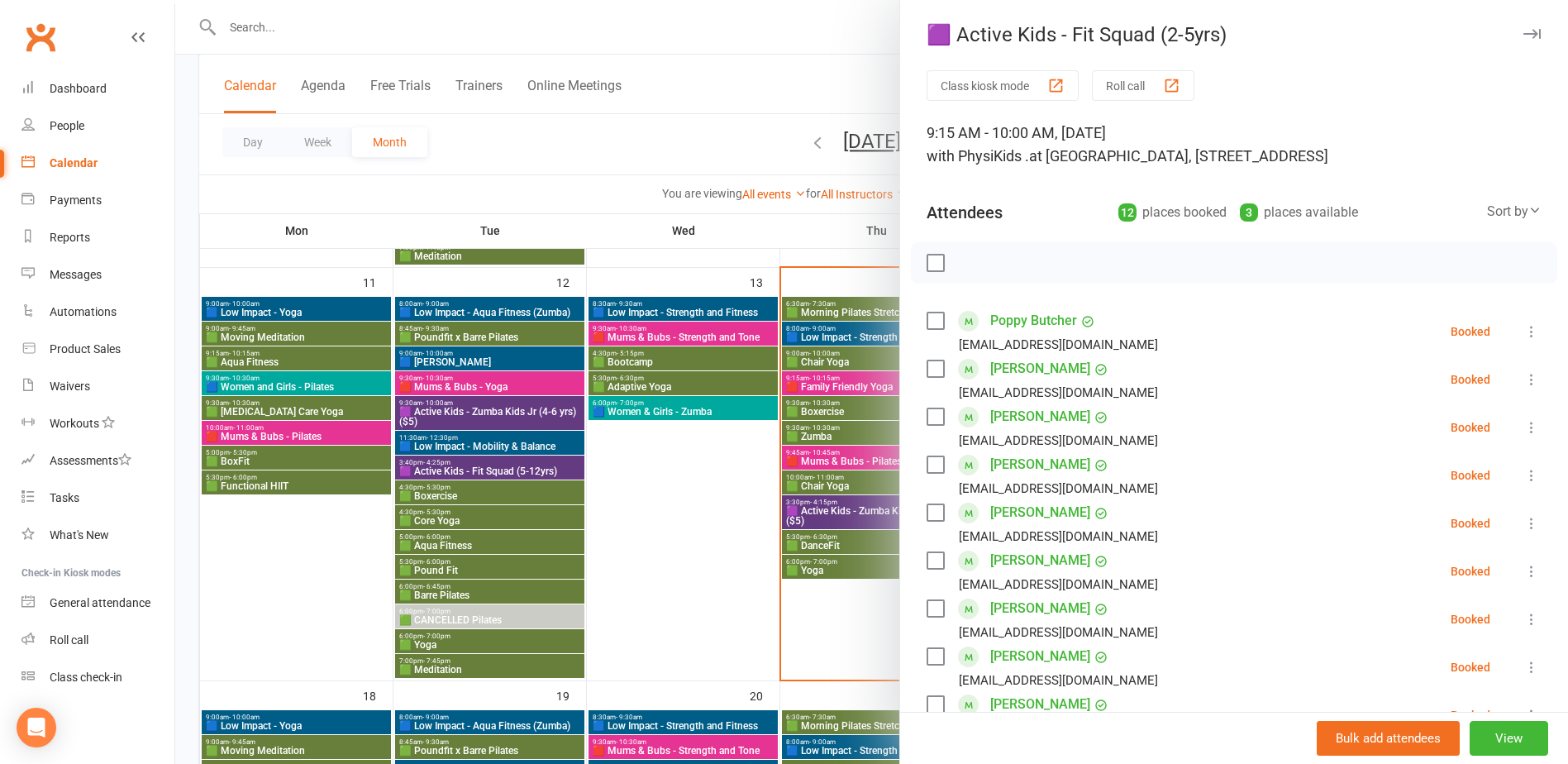
click at [573, 531] on div at bounding box center [872, 382] width 1393 height 764
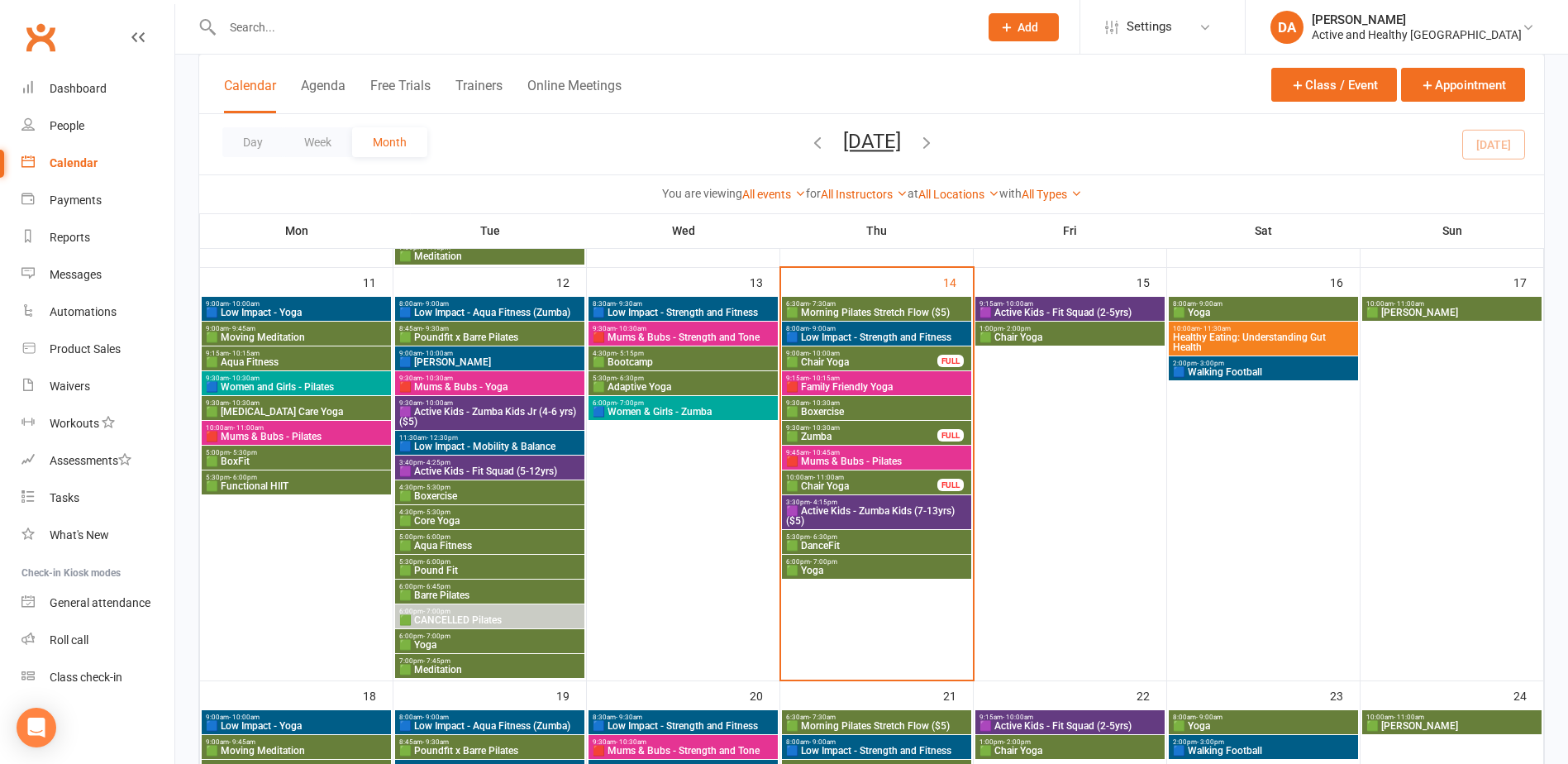
click at [1297, 331] on span "10:00am - 11:30am" at bounding box center [1263, 328] width 182 height 8
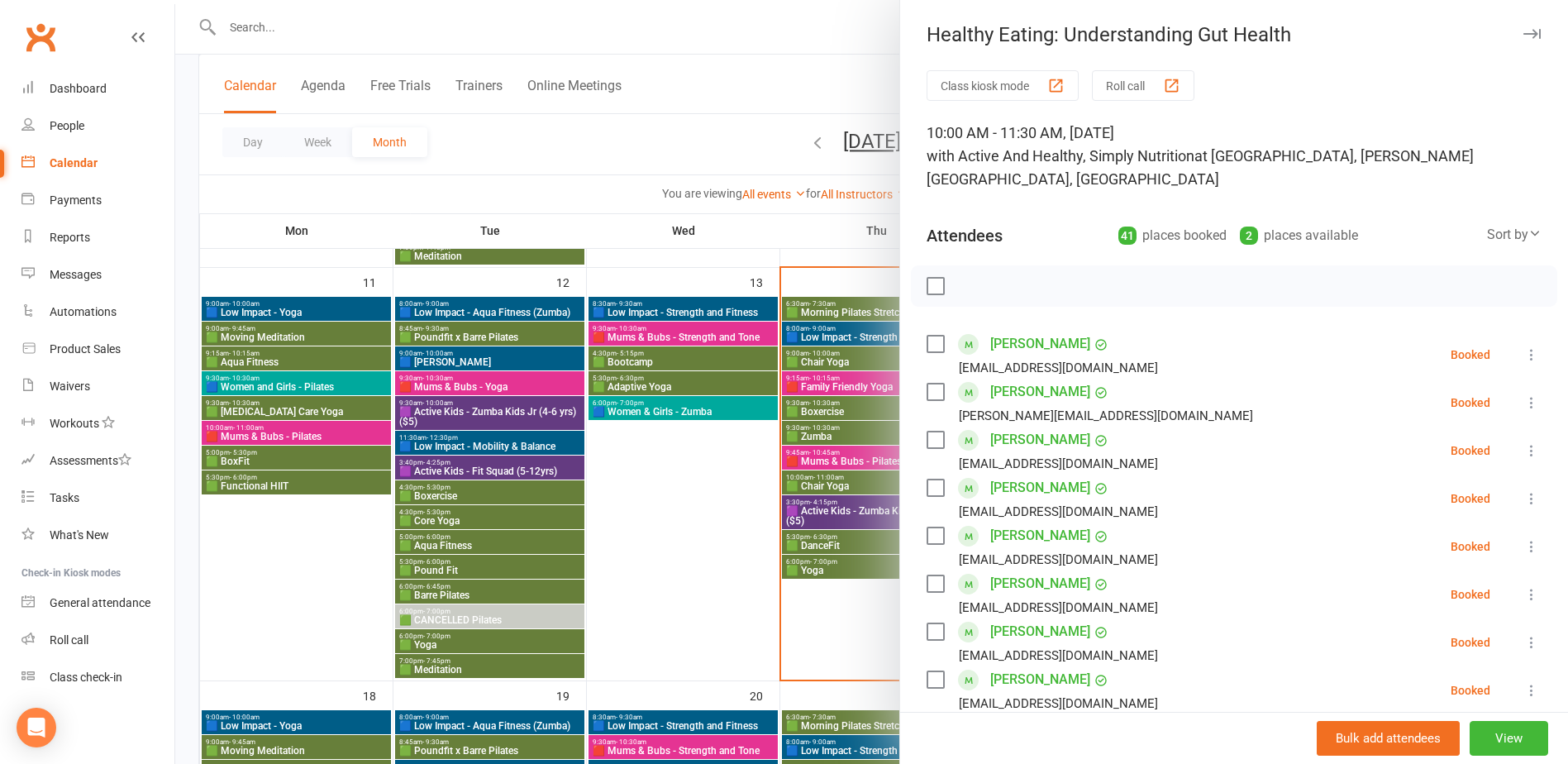
click at [718, 235] on div at bounding box center [872, 382] width 1393 height 764
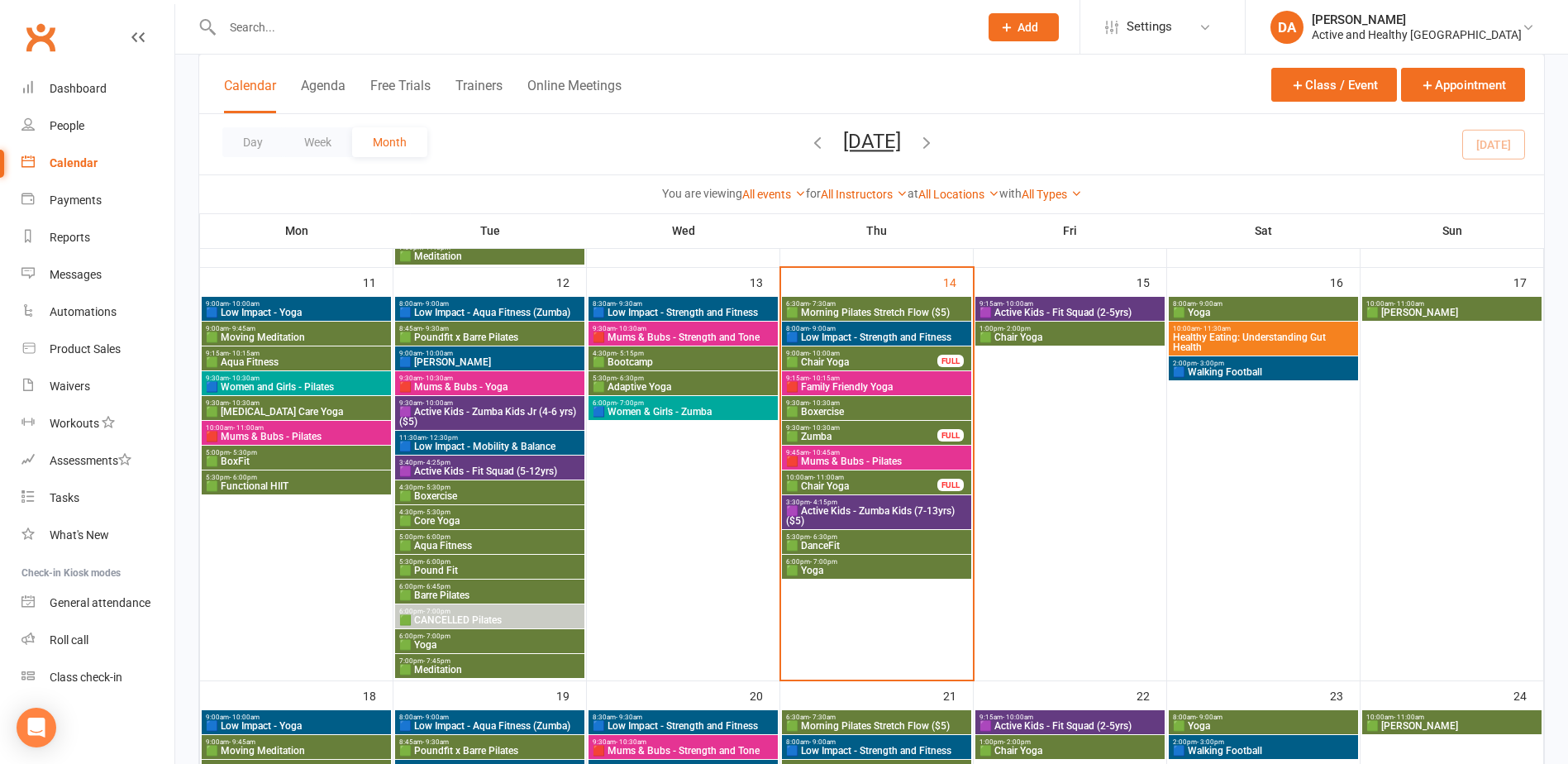
click at [865, 512] on span "🟪 Active Kids - Zumba Kids (7-13yrs) ($5)" at bounding box center [876, 515] width 182 height 19
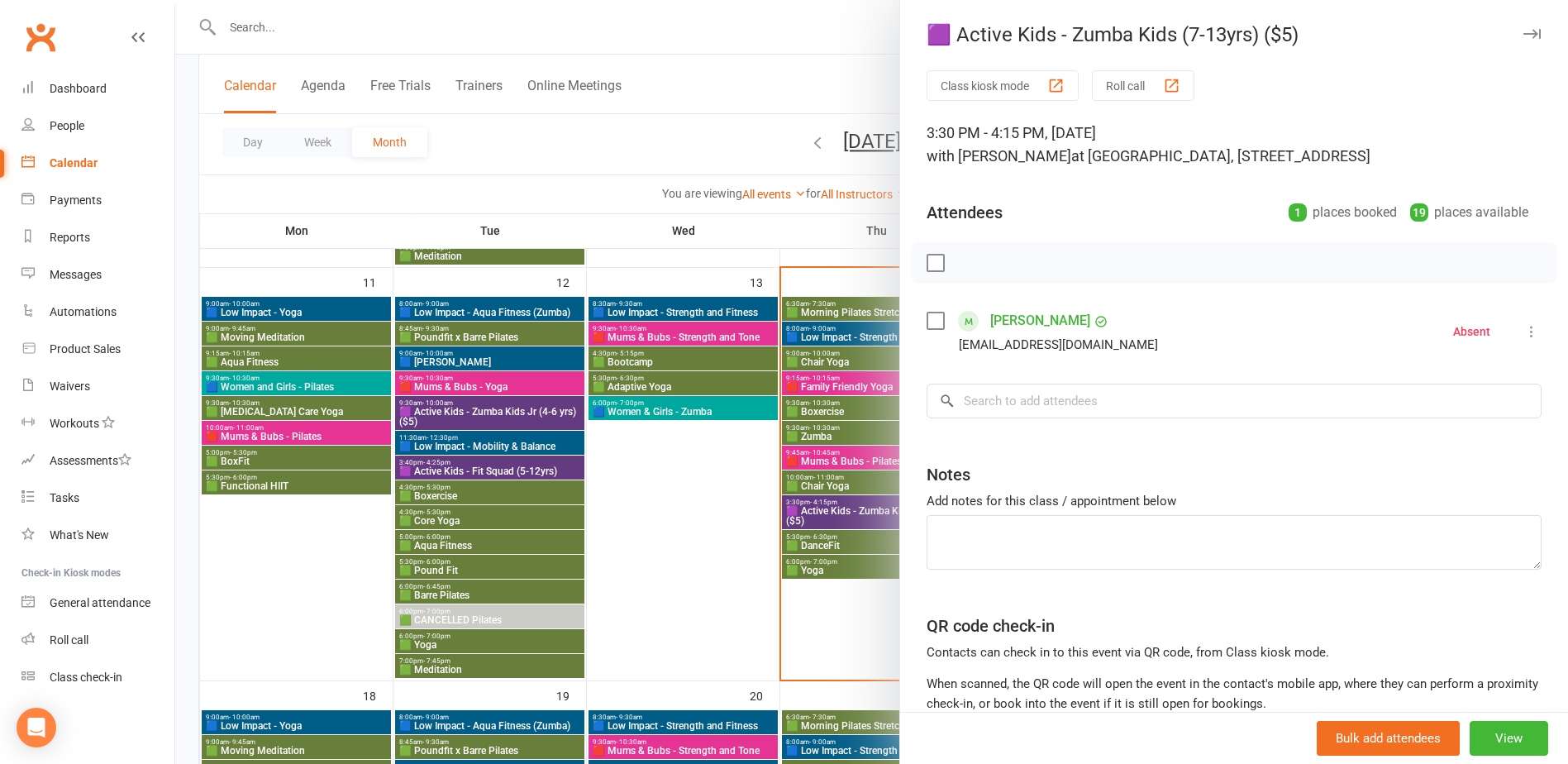
click at [806, 498] on div at bounding box center [872, 382] width 1393 height 764
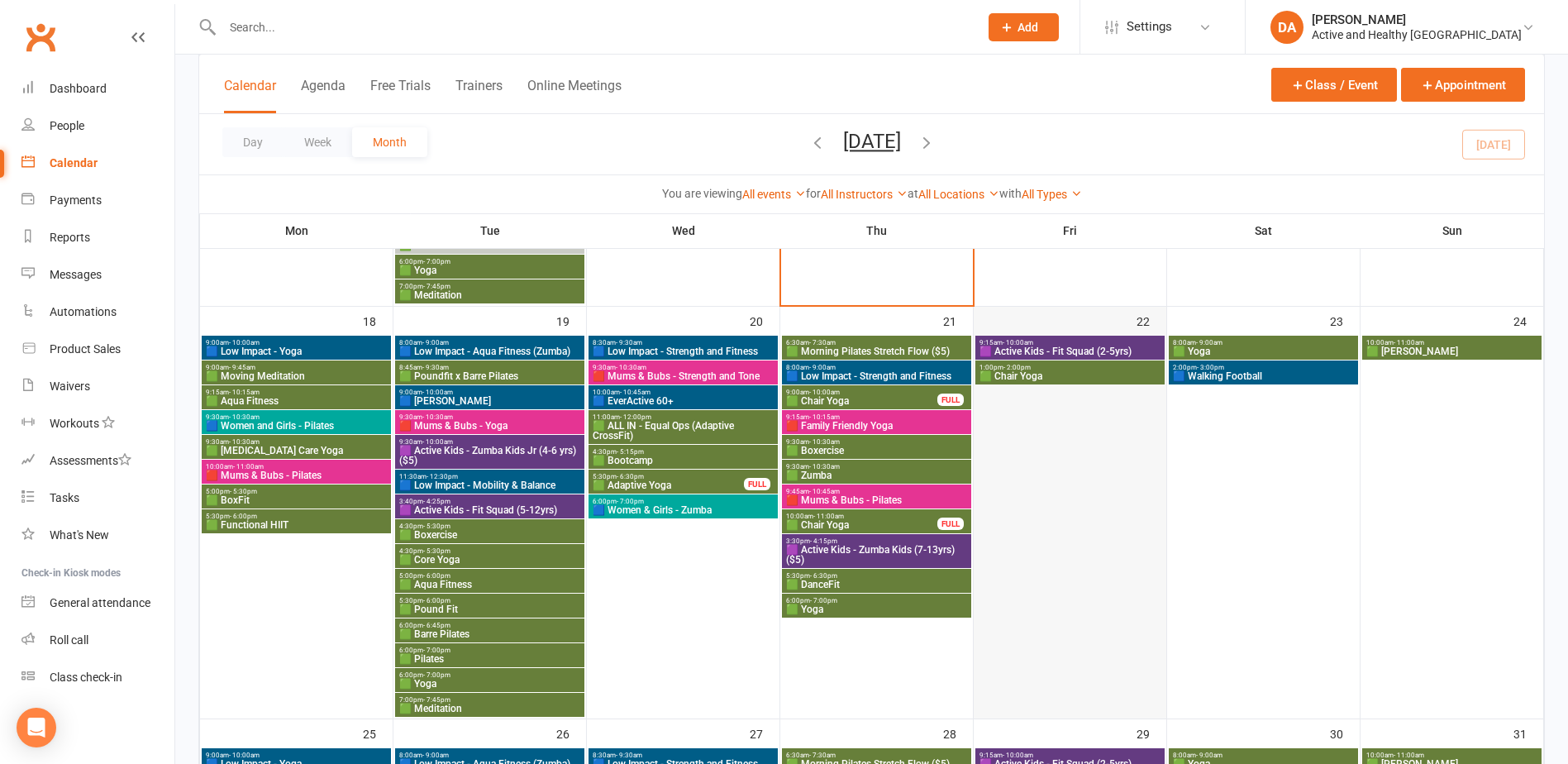
scroll to position [1322, 0]
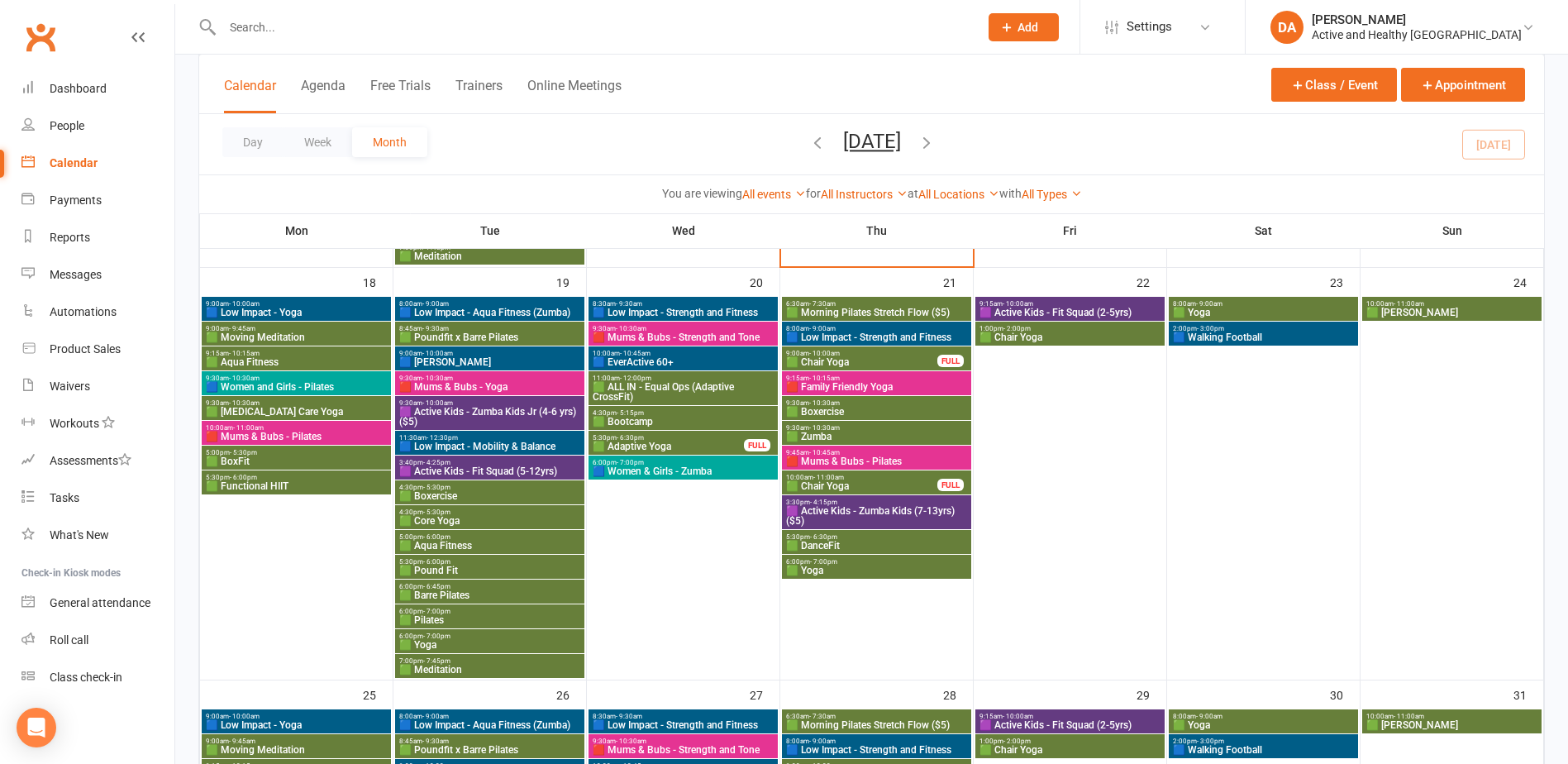
click at [301, 310] on span "🟦 Low Impact - Yoga" at bounding box center [296, 312] width 182 height 10
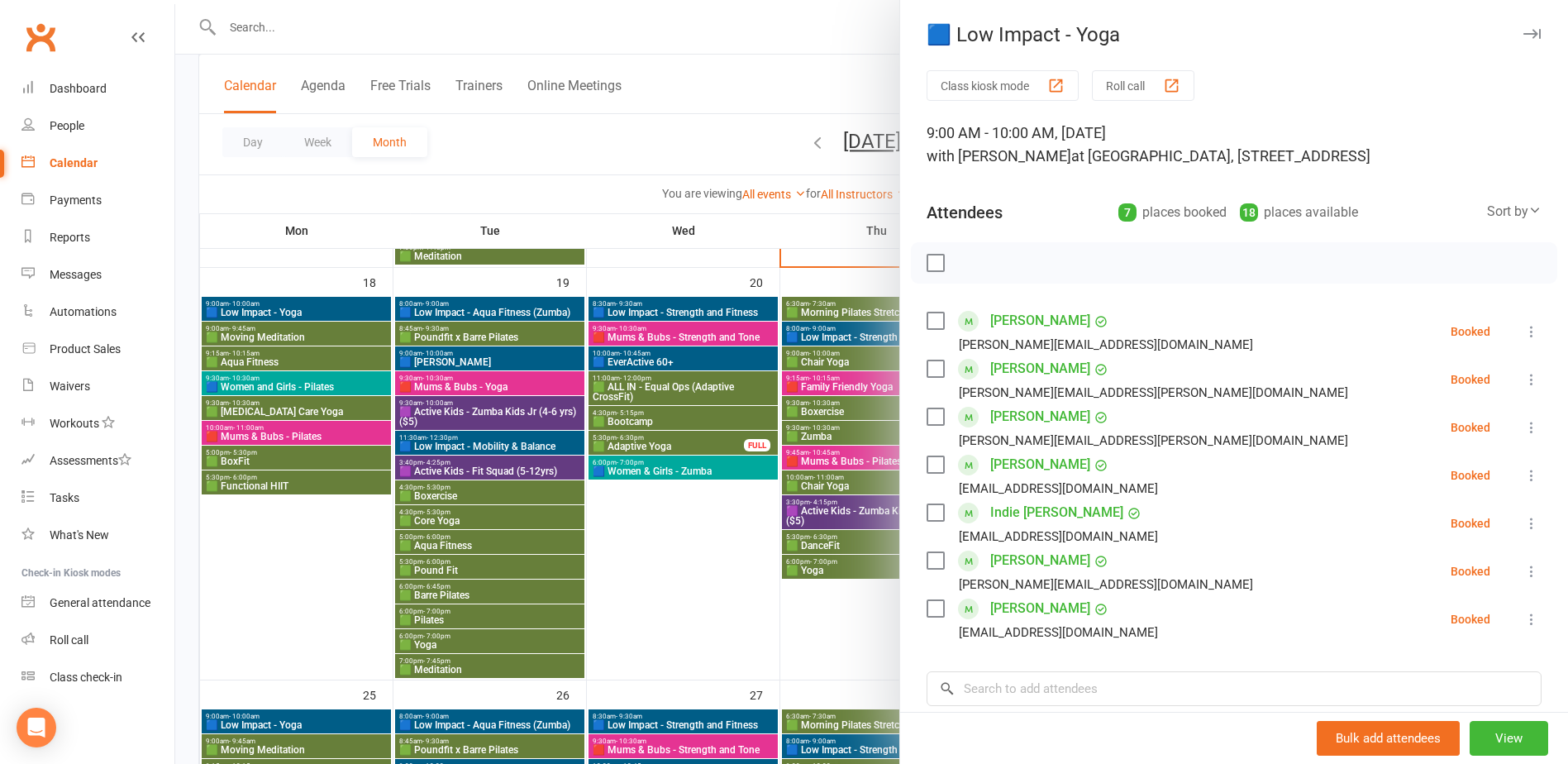
click at [301, 310] on div at bounding box center [872, 382] width 1393 height 764
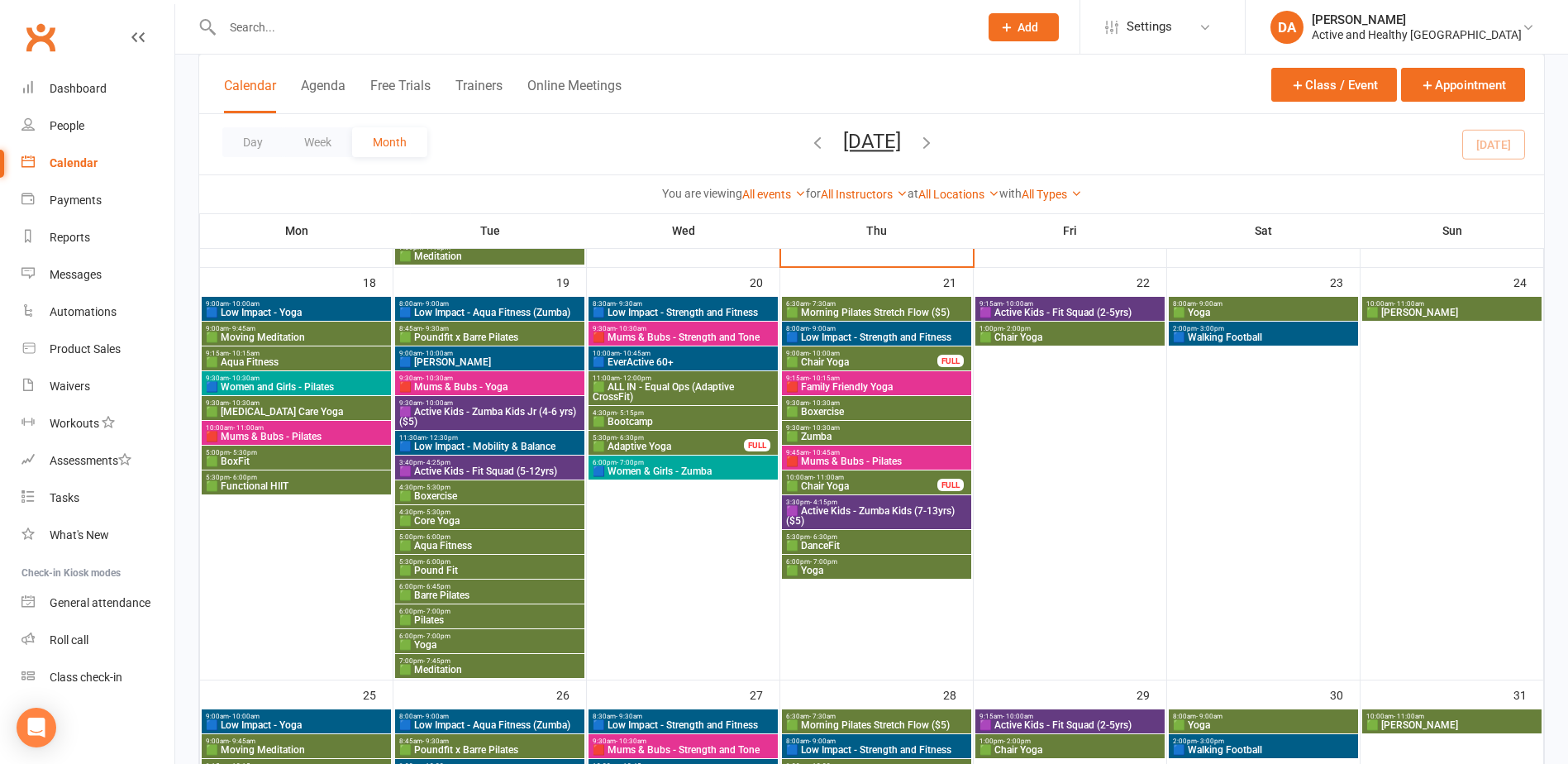
click at [301, 333] on span "🟩 Moving Meditation" at bounding box center [296, 338] width 182 height 10
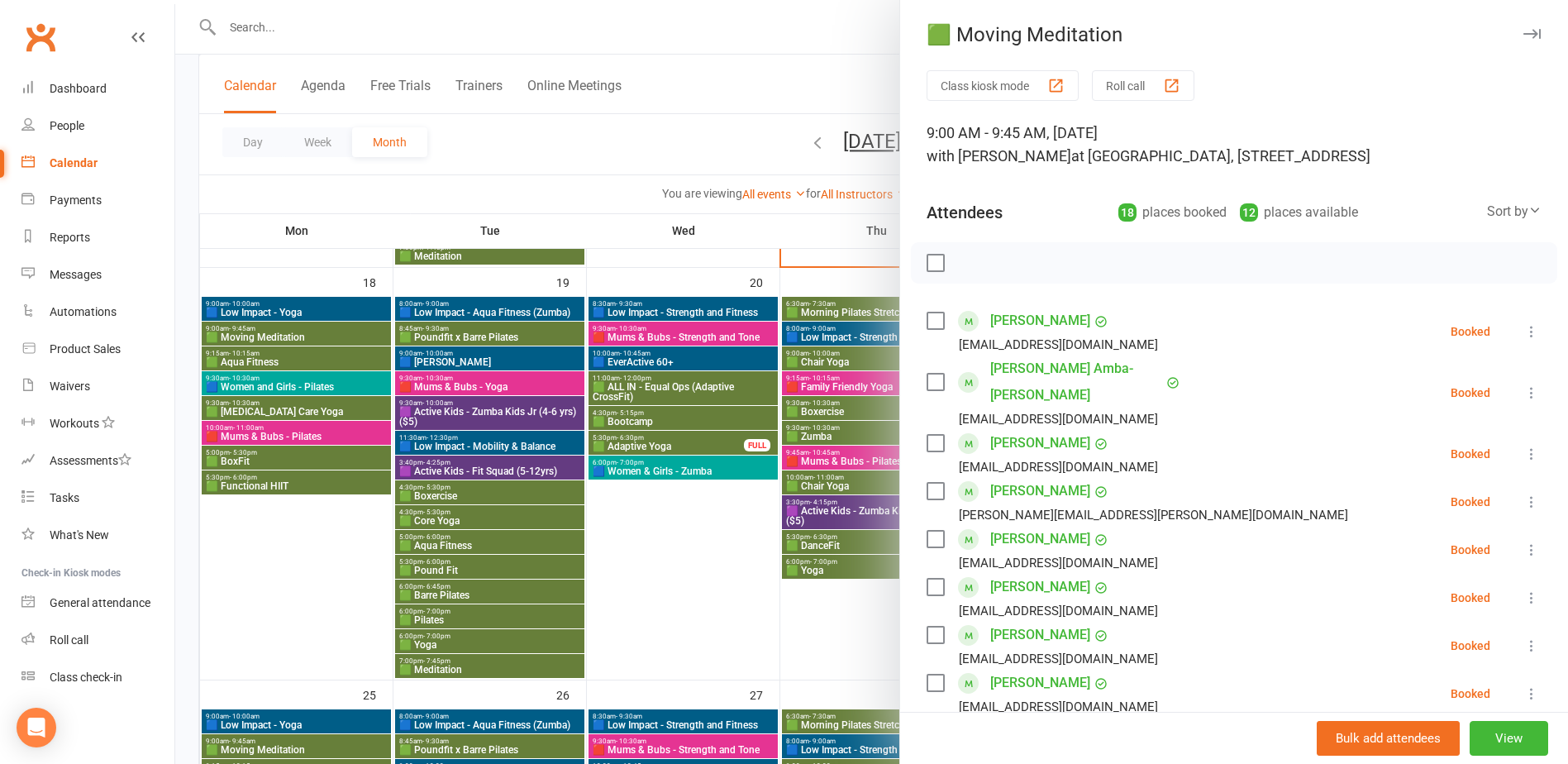
click at [675, 27] on div at bounding box center [872, 382] width 1393 height 764
